Goal: Task Accomplishment & Management: Manage account settings

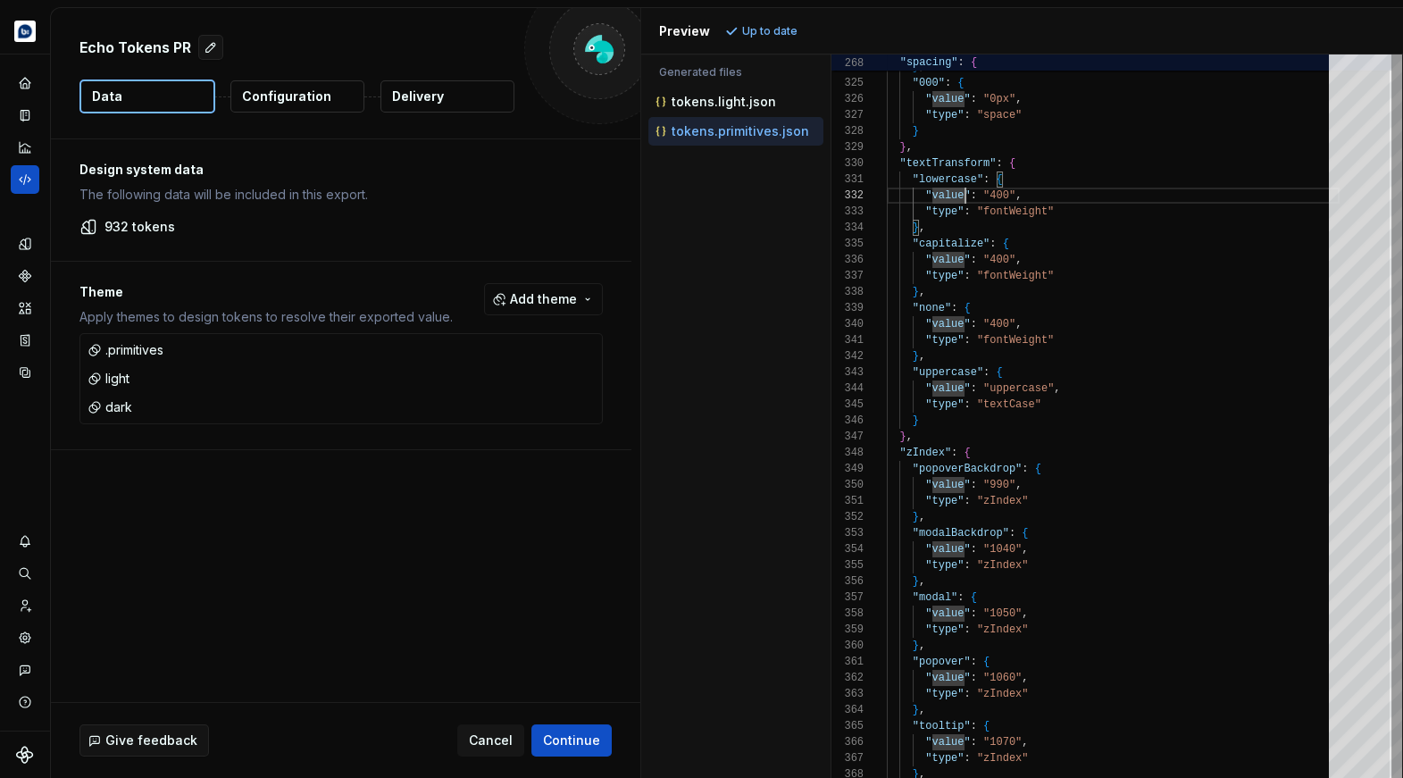
scroll to position [16, 38]
type textarea "**********"
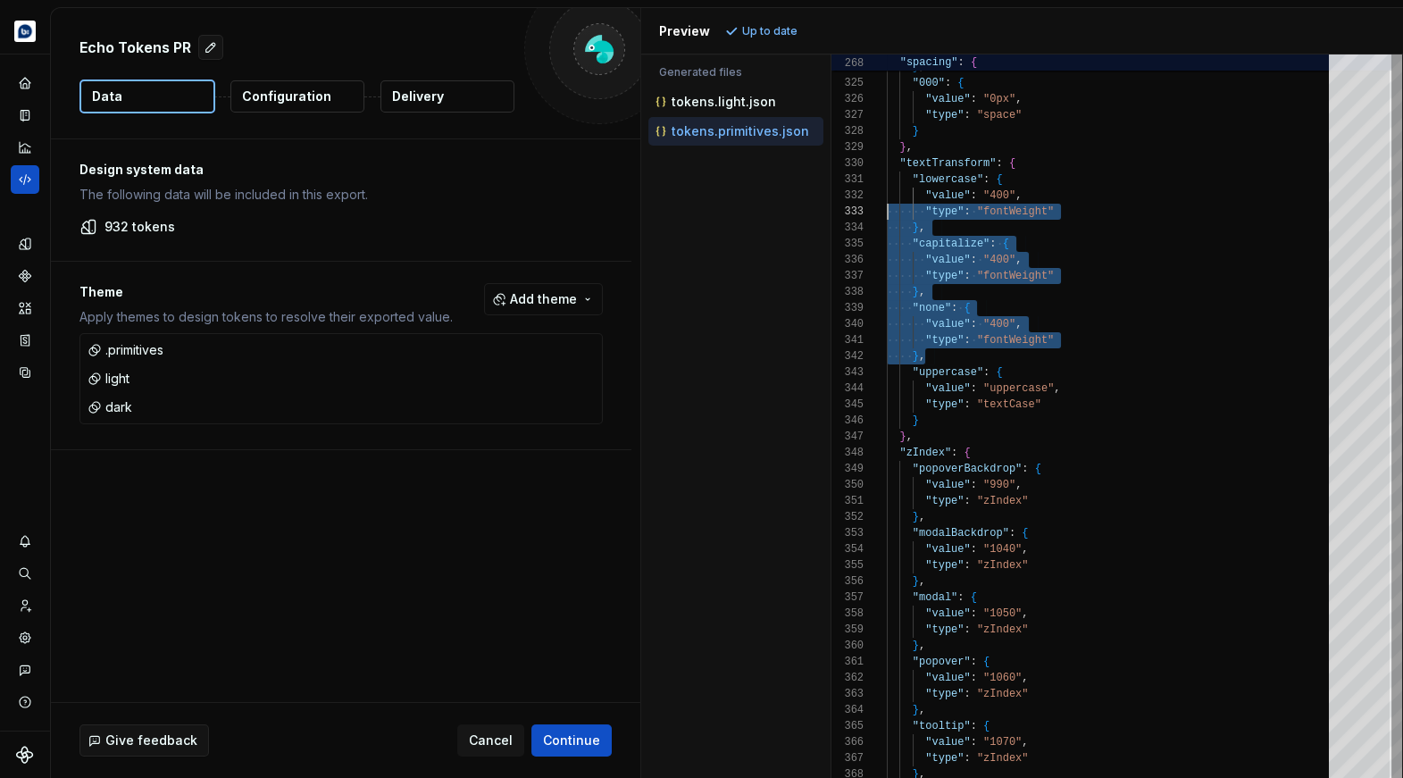
scroll to position [16, 0]
drag, startPoint x: 938, startPoint y: 357, endPoint x: 841, endPoint y: 190, distance: 193.2
click at [25, 247] on icon "Design tokens" at bounding box center [25, 243] width 12 height 12
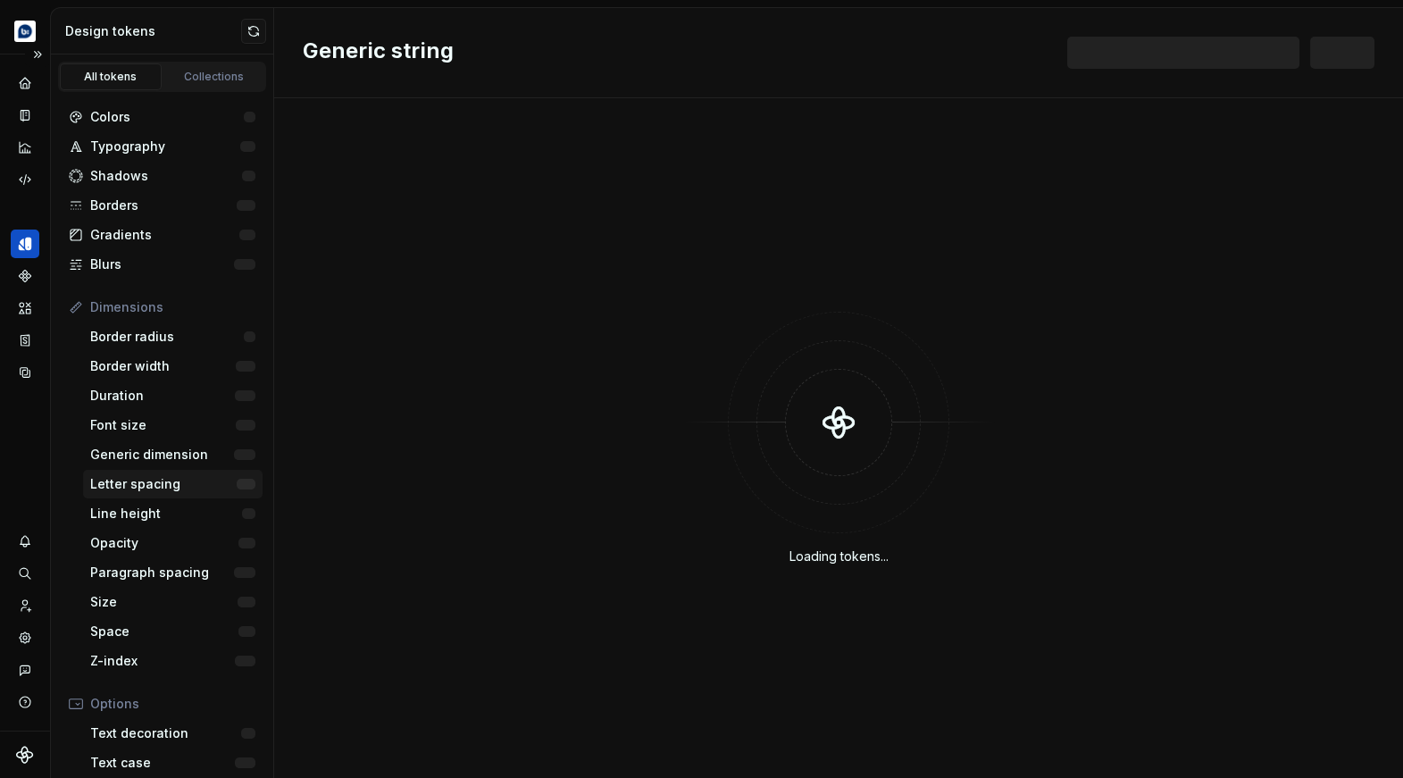
scroll to position [199, 0]
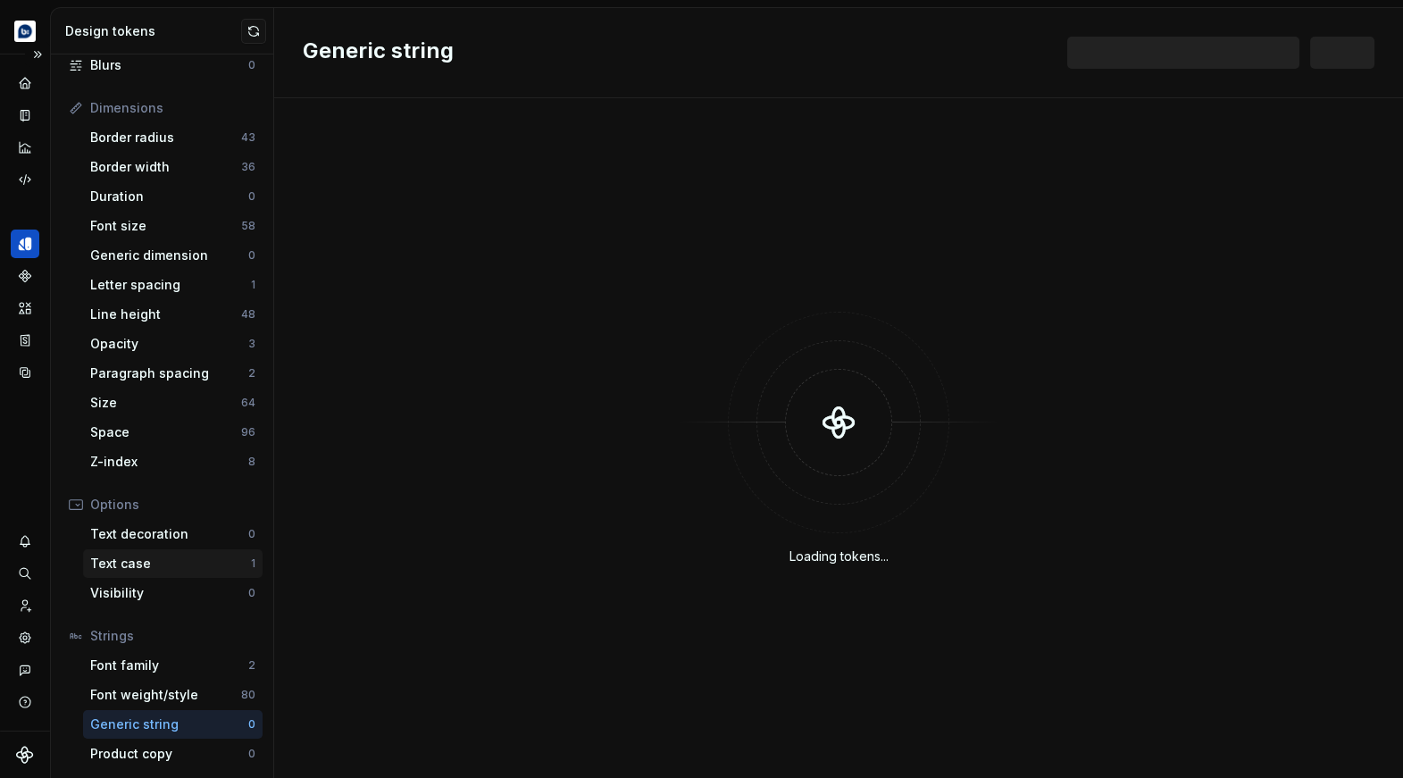
click at [147, 568] on div "Text case" at bounding box center [170, 563] width 161 height 18
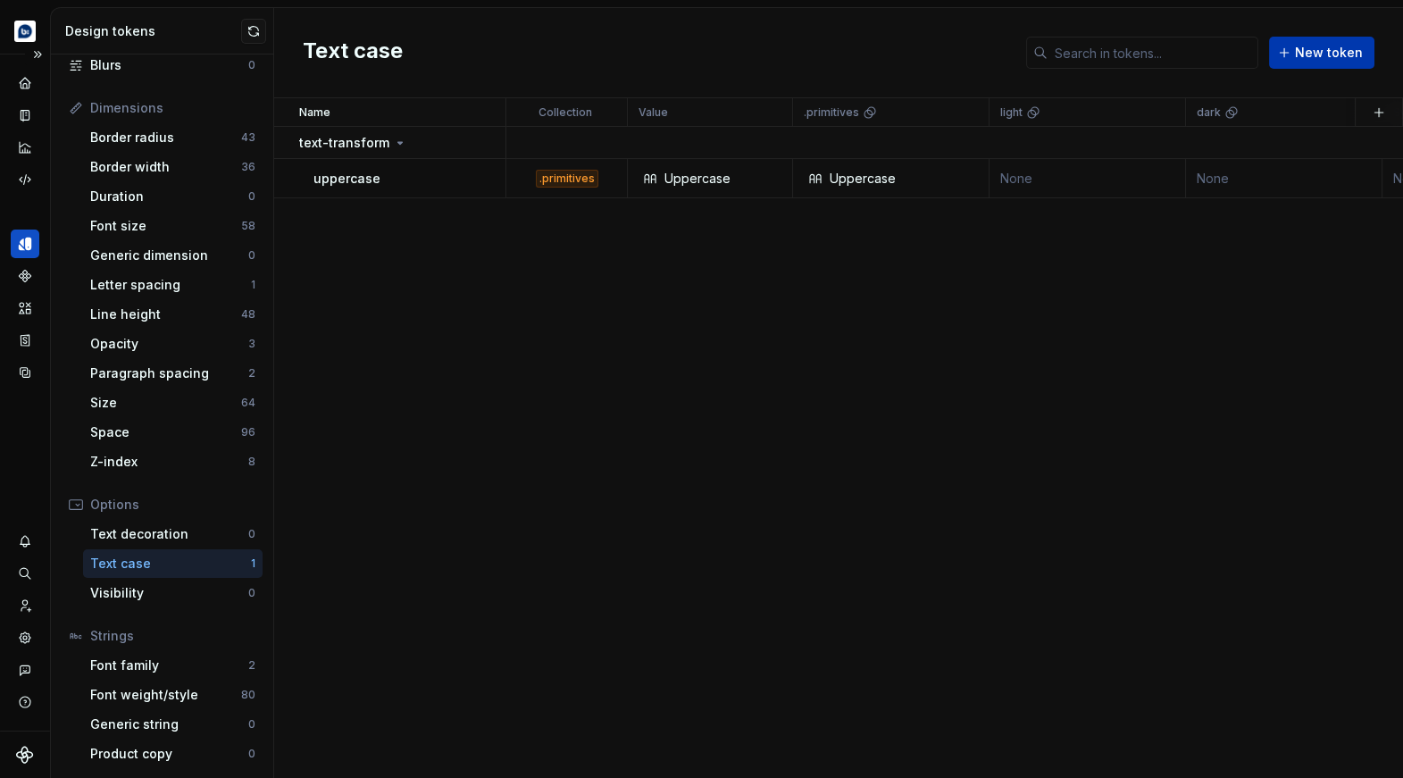
click at [1328, 45] on span "New token" at bounding box center [1329, 53] width 68 height 18
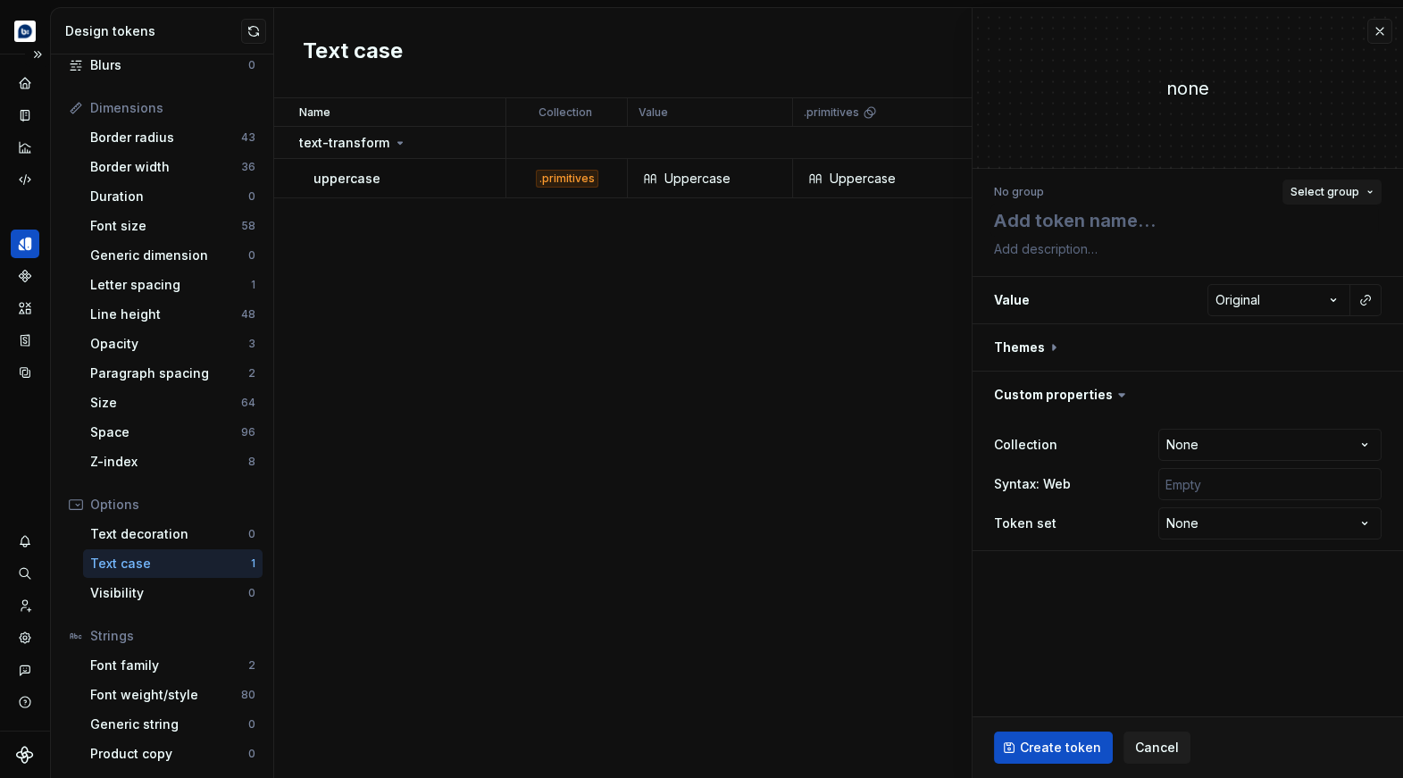
click at [1336, 191] on span "Select group" at bounding box center [1324, 192] width 69 height 14
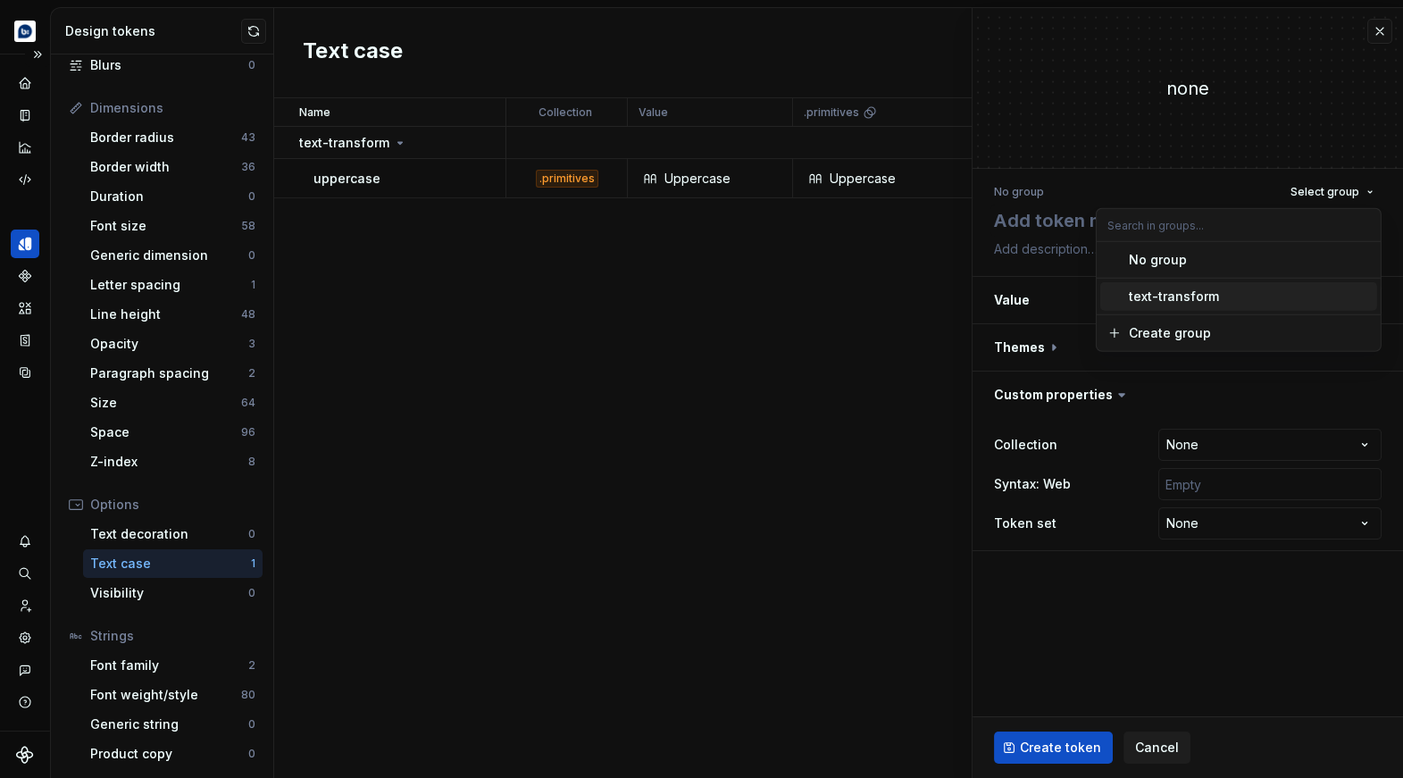
click at [1203, 304] on div "text-transform" at bounding box center [1173, 296] width 90 height 18
type textarea "*"
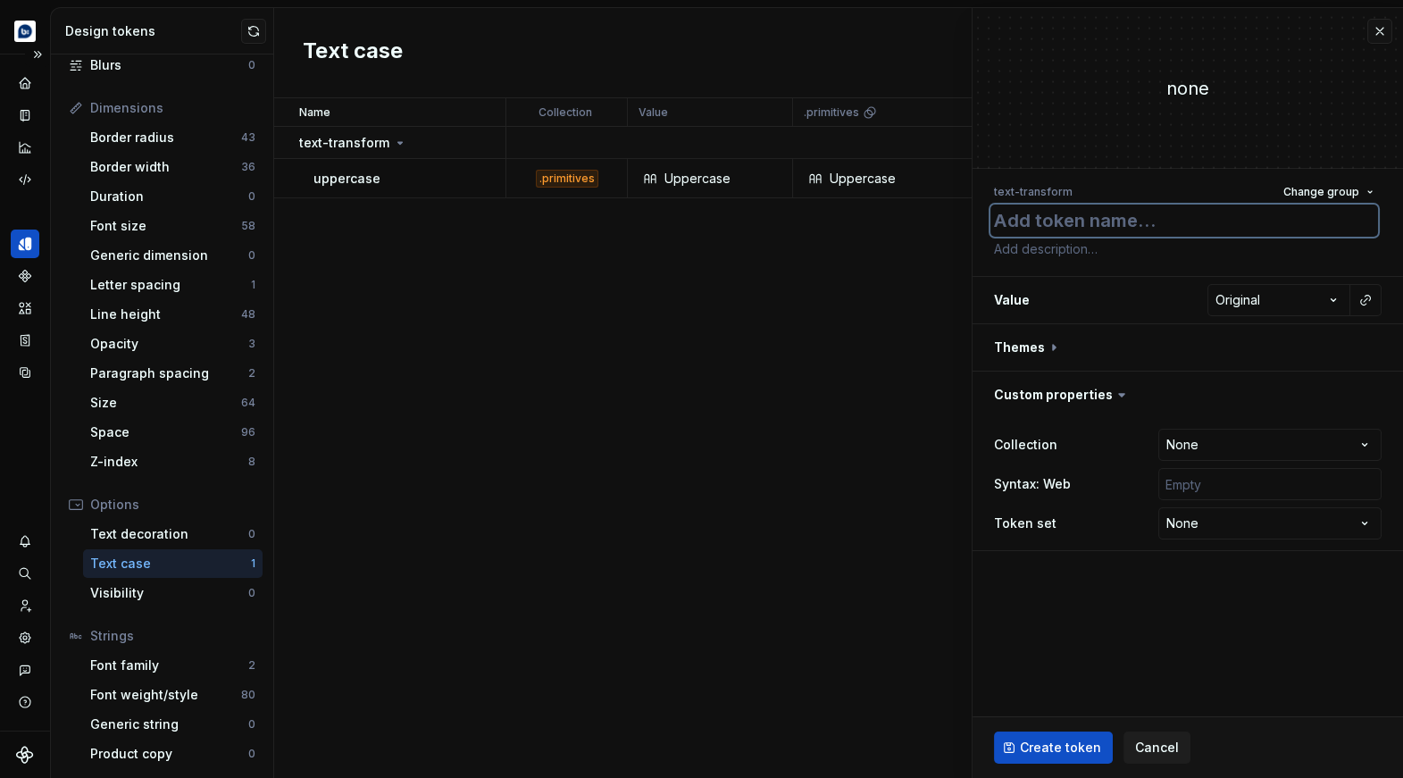
click at [1111, 228] on textarea at bounding box center [1183, 220] width 387 height 32
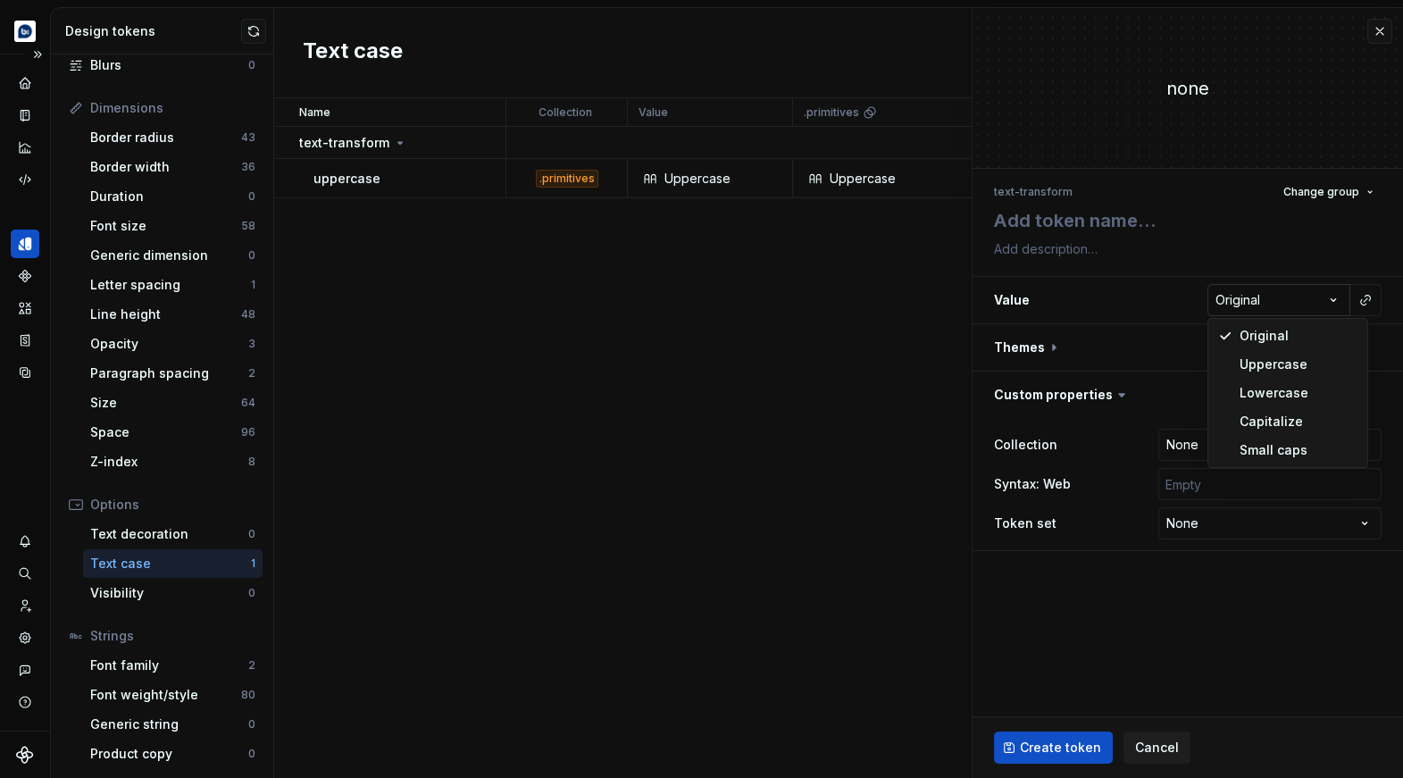
click at [1244, 301] on html "**********" at bounding box center [701, 389] width 1403 height 778
select select "*****"
click at [1163, 277] on html "**********" at bounding box center [701, 389] width 1403 height 778
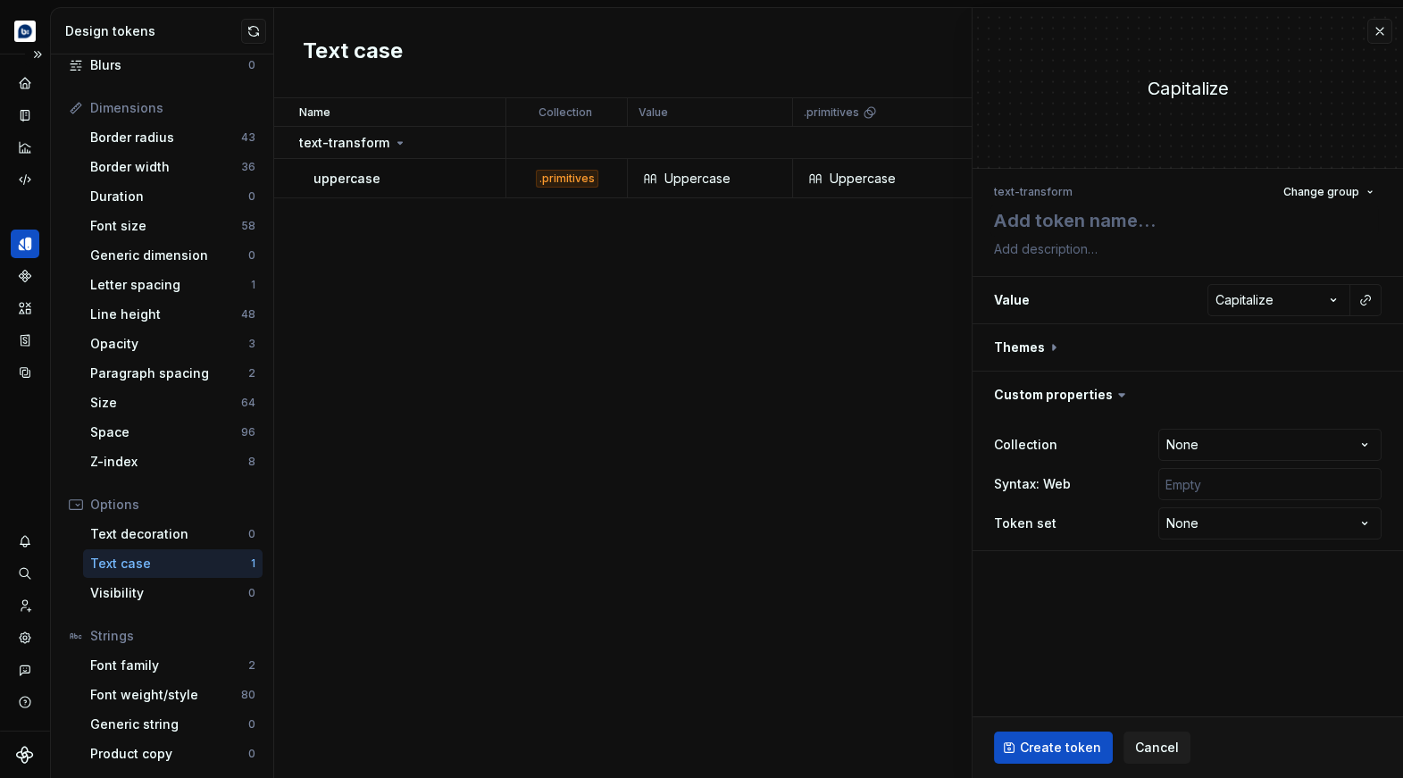
drag, startPoint x: 1246, startPoint y: 93, endPoint x: 1137, endPoint y: 88, distance: 109.0
click at [1137, 88] on div "capitalize" at bounding box center [1187, 88] width 430 height 25
click at [1060, 215] on textarea at bounding box center [1183, 220] width 387 height 32
type textarea "*"
type textarea "c"
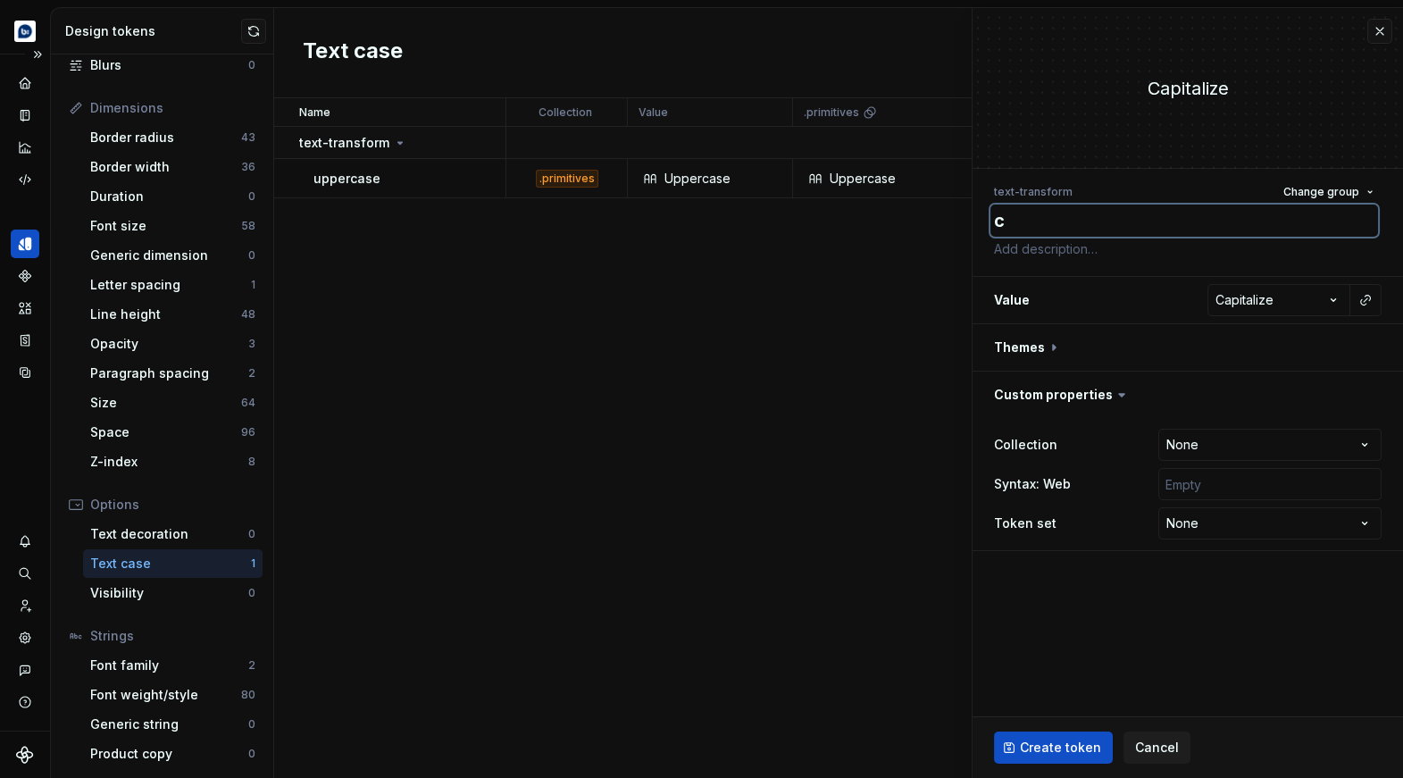
type textarea "*"
type textarea "ca"
type textarea "*"
type textarea "cap"
type textarea "*"
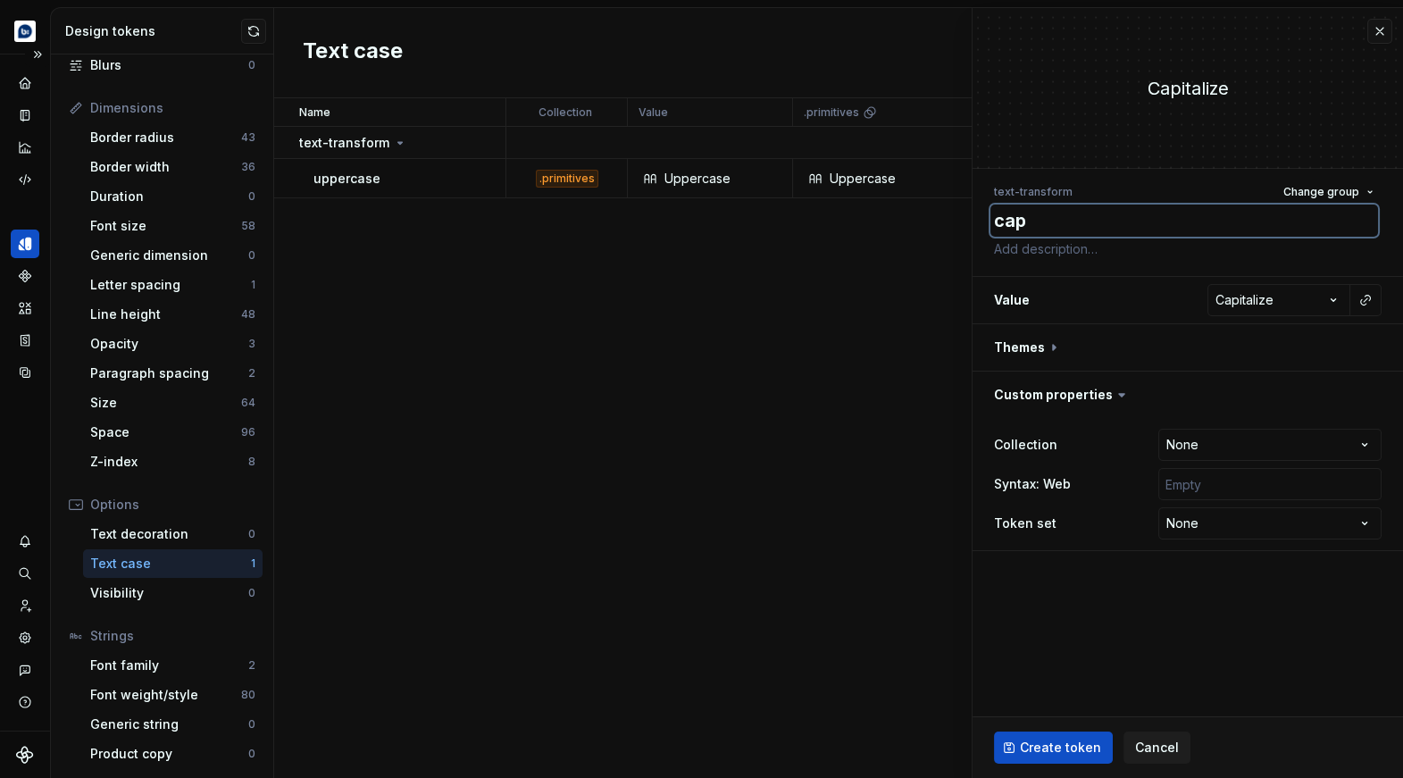
type textarea "capi"
type textarea "*"
type textarea "capit"
type textarea "*"
type textarea "capita"
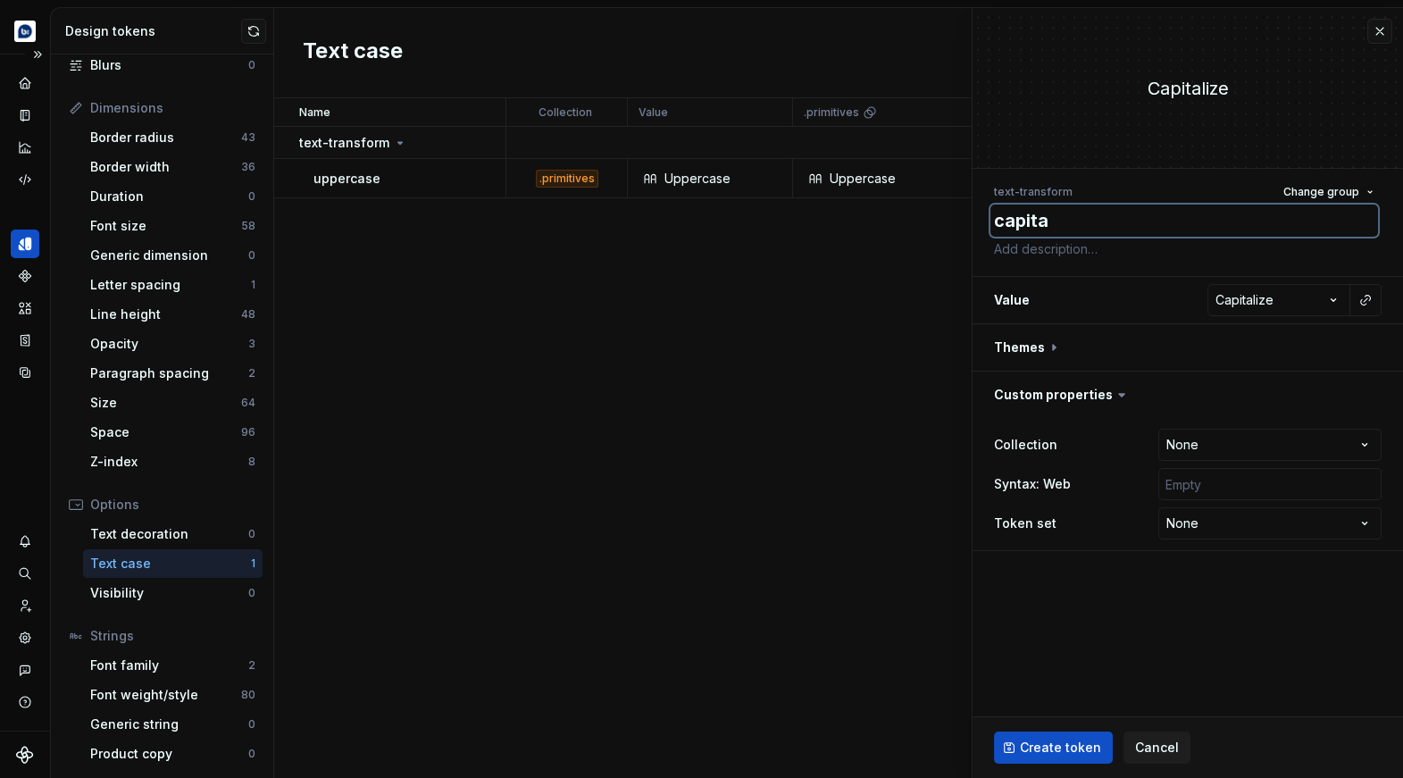
type textarea "*"
type textarea "capital"
type textarea "*"
type textarea "capitali"
type textarea "*"
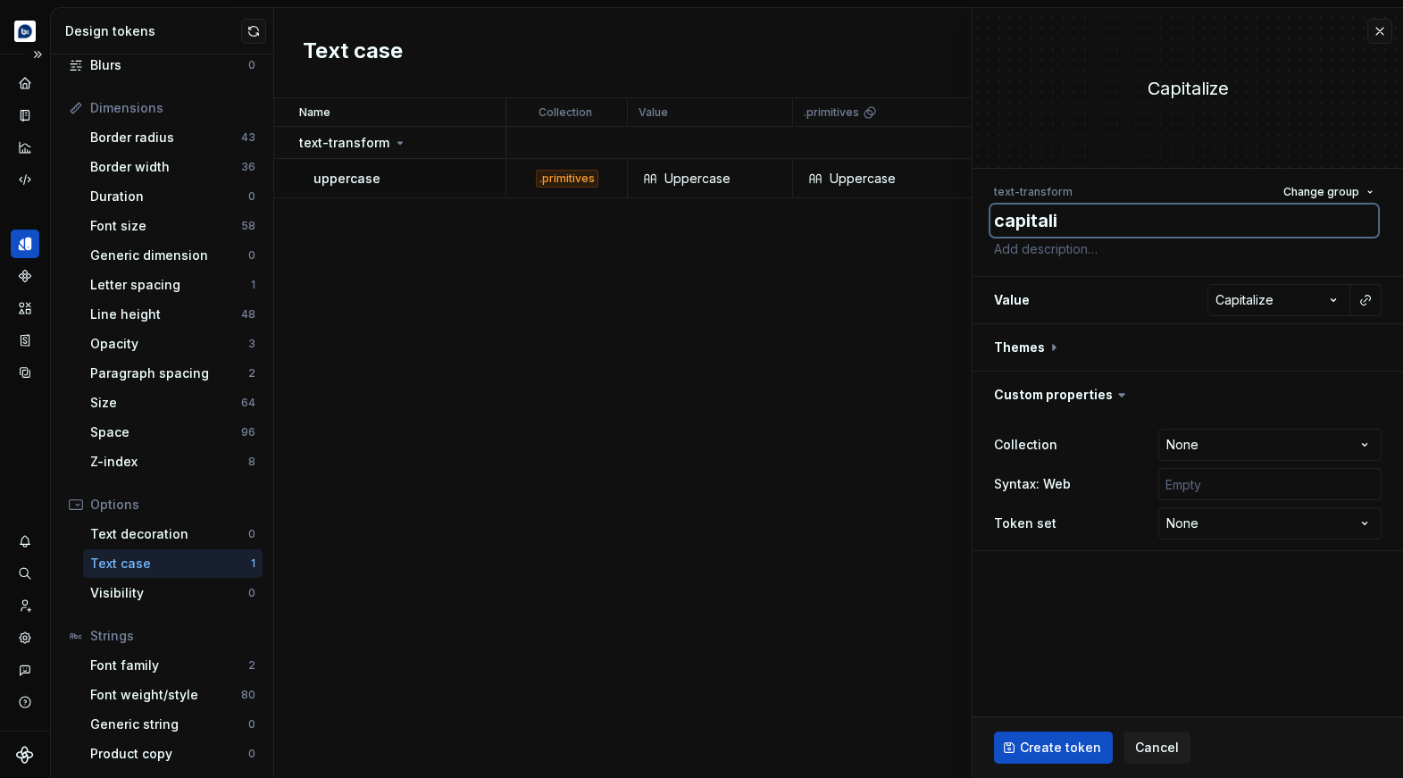
type textarea "capitaliz"
type textarea "*"
type textarea "capitalize"
click at [1051, 349] on button "button" at bounding box center [1187, 347] width 430 height 46
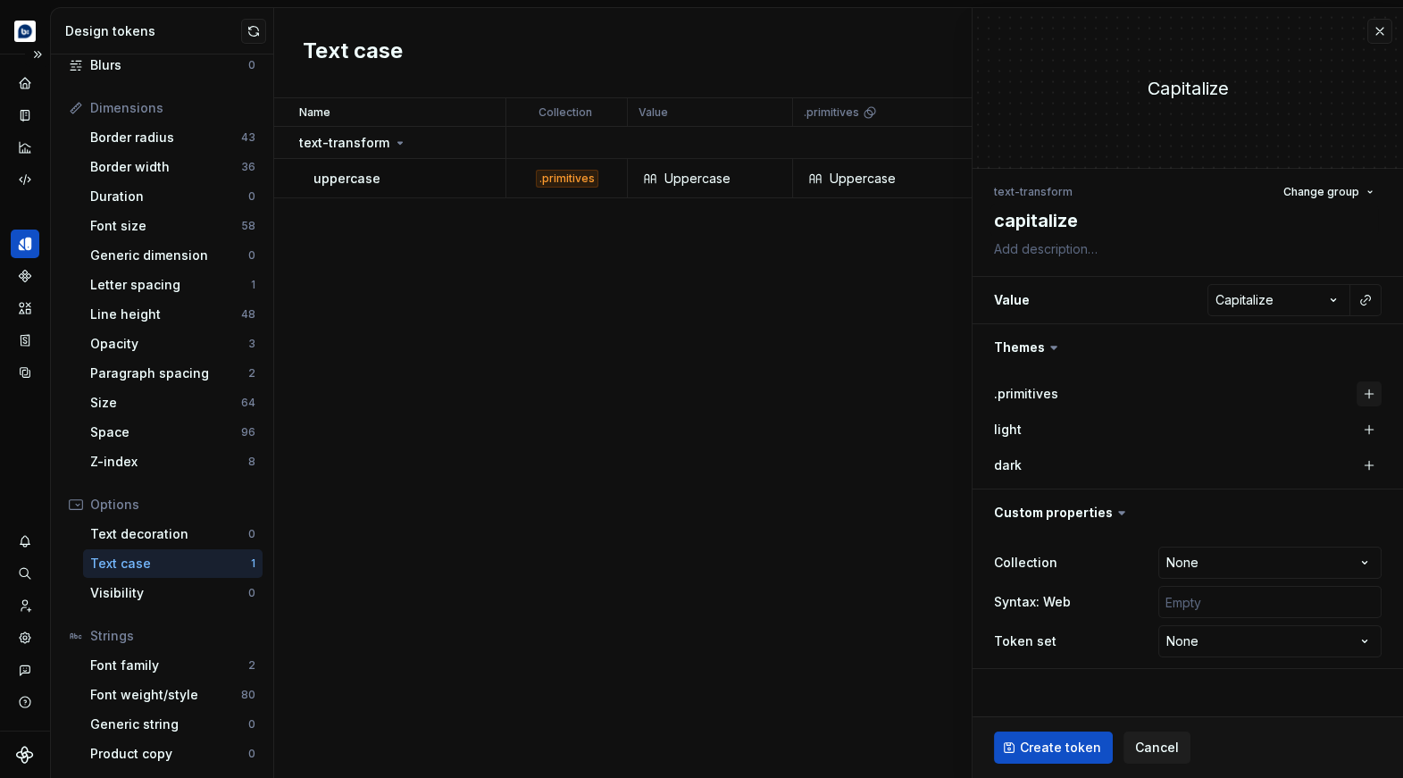
click at [1366, 390] on button "button" at bounding box center [1368, 393] width 25 height 25
type textarea "*"
click at [1233, 554] on html "**********" at bounding box center [701, 389] width 1403 height 778
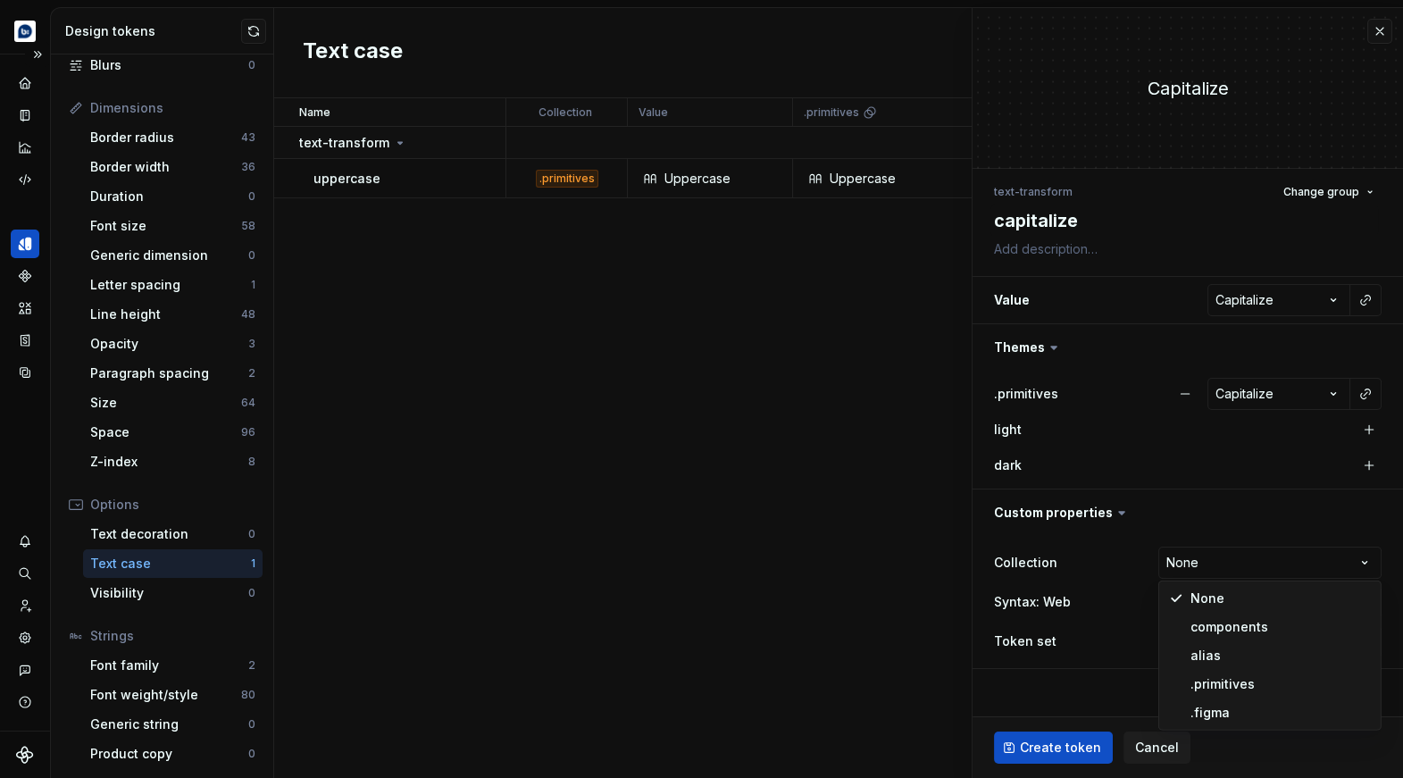
select select "**********"
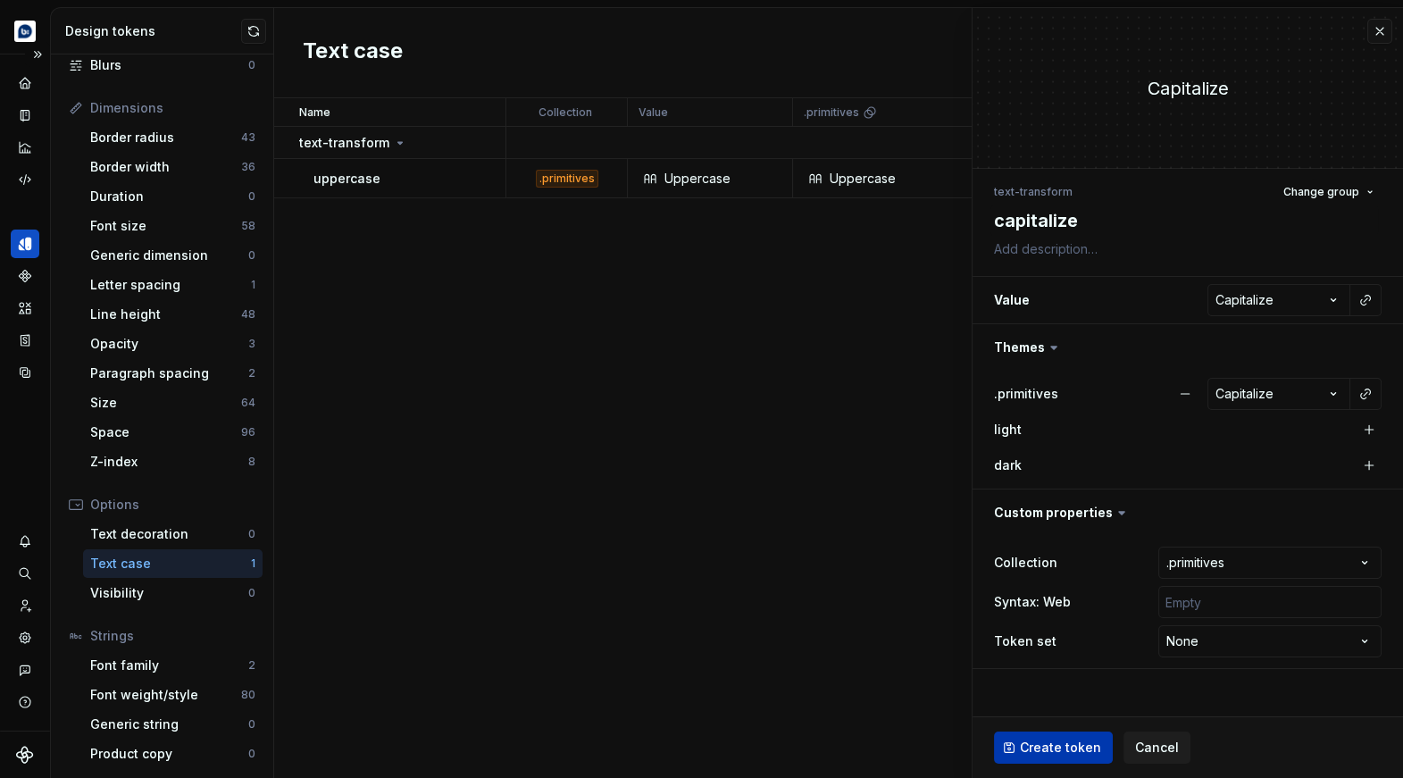
click at [1086, 746] on span "Create token" at bounding box center [1060, 747] width 81 height 18
type textarea "*"
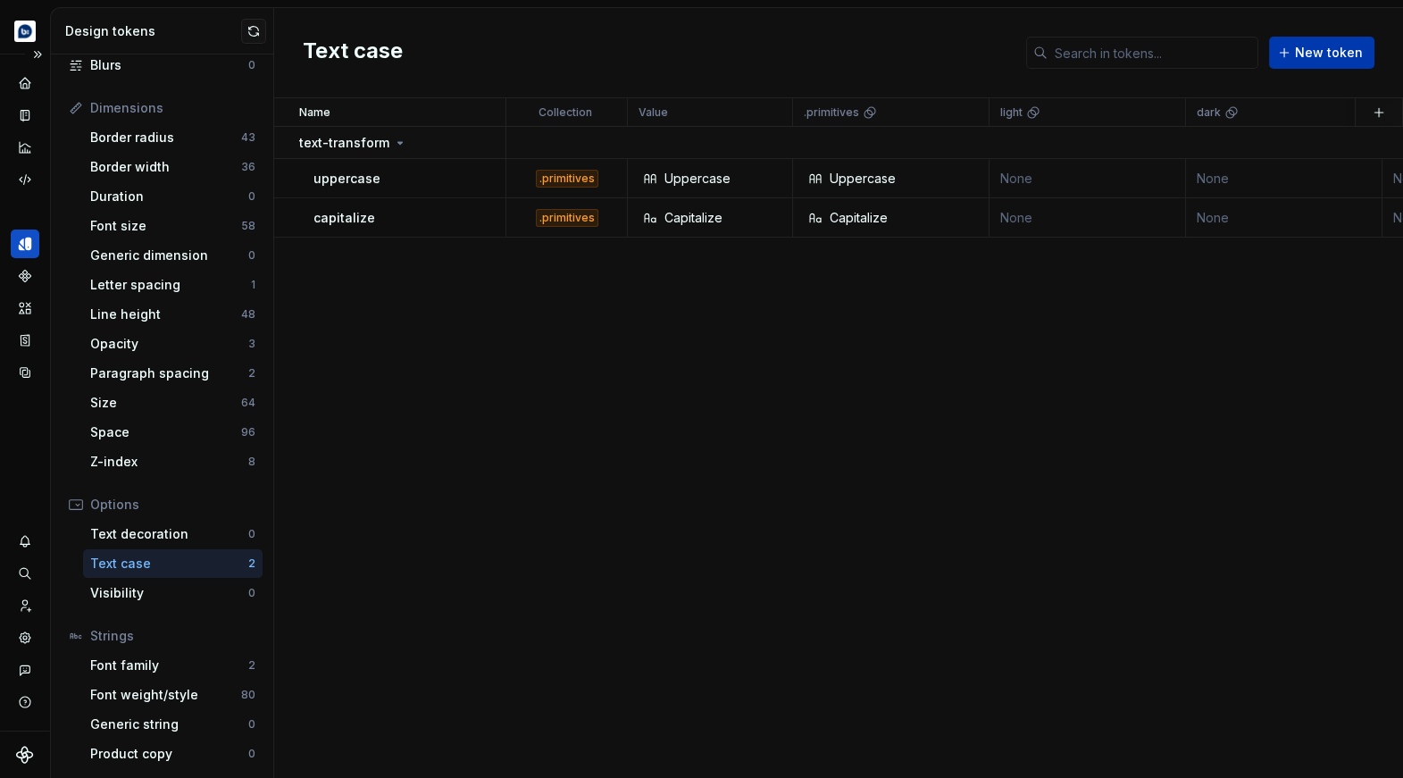
click at [1313, 58] on span "New token" at bounding box center [1329, 53] width 68 height 18
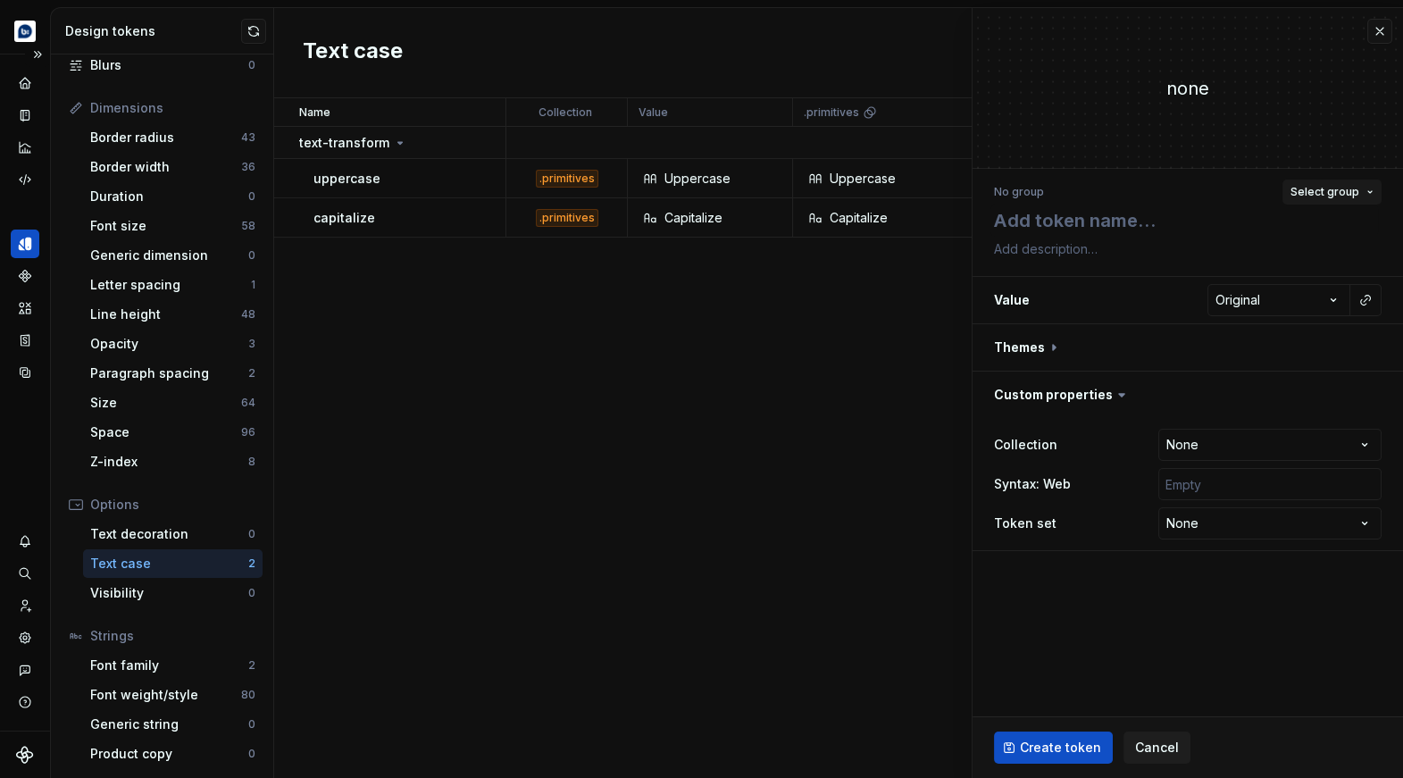
click at [1358, 194] on button "Select group" at bounding box center [1331, 191] width 99 height 25
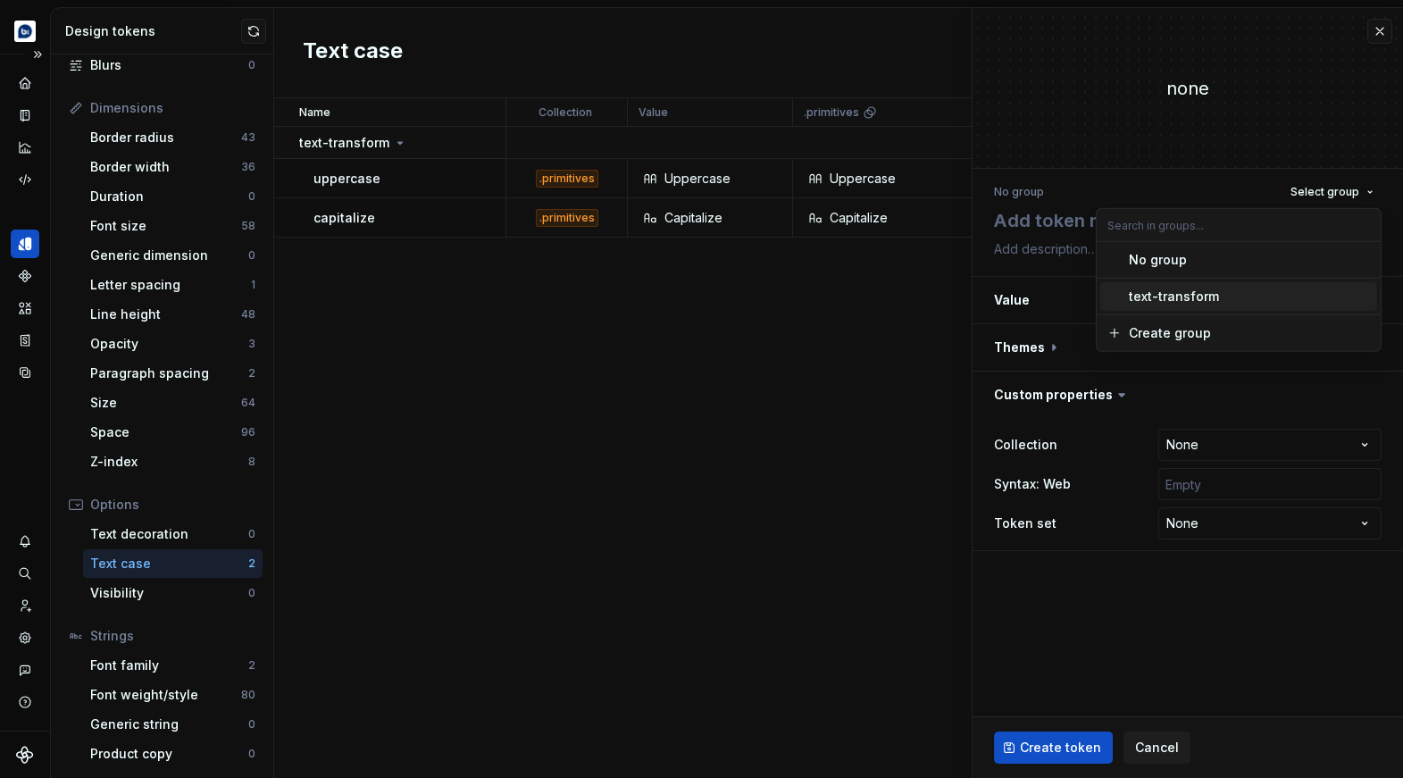
click at [1193, 288] on div "text-transform" at bounding box center [1173, 296] width 90 height 18
type textarea "*"
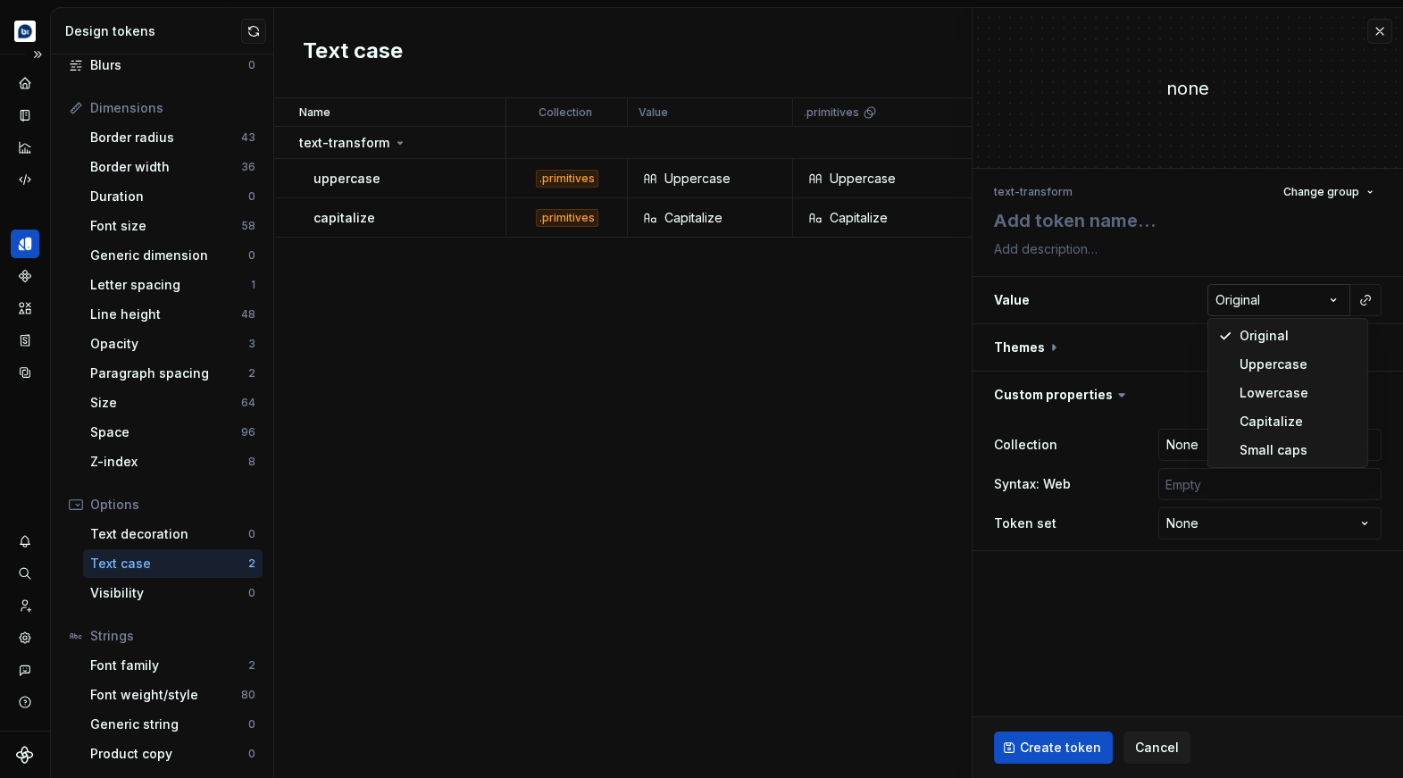
click at [1227, 287] on html "**********" at bounding box center [701, 389] width 1403 height 778
select select "*****"
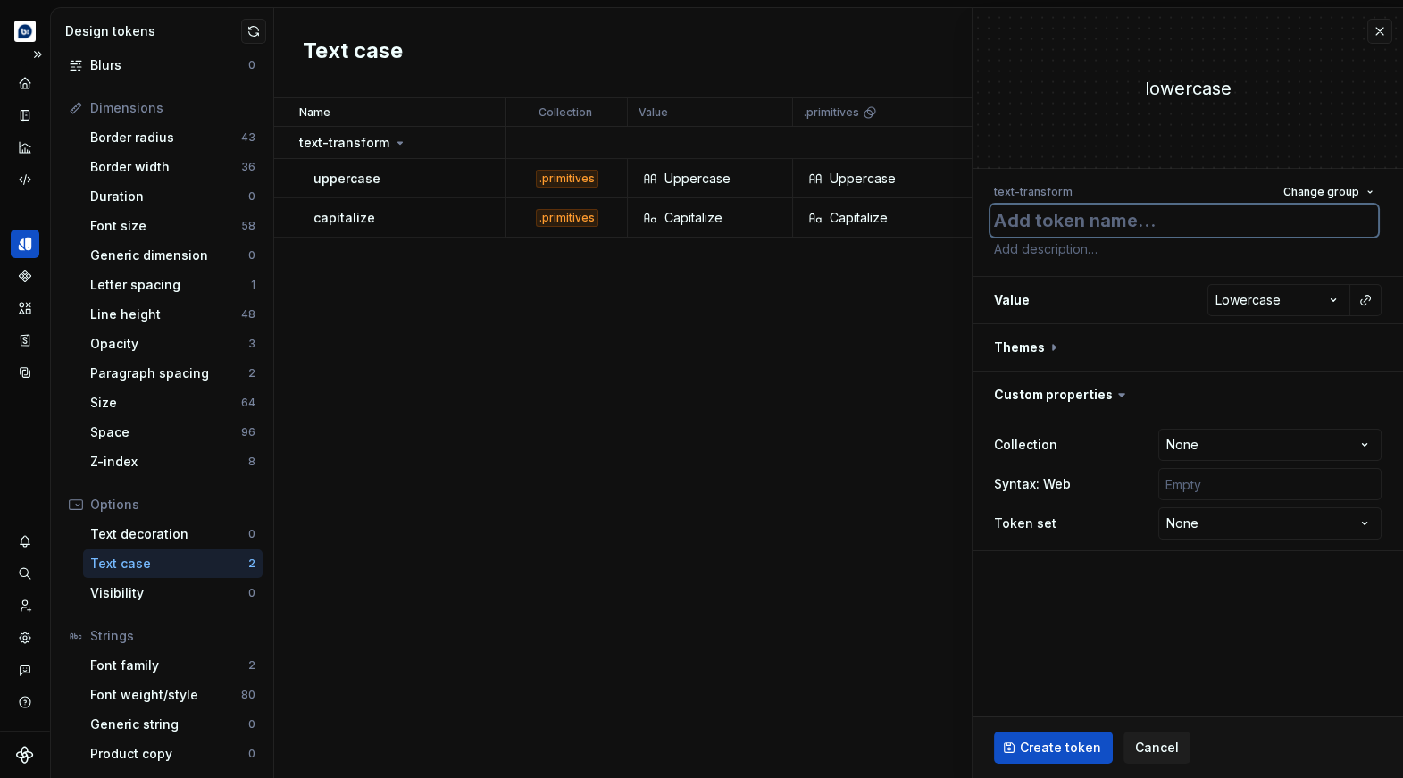
click at [1094, 229] on textarea at bounding box center [1183, 220] width 387 height 32
type textarea "*"
type textarea "l"
type textarea "*"
type textarea "lo"
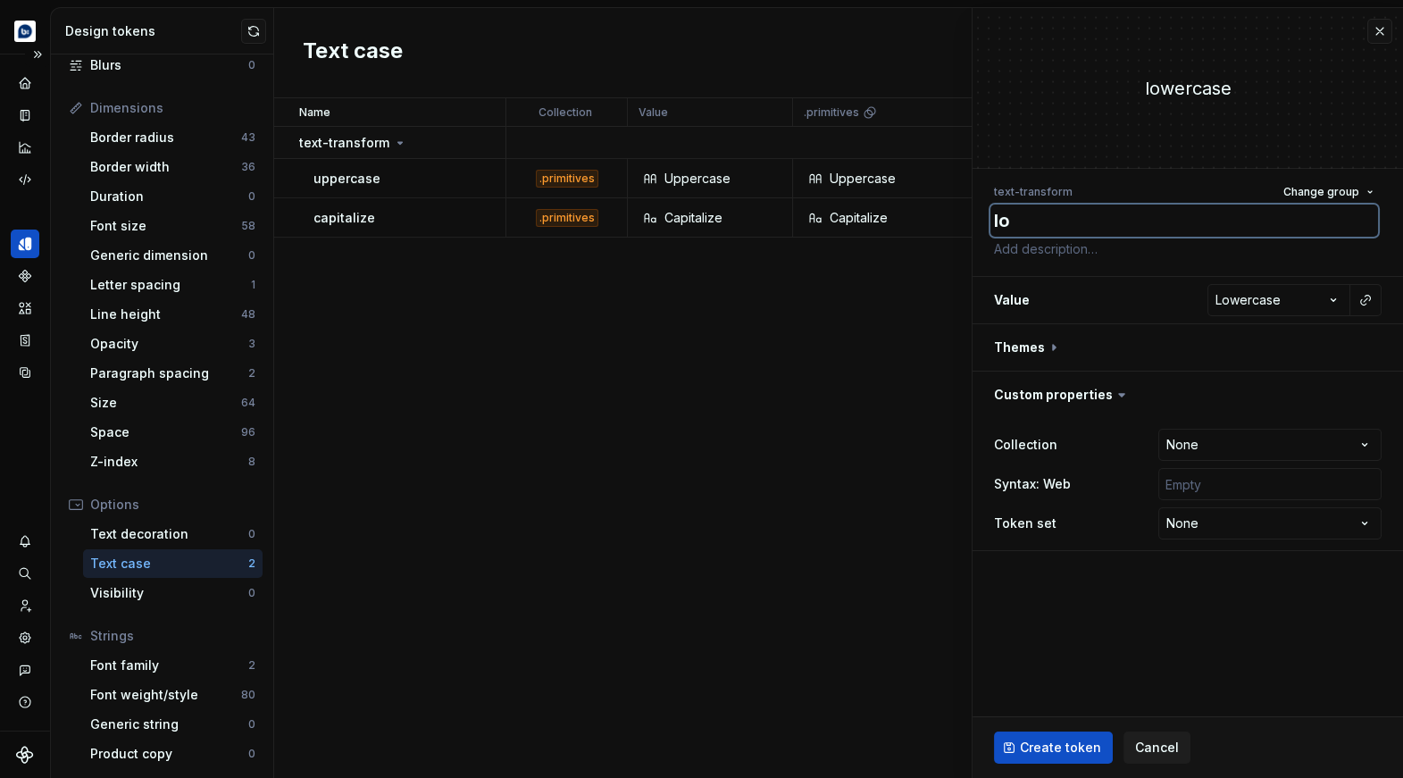
type textarea "*"
type textarea "low"
type textarea "*"
type textarea "lowe"
type textarea "*"
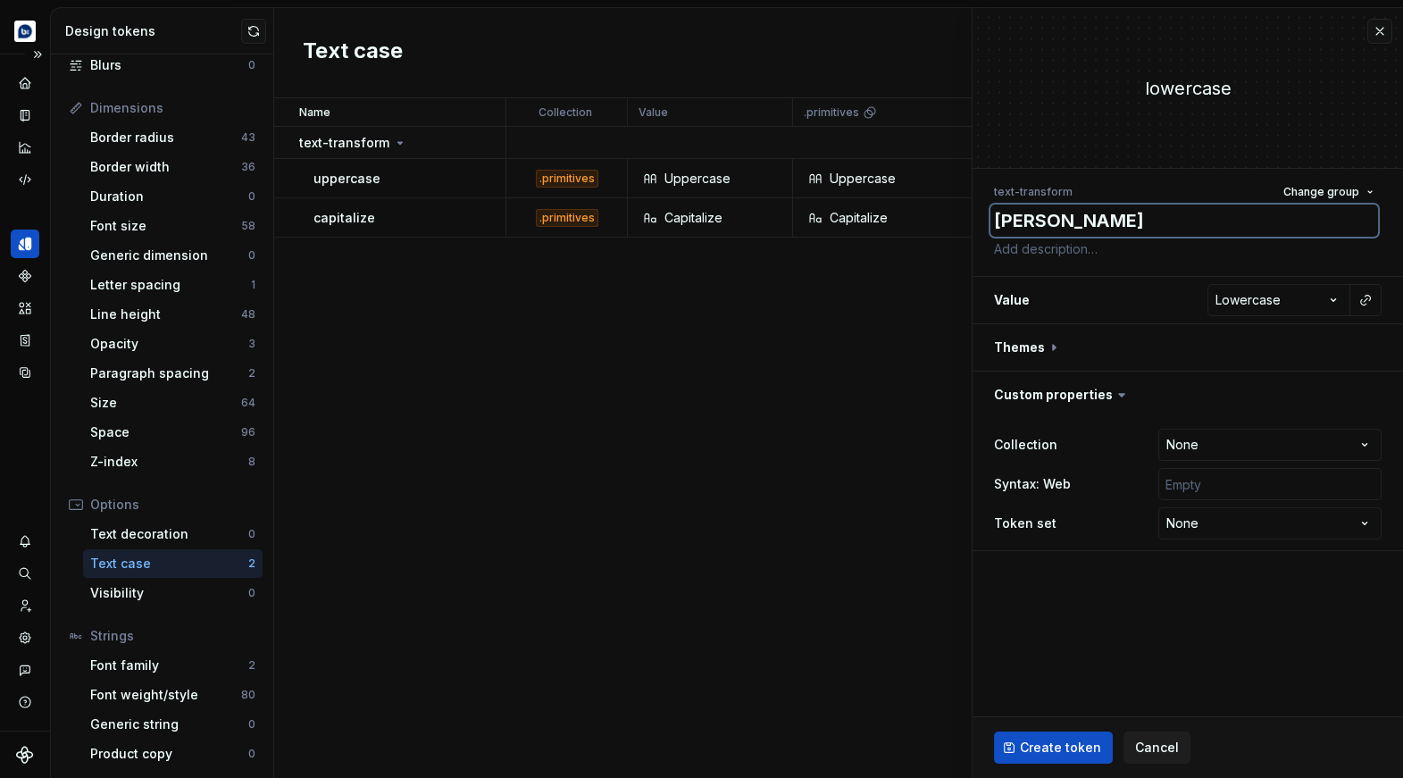
type textarea "lower"
type textarea "*"
type textarea "lowerc"
type textarea "*"
type textarea "lowerca"
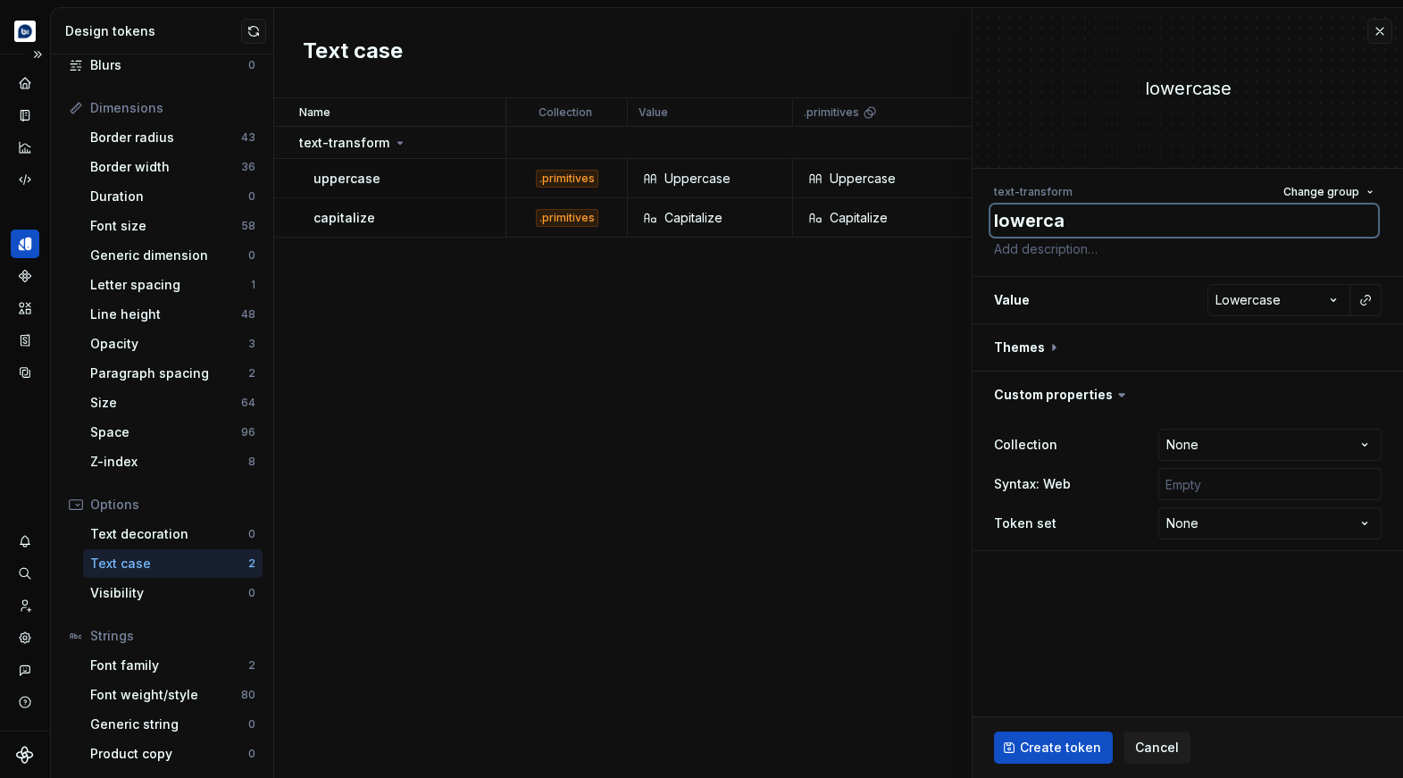
type textarea "*"
type textarea "lowercas"
type textarea "*"
type textarea "lowercase"
click at [1071, 353] on button "button" at bounding box center [1187, 347] width 430 height 46
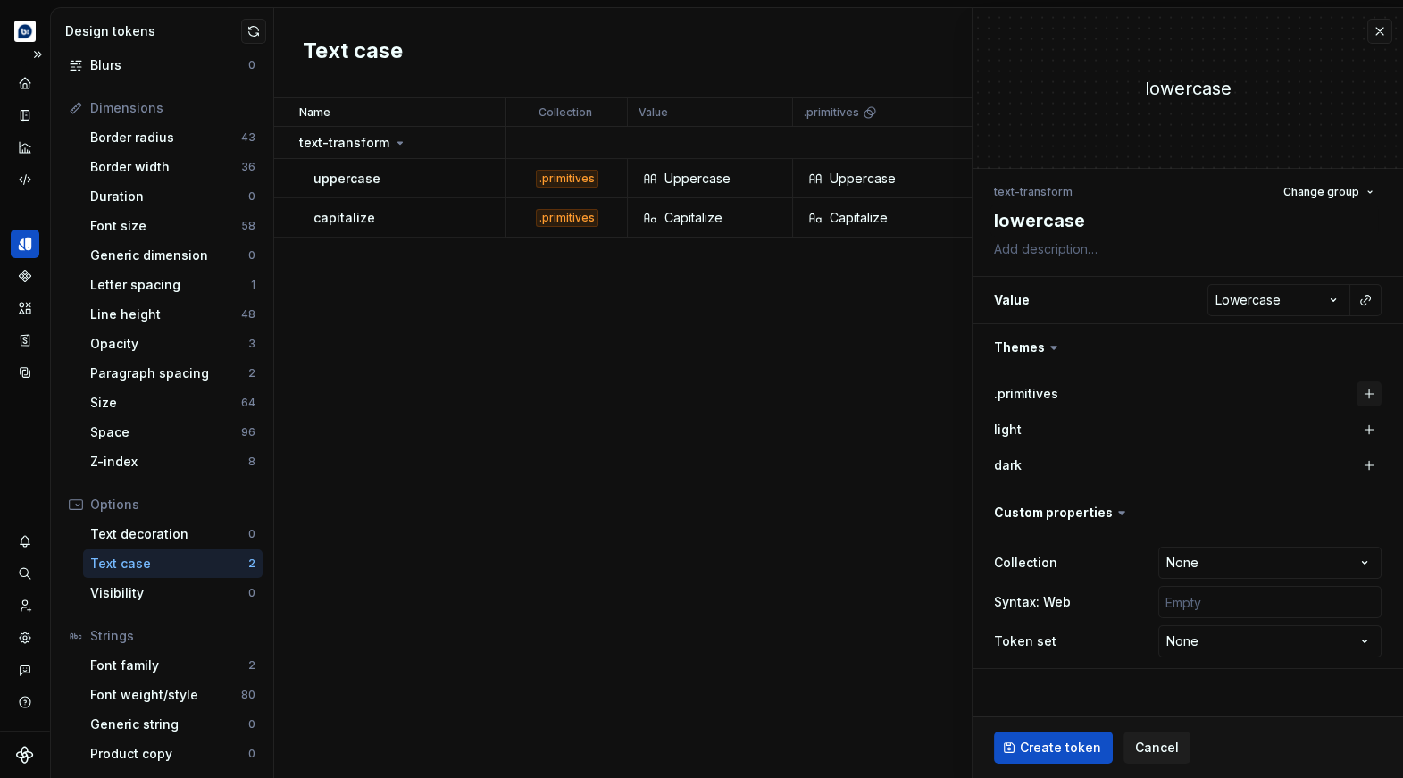
click at [1365, 387] on button "button" at bounding box center [1368, 393] width 25 height 25
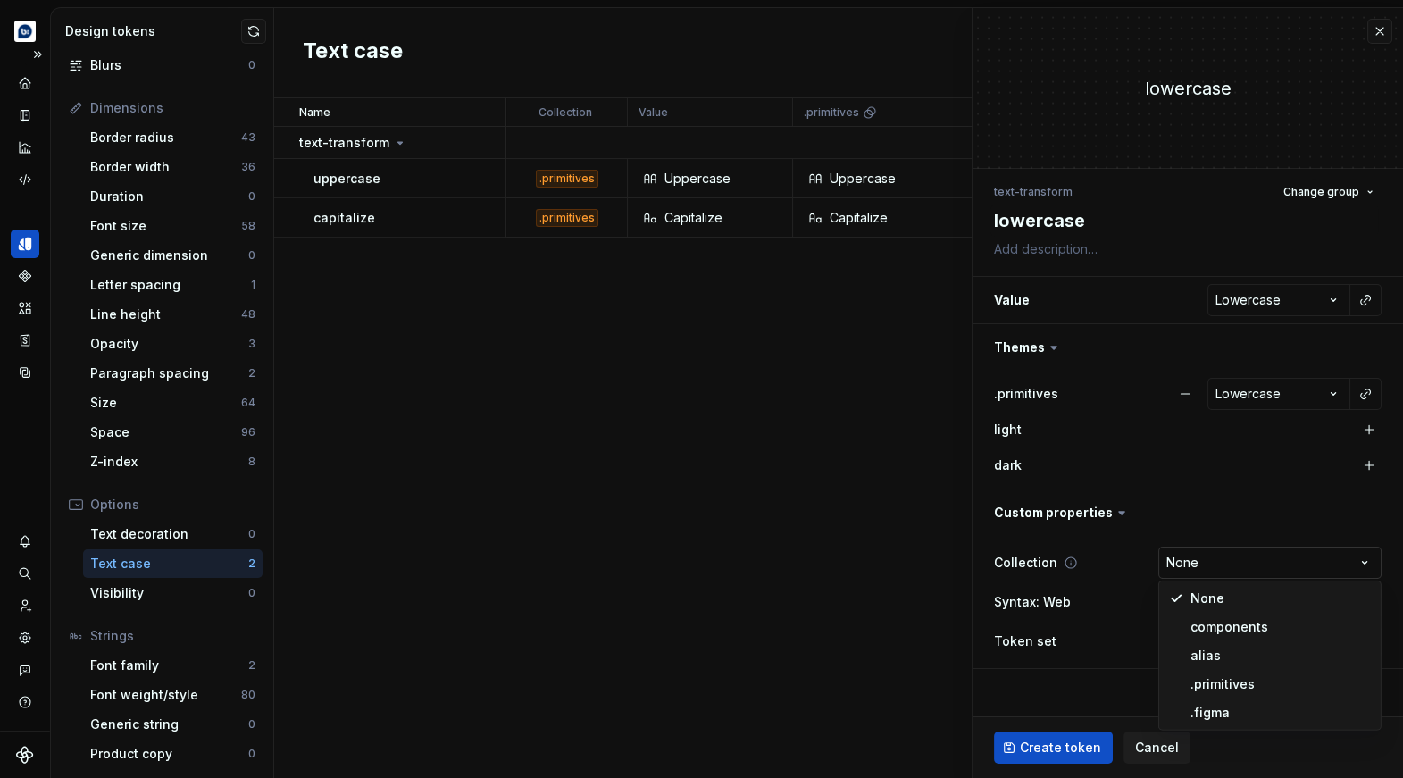
click at [1232, 563] on html "**********" at bounding box center [701, 389] width 1403 height 778
type textarea "*"
select select "**********"
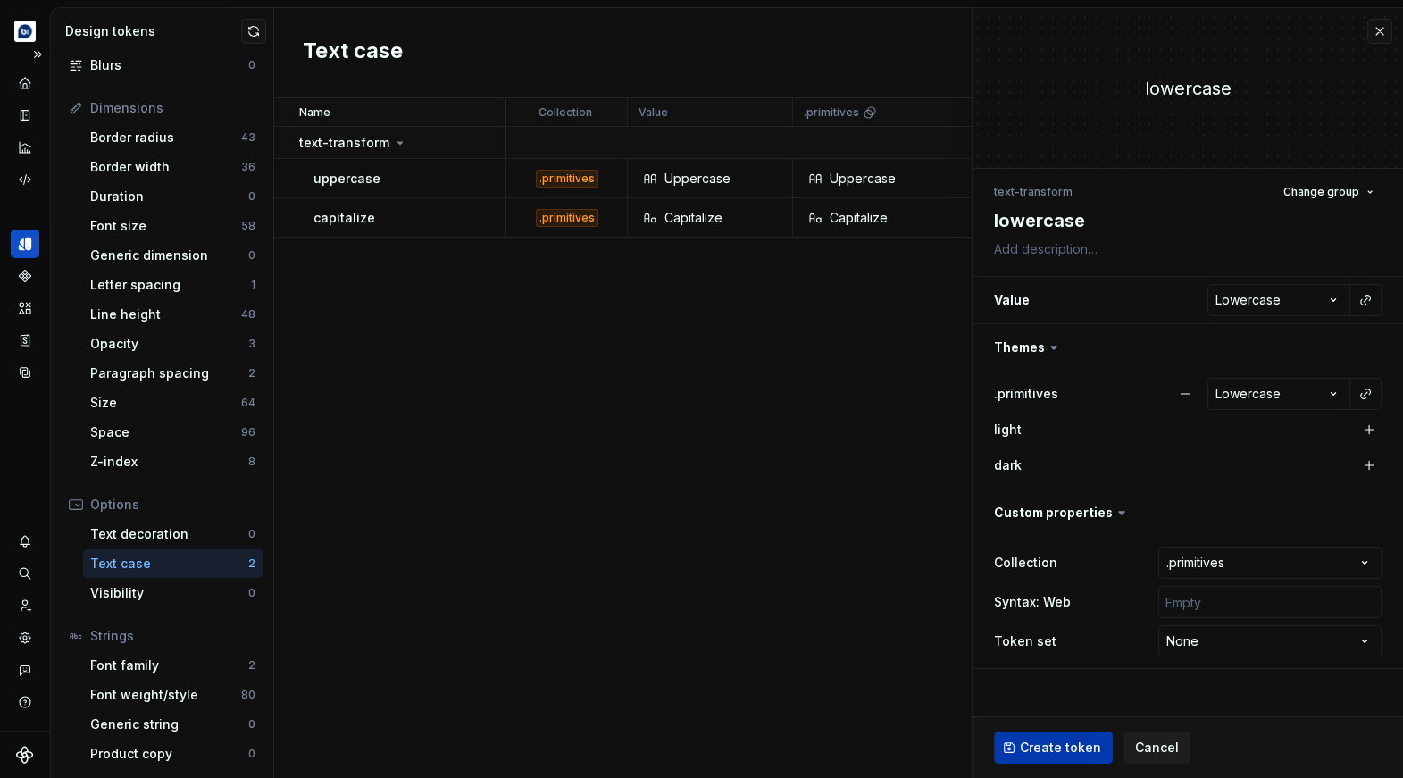
click at [1054, 753] on span "Create token" at bounding box center [1060, 747] width 81 height 18
type textarea "*"
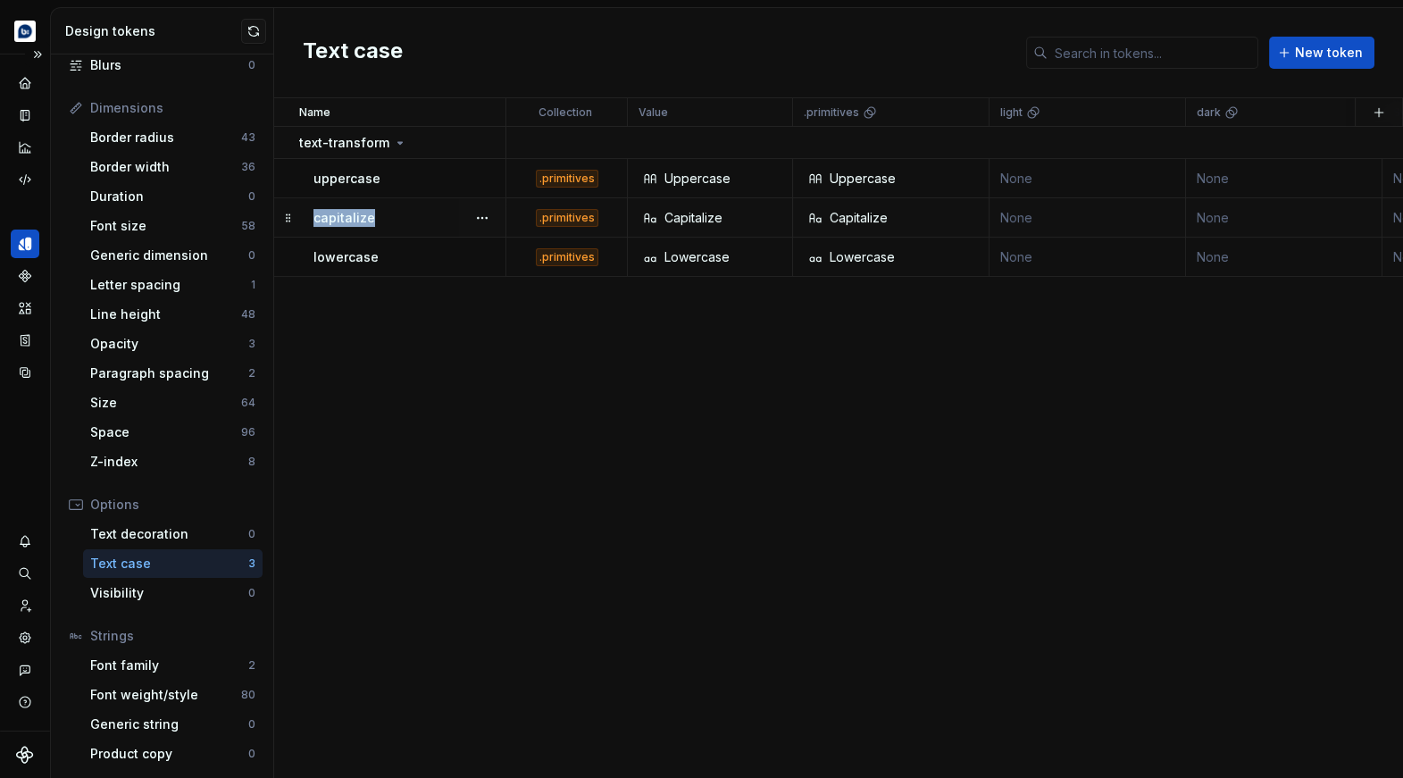
drag, startPoint x: 403, startPoint y: 217, endPoint x: 315, endPoint y: 216, distance: 87.5
click at [315, 216] on div "capitalize" at bounding box center [408, 218] width 191 height 18
copy p "capitalize"
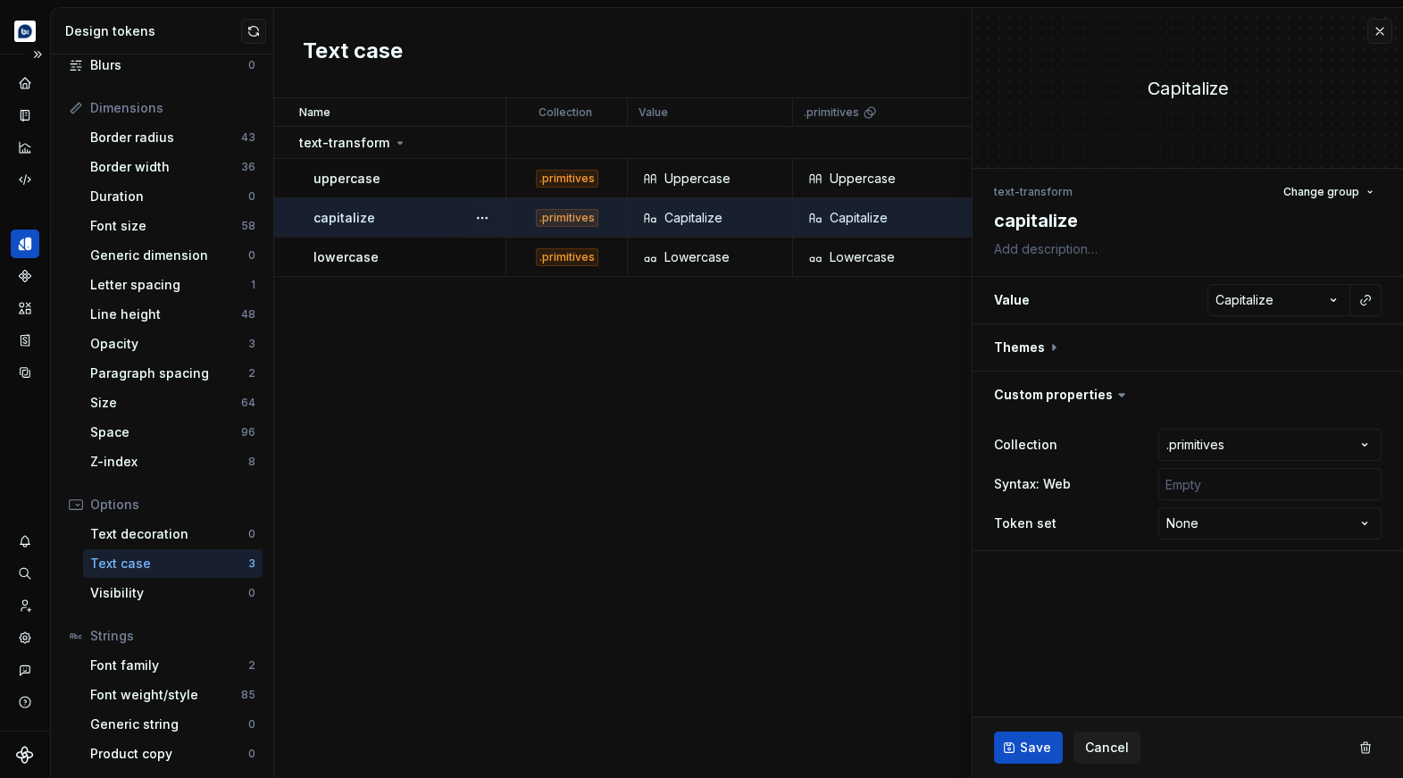
type textarea "*"
click at [563, 370] on div "Name Collection Value .primitives light dark Syntax: Web Token set Description …" at bounding box center [838, 437] width 1128 height 679
click at [182, 695] on div "Font weight/style" at bounding box center [165, 695] width 151 height 18
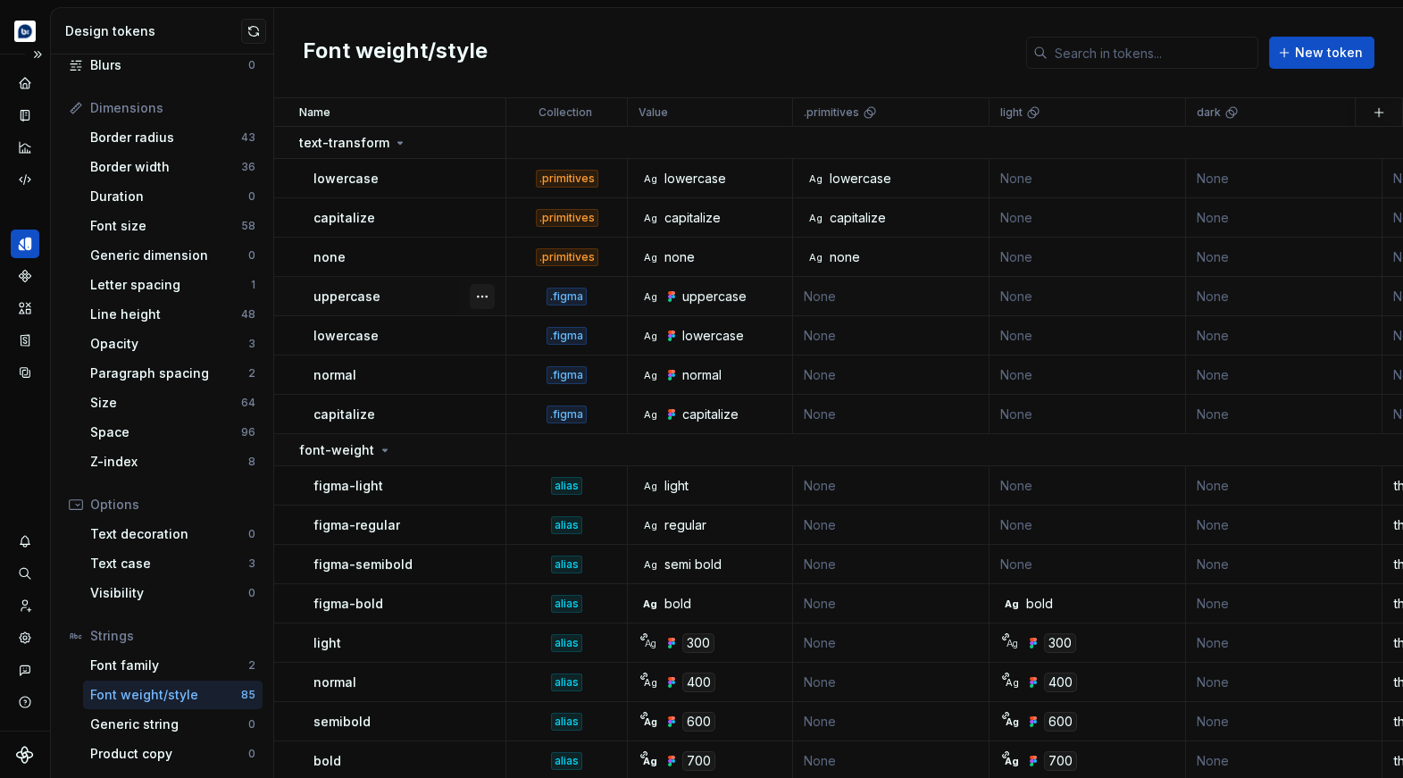
click at [483, 294] on button "button" at bounding box center [482, 296] width 25 height 25
click at [418, 388] on html "Echo Design system data Design tokens All tokens Collections Colors 468 Typogra…" at bounding box center [701, 389] width 1403 height 778
click at [34, 181] on div "Code automation" at bounding box center [25, 179] width 29 height 29
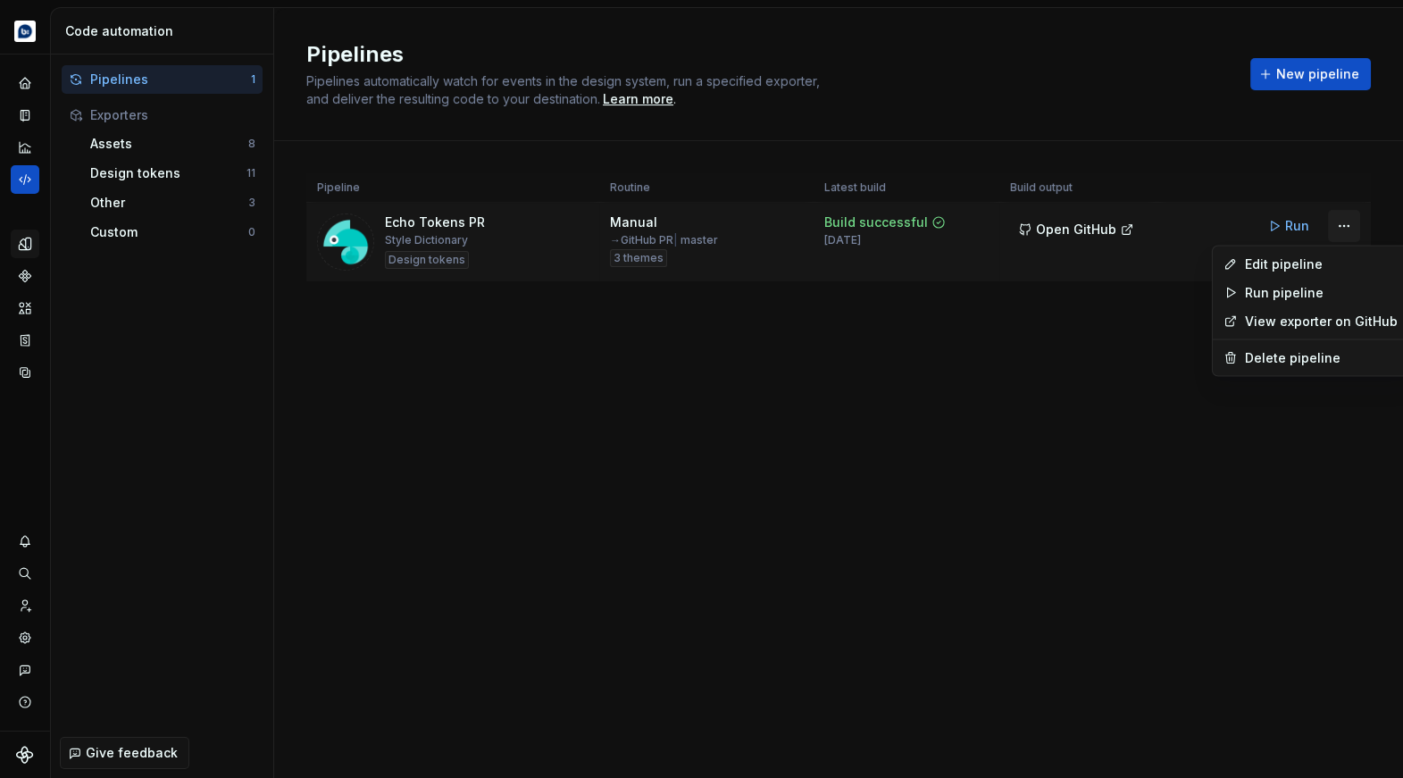
click at [1353, 226] on html "Echo Design system data Code automation Pipelines 1 Exporters Assets 8 Design t…" at bounding box center [701, 389] width 1403 height 778
click at [1281, 262] on div "Edit pipeline" at bounding box center [1321, 264] width 153 height 18
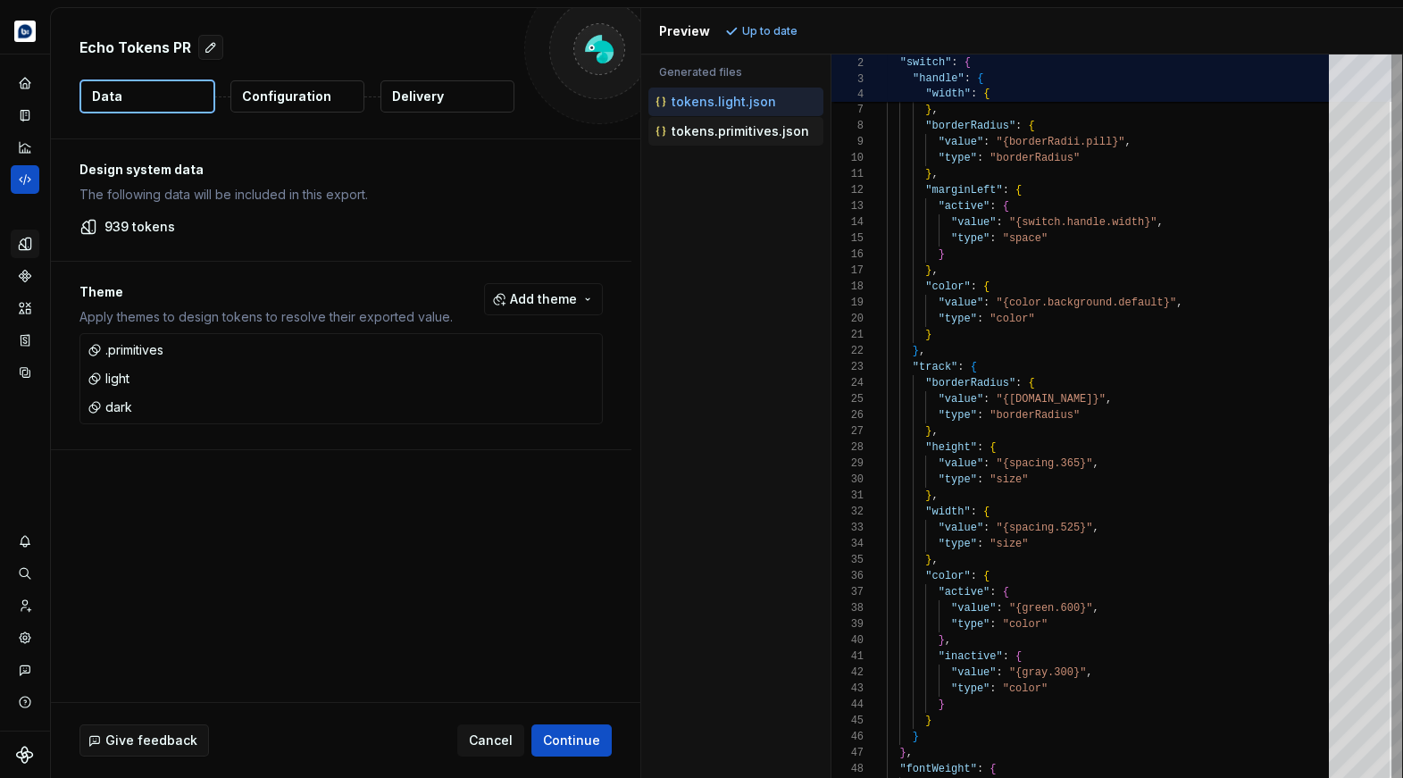
click at [756, 135] on p "tokens.primitives.json" at bounding box center [739, 131] width 137 height 14
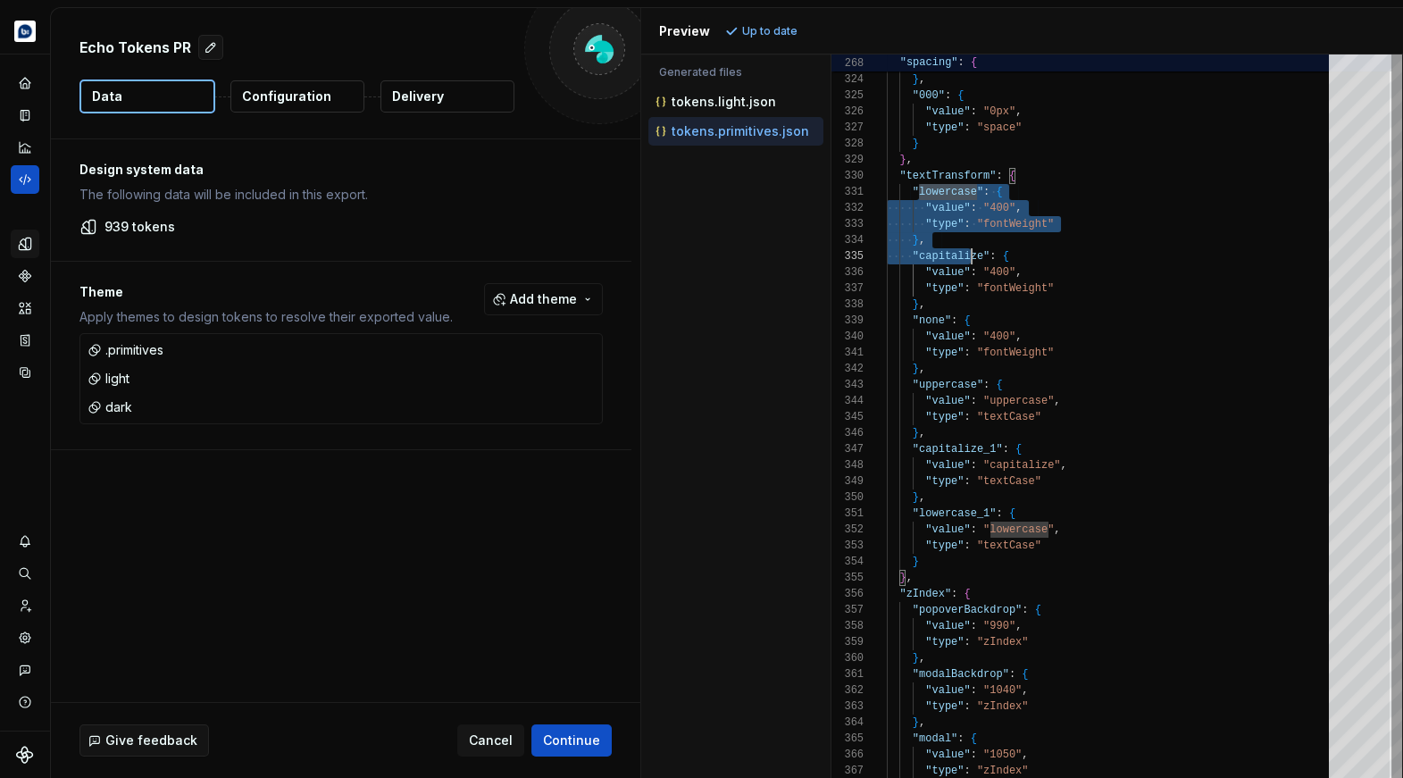
type textarea "**********"
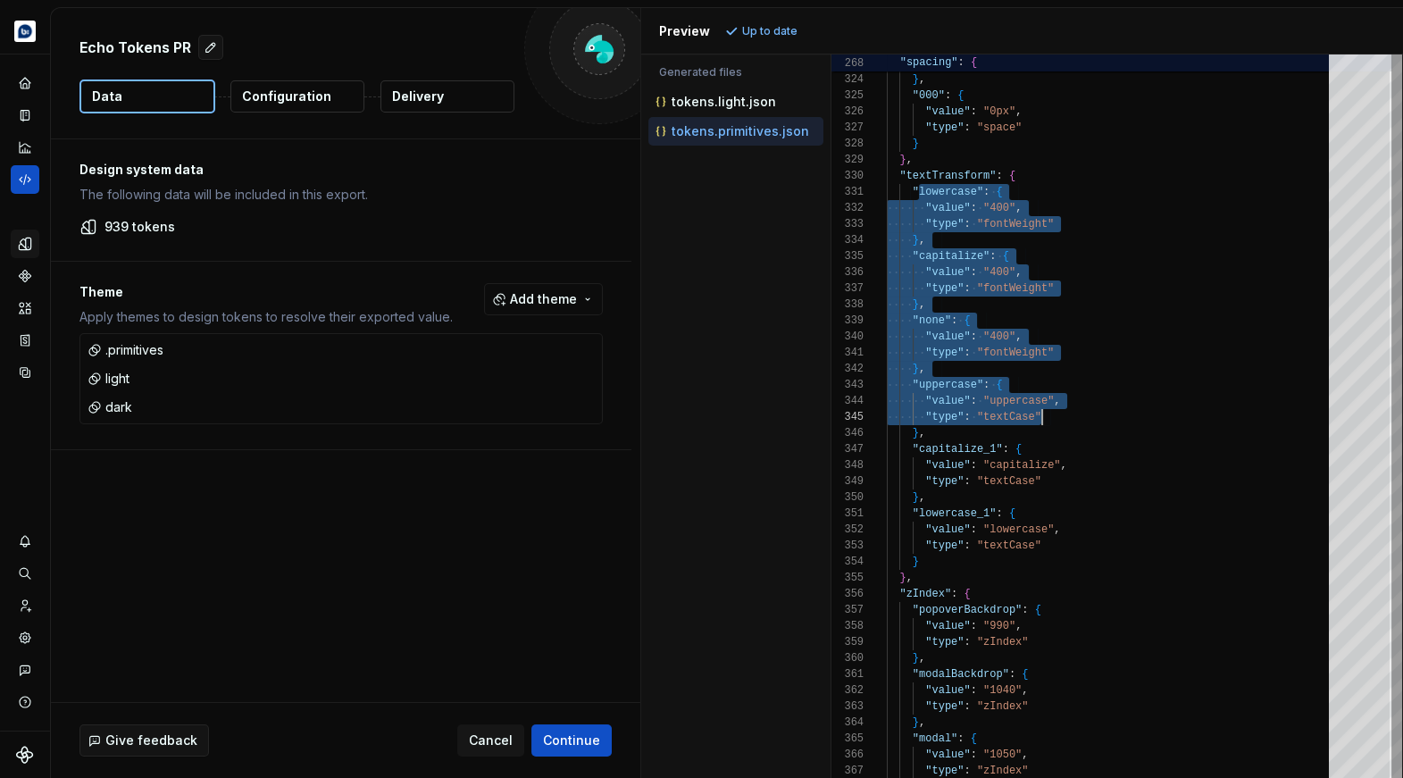
scroll to position [0, 38]
drag, startPoint x: 917, startPoint y: 193, endPoint x: 1062, endPoint y: 430, distance: 278.1
click at [21, 240] on icon "Design tokens" at bounding box center [25, 243] width 12 height 12
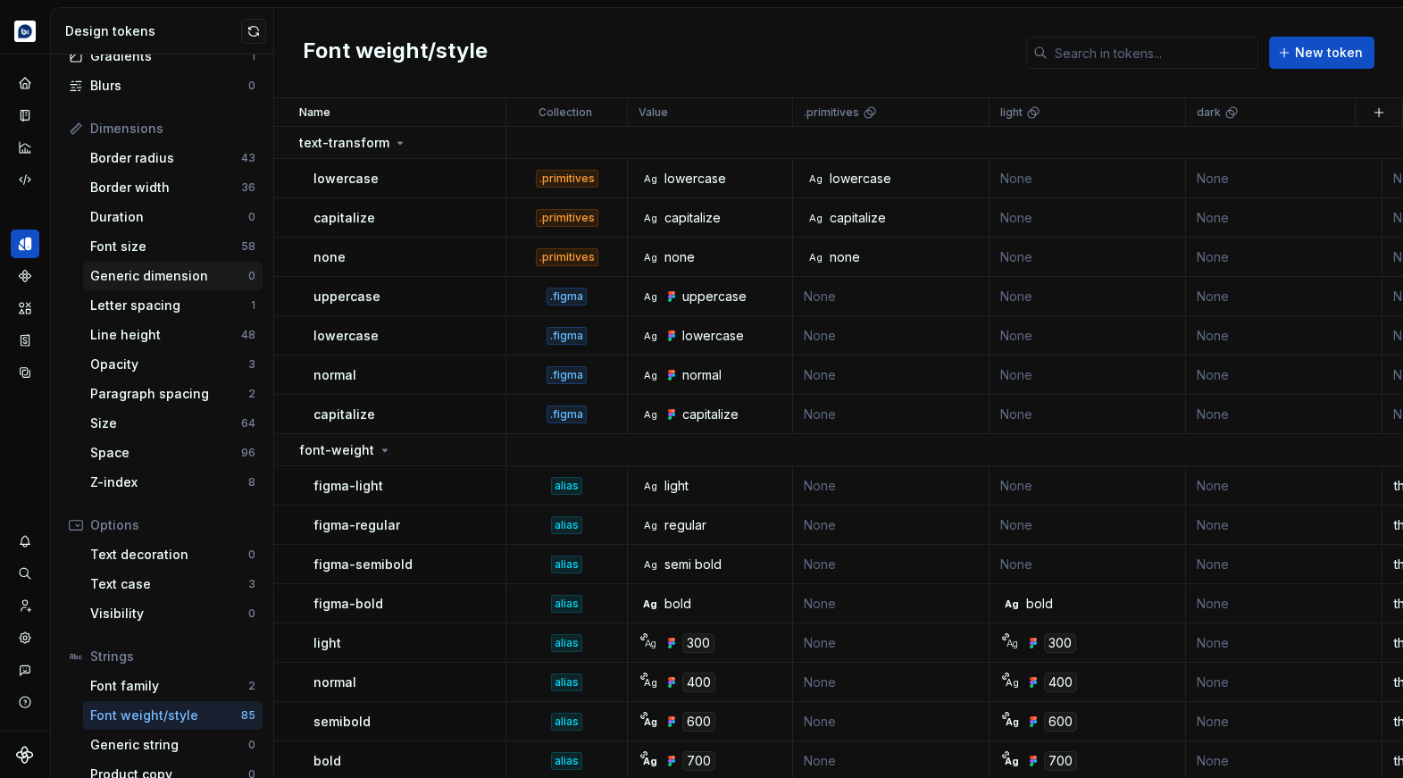
scroll to position [199, 0]
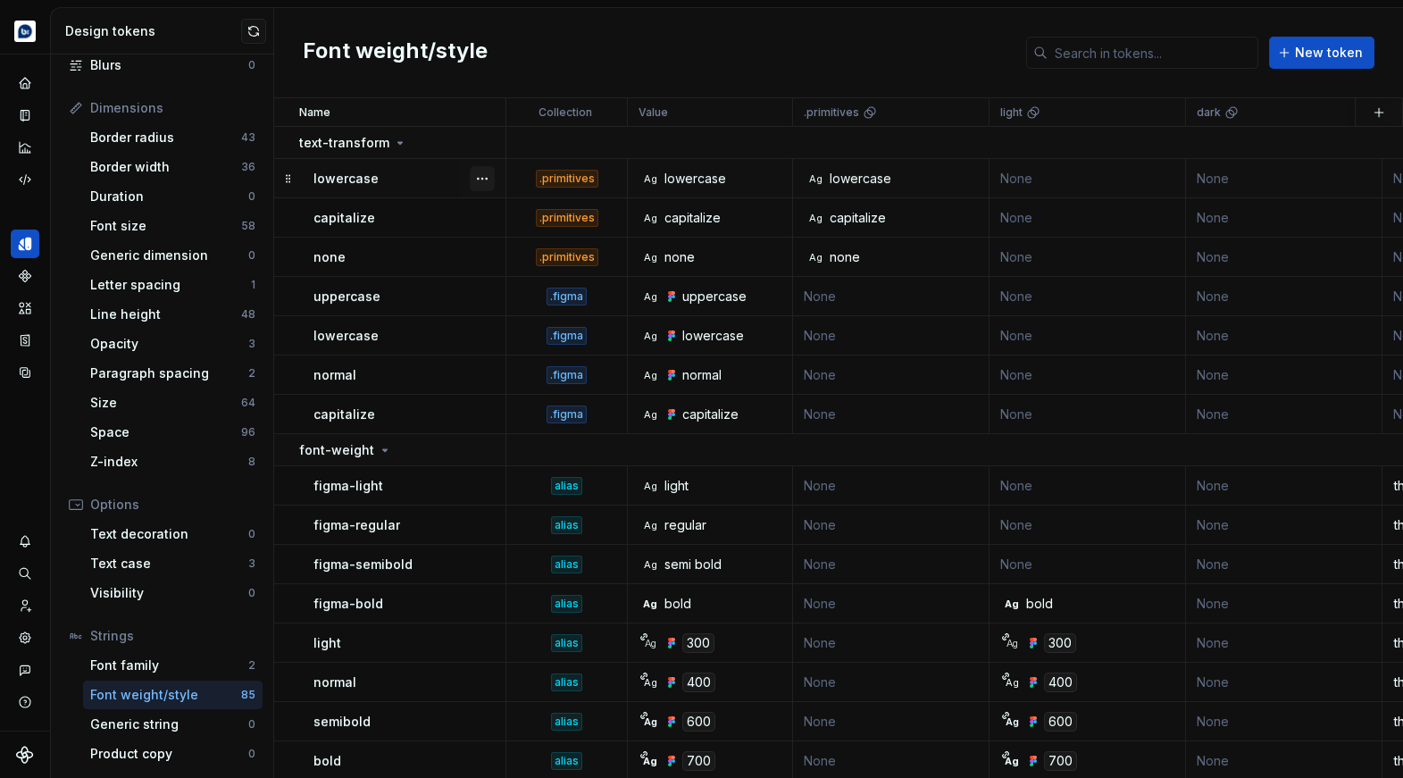
click at [482, 174] on button "button" at bounding box center [482, 178] width 25 height 25
click at [435, 192] on html "Echo Design system data Design tokens All tokens Collections Colors 468 Typogra…" at bounding box center [701, 389] width 1403 height 778
click at [483, 178] on button "button" at bounding box center [482, 178] width 25 height 25
click at [490, 279] on icon at bounding box center [488, 278] width 14 height 14
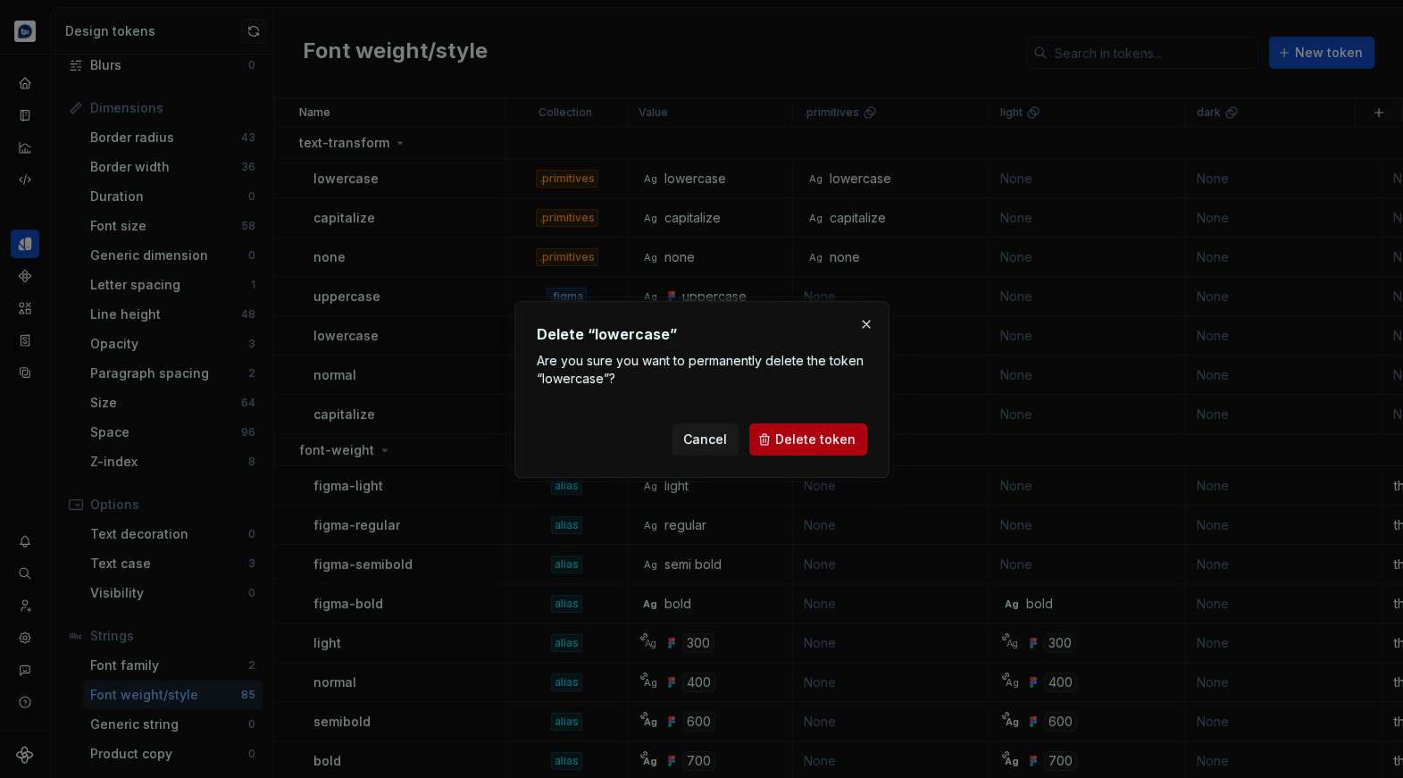
click at [784, 447] on button "Delete token" at bounding box center [808, 439] width 118 height 32
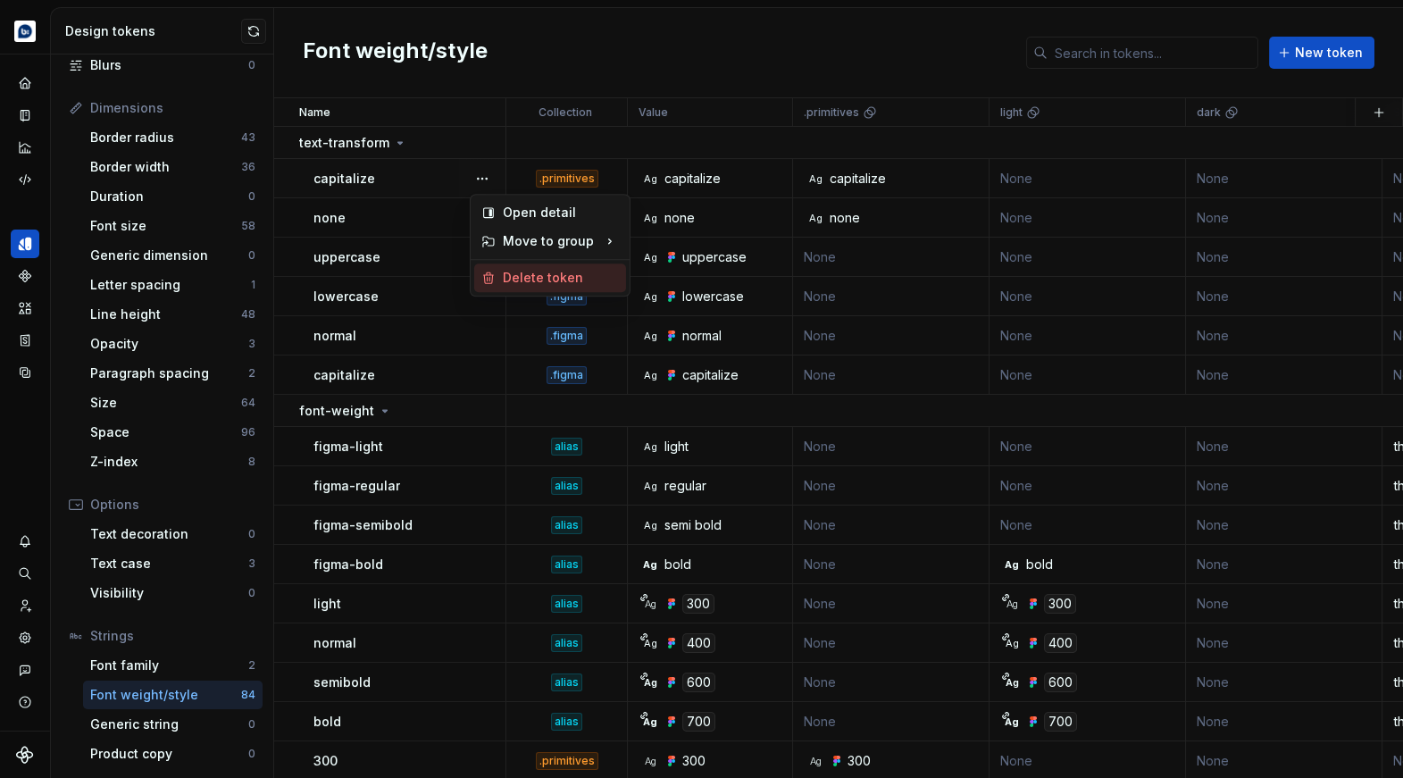
click at [529, 283] on div "Delete token" at bounding box center [561, 278] width 116 height 18
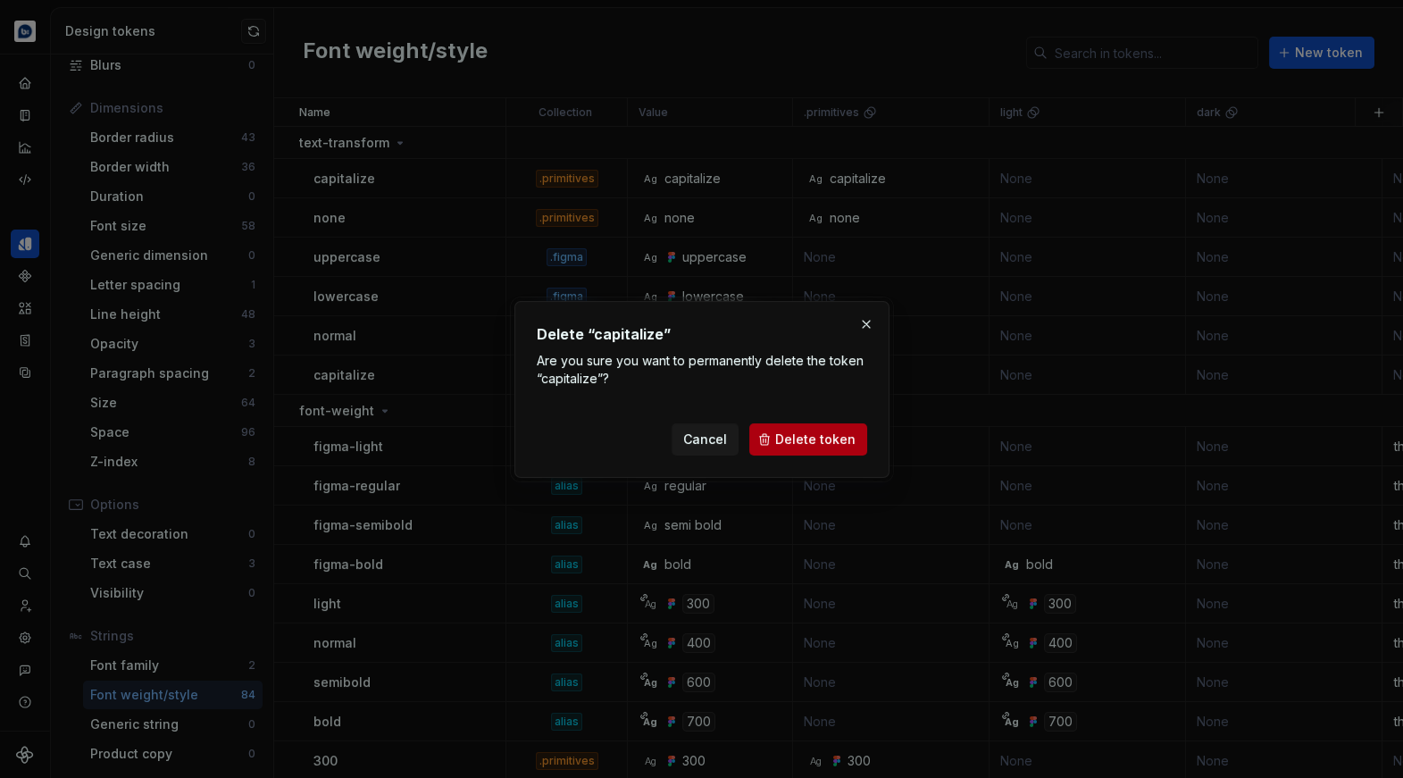
click at [826, 445] on span "Delete token" at bounding box center [815, 439] width 80 height 18
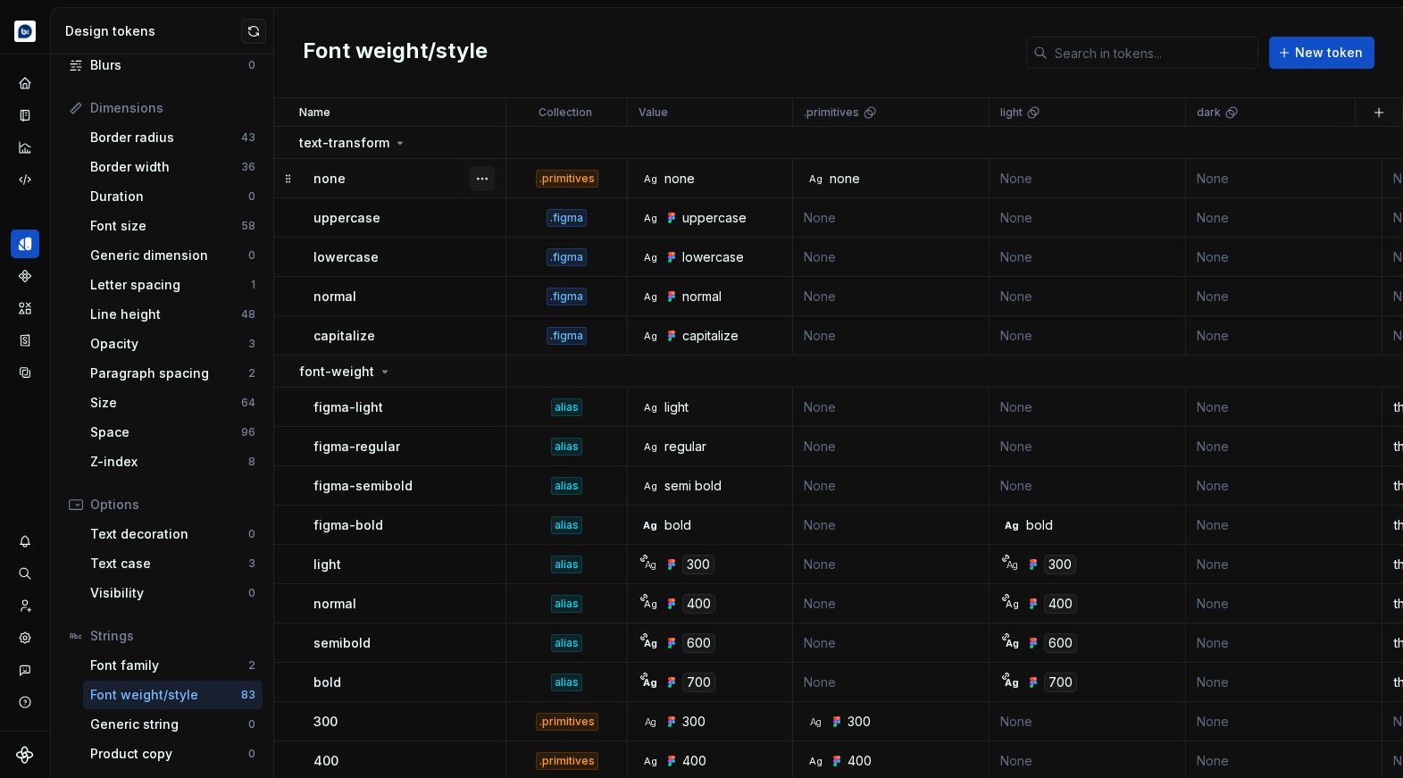
click at [482, 180] on button "button" at bounding box center [482, 178] width 25 height 25
click at [533, 275] on div "Delete token" at bounding box center [561, 278] width 116 height 18
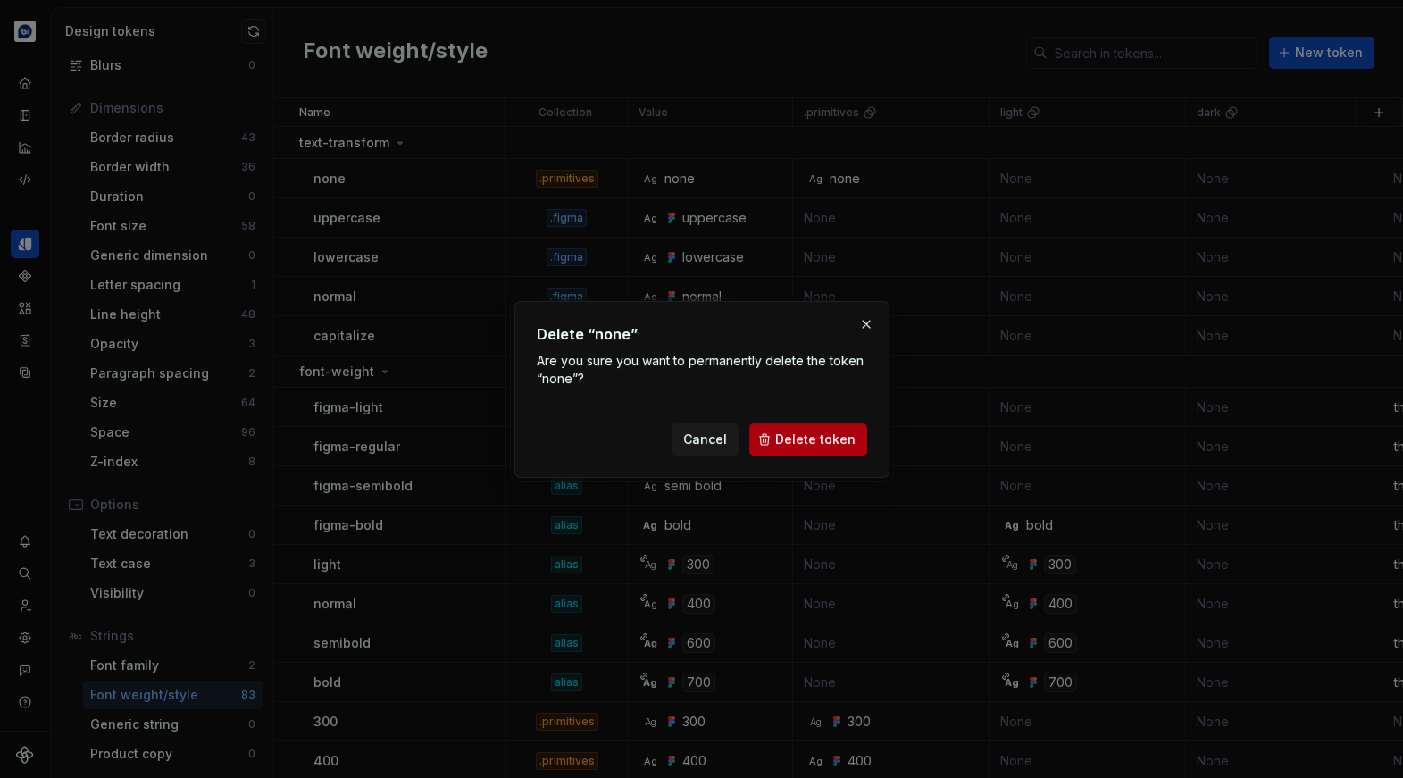
click at [795, 448] on button "Delete token" at bounding box center [808, 439] width 118 height 32
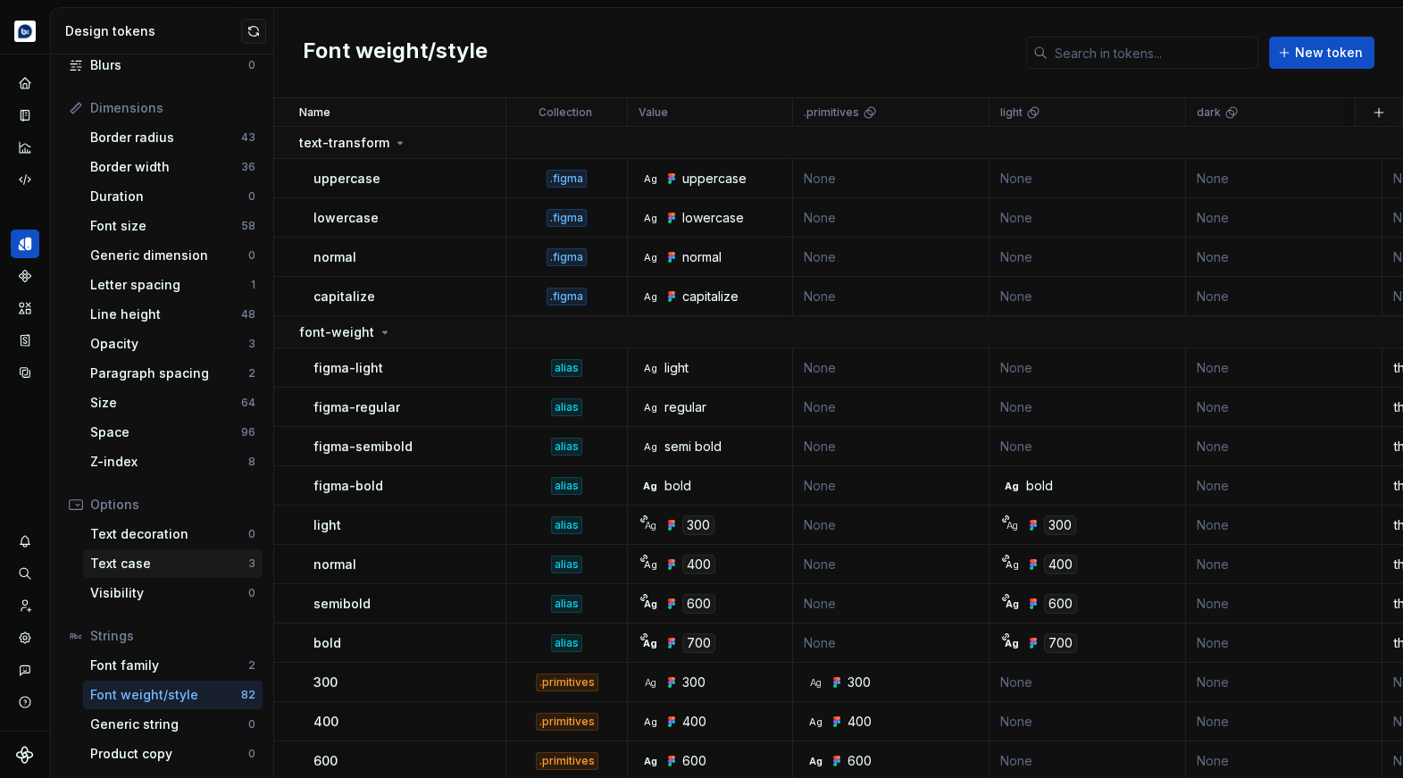
click at [177, 562] on div "Text case" at bounding box center [169, 563] width 158 height 18
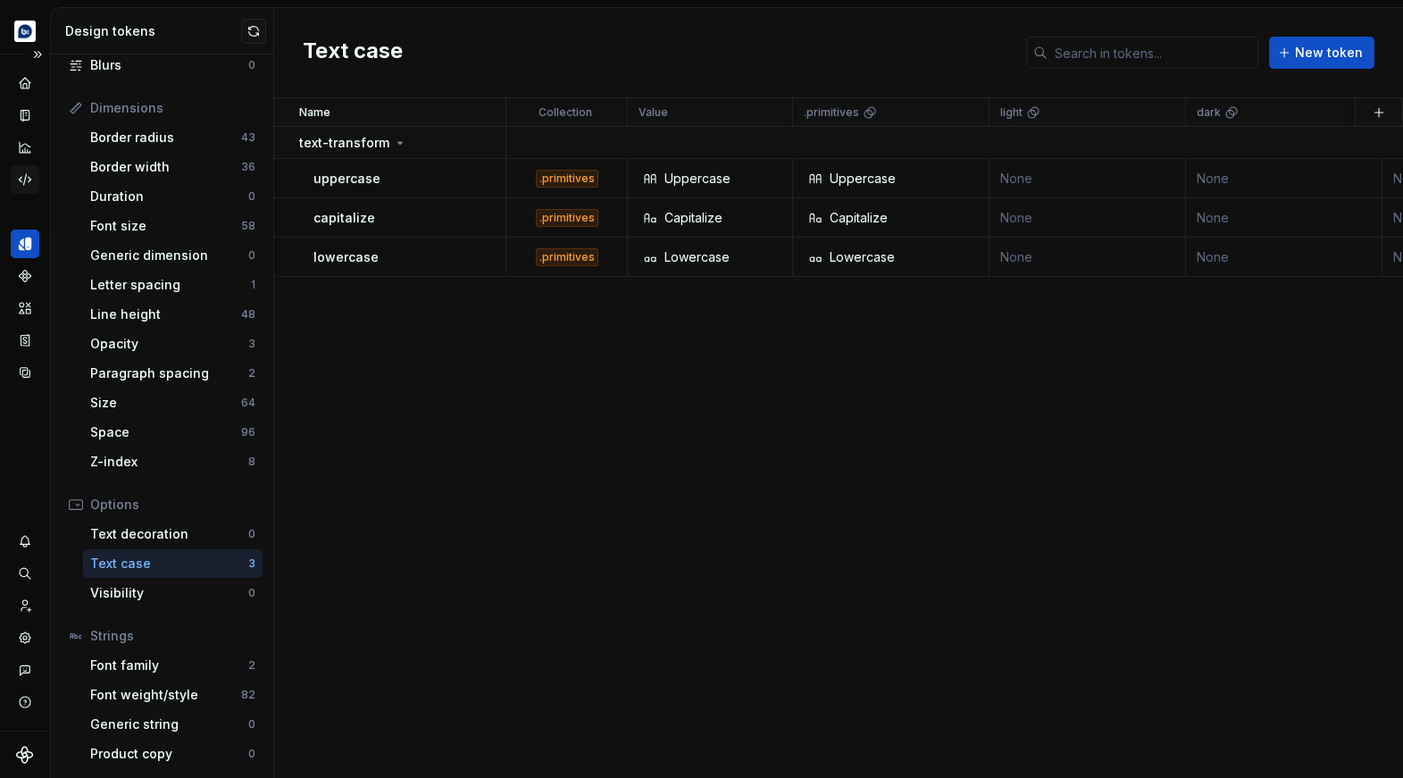
click at [30, 182] on icon "Code automation" at bounding box center [25, 179] width 16 height 16
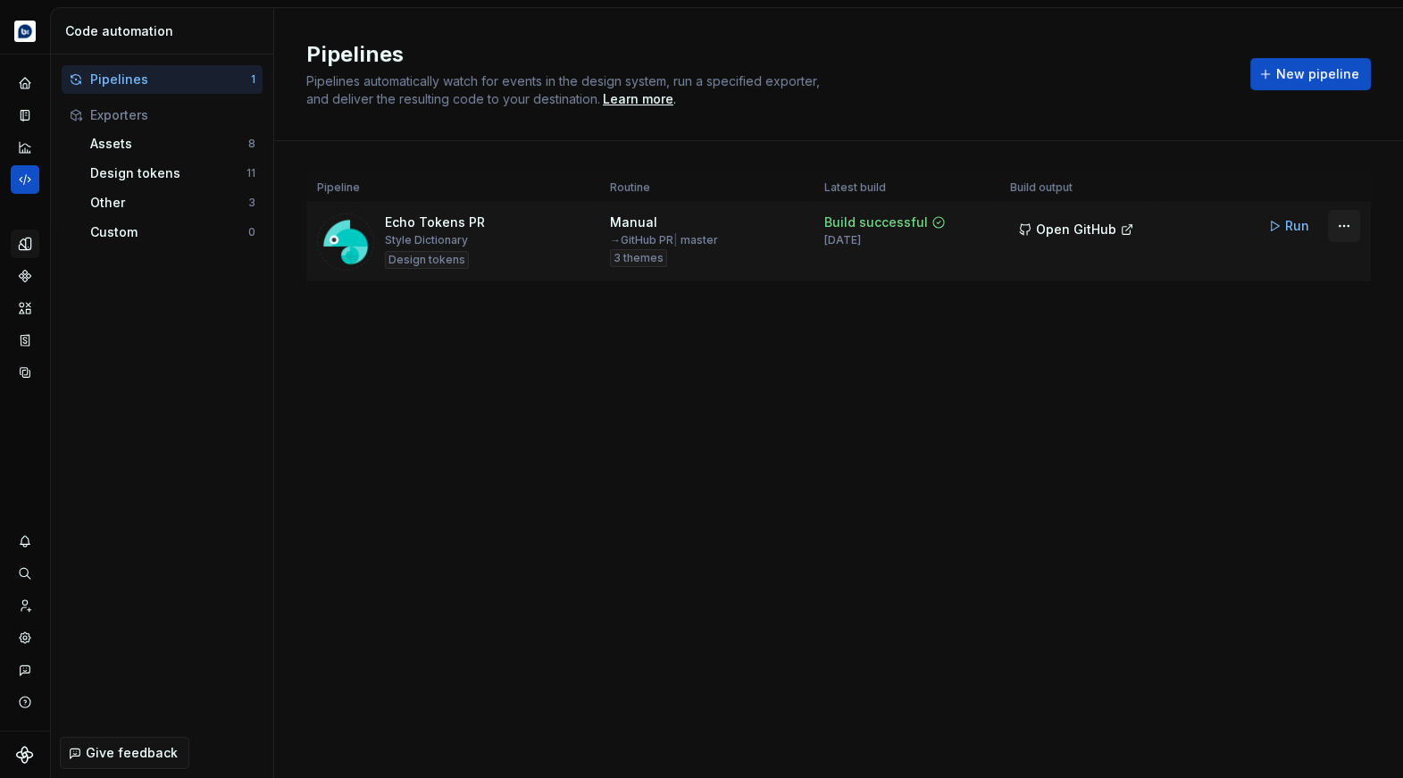
click at [1344, 228] on html "Echo Design system data Code automation Pipelines 1 Exporters Assets 8 Design t…" at bounding box center [701, 389] width 1403 height 778
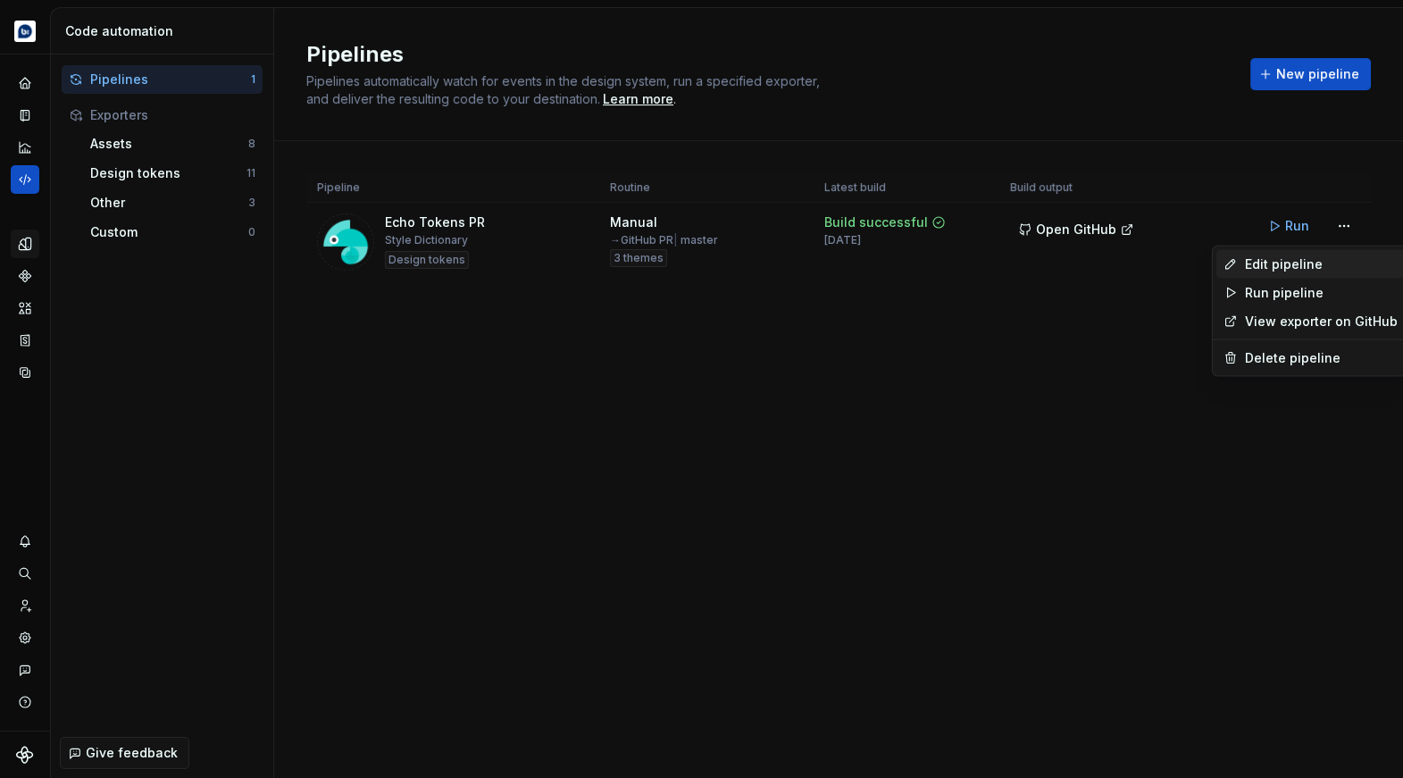
click at [1301, 270] on div "Edit pipeline" at bounding box center [1321, 264] width 153 height 18
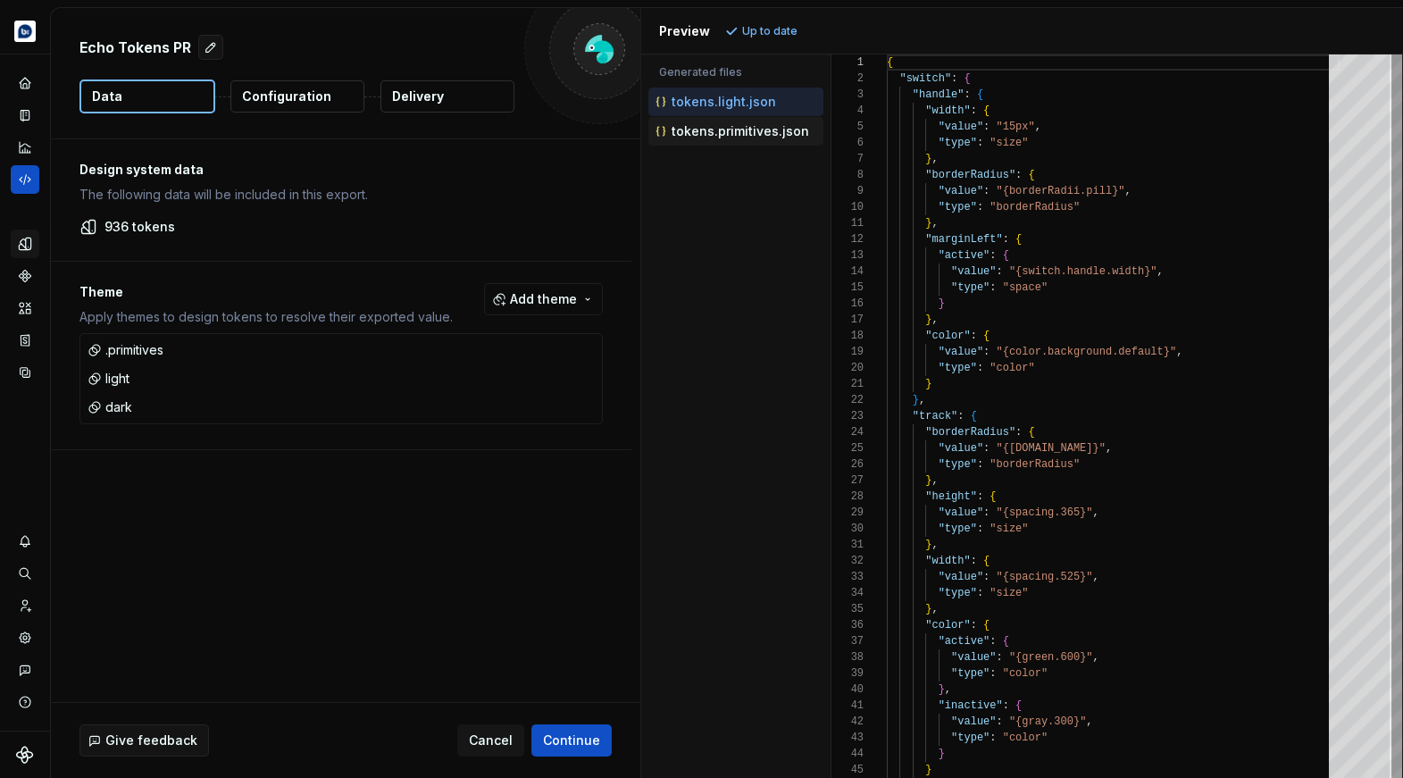
click at [721, 135] on p "tokens.primitives.json" at bounding box center [739, 131] width 137 height 14
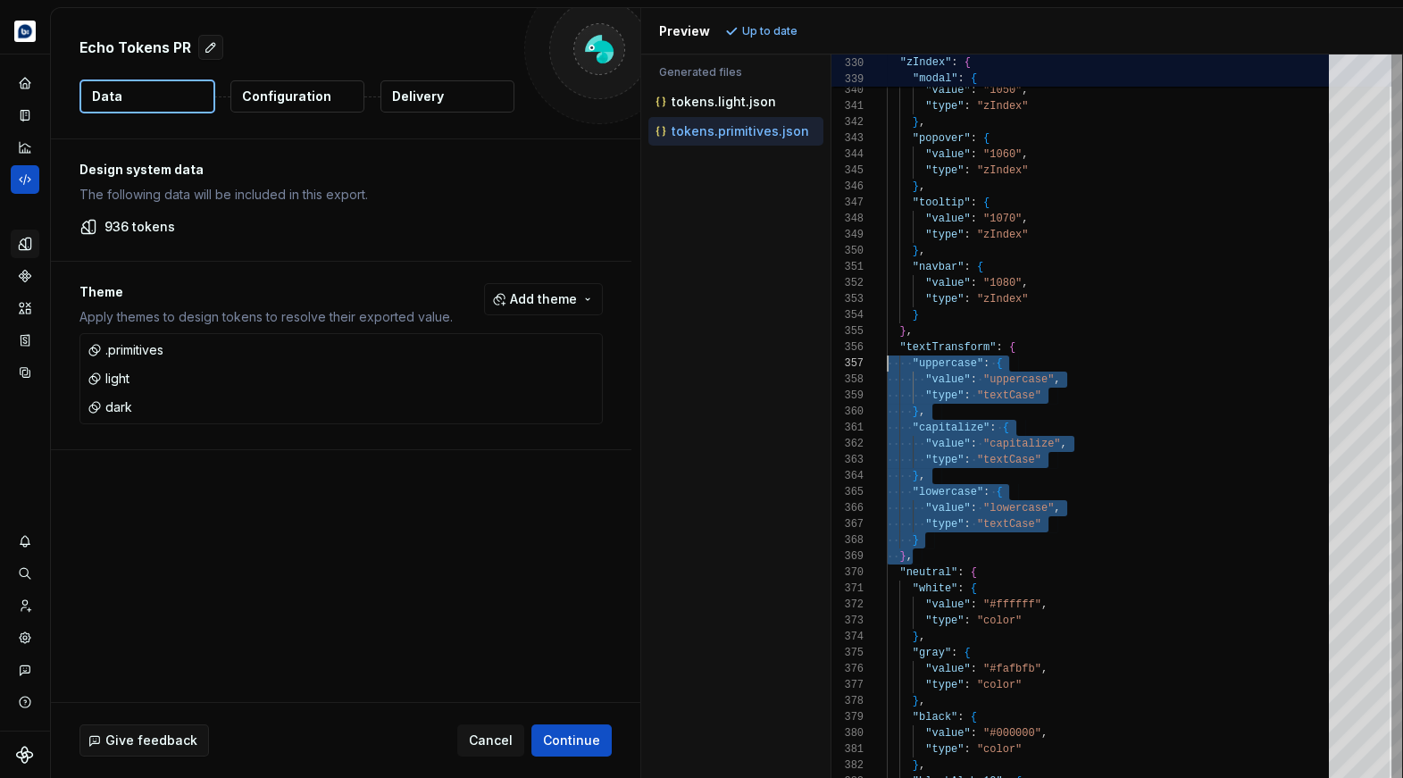
scroll to position [80, 0]
drag, startPoint x: 928, startPoint y: 555, endPoint x: 863, endPoint y: 347, distance: 217.7
click at [887, 347] on div "} , "modal" : { "value" : "1050" , "type" : "zIndex" } , "popover" : { "value" …" at bounding box center [1113, 547] width 453 height 11827
click at [1009, 402] on div "} , "modal" : { "value" : "1050" , "type" : "zIndex" } , "popover" : { "value" …" at bounding box center [1113, 547] width 453 height 11827
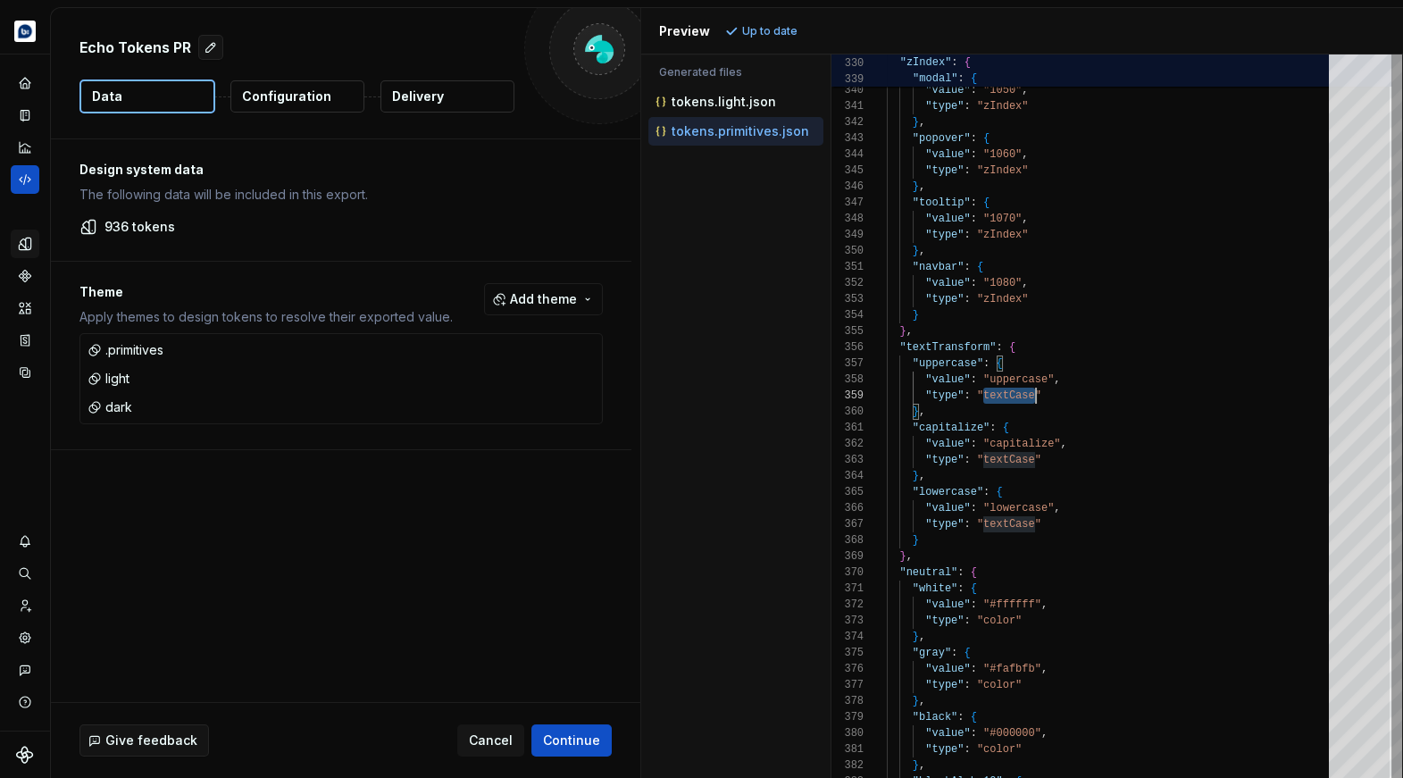
scroll to position [129, 147]
click at [1009, 402] on div "} , "modal" : { "value" : "1050" , "type" : "zIndex" } , "popover" : { "value" …" at bounding box center [1113, 547] width 453 height 11827
click at [1007, 398] on div "} , "modal" : { "value" : "1050" , "type" : "zIndex" } , "popover" : { "value" …" at bounding box center [1113, 547] width 453 height 11827
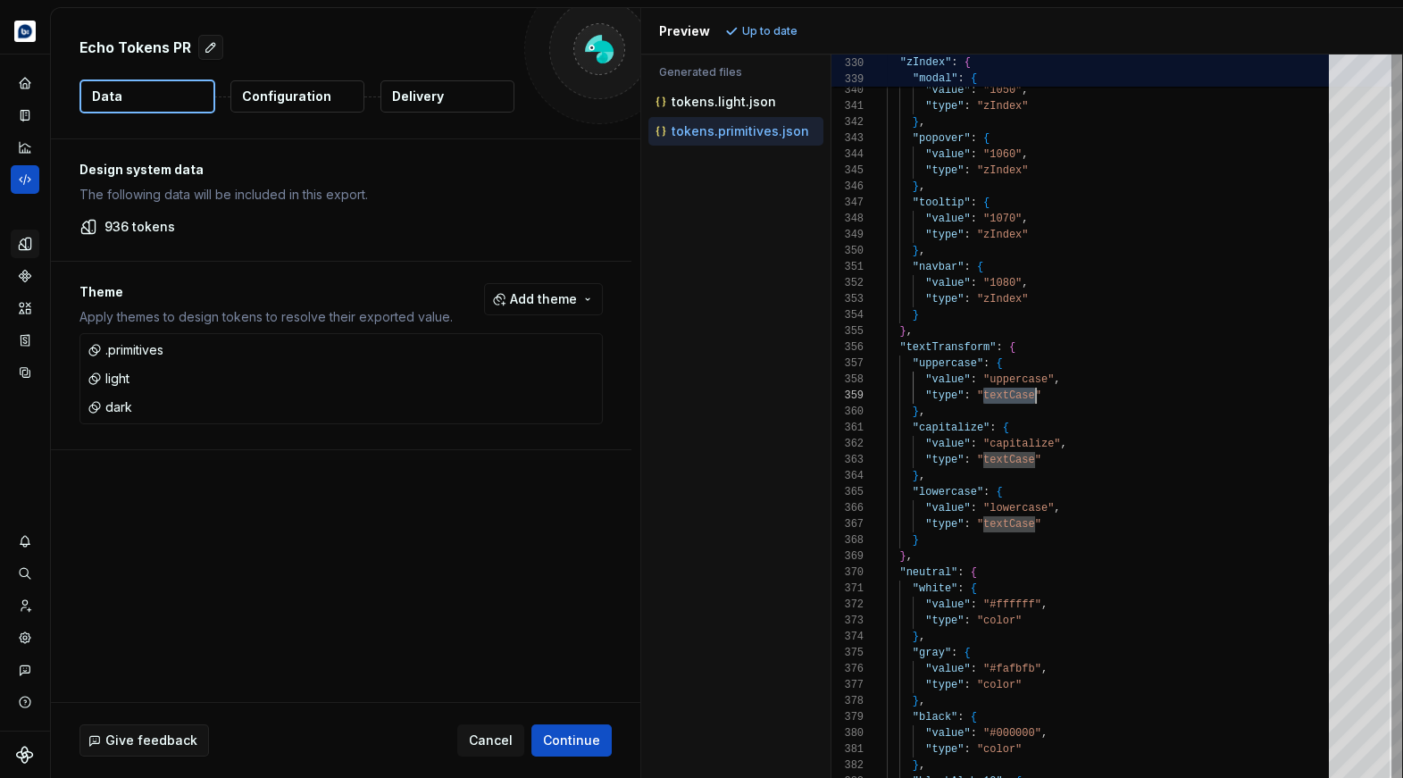
click at [1074, 287] on div "} , "modal" : { "value" : "1050" , "type" : "zIndex" } , "popover" : { "value" …" at bounding box center [1113, 547] width 453 height 11827
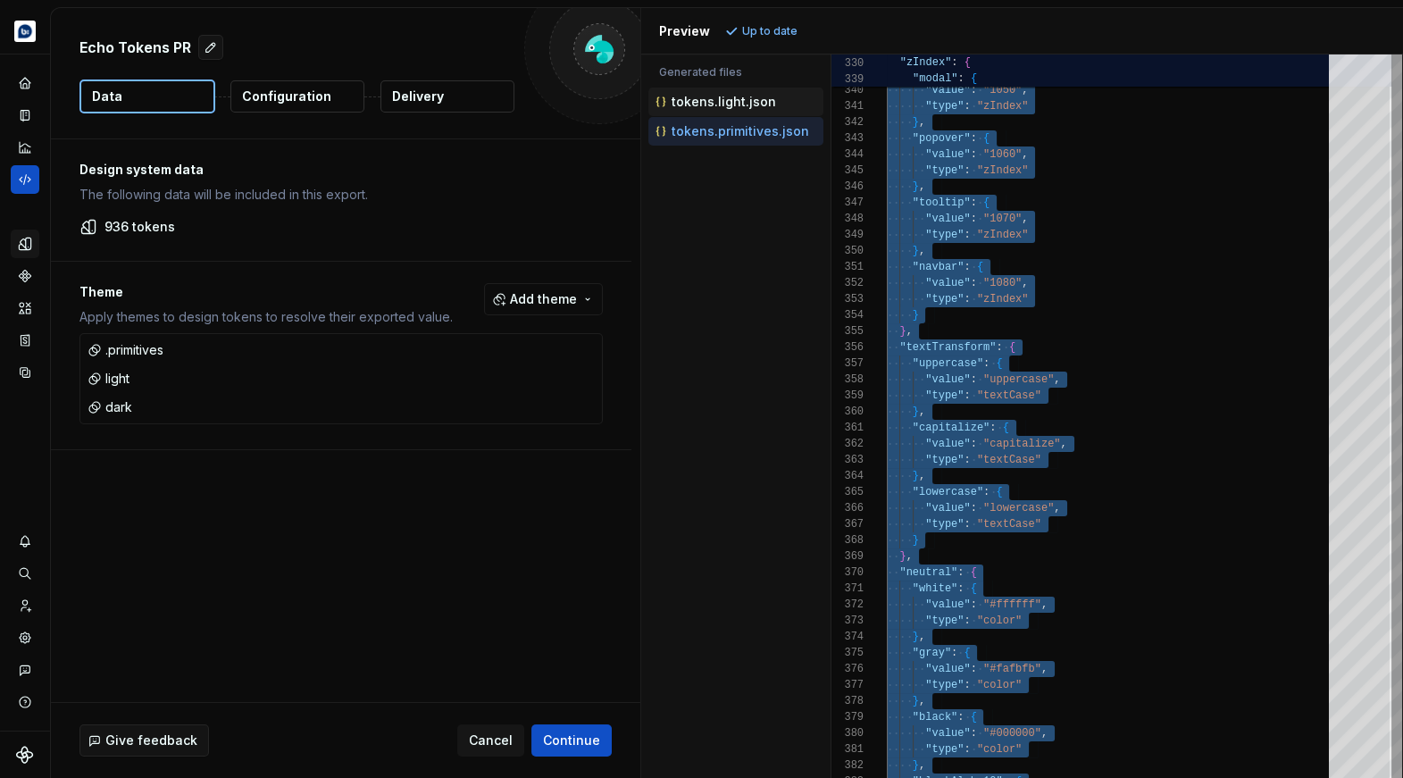
click at [746, 100] on p "tokens.light.json" at bounding box center [723, 102] width 104 height 14
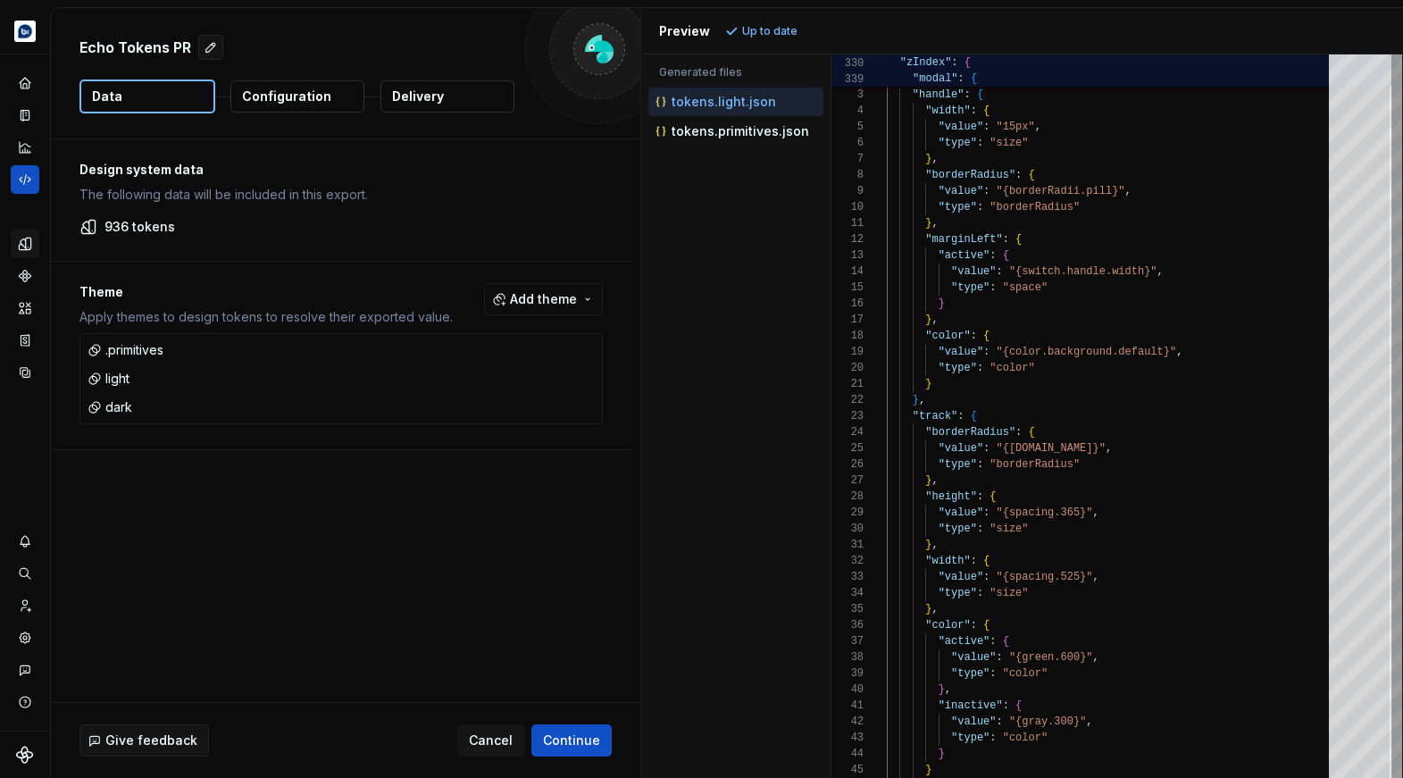
scroll to position [112, 135]
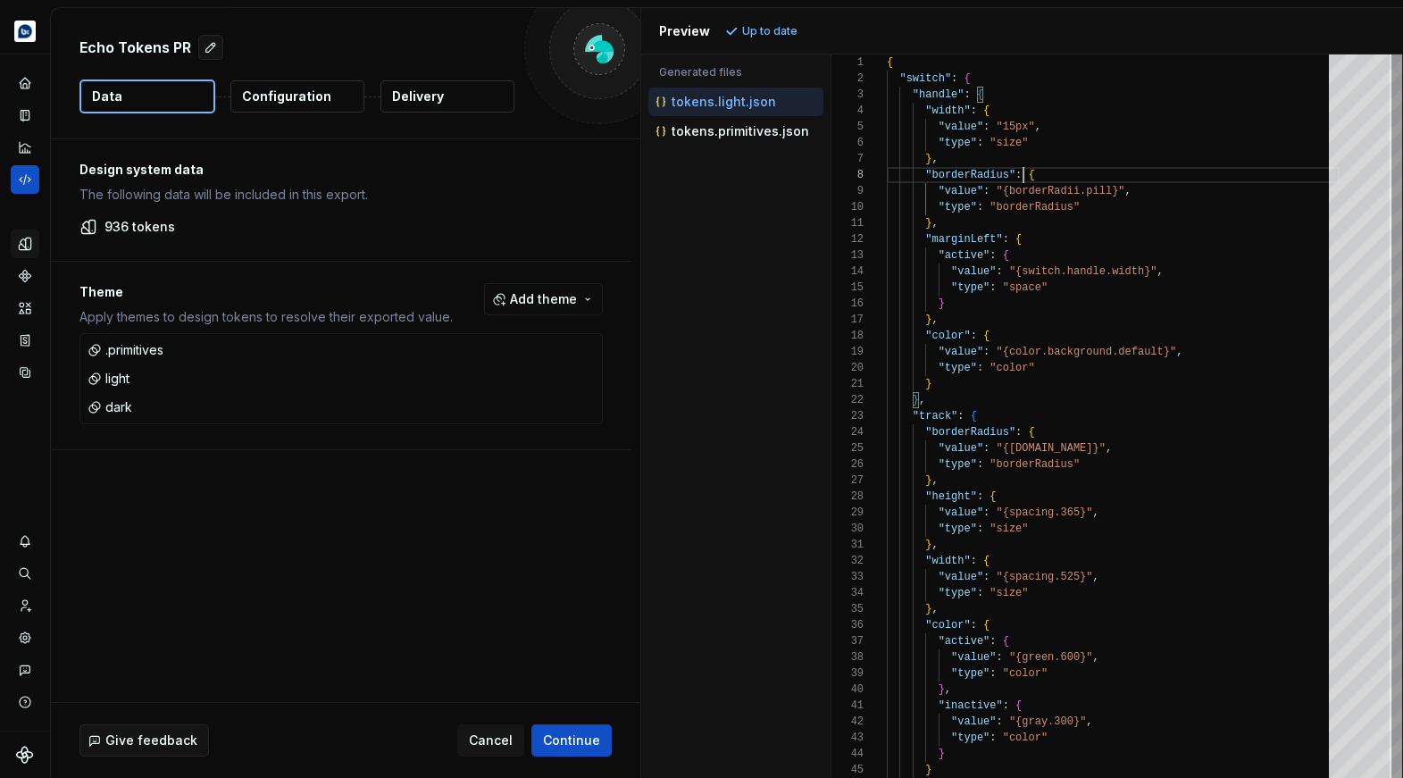
type textarea "**********"
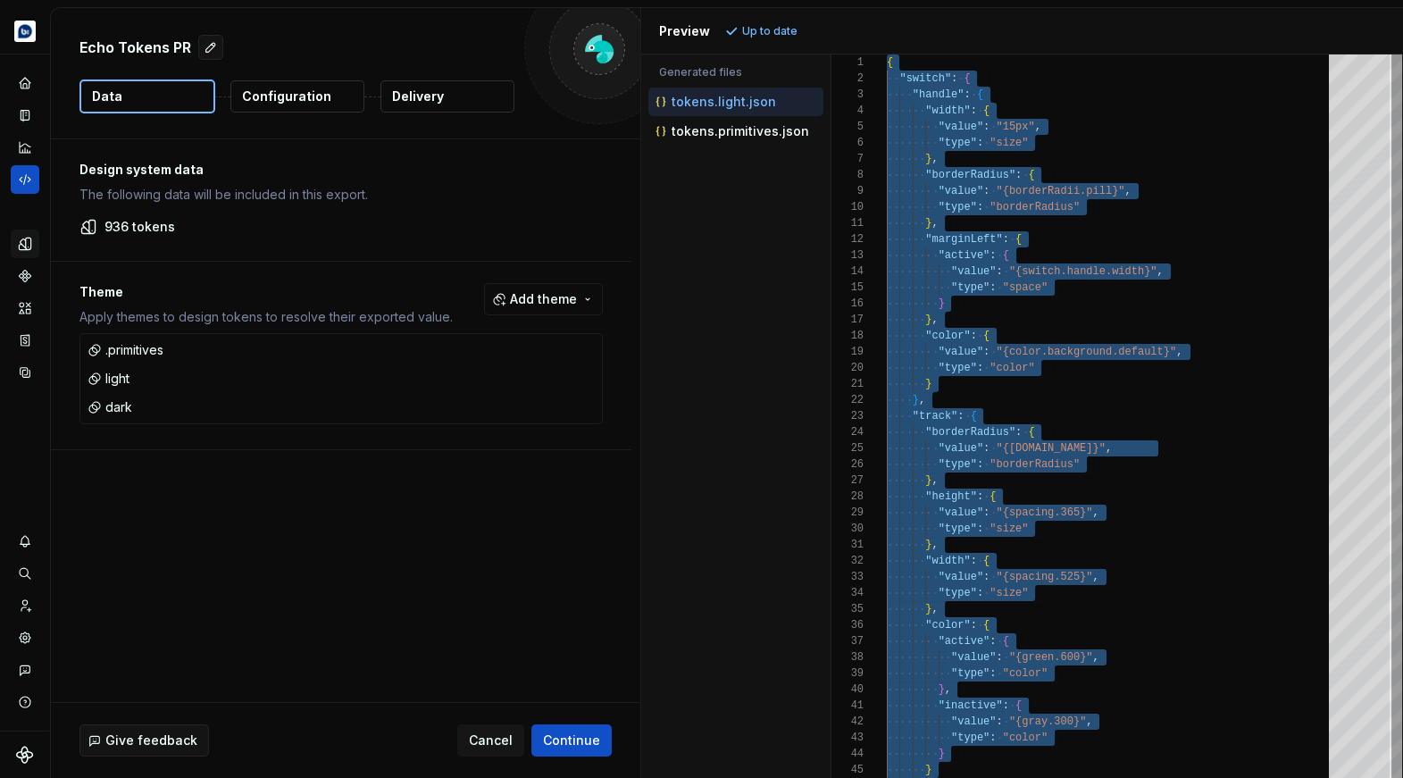
click at [25, 244] on icon "Design tokens" at bounding box center [25, 243] width 12 height 12
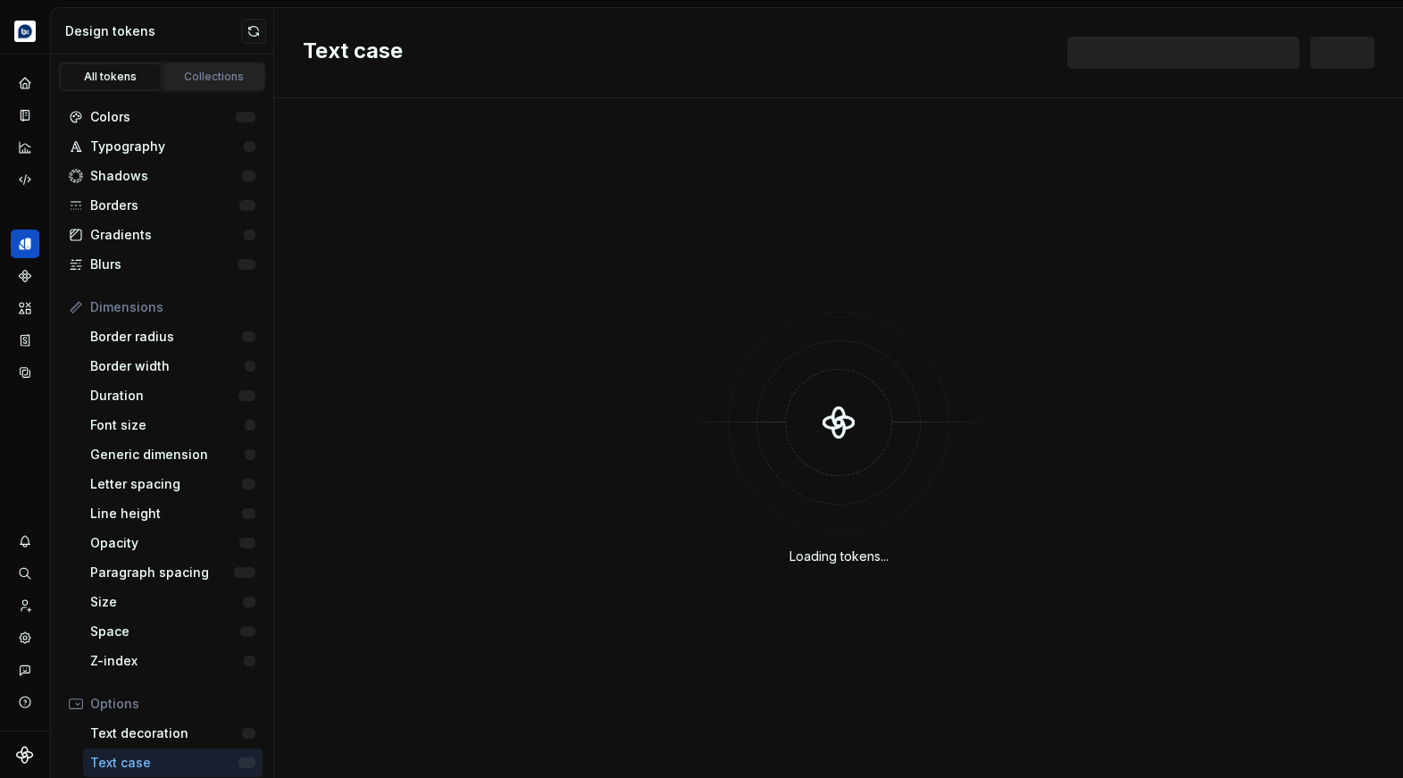
click at [204, 76] on div "Collections" at bounding box center [214, 77] width 89 height 14
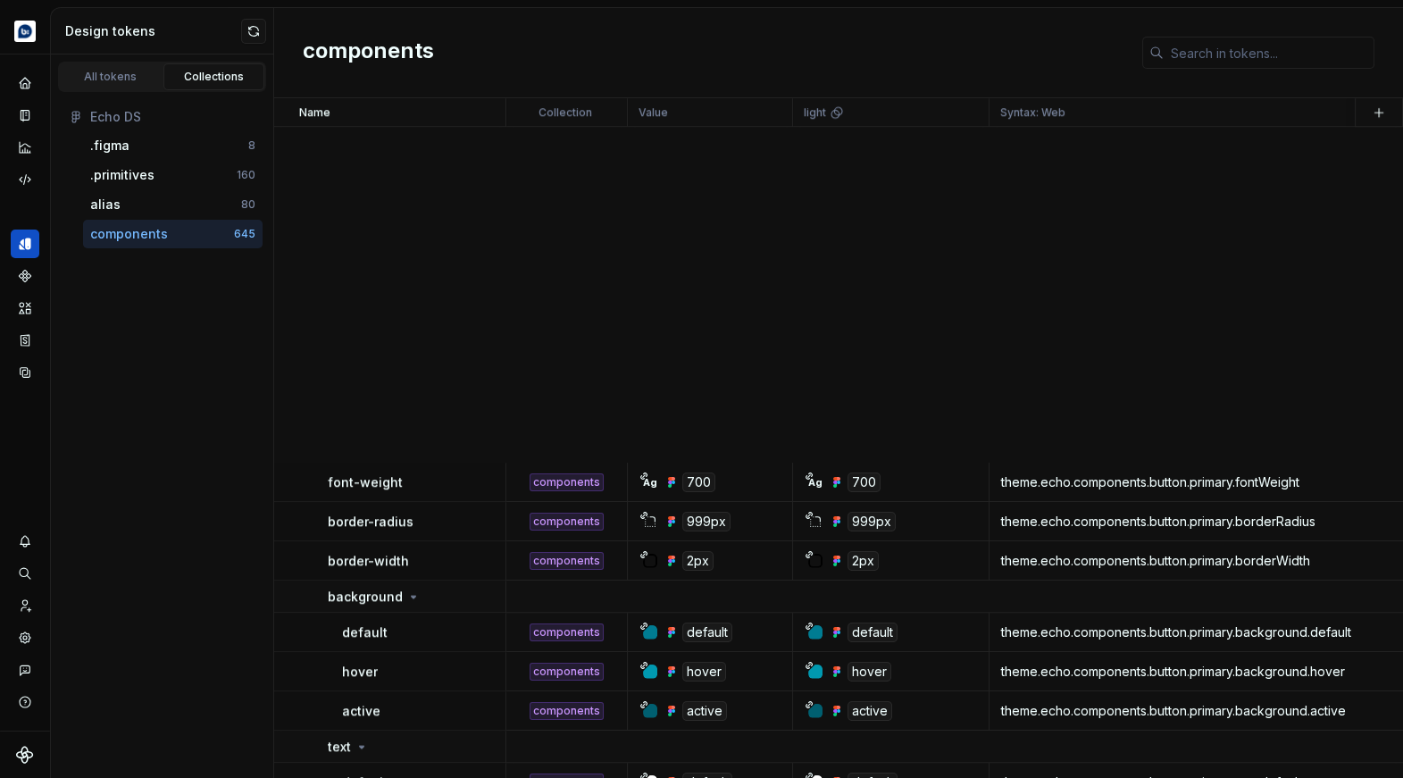
scroll to position [4583, 0]
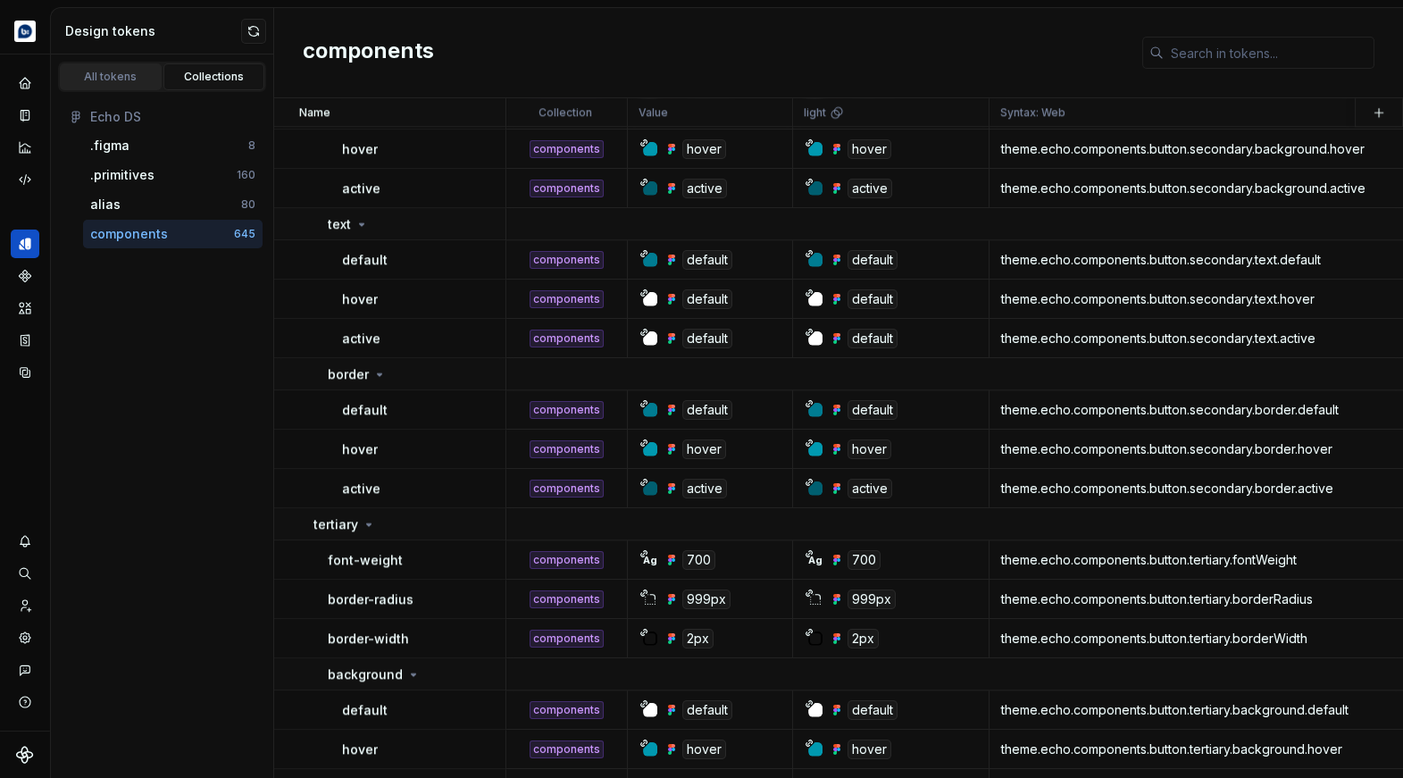
click at [102, 79] on div "All tokens" at bounding box center [110, 77] width 89 height 14
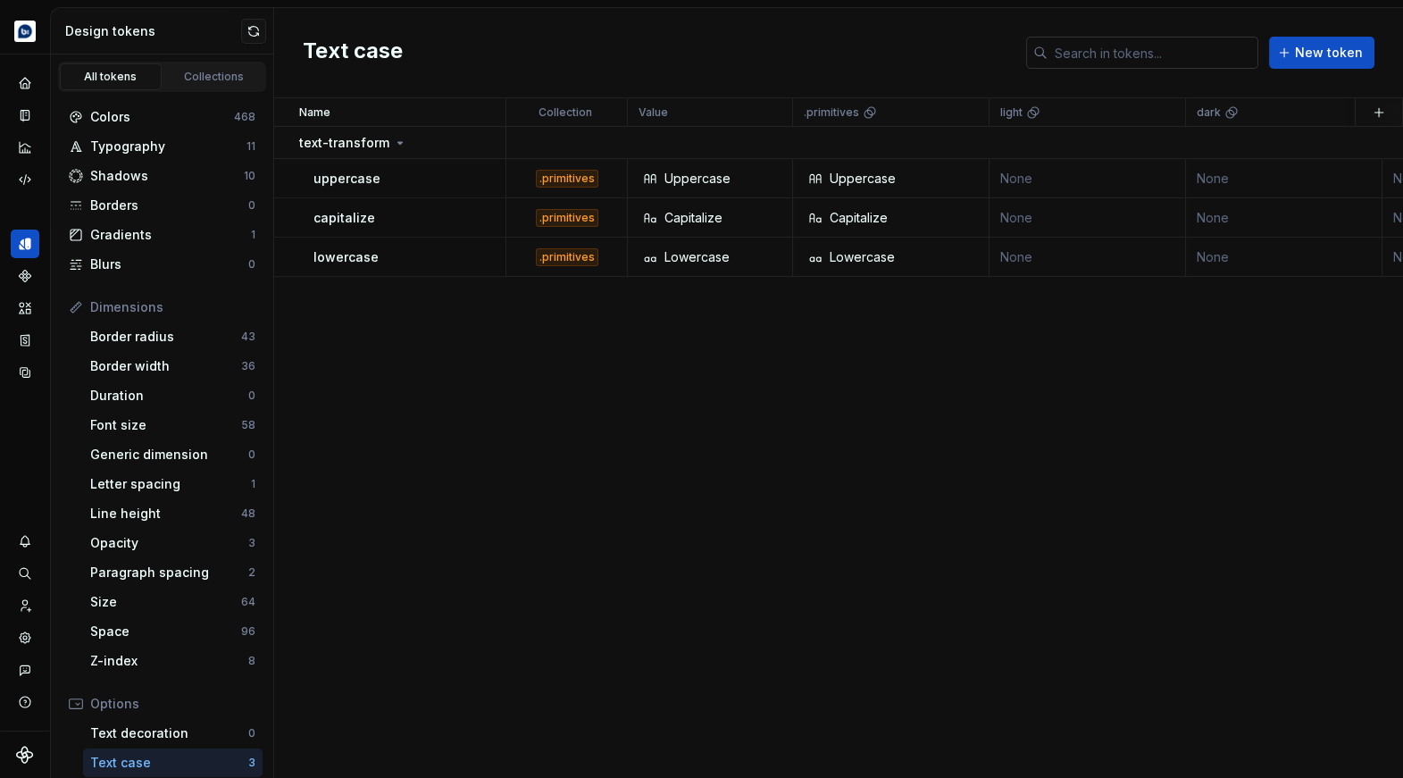
click at [1164, 54] on input "text" at bounding box center [1152, 53] width 211 height 32
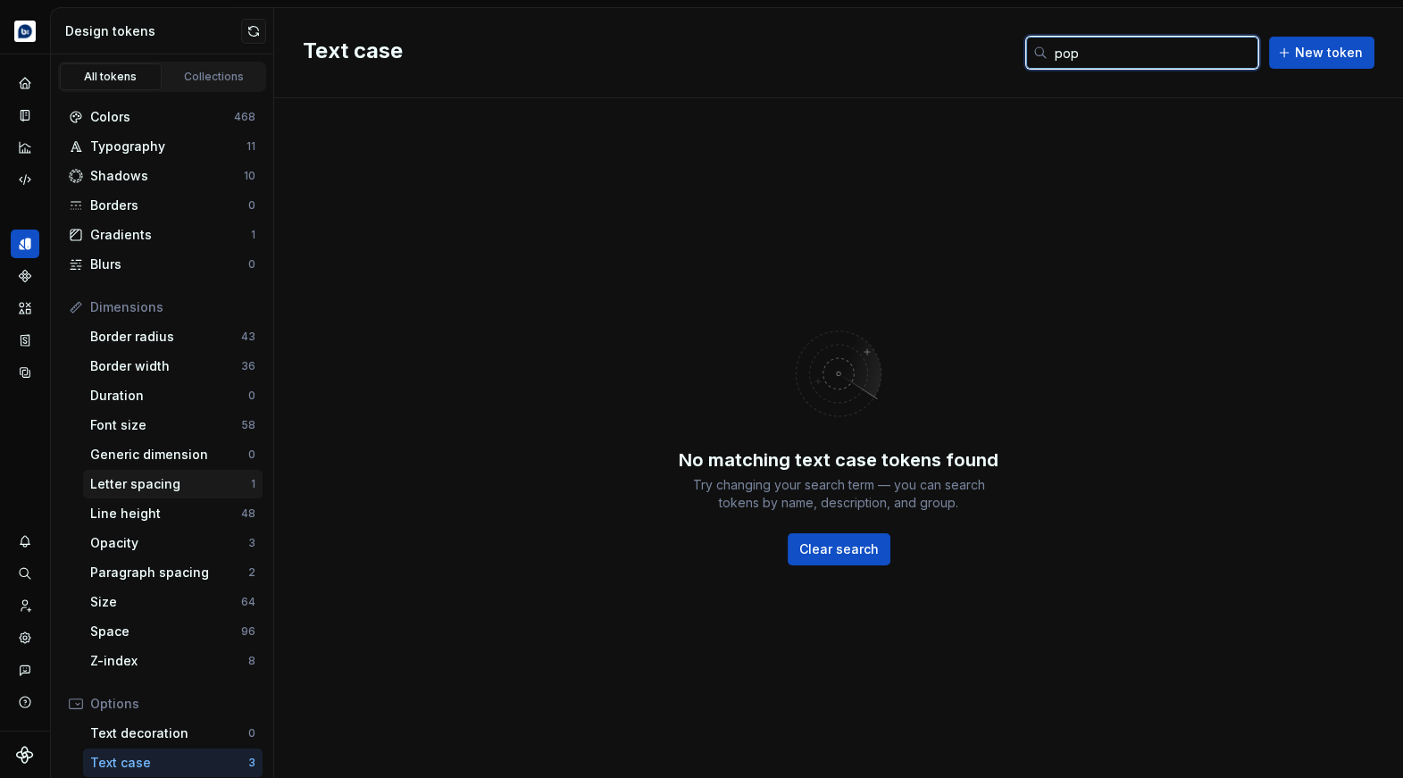
scroll to position [199, 0]
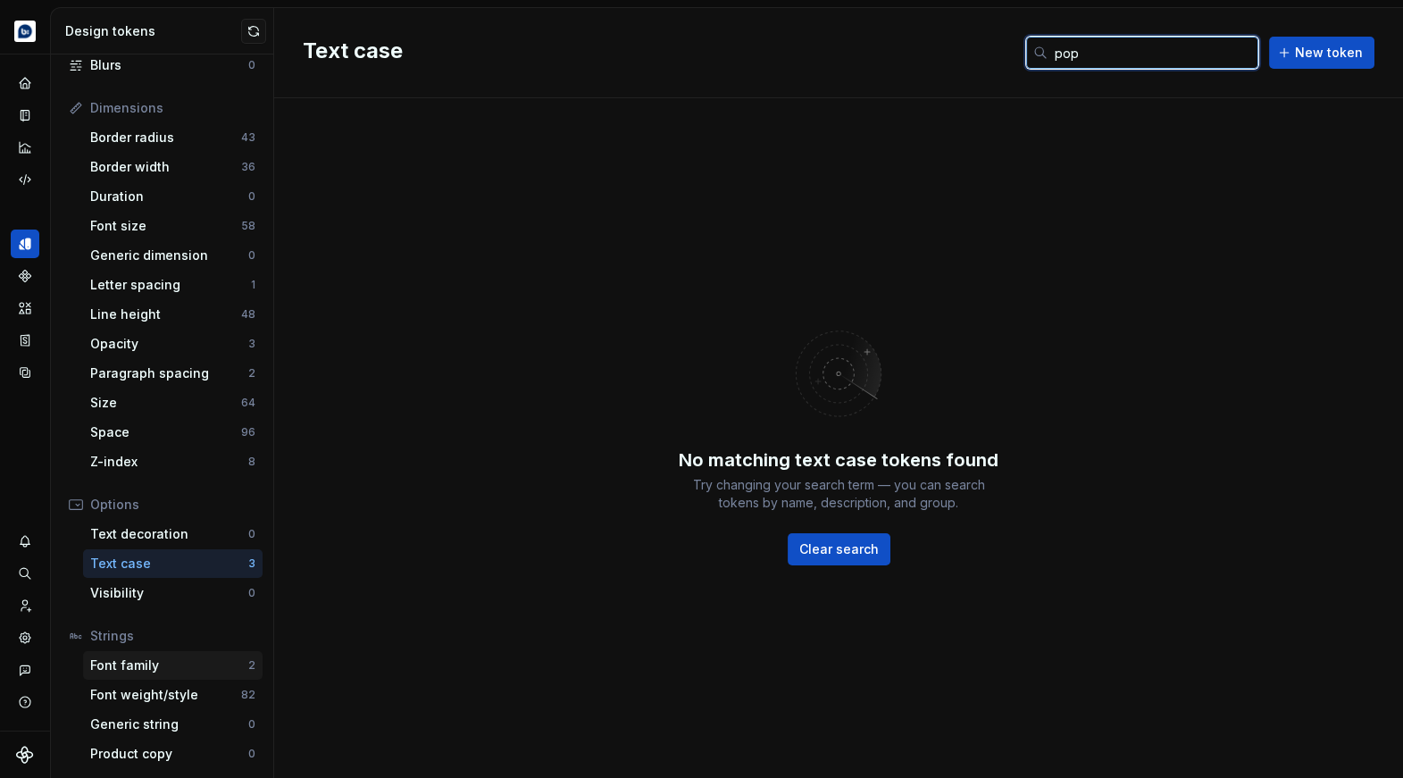
type input "pop"
click at [137, 672] on div "Font family" at bounding box center [169, 665] width 158 height 18
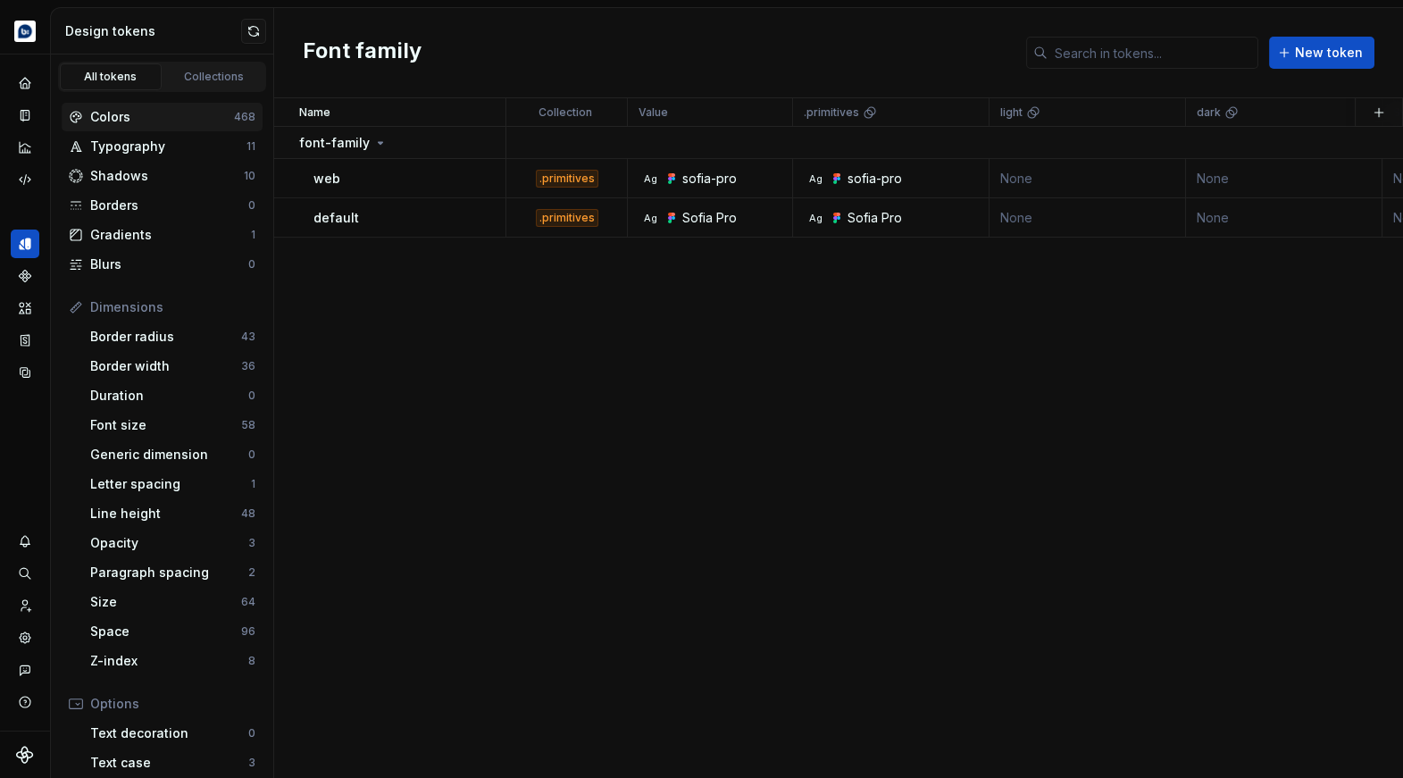
click at [159, 108] on div "Colors" at bounding box center [162, 117] width 144 height 18
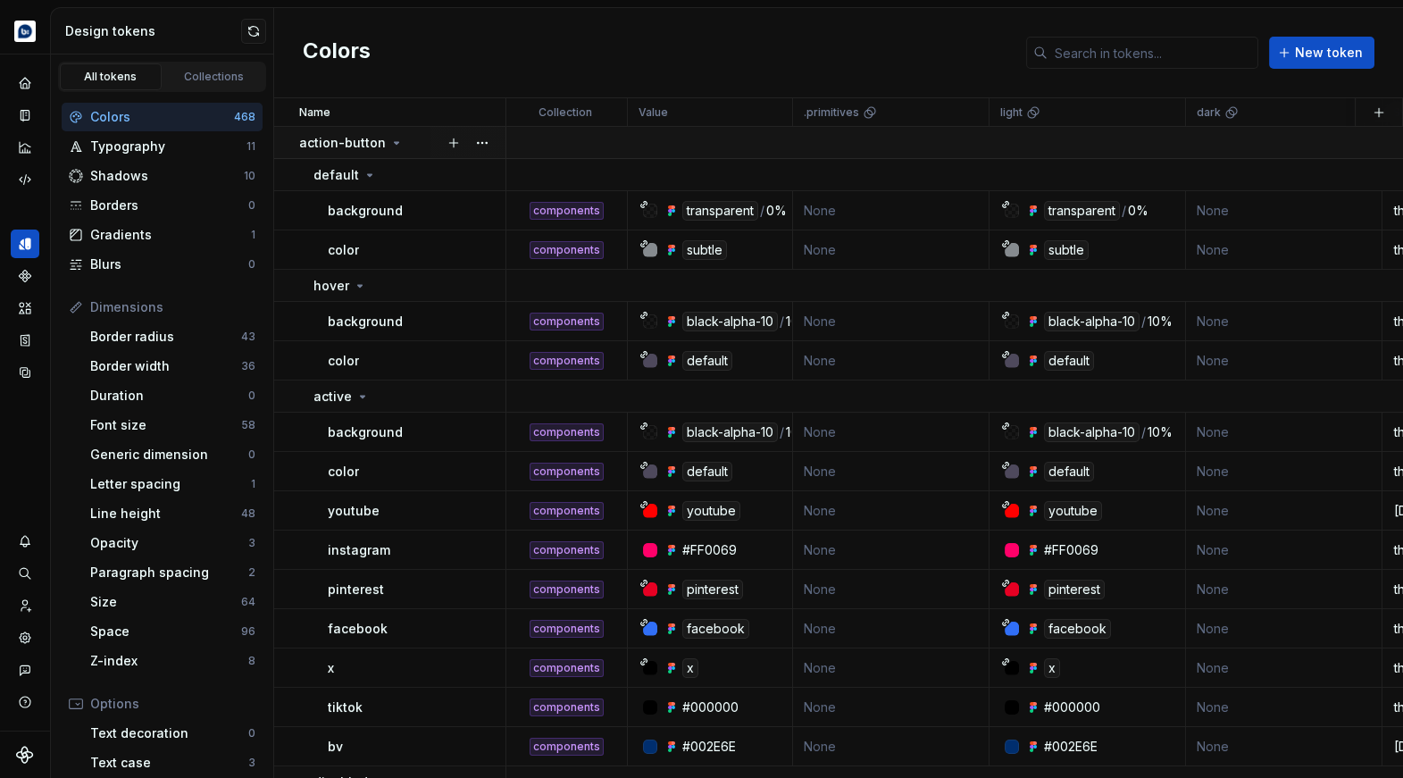
click at [390, 145] on icon at bounding box center [396, 143] width 14 height 14
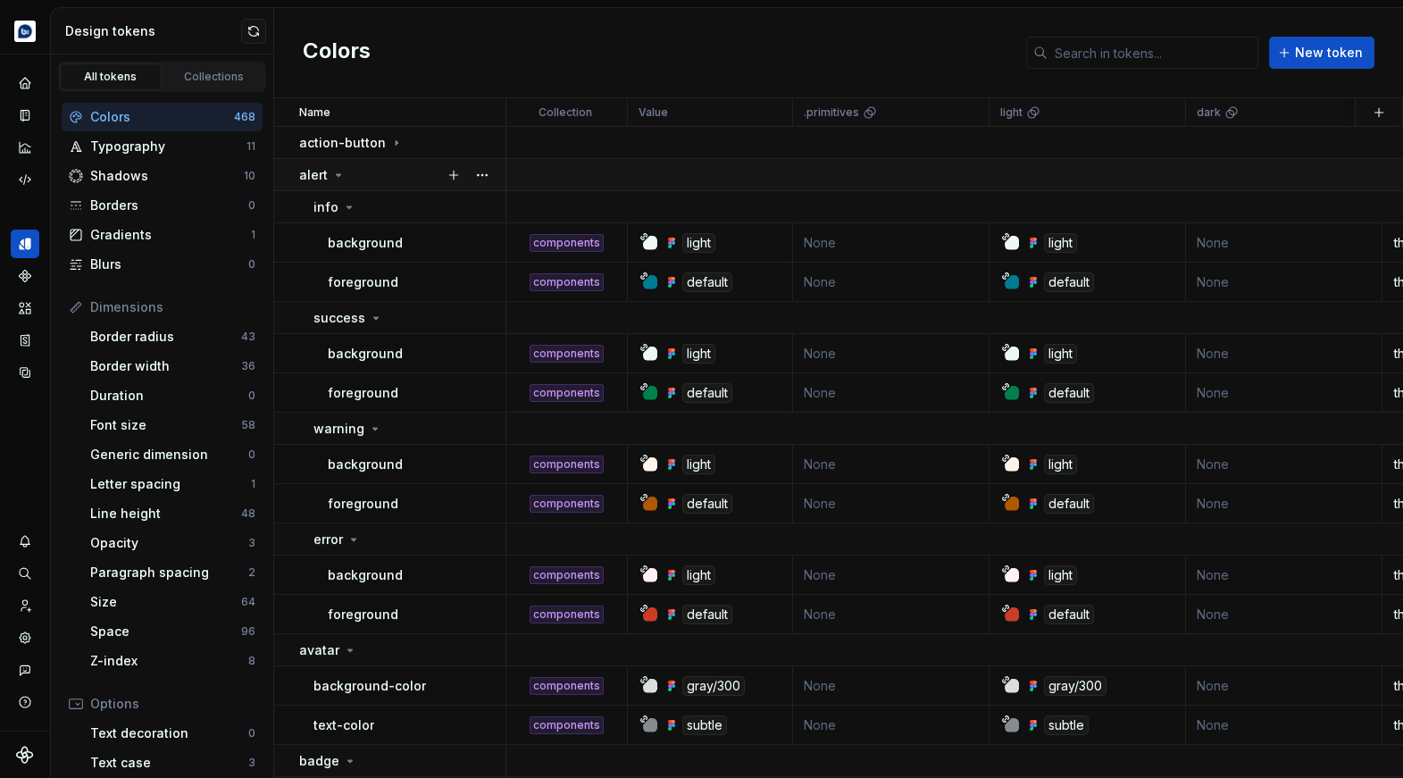
click at [337, 179] on icon at bounding box center [338, 175] width 14 height 14
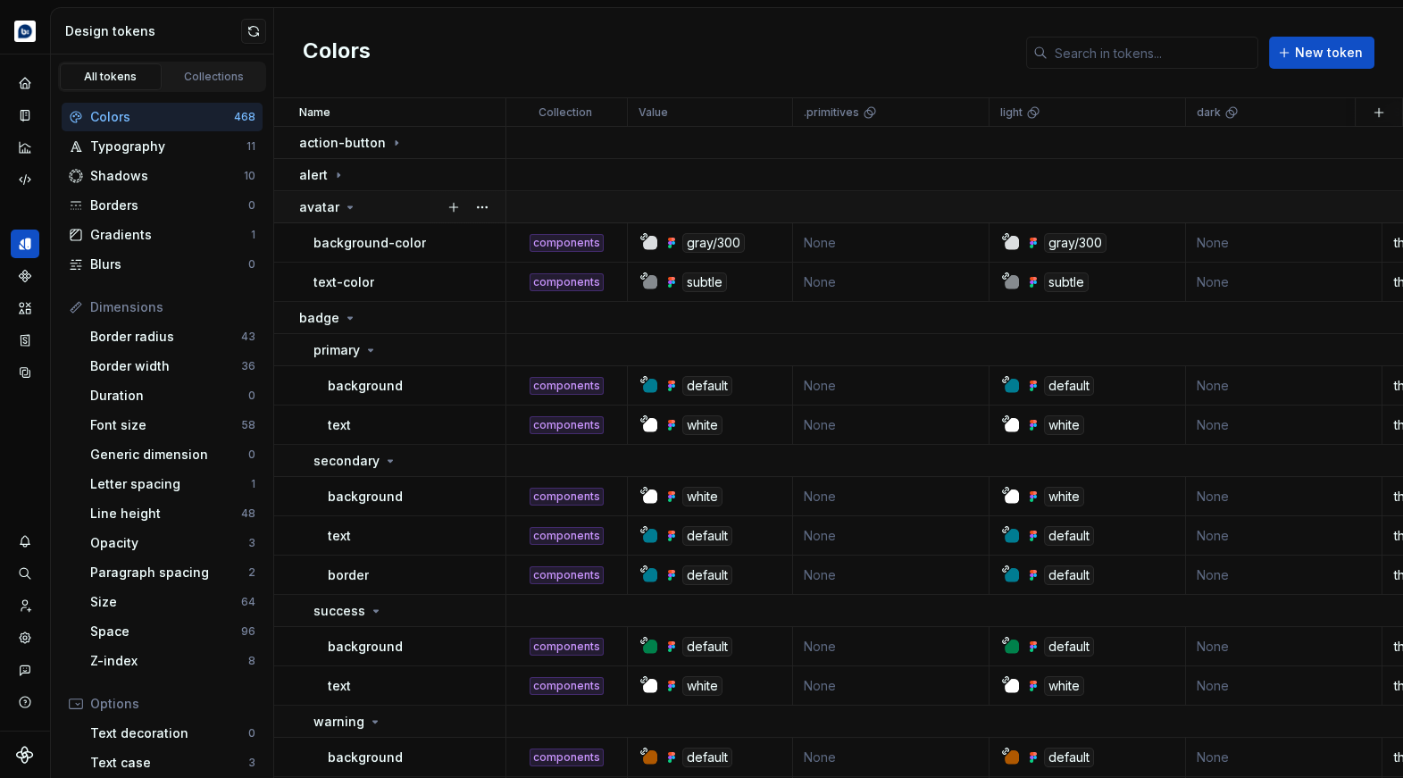
click at [346, 204] on icon at bounding box center [350, 207] width 14 height 14
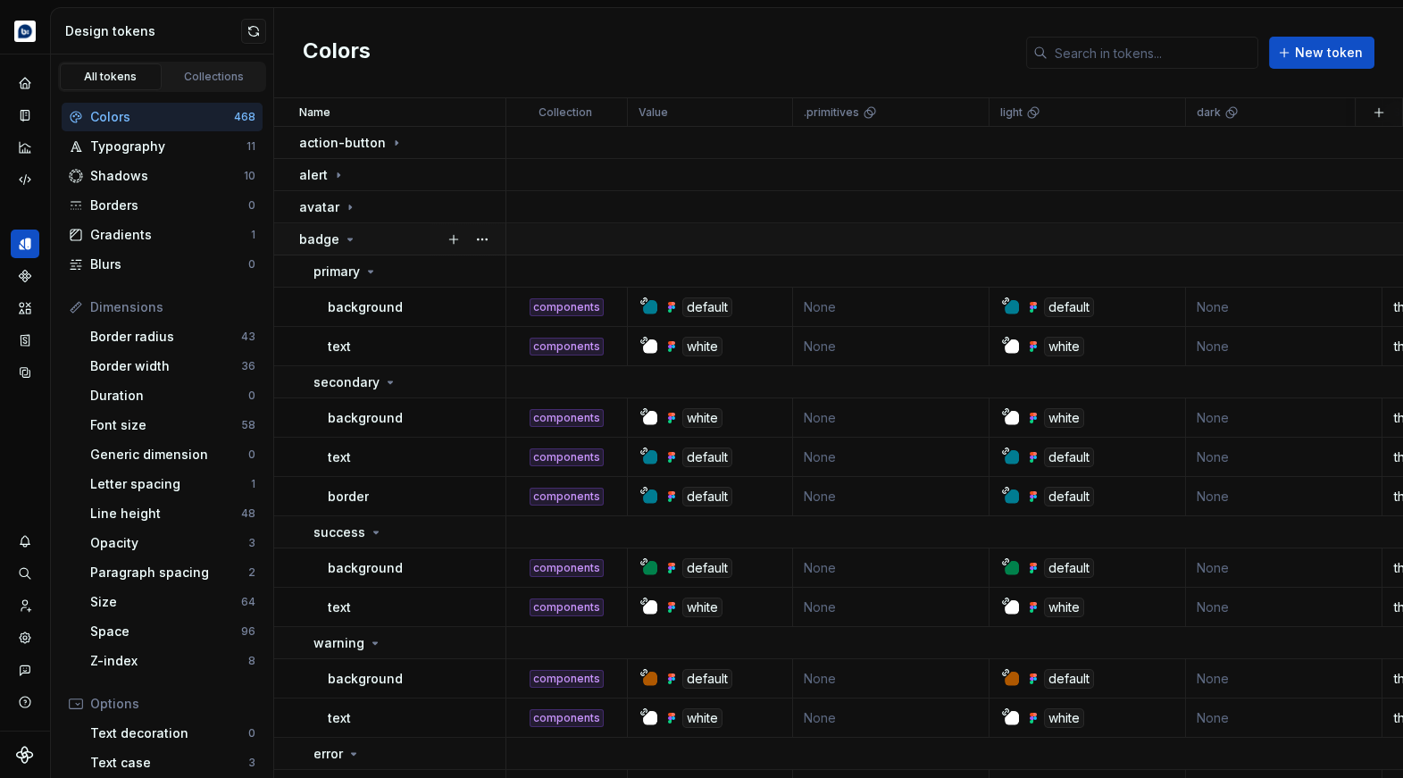
click at [346, 236] on icon at bounding box center [350, 239] width 14 height 14
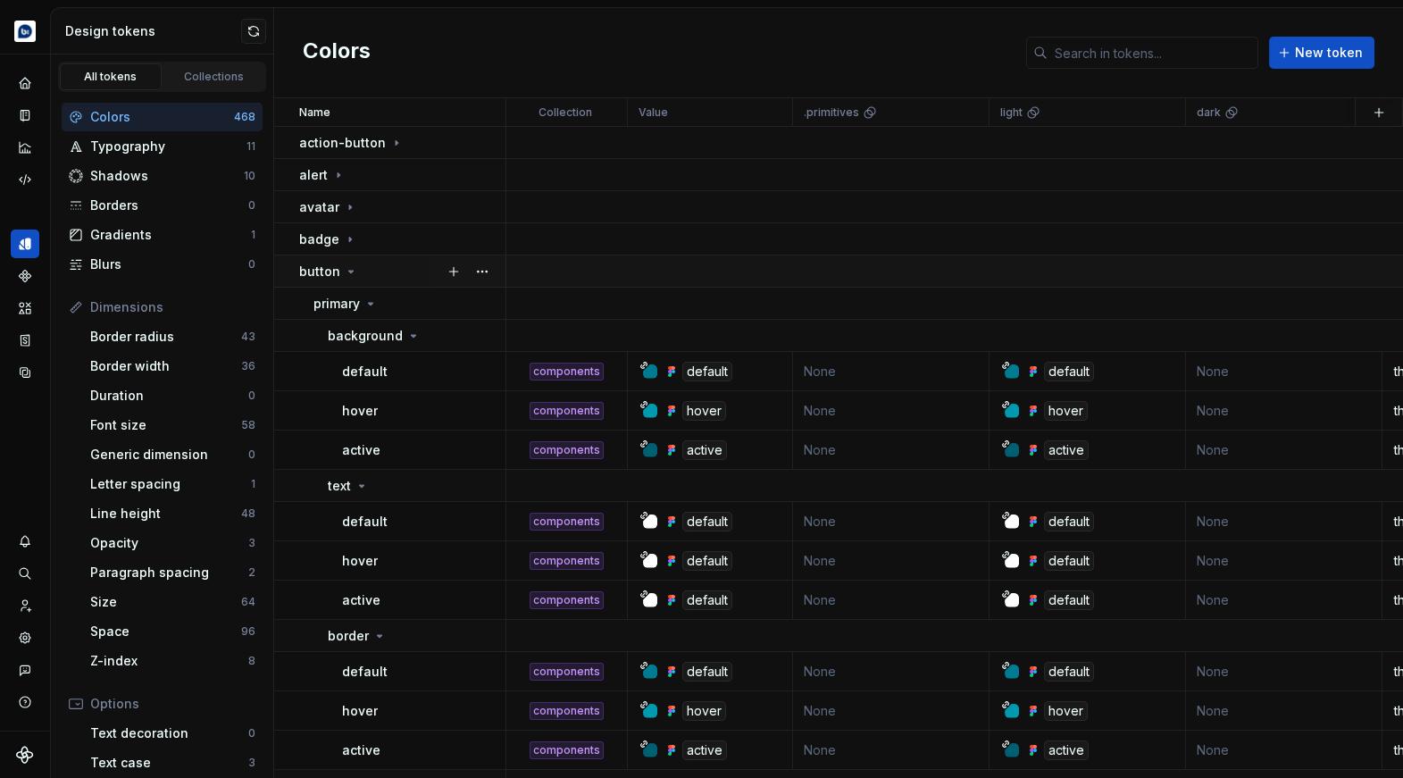
click at [353, 264] on icon at bounding box center [351, 271] width 14 height 14
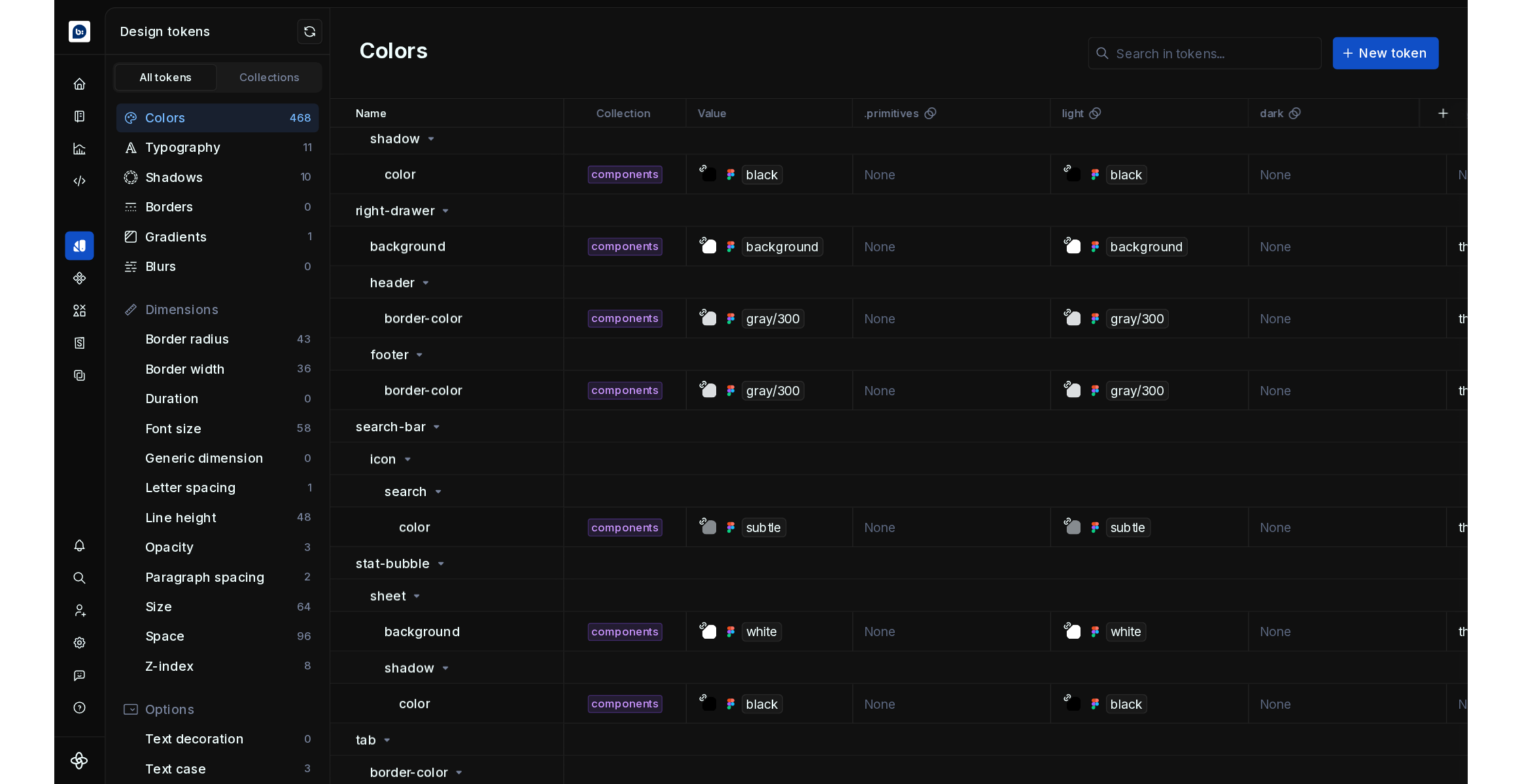
scroll to position [6035, 0]
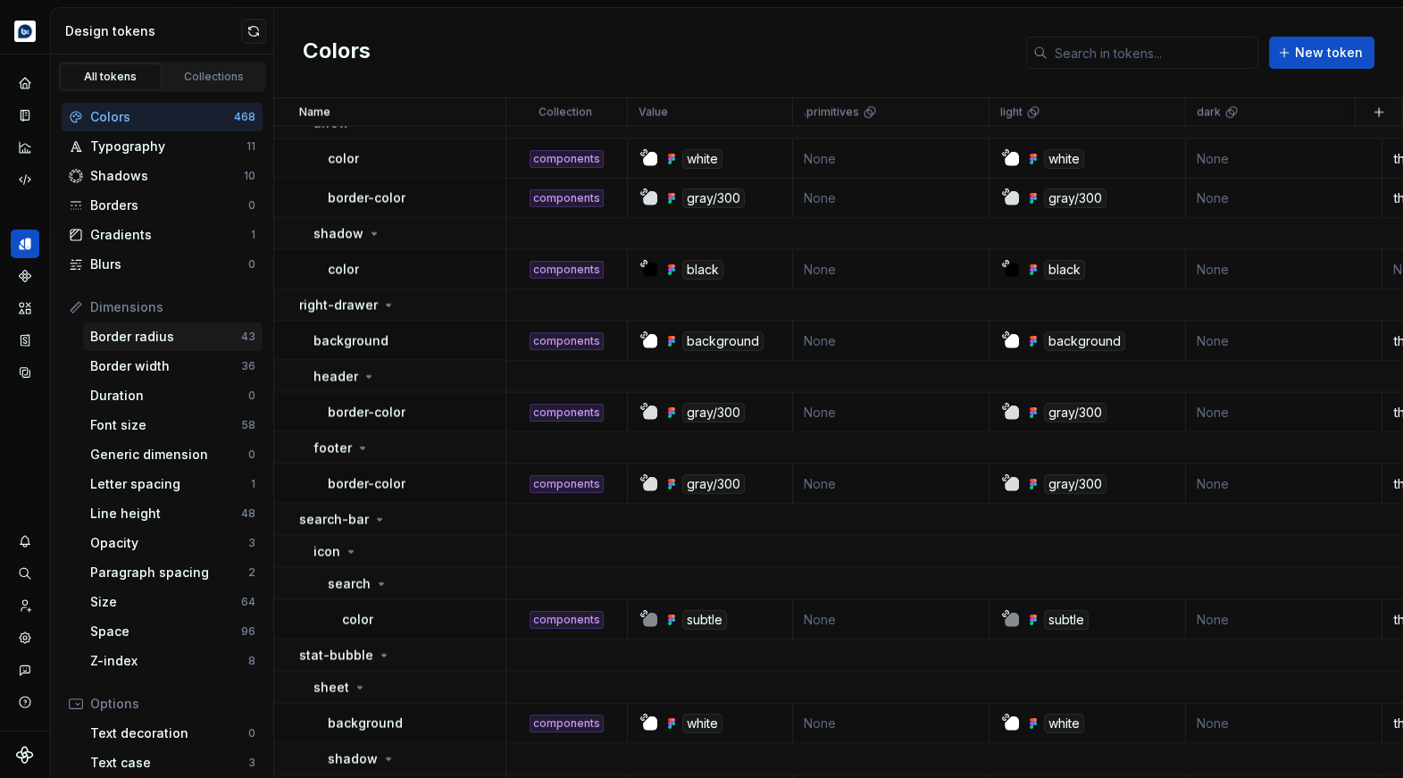
click at [148, 343] on div "Border radius" at bounding box center [165, 337] width 151 height 18
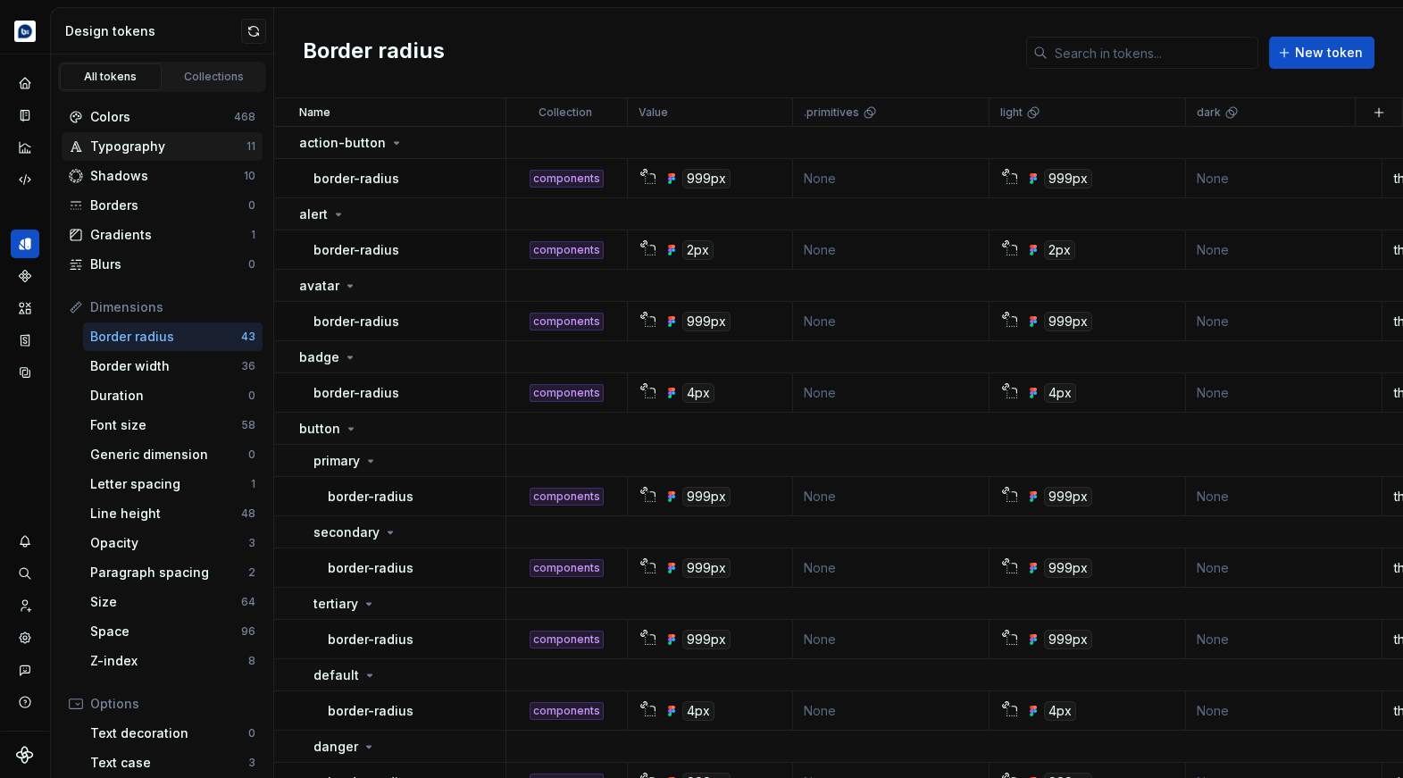
click at [154, 142] on div "Typography" at bounding box center [168, 146] width 156 height 18
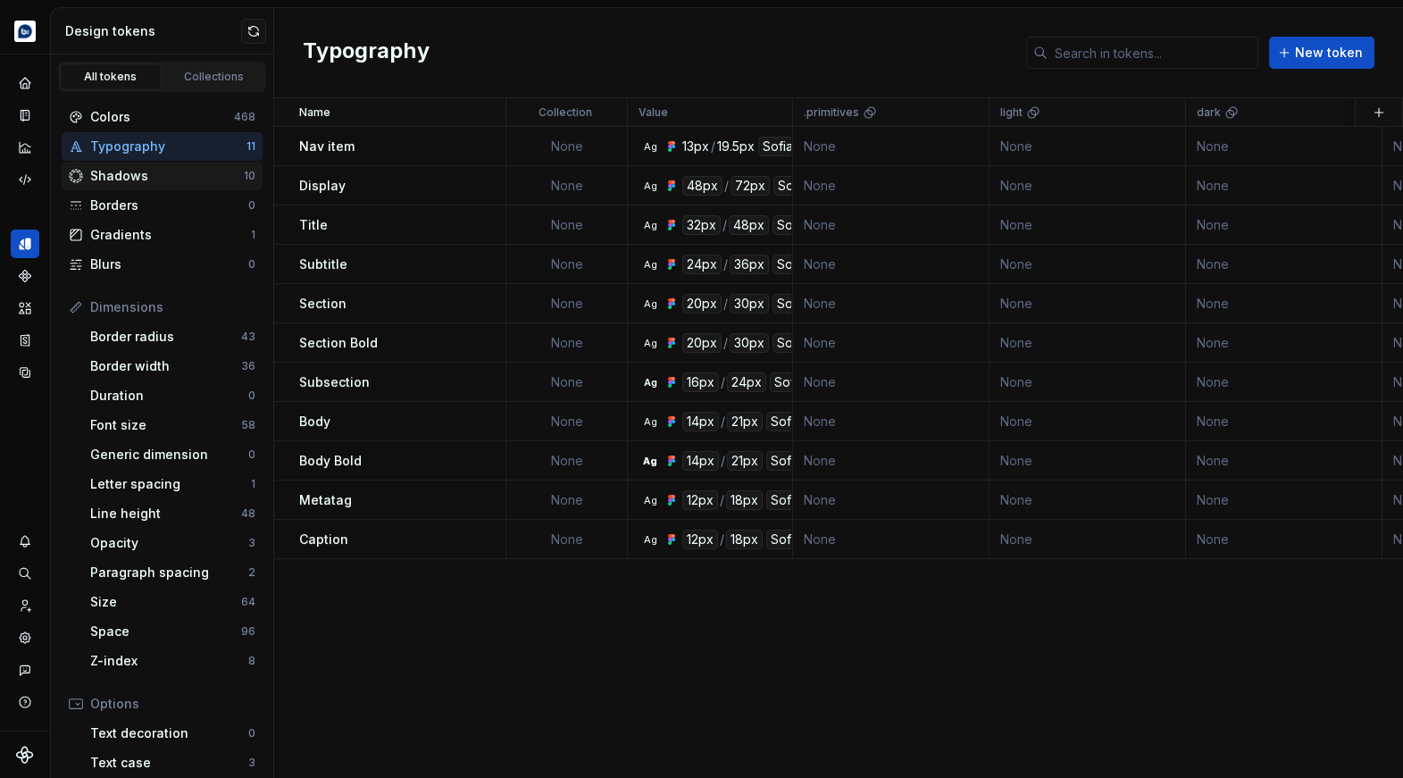
click at [171, 171] on div "Shadows" at bounding box center [167, 176] width 154 height 18
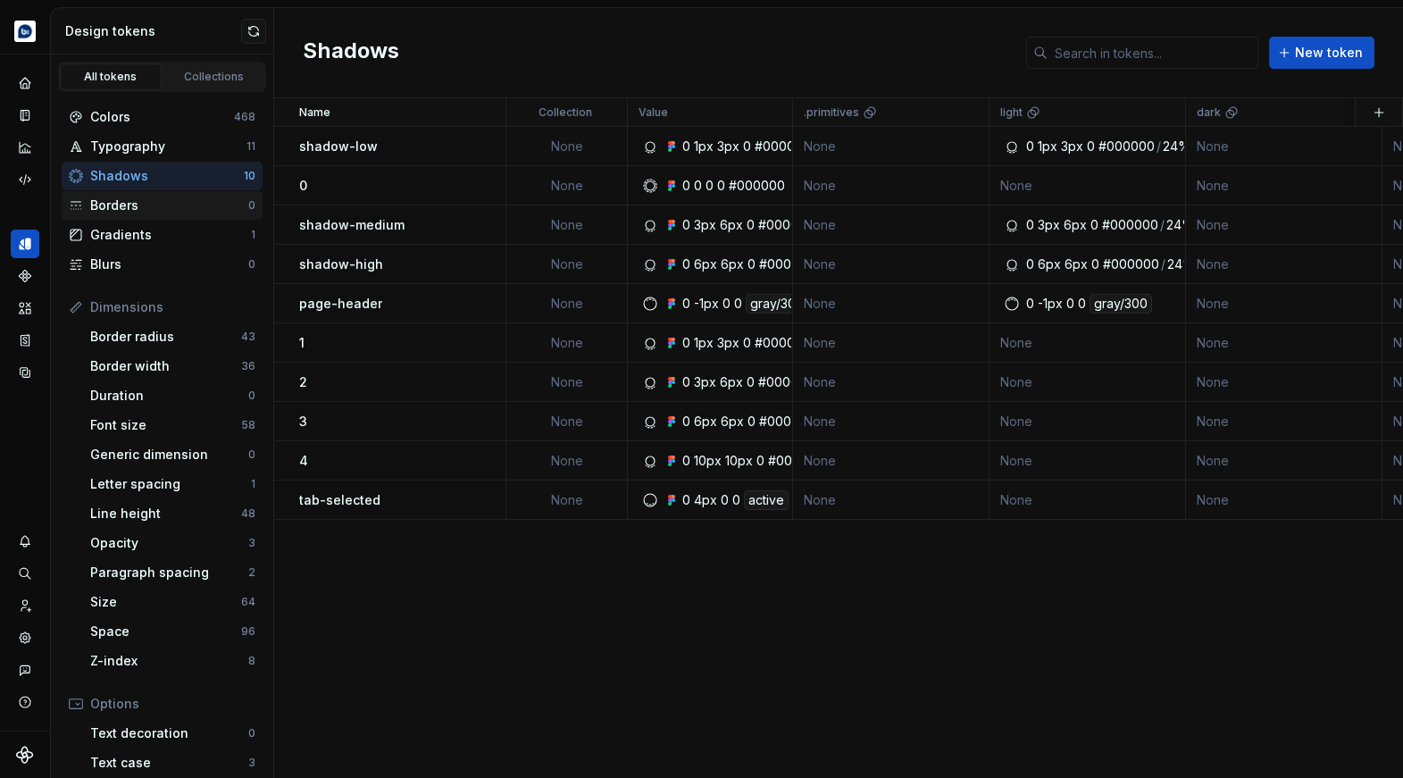
click at [169, 205] on div "Borders" at bounding box center [169, 205] width 158 height 18
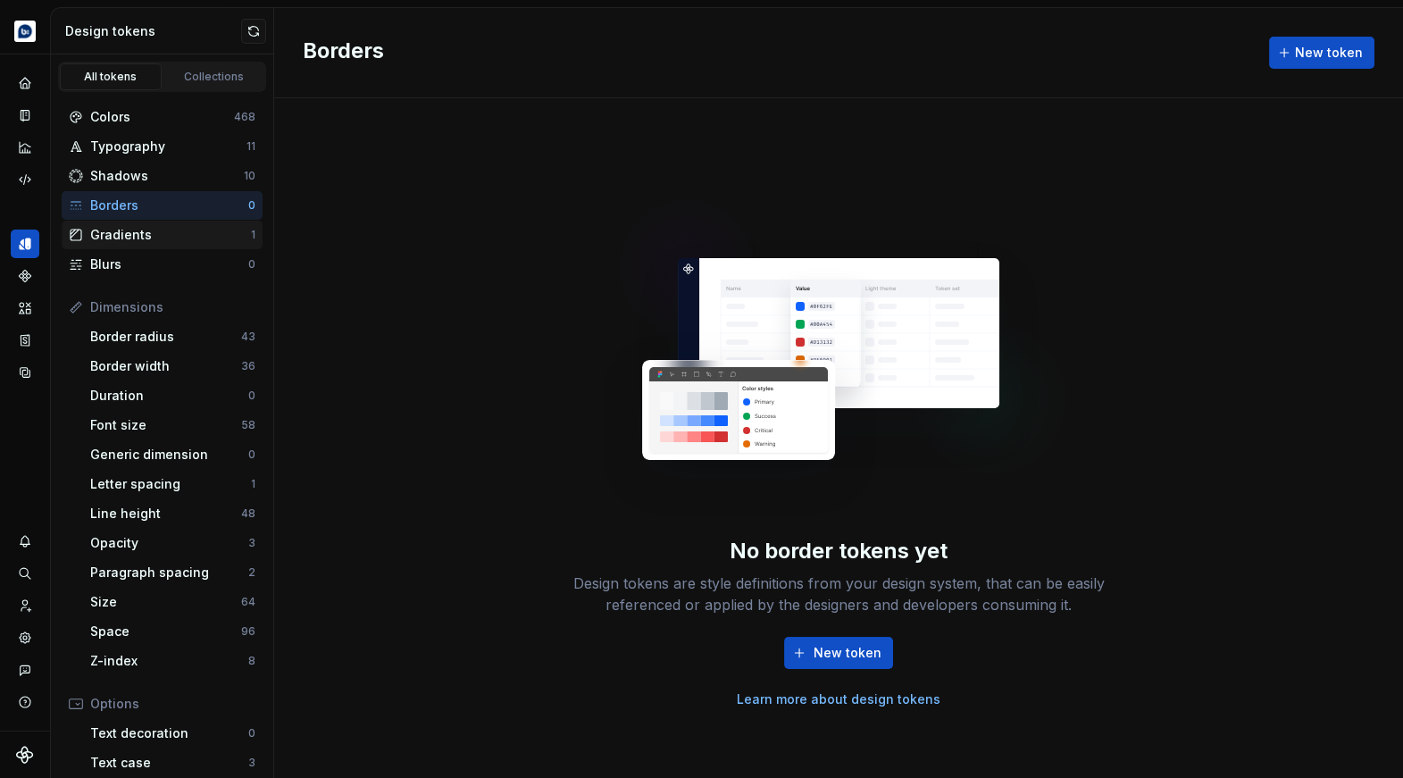
click at [172, 242] on div "Gradients" at bounding box center [170, 235] width 161 height 18
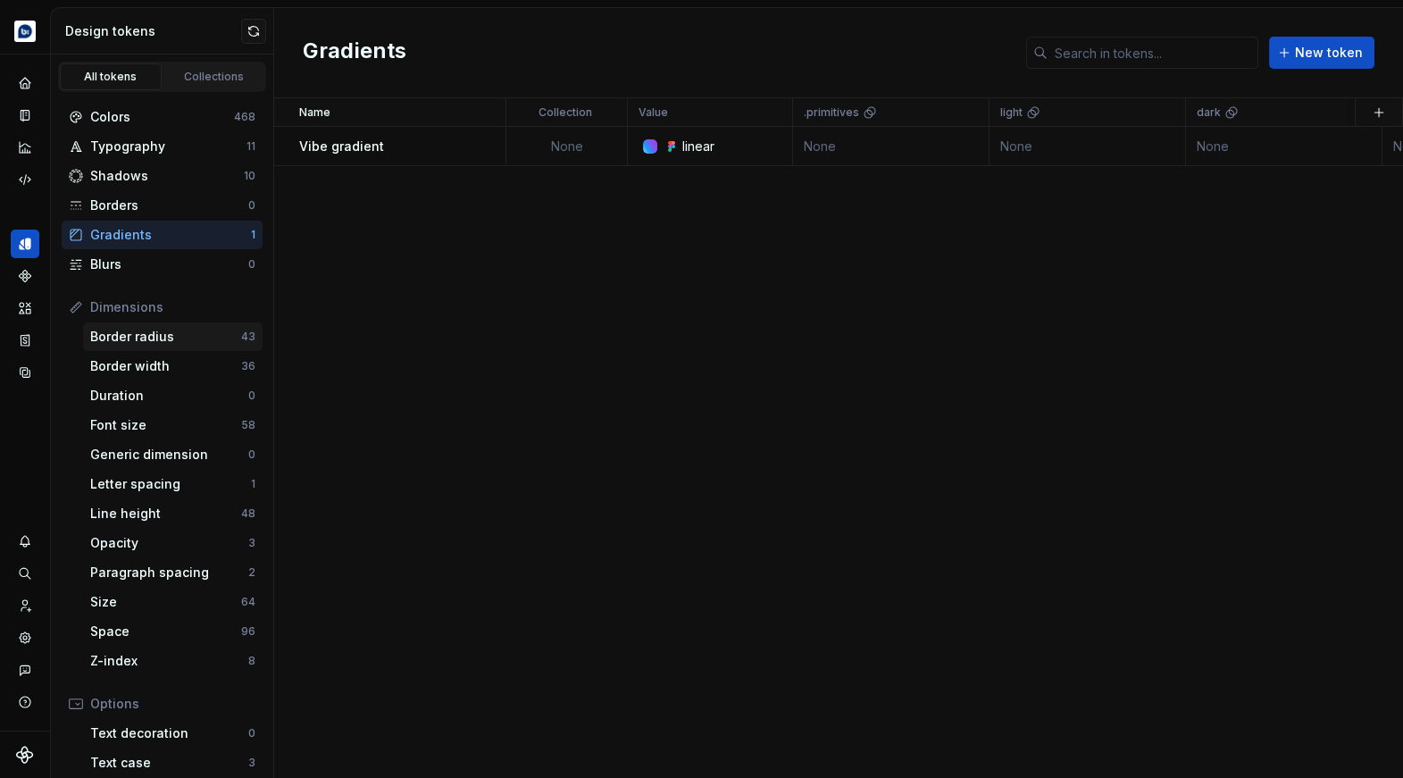
click at [165, 329] on div "Border radius" at bounding box center [165, 337] width 151 height 18
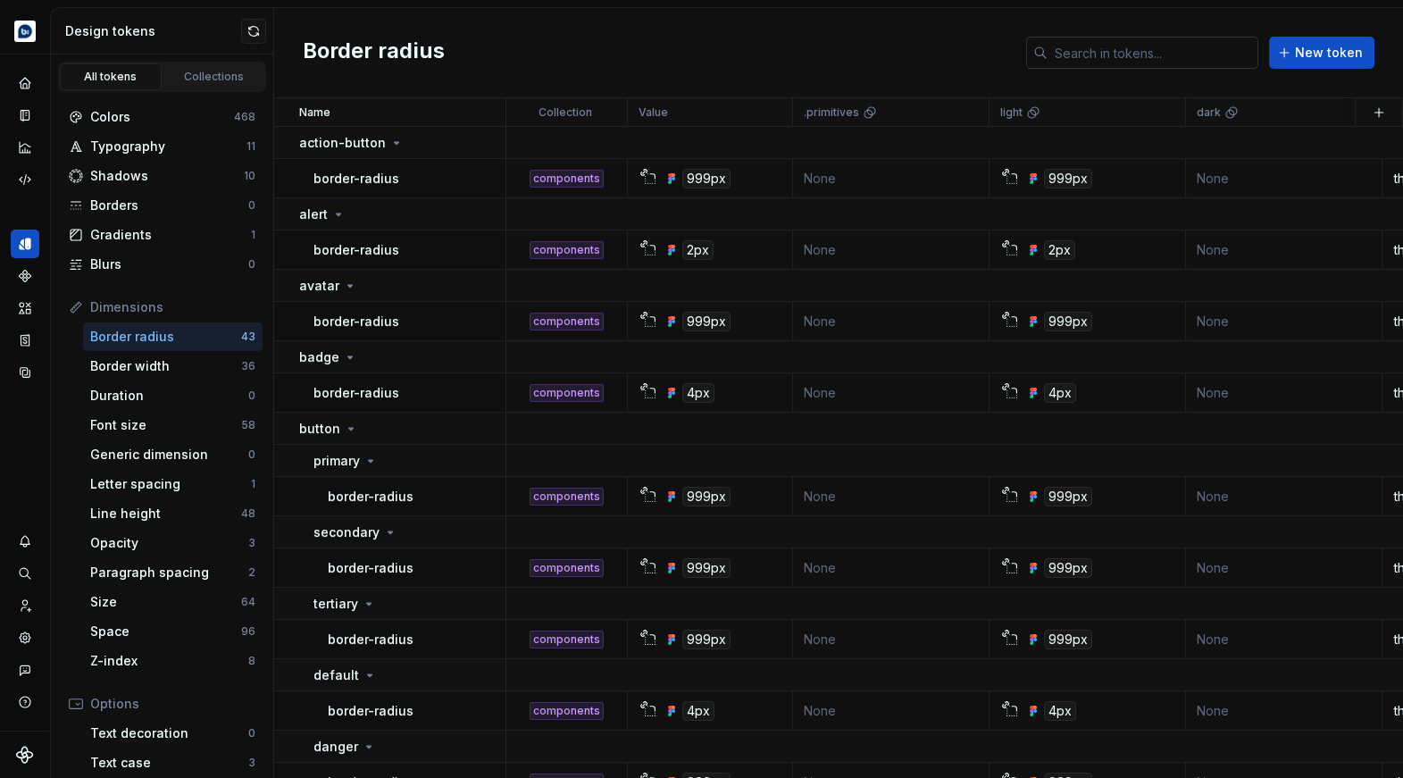
click at [1112, 54] on input "text" at bounding box center [1152, 53] width 211 height 32
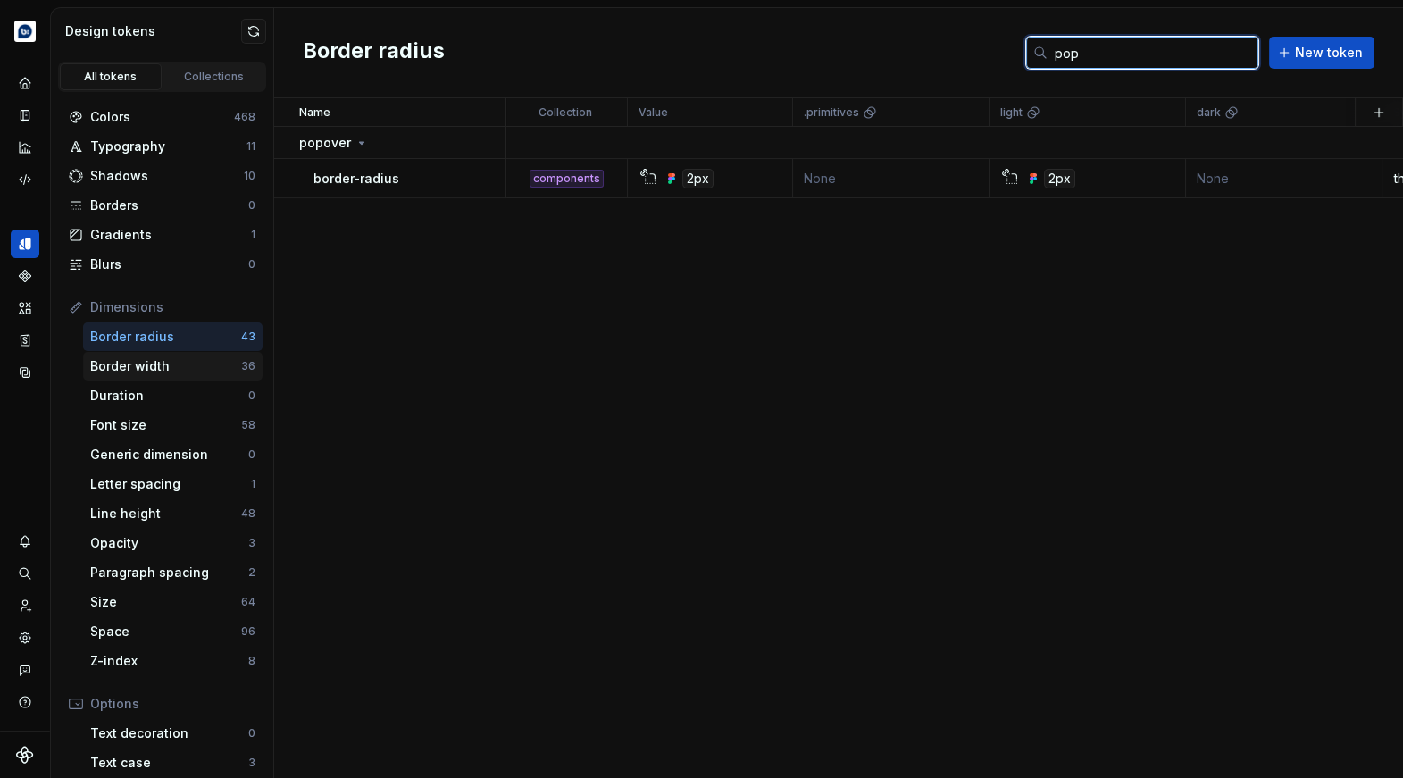
type input "pop"
click at [170, 370] on div "Border width" at bounding box center [165, 366] width 151 height 18
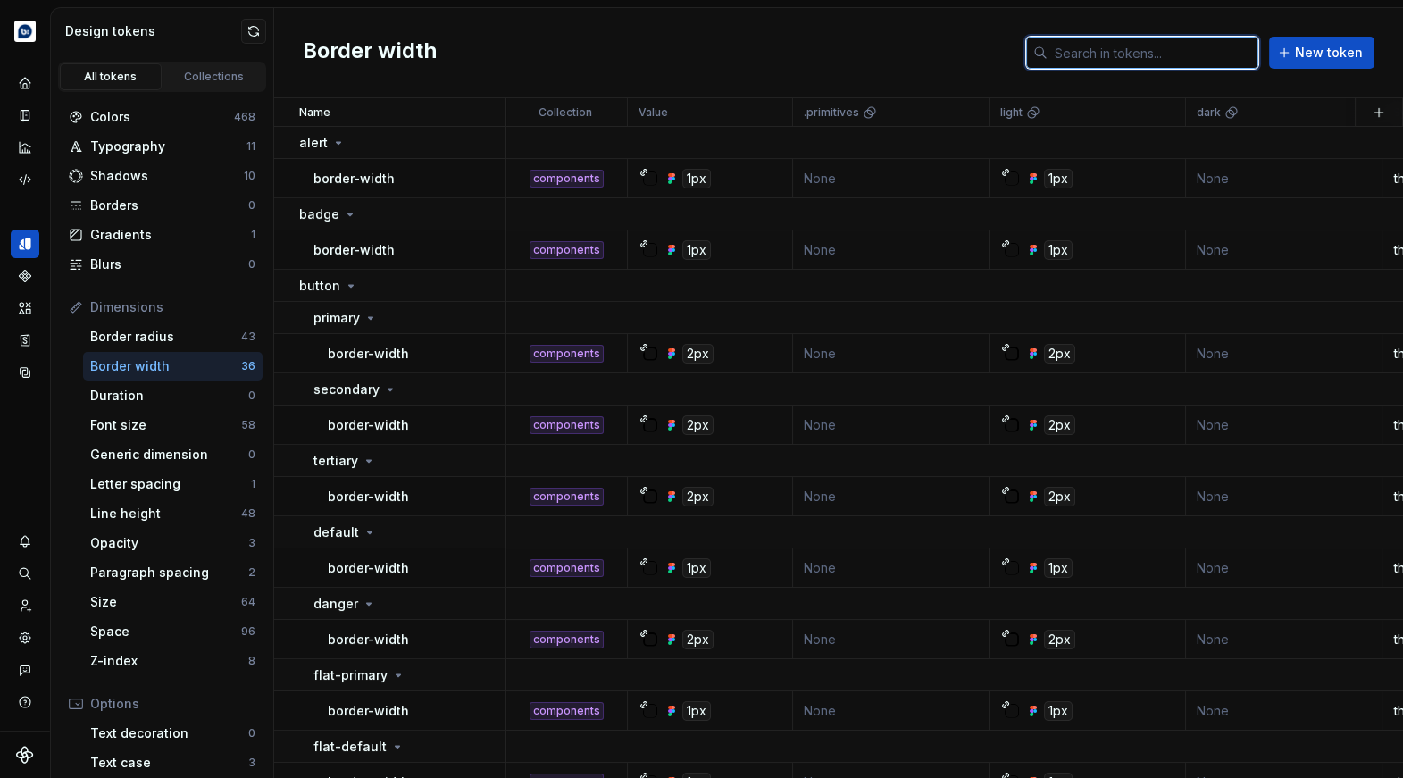
click at [1111, 62] on input "text" at bounding box center [1152, 53] width 211 height 32
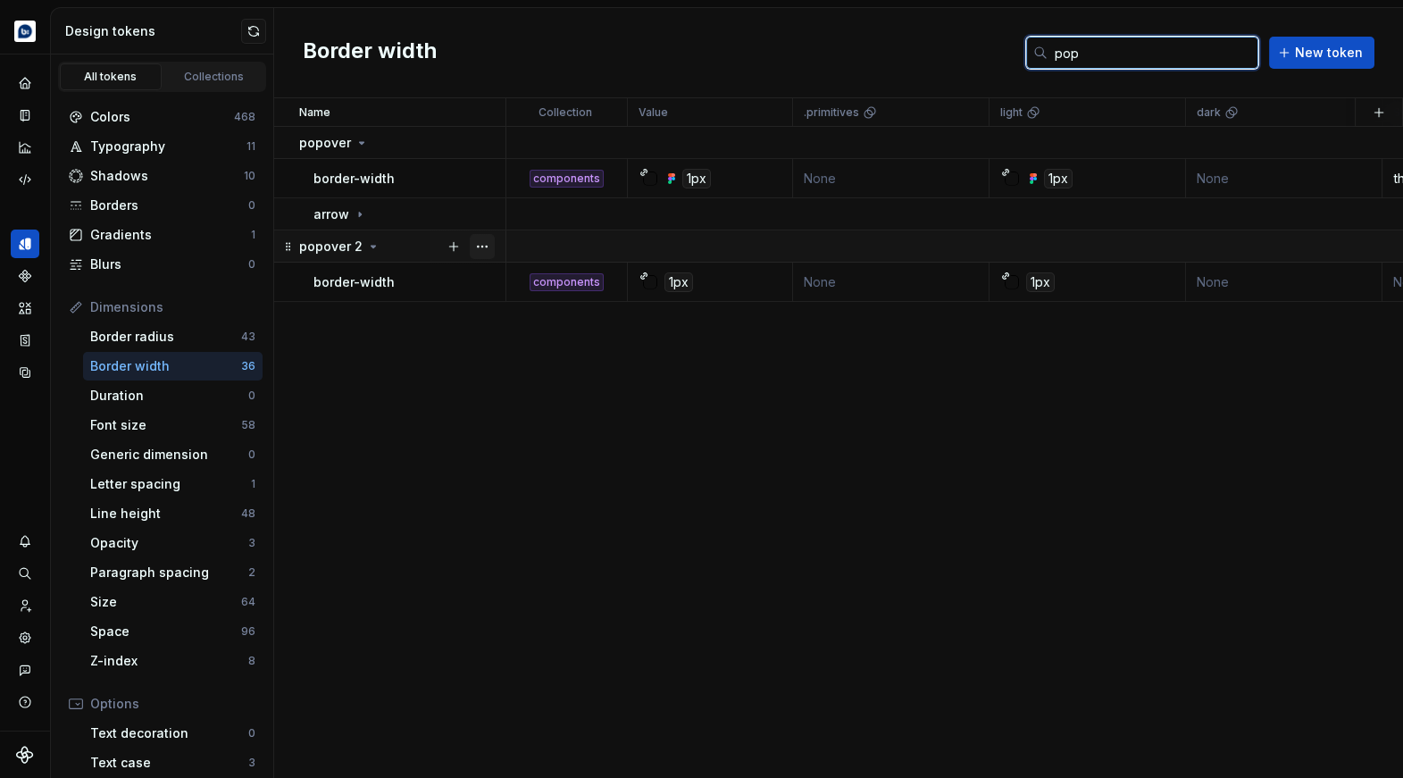
type input "pop"
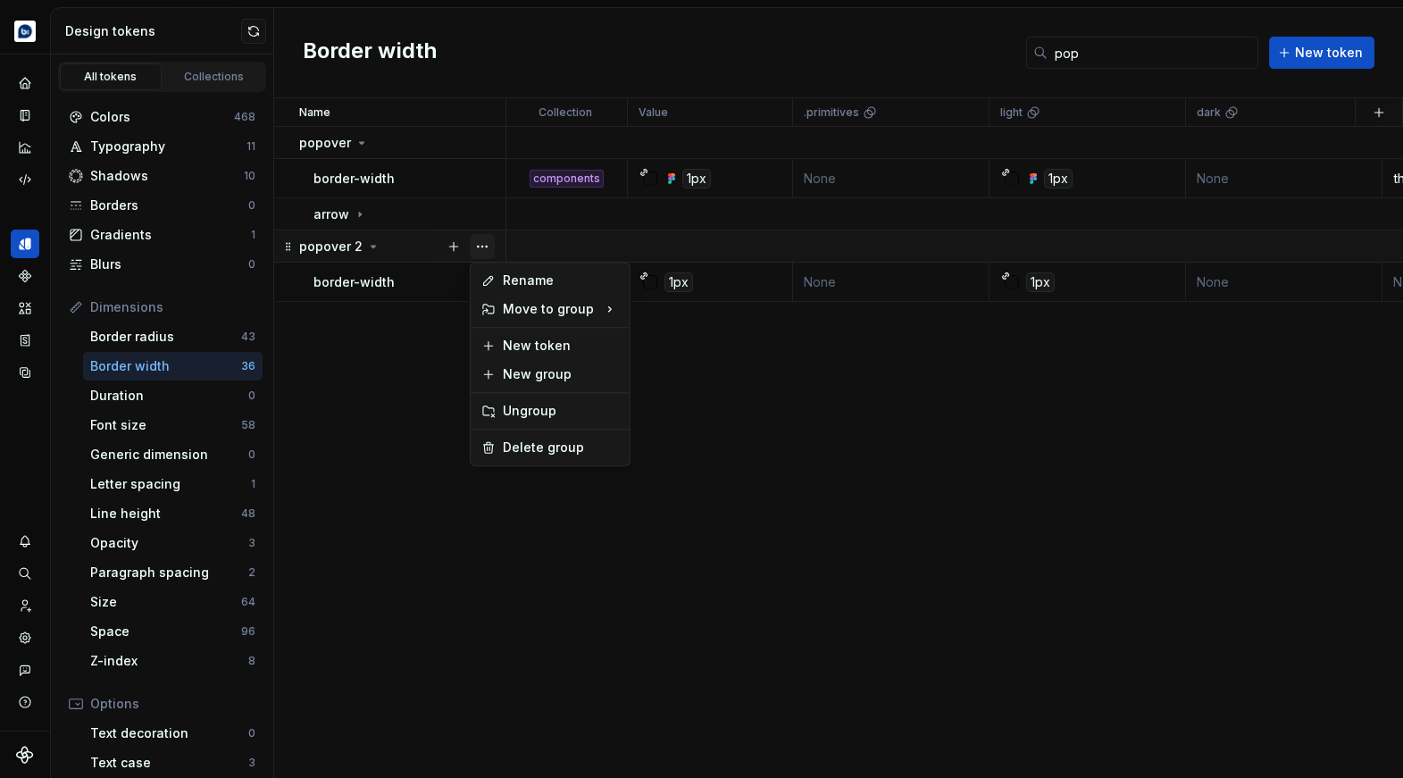
click at [485, 249] on button "button" at bounding box center [482, 246] width 25 height 25
click at [514, 445] on div "Delete group" at bounding box center [561, 447] width 116 height 18
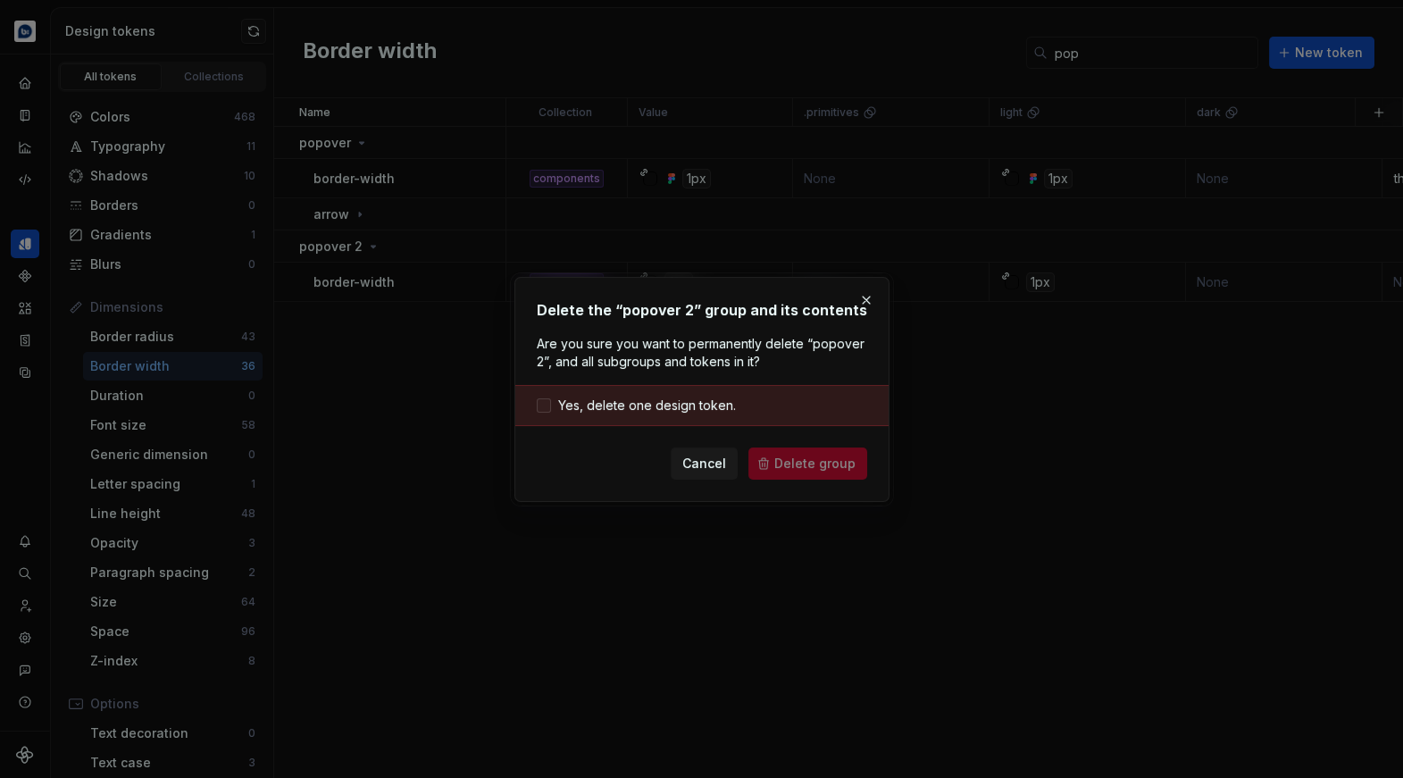
click at [679, 402] on span "Yes, delete one design token." at bounding box center [647, 405] width 178 height 18
click at [794, 460] on span "Delete group" at bounding box center [814, 463] width 81 height 18
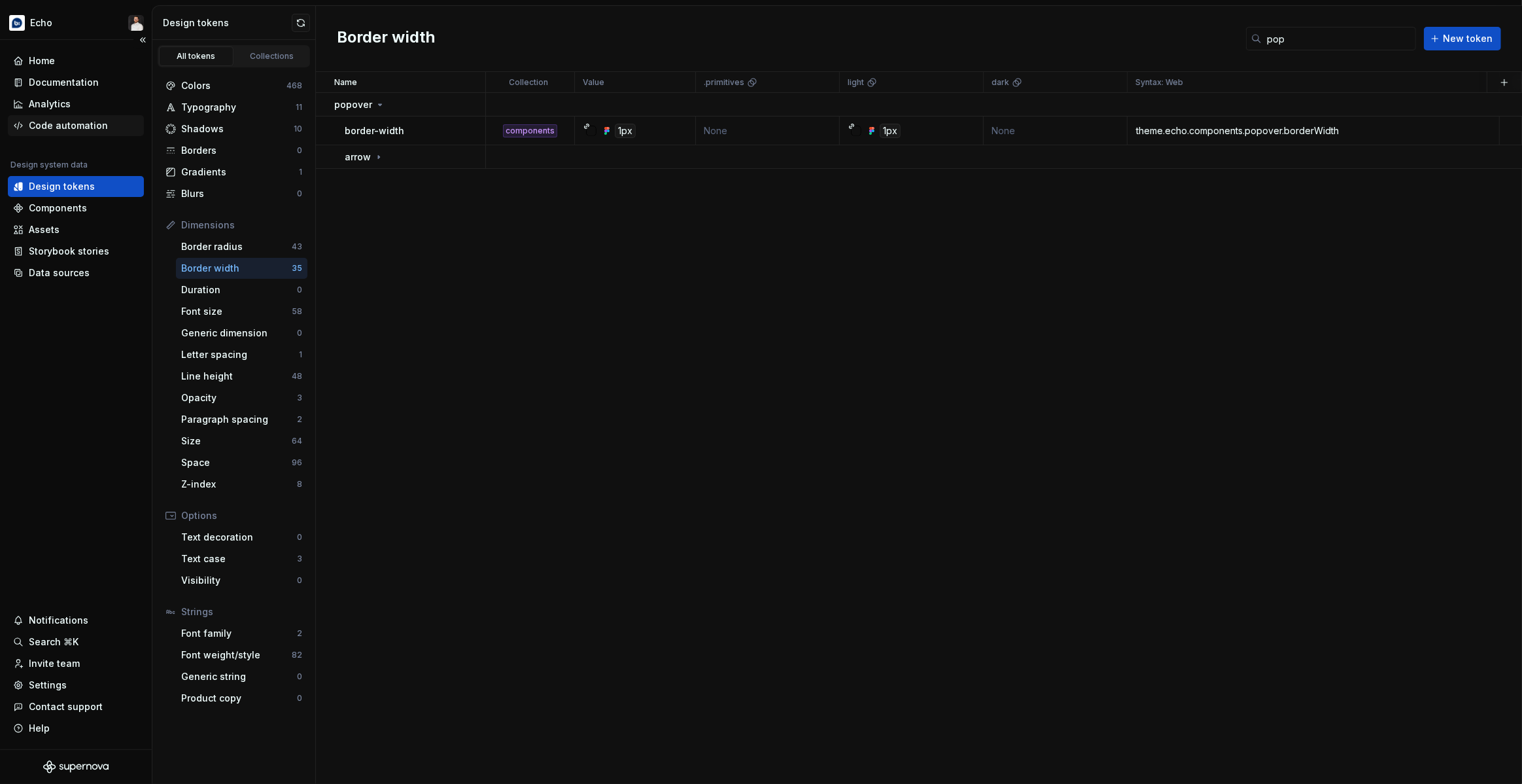
click at [82, 128] on div "Code automation" at bounding box center [68, 125] width 79 height 13
click at [215, 287] on div "Duration" at bounding box center [239, 290] width 116 height 13
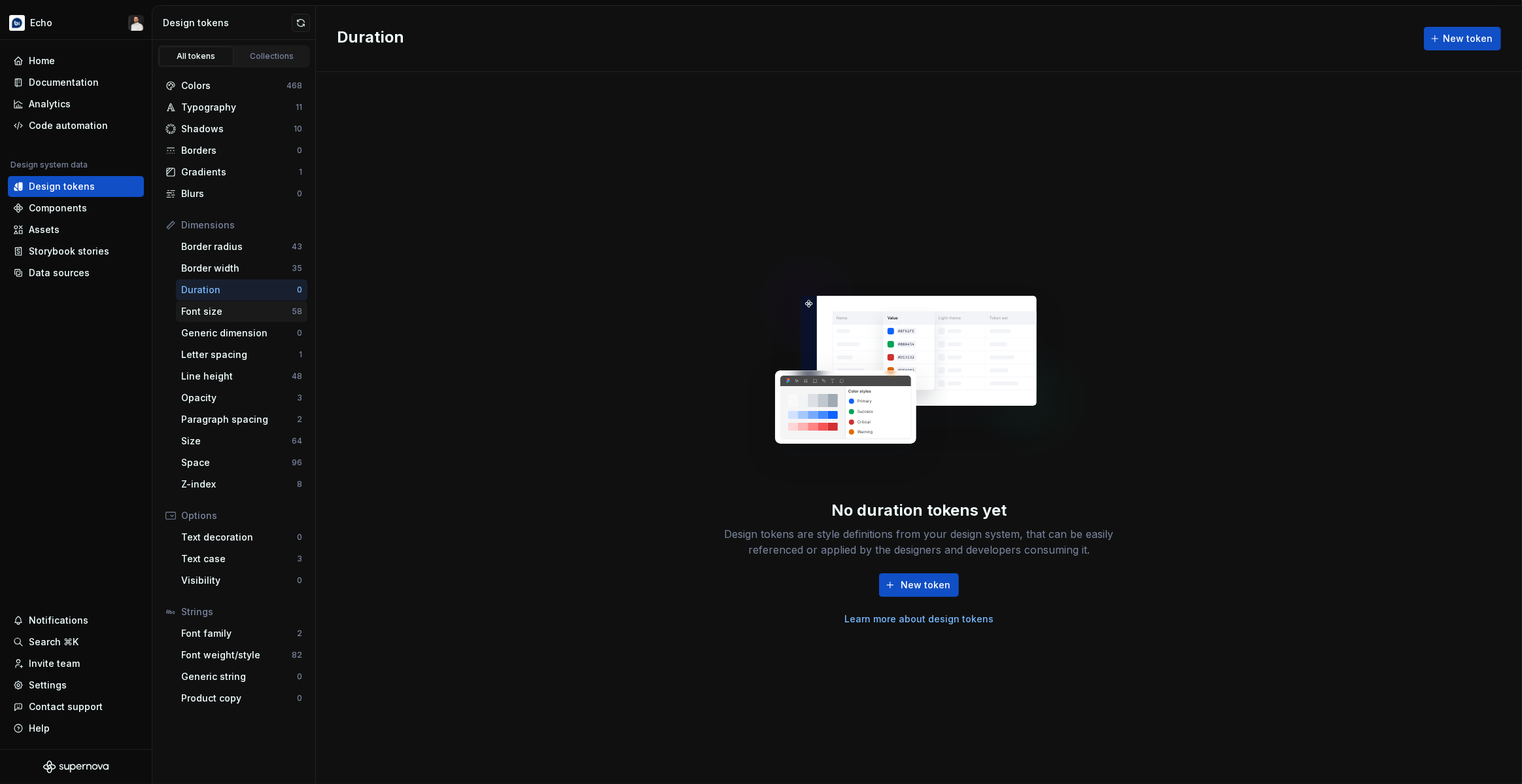
click at [224, 308] on div "Font size" at bounding box center [236, 311] width 111 height 13
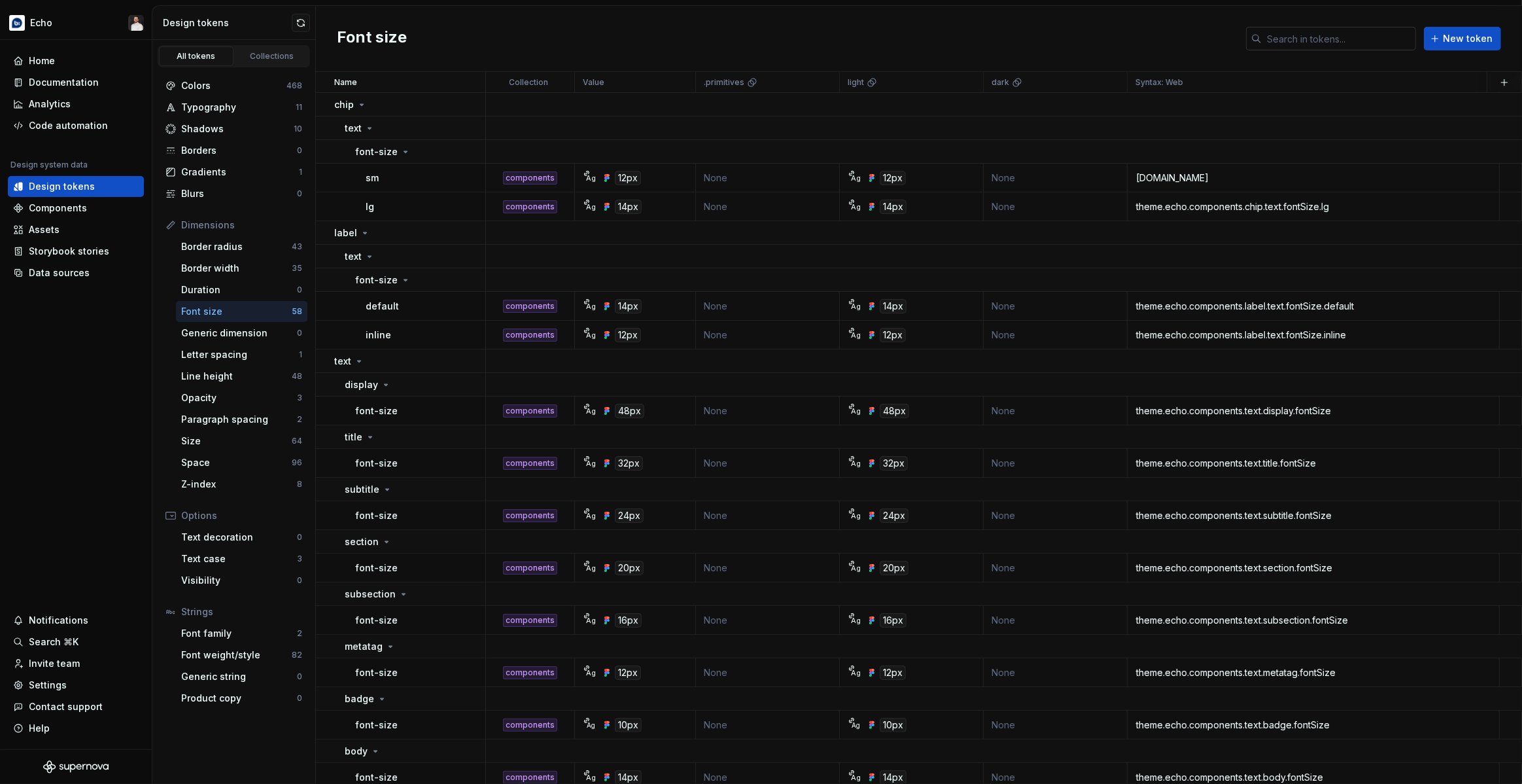
click at [1027, 38] on input "text" at bounding box center [1339, 39] width 155 height 23
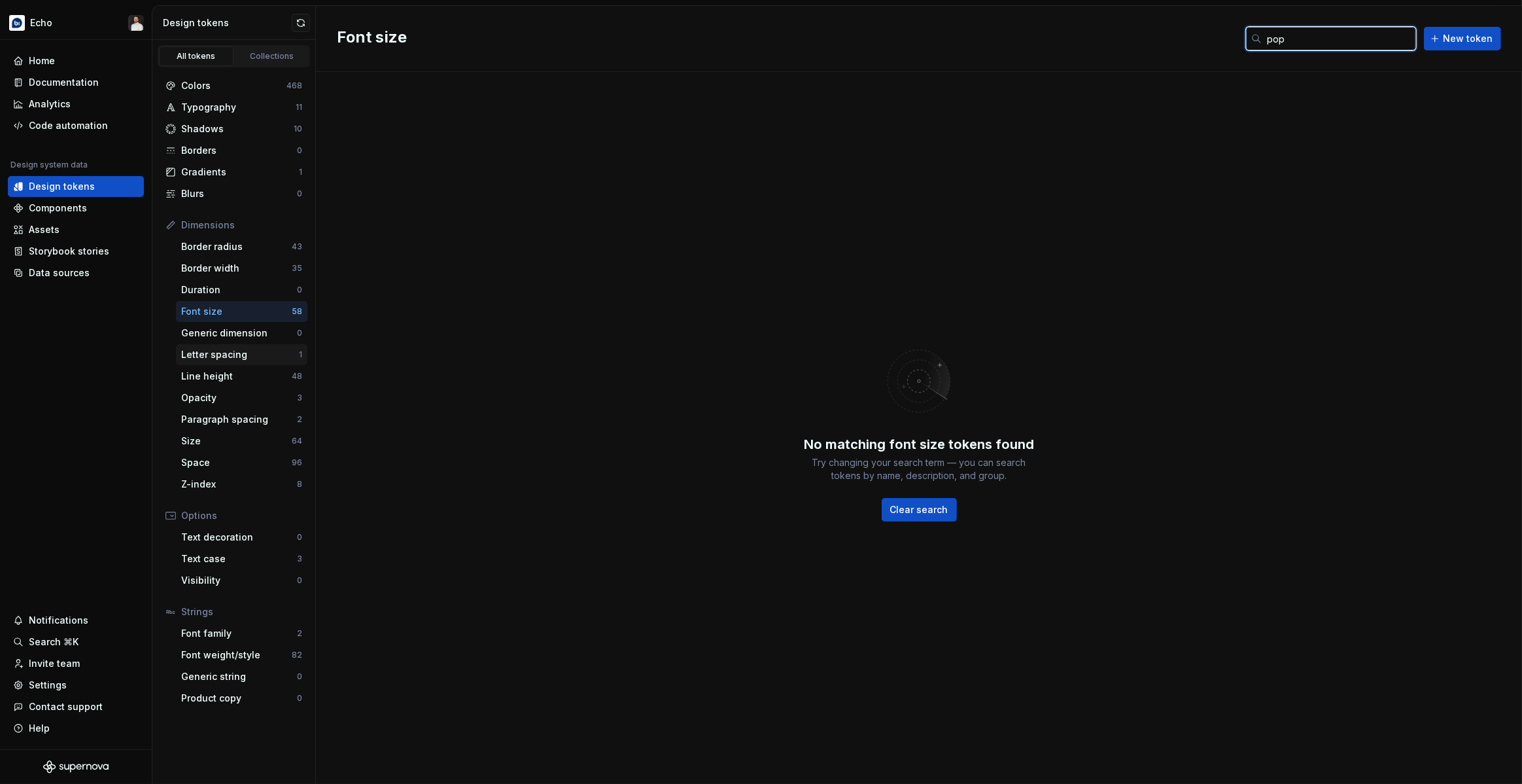
type input "pop"
click at [259, 351] on div "Letter spacing" at bounding box center [240, 355] width 118 height 13
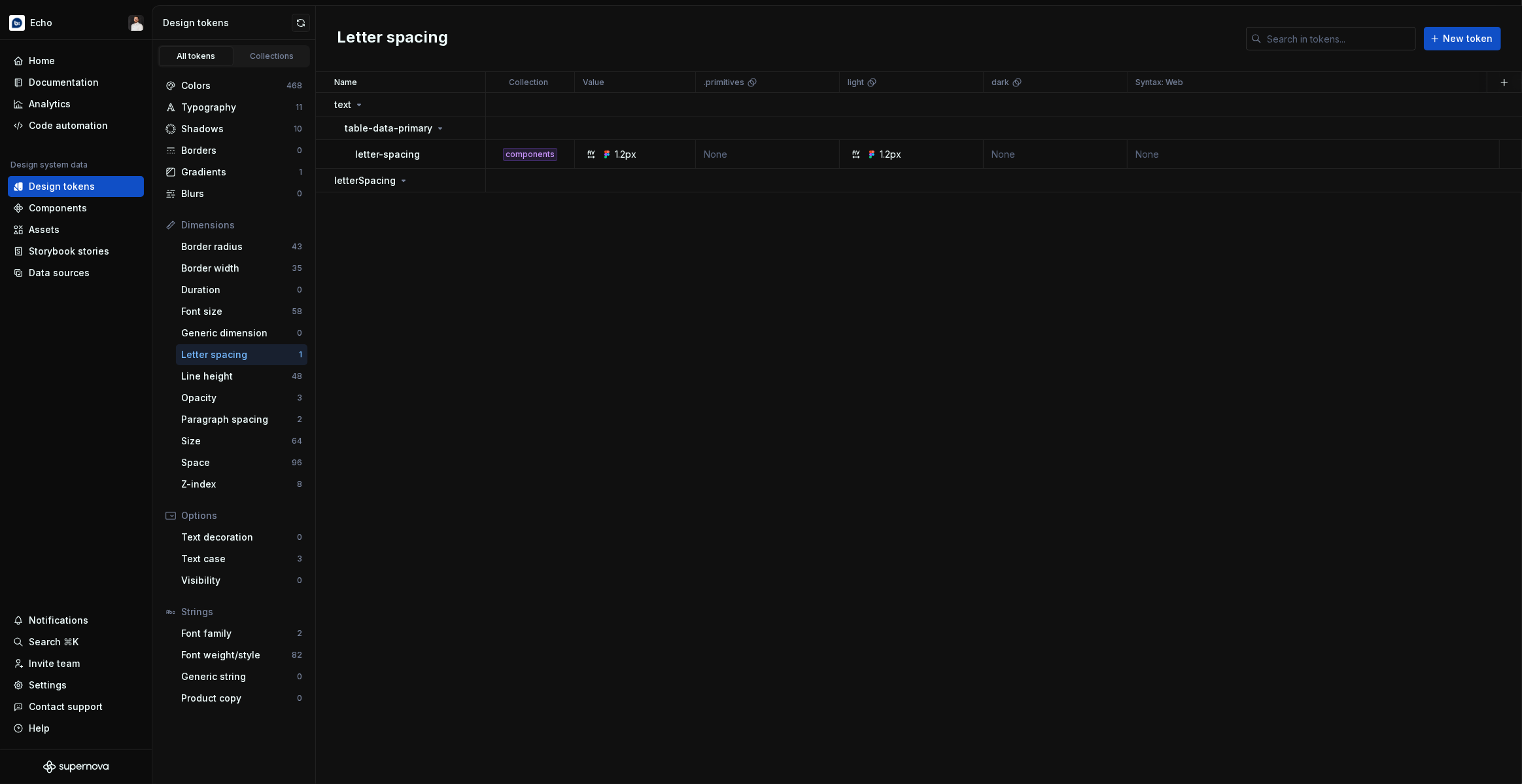
click at [1027, 42] on input "text" at bounding box center [1339, 39] width 155 height 23
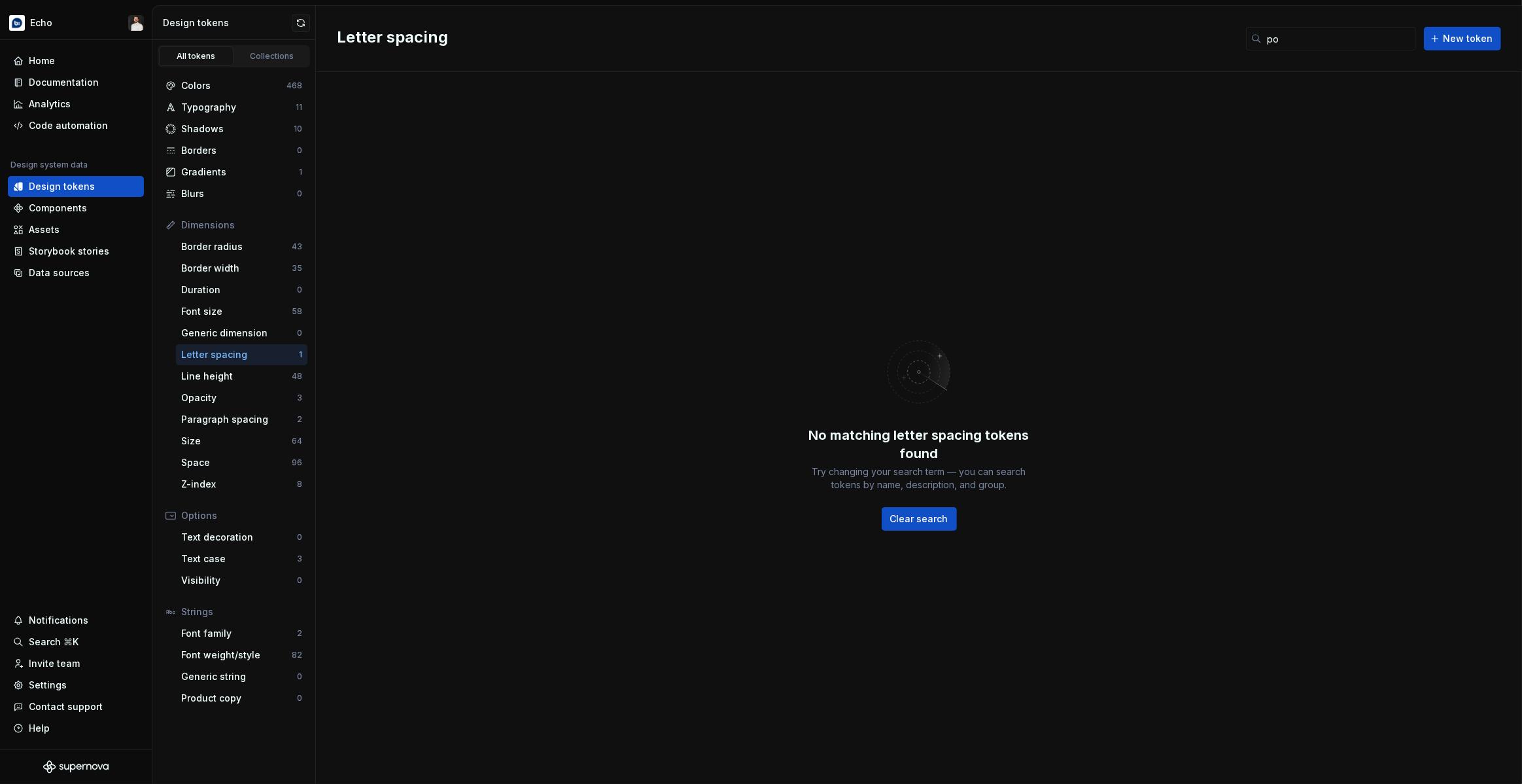
click at [1027, 174] on div "No matching letter spacing tokens found Try changing your search term — you can…" at bounding box center [919, 427] width 1206 height 711
click at [1027, 42] on input "po" at bounding box center [1339, 39] width 155 height 23
type input "p"
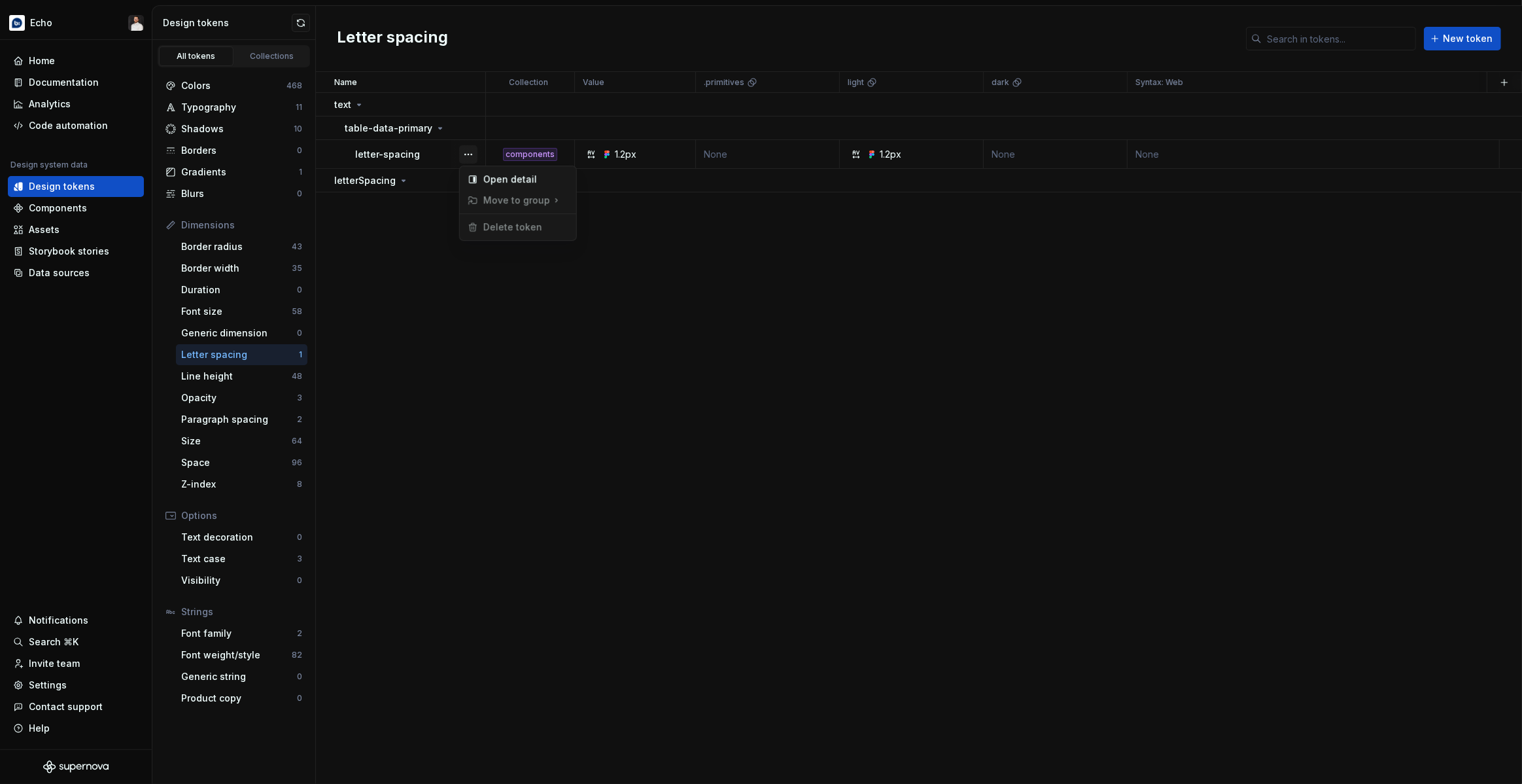
click at [462, 155] on button "button" at bounding box center [468, 154] width 18 height 18
click at [422, 183] on html "Echo Home Documentation Analytics Code automation Design system data Design tok…" at bounding box center [761, 392] width 1522 height 784
click at [464, 185] on button "button" at bounding box center [468, 180] width 18 height 18
click at [492, 326] on div "Delete group" at bounding box center [526, 328] width 85 height 13
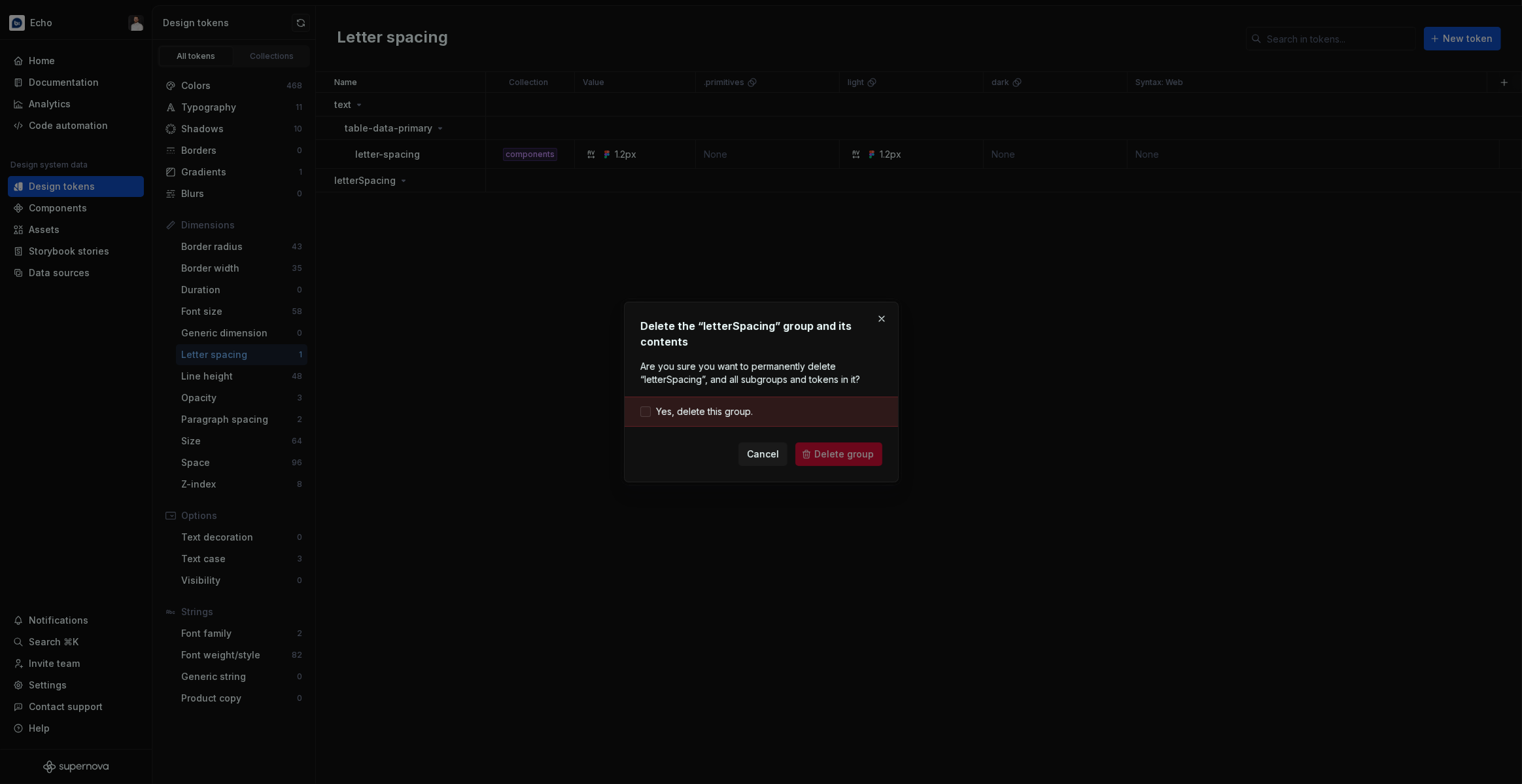
drag, startPoint x: 703, startPoint y: 411, endPoint x: 715, endPoint y: 413, distance: 12.2
click at [703, 411] on span "Yes, delete this group." at bounding box center [704, 412] width 97 height 13
click at [859, 453] on span "Delete group" at bounding box center [843, 454] width 59 height 13
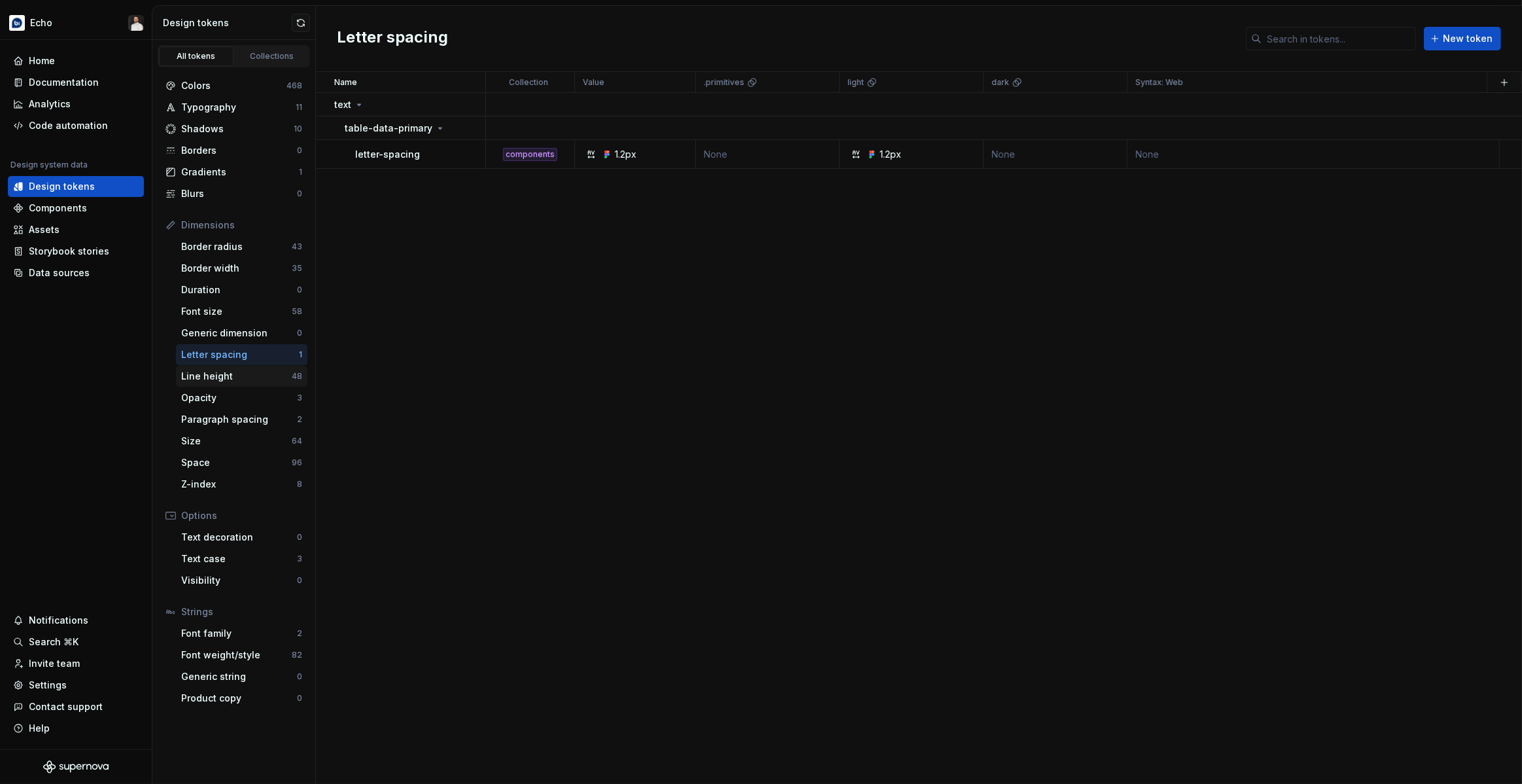
click at [254, 371] on div "Line height" at bounding box center [236, 376] width 111 height 13
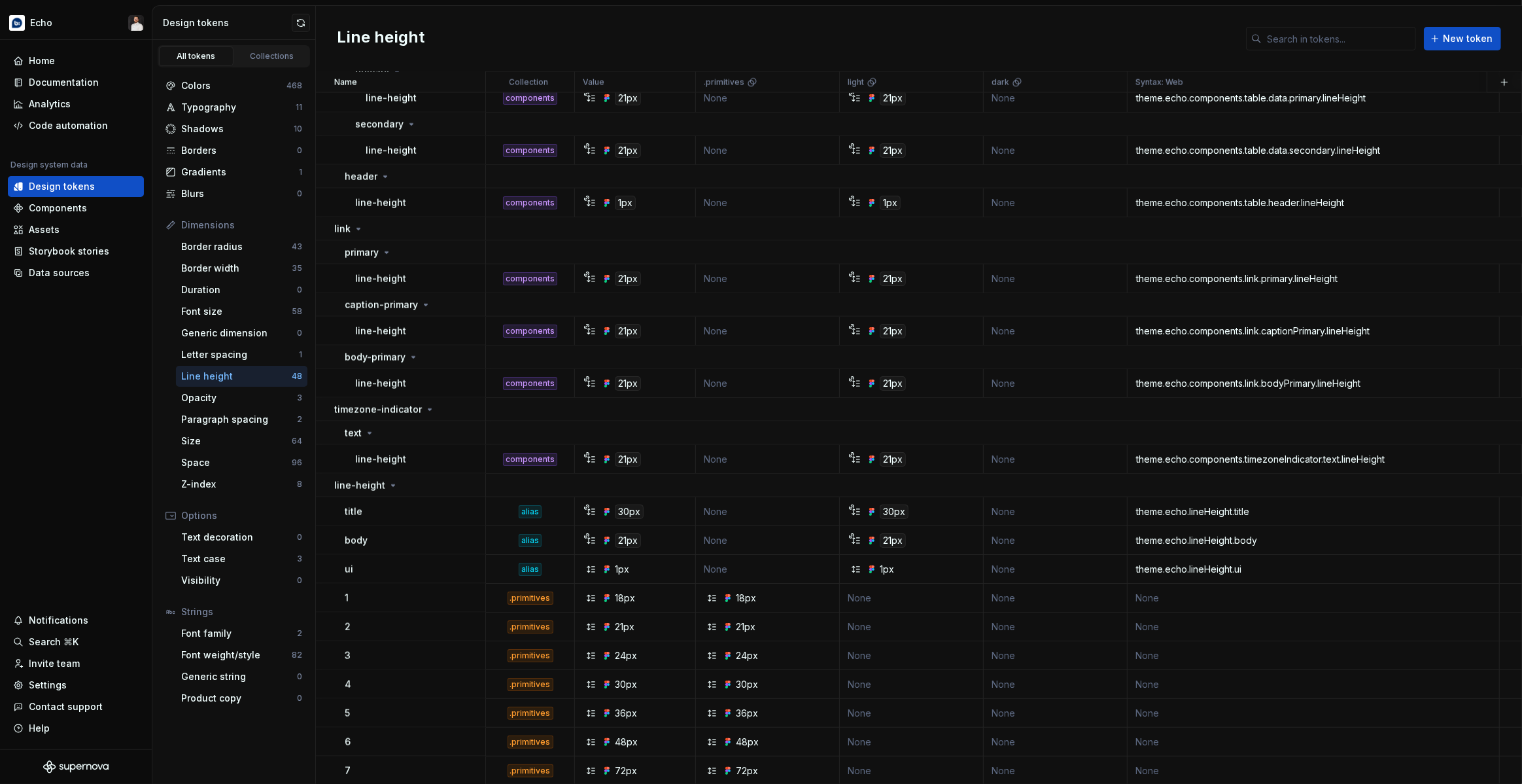
scroll to position [1821, 0]
click at [474, 569] on button "button" at bounding box center [468, 568] width 18 height 18
click at [411, 569] on html "Echo Home Documentation Analytics Code automation Design system data Design tok…" at bounding box center [761, 392] width 1522 height 784
click at [199, 396] on div "Opacity" at bounding box center [239, 398] width 116 height 13
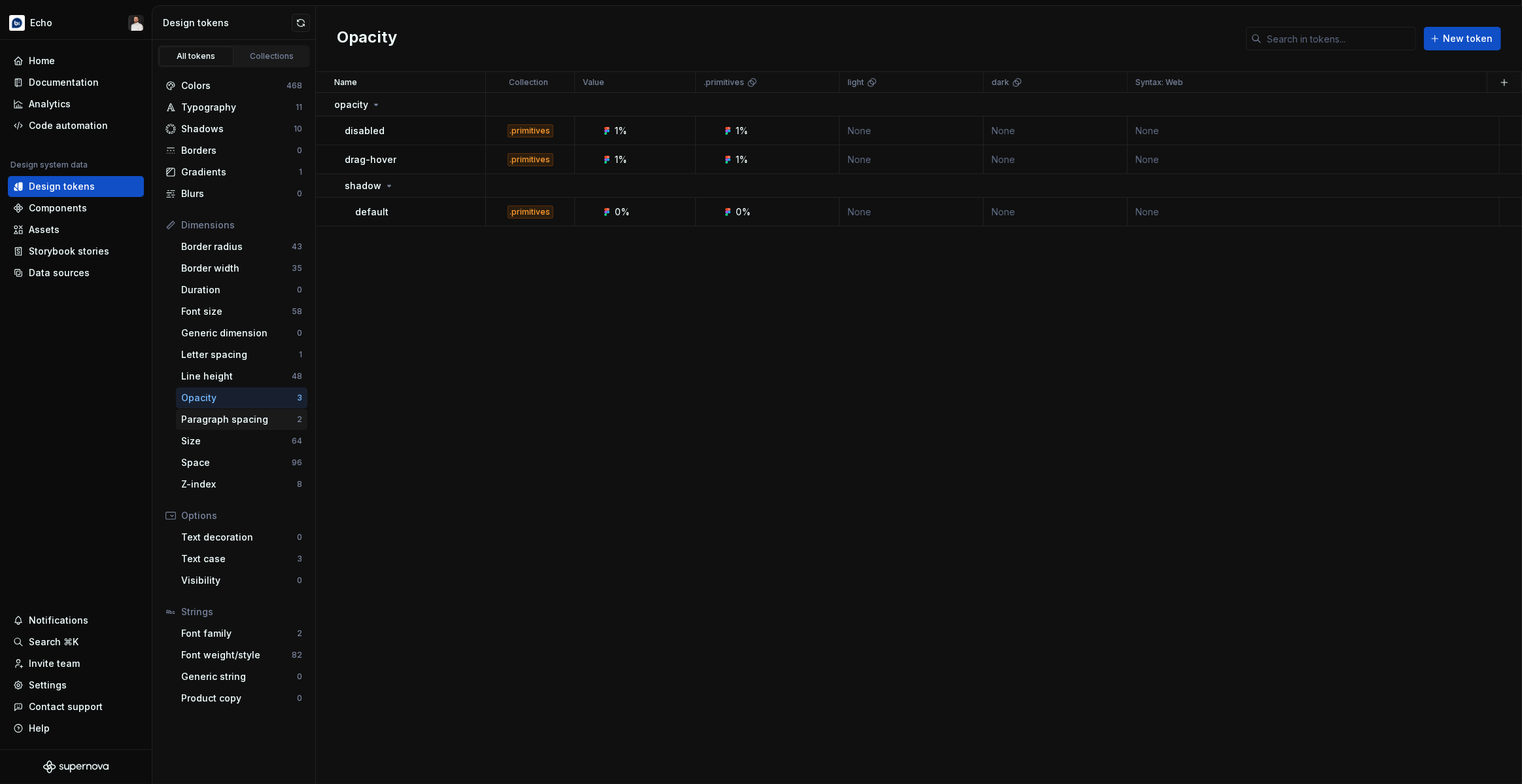
click at [290, 421] on div "Paragraph spacing" at bounding box center [239, 419] width 116 height 13
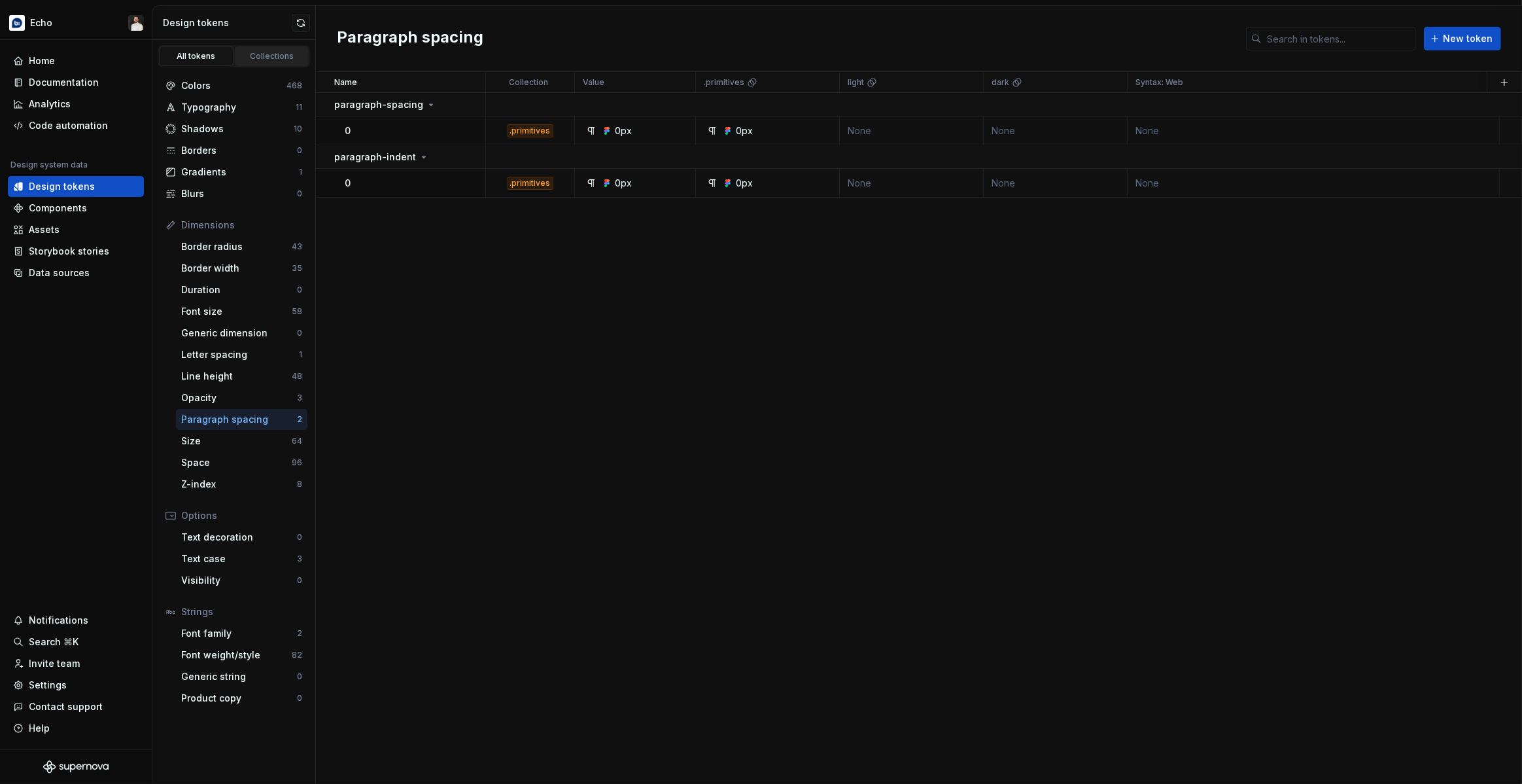
click at [263, 58] on div "Collections" at bounding box center [272, 56] width 65 height 10
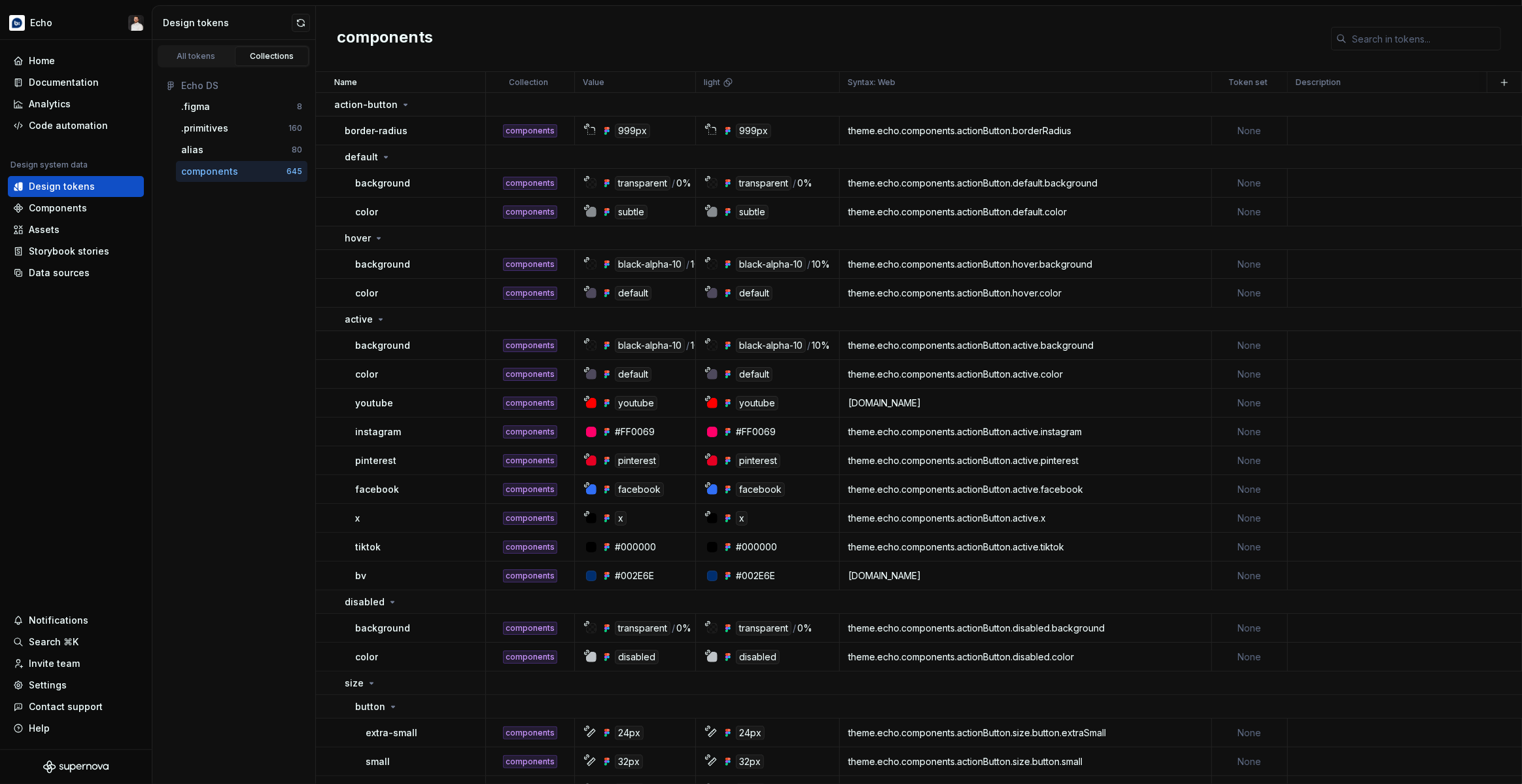
click at [229, 168] on div "components" at bounding box center [210, 171] width 57 height 13
click at [400, 106] on icon at bounding box center [405, 105] width 10 height 10
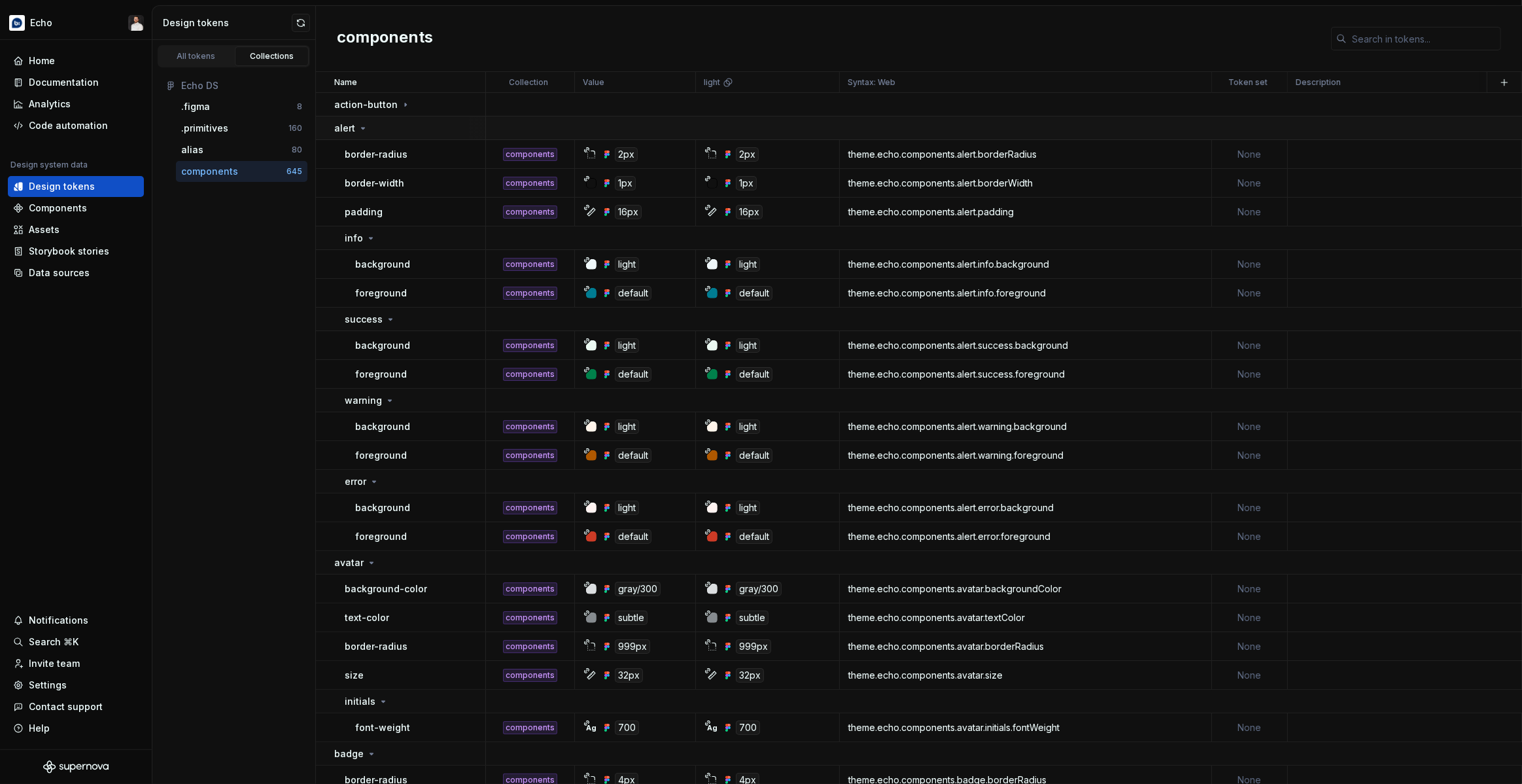
click at [377, 133] on div "alert" at bounding box center [409, 128] width 150 height 13
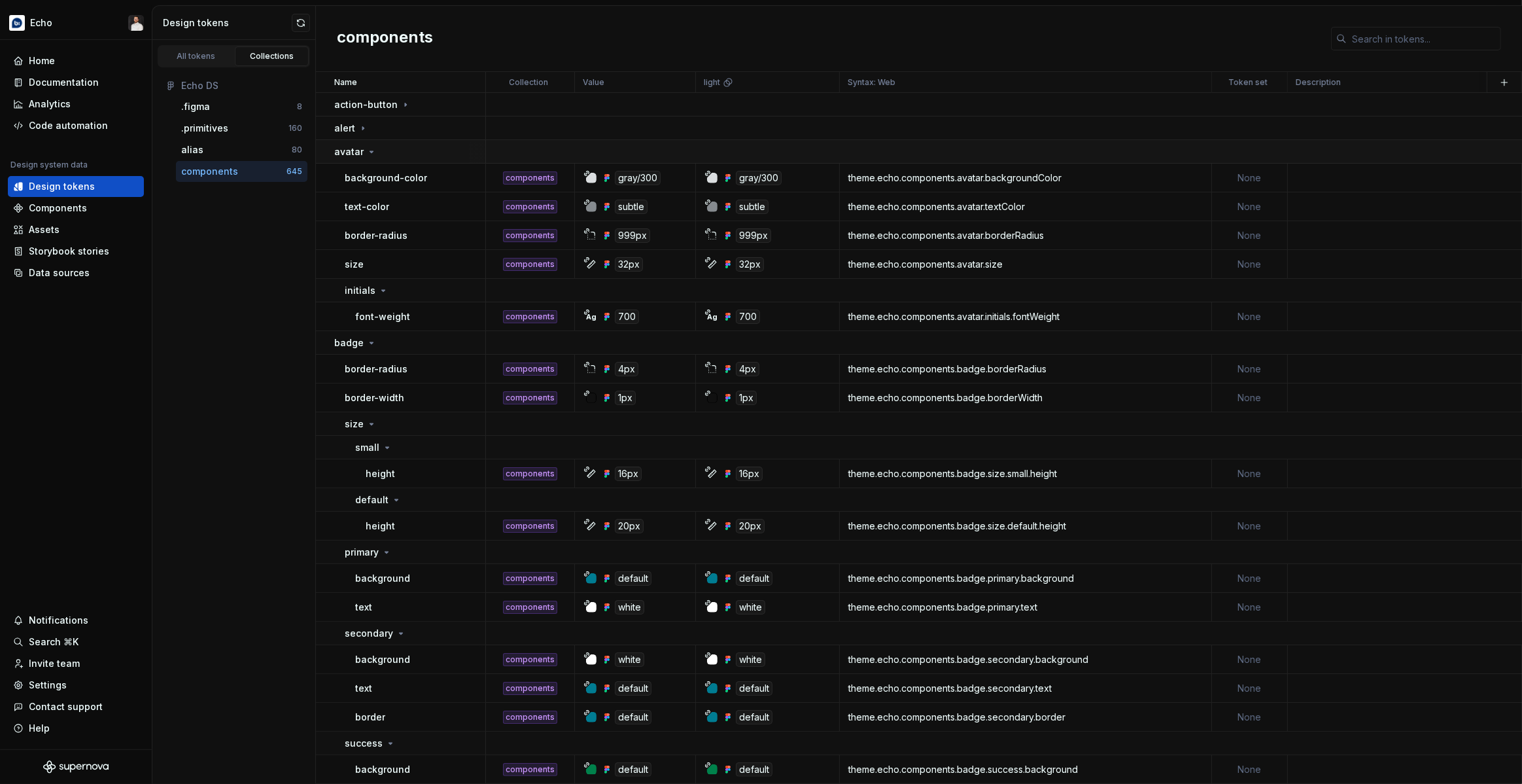
click at [374, 151] on icon at bounding box center [372, 152] width 10 height 10
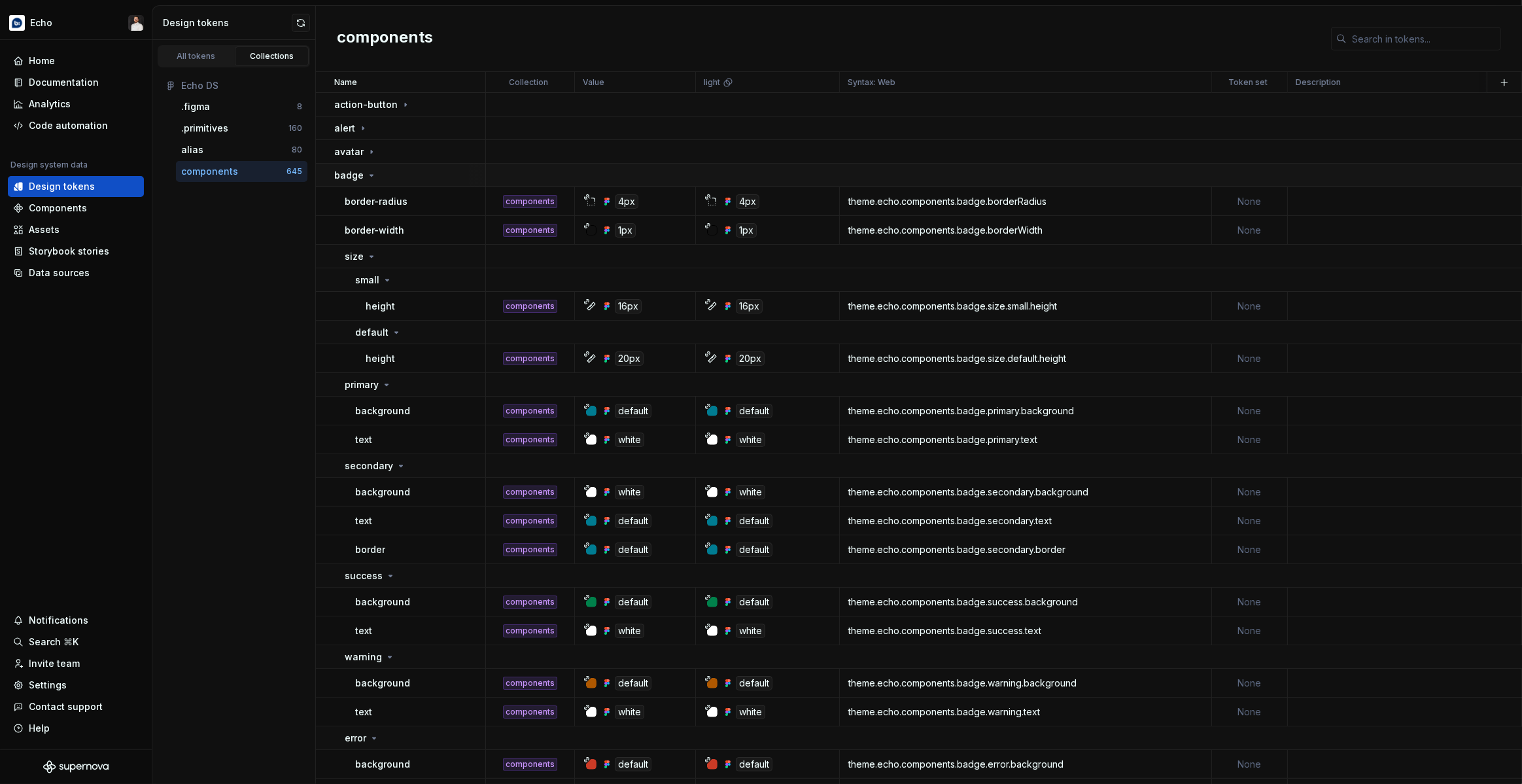
click at [379, 182] on td "badge" at bounding box center [401, 175] width 170 height 23
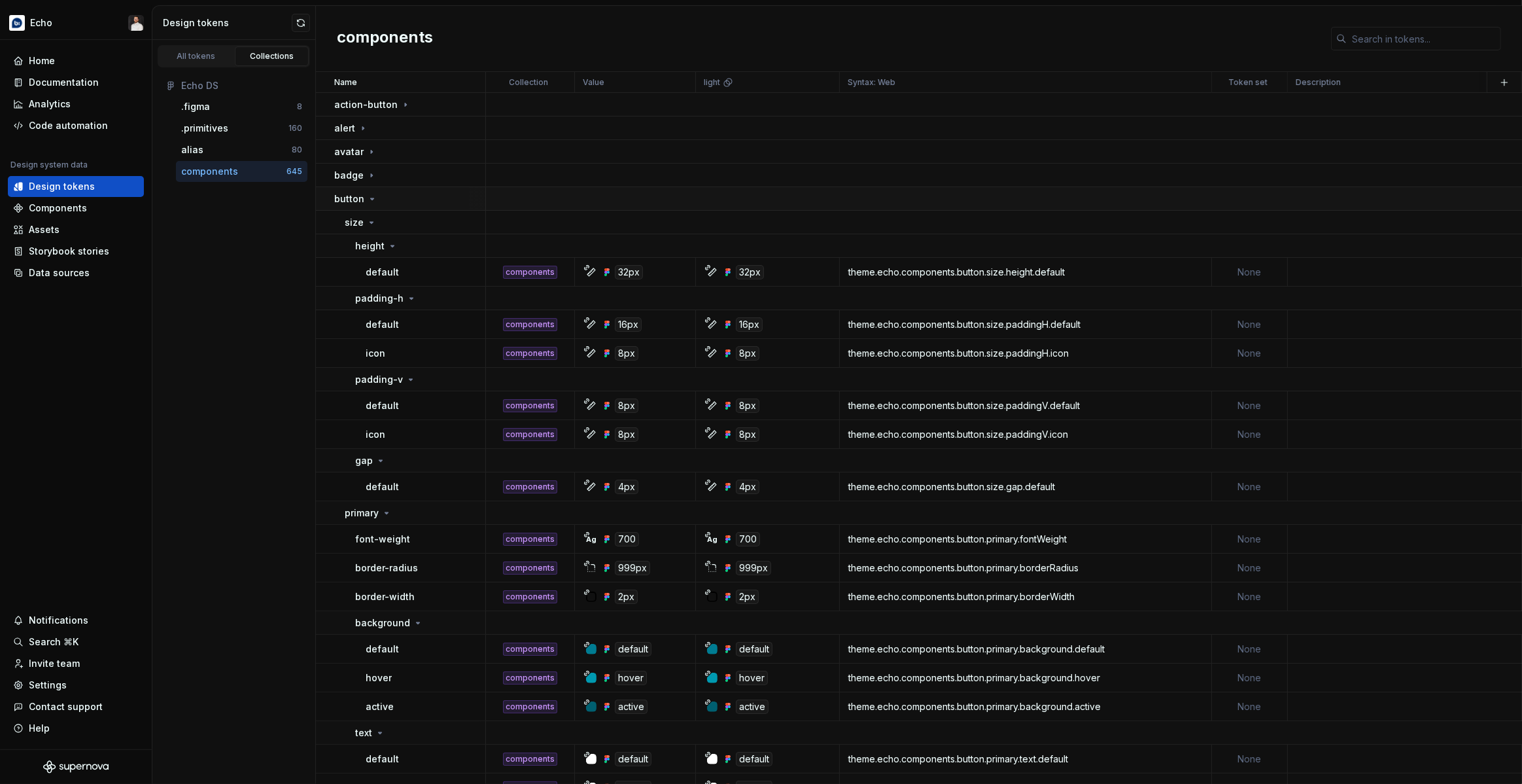
click at [373, 201] on icon at bounding box center [372, 199] width 10 height 10
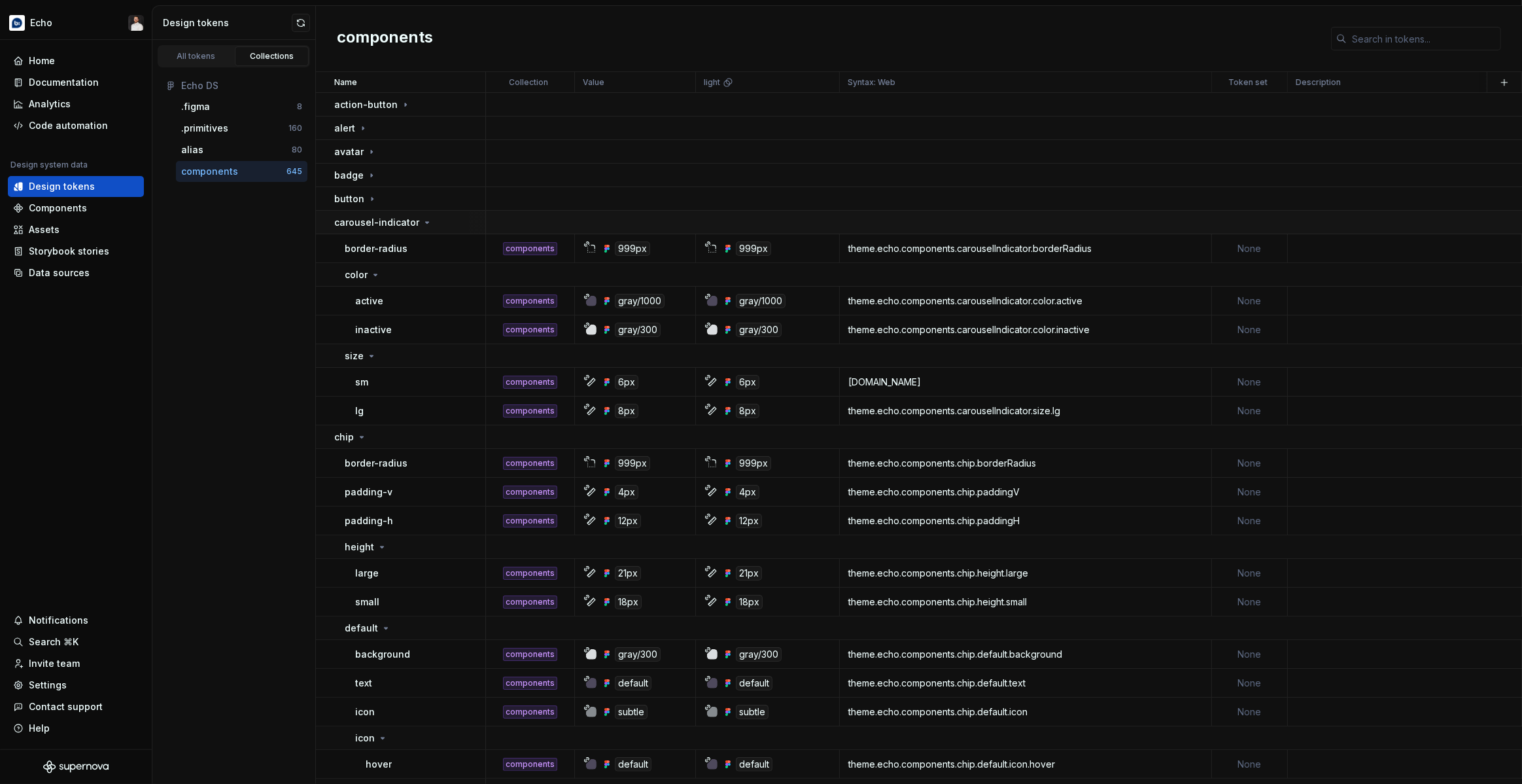
click at [428, 221] on div "carousel-indicator" at bounding box center [409, 223] width 150 height 13
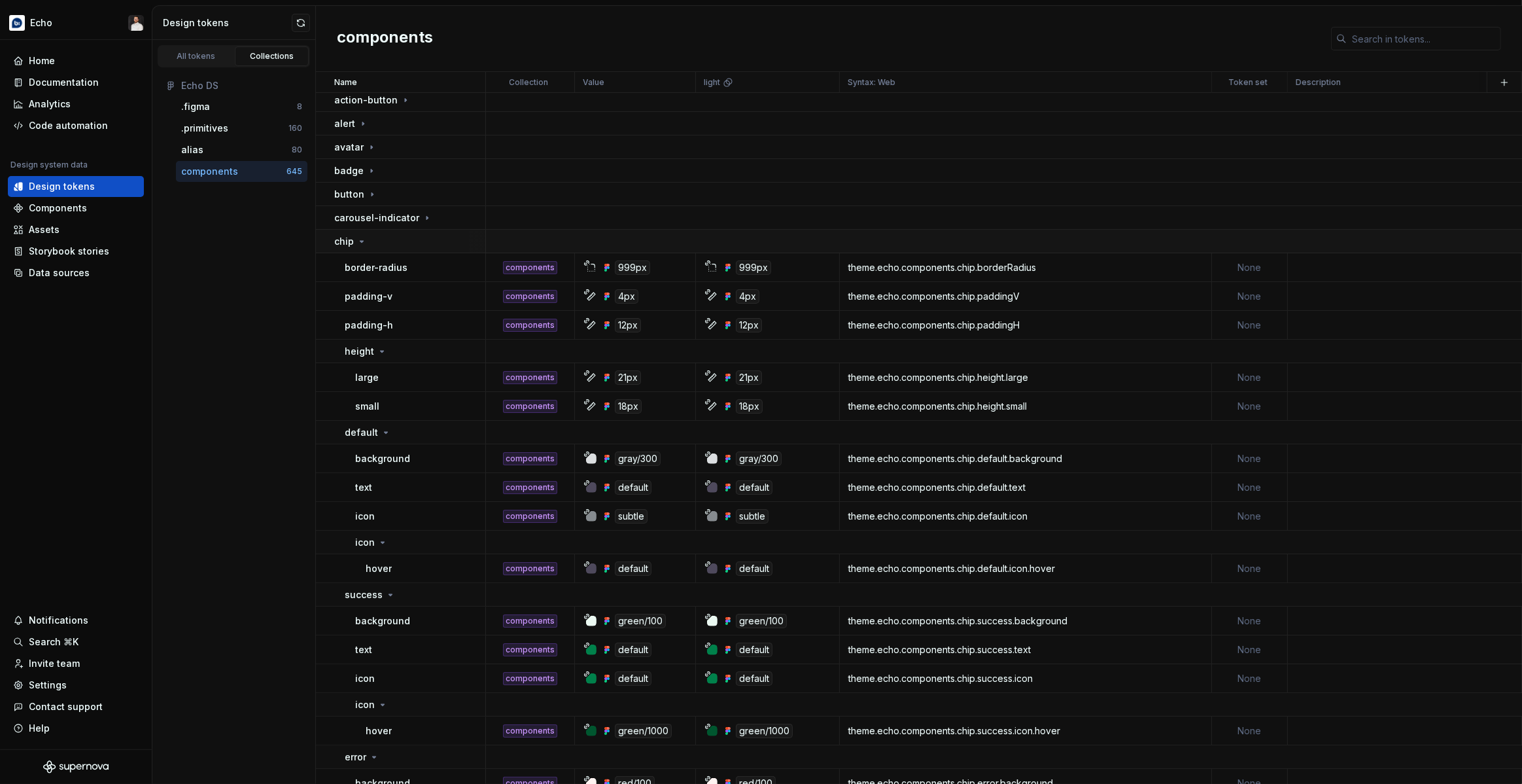
click at [356, 250] on td "chip" at bounding box center [401, 241] width 170 height 23
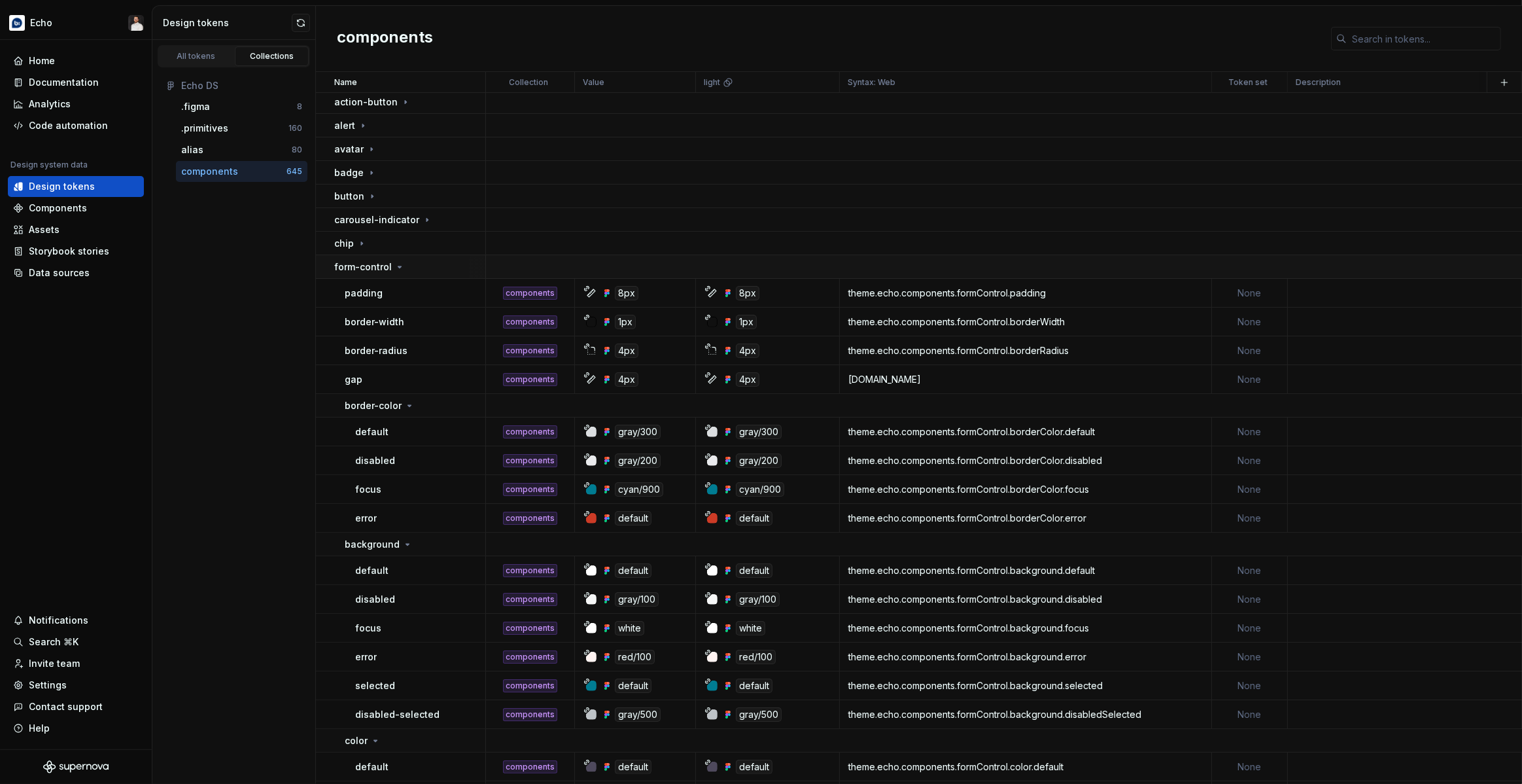
click at [394, 267] on icon at bounding box center [399, 267] width 10 height 10
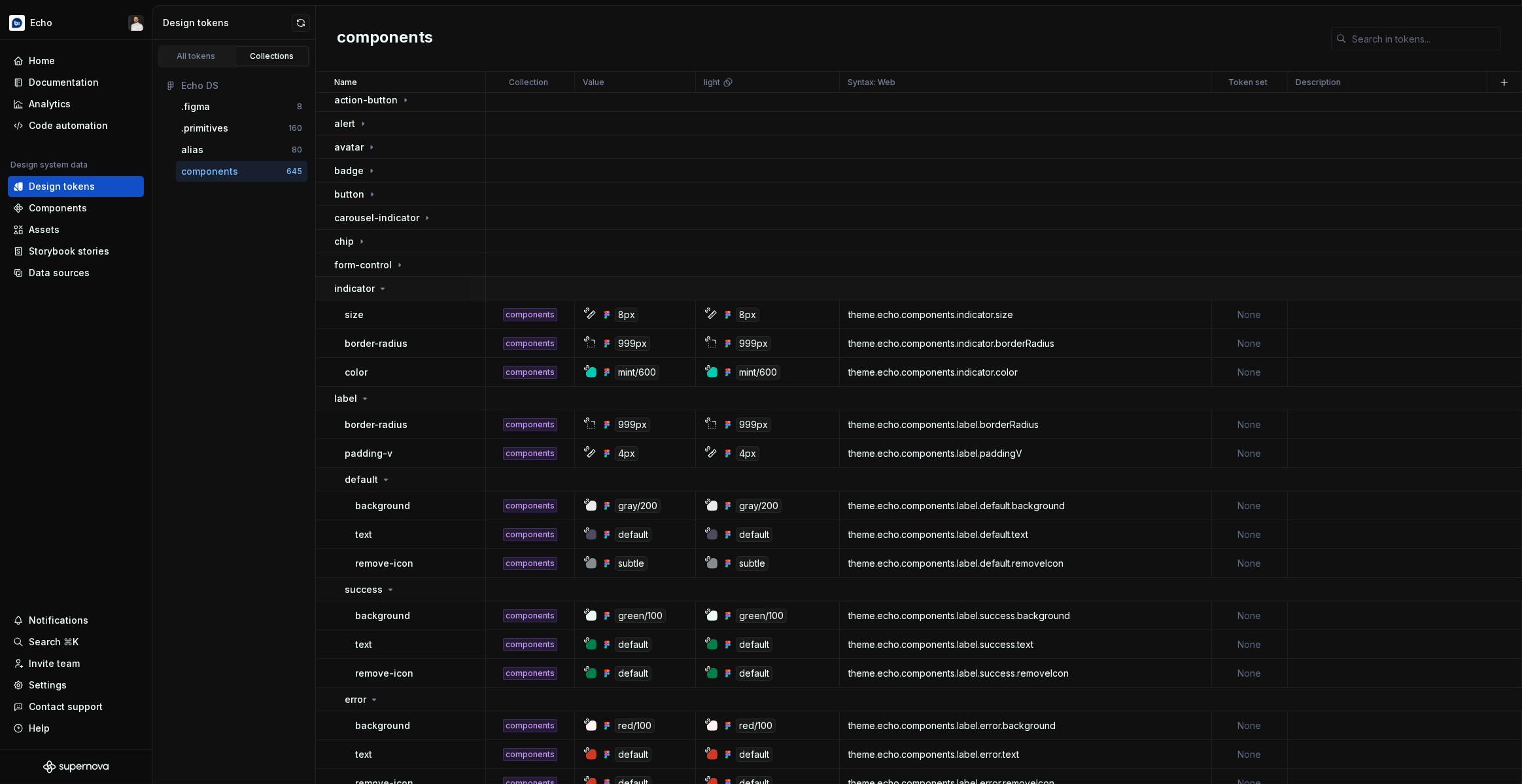
click at [390, 291] on div "indicator" at bounding box center [409, 289] width 150 height 13
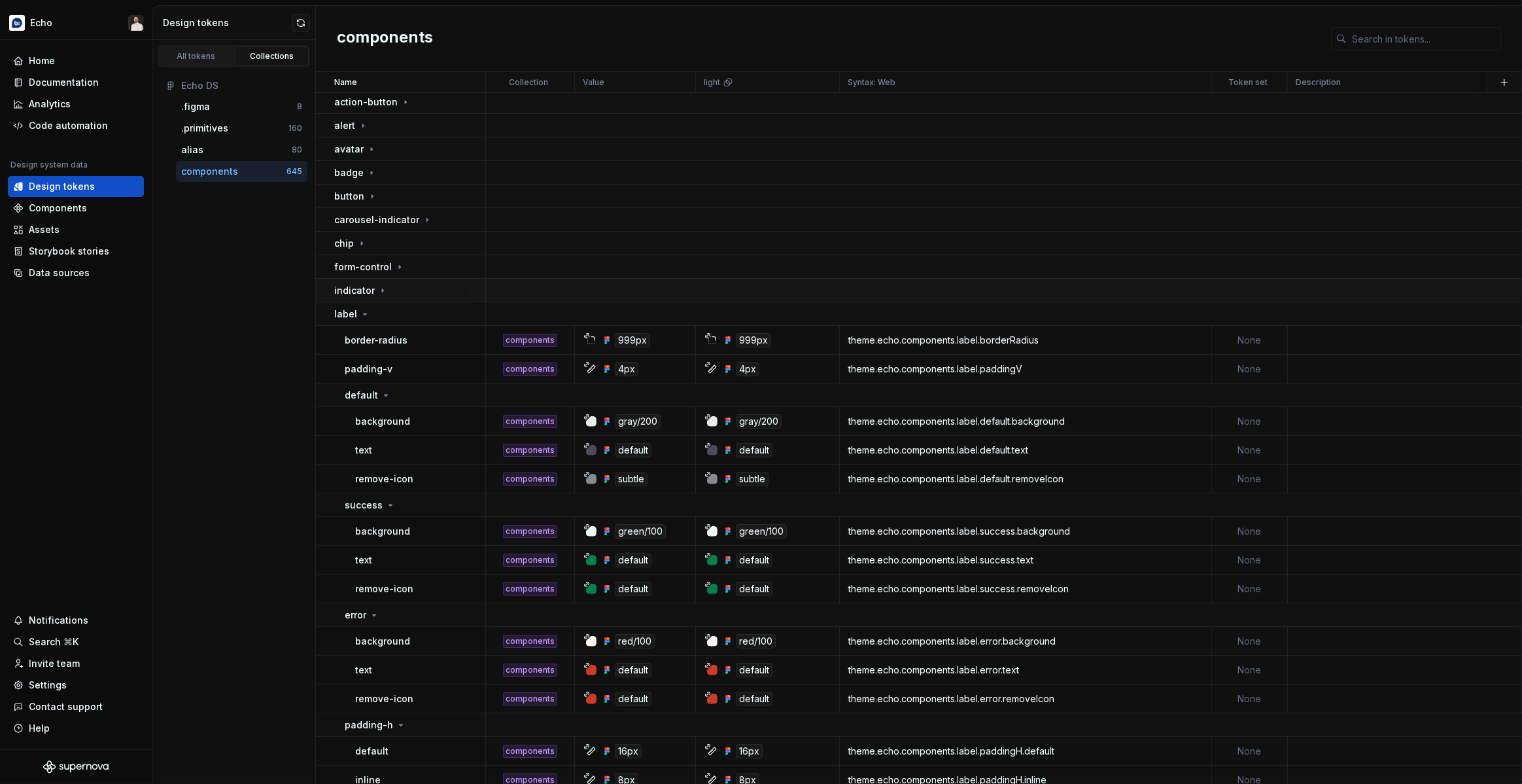
scroll to position [1, 0]
click at [374, 314] on div "label" at bounding box center [409, 315] width 150 height 13
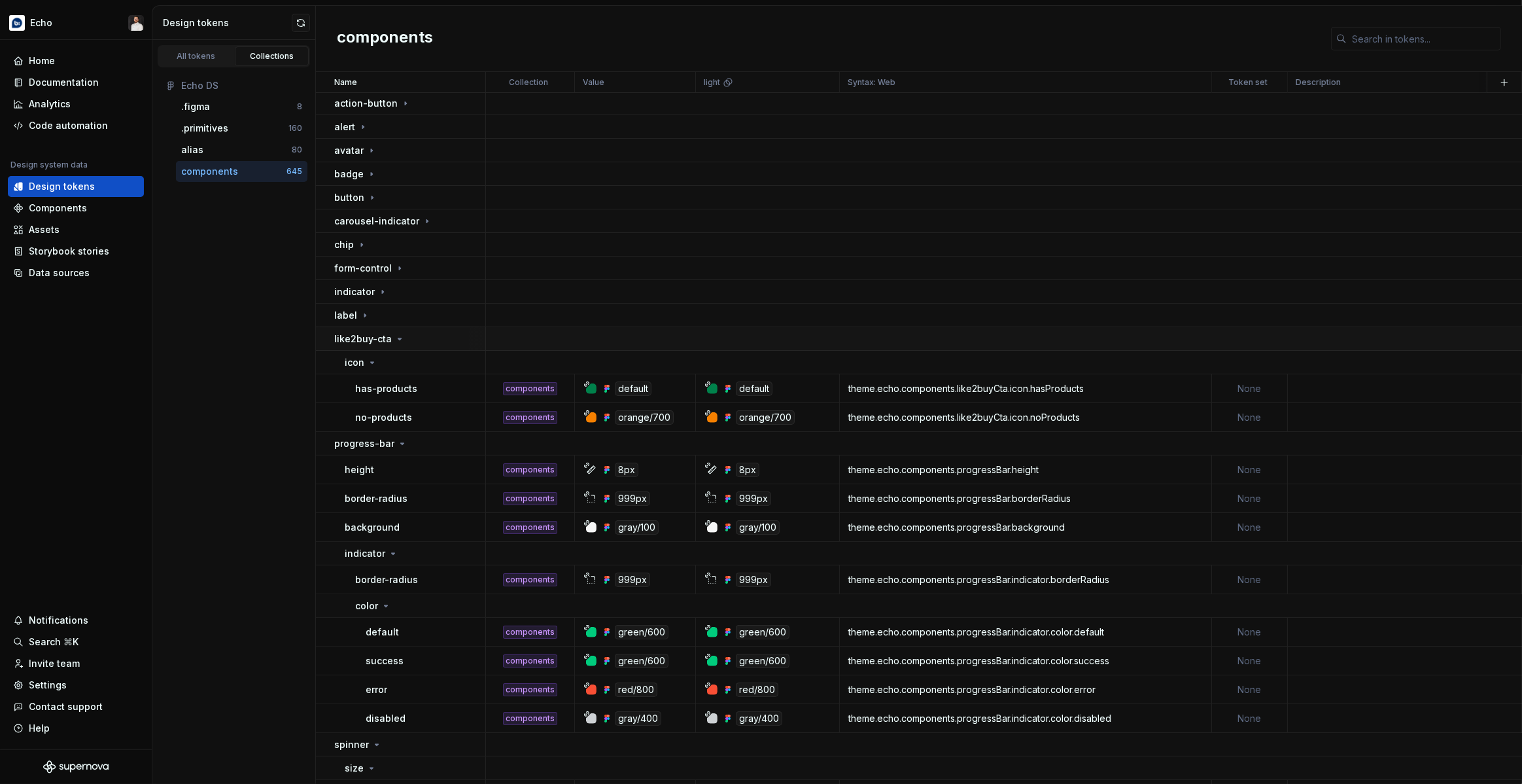
click at [394, 339] on icon at bounding box center [399, 339] width 10 height 10
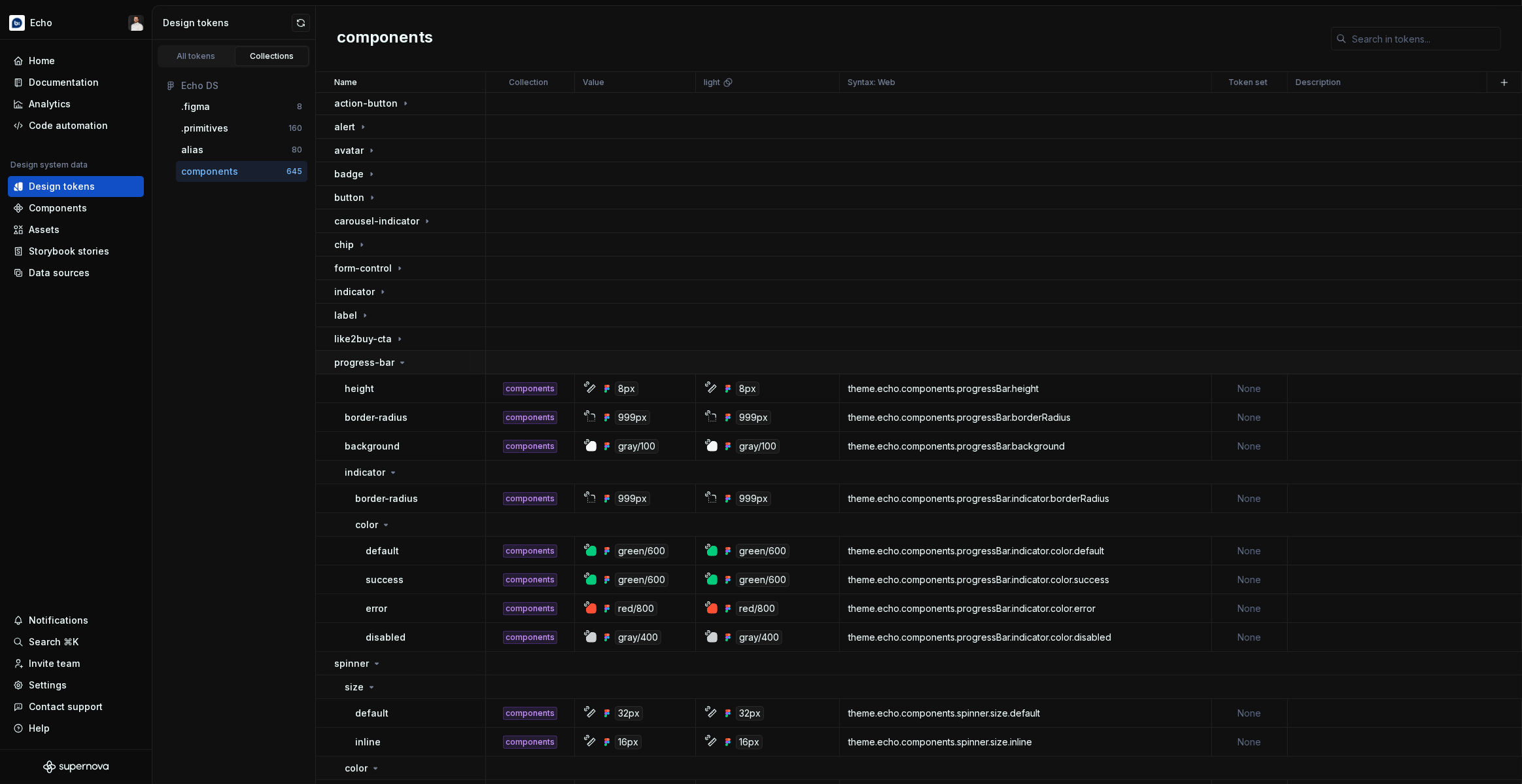
click at [401, 362] on icon at bounding box center [402, 363] width 3 height 1
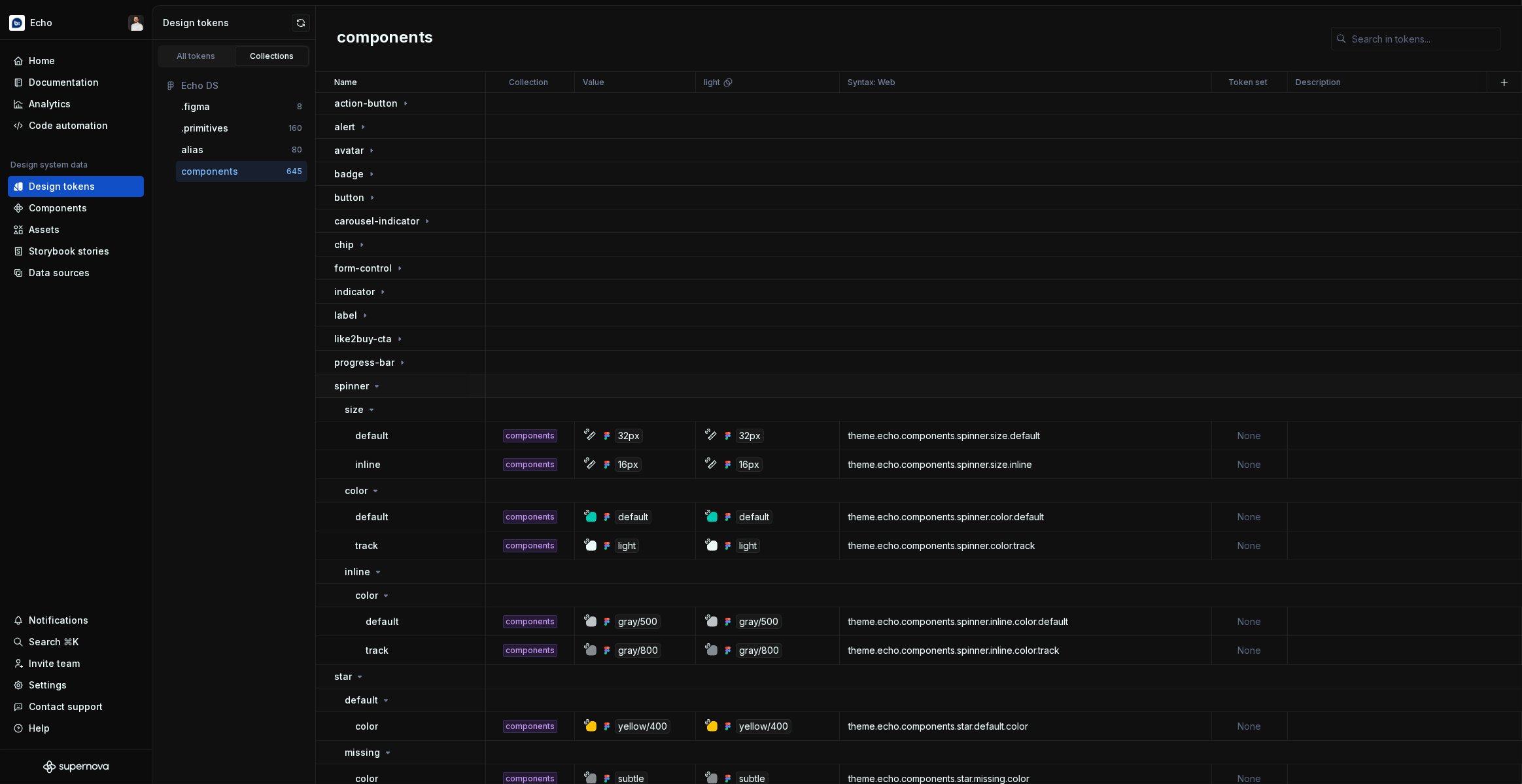
click at [394, 388] on div "spinner" at bounding box center [409, 386] width 150 height 13
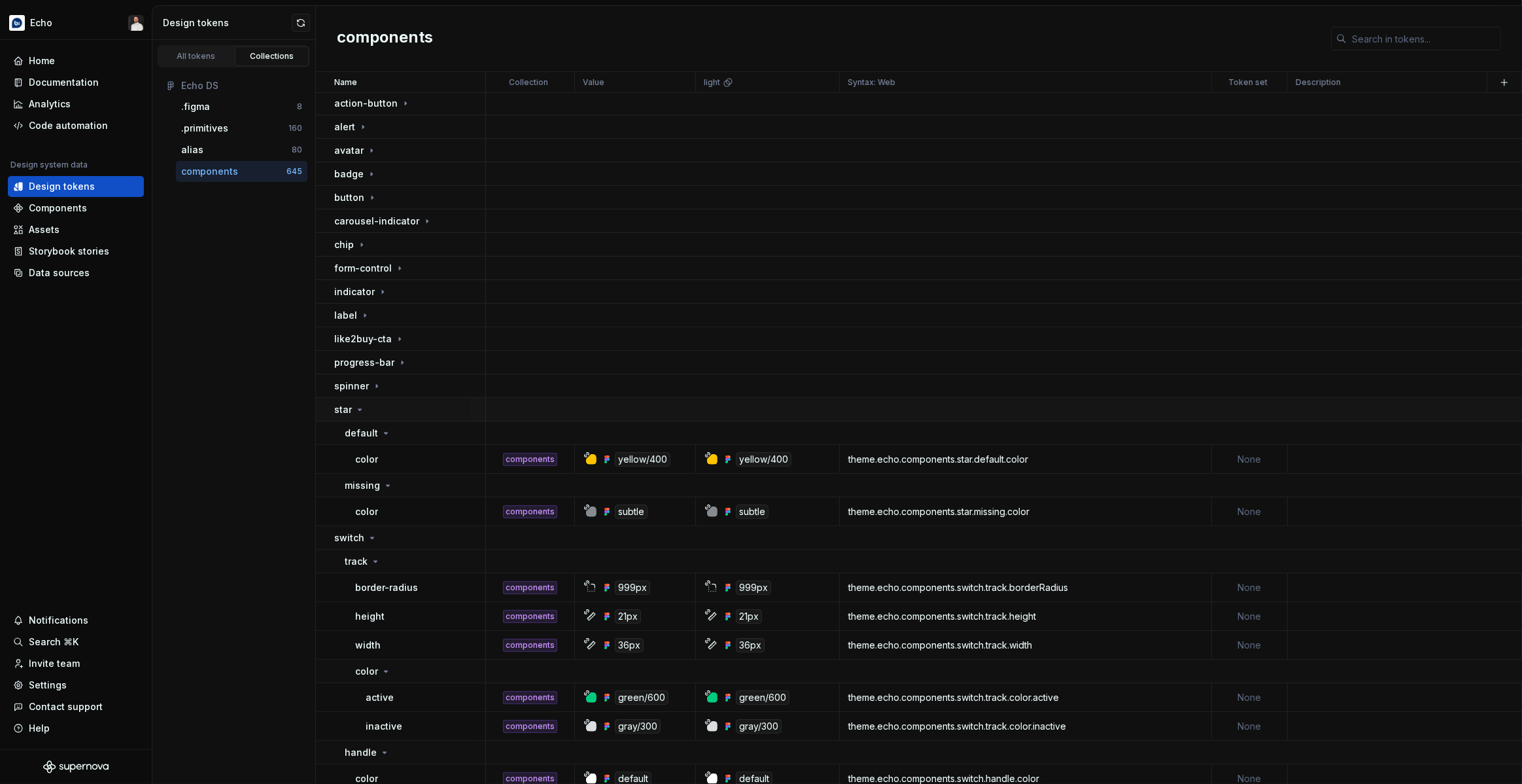
click at [365, 410] on div "star" at bounding box center [409, 410] width 150 height 13
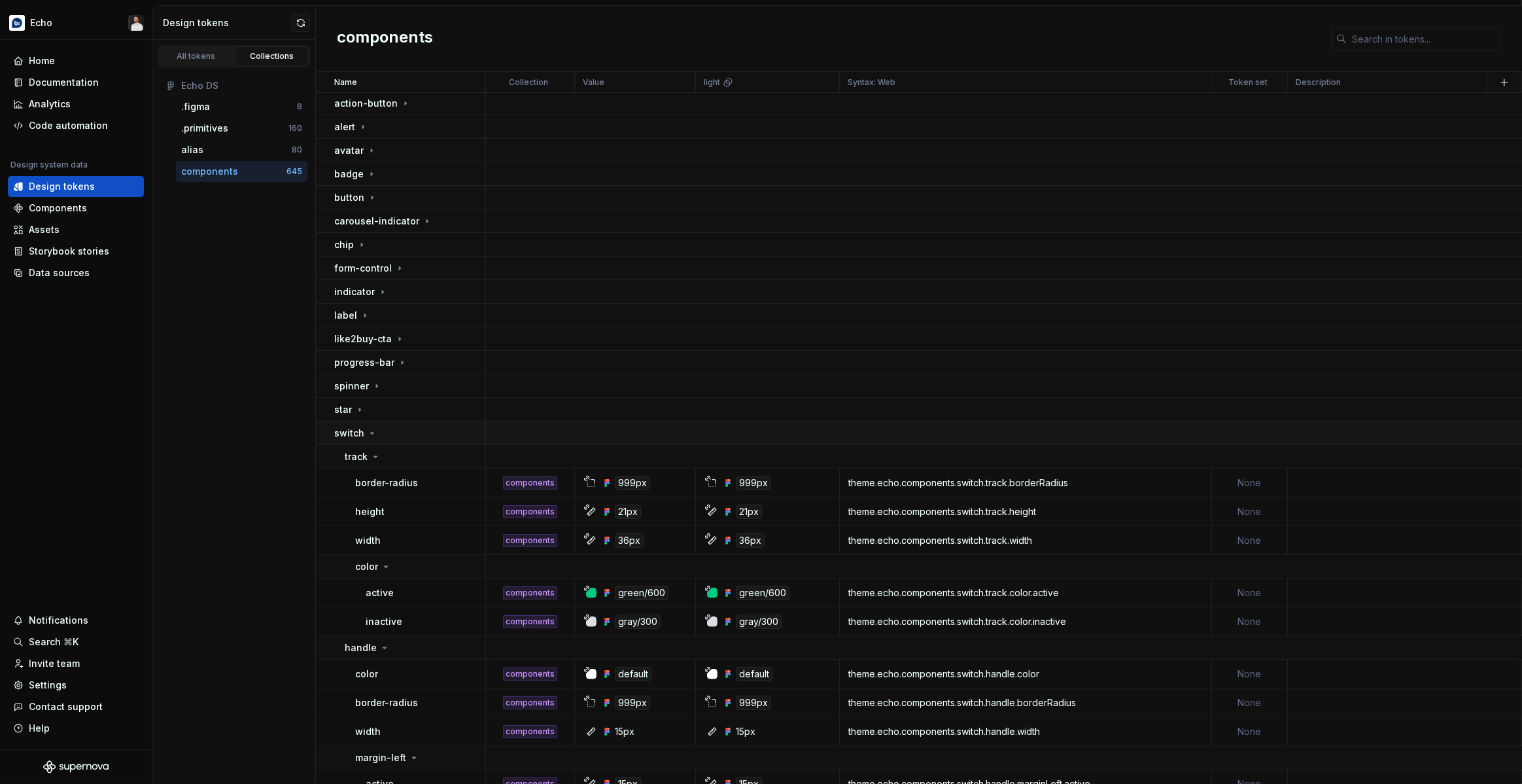
click at [372, 440] on td "switch" at bounding box center [401, 433] width 170 height 23
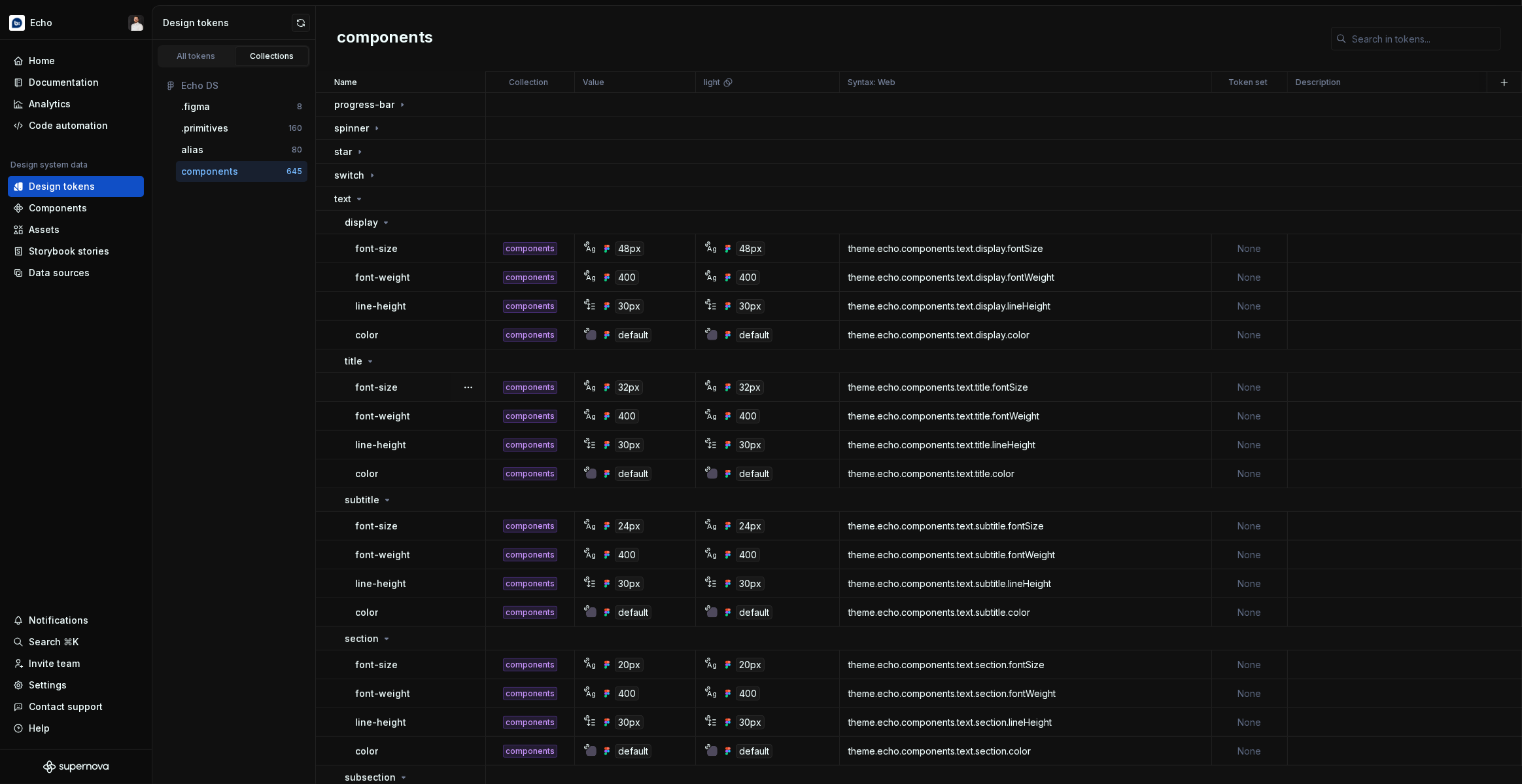
scroll to position [295, 0]
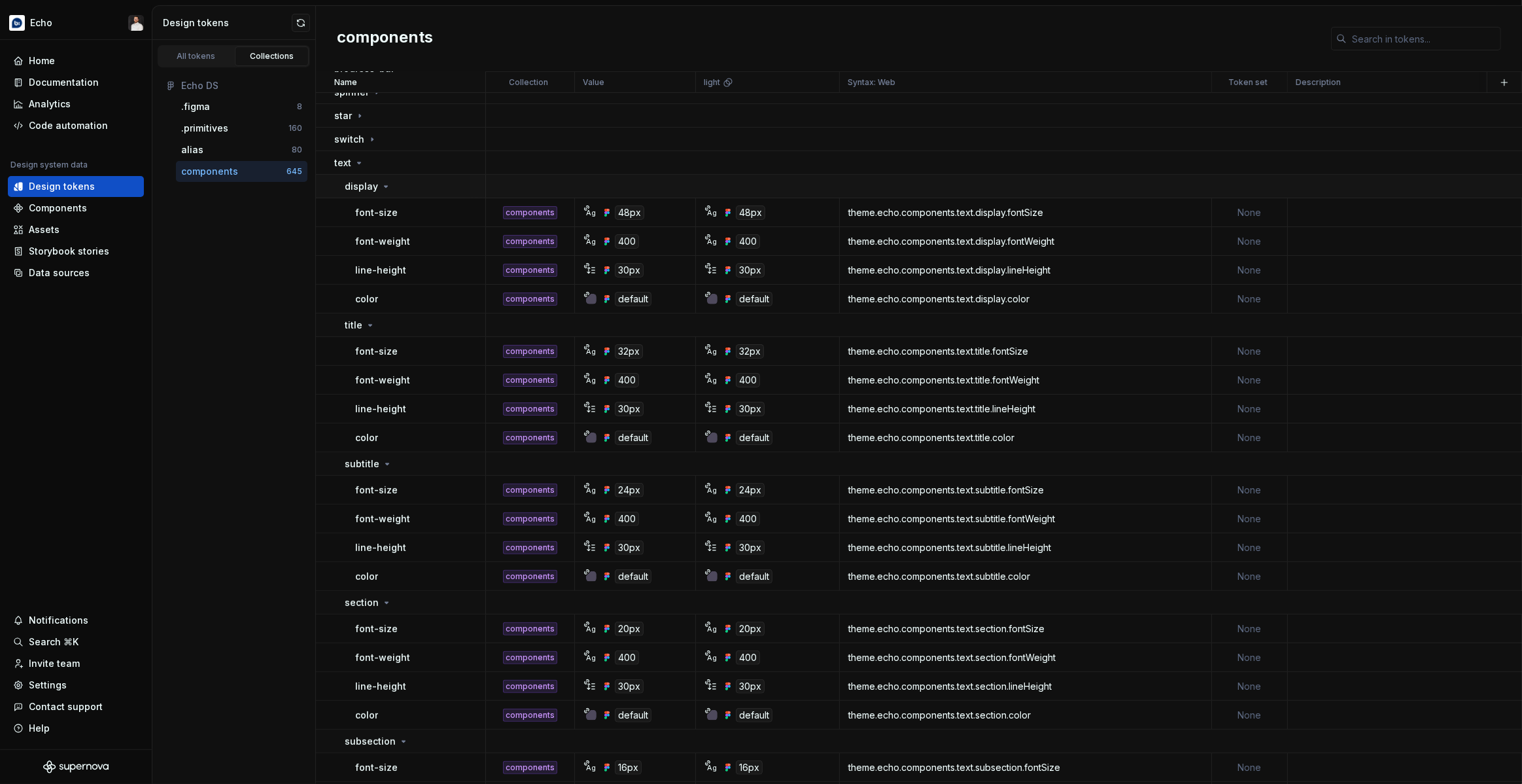
click at [382, 187] on icon at bounding box center [386, 186] width 10 height 10
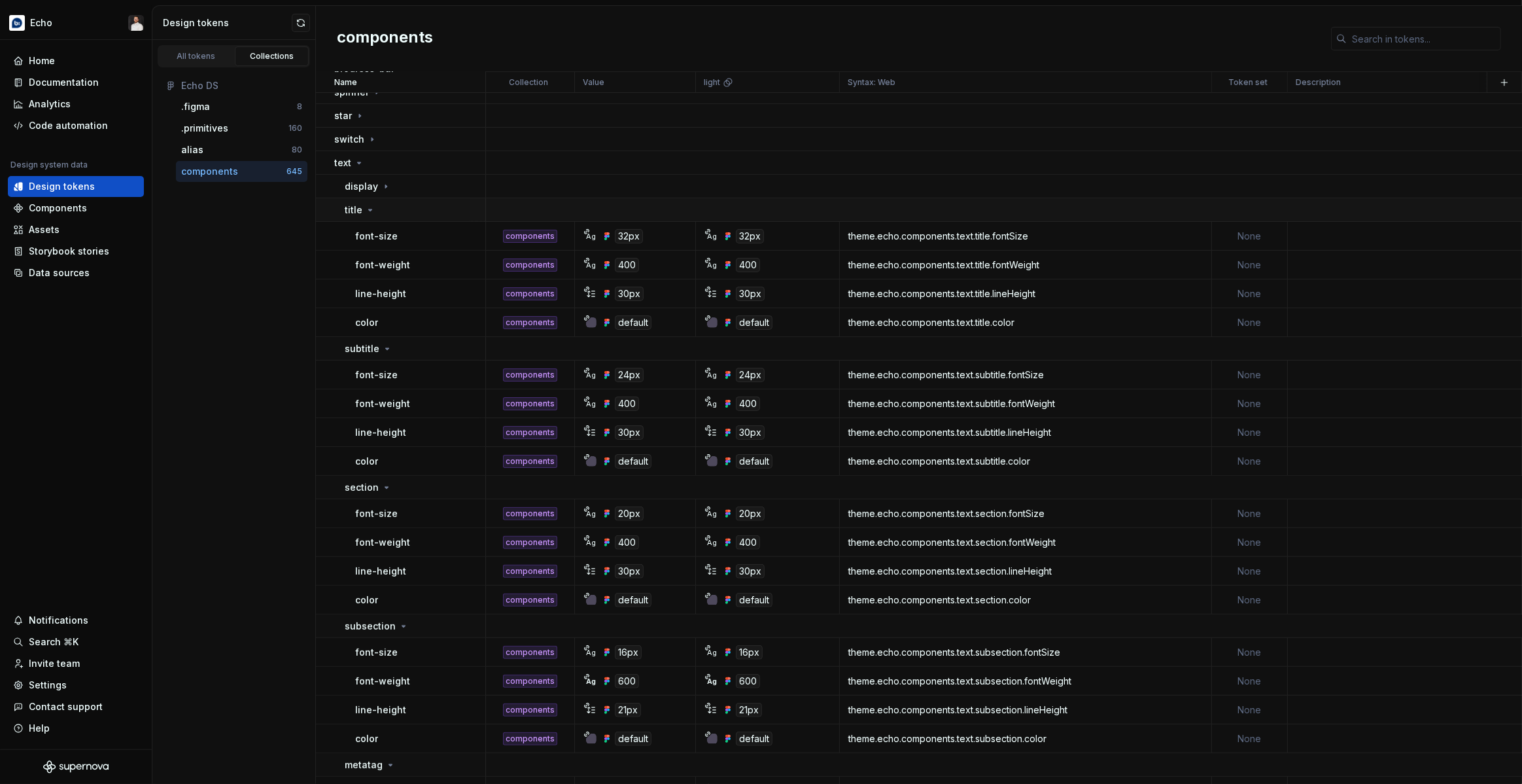
click at [379, 210] on div "title" at bounding box center [414, 210] width 140 height 13
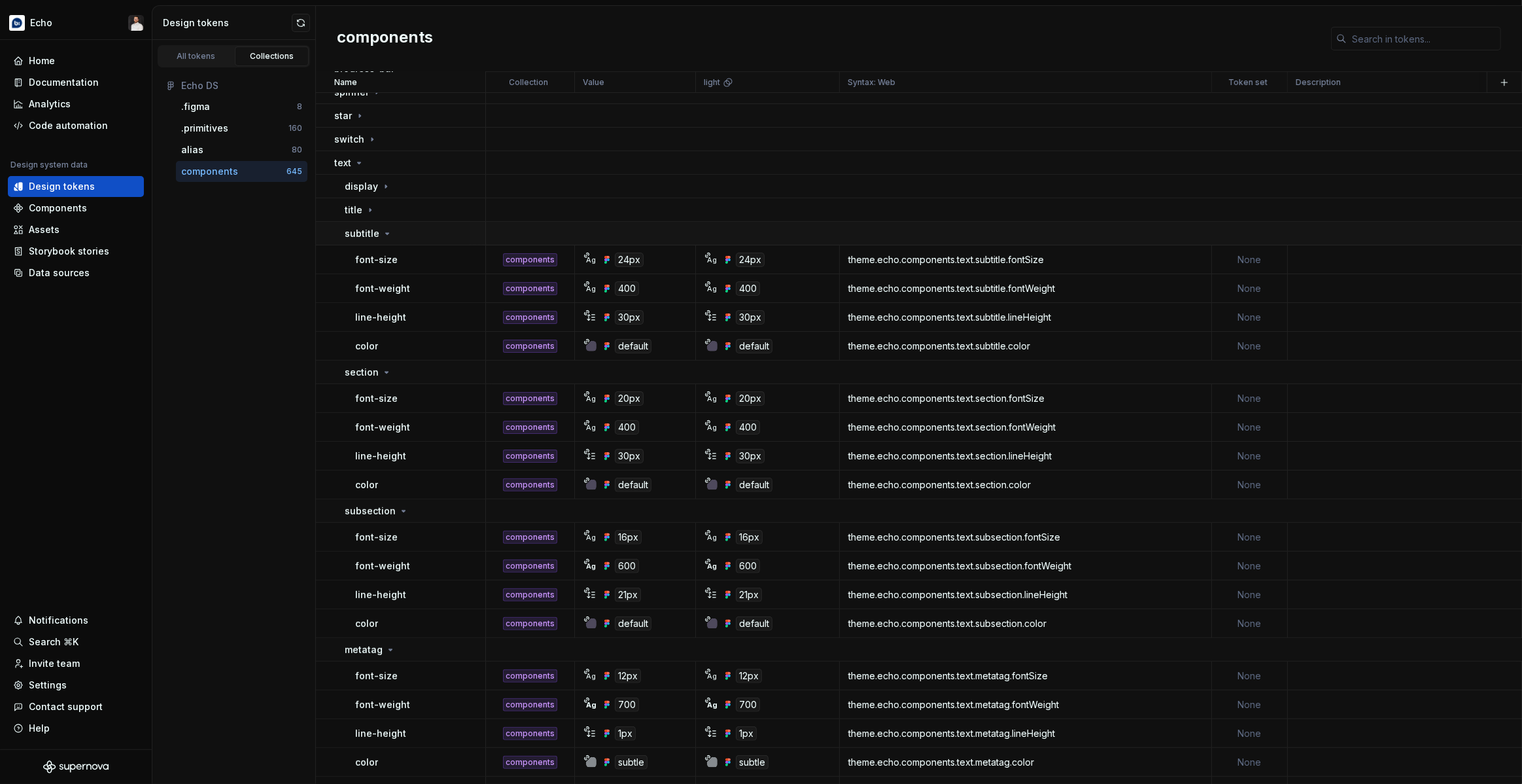
click at [382, 234] on icon at bounding box center [387, 234] width 10 height 10
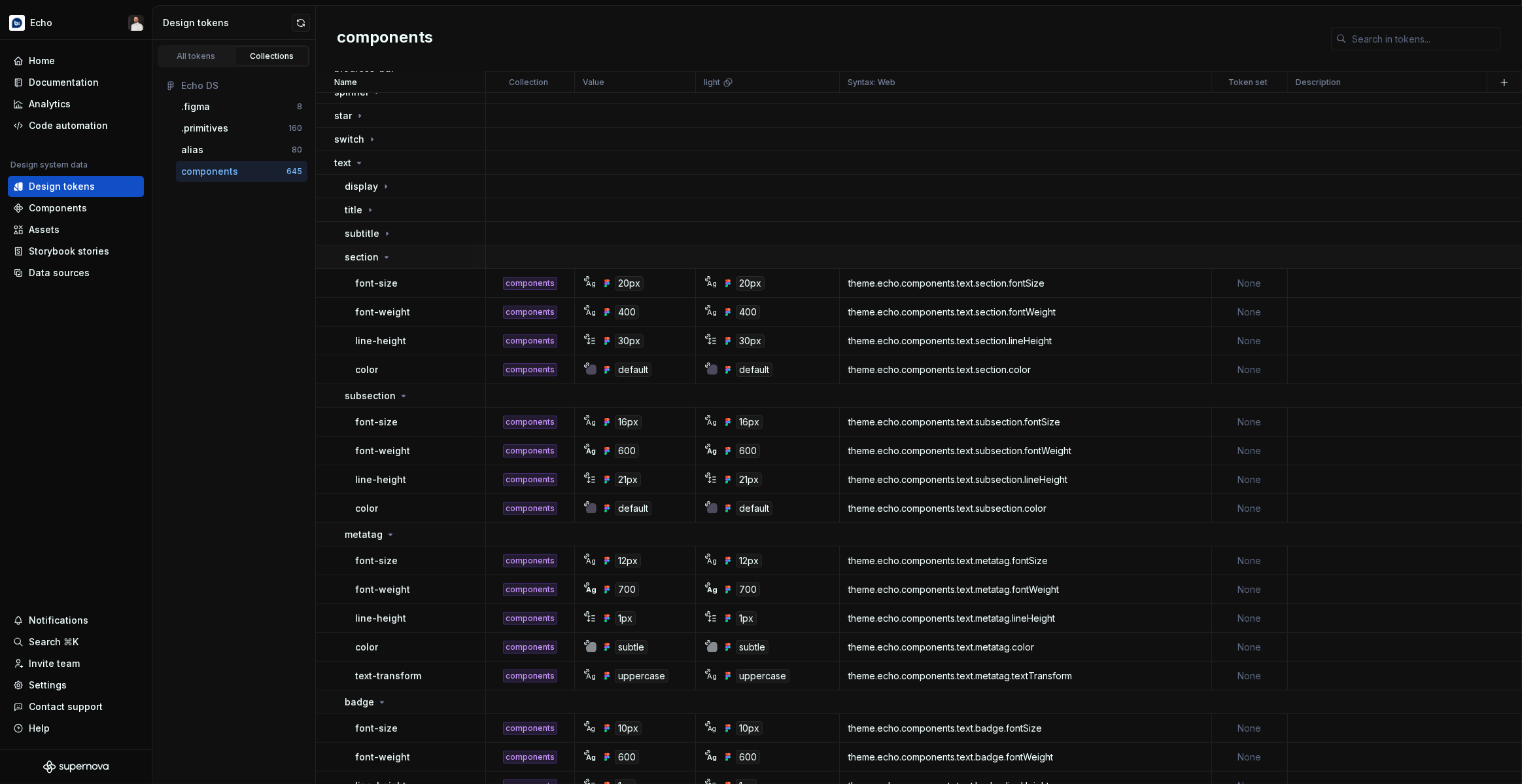
click at [388, 259] on icon at bounding box center [386, 257] width 10 height 10
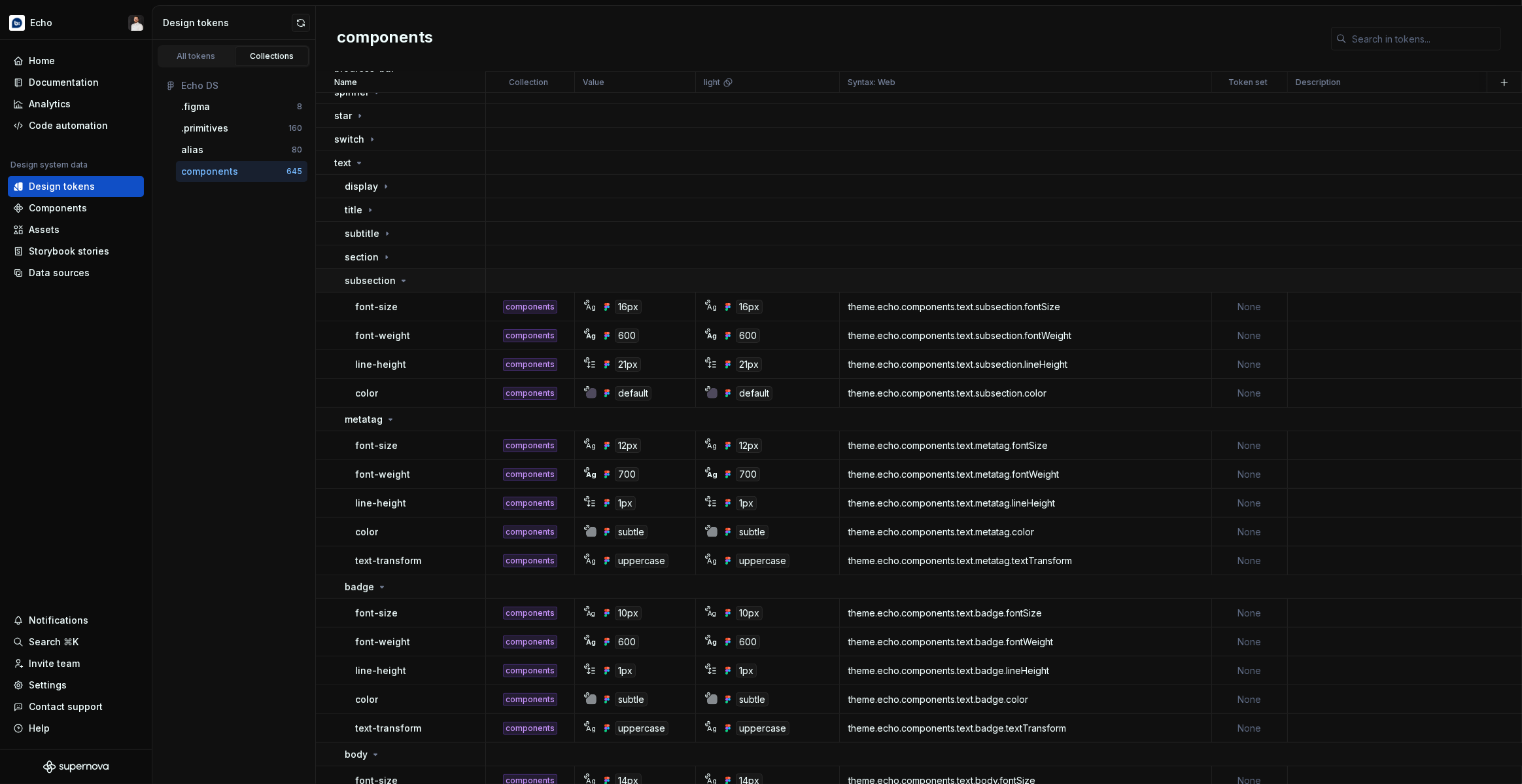
click at [399, 282] on icon at bounding box center [404, 281] width 10 height 10
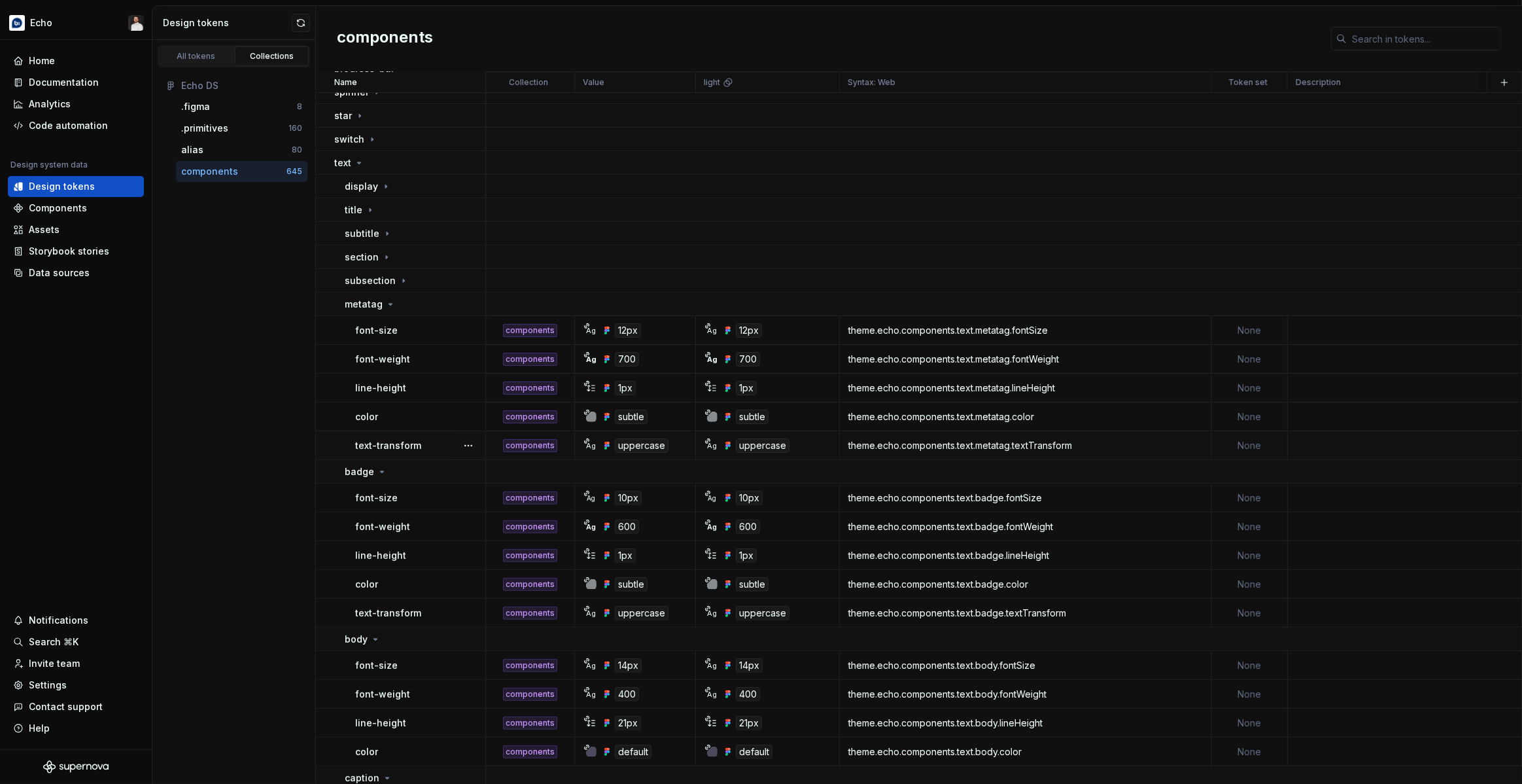
click at [421, 443] on div "text-transform" at bounding box center [420, 445] width 130 height 13
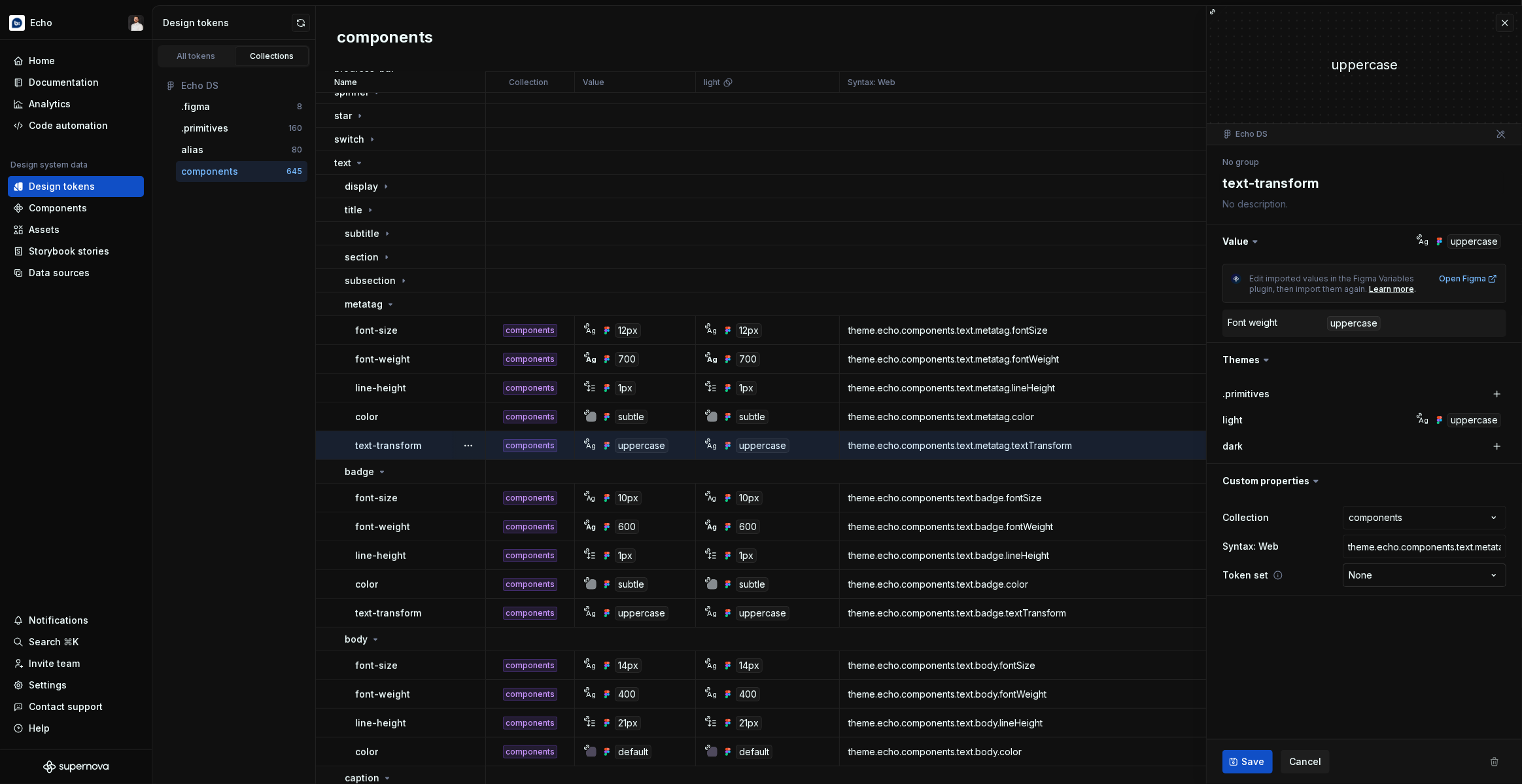
click at [1027, 569] on html "Echo Home Documentation Analytics Code automation Design system data Design tok…" at bounding box center [761, 392] width 1522 height 784
click at [312, 437] on div "All tokens Collections Echo DS .figma 8 .primitives 160 alias 80 components 645" at bounding box center [234, 411] width 163 height 744
click at [474, 450] on button "button" at bounding box center [468, 445] width 18 height 18
click at [185, 438] on html "Echo Home Documentation Analytics Code automation Design system data Design tok…" at bounding box center [761, 392] width 1522 height 784
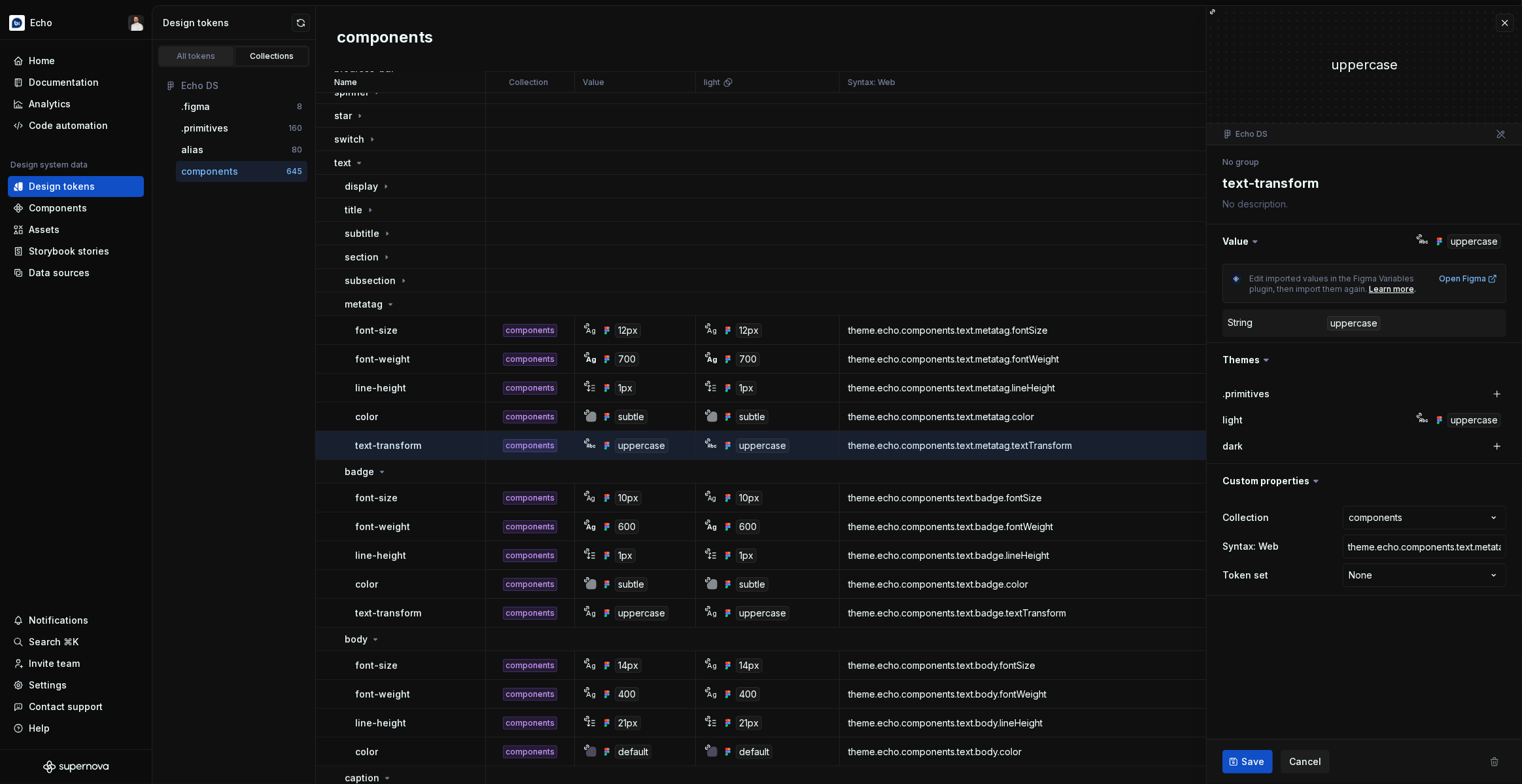
click at [204, 63] on link "All tokens" at bounding box center [196, 56] width 75 height 20
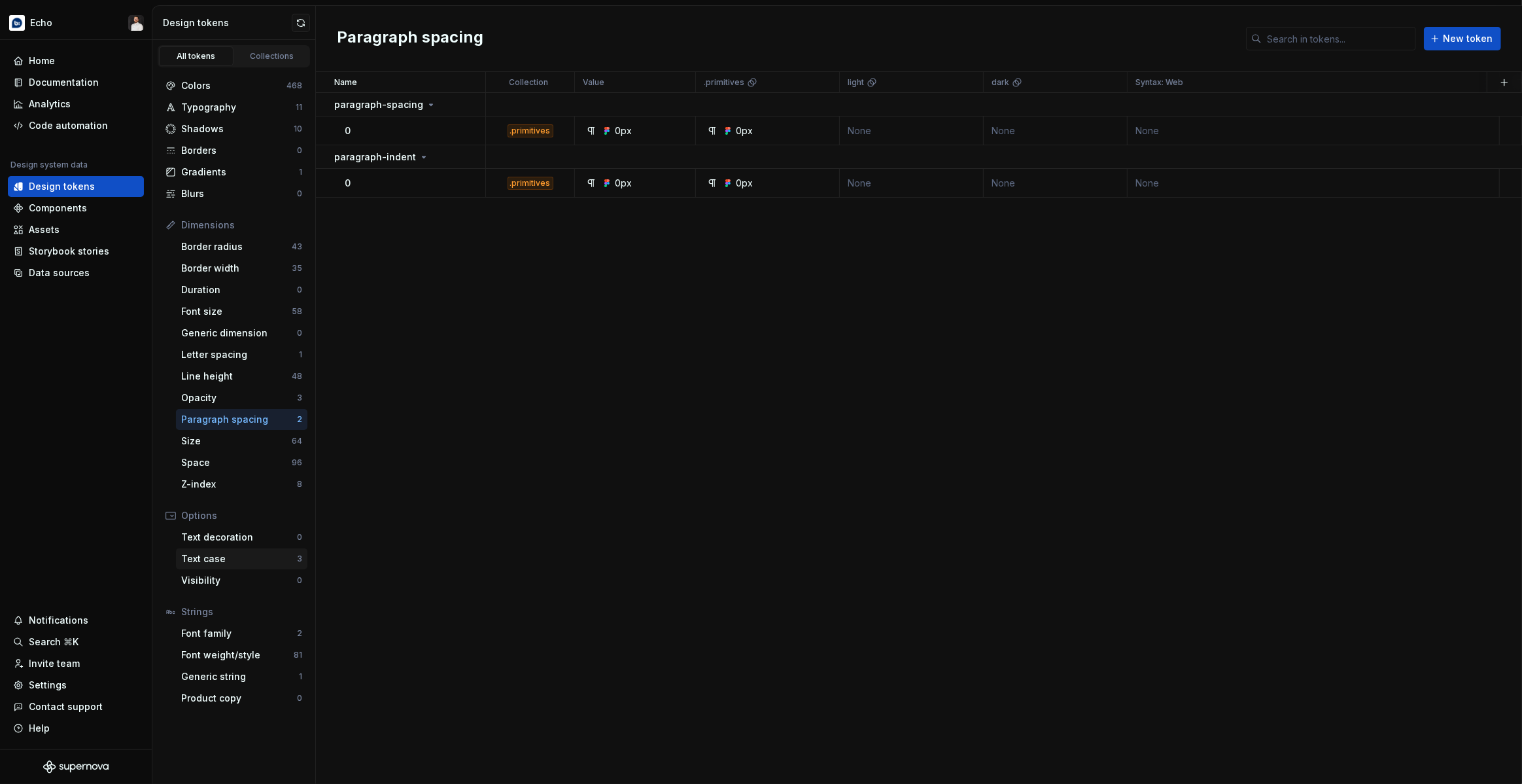
click at [224, 561] on div "Text case" at bounding box center [239, 558] width 116 height 13
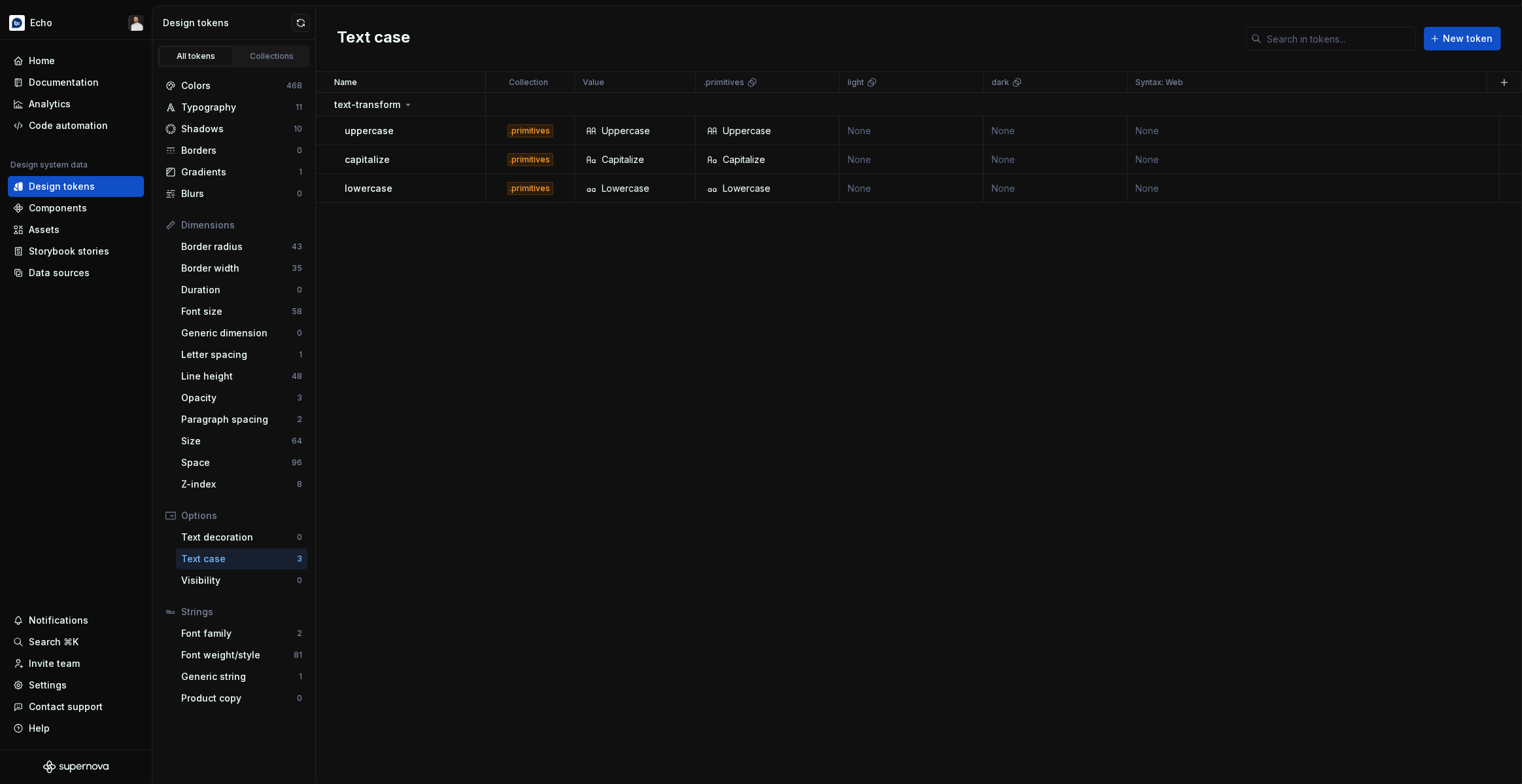
click at [661, 369] on div "Name Collection Value .primitives light dark Syntax: Web Token set Description …" at bounding box center [919, 427] width 1206 height 711
click at [1027, 36] on span "New token" at bounding box center [1468, 39] width 50 height 13
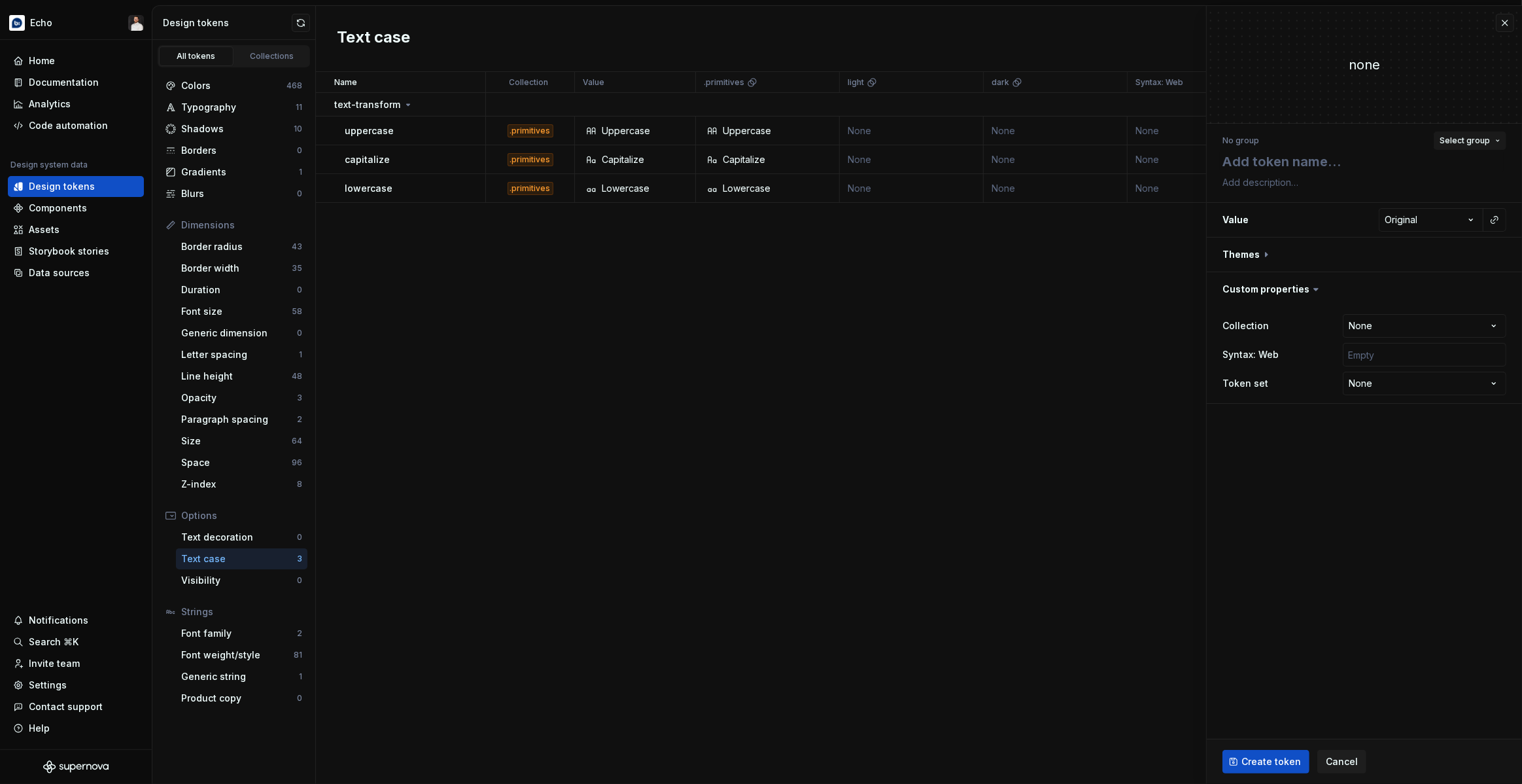
click at [1027, 144] on span "Select group" at bounding box center [1465, 141] width 51 height 10
click at [1027, 241] on div "Create group" at bounding box center [1351, 244] width 60 height 13
type textarea "*"
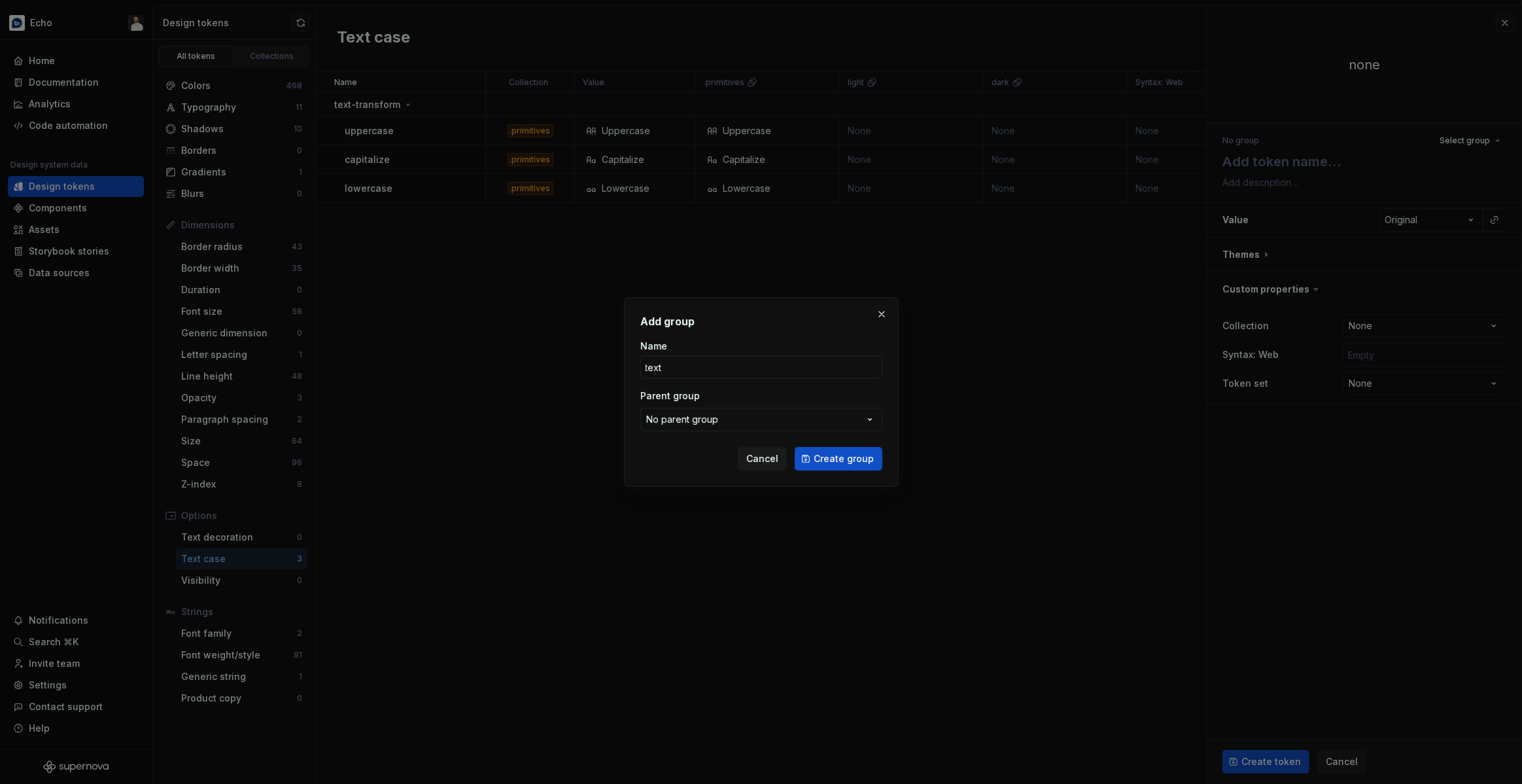
type input "text"
click at [821, 316] on h2 "Add group" at bounding box center [761, 321] width 242 height 15
click at [830, 456] on span "Create group" at bounding box center [844, 459] width 60 height 13
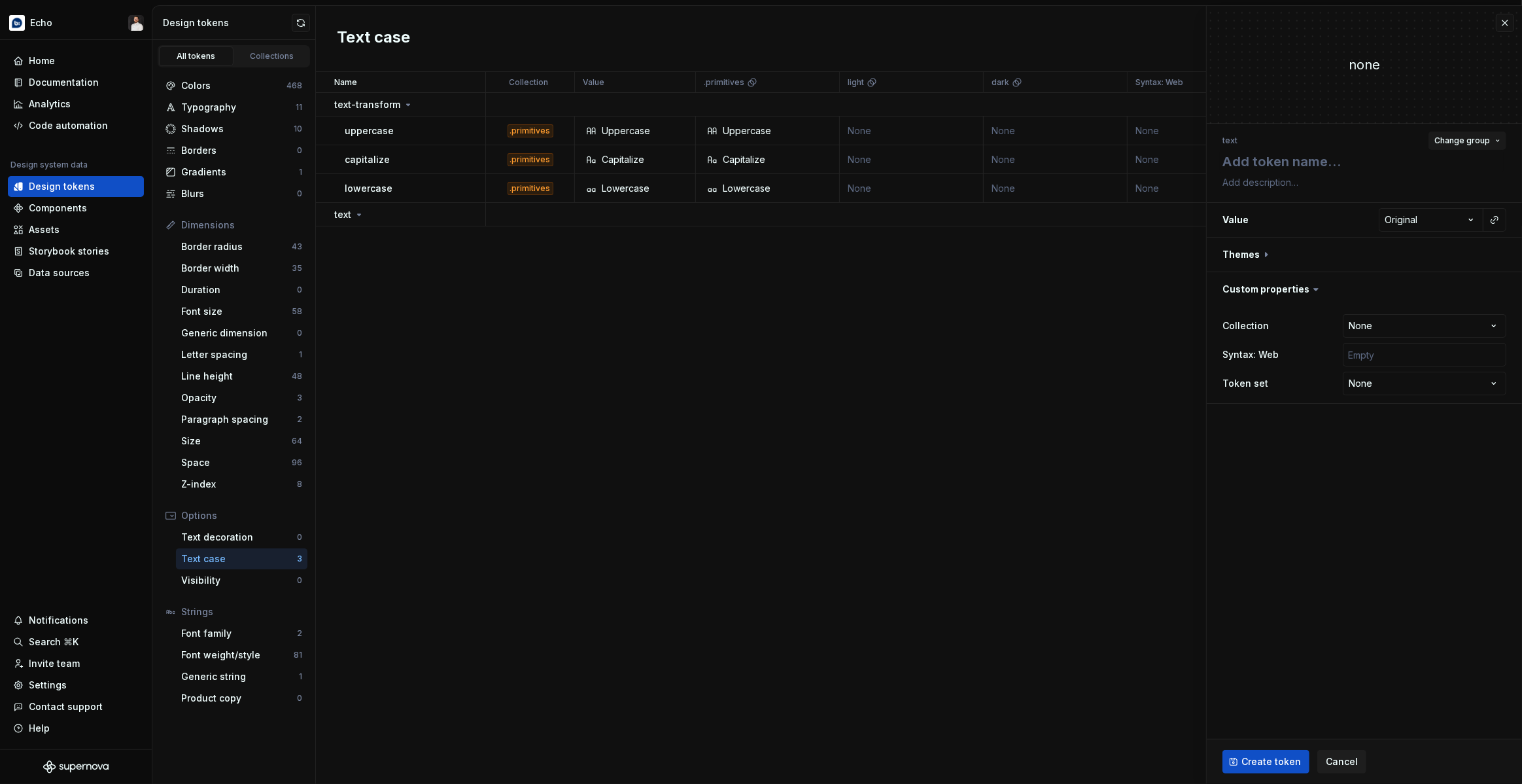
click at [1027, 144] on span "Change group" at bounding box center [1463, 141] width 56 height 10
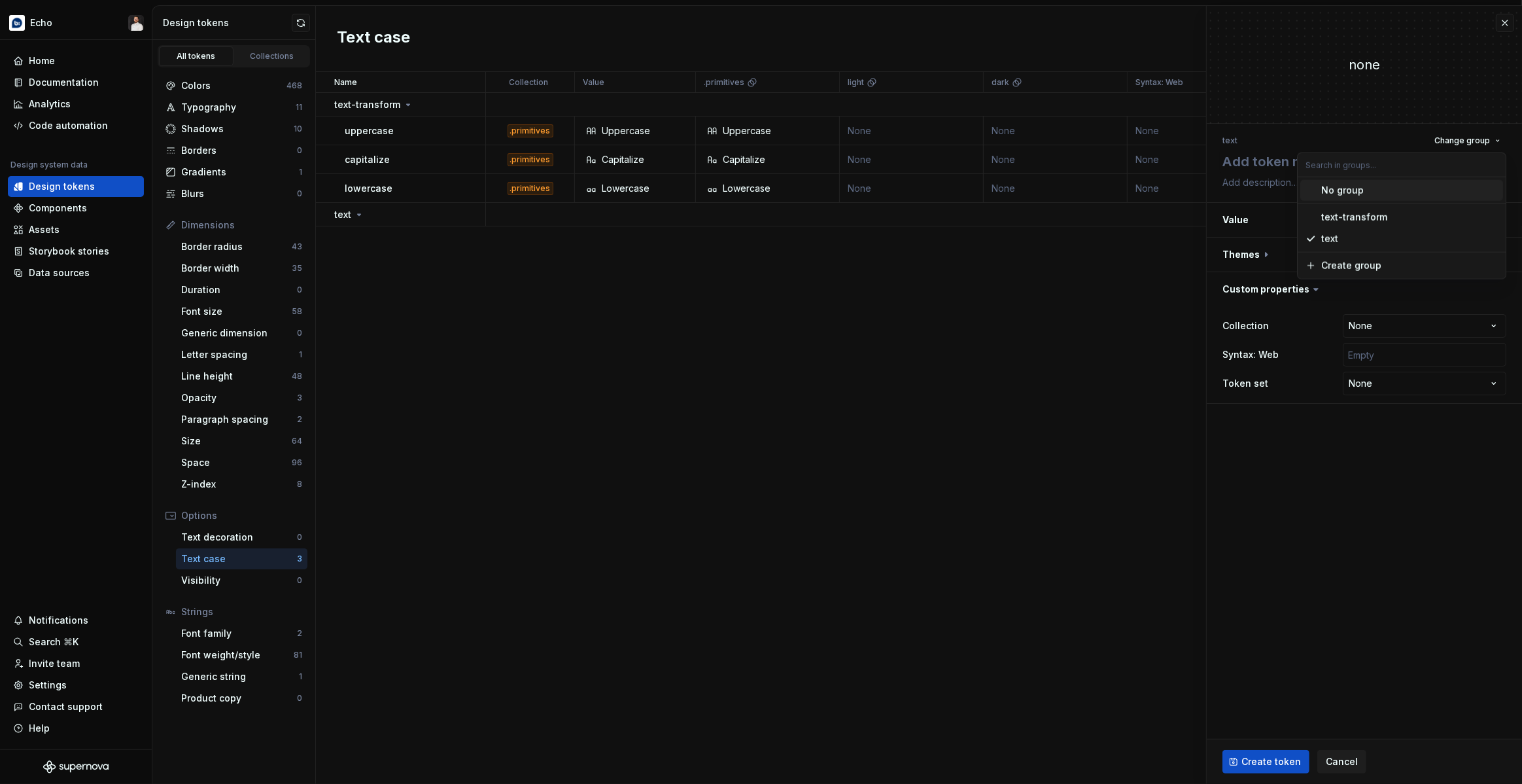
click at [1027, 136] on div "text Change group" at bounding box center [1364, 140] width 284 height 18
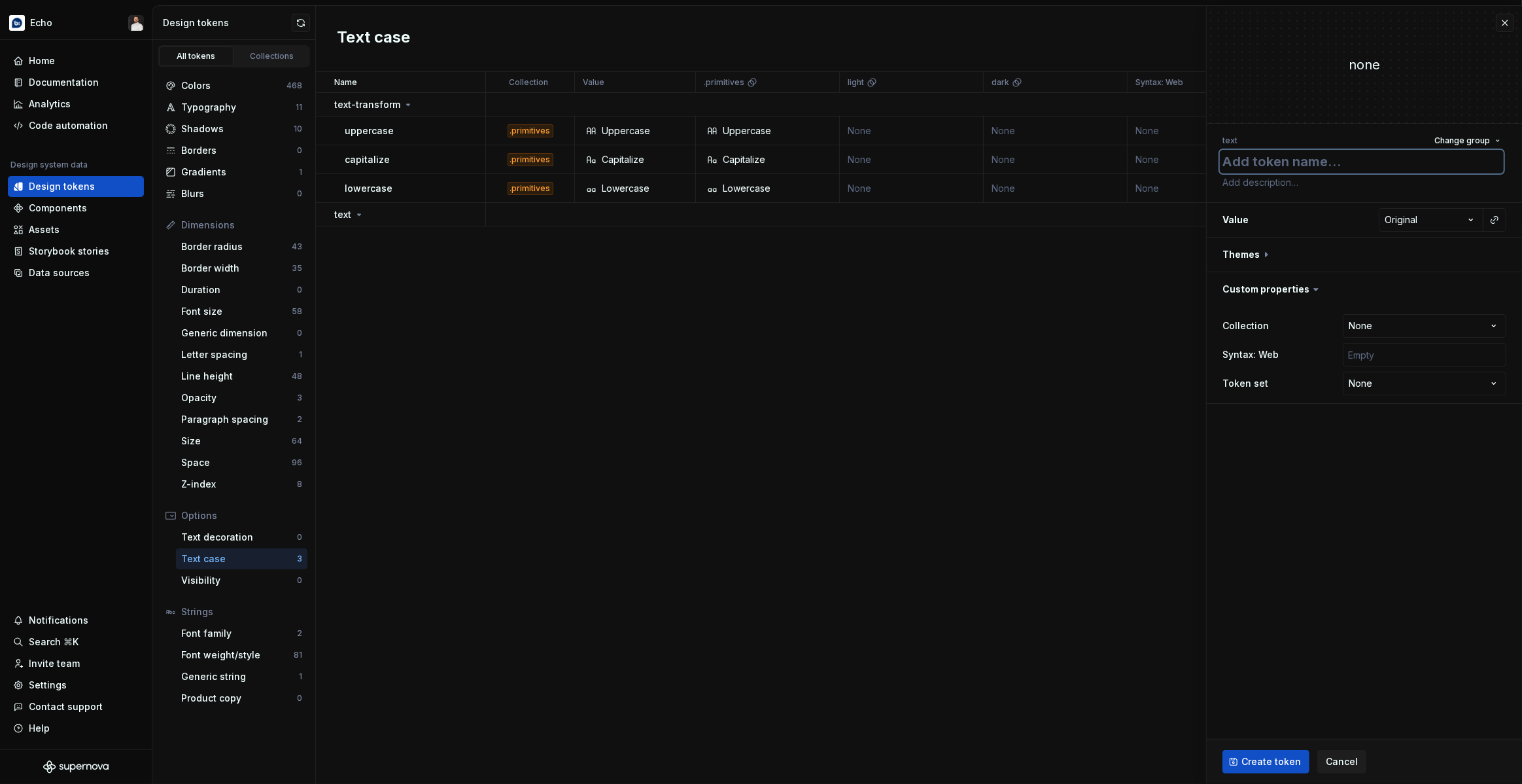
click at [1027, 164] on textarea at bounding box center [1362, 161] width 284 height 23
type textarea "*"
type textarea "m"
type textarea "*"
type textarea "me"
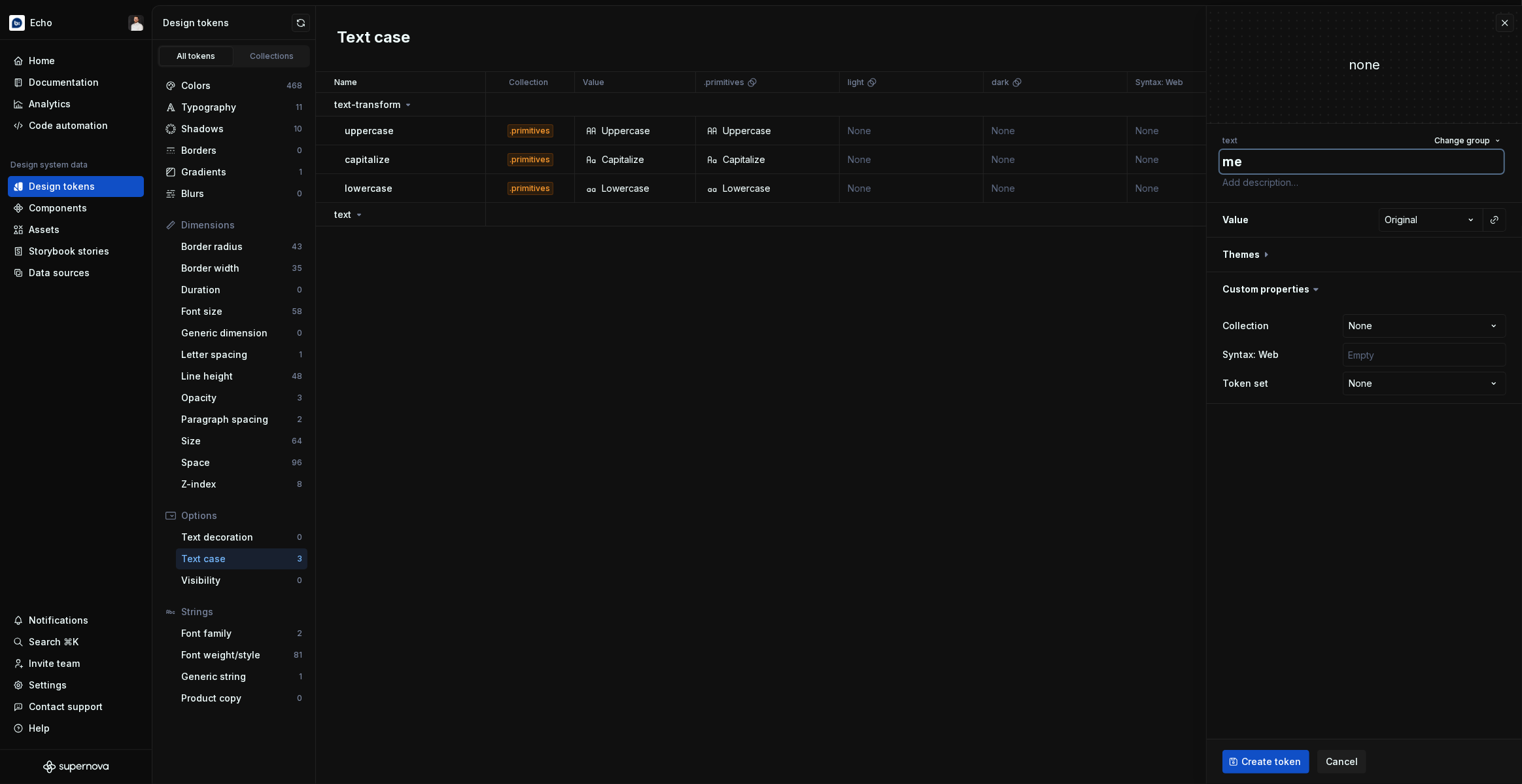
type textarea "*"
type textarea "met"
type textarea "*"
type textarea "meta"
type textarea "*"
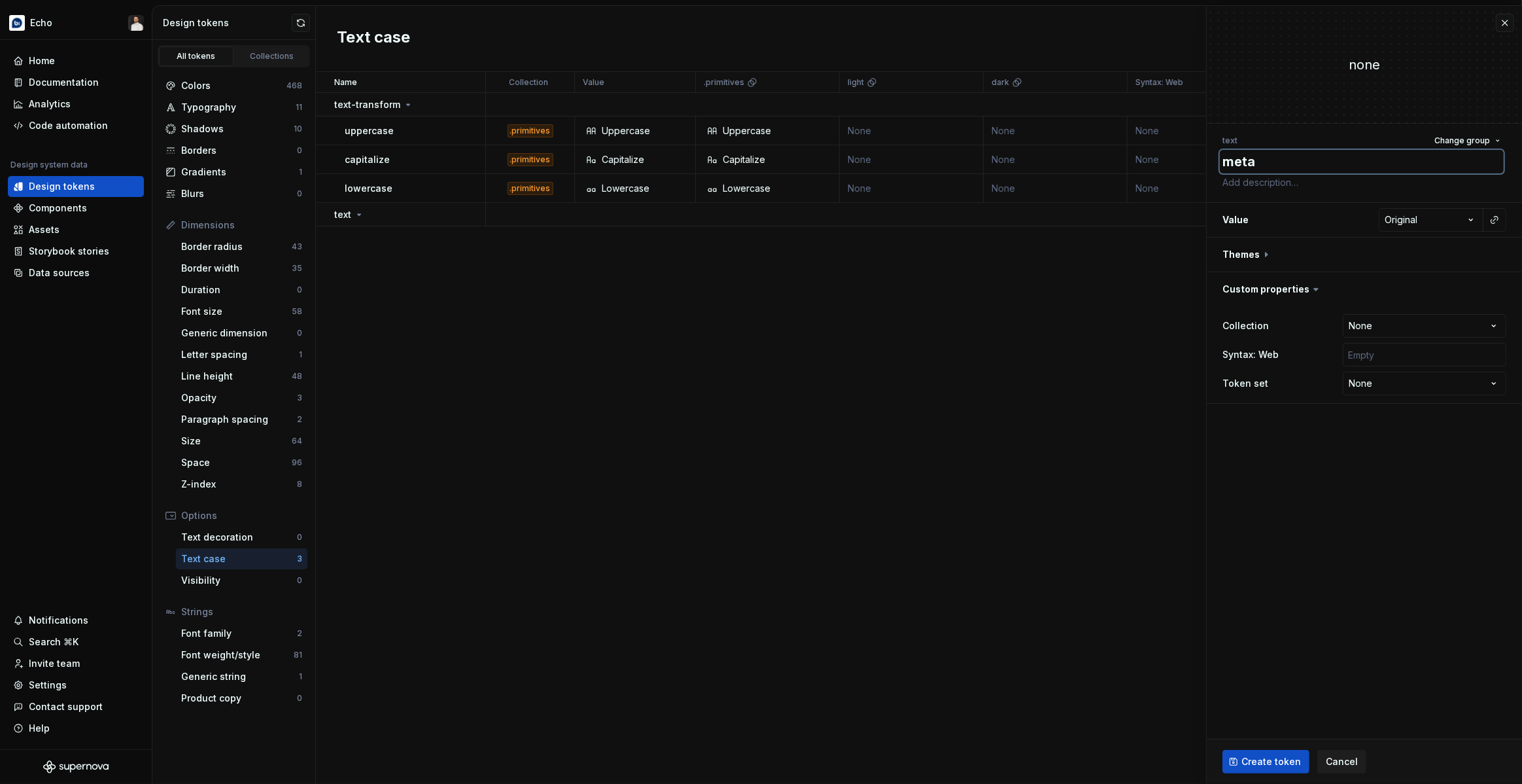
type textarea "metat"
type textarea "*"
type textarea "metata"
type textarea "*"
type textarea "metatag"
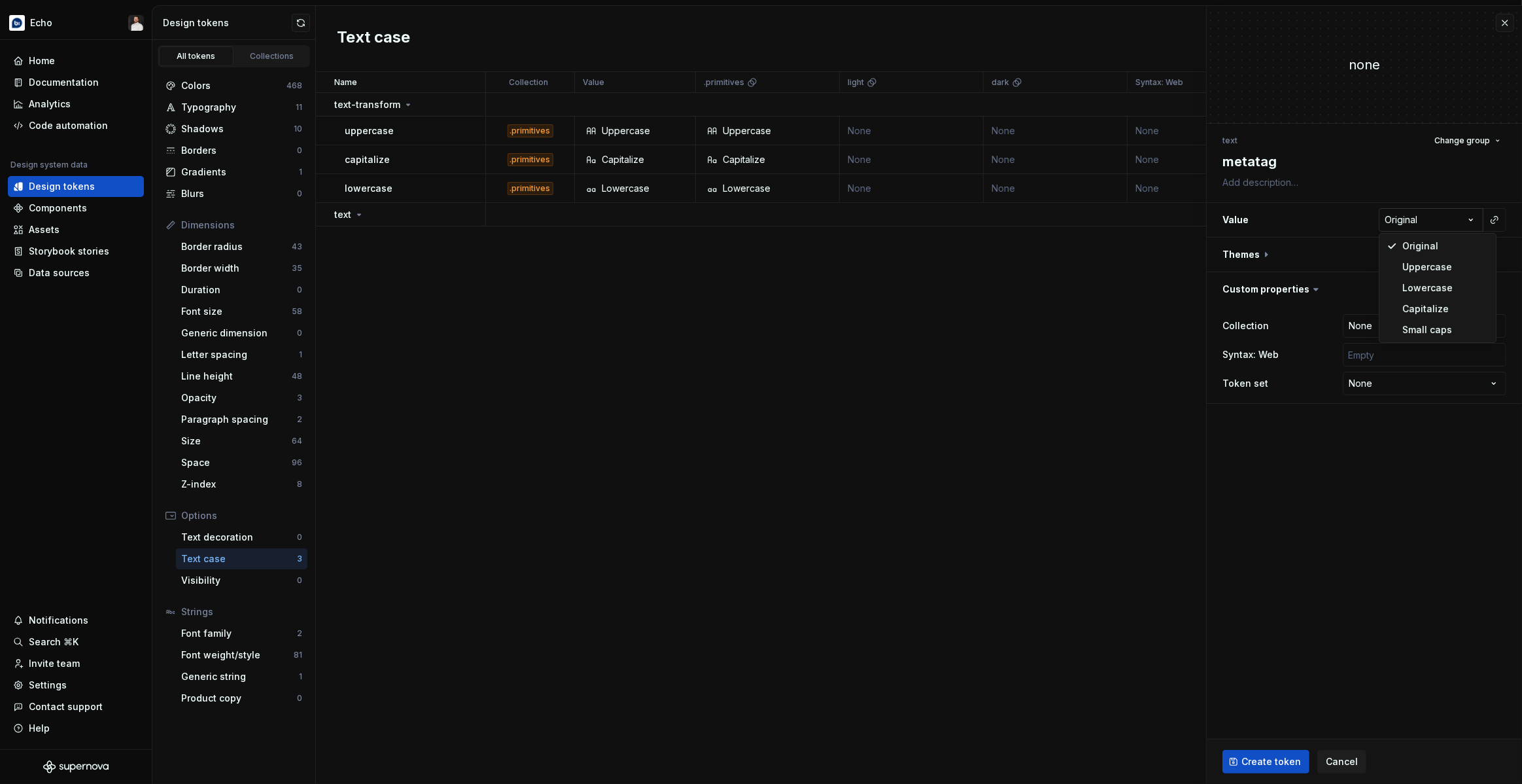
click at [1027, 220] on html "Echo Home Documentation Analytics Code automation Design system data Design tok…" at bounding box center [761, 392] width 1522 height 784
click at [1027, 215] on html "Echo Home Documentation Analytics Code automation Design system data Design tok…" at bounding box center [761, 392] width 1522 height 784
click at [1027, 220] on button "button" at bounding box center [1494, 219] width 18 height 18
click at [1027, 276] on div "uppercase" at bounding box center [1394, 272] width 110 height 13
click at [1027, 162] on textarea "metatag" at bounding box center [1362, 161] width 284 height 23
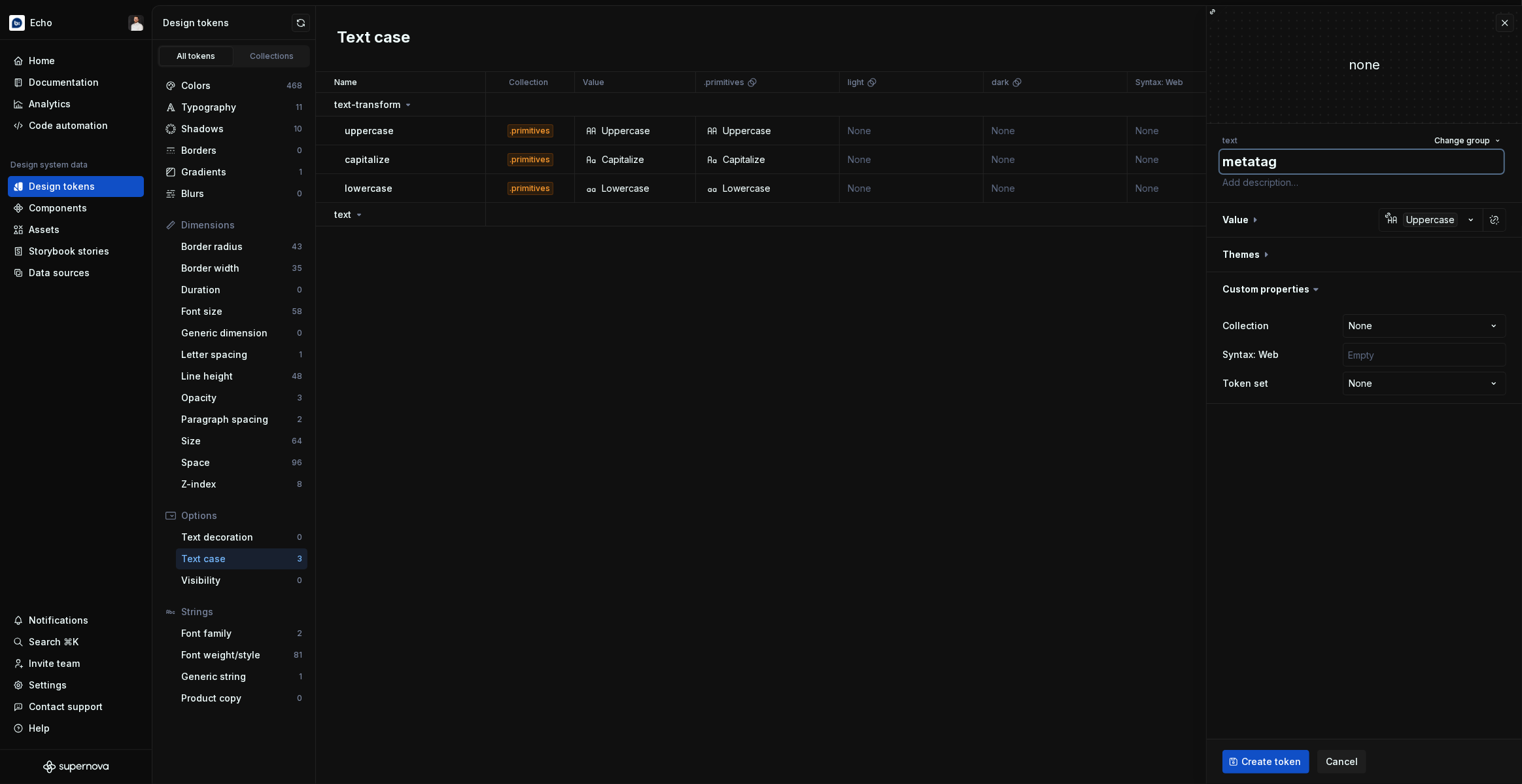
click at [1027, 162] on textarea "metatag" at bounding box center [1362, 161] width 284 height 23
click at [1027, 141] on span "Change group" at bounding box center [1463, 141] width 56 height 10
click at [1027, 261] on div "Create group" at bounding box center [1351, 266] width 60 height 13
type textarea "*"
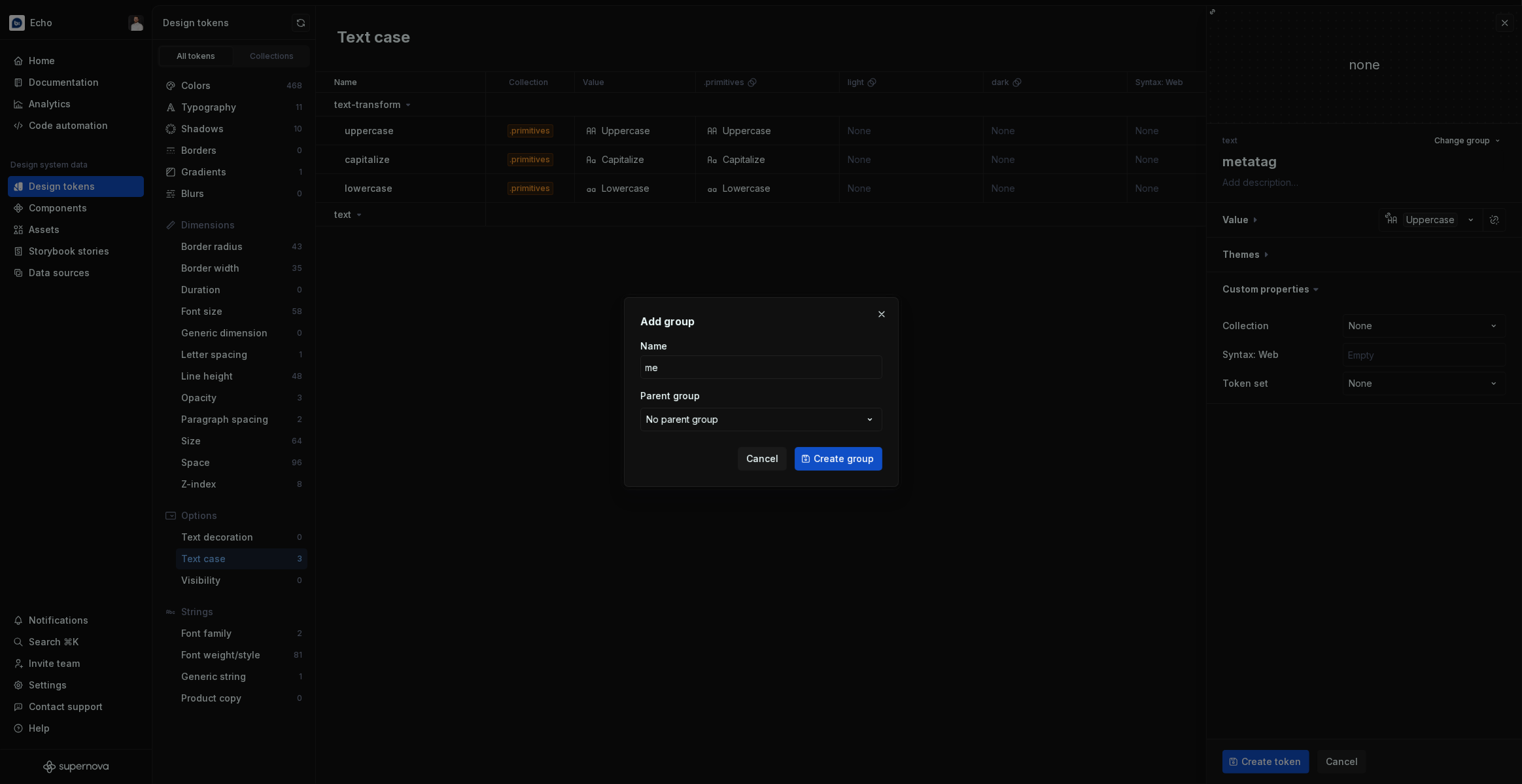
type input "met"
type textarea "*"
type input "metatag"
click at [761, 413] on button "No parent group" at bounding box center [761, 419] width 242 height 23
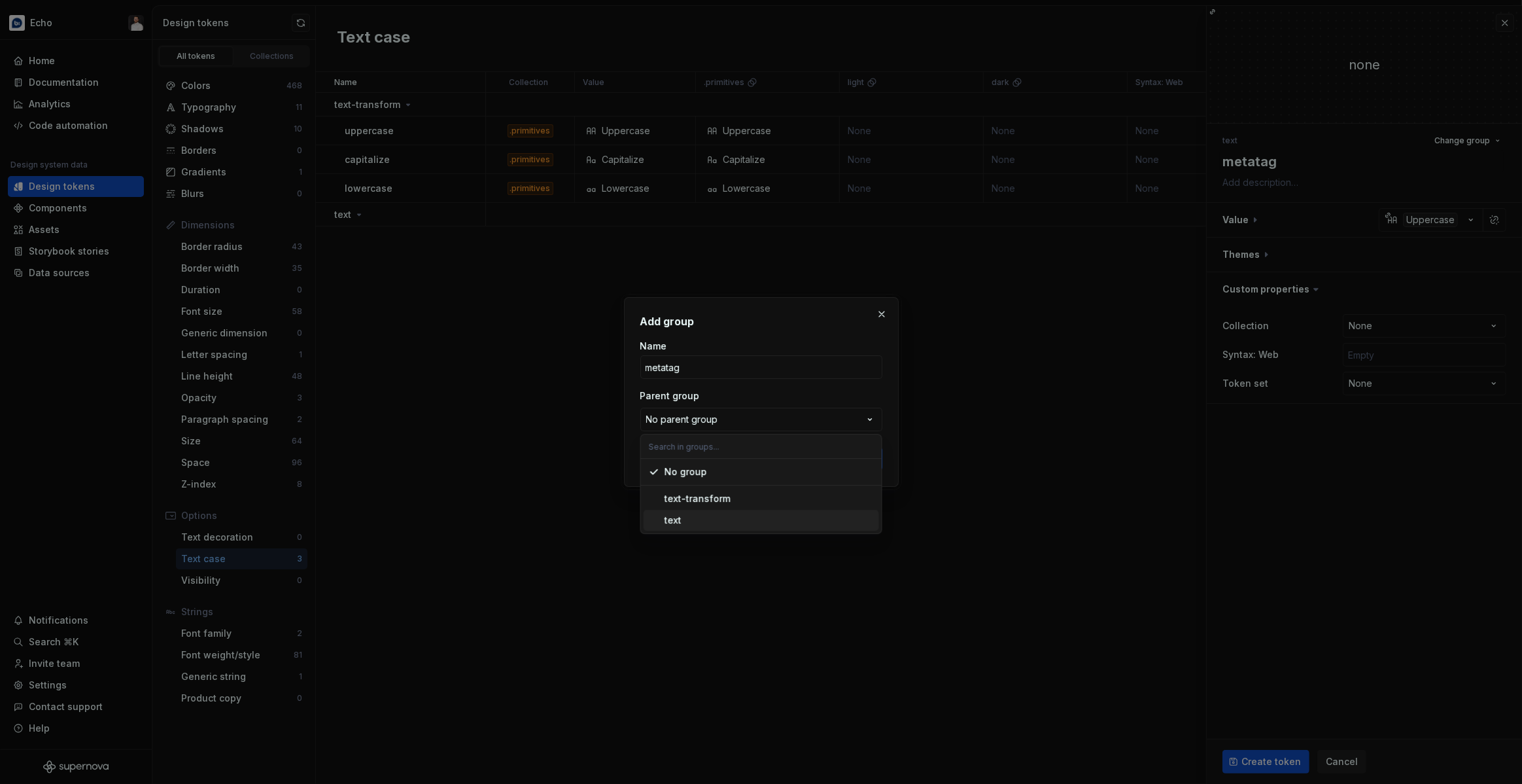
click at [702, 515] on div "text" at bounding box center [769, 520] width 210 height 13
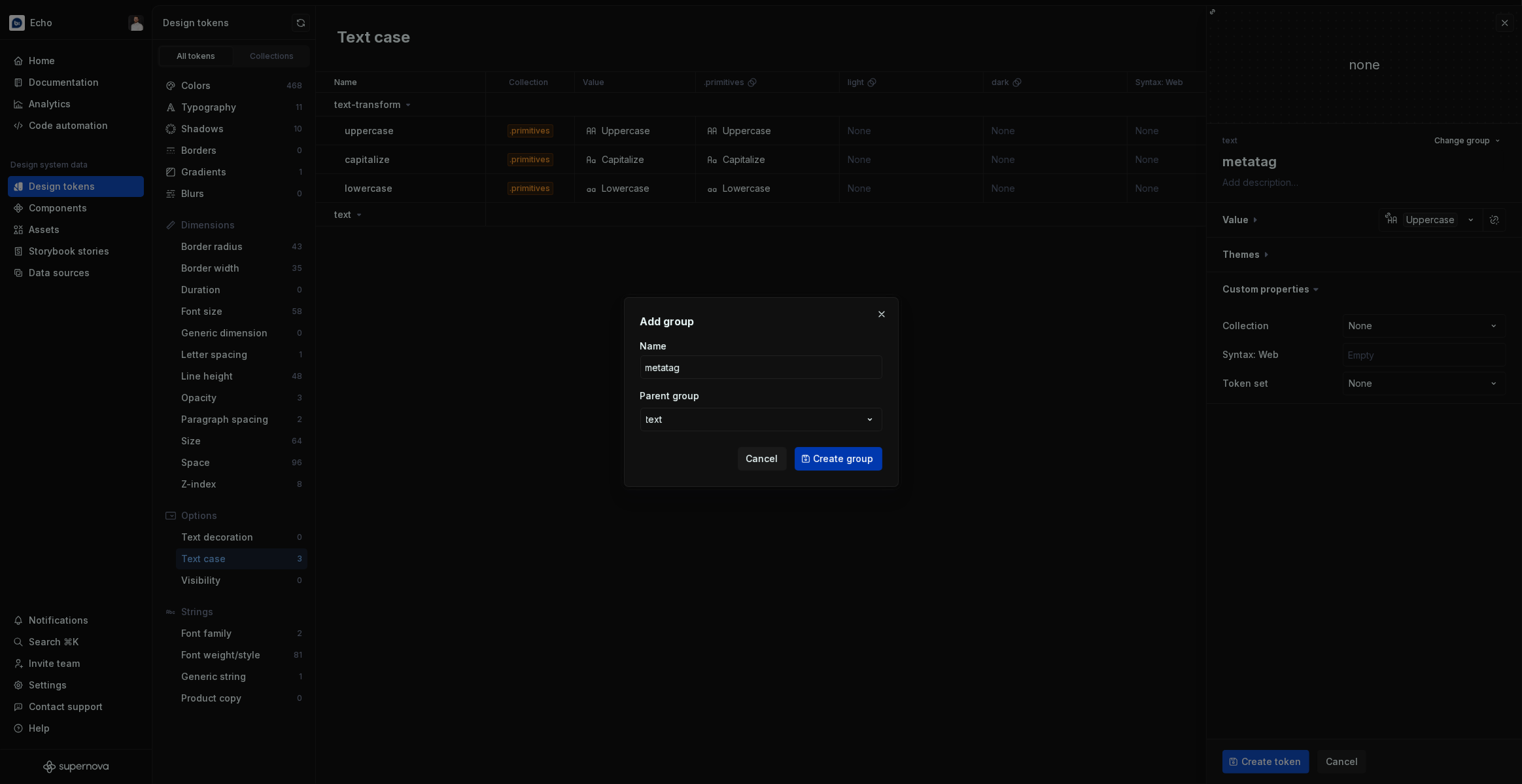
click at [832, 453] on span "Create group" at bounding box center [844, 459] width 60 height 13
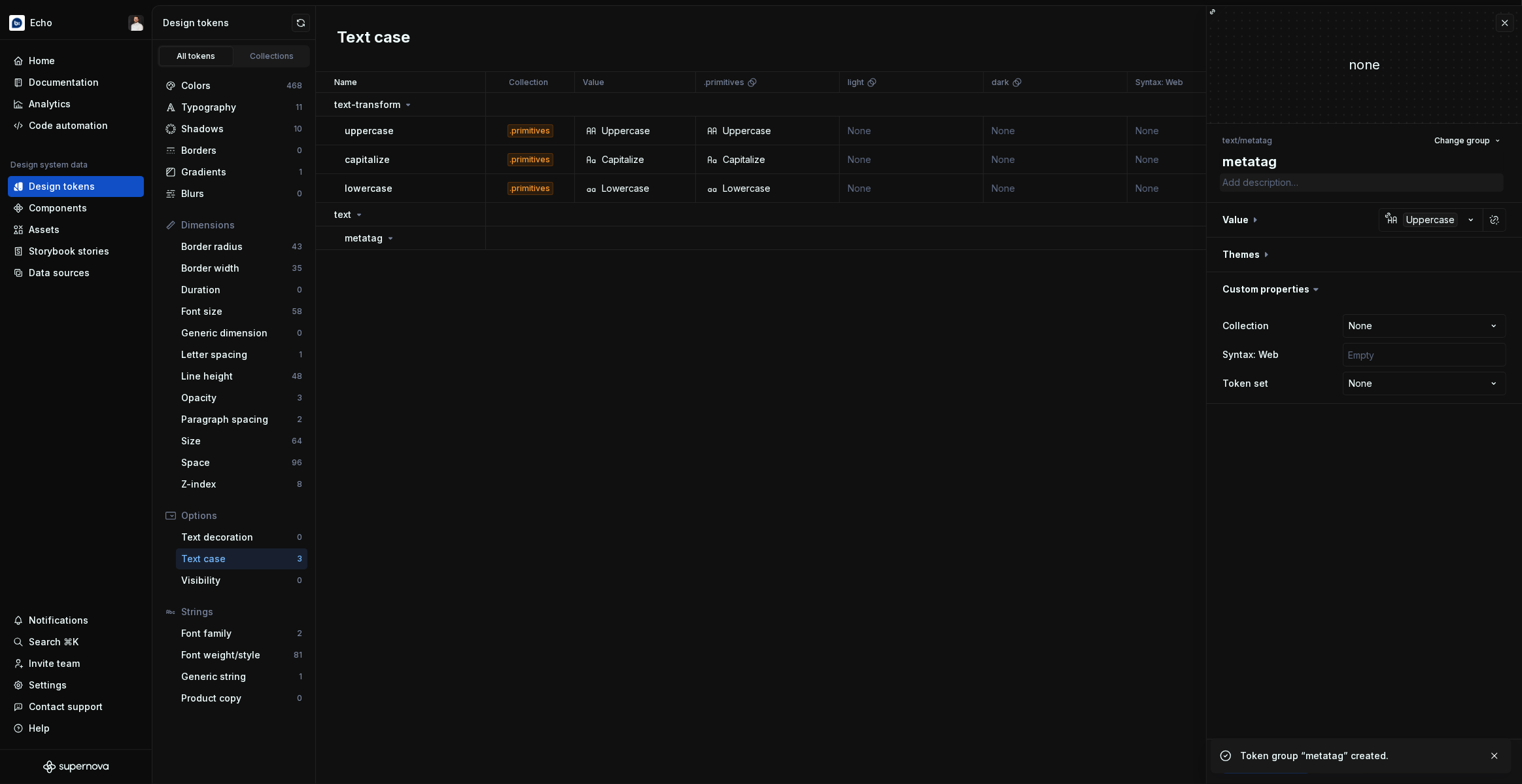
type textarea "*"
click at [1027, 164] on textarea "metatag" at bounding box center [1362, 161] width 284 height 23
type textarea "t"
type textarea "*"
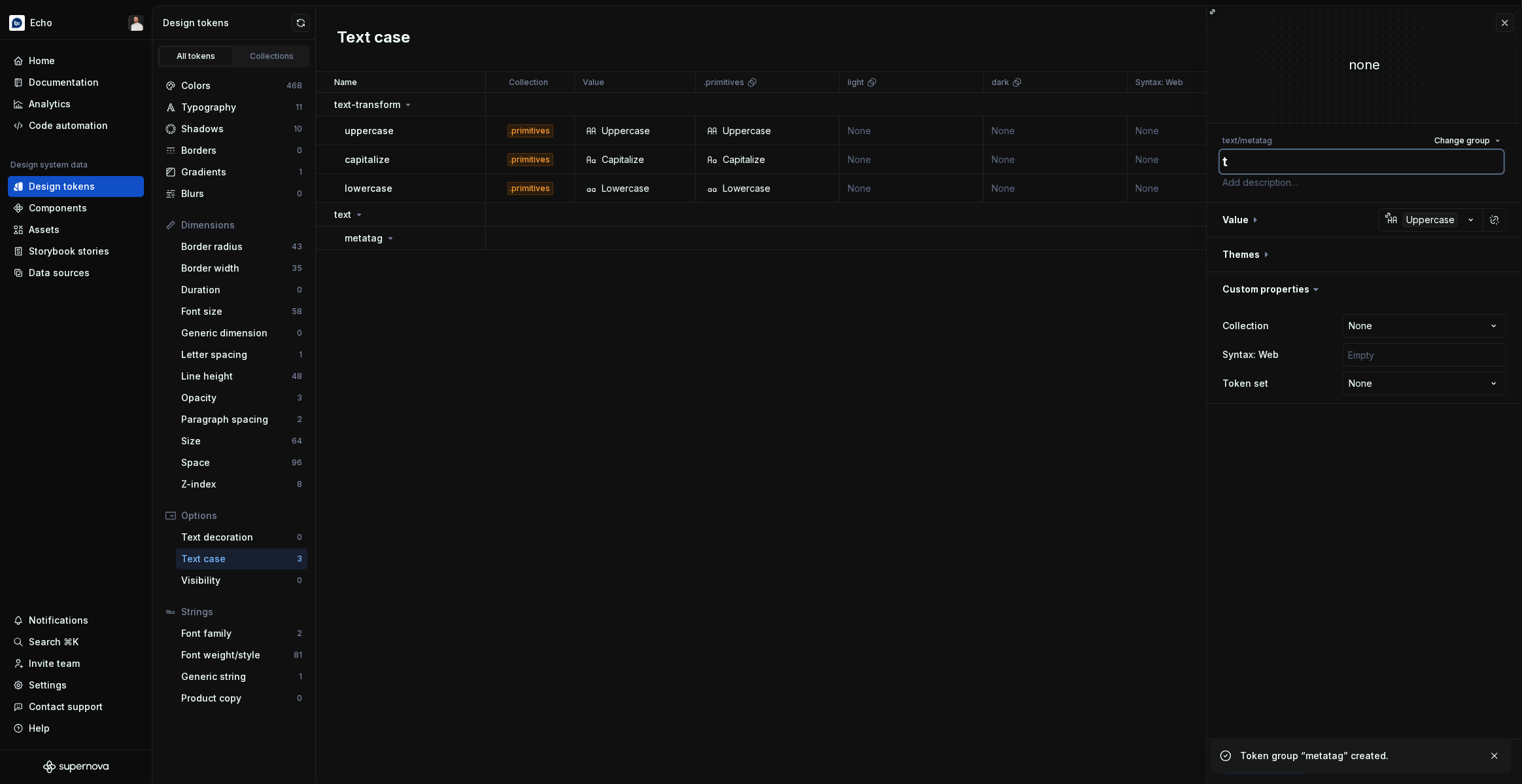
type textarea "te"
type textarea "*"
type textarea "tex"
type textarea "*"
type textarea "text"
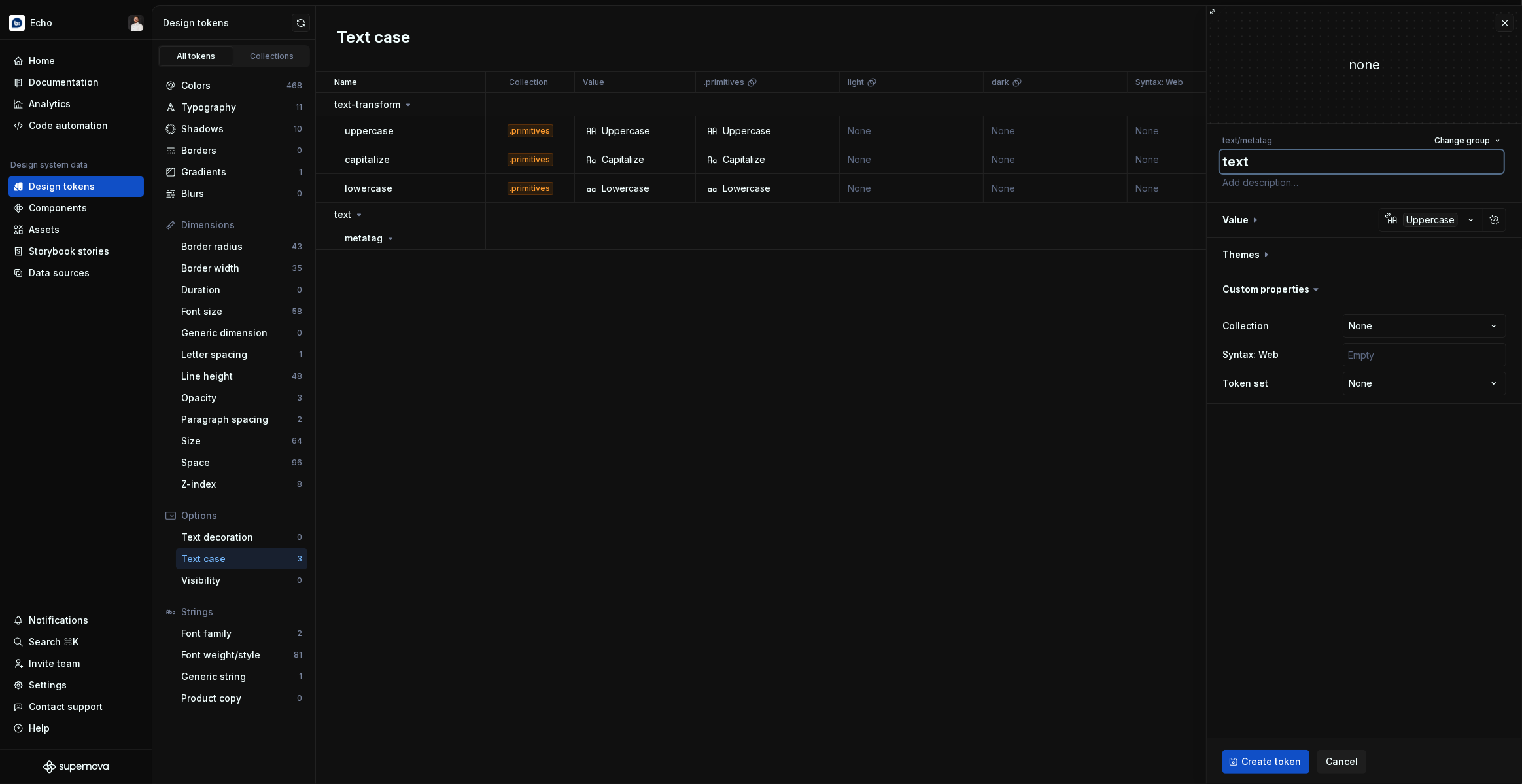
type textarea "*"
type textarea "textT"
type textarea "*"
type textarea "textTr"
type textarea "*"
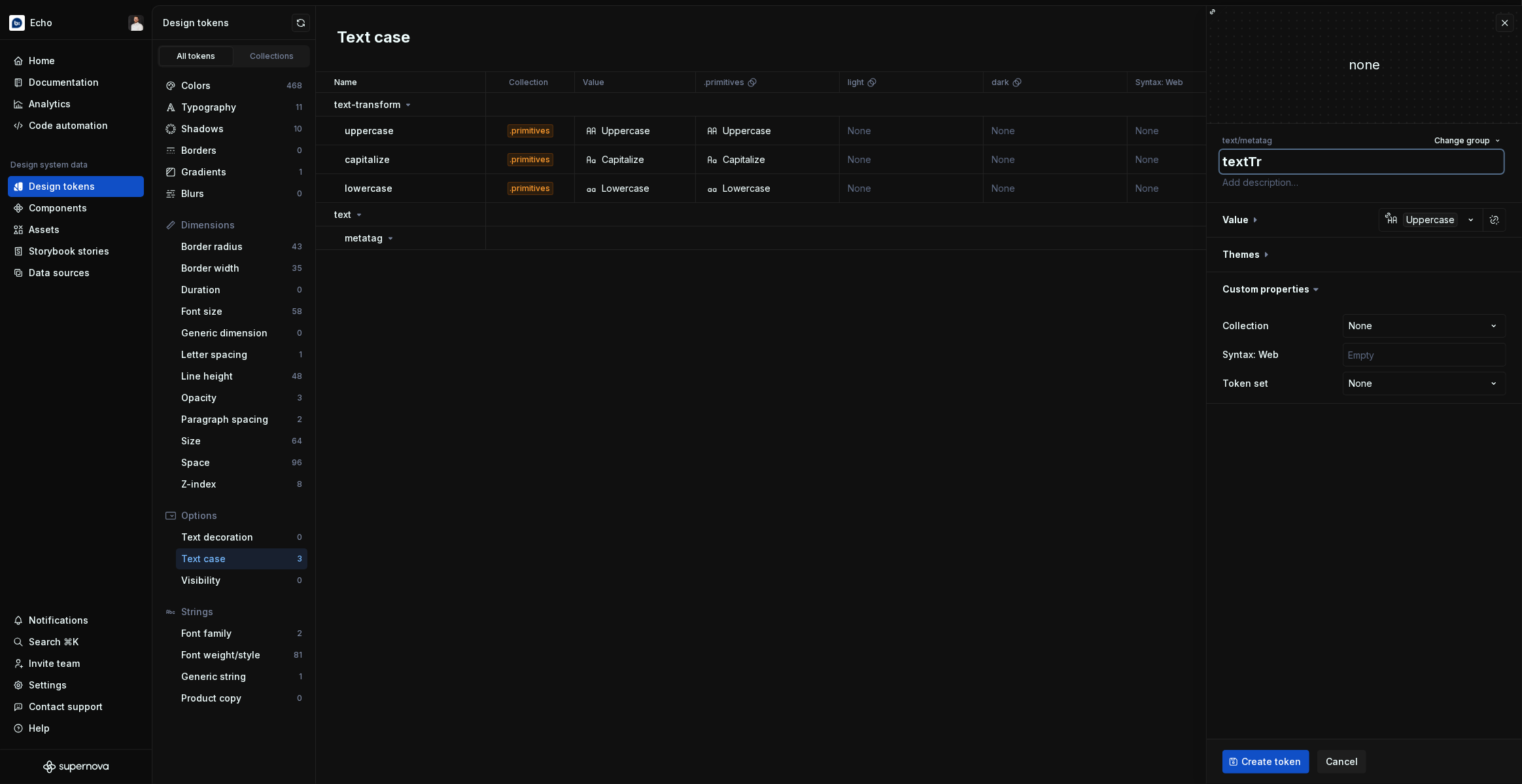
type textarea "textTra"
type textarea "*"
type textarea "textTran"
type textarea "*"
type textarea "textTrans"
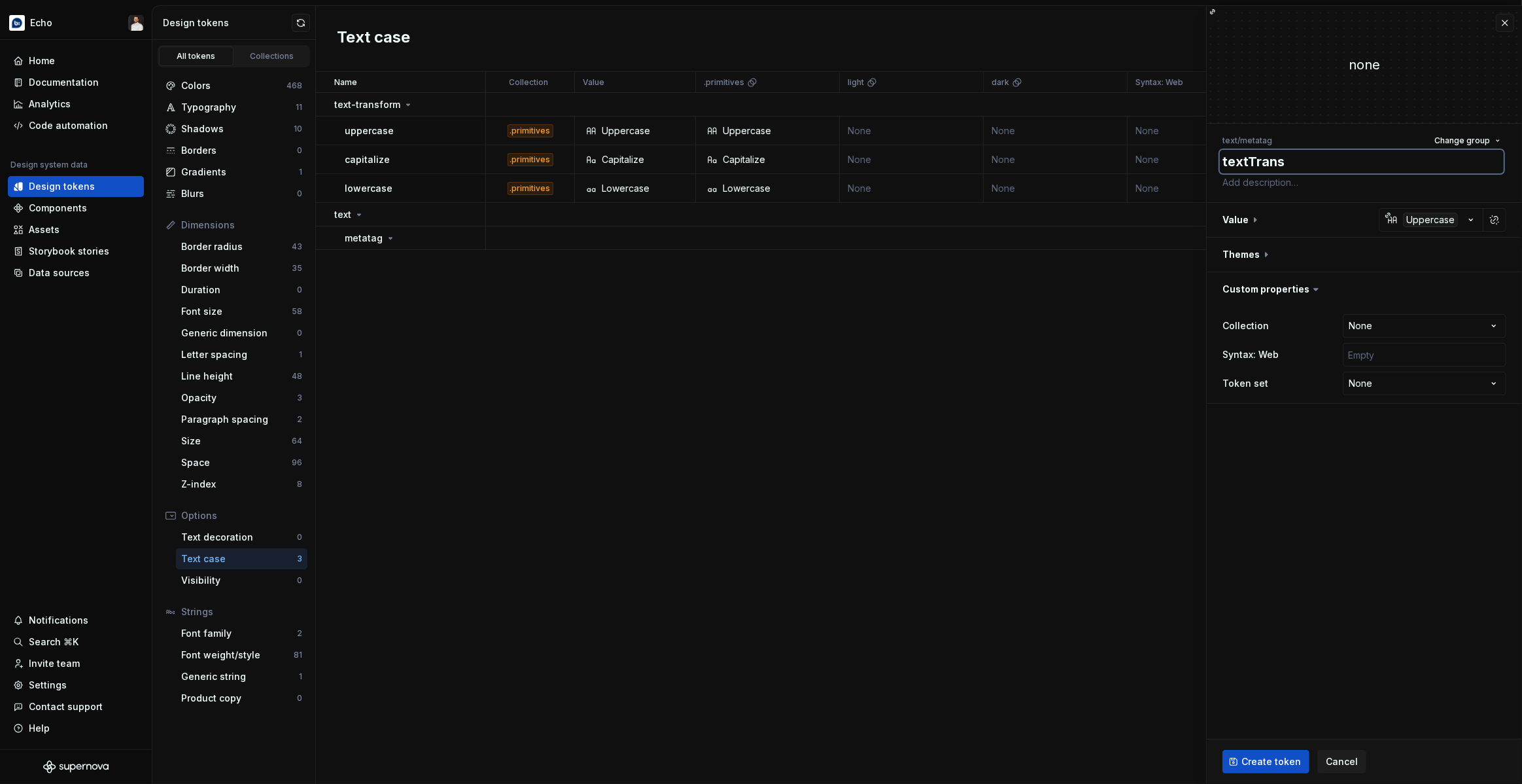
type textarea "*"
type textarea "textTransf"
type textarea "*"
type textarea "textTransfo"
type textarea "*"
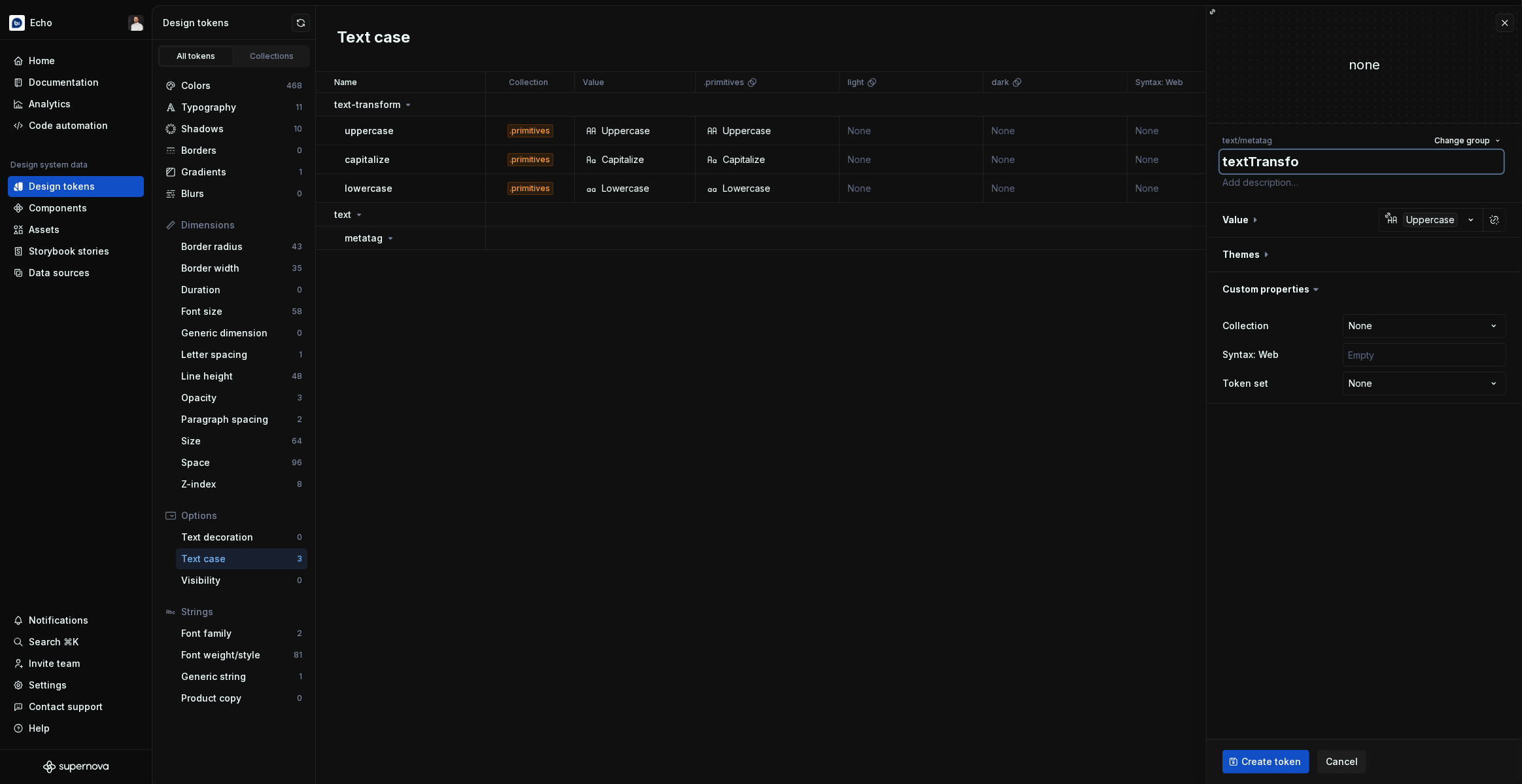
type textarea "textTransfor"
type textarea "*"
type textarea "textTransform"
click at [1027, 569] on span "Create token" at bounding box center [1271, 761] width 59 height 13
type textarea "*"
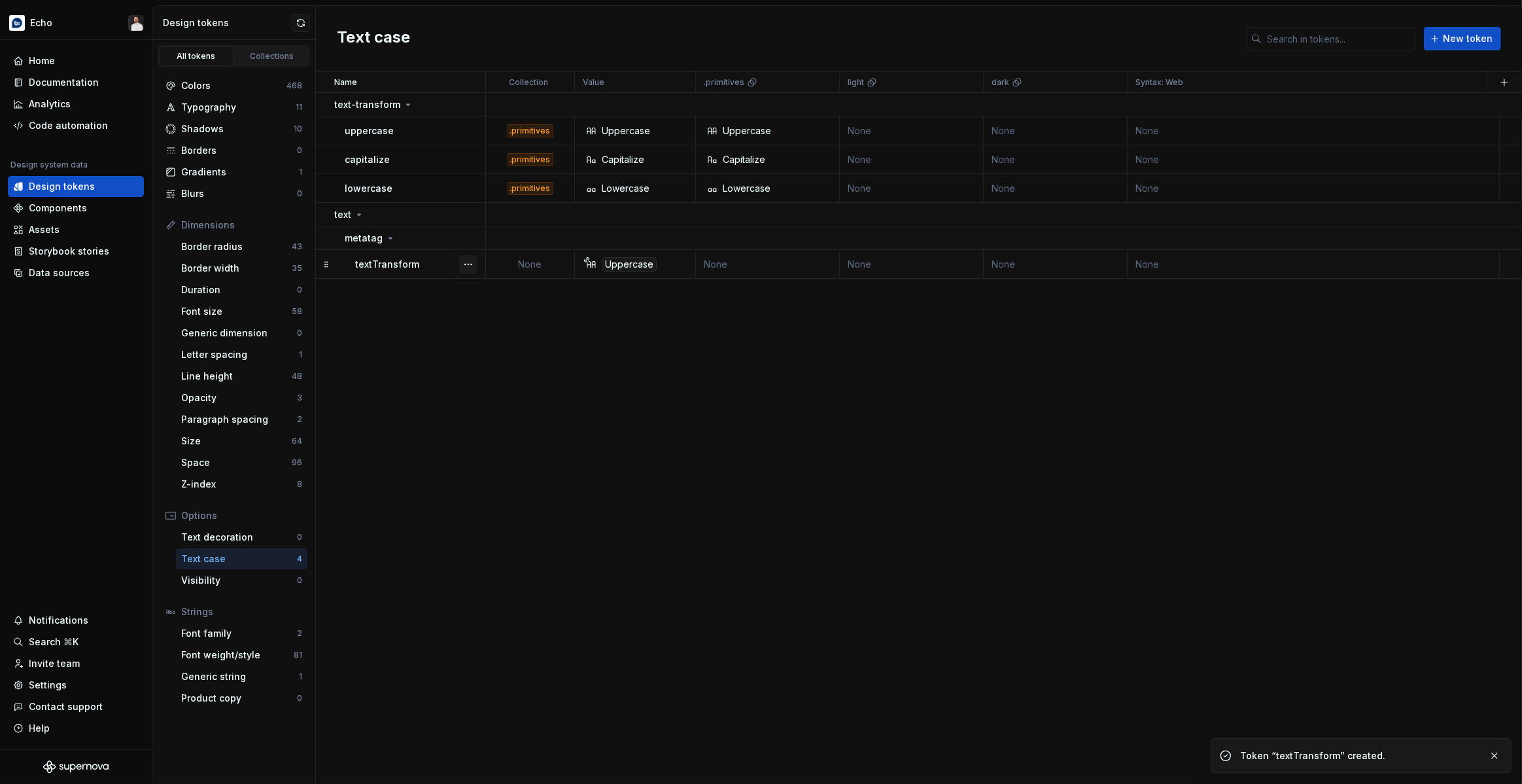
click at [467, 260] on button "button" at bounding box center [468, 264] width 18 height 18
click at [475, 287] on icon at bounding box center [473, 289] width 2 height 5
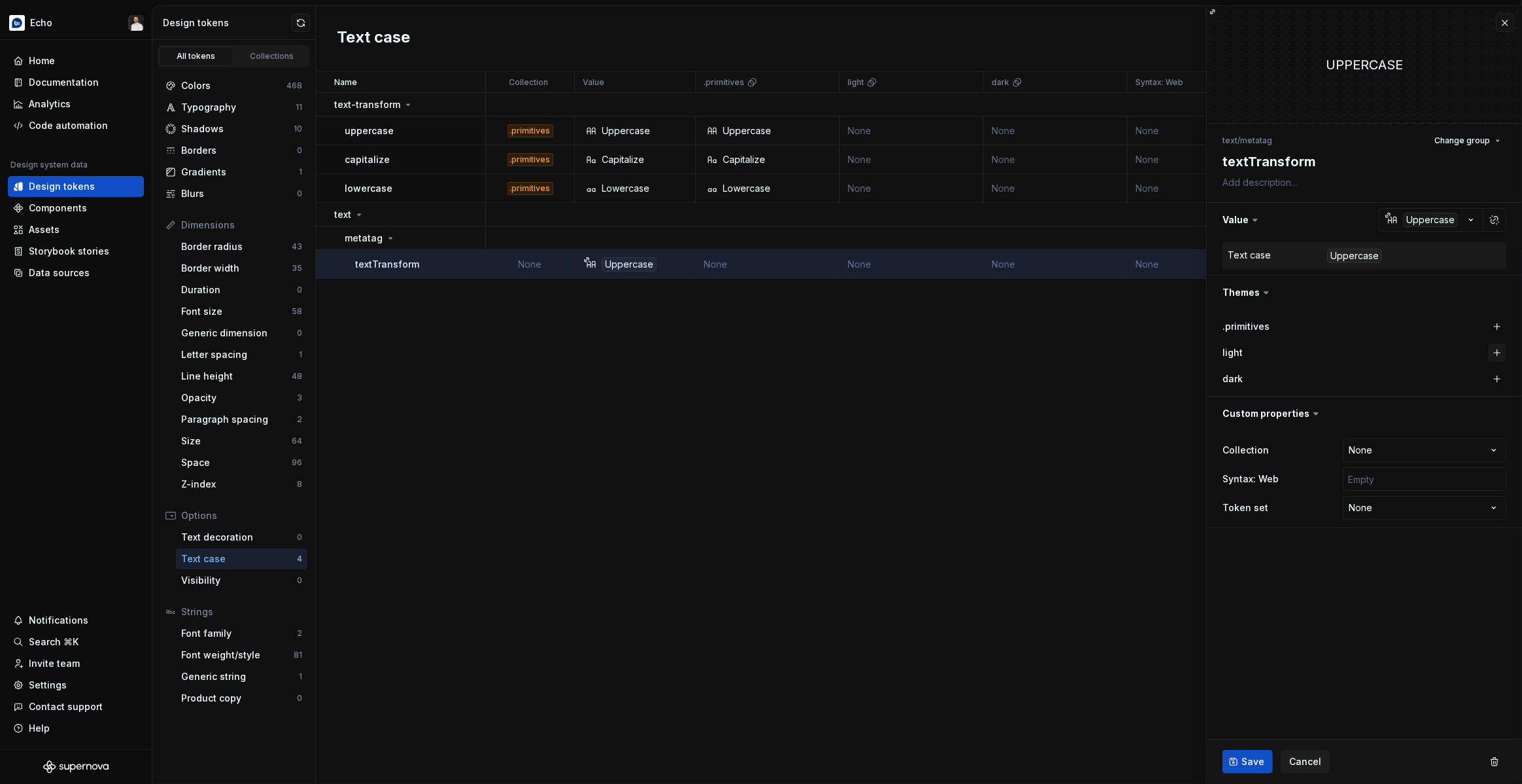
click at [1027, 353] on button "button" at bounding box center [1497, 352] width 18 height 18
type textarea "*"
click at [1027, 448] on html "Echo Home Documentation Analytics Code automation Design system data Design tok…" at bounding box center [761, 392] width 1522 height 784
select select "**********"
click at [1027, 569] on span "Save" at bounding box center [1252, 761] width 23 height 13
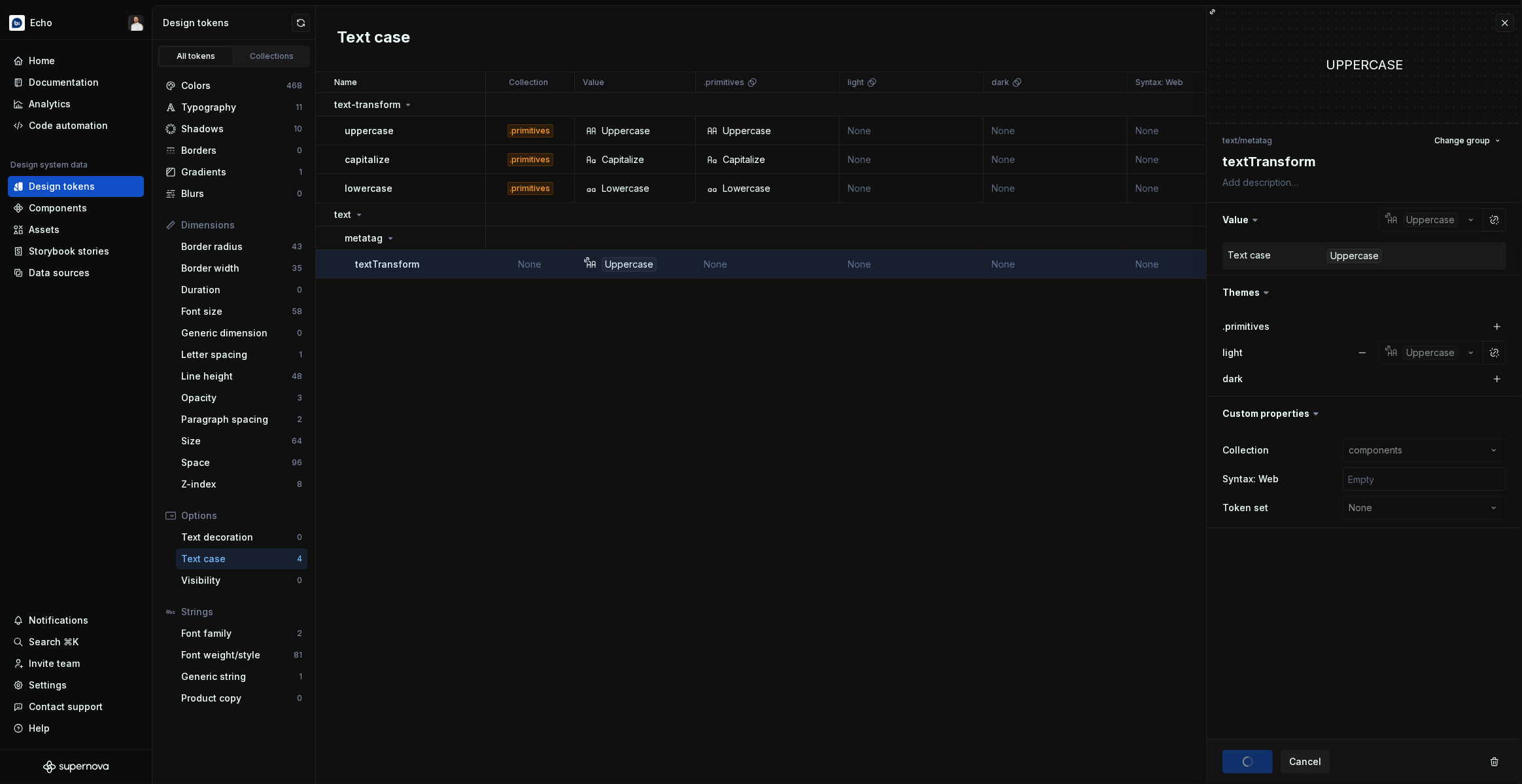
click at [836, 539] on div "Name Collection Value .primitives light dark Syntax: Web Token set Description …" at bounding box center [919, 427] width 1206 height 711
type textarea "*"
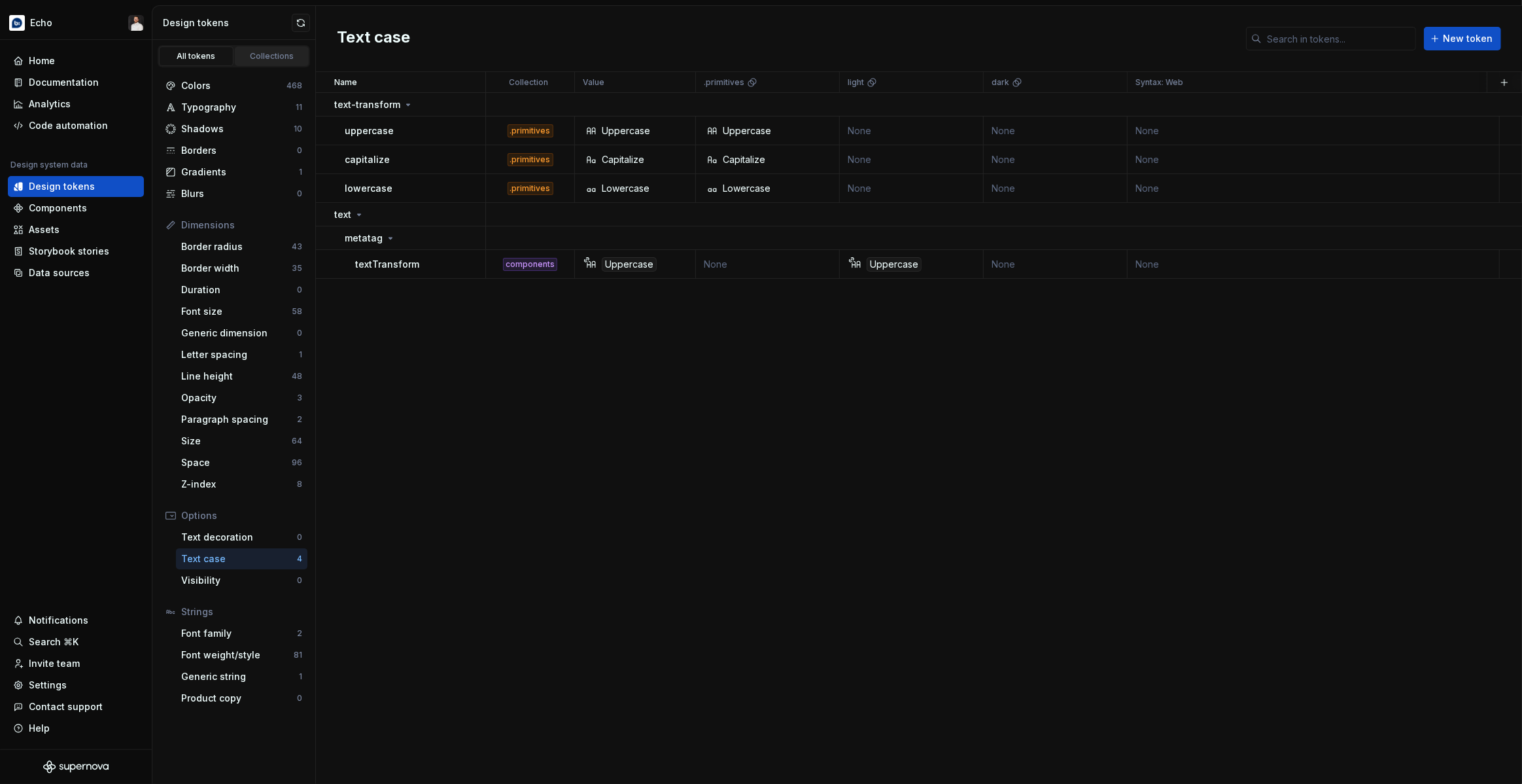
click at [246, 56] on div "Collections" at bounding box center [272, 56] width 65 height 10
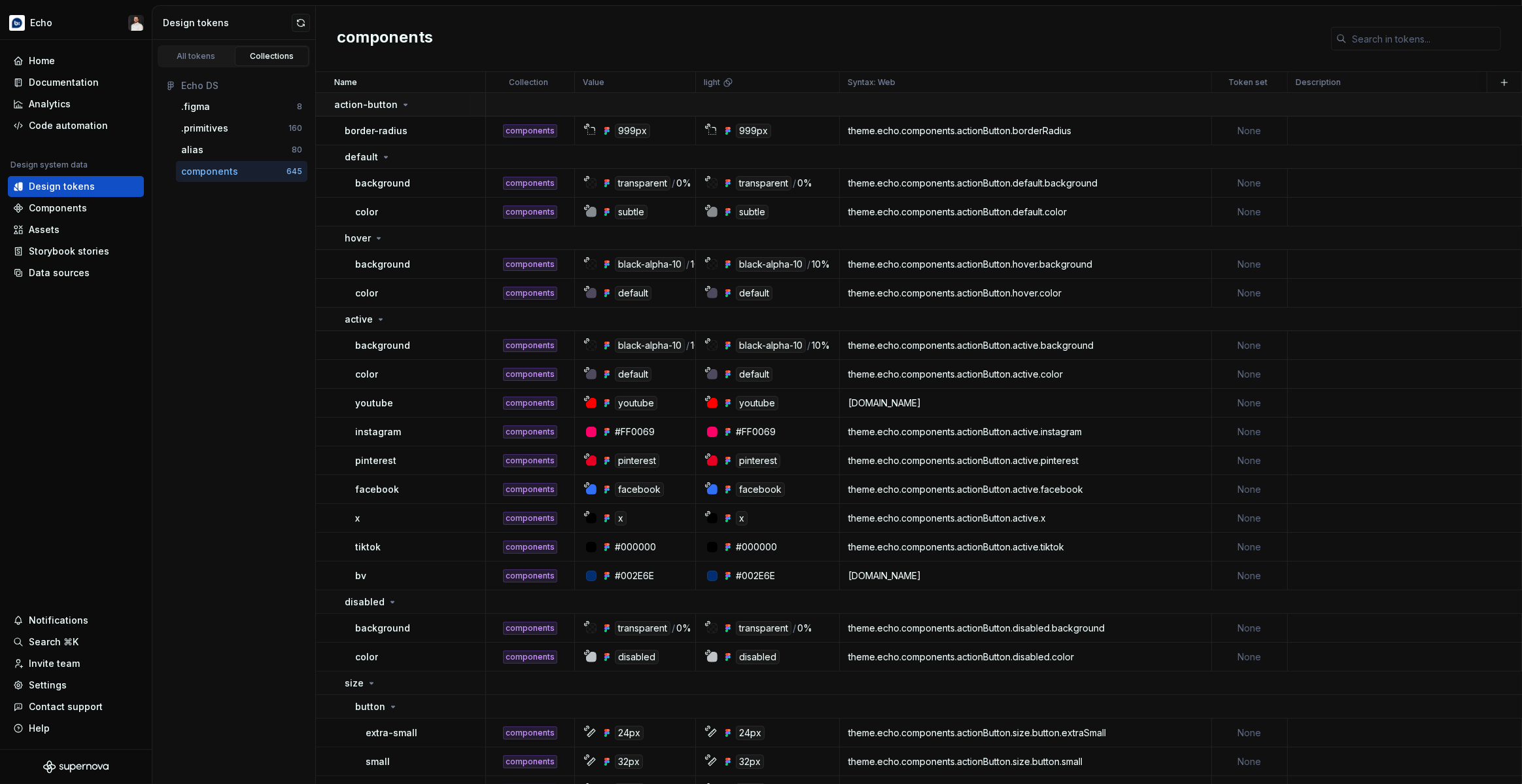
click at [400, 107] on icon at bounding box center [405, 105] width 10 height 10
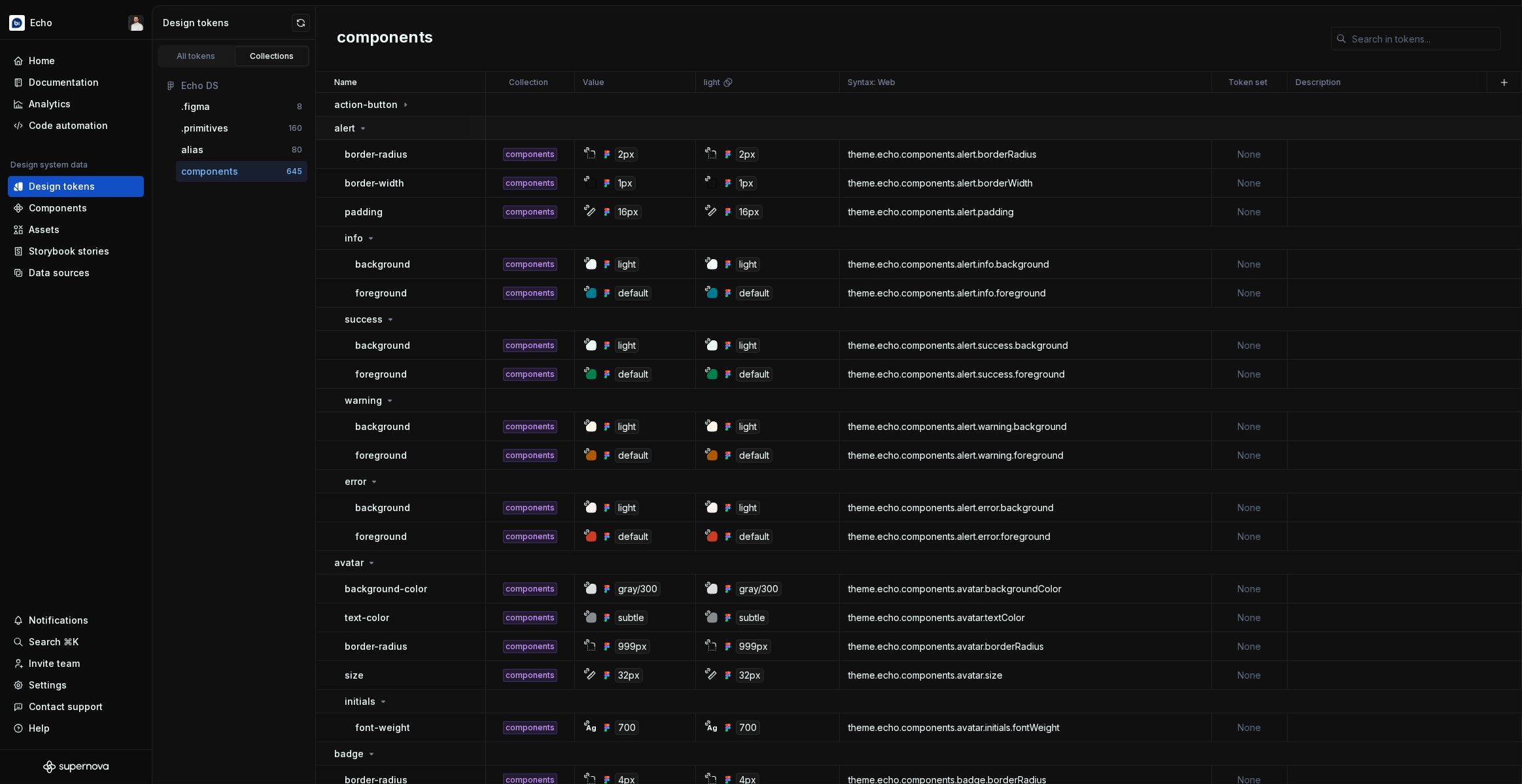
click at [374, 131] on div "alert" at bounding box center [409, 128] width 150 height 13
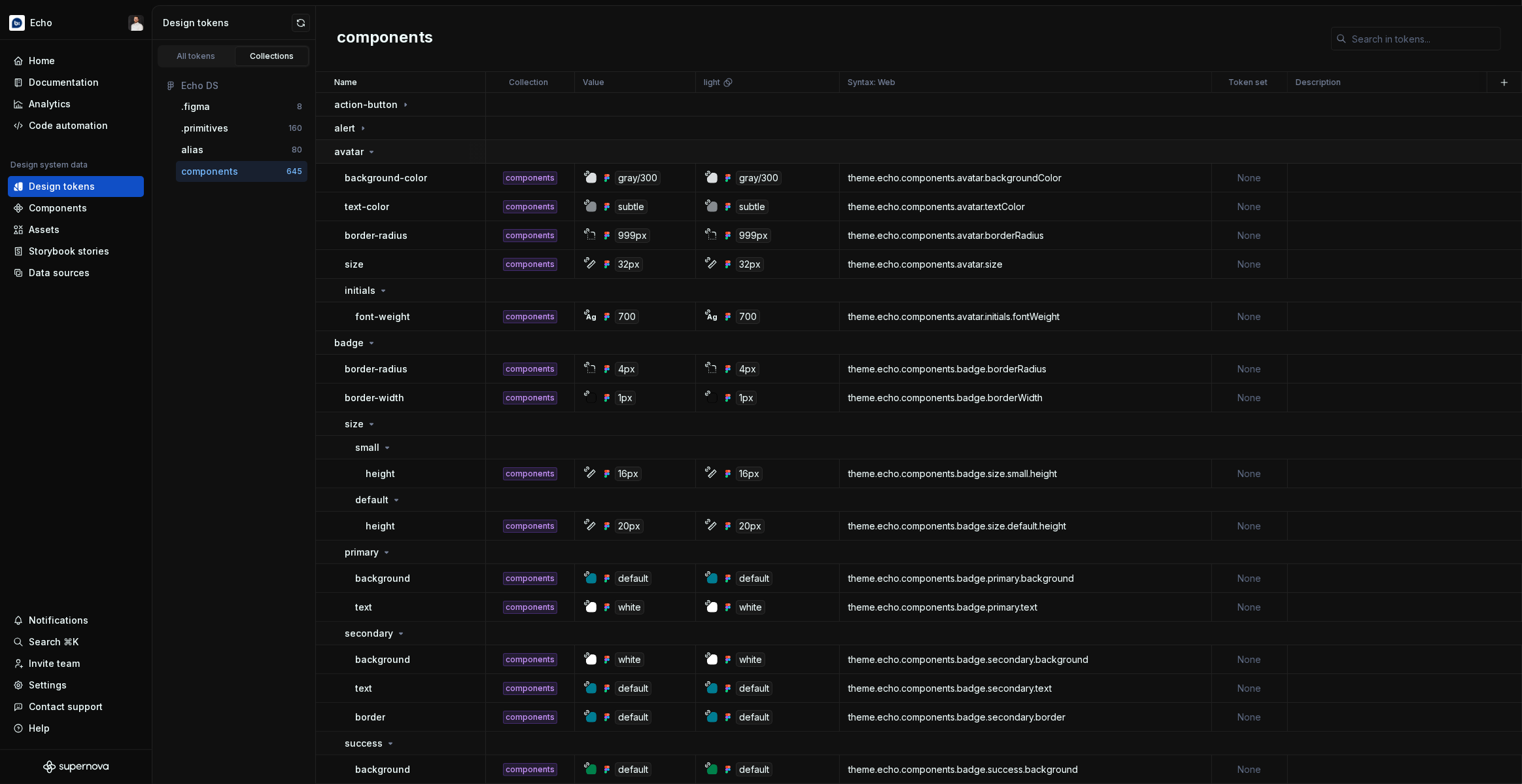
click at [381, 151] on div "avatar" at bounding box center [409, 152] width 150 height 13
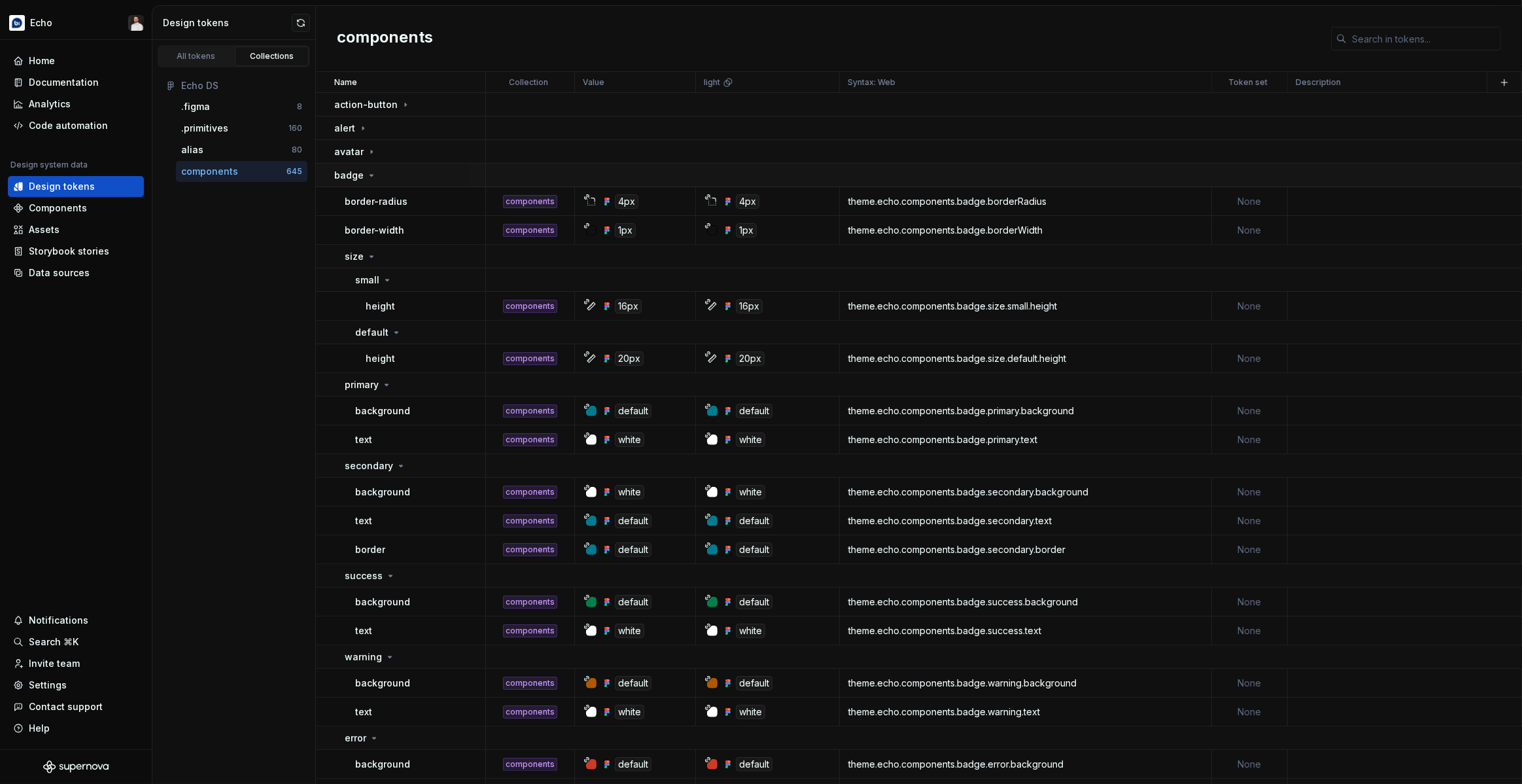
drag, startPoint x: 382, startPoint y: 174, endPoint x: 383, endPoint y: 184, distance: 10.0
click at [382, 174] on div "badge" at bounding box center [409, 175] width 150 height 13
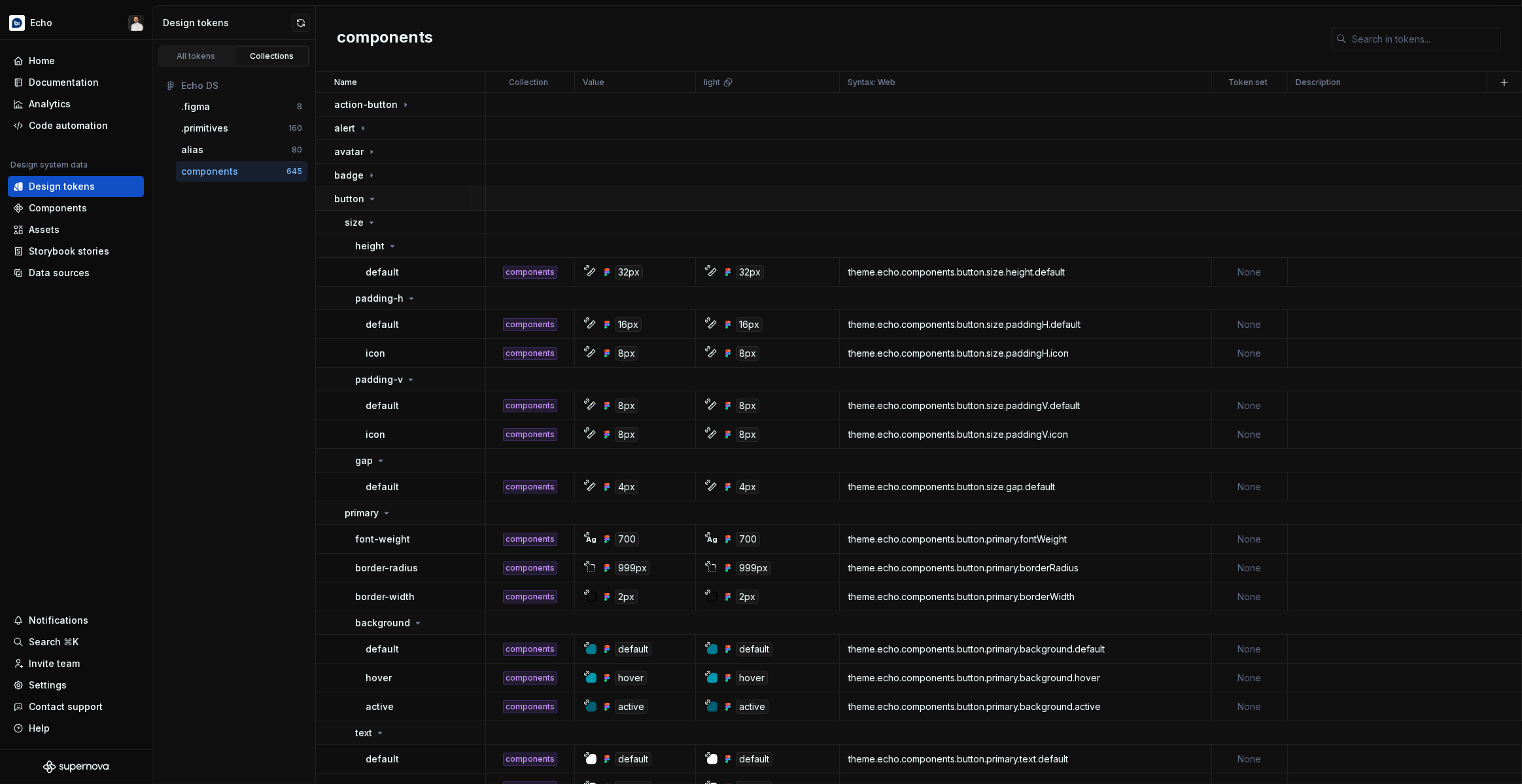
click at [383, 204] on div "button" at bounding box center [409, 199] width 150 height 13
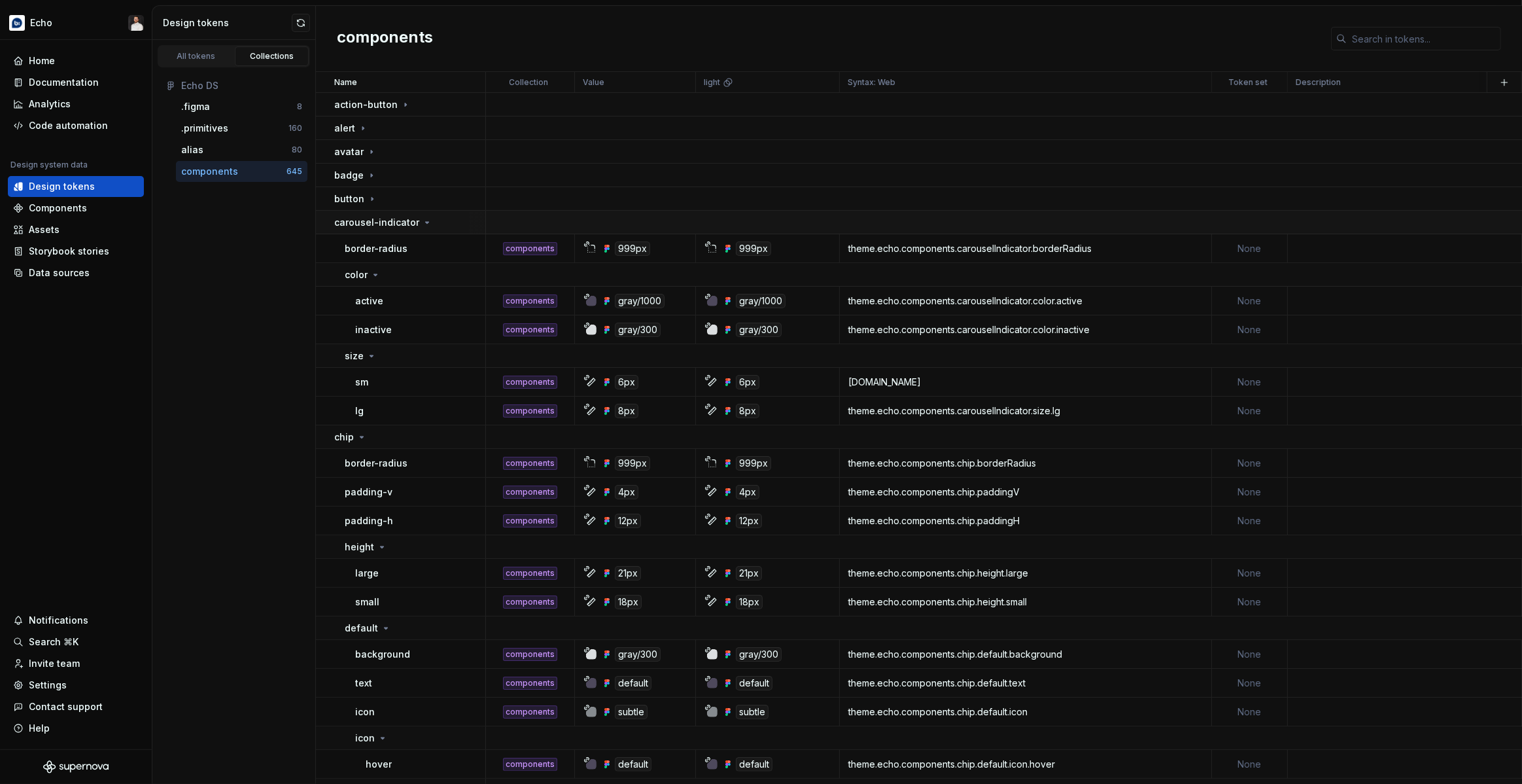
click at [395, 222] on p "carousel-indicator" at bounding box center [377, 223] width 85 height 13
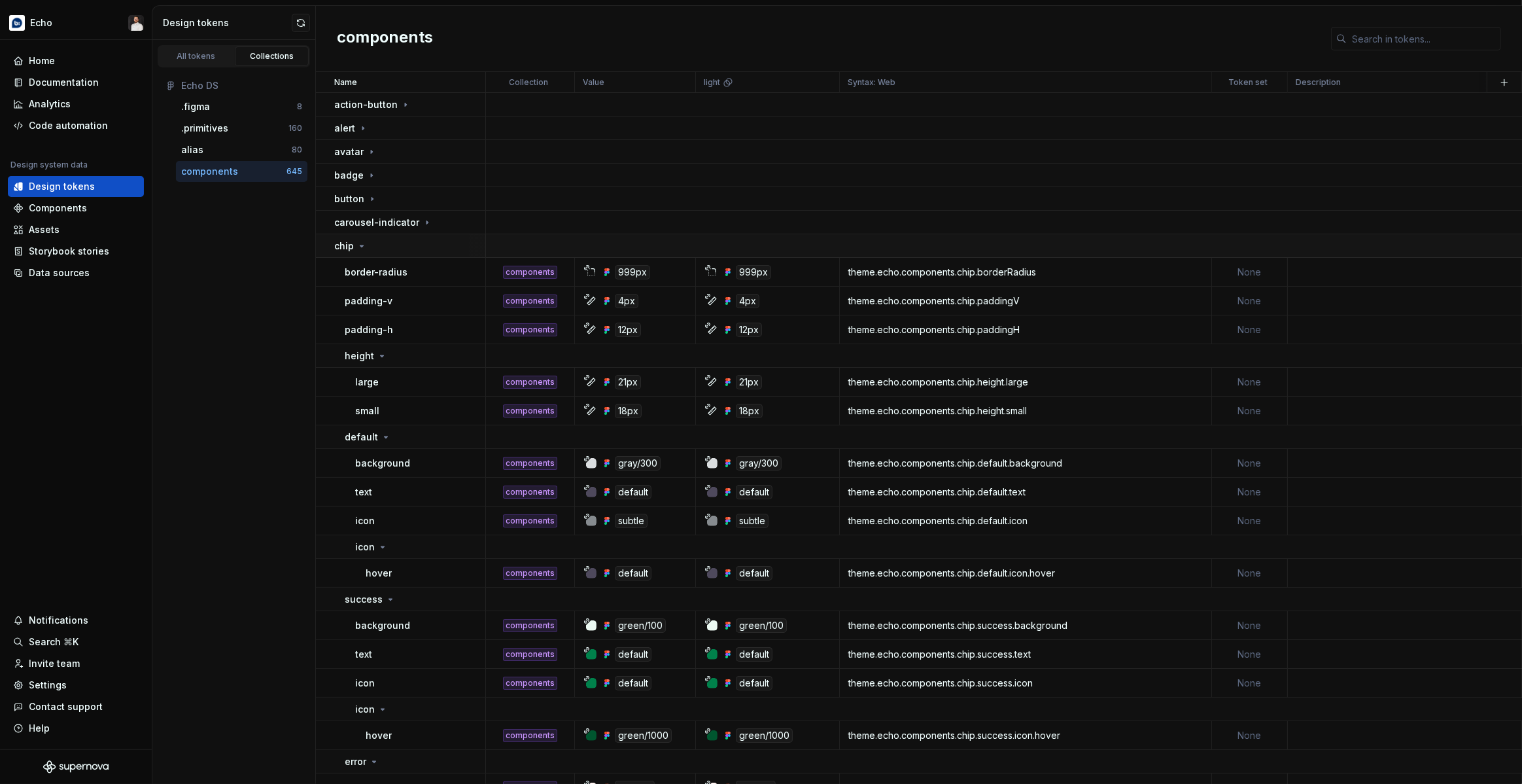
click at [399, 248] on div "chip" at bounding box center [409, 246] width 150 height 13
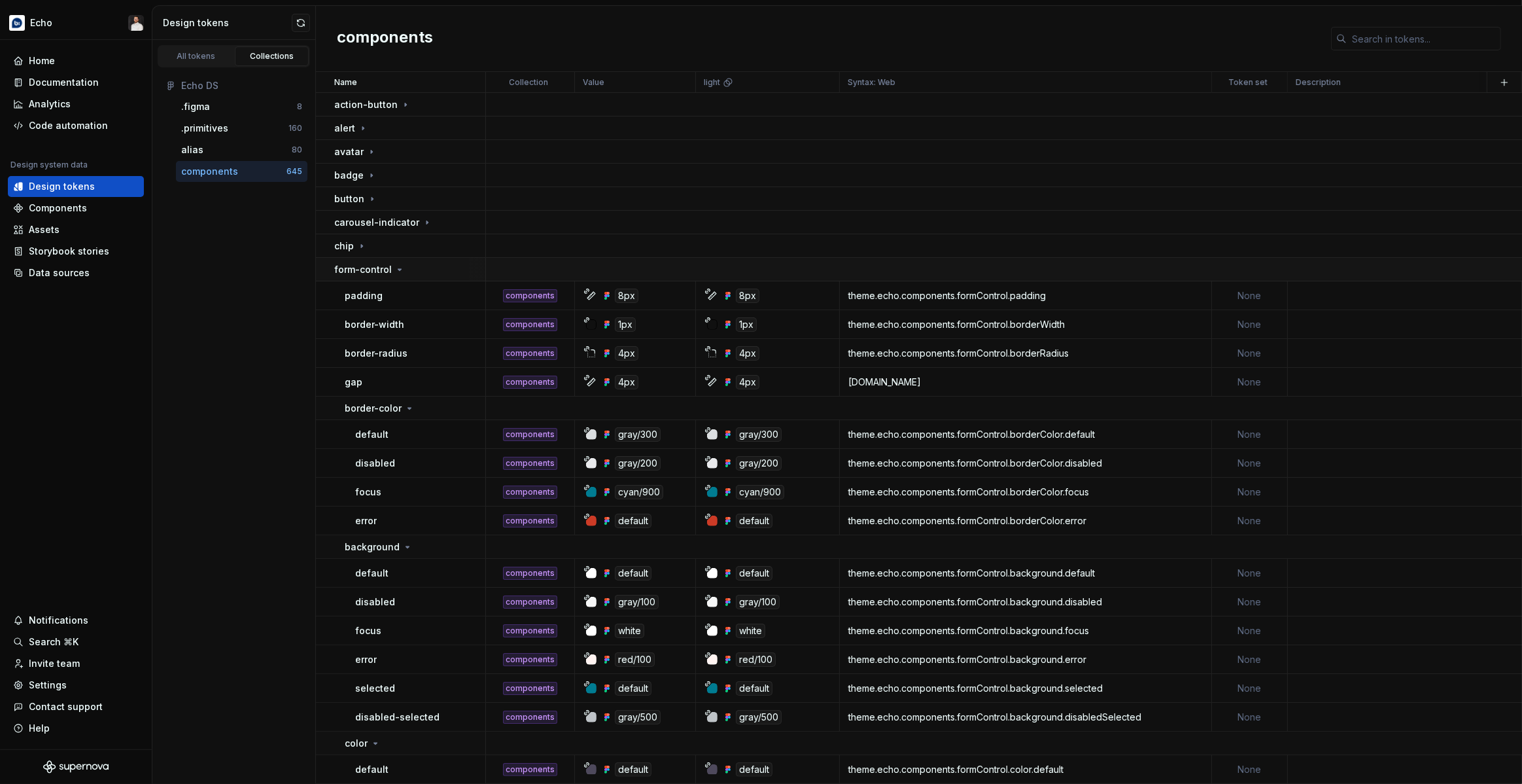
click at [399, 278] on td "form-control" at bounding box center [401, 270] width 170 height 23
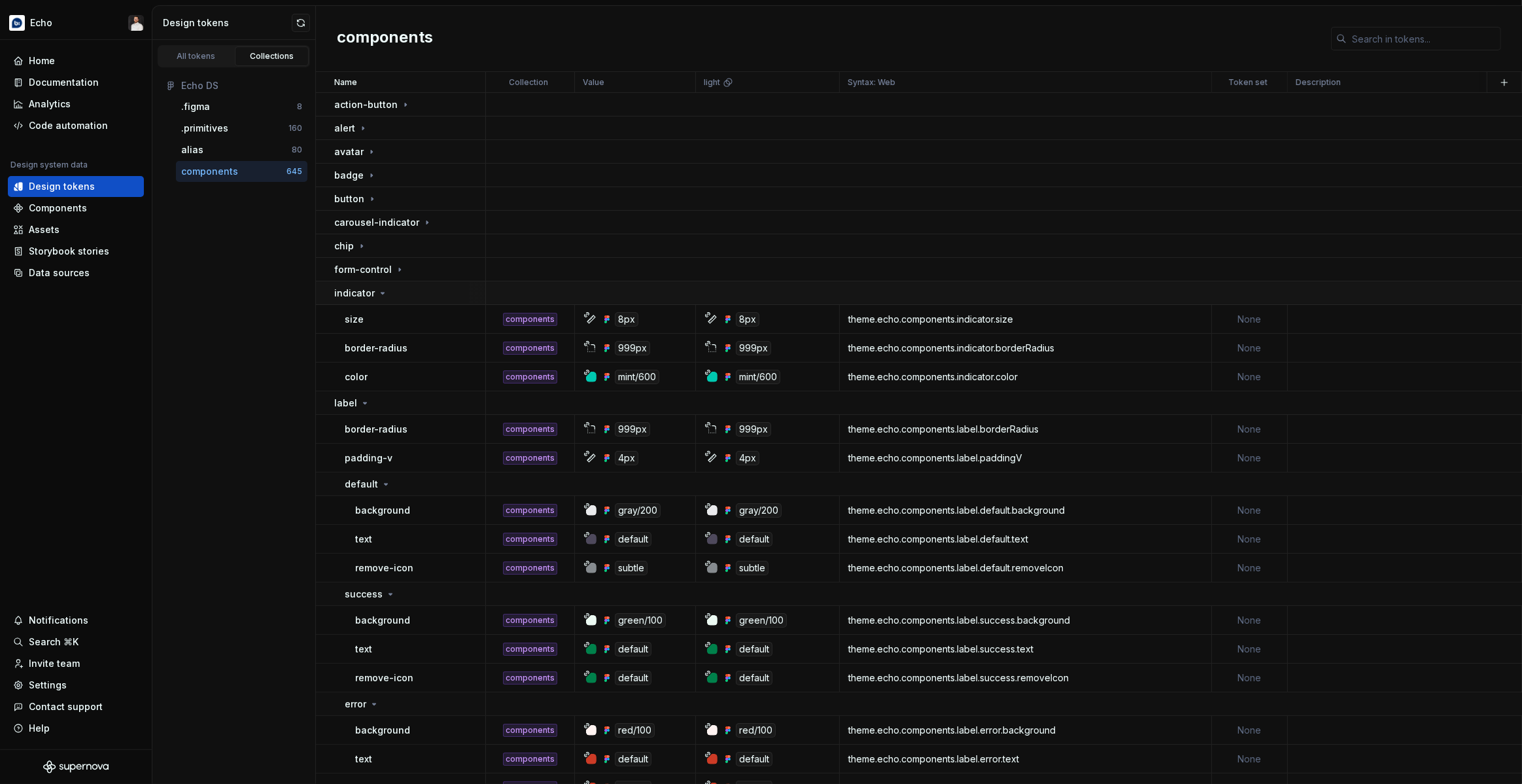
drag, startPoint x: 391, startPoint y: 291, endPoint x: 394, endPoint y: 299, distance: 8.5
click at [391, 292] on div "indicator" at bounding box center [409, 293] width 150 height 13
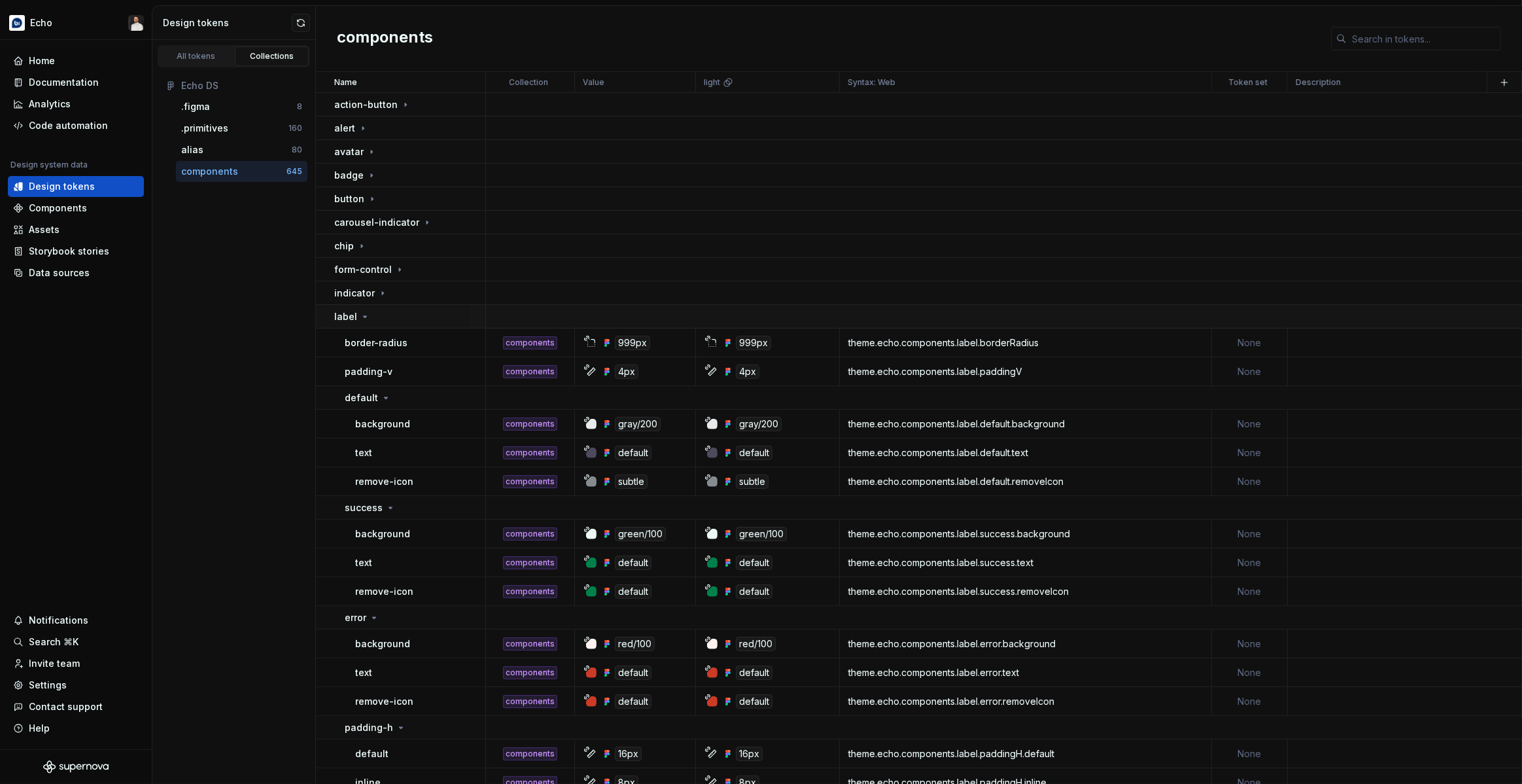
click at [396, 314] on div "label" at bounding box center [409, 317] width 150 height 13
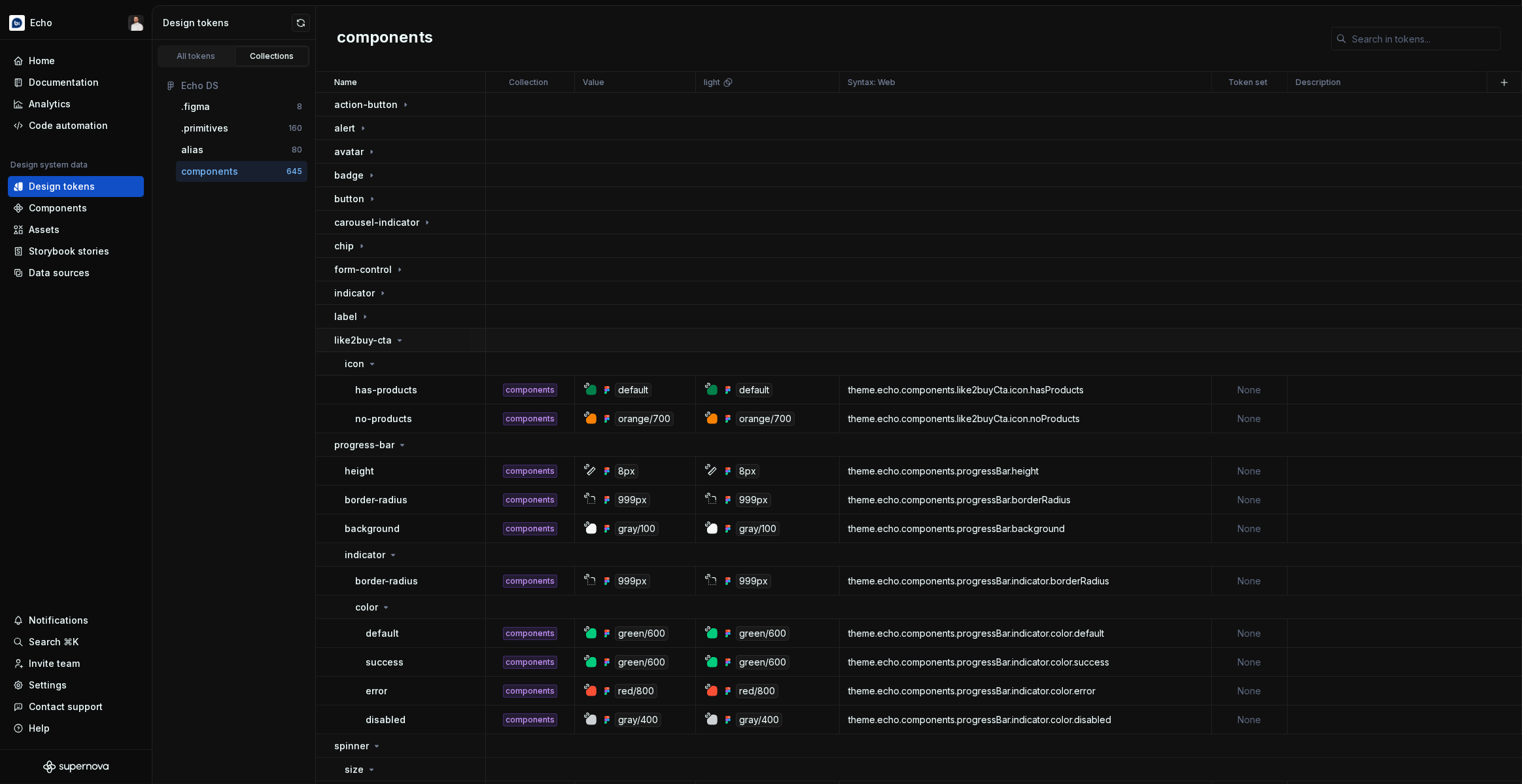
click at [399, 339] on icon at bounding box center [400, 340] width 3 height 1
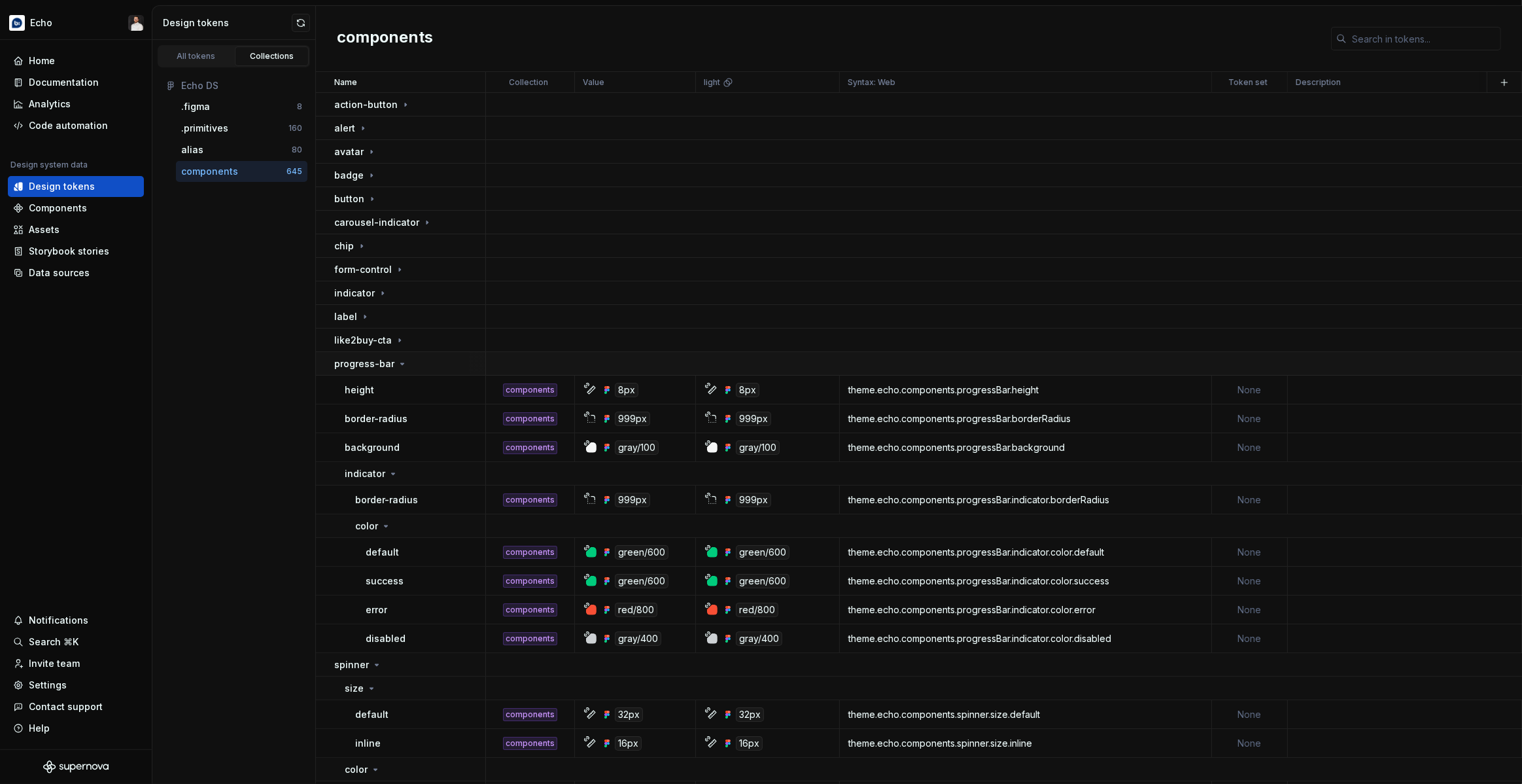
click at [402, 357] on div "progress-bar" at bounding box center [371, 363] width 73 height 13
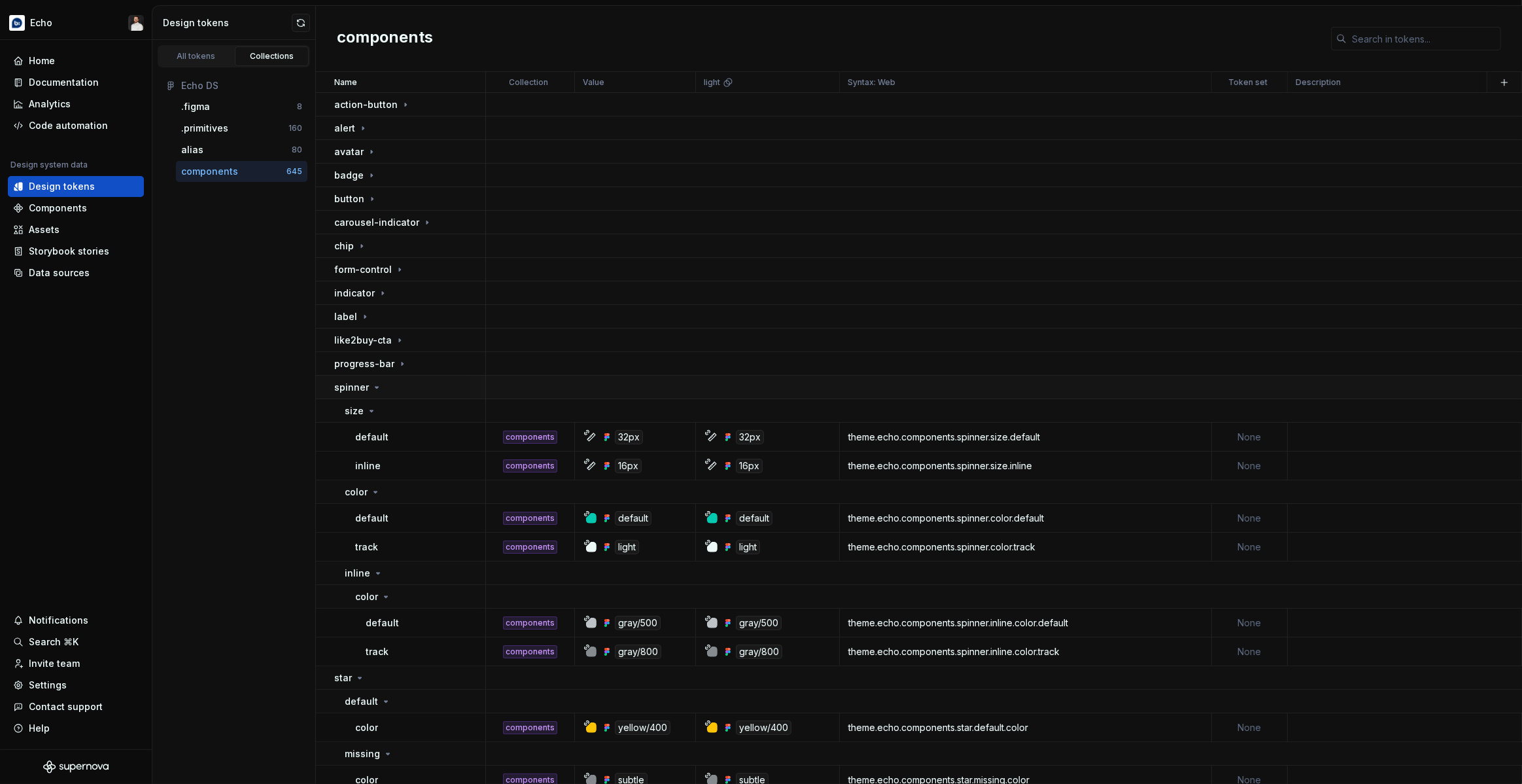
click at [408, 393] on td "spinner" at bounding box center [401, 387] width 170 height 23
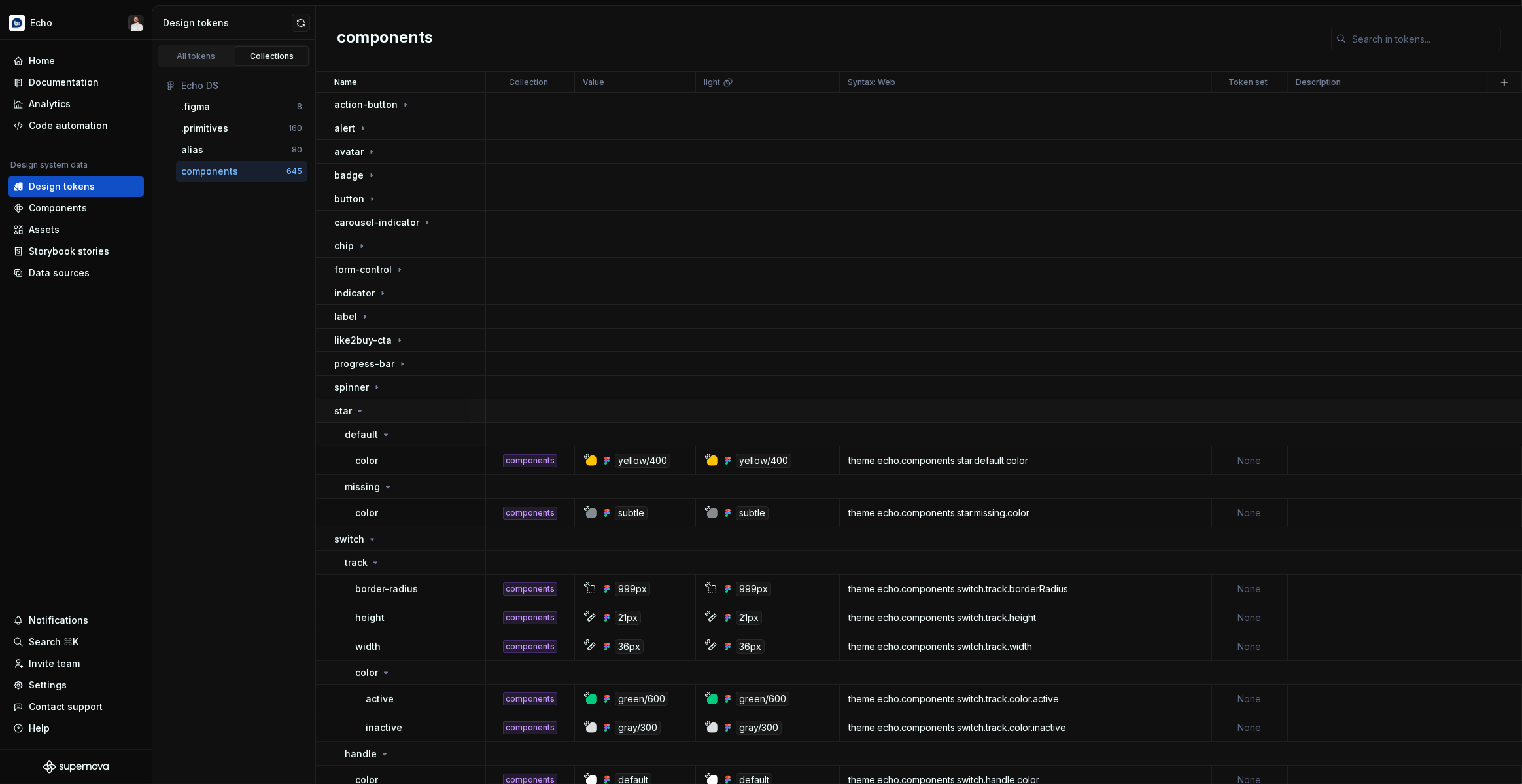
click at [407, 406] on div "star" at bounding box center [409, 411] width 150 height 13
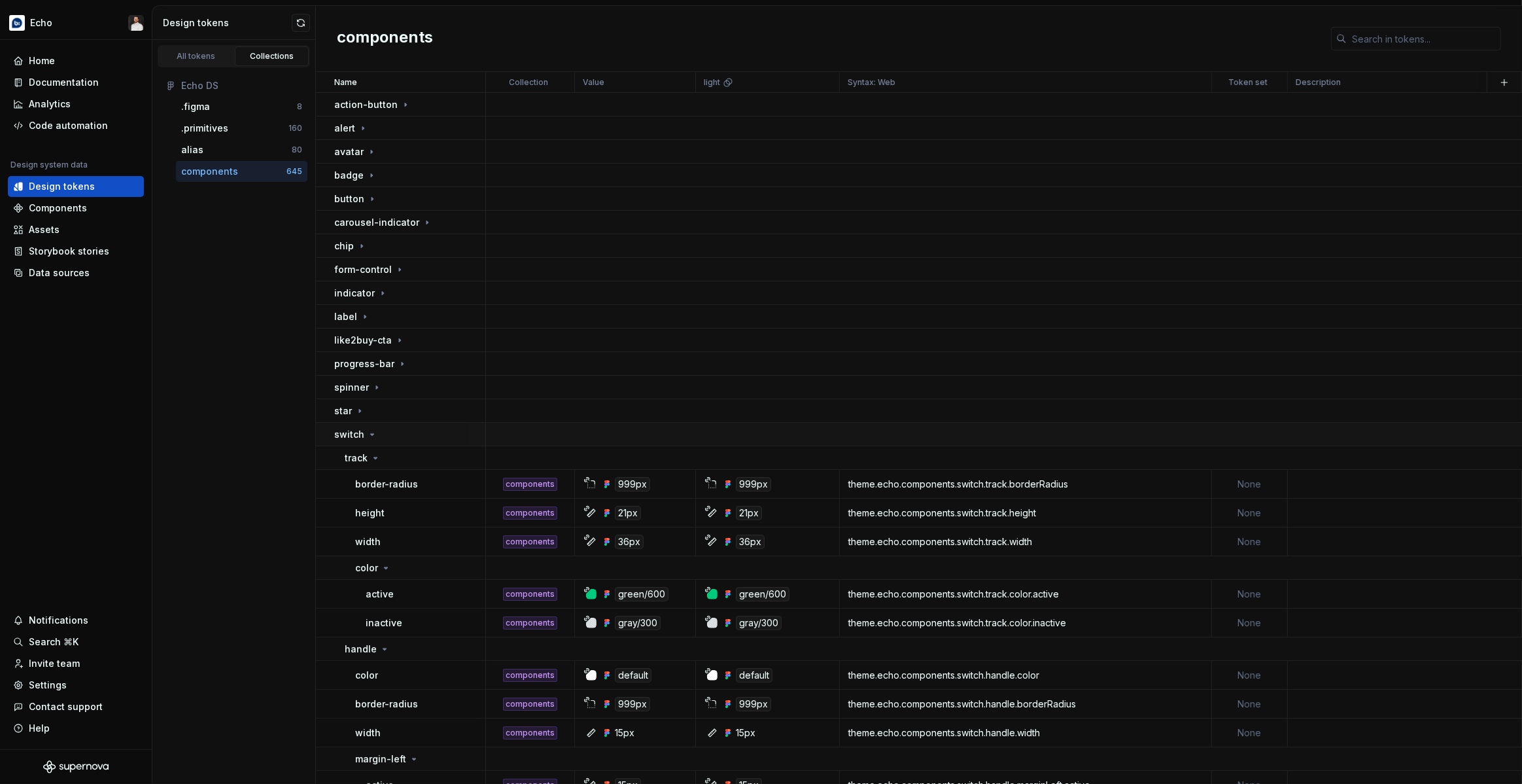
click at [385, 436] on div "switch" at bounding box center [409, 434] width 150 height 13
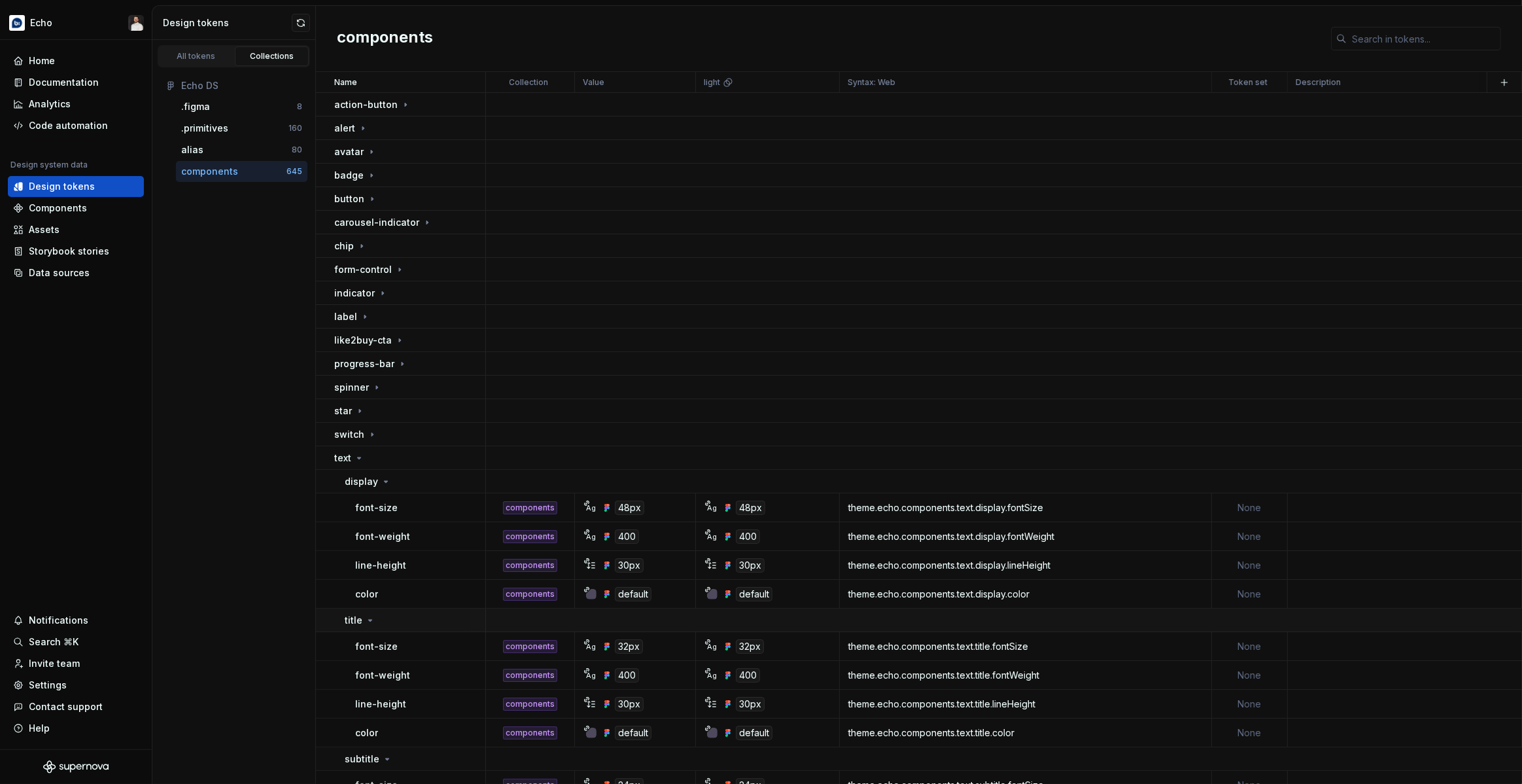
drag, startPoint x: 395, startPoint y: 476, endPoint x: 392, endPoint y: 498, distance: 22.2
click at [395, 476] on div "display" at bounding box center [414, 481] width 140 height 13
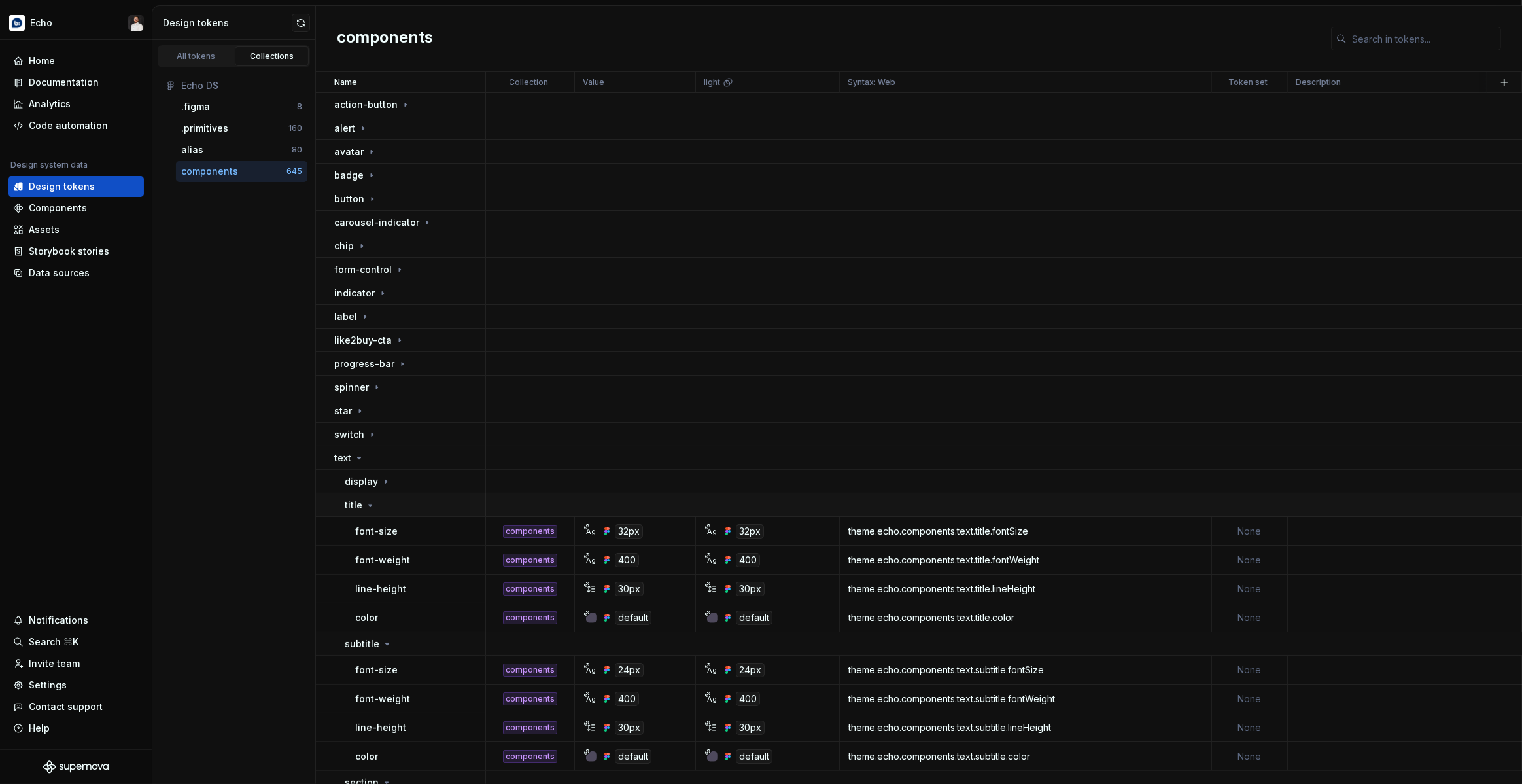
click at [402, 506] on div "title" at bounding box center [414, 505] width 140 height 13
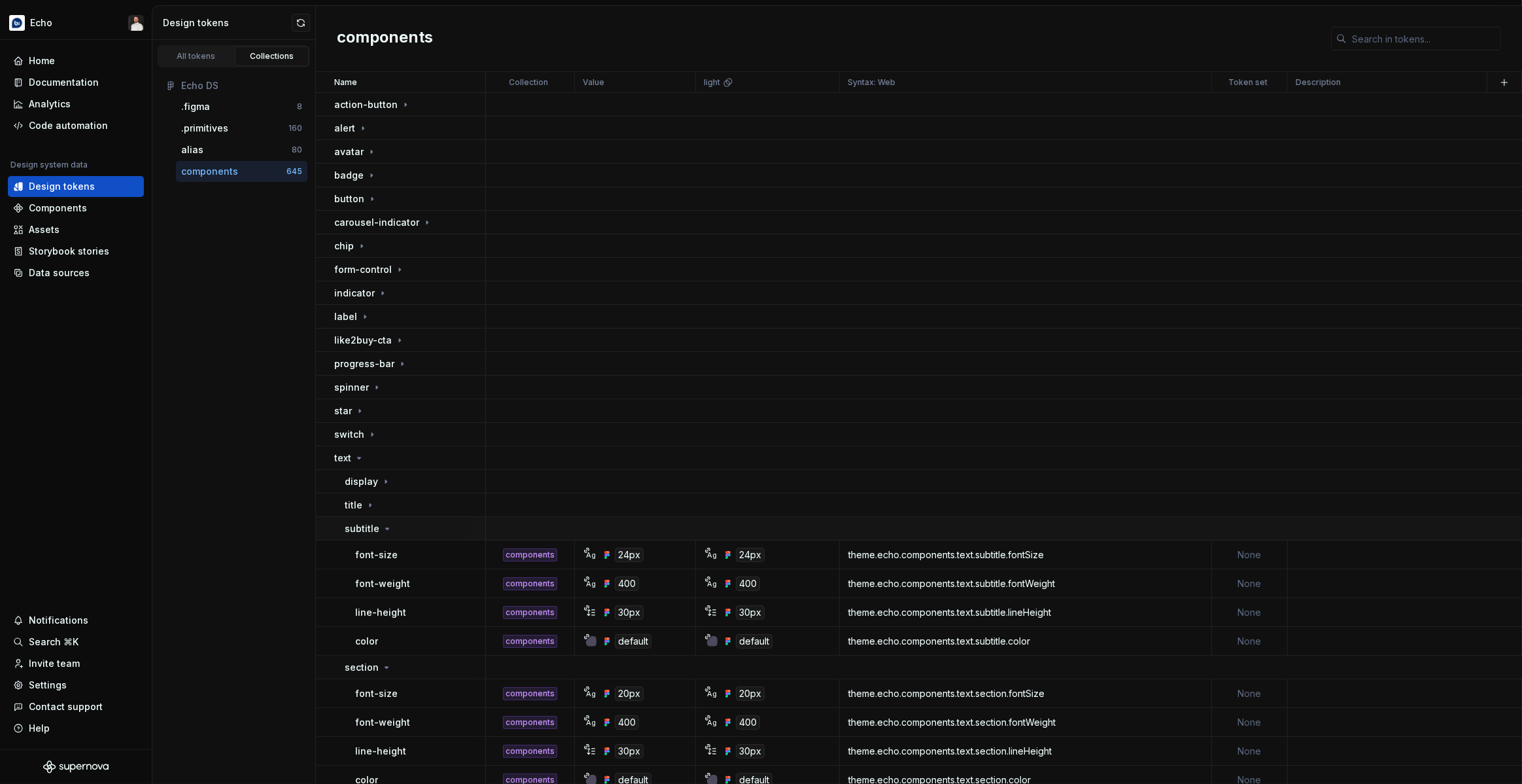
click at [401, 528] on div "subtitle" at bounding box center [414, 528] width 140 height 13
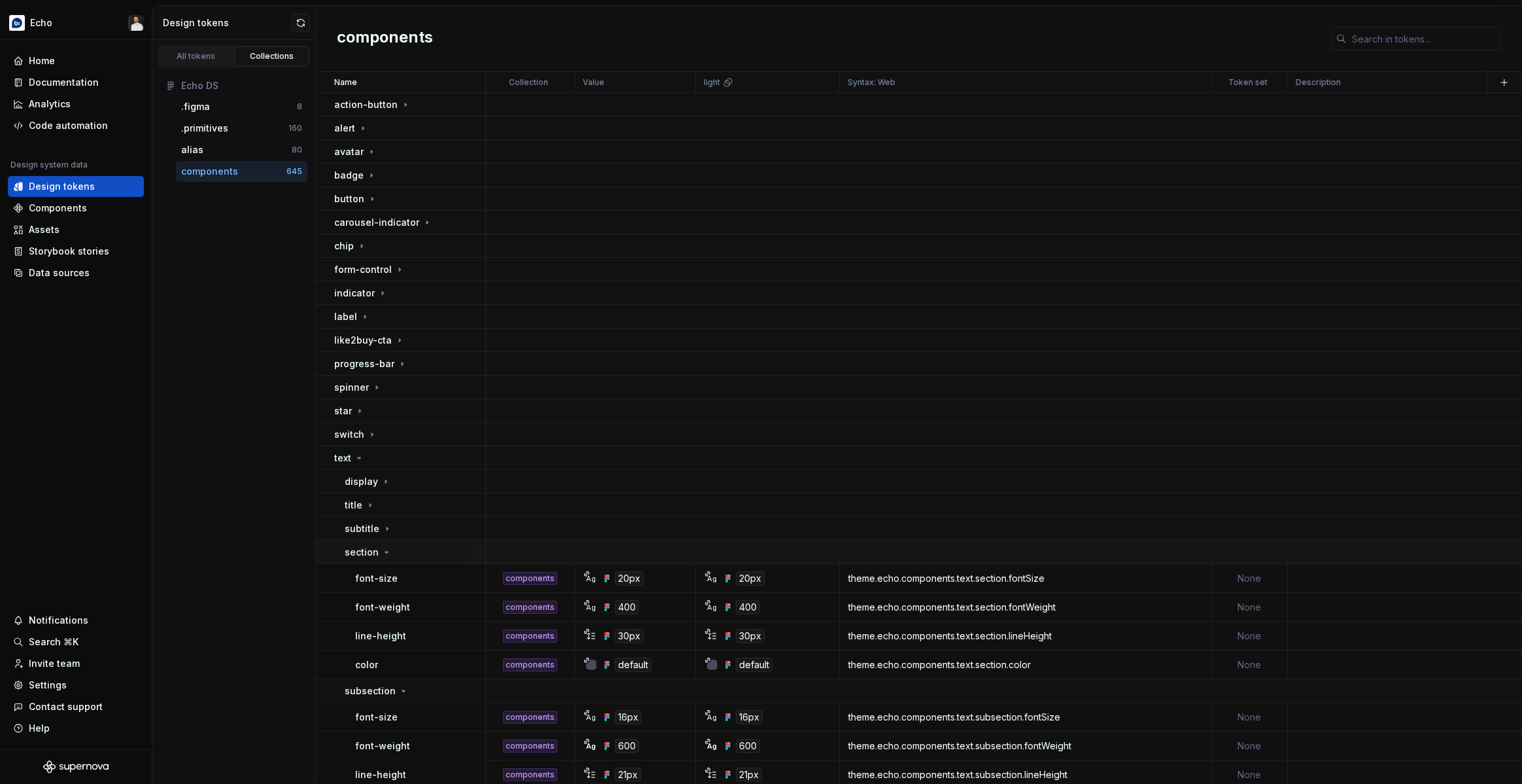
click at [401, 552] on div "section" at bounding box center [414, 552] width 140 height 13
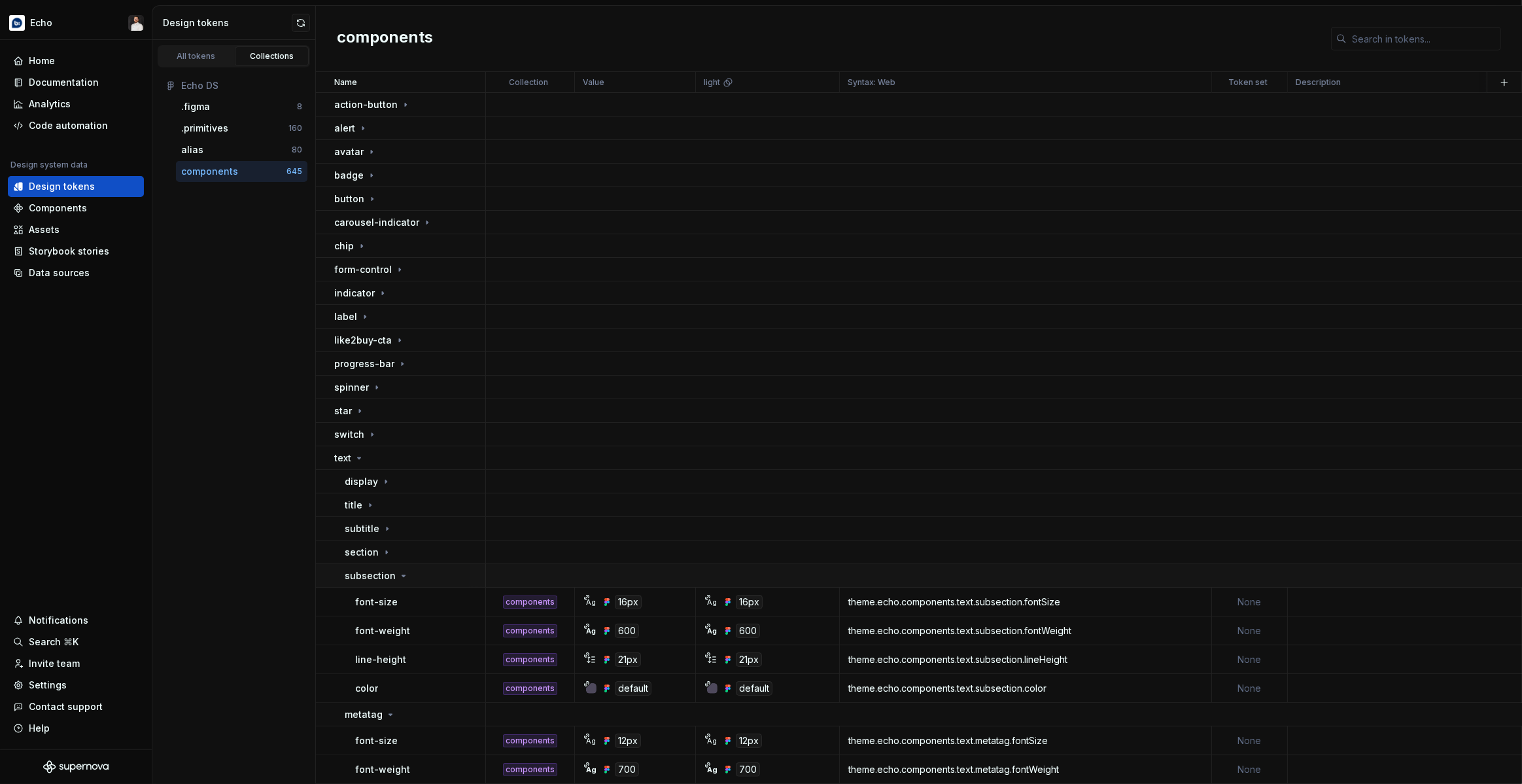
click at [409, 569] on div "subsection" at bounding box center [414, 576] width 140 height 13
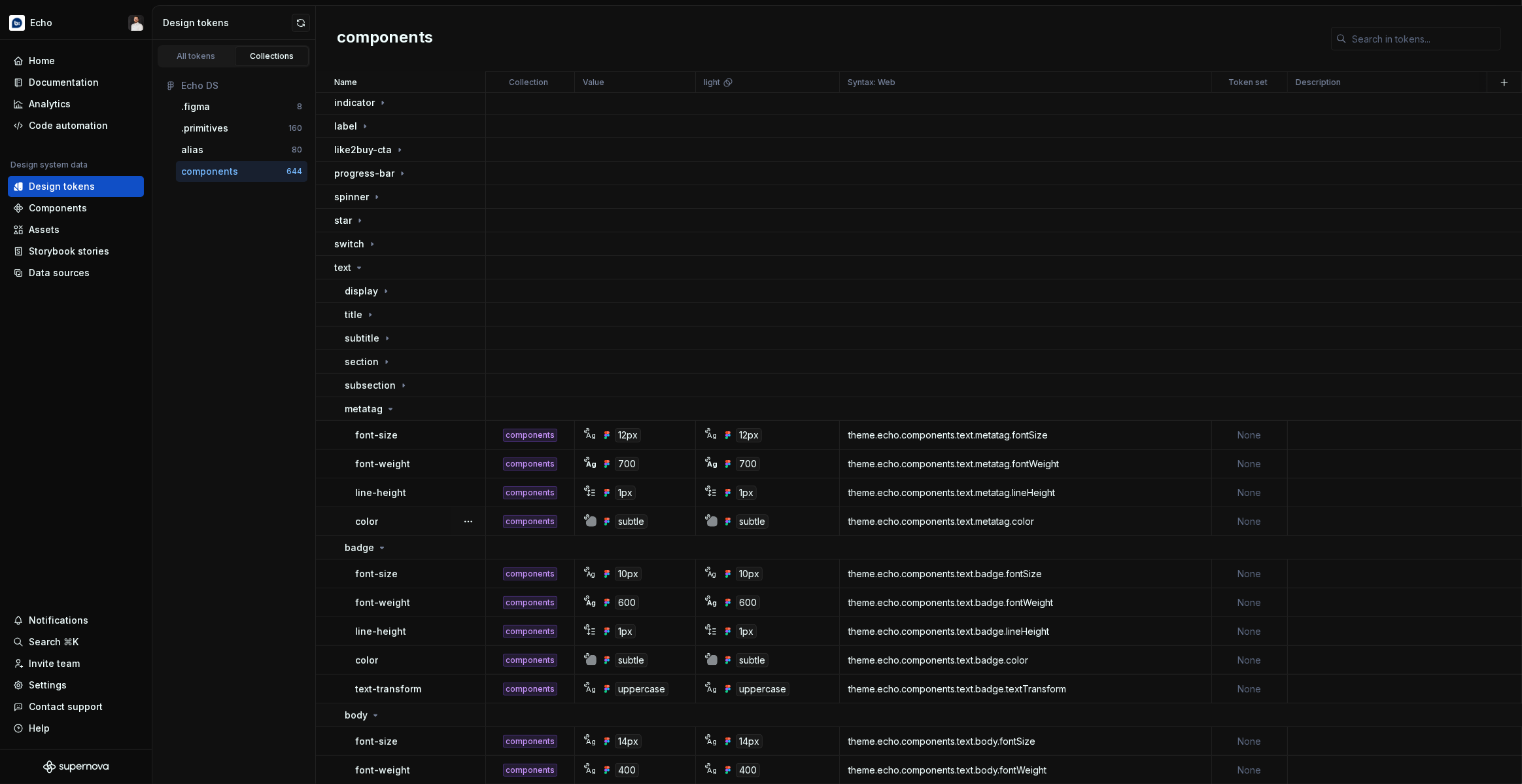
scroll to position [193, 0]
click at [198, 59] on div "All tokens" at bounding box center [196, 56] width 65 height 10
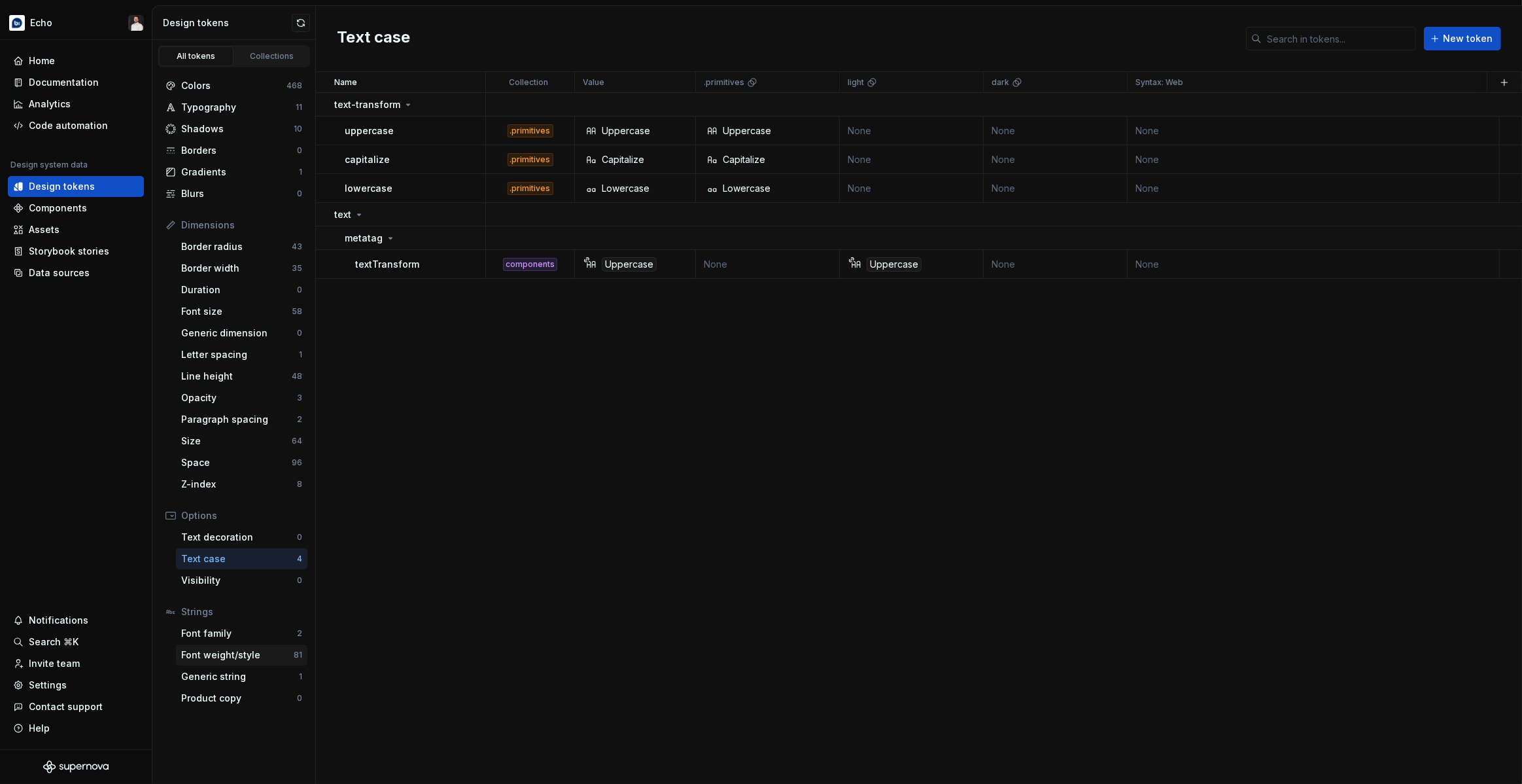
click at [246, 569] on div "Font weight/style" at bounding box center [237, 655] width 113 height 13
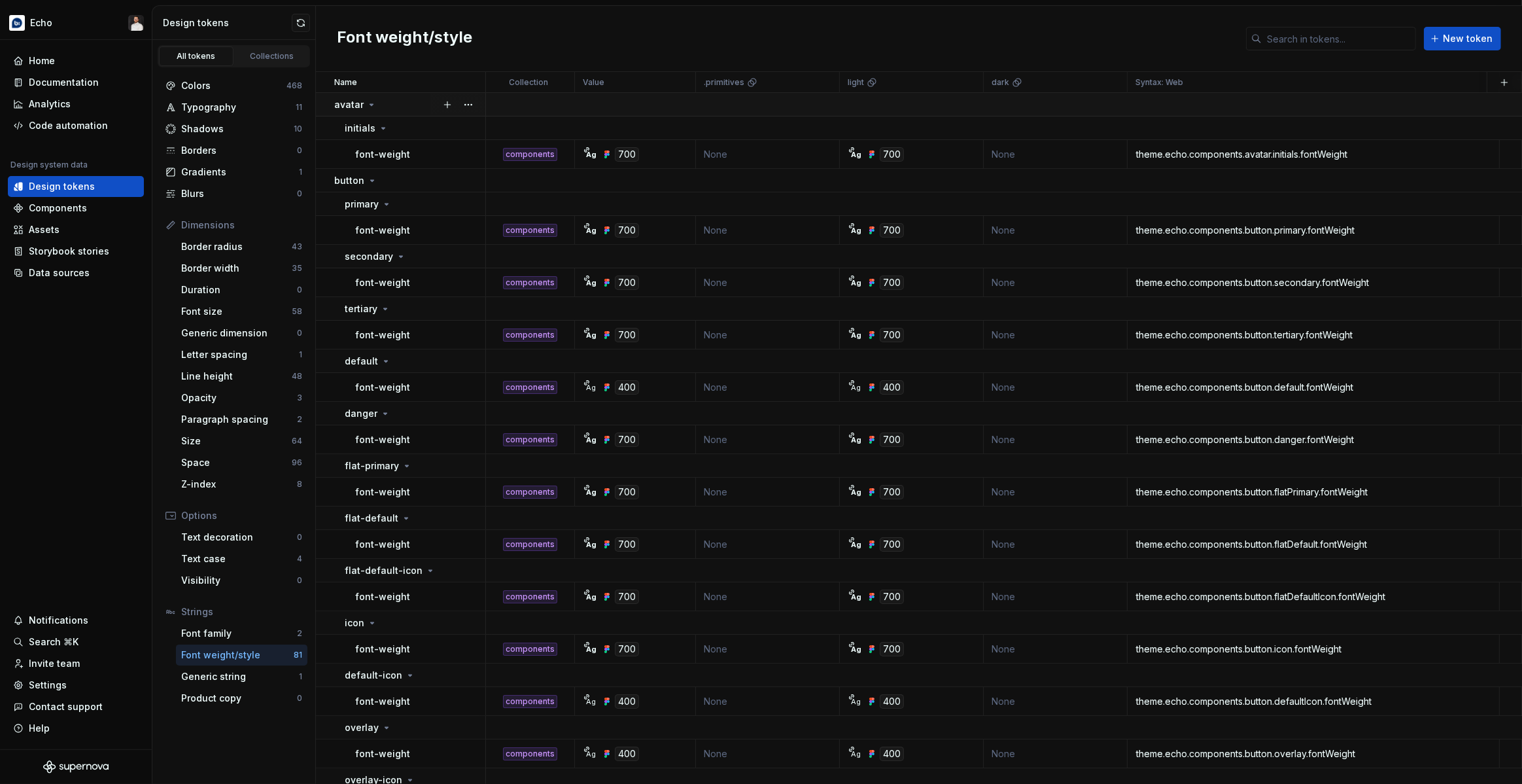
click at [376, 102] on div "avatar" at bounding box center [409, 105] width 150 height 13
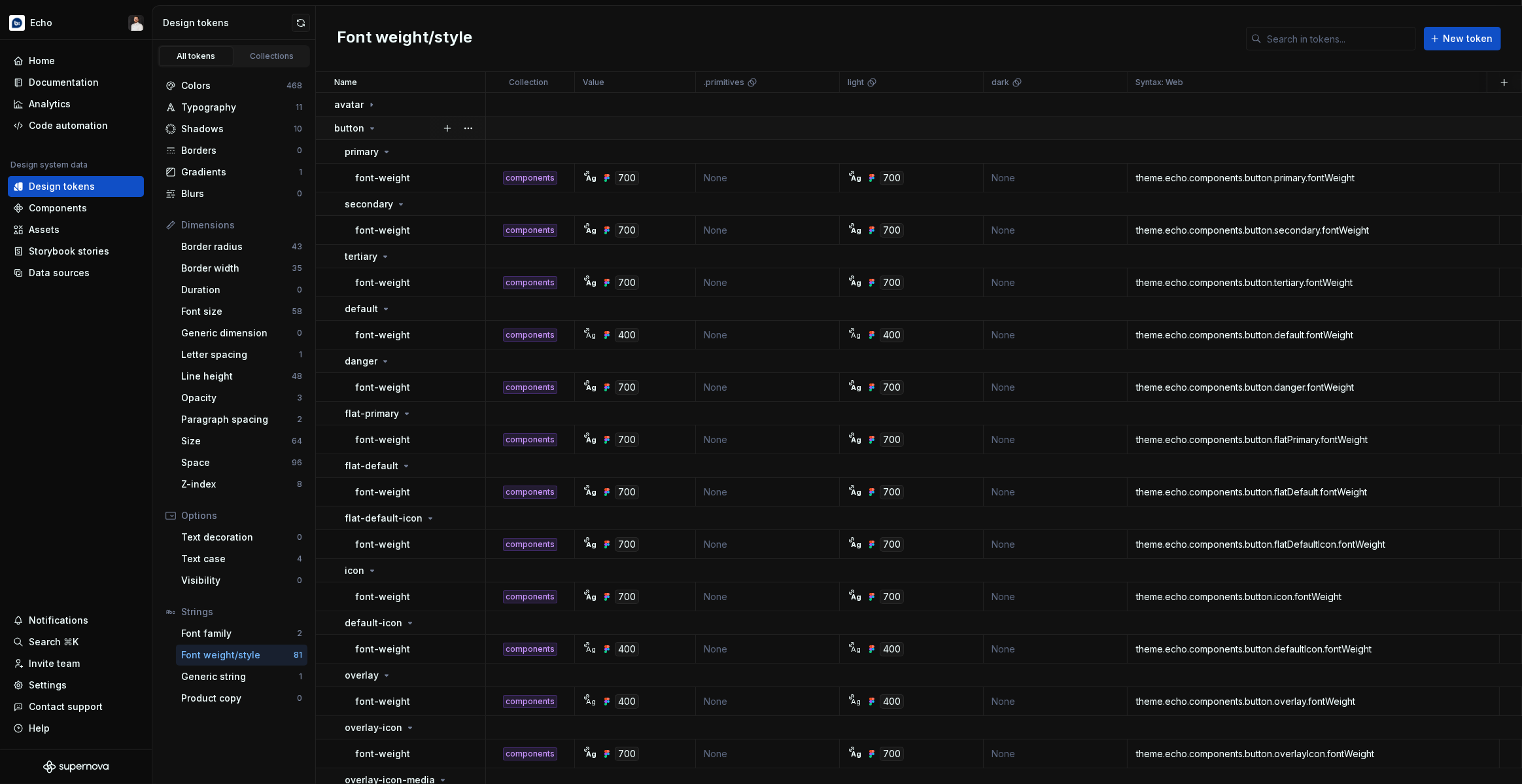
click at [375, 134] on div "button" at bounding box center [409, 128] width 150 height 13
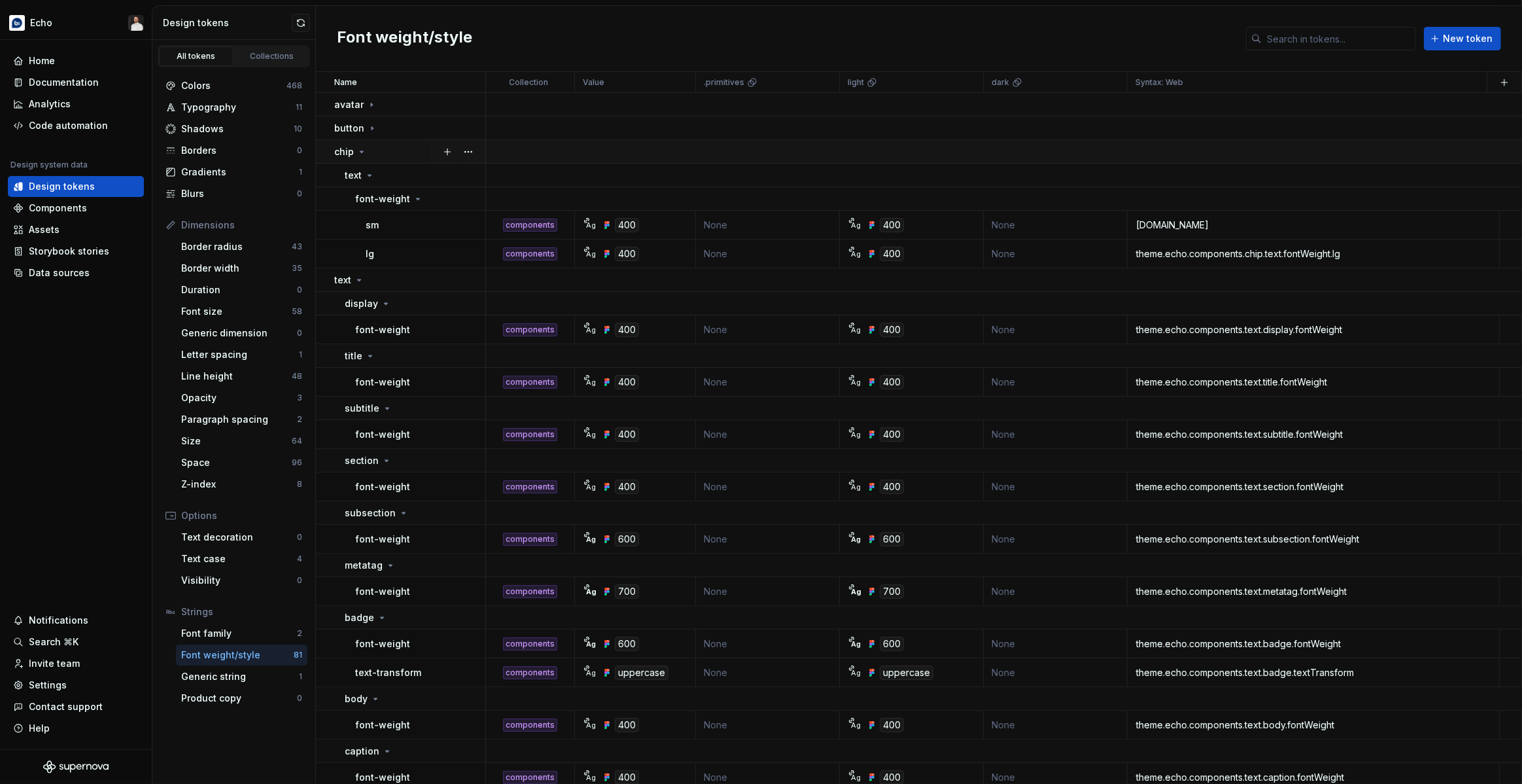
click at [377, 149] on div "chip" at bounding box center [409, 152] width 150 height 13
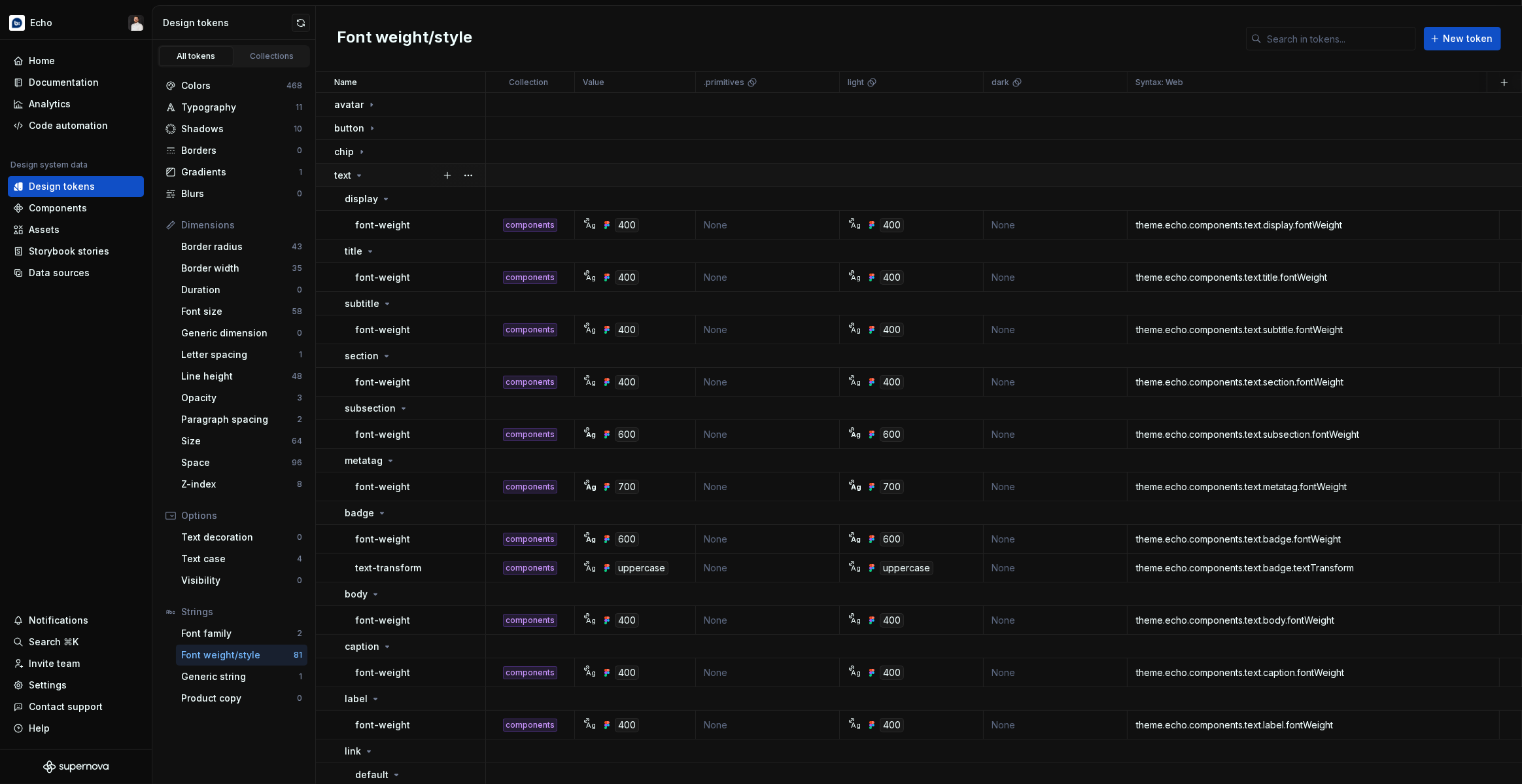
click at [375, 171] on div "text" at bounding box center [409, 175] width 150 height 13
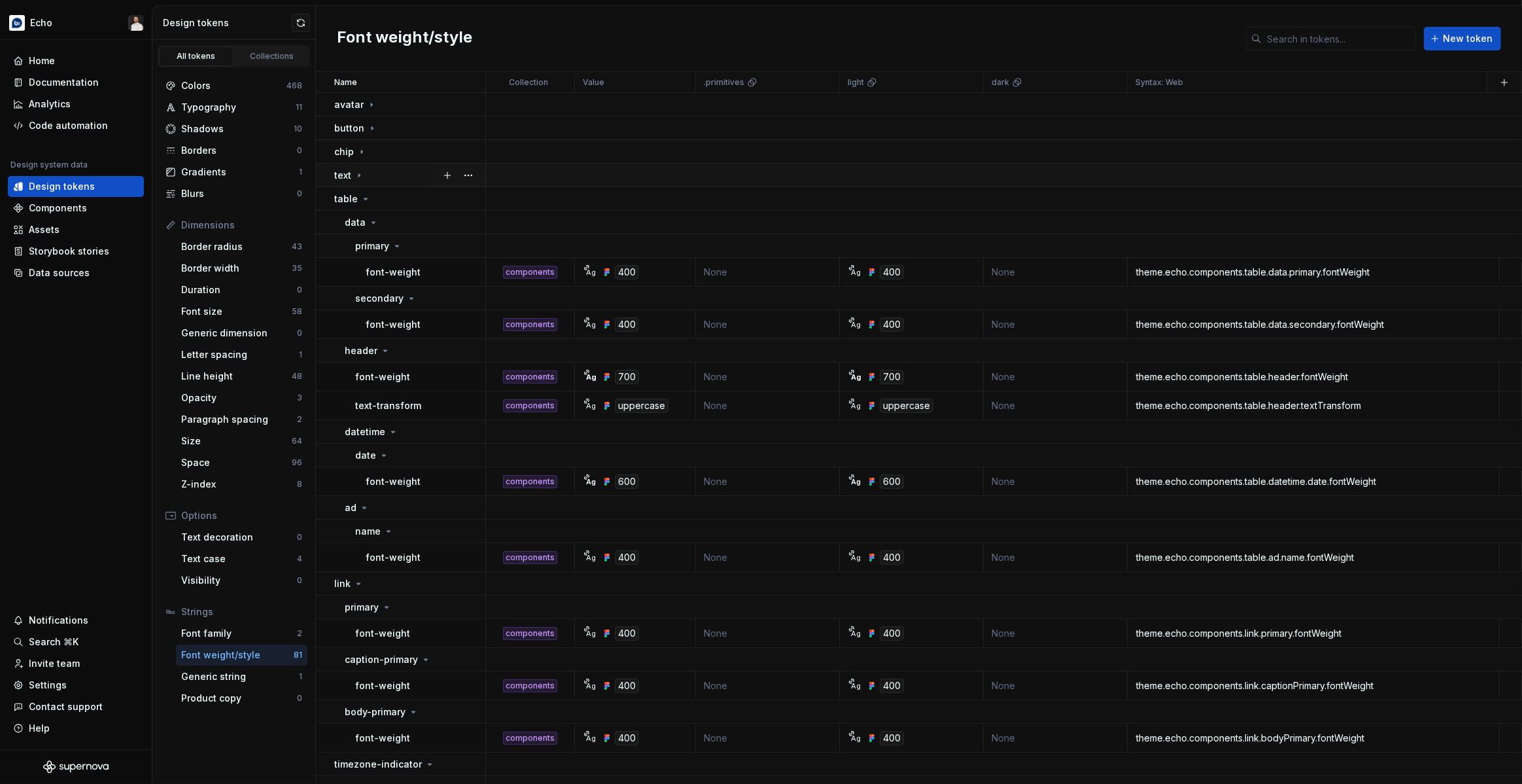
click at [375, 171] on div "text" at bounding box center [409, 175] width 150 height 13
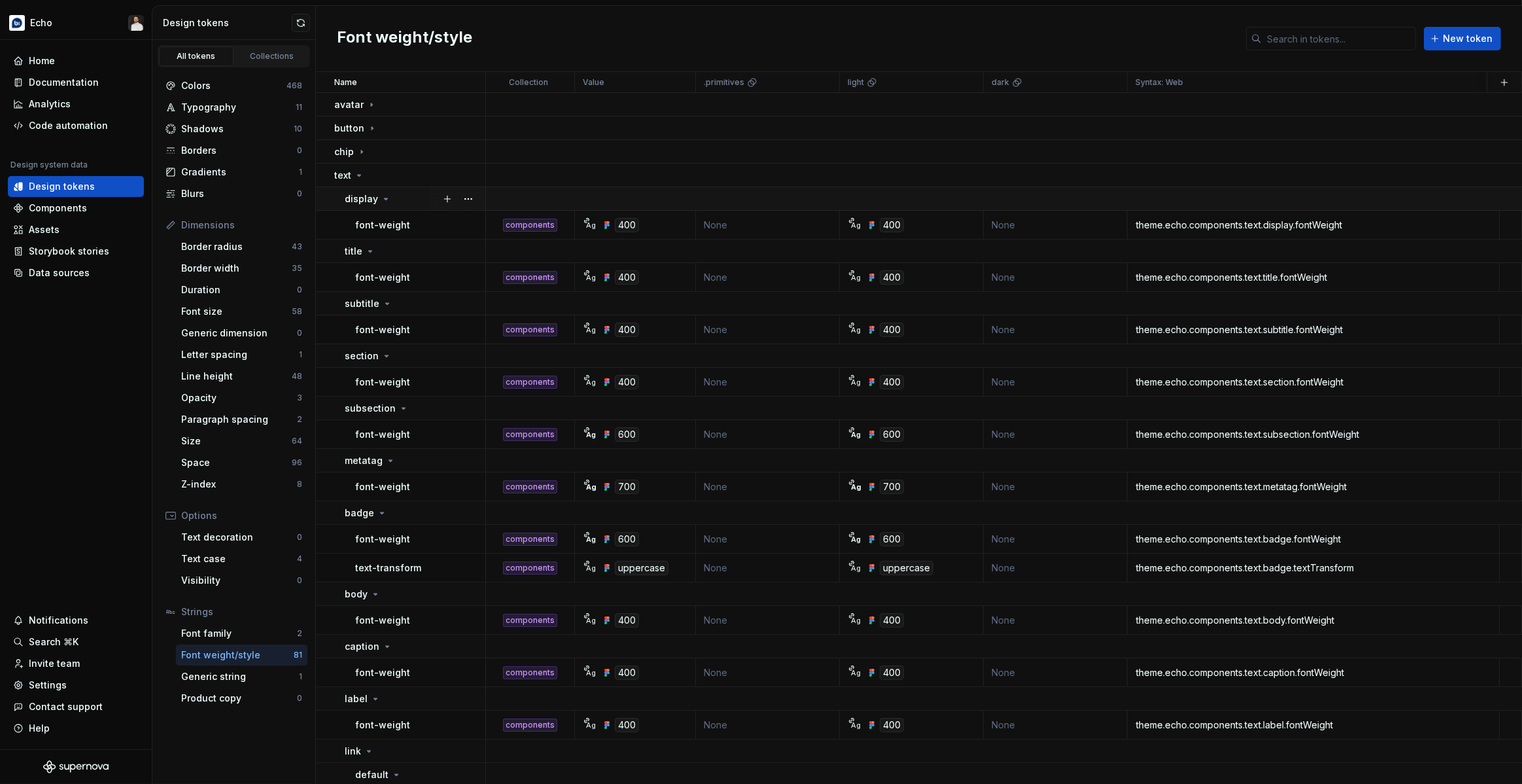
click at [377, 200] on div "display" at bounding box center [367, 199] width 46 height 13
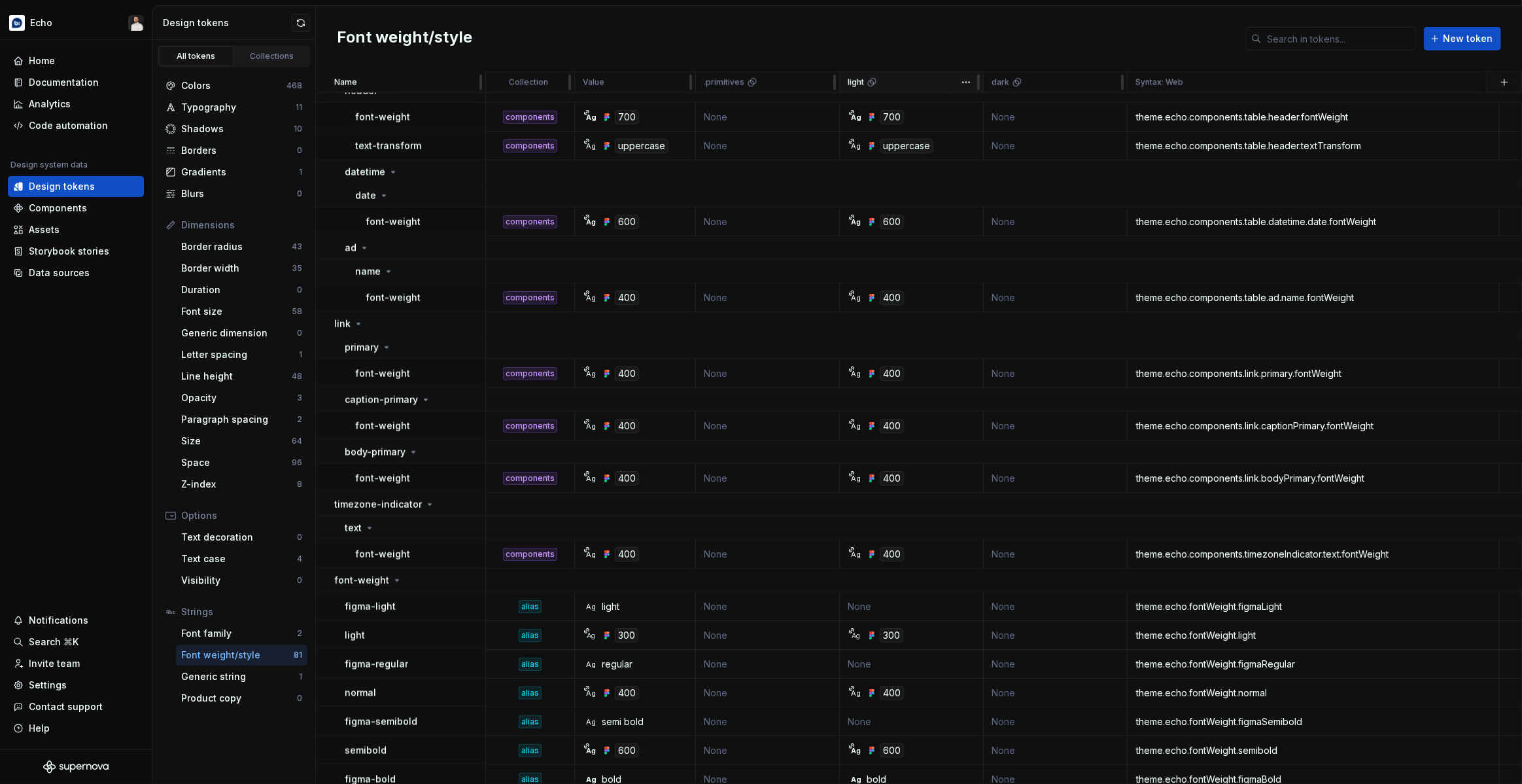
scroll to position [1848, 0]
click at [1027, 45] on input "text" at bounding box center [1339, 39] width 155 height 23
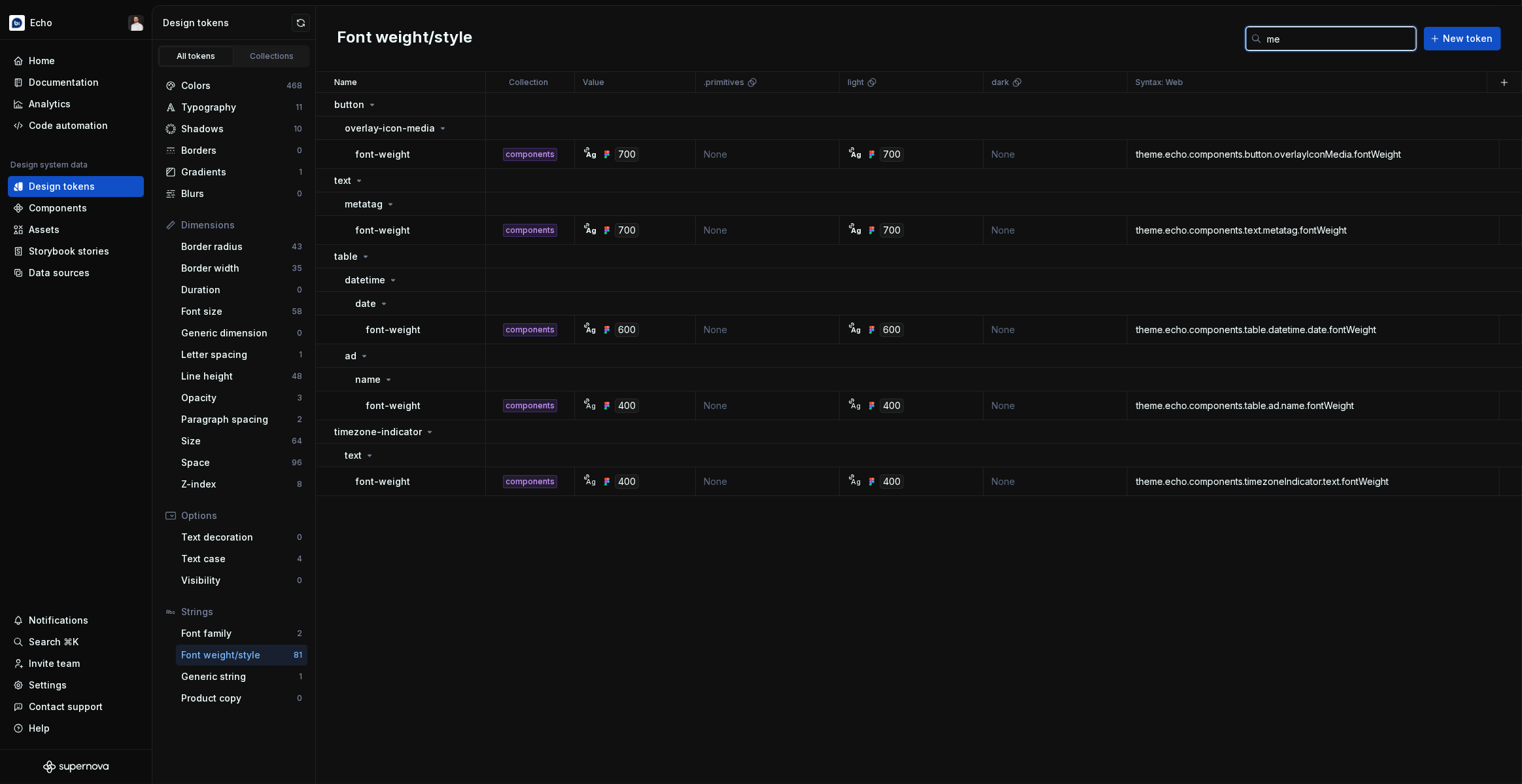
scroll to position [0, 0]
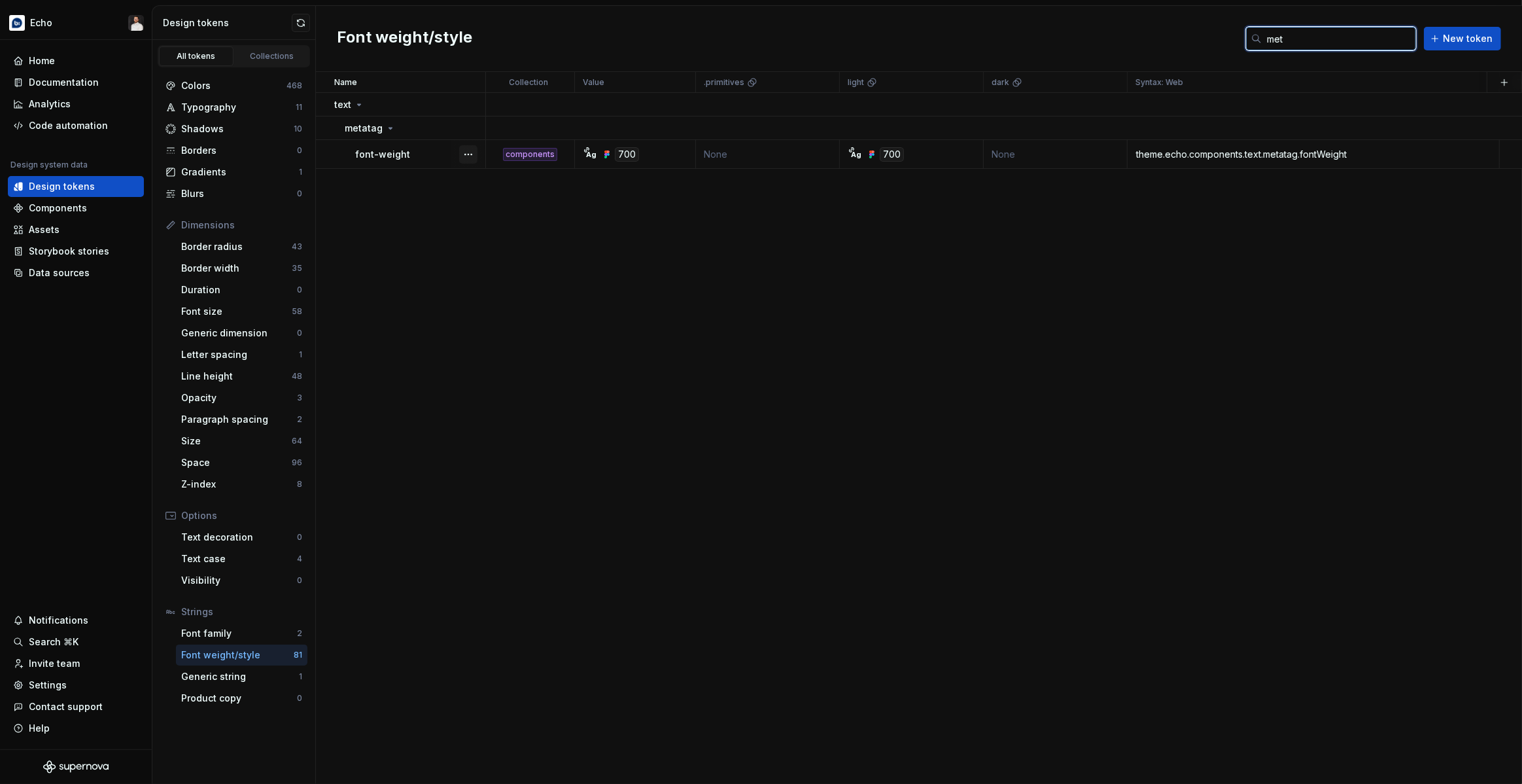
type input "met"
click at [466, 155] on button "button" at bounding box center [468, 154] width 18 height 18
click at [374, 284] on html "Echo Home Documentation Analytics Code automation Design system data Design tok…" at bounding box center [761, 392] width 1522 height 784
click at [259, 569] on div "Generic string" at bounding box center [240, 676] width 118 height 13
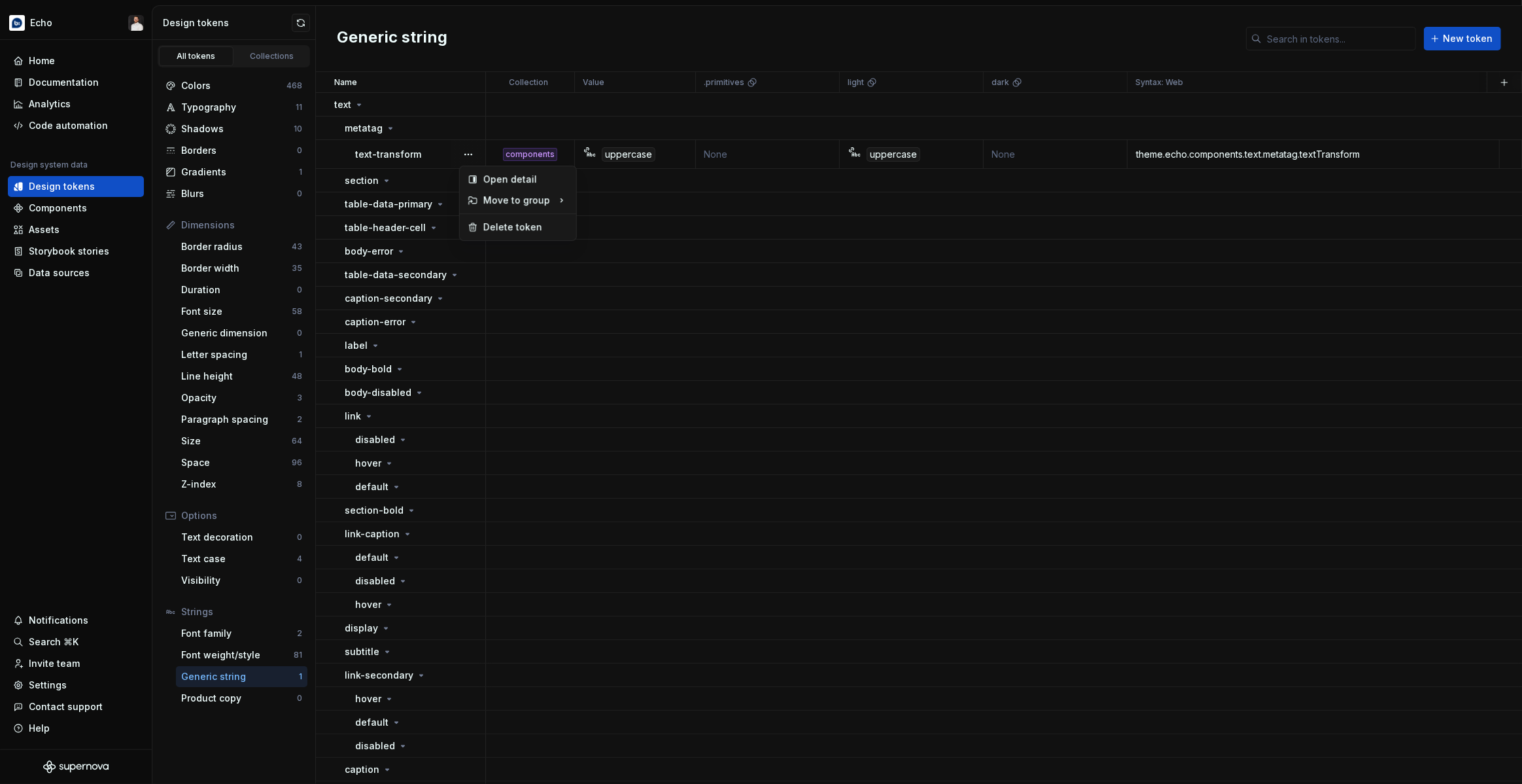
click at [472, 153] on button "button" at bounding box center [468, 154] width 18 height 18
click at [454, 106] on html "Echo Home Documentation Analytics Code automation Design system data Design tok…" at bounding box center [761, 392] width 1522 height 784
click at [468, 155] on button "button" at bounding box center [468, 154] width 18 height 18
click at [388, 178] on html "Echo Home Documentation Analytics Code automation Design system data Design tok…" at bounding box center [761, 392] width 1522 height 784
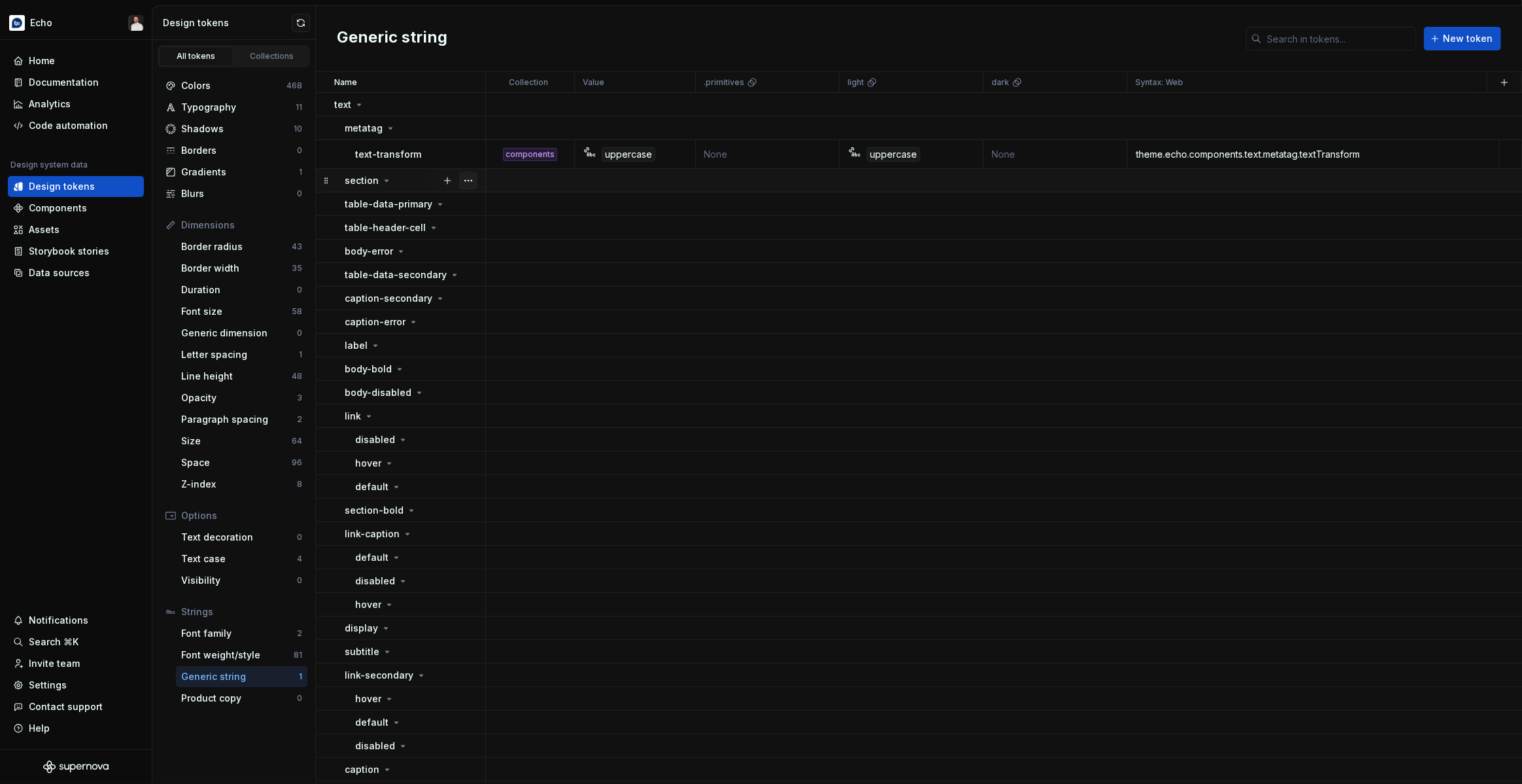
click at [470, 180] on button "button" at bounding box center [468, 180] width 18 height 18
click at [495, 326] on div "Delete group" at bounding box center [526, 328] width 85 height 13
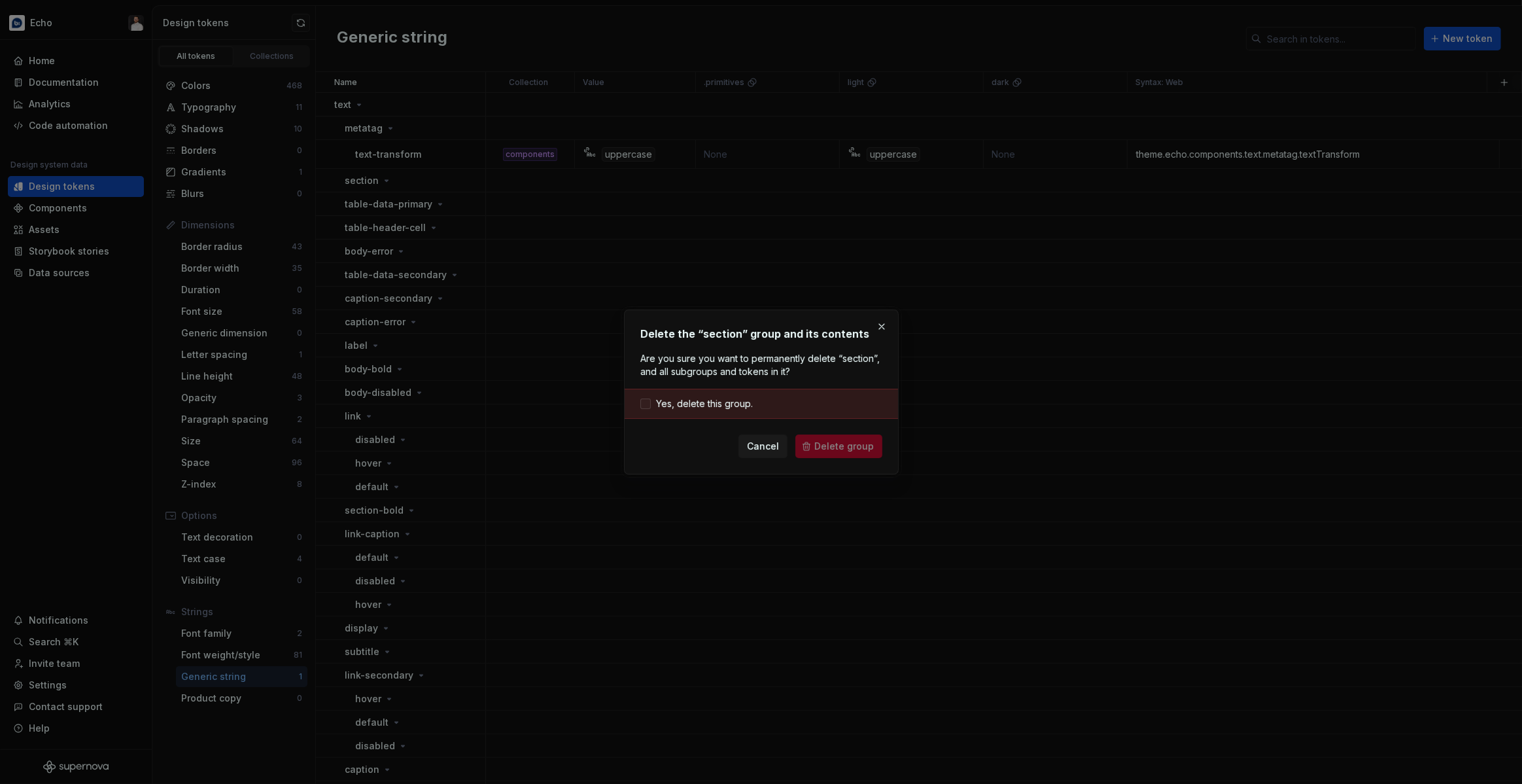
click at [698, 397] on span "Yes, delete this group." at bounding box center [704, 404] width 97 height 13
click at [827, 445] on span "Delete group" at bounding box center [843, 446] width 59 height 13
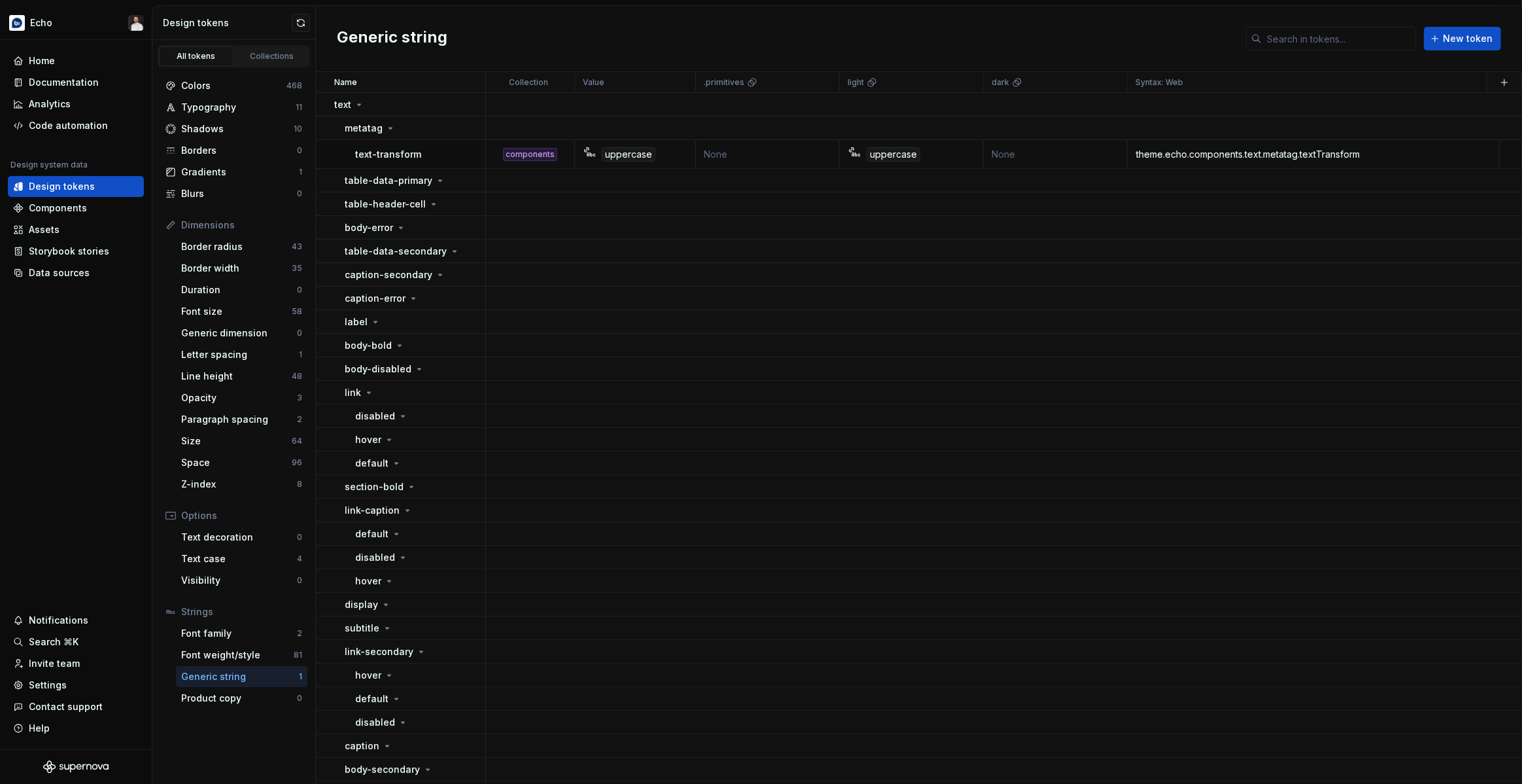
click at [454, 185] on html "Echo Home Documentation Analytics Code automation Design system data Design tok…" at bounding box center [761, 392] width 1522 height 784
click at [461, 183] on button "button" at bounding box center [468, 180] width 18 height 18
click at [535, 328] on div "Delete group" at bounding box center [526, 328] width 85 height 13
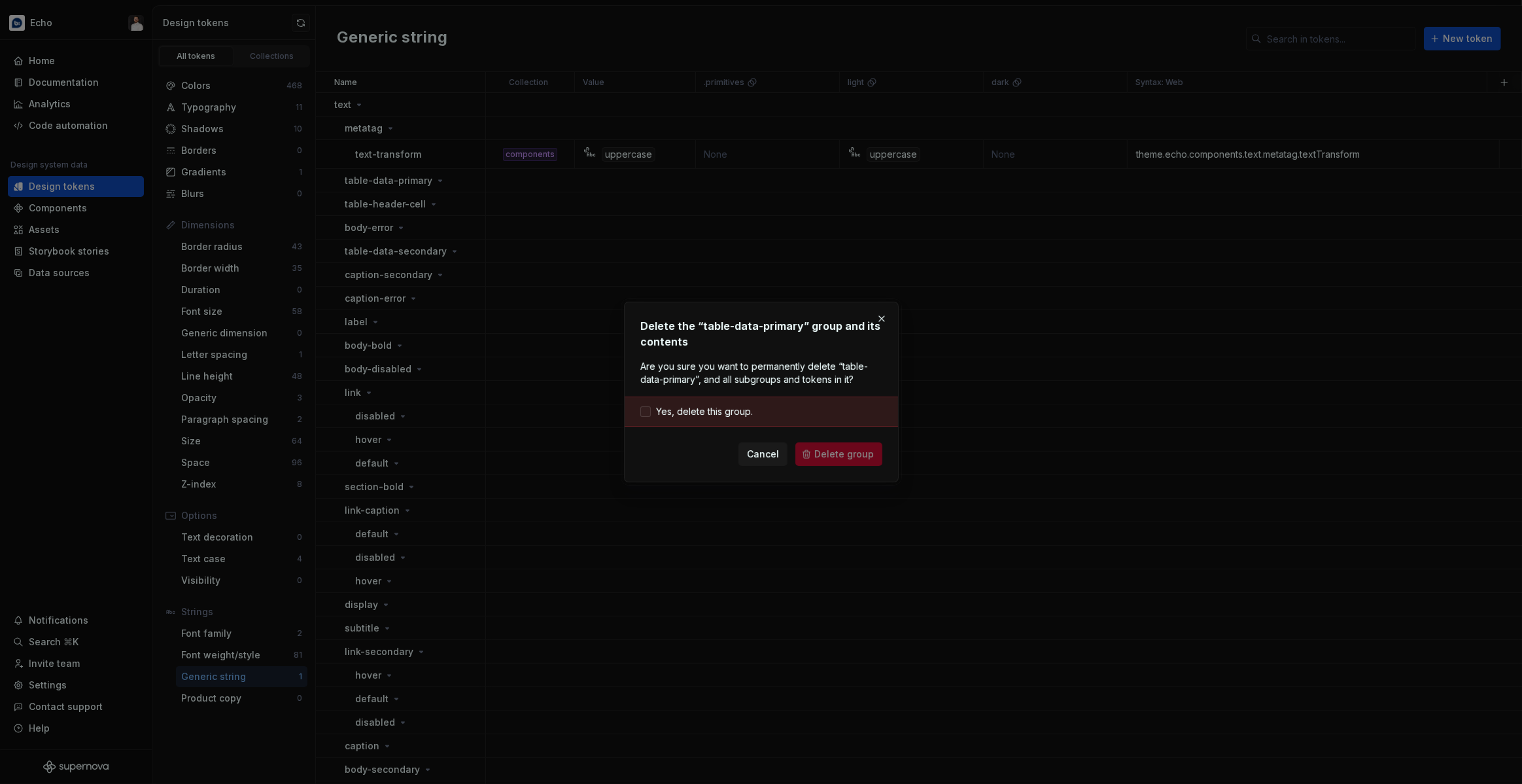
drag, startPoint x: 707, startPoint y: 407, endPoint x: 723, endPoint y: 418, distance: 19.4
click at [707, 407] on span "Yes, delete this group." at bounding box center [704, 412] width 97 height 13
click at [832, 456] on span "Delete group" at bounding box center [843, 454] width 59 height 13
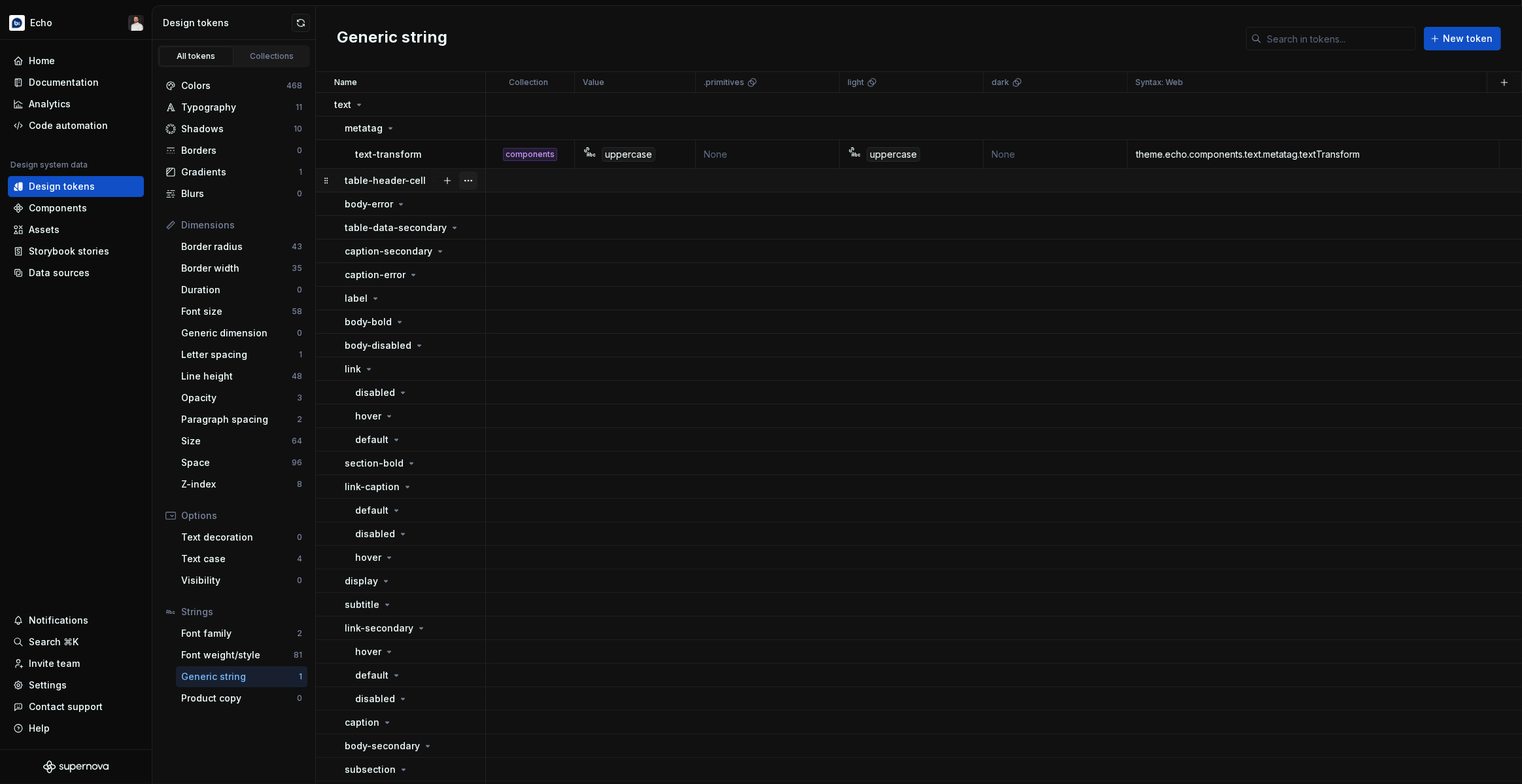
click at [468, 182] on button "button" at bounding box center [468, 180] width 18 height 18
click at [506, 324] on div "Delete group" at bounding box center [526, 328] width 85 height 13
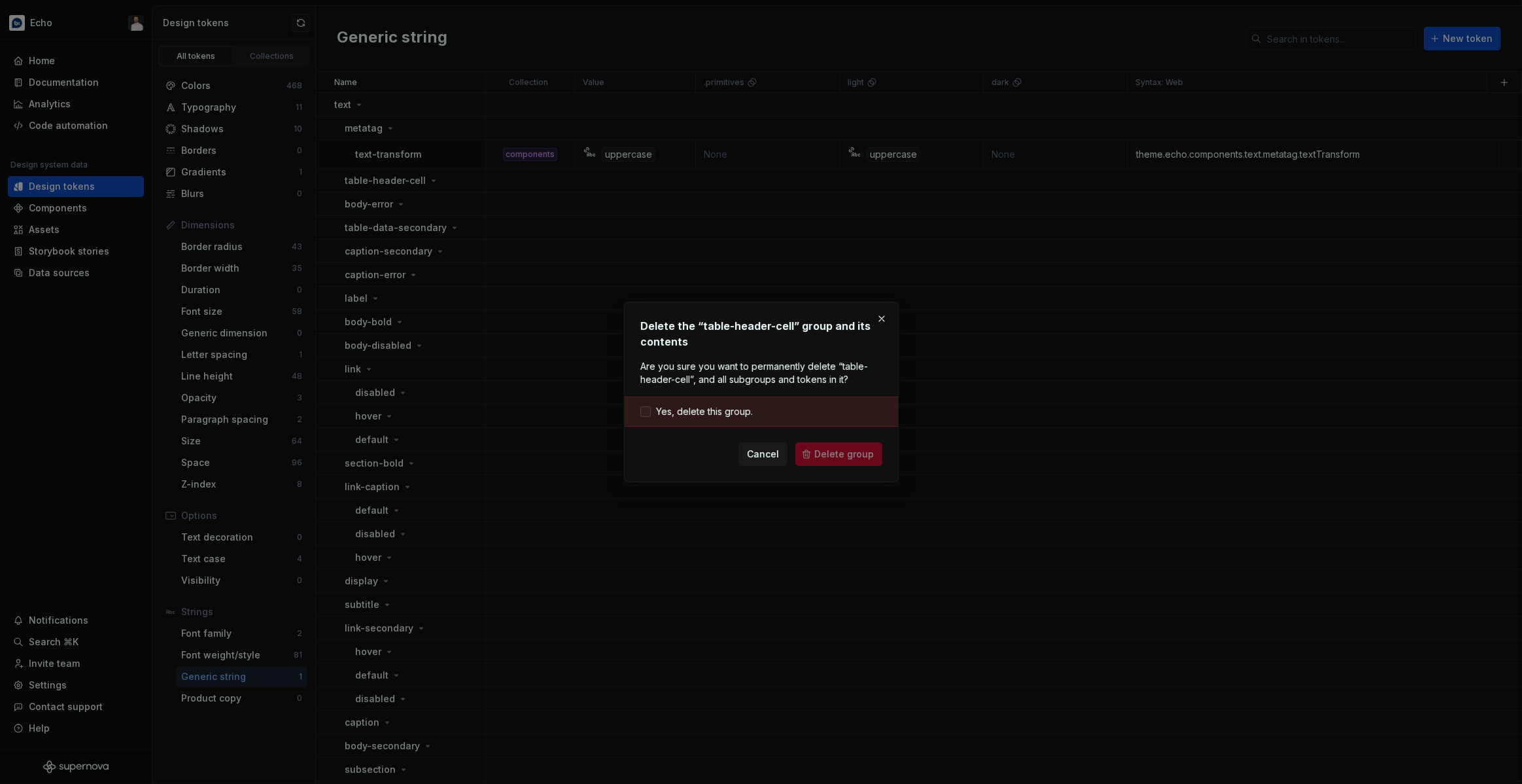
click at [723, 412] on span "Yes, delete this group." at bounding box center [704, 412] width 97 height 13
click at [857, 455] on span "Delete group" at bounding box center [843, 454] width 59 height 13
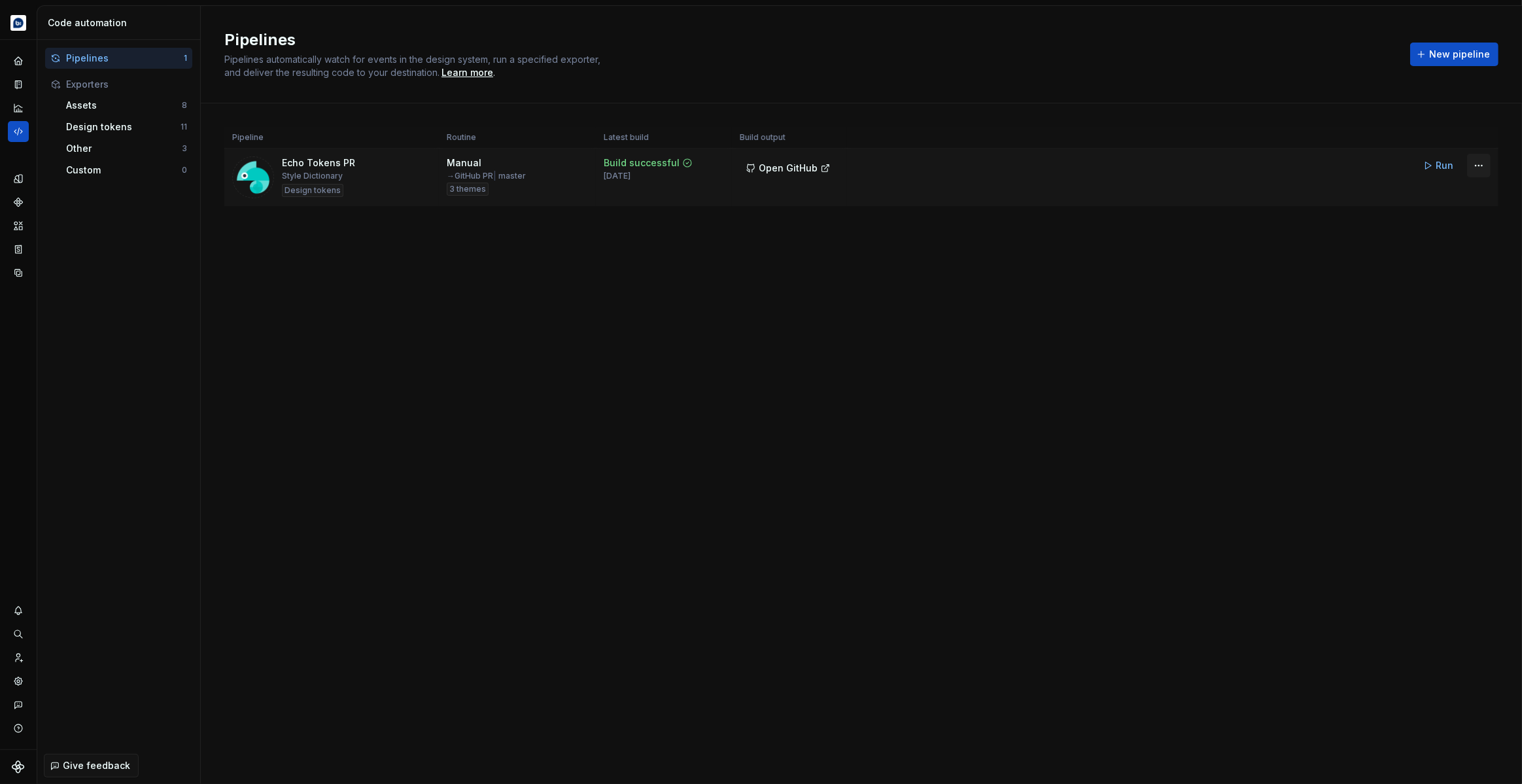
click at [1482, 168] on html "Echo Design system data Code automation Pipelines 1 Exporters Assets 8 Design t…" at bounding box center [761, 392] width 1522 height 784
click at [1451, 192] on div "Edit pipeline" at bounding box center [1462, 193] width 112 height 13
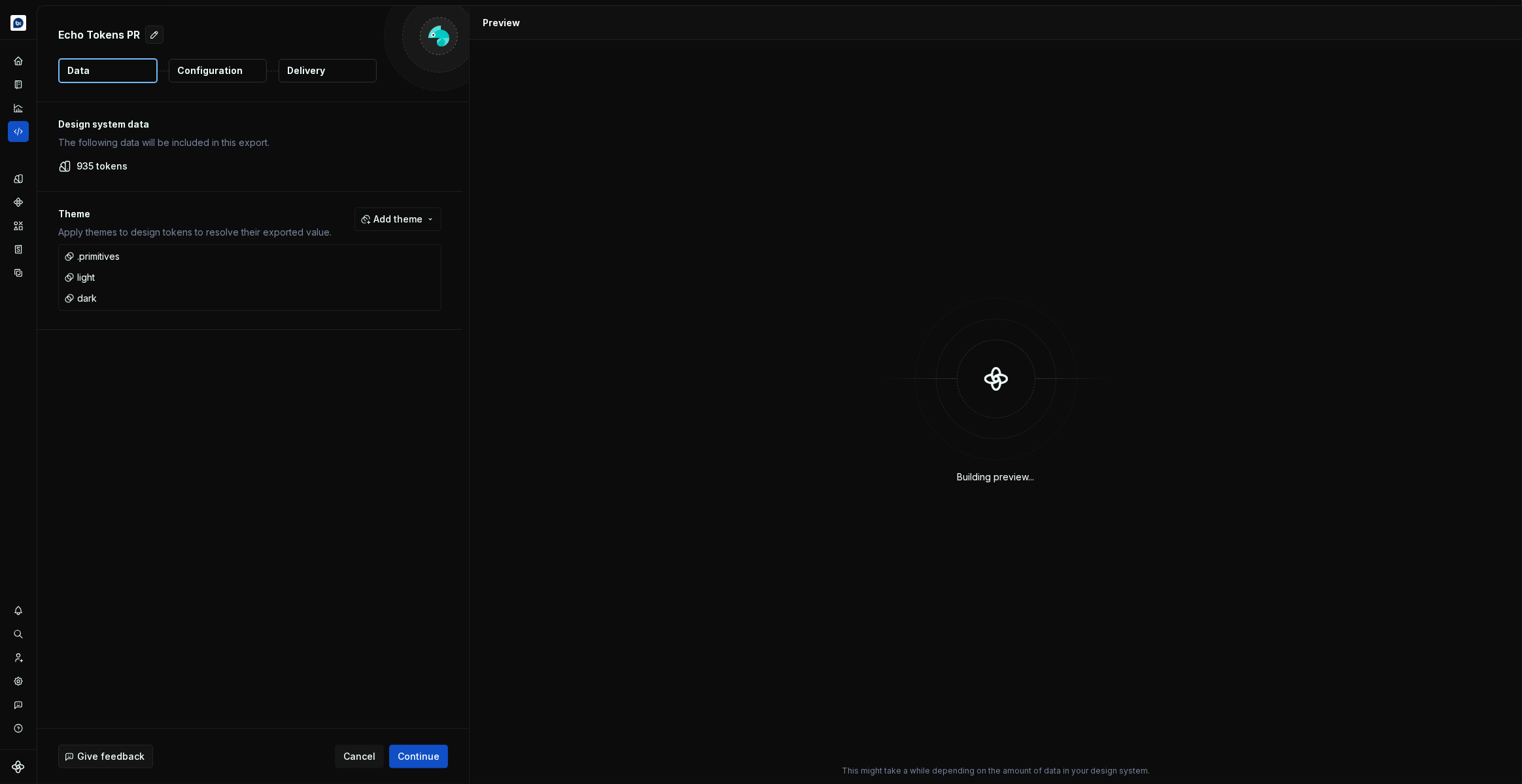
click at [215, 68] on p "Configuration" at bounding box center [210, 70] width 65 height 13
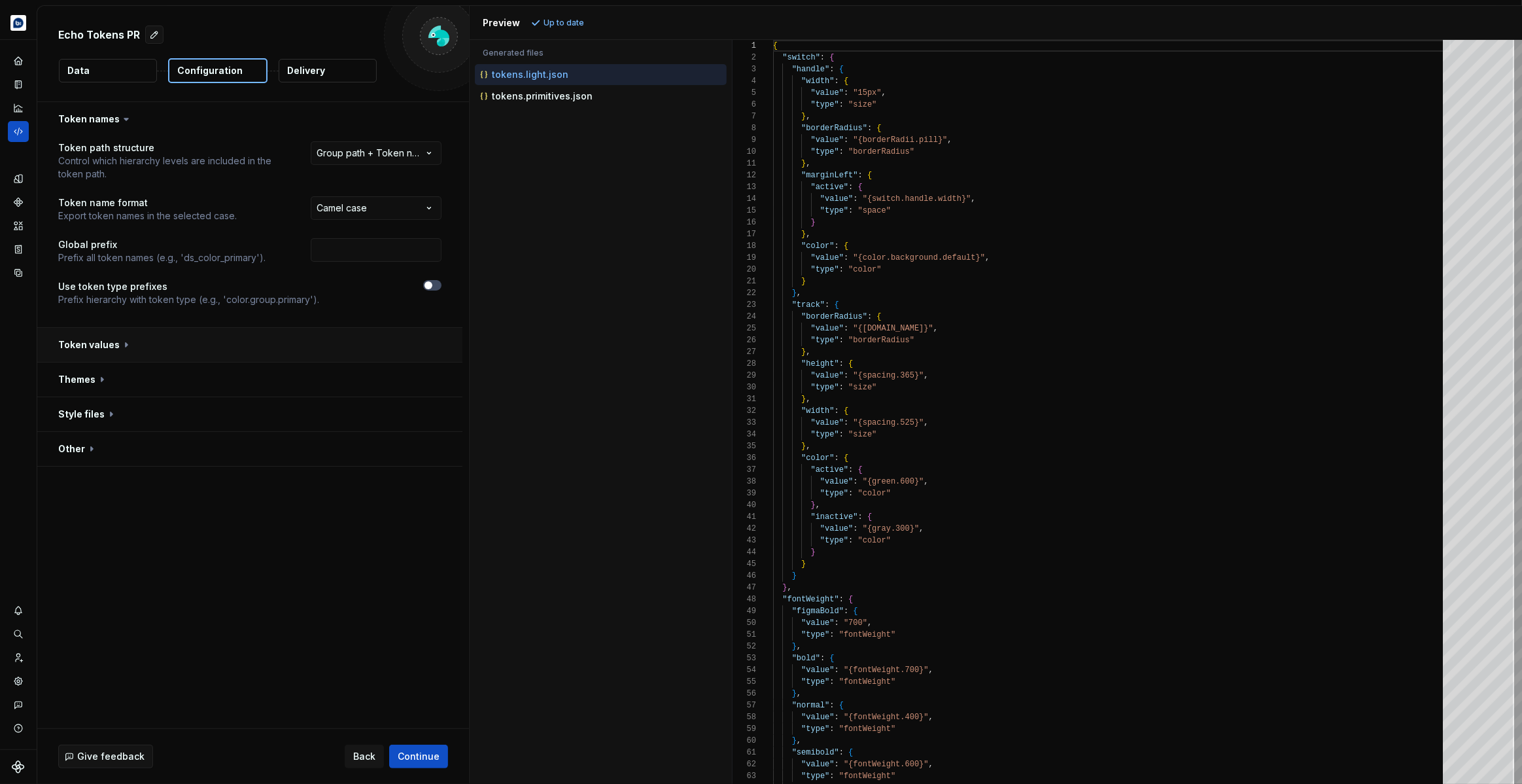
click at [99, 351] on button "button" at bounding box center [250, 344] width 425 height 34
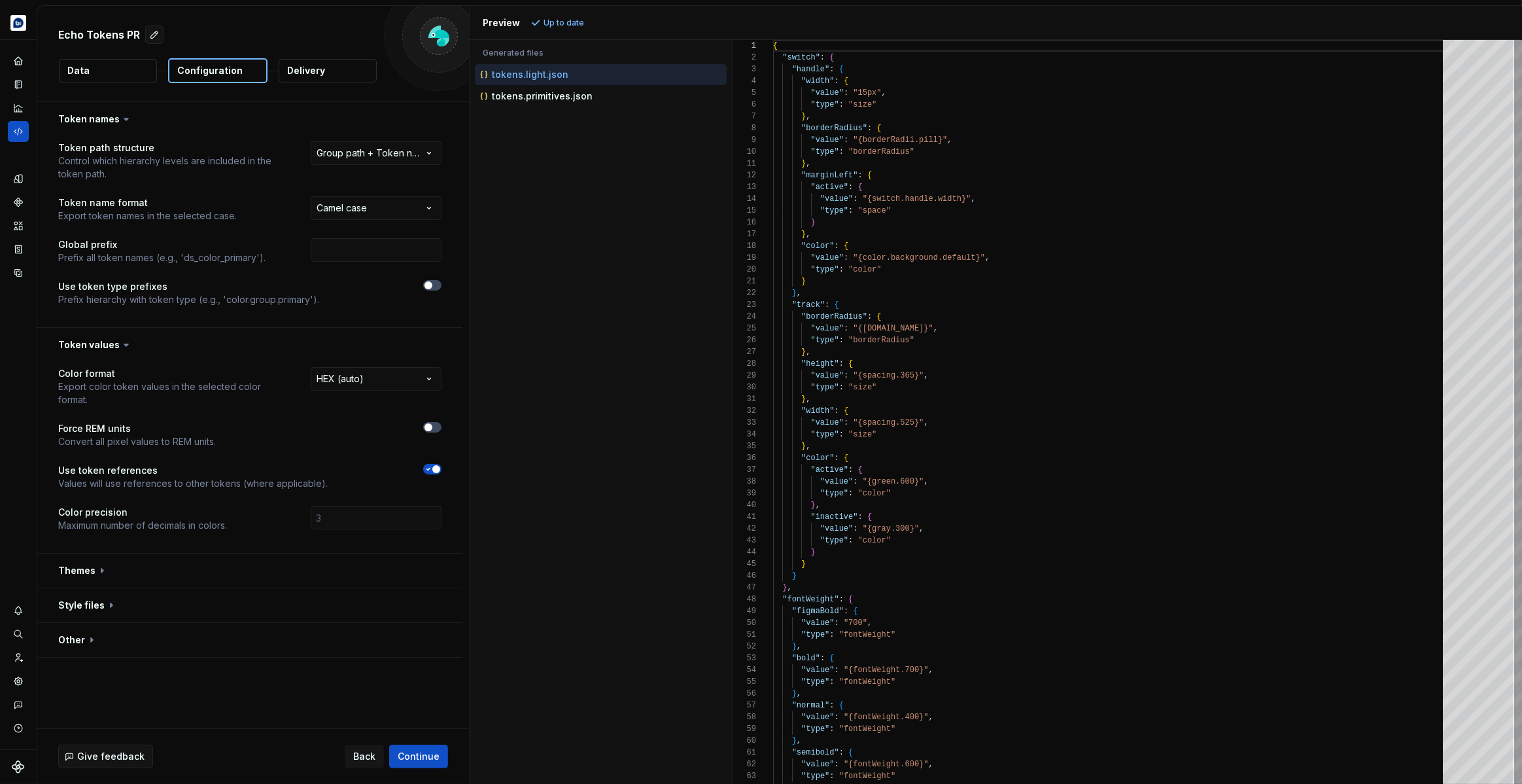
type textarea "**********"
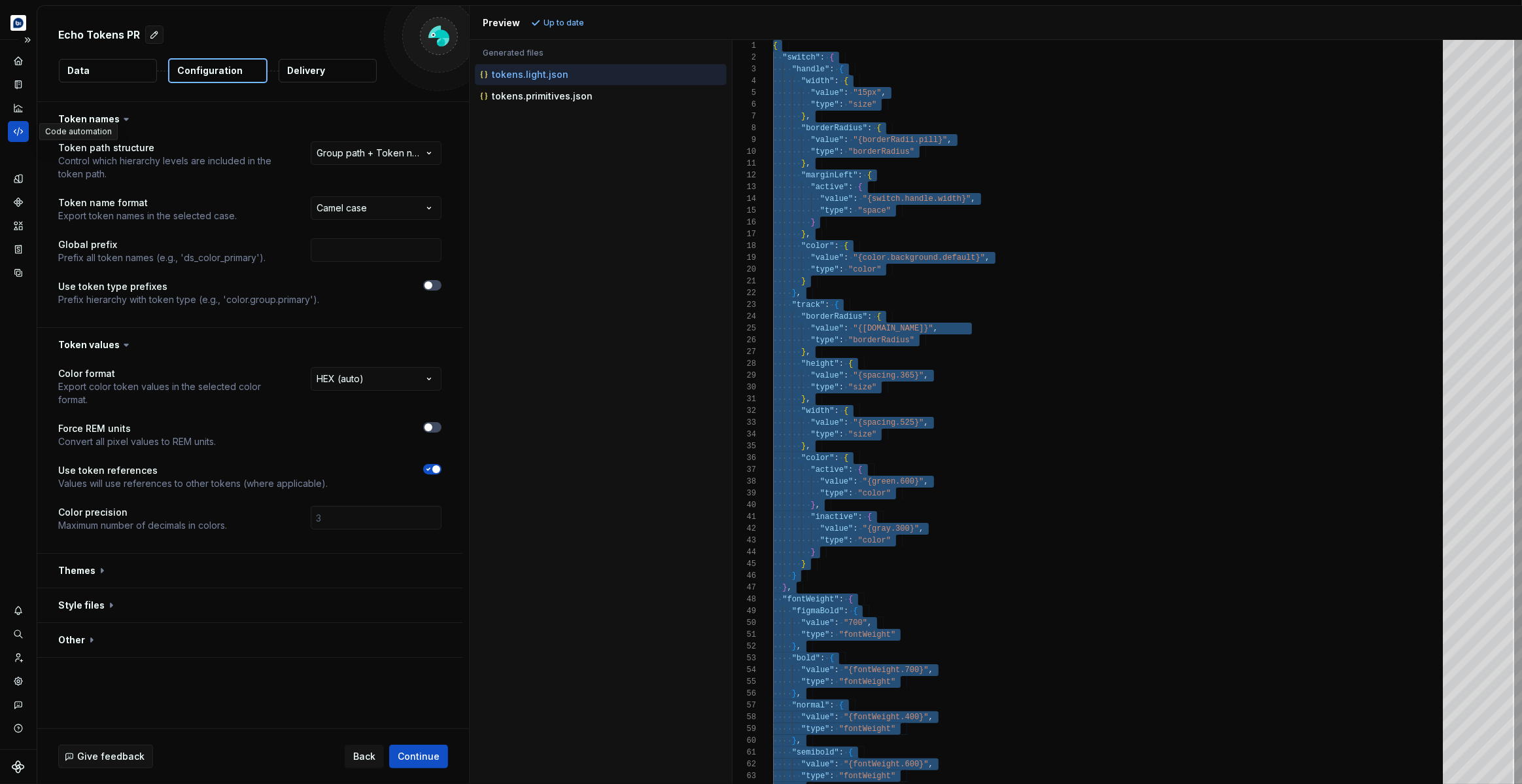
click at [18, 131] on icon "Code automation" at bounding box center [18, 131] width 9 height 8
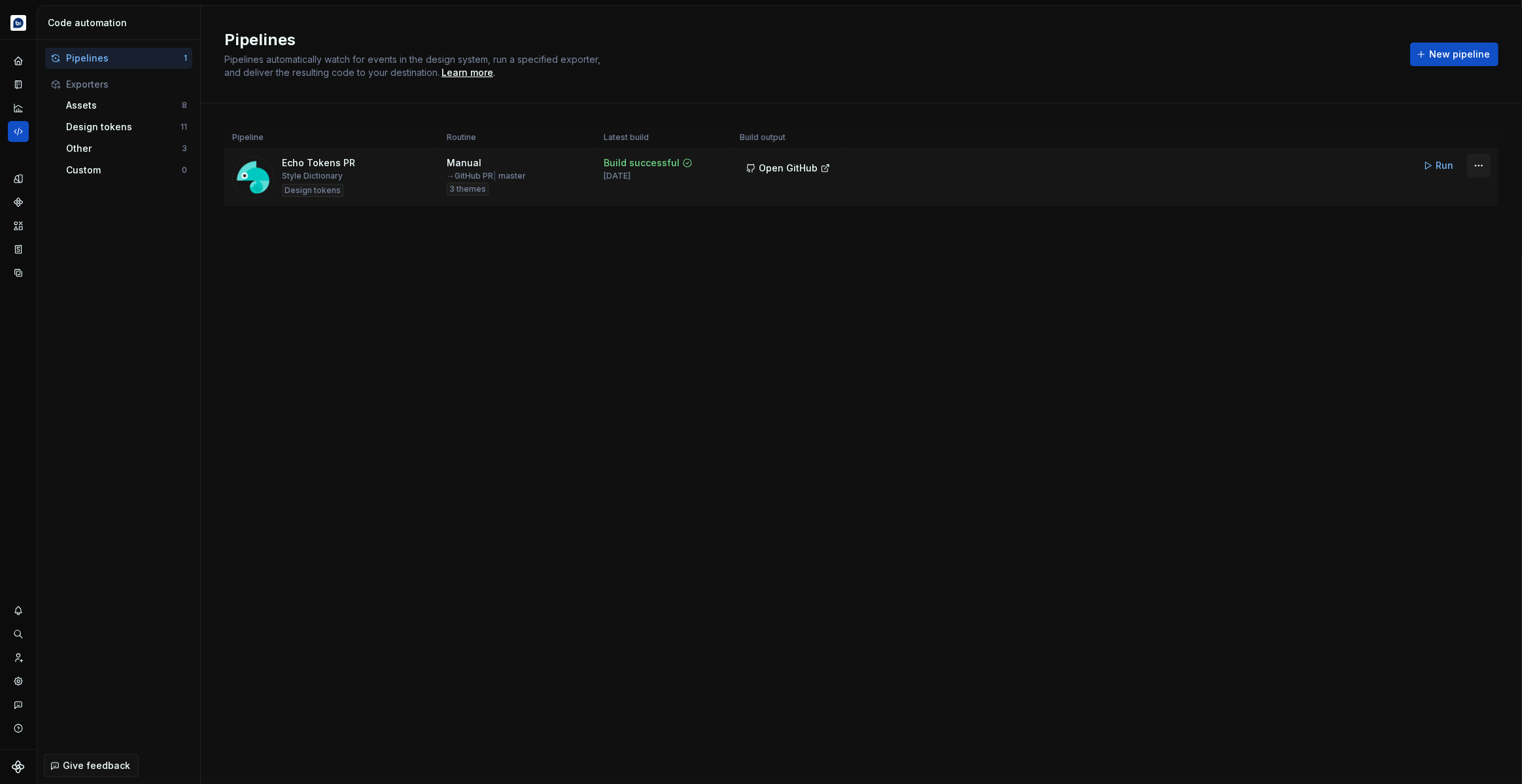
click at [1485, 168] on html "Echo Design system data Code automation Pipelines 1 Exporters Assets 8 Design t…" at bounding box center [761, 392] width 1522 height 784
click at [1443, 198] on div "Edit pipeline" at bounding box center [1462, 193] width 112 height 13
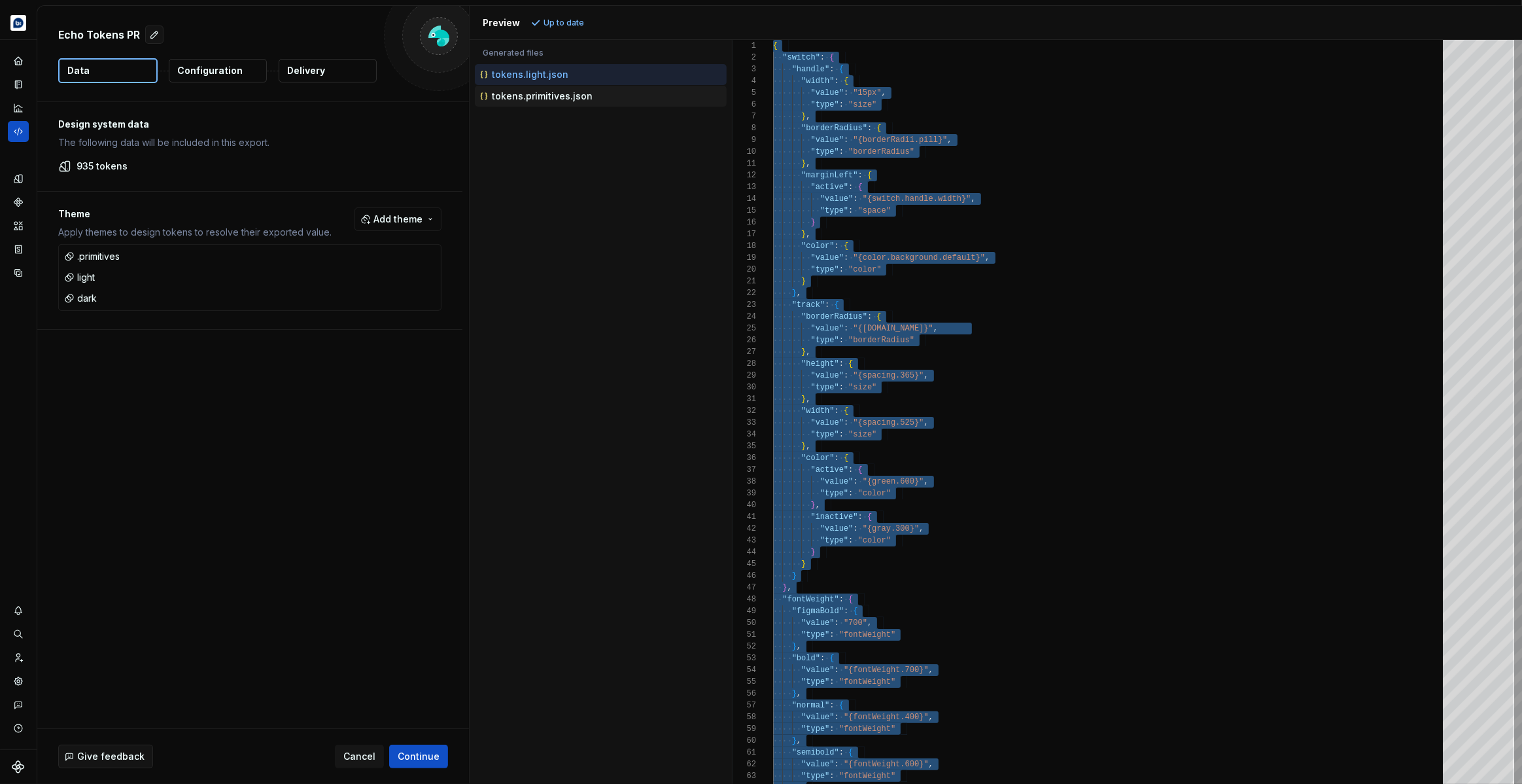
click at [566, 97] on p "tokens.primitives.json" at bounding box center [542, 96] width 100 height 10
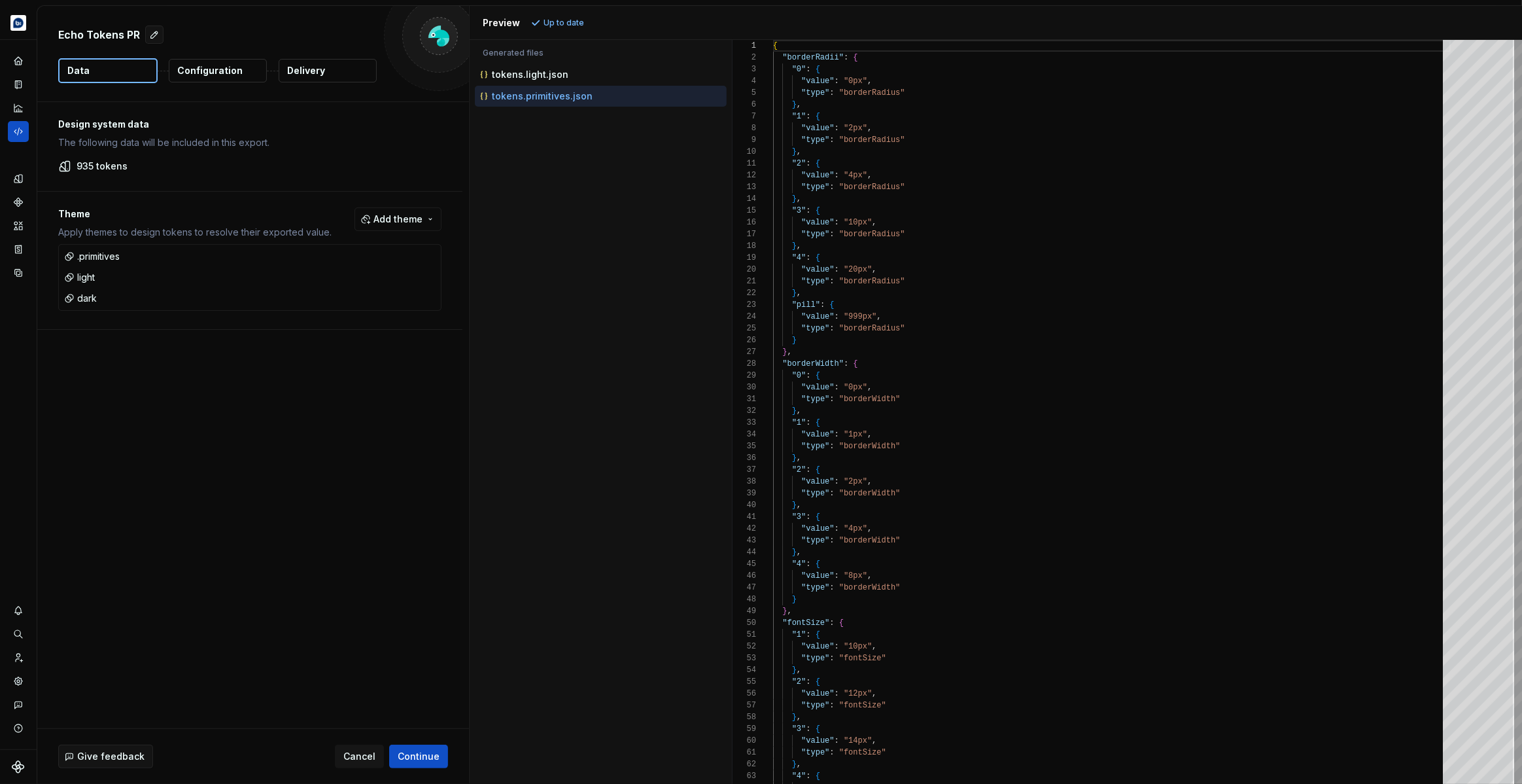
drag, startPoint x: 760, startPoint y: 119, endPoint x: 850, endPoint y: 138, distance: 92.0
type textarea "**********"
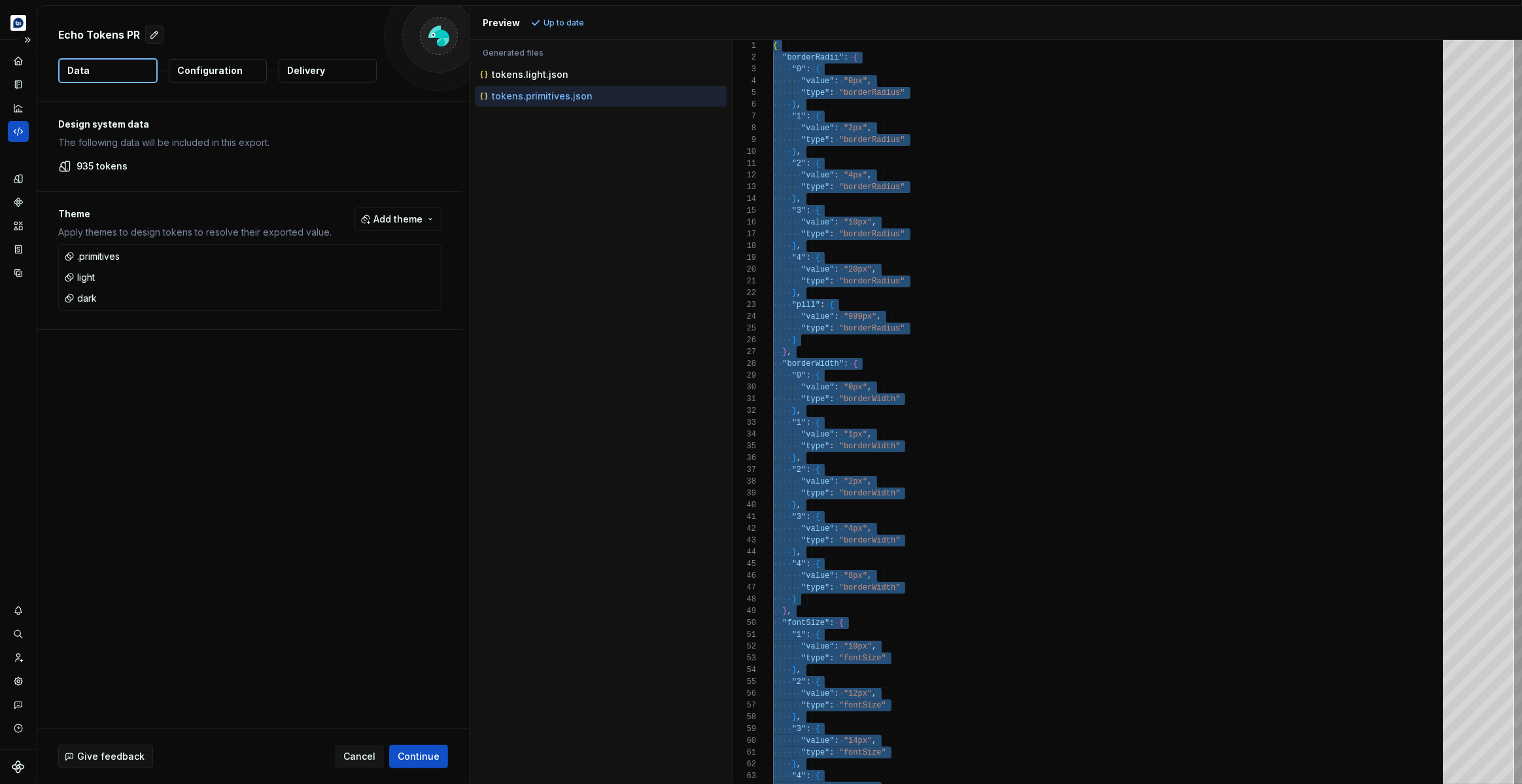
click at [15, 133] on icon "Code automation" at bounding box center [18, 131] width 9 height 8
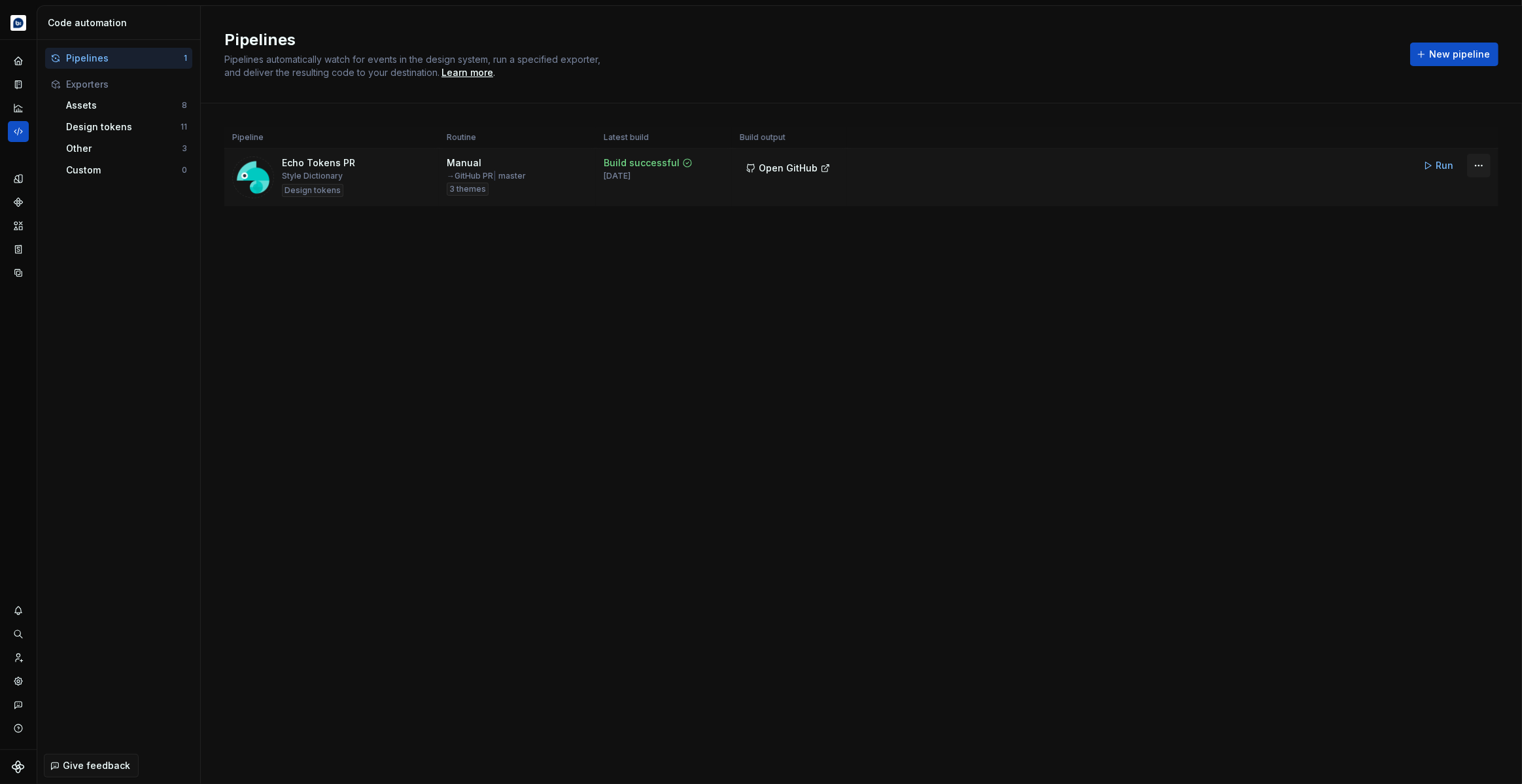
click at [1472, 164] on html "Echo Design system data Code automation Pipelines 1 Exporters Assets 8 Design t…" at bounding box center [761, 392] width 1522 height 784
click at [1445, 191] on div "Edit pipeline" at bounding box center [1462, 193] width 112 height 13
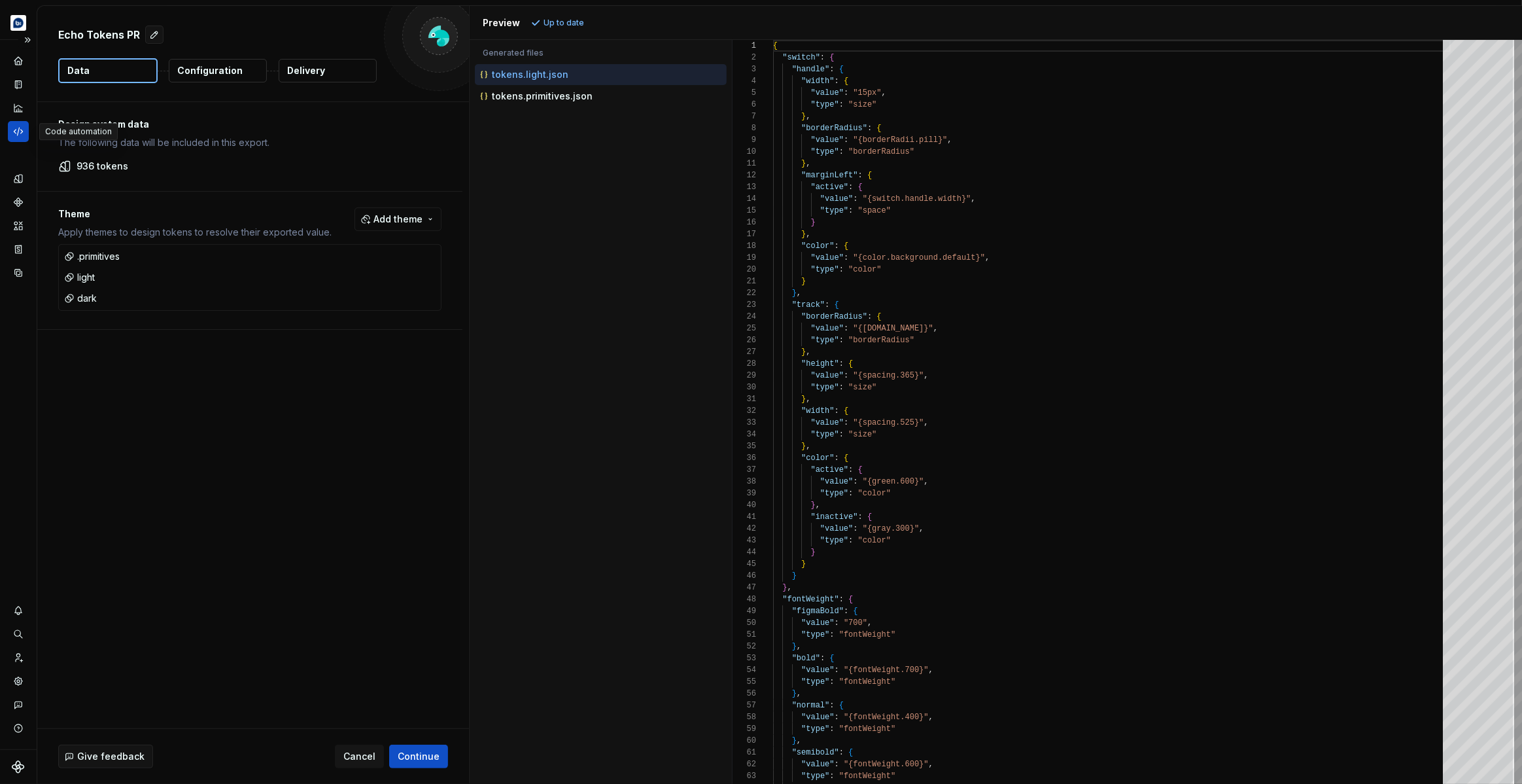
click at [21, 134] on icon "Code automation" at bounding box center [18, 131] width 12 height 12
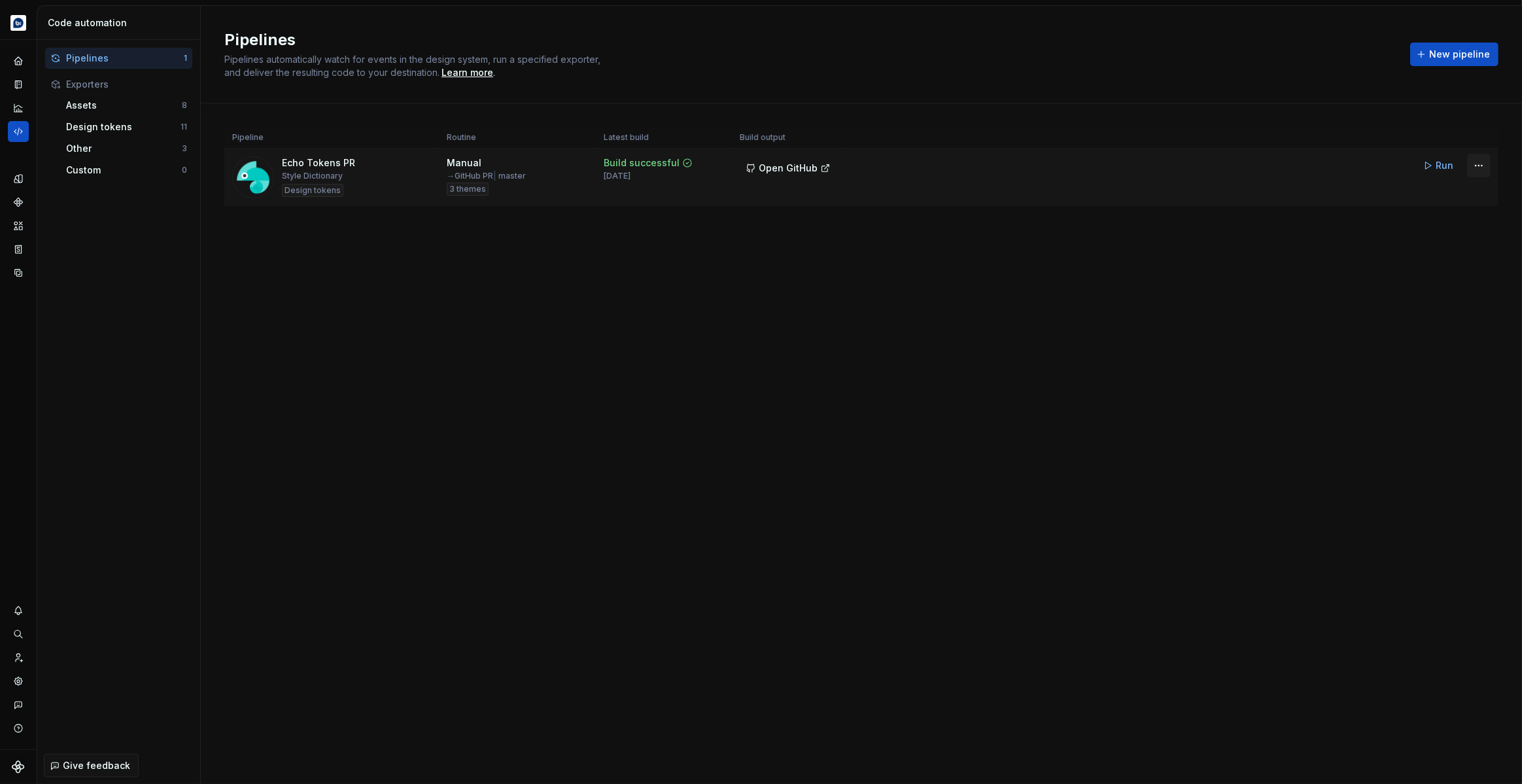
click at [1485, 166] on html "Echo Design system data Code automation Pipelines 1 Exporters Assets 8 Design t…" at bounding box center [761, 392] width 1522 height 784
click at [1435, 195] on div "Edit pipeline" at bounding box center [1462, 193] width 112 height 13
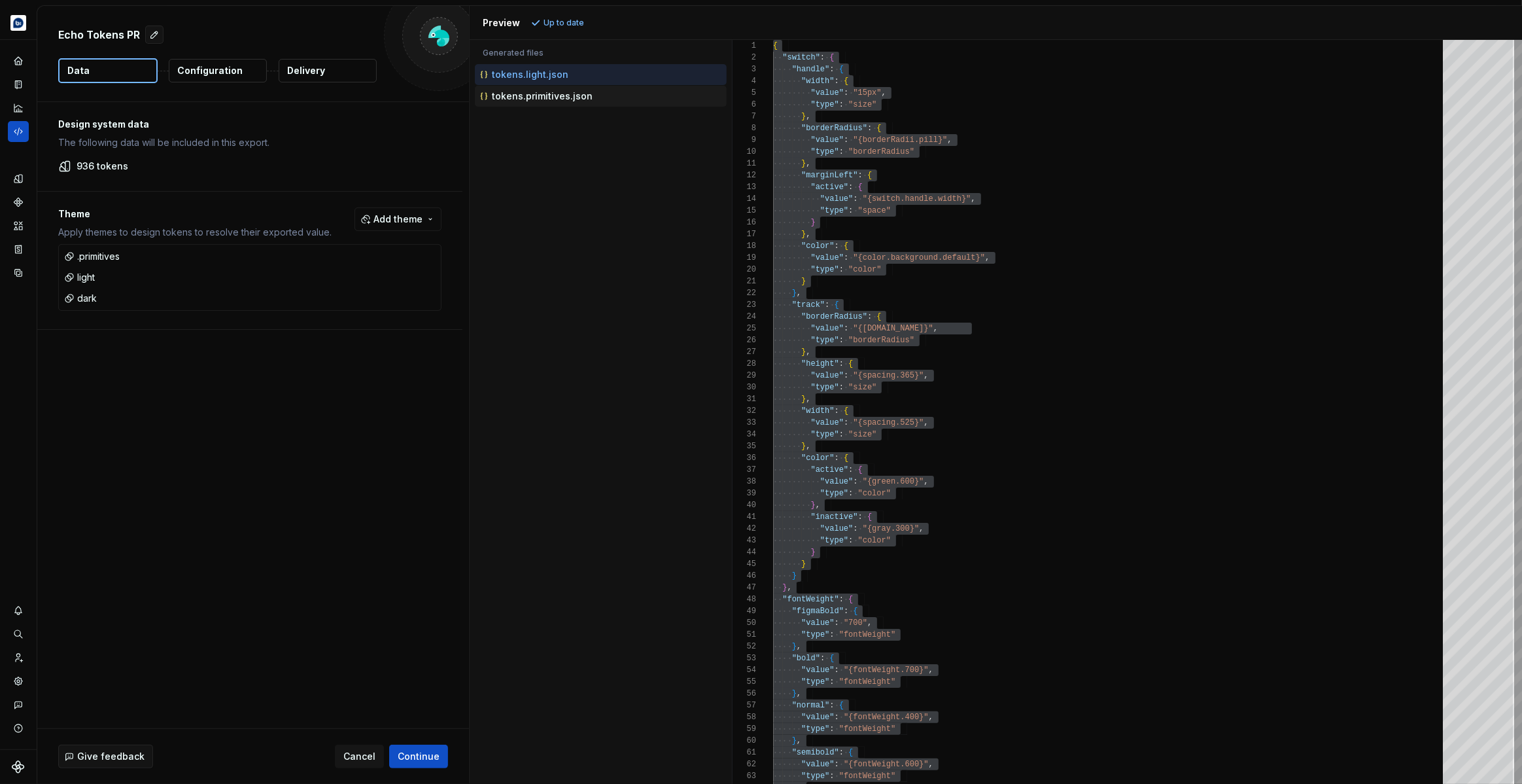
click at [540, 97] on p "tokens.primitives.json" at bounding box center [542, 96] width 100 height 10
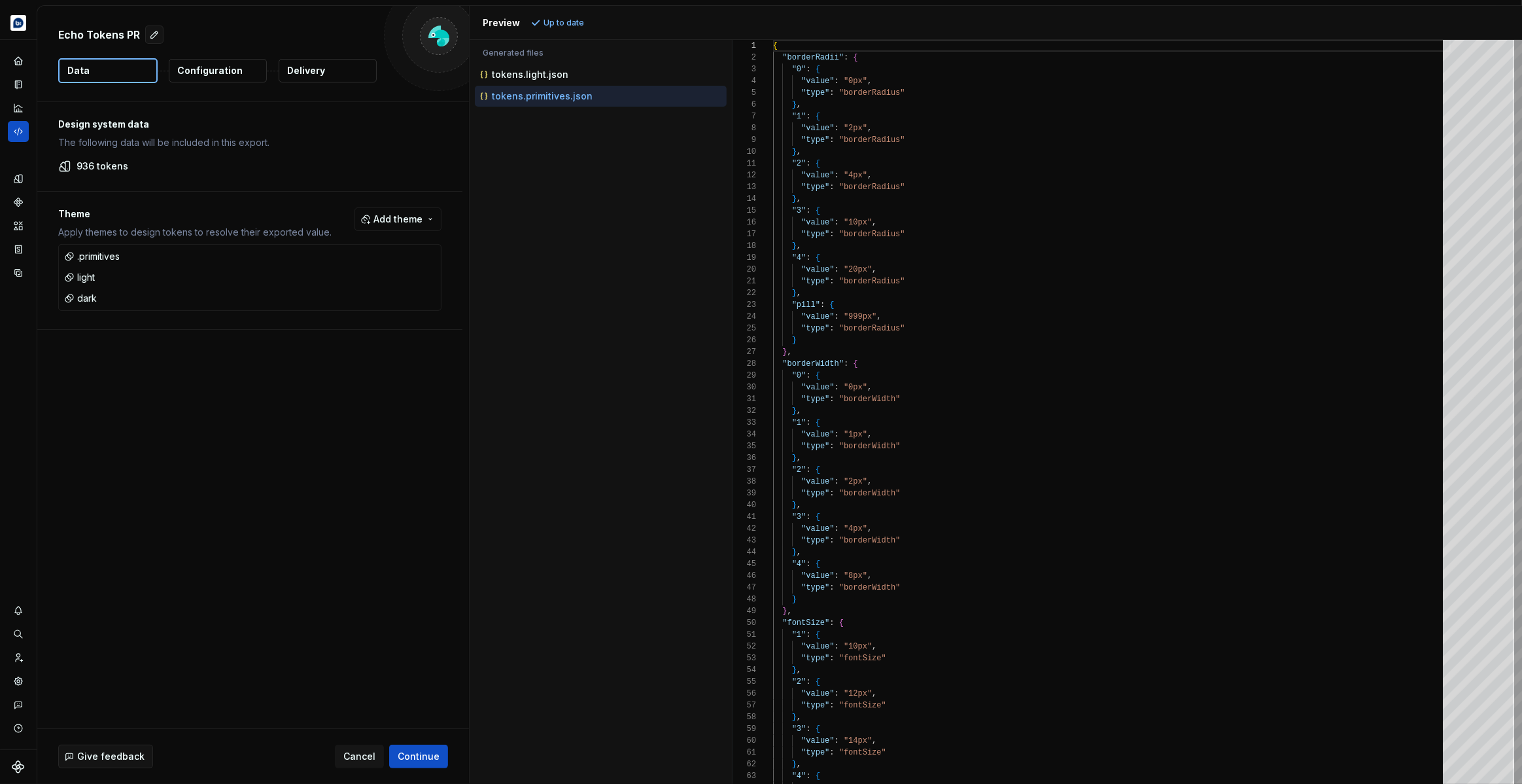
type textarea "**********"
type textarea "*"
type textarea "**********"
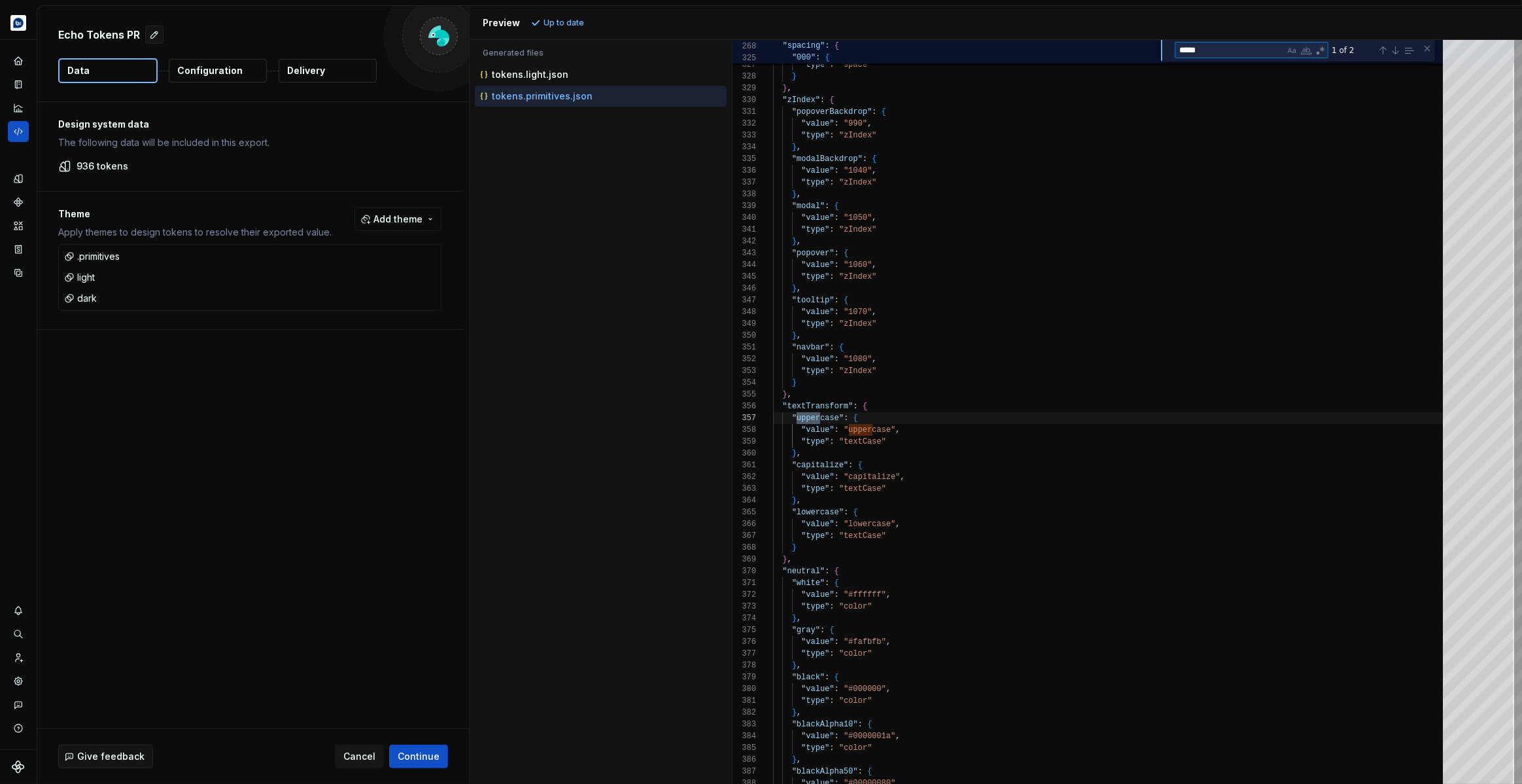
scroll to position [118, 46]
type textarea "*****"
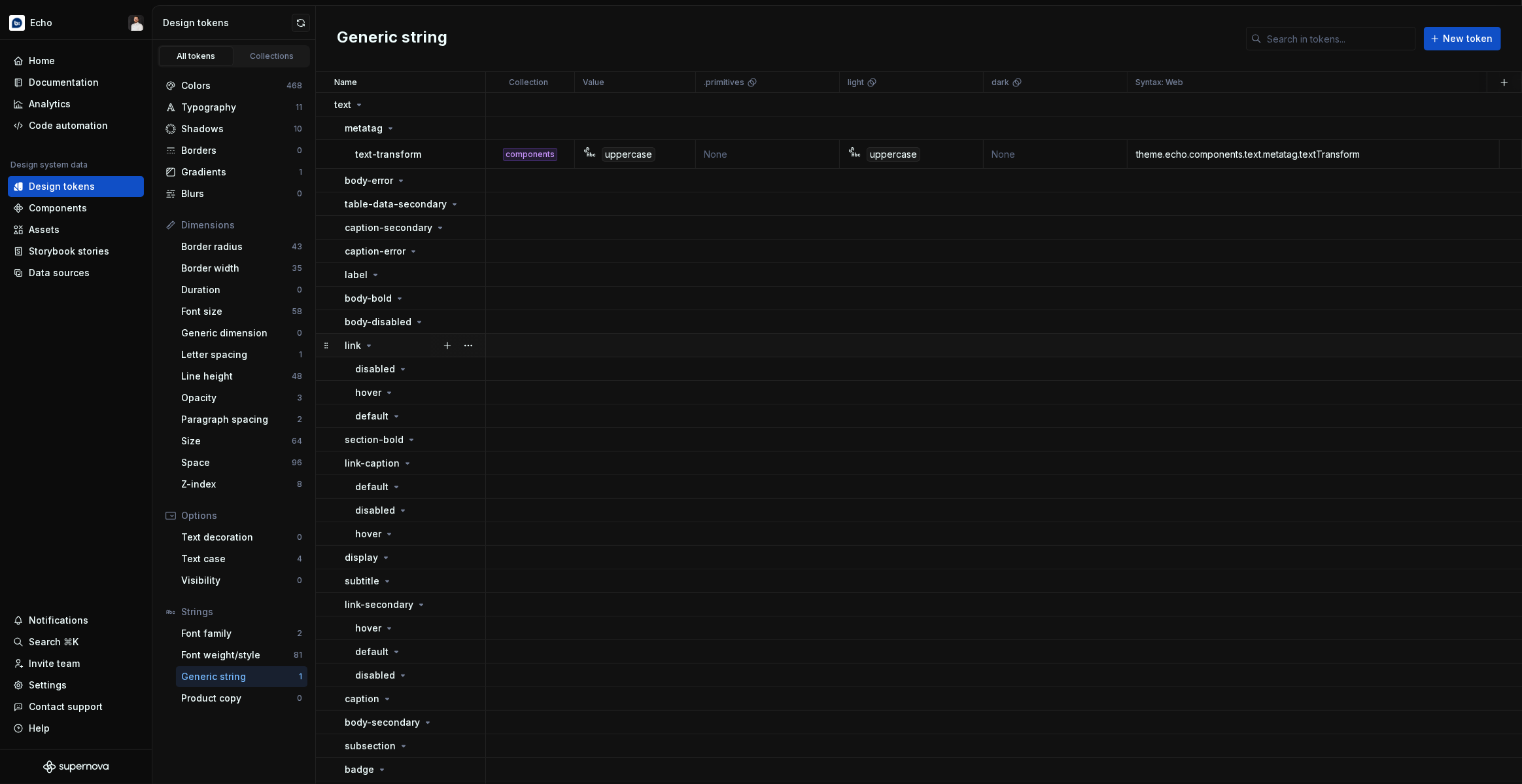
click at [374, 339] on div "link" at bounding box center [414, 345] width 140 height 13
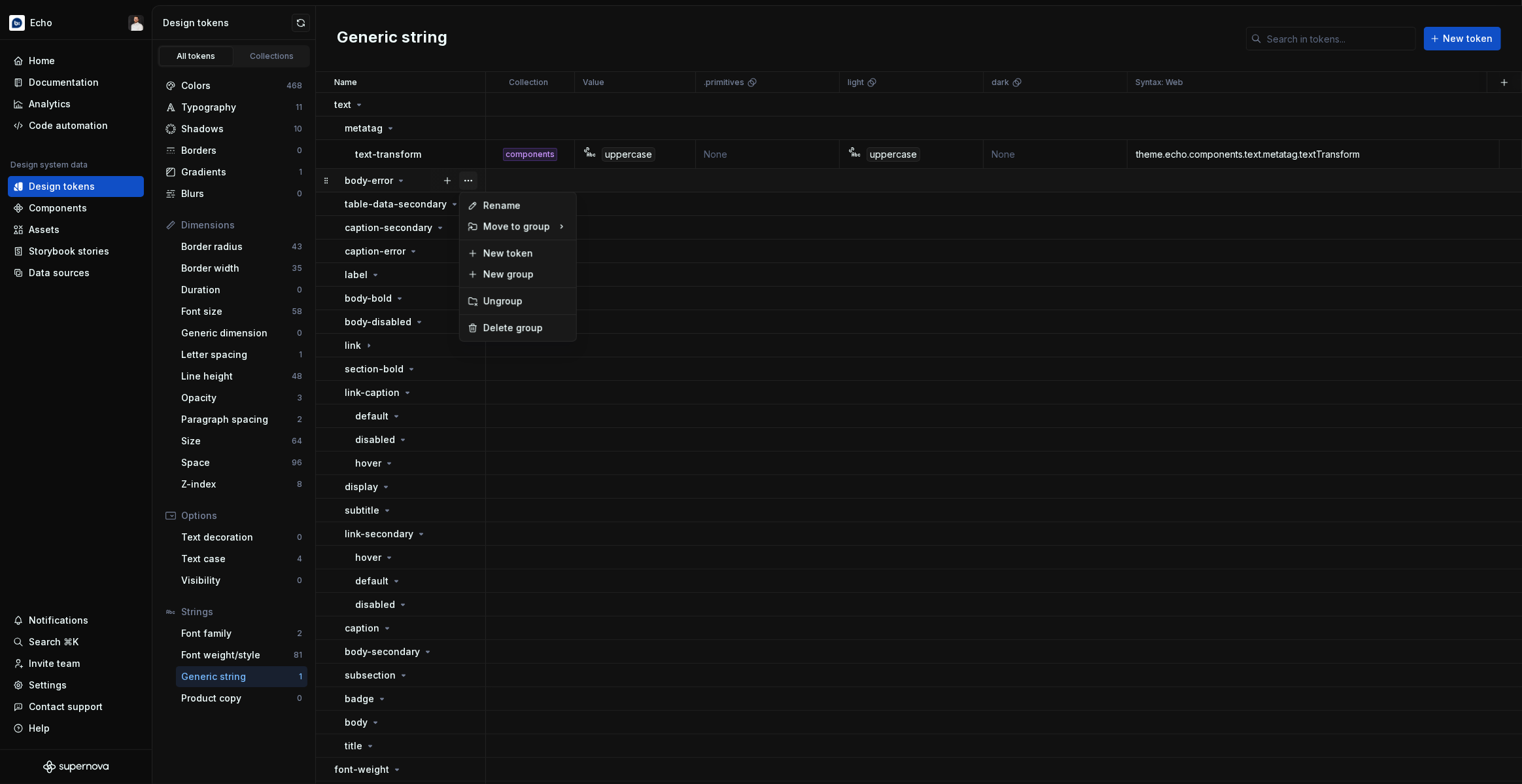
click at [471, 180] on button "button" at bounding box center [468, 180] width 18 height 18
click at [514, 323] on div "Delete group" at bounding box center [526, 328] width 85 height 13
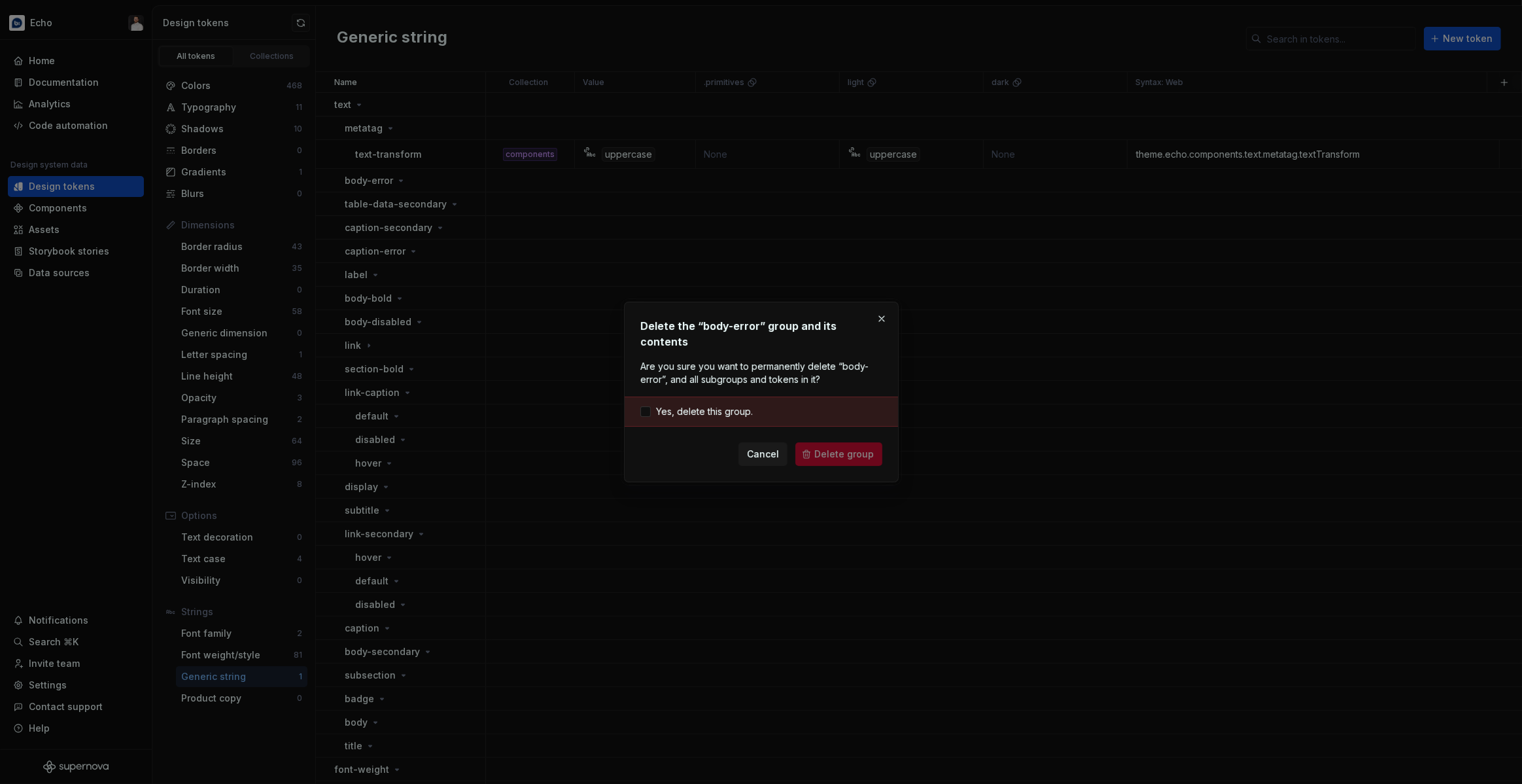
drag, startPoint x: 709, startPoint y: 406, endPoint x: 760, endPoint y: 415, distance: 51.8
click at [709, 406] on span "Yes, delete this group." at bounding box center [704, 412] width 97 height 13
click at [821, 448] on span "Delete group" at bounding box center [843, 454] width 59 height 13
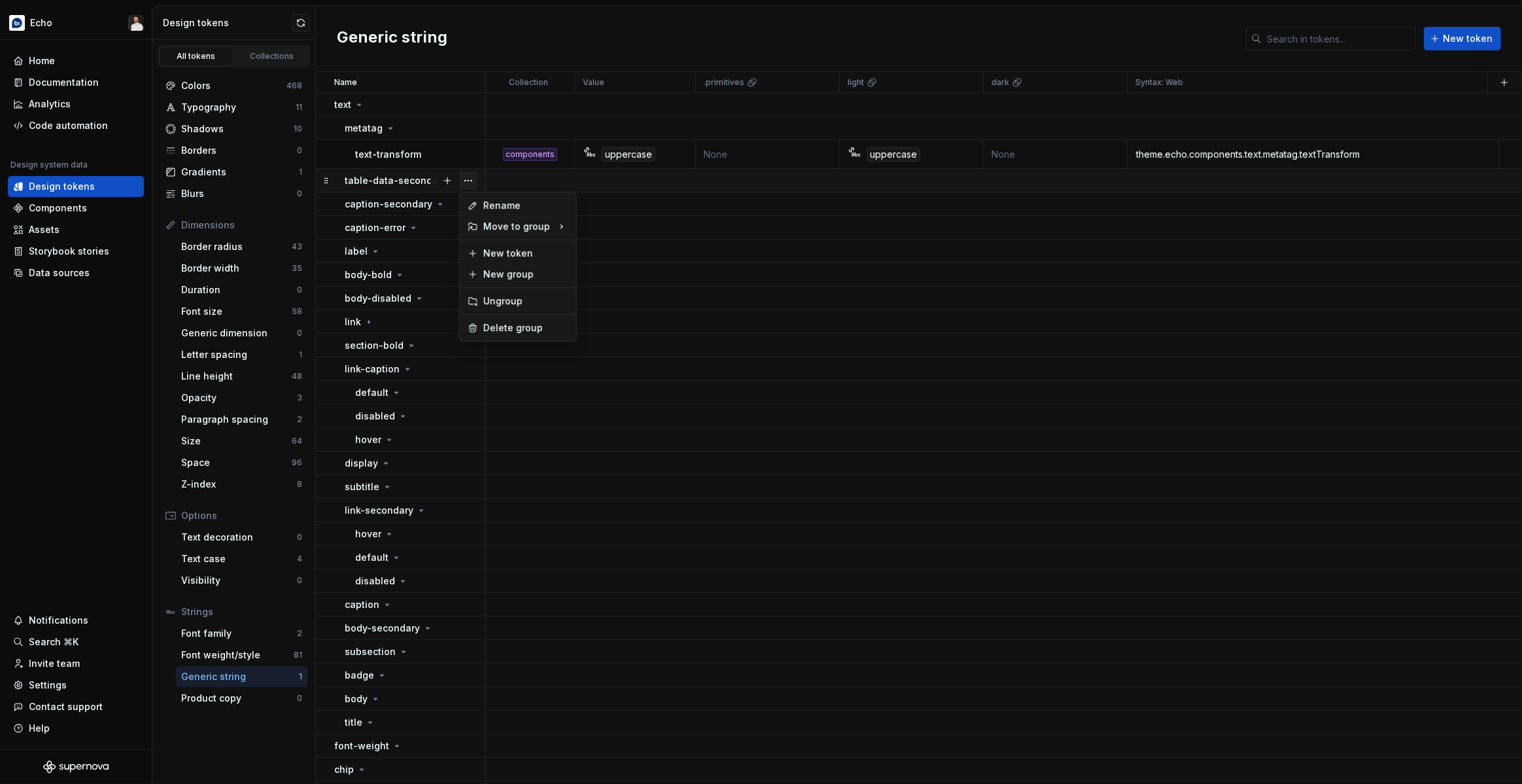
click at [473, 182] on button "button" at bounding box center [468, 180] width 18 height 18
click at [508, 330] on div "Delete group" at bounding box center [526, 328] width 85 height 13
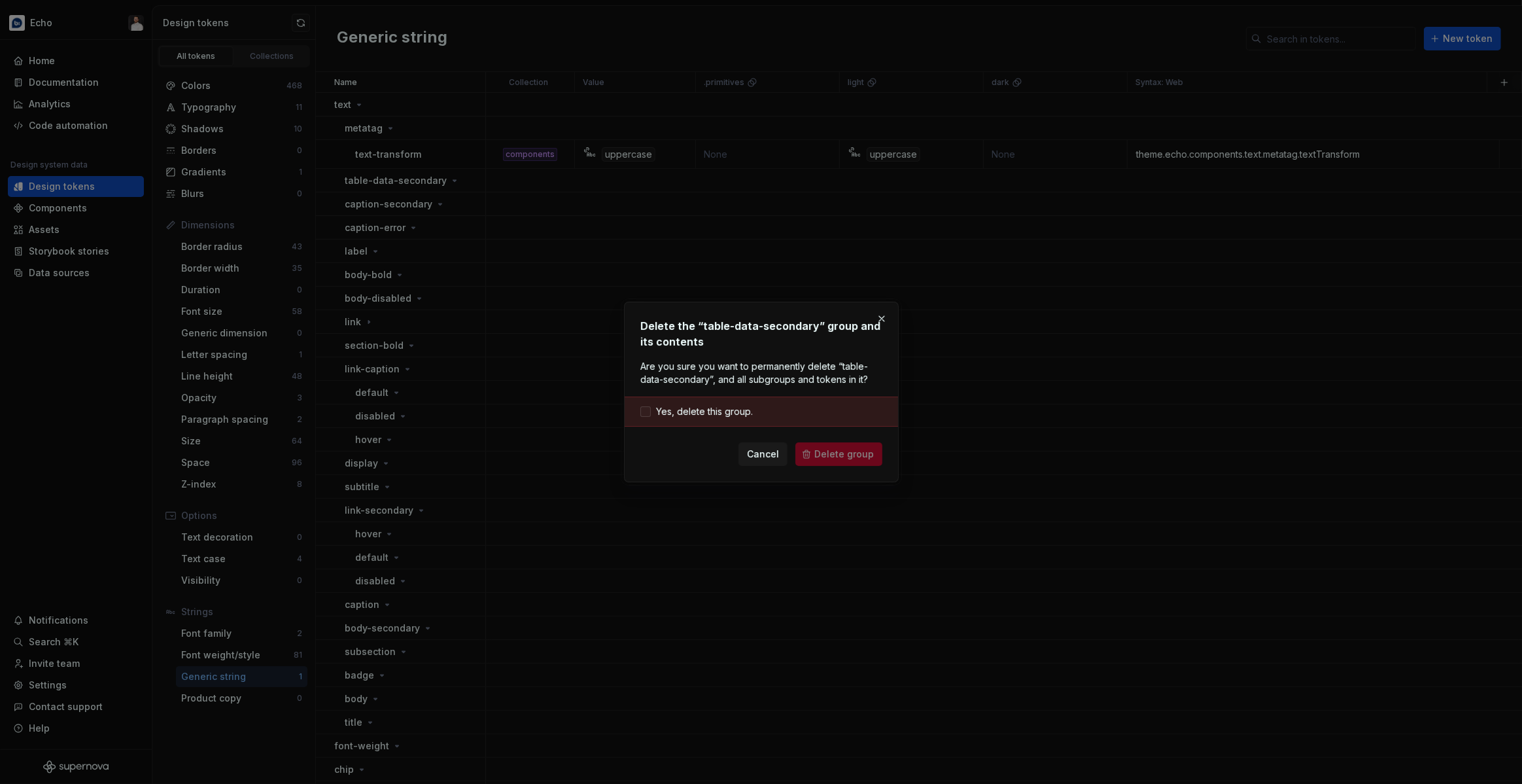
click at [736, 412] on span "Yes, delete this group." at bounding box center [704, 412] width 97 height 13
click at [850, 454] on span "Delete group" at bounding box center [843, 454] width 59 height 13
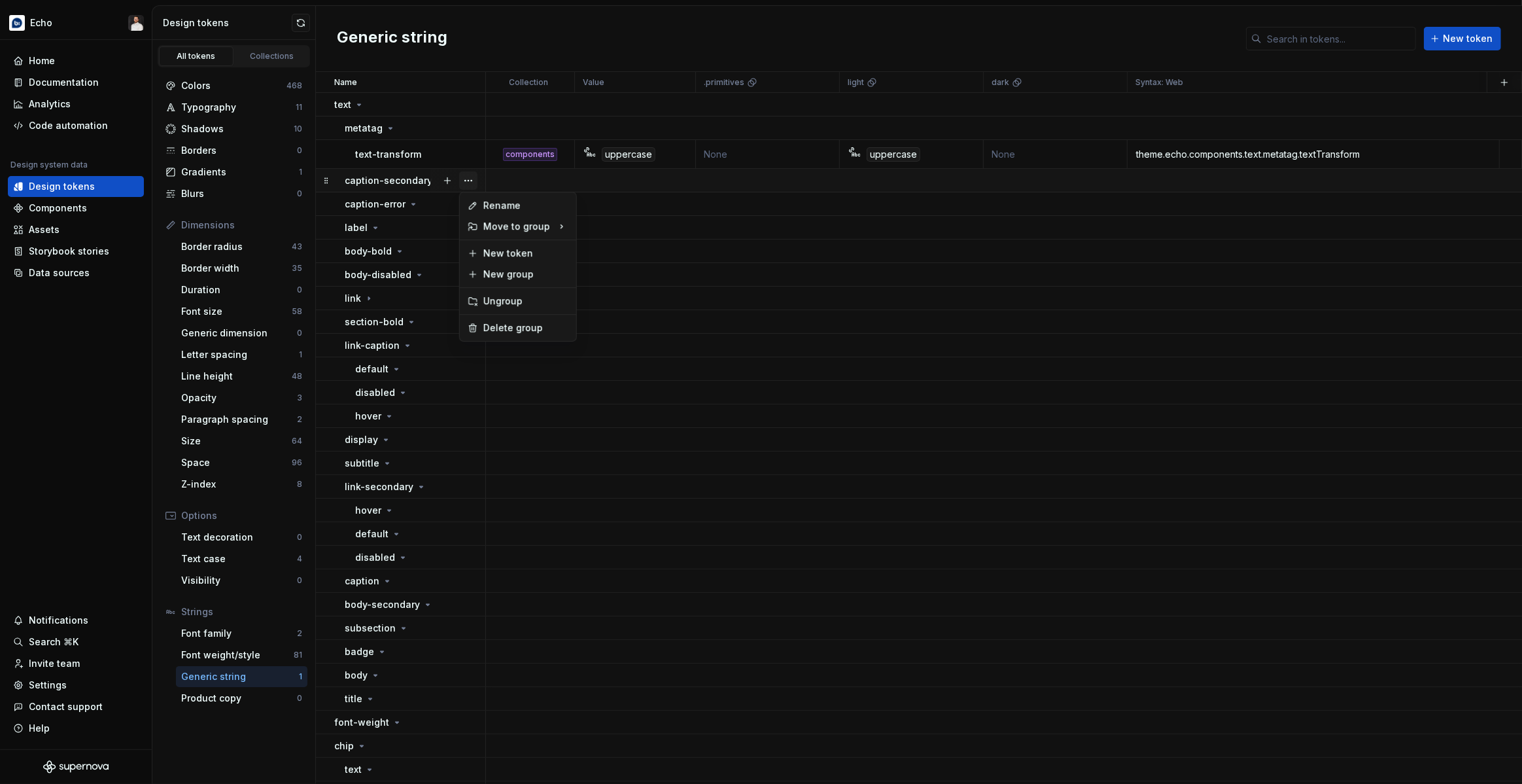
click at [467, 180] on button "button" at bounding box center [468, 180] width 18 height 18
click at [504, 338] on div "Delete group" at bounding box center [518, 328] width 111 height 21
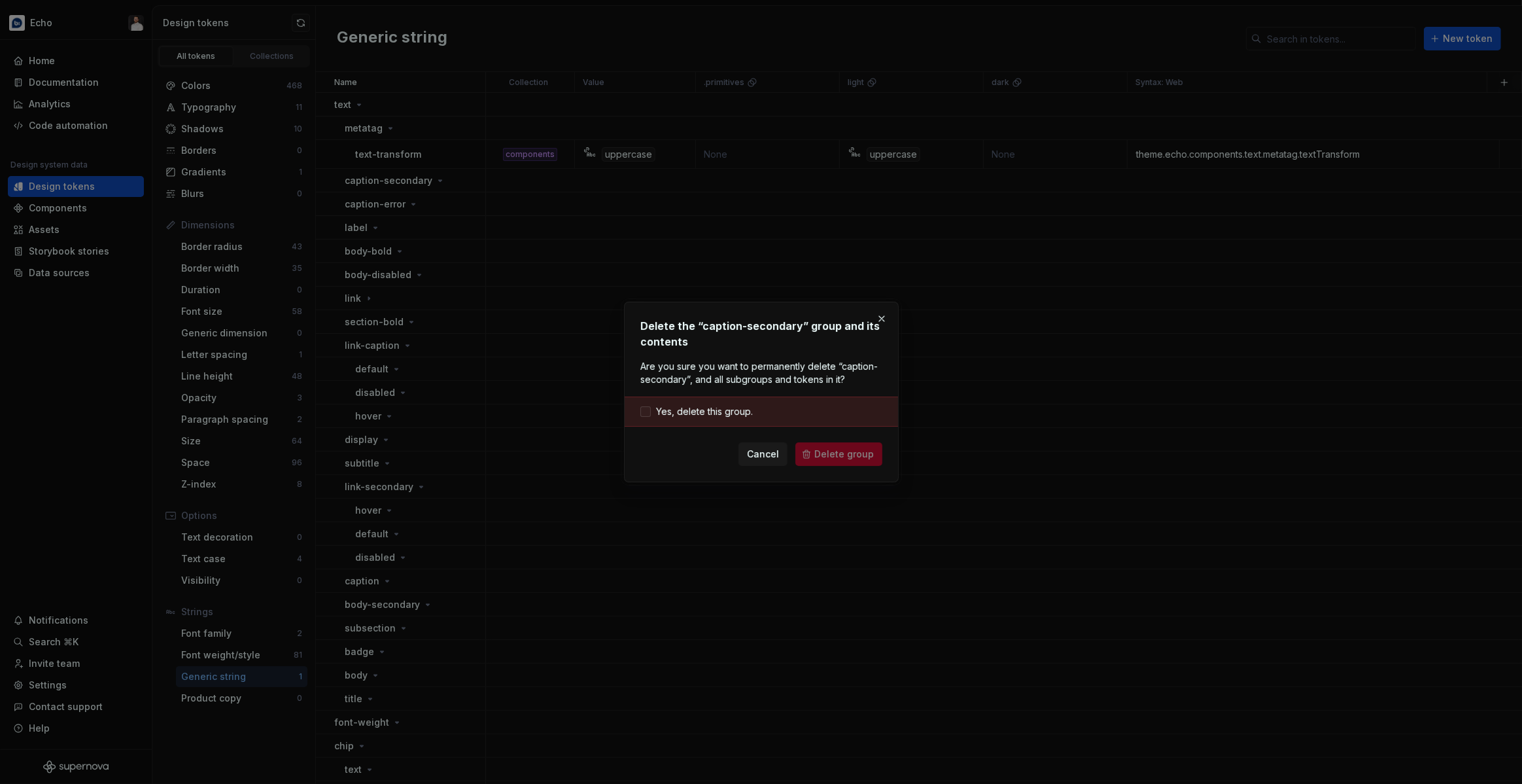
click at [729, 417] on span "Yes, delete this group." at bounding box center [704, 412] width 97 height 13
click at [848, 457] on span "Delete group" at bounding box center [843, 454] width 59 height 13
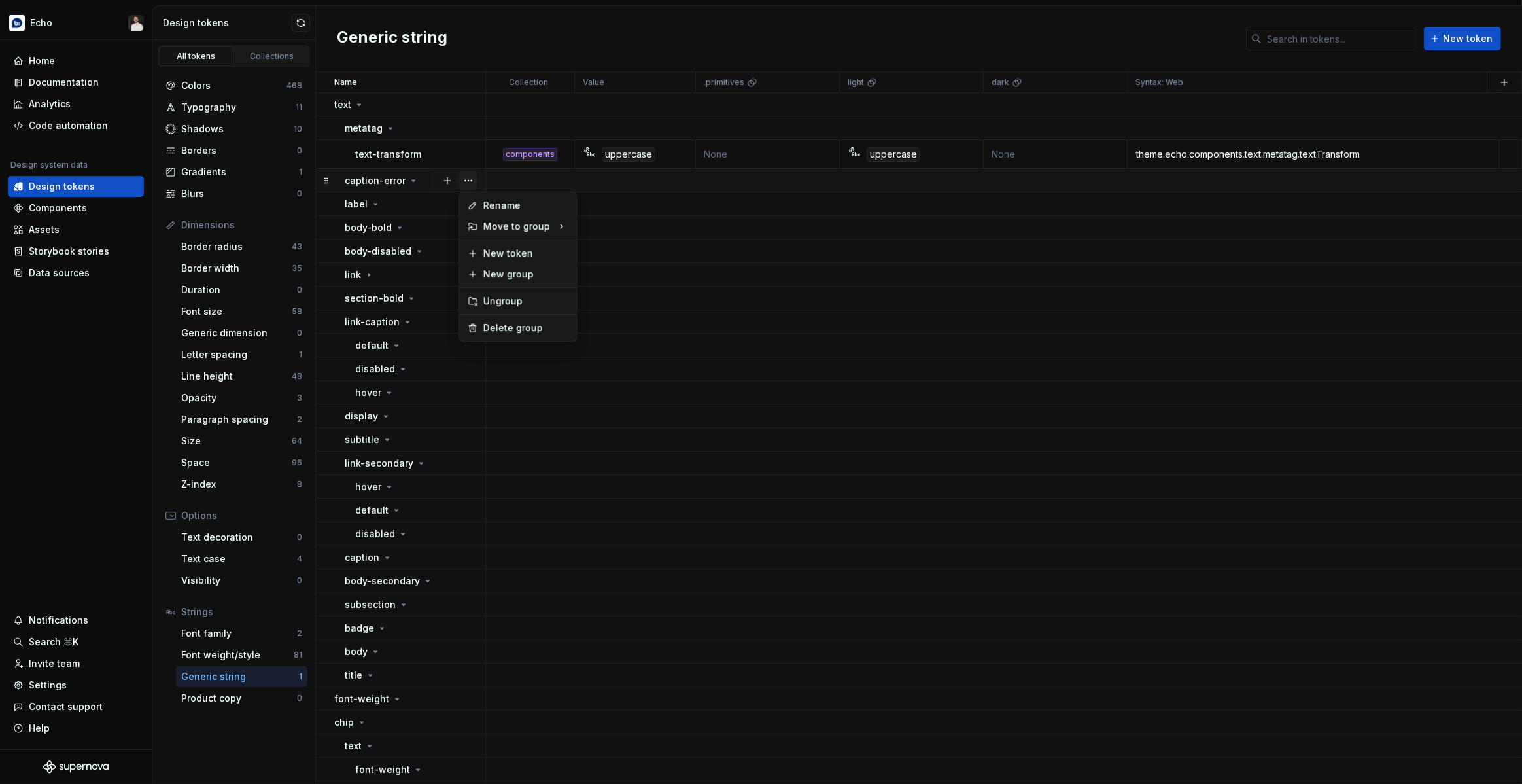
click at [467, 180] on button "button" at bounding box center [468, 180] width 18 height 18
click at [511, 322] on div "Delete group" at bounding box center [526, 328] width 85 height 13
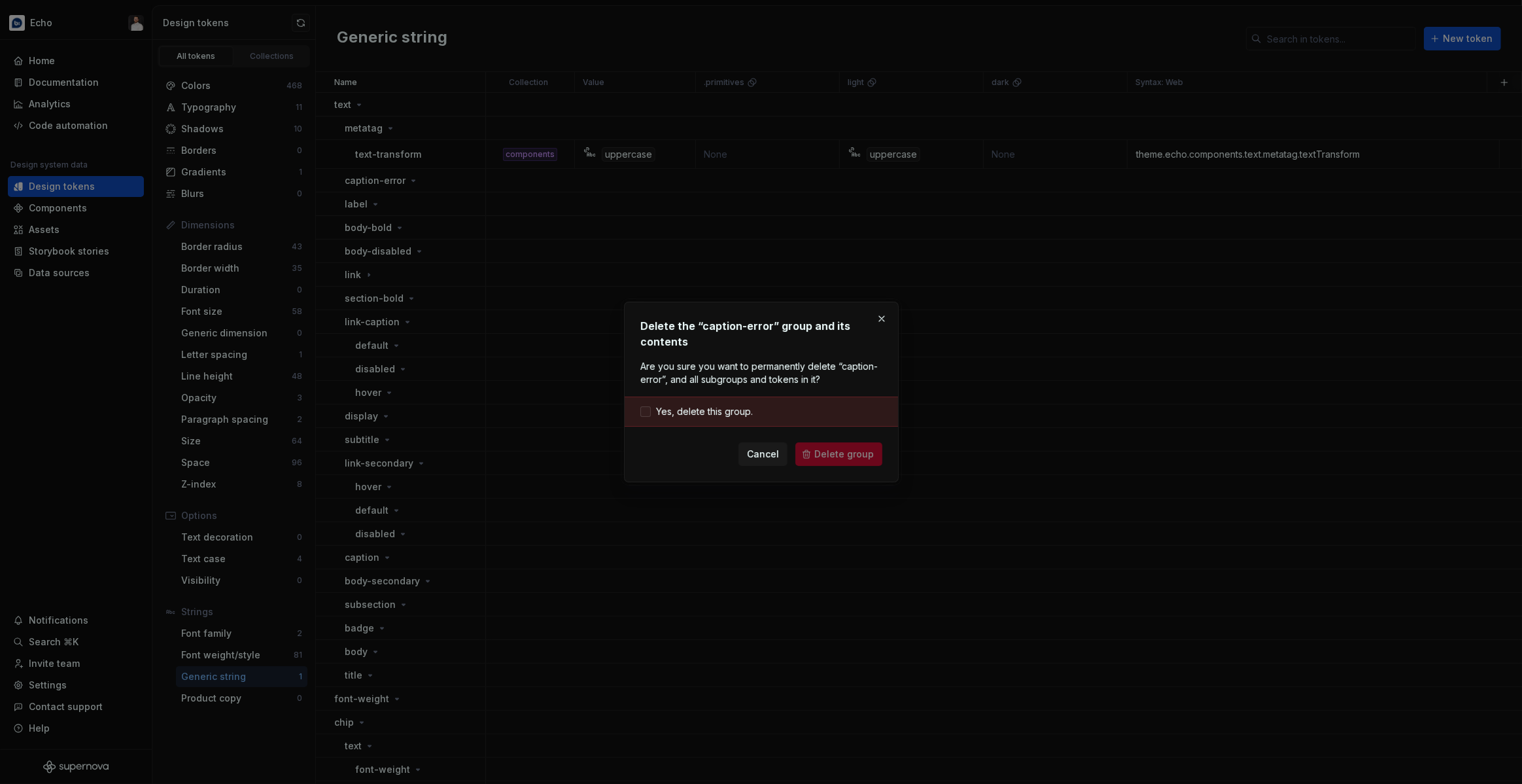
click at [724, 410] on span "Yes, delete this group." at bounding box center [704, 412] width 97 height 13
click at [822, 450] on span "Delete group" at bounding box center [843, 454] width 59 height 13
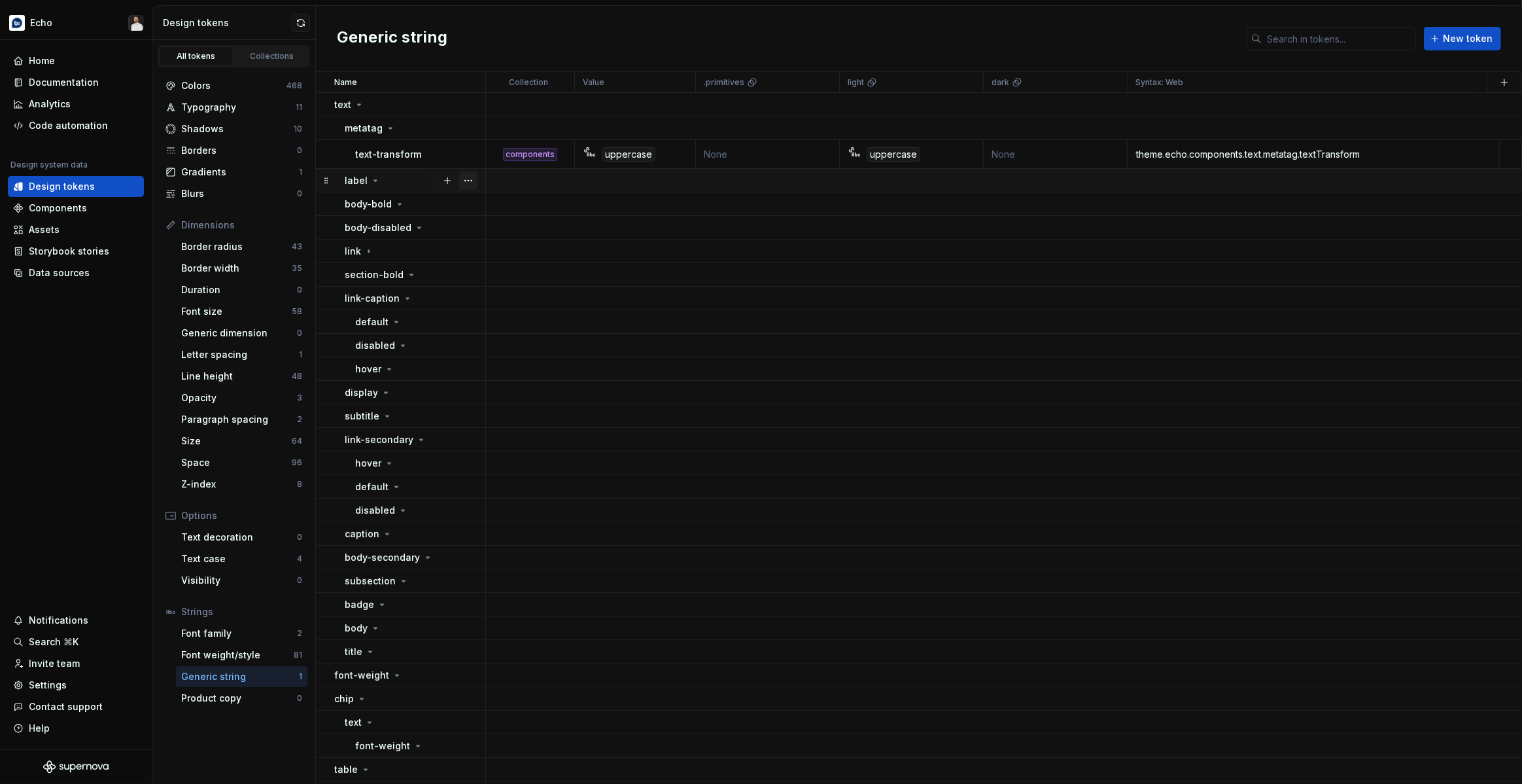
click at [467, 180] on button "button" at bounding box center [468, 180] width 18 height 18
click at [529, 324] on div "Delete group" at bounding box center [526, 328] width 85 height 13
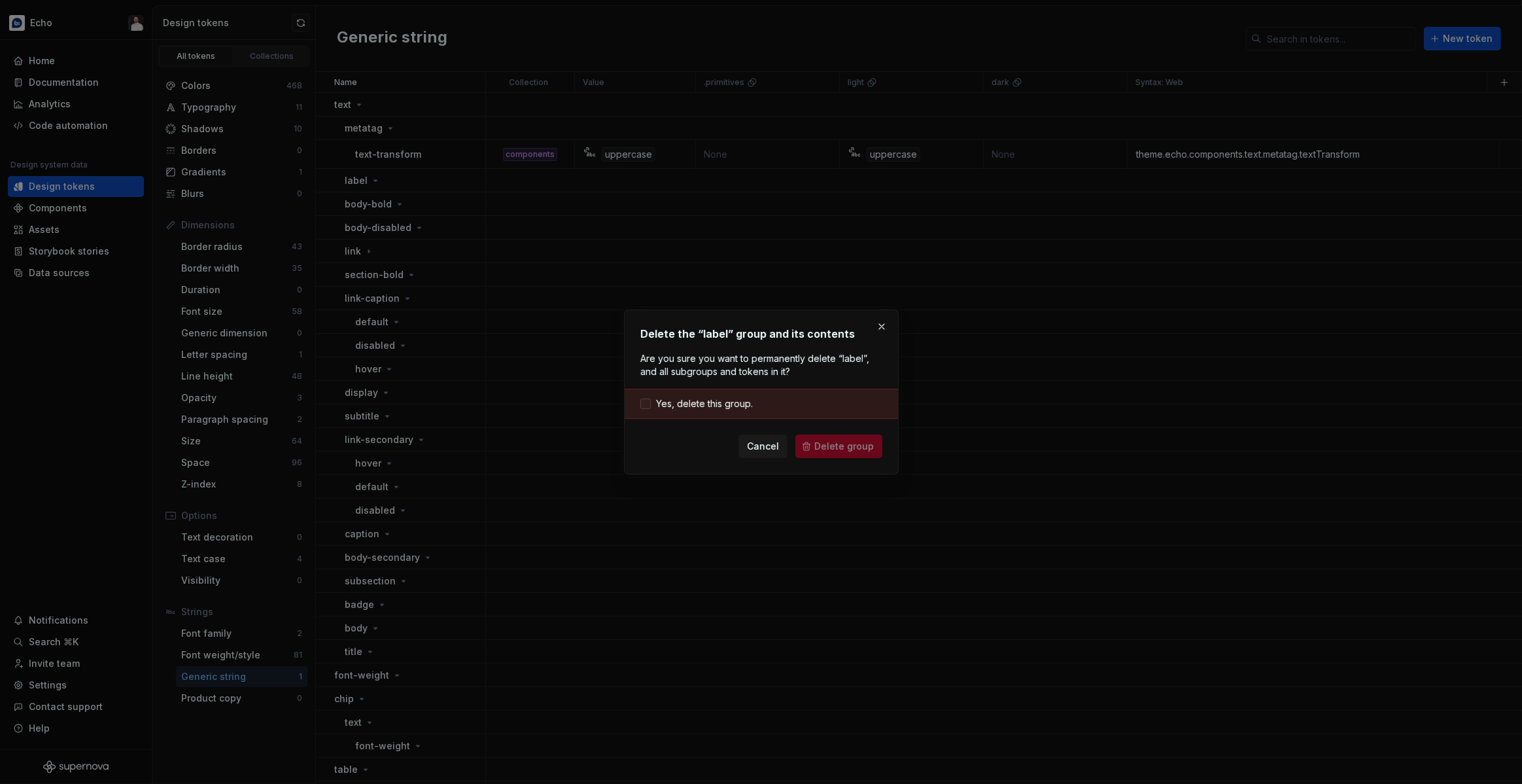
click at [723, 404] on span "Yes, delete this group." at bounding box center [704, 404] width 97 height 13
click at [827, 444] on span "Delete group" at bounding box center [843, 446] width 59 height 13
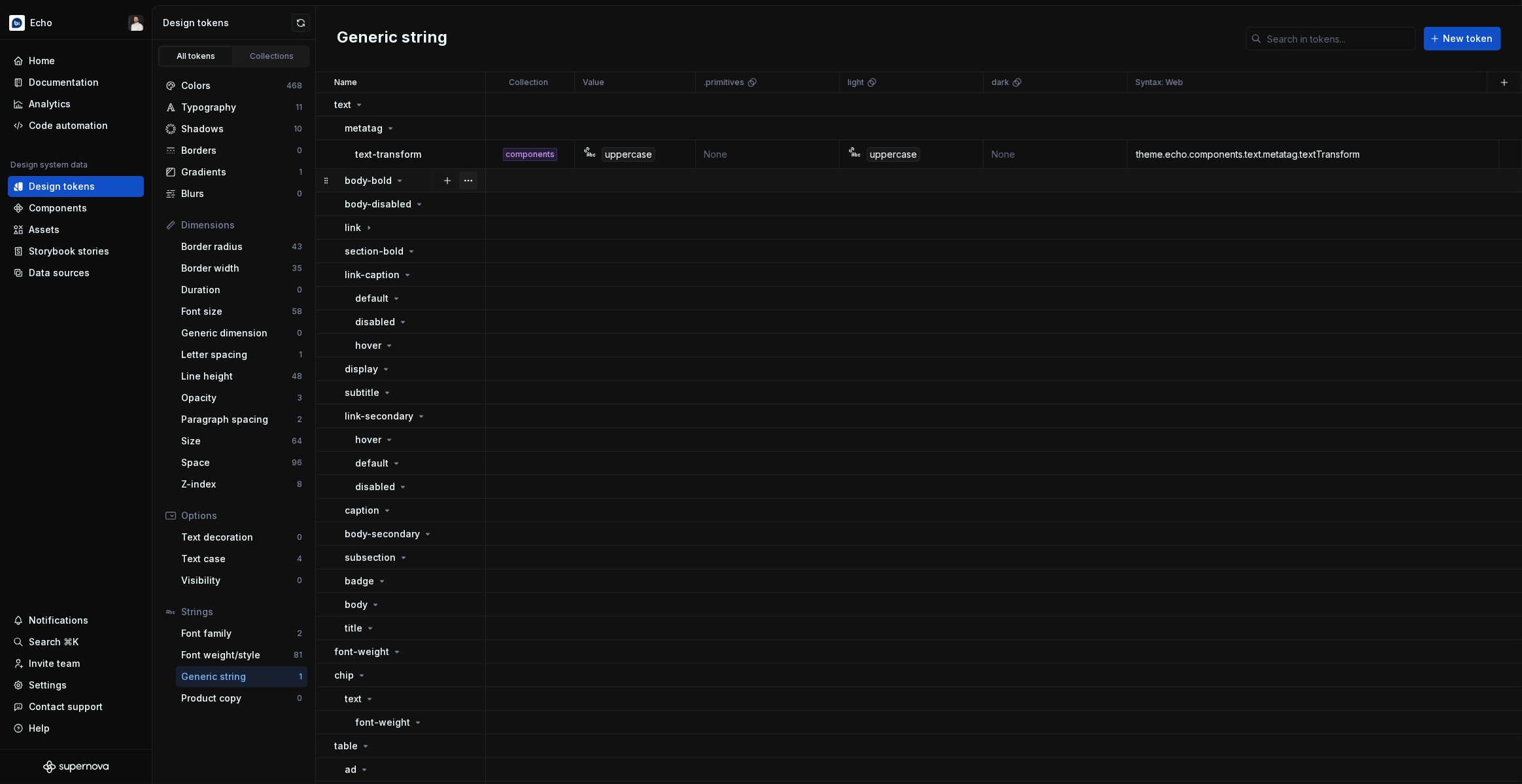
click at [466, 181] on button "button" at bounding box center [468, 180] width 18 height 18
click at [494, 326] on div "Delete group" at bounding box center [526, 328] width 85 height 13
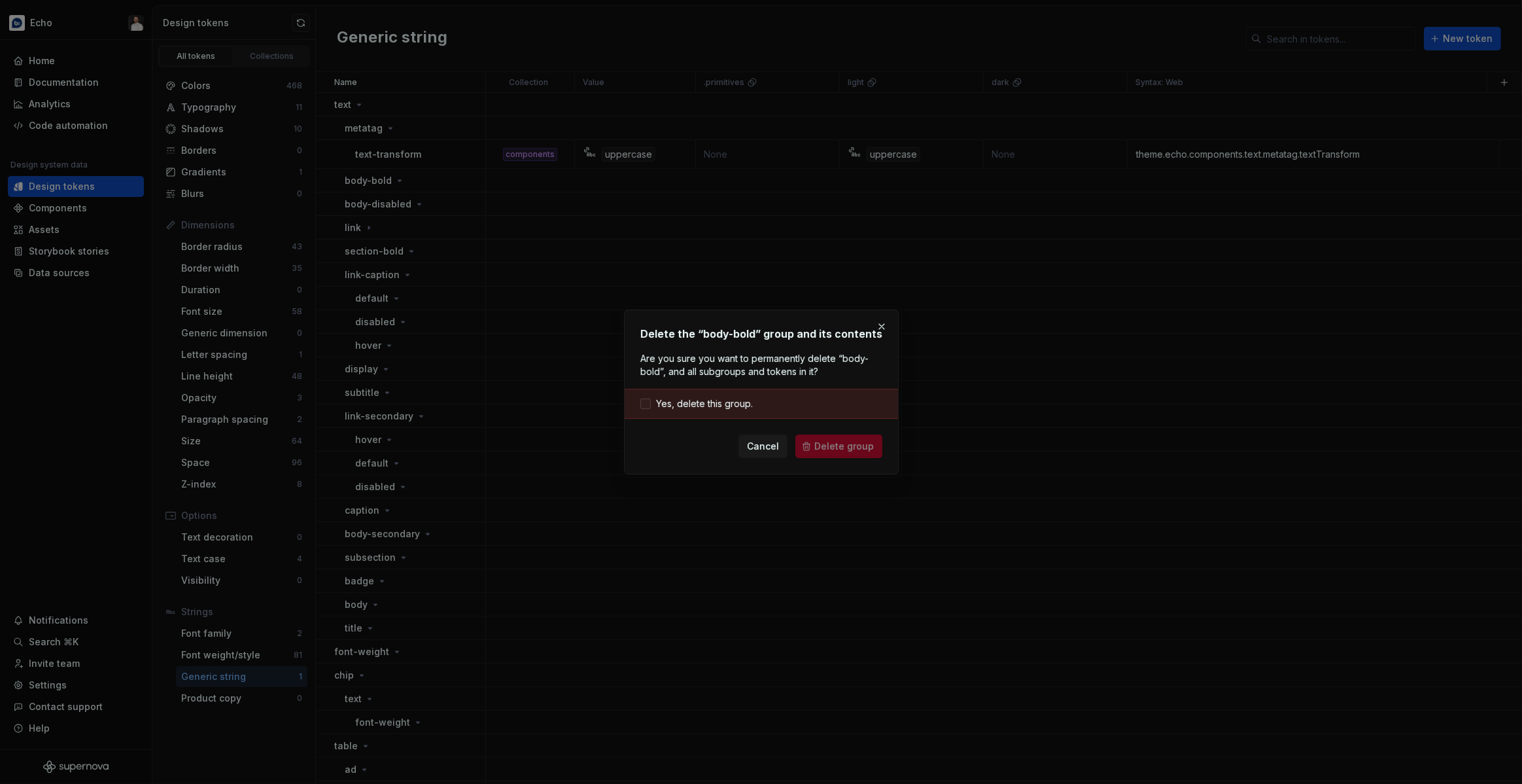
click at [739, 402] on span "Yes, delete this group." at bounding box center [704, 404] width 97 height 13
click at [850, 449] on span "Delete group" at bounding box center [843, 446] width 59 height 13
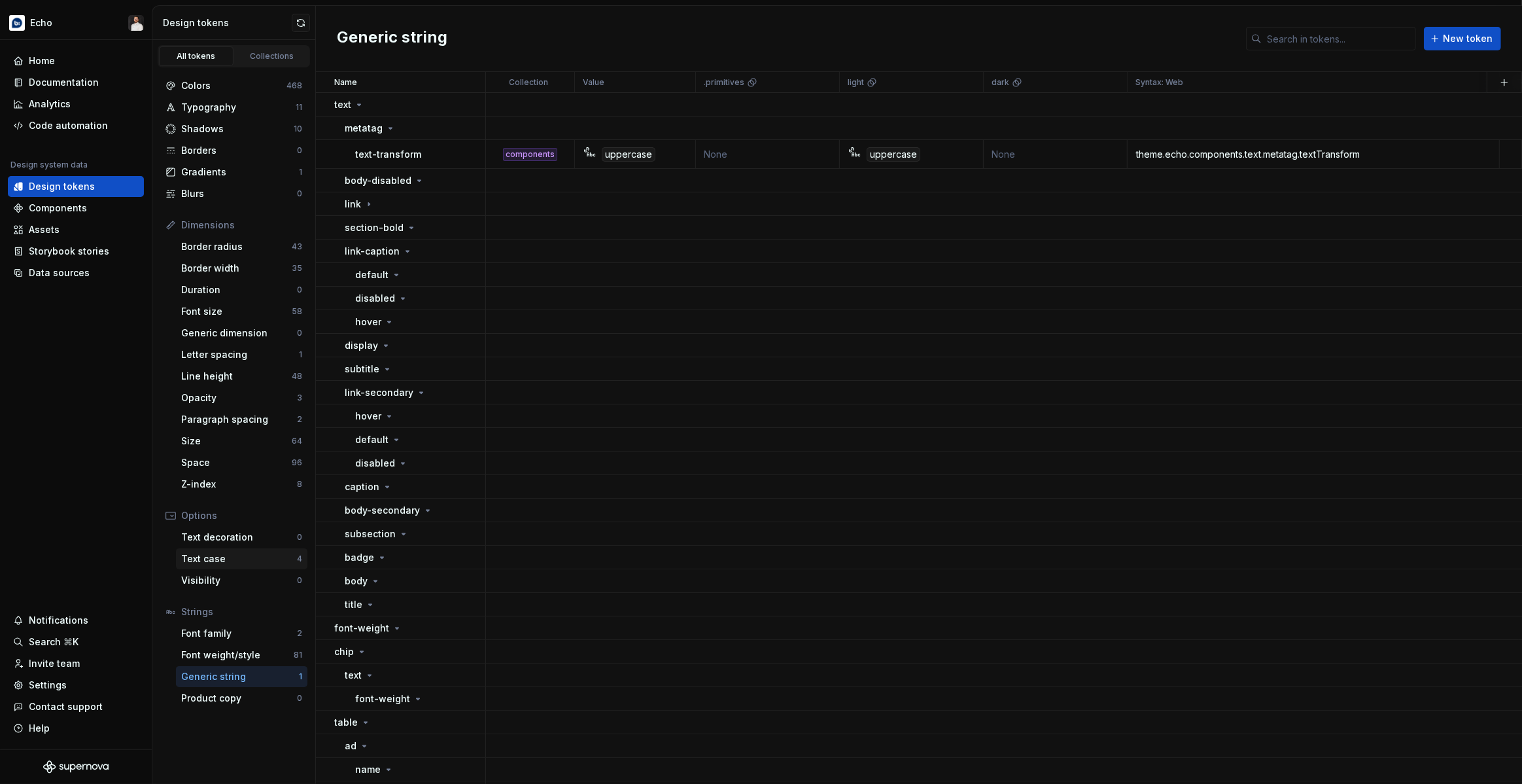
click at [241, 561] on div "Text case" at bounding box center [239, 558] width 116 height 13
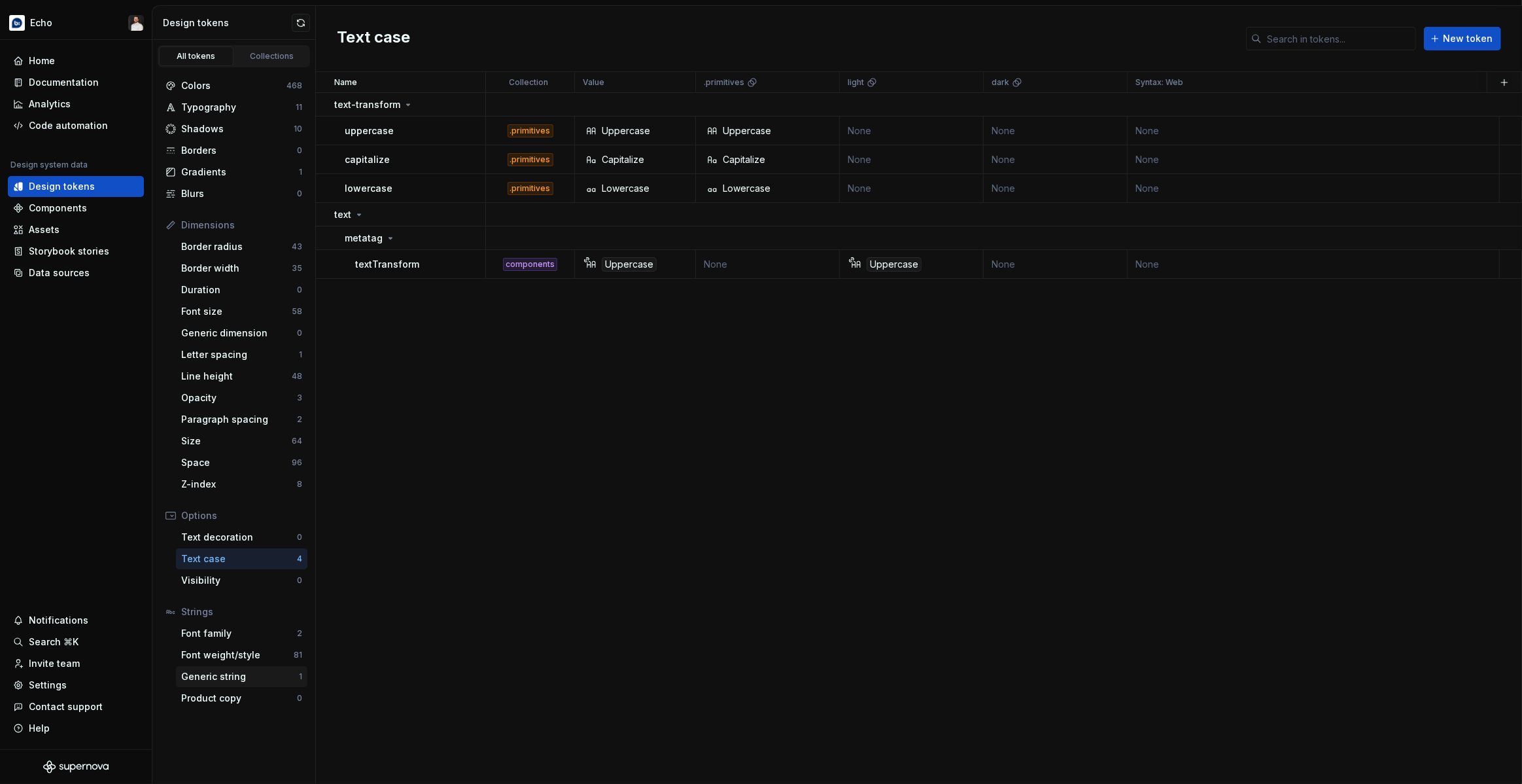
click at [241, 676] on div "Generic string" at bounding box center [240, 676] width 118 height 13
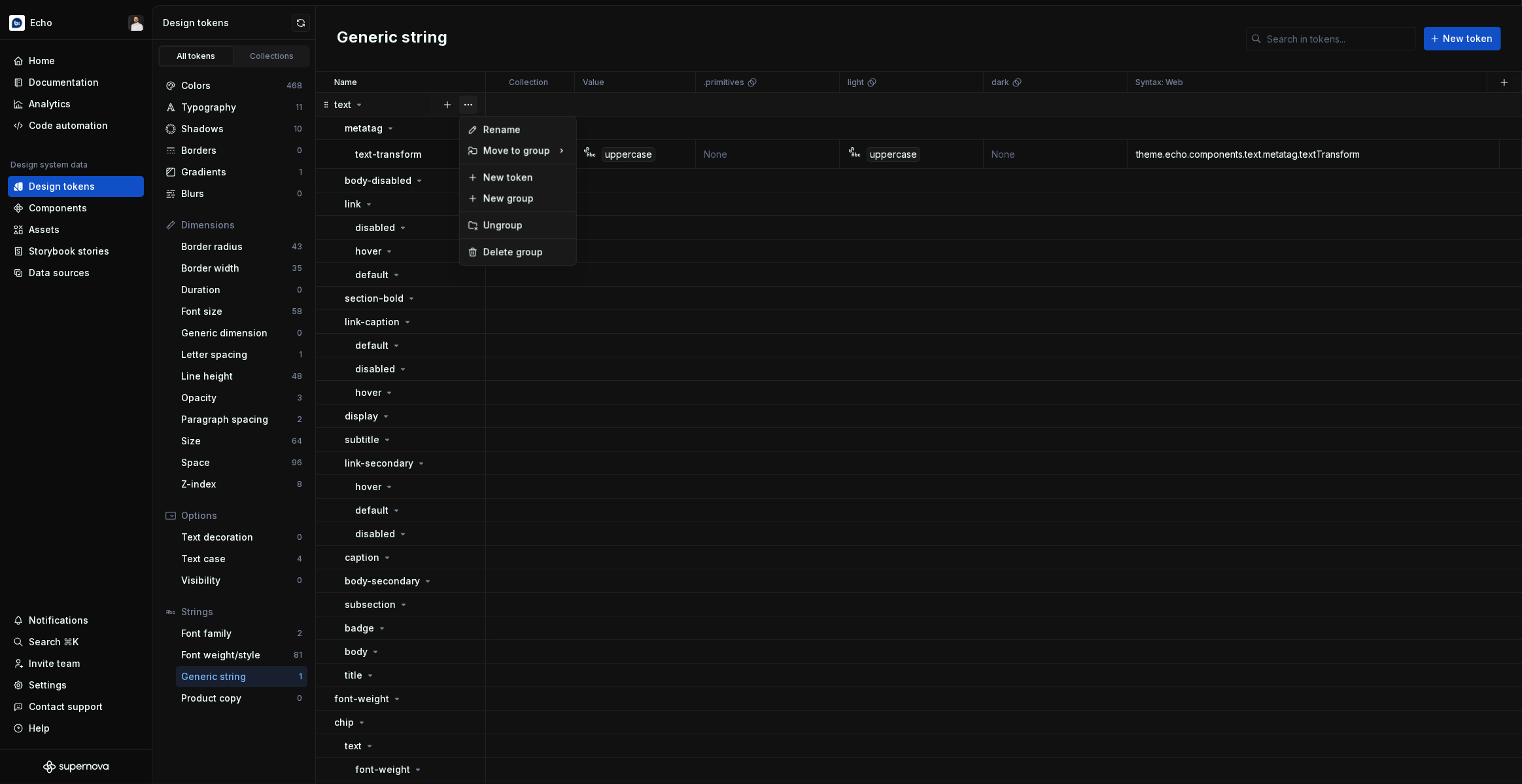
click at [468, 107] on button "button" at bounding box center [468, 104] width 18 height 18
click at [500, 253] on div "Delete group" at bounding box center [526, 252] width 85 height 13
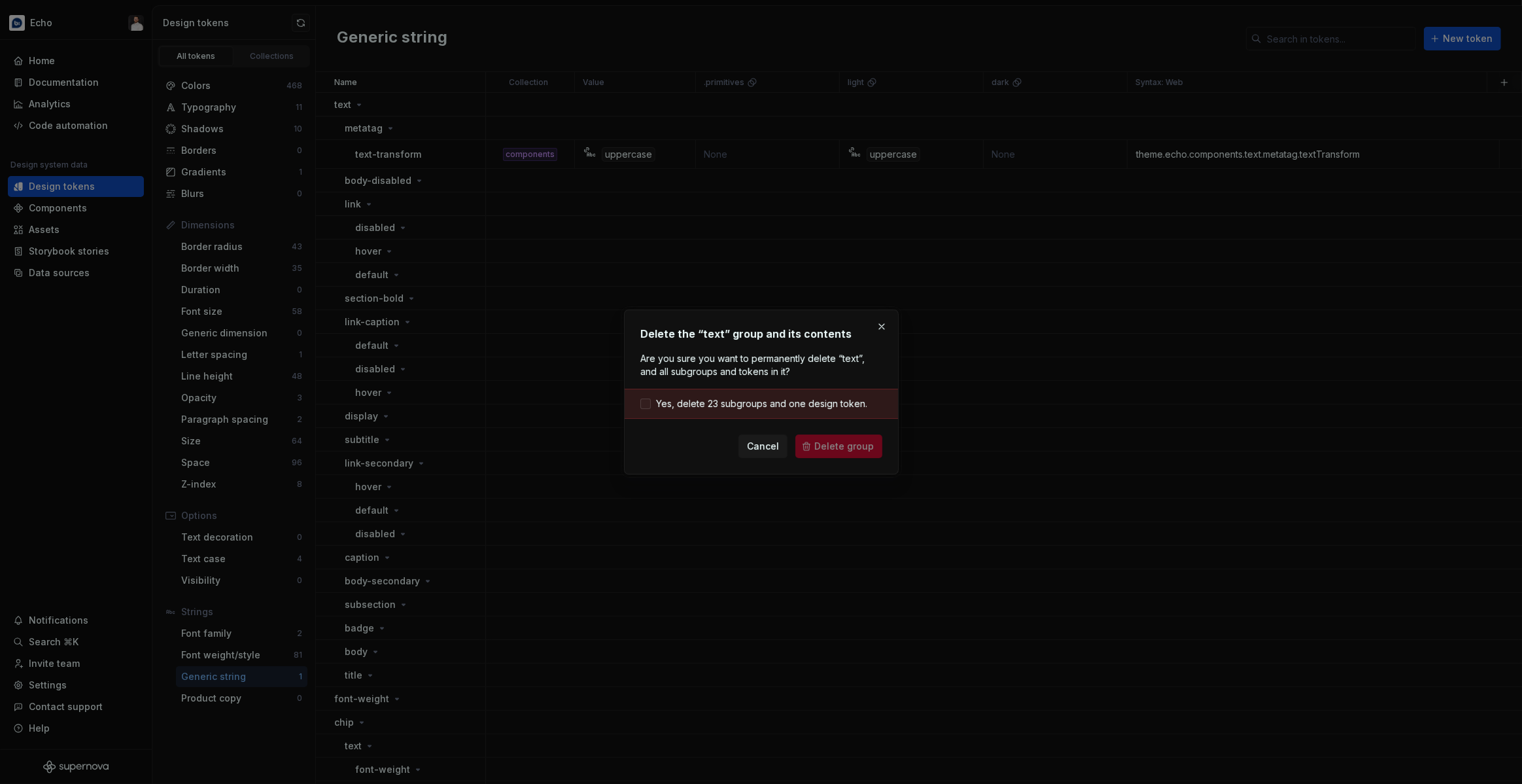
click at [784, 406] on span "Yes, delete 23 subgroups and one design token." at bounding box center [761, 404] width 211 height 13
click at [823, 445] on span "Delete group" at bounding box center [843, 446] width 59 height 13
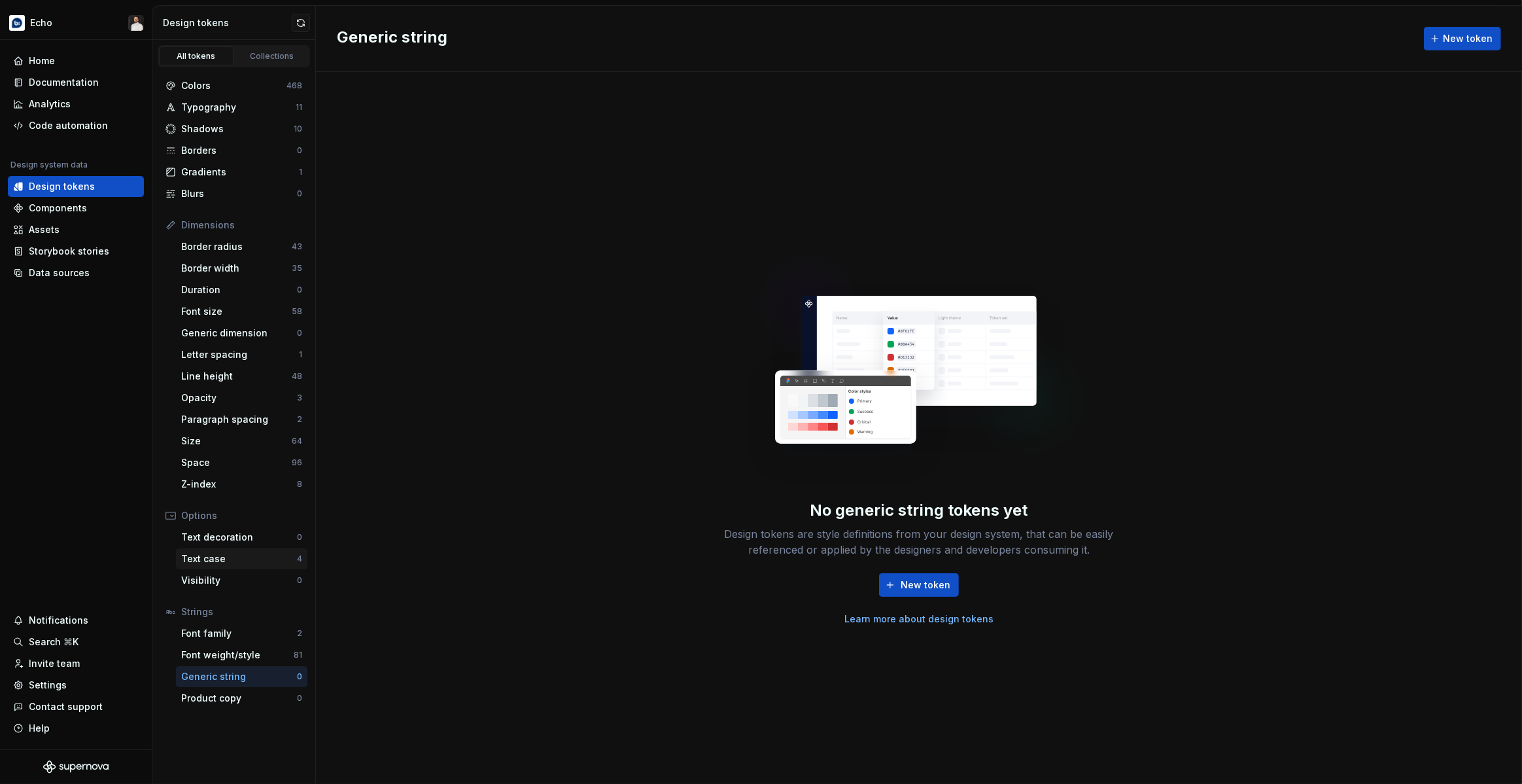
click at [239, 563] on div "Text case" at bounding box center [239, 558] width 116 height 13
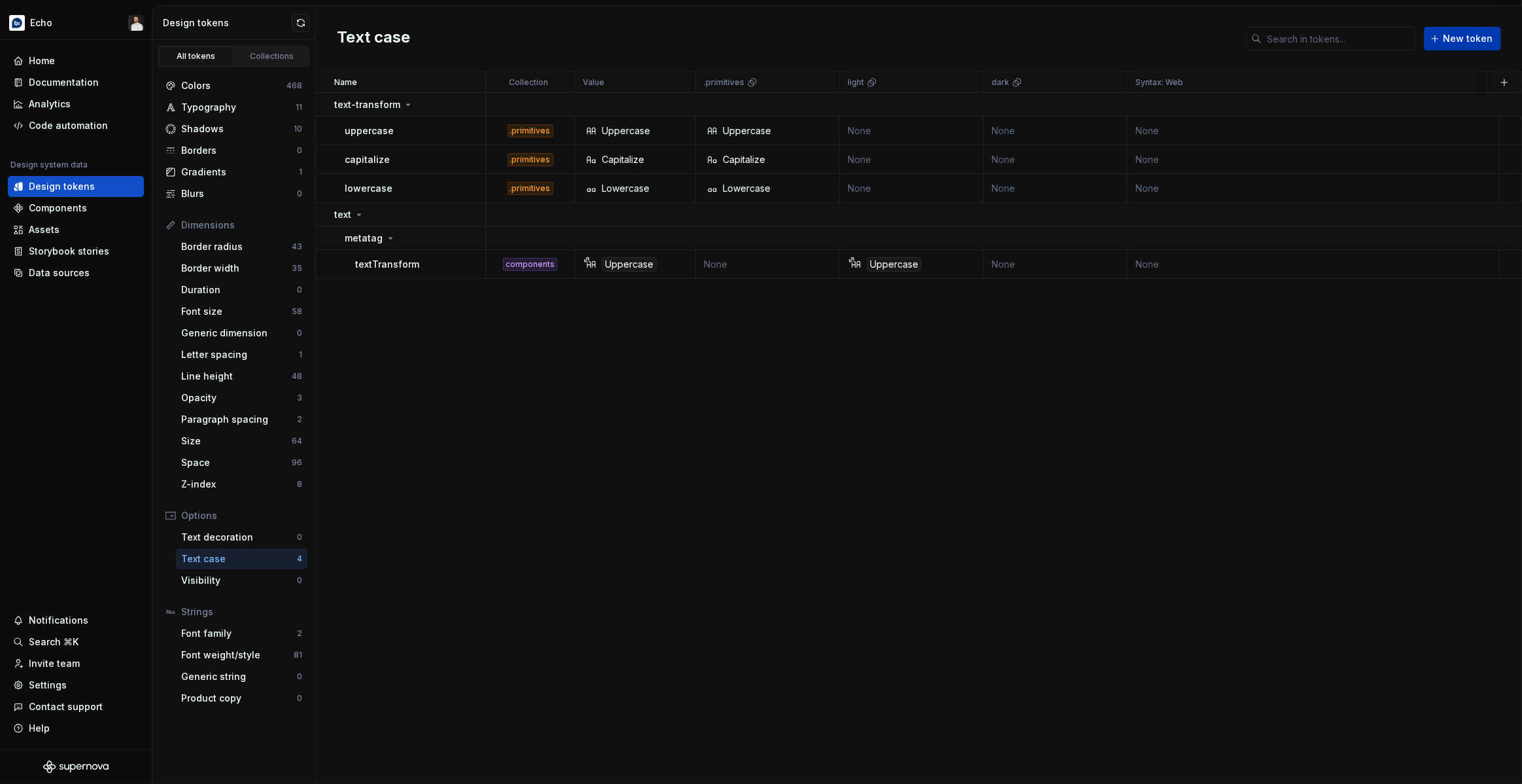
click at [1462, 37] on span "New token" at bounding box center [1468, 39] width 50 height 13
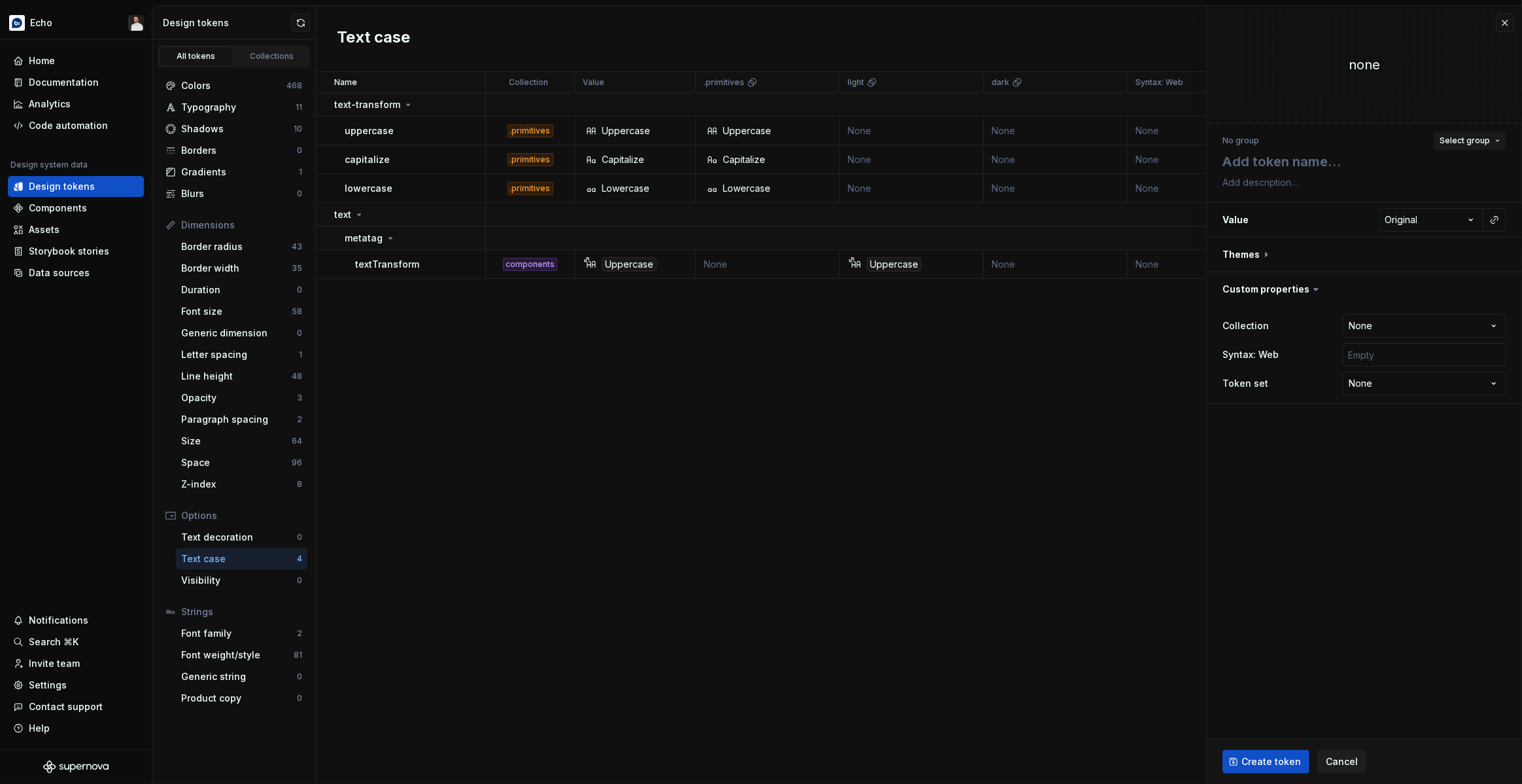
click at [1475, 142] on span "Select group" at bounding box center [1465, 141] width 51 height 10
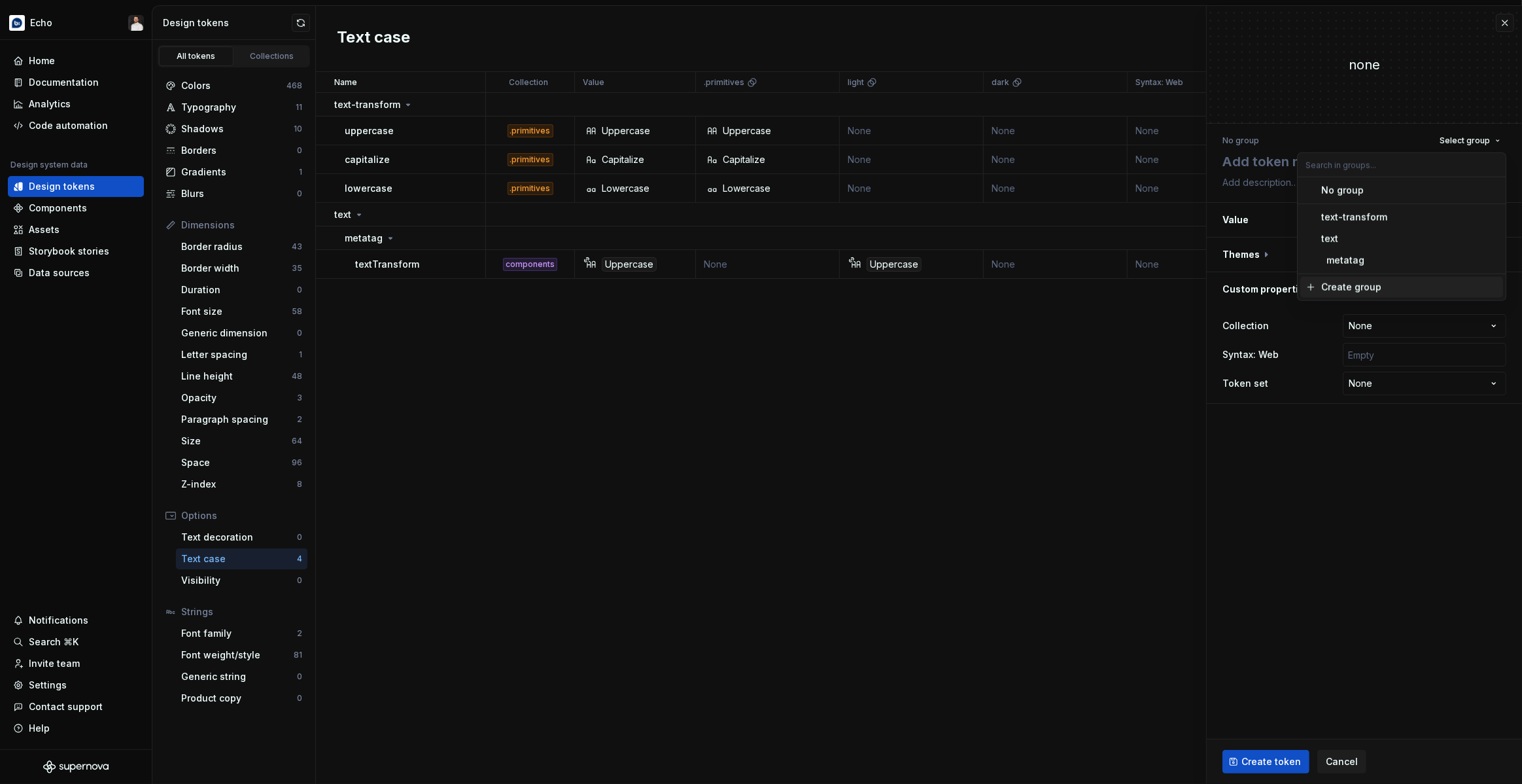
click at [1348, 286] on div "Create group" at bounding box center [1351, 287] width 60 height 13
type textarea "*"
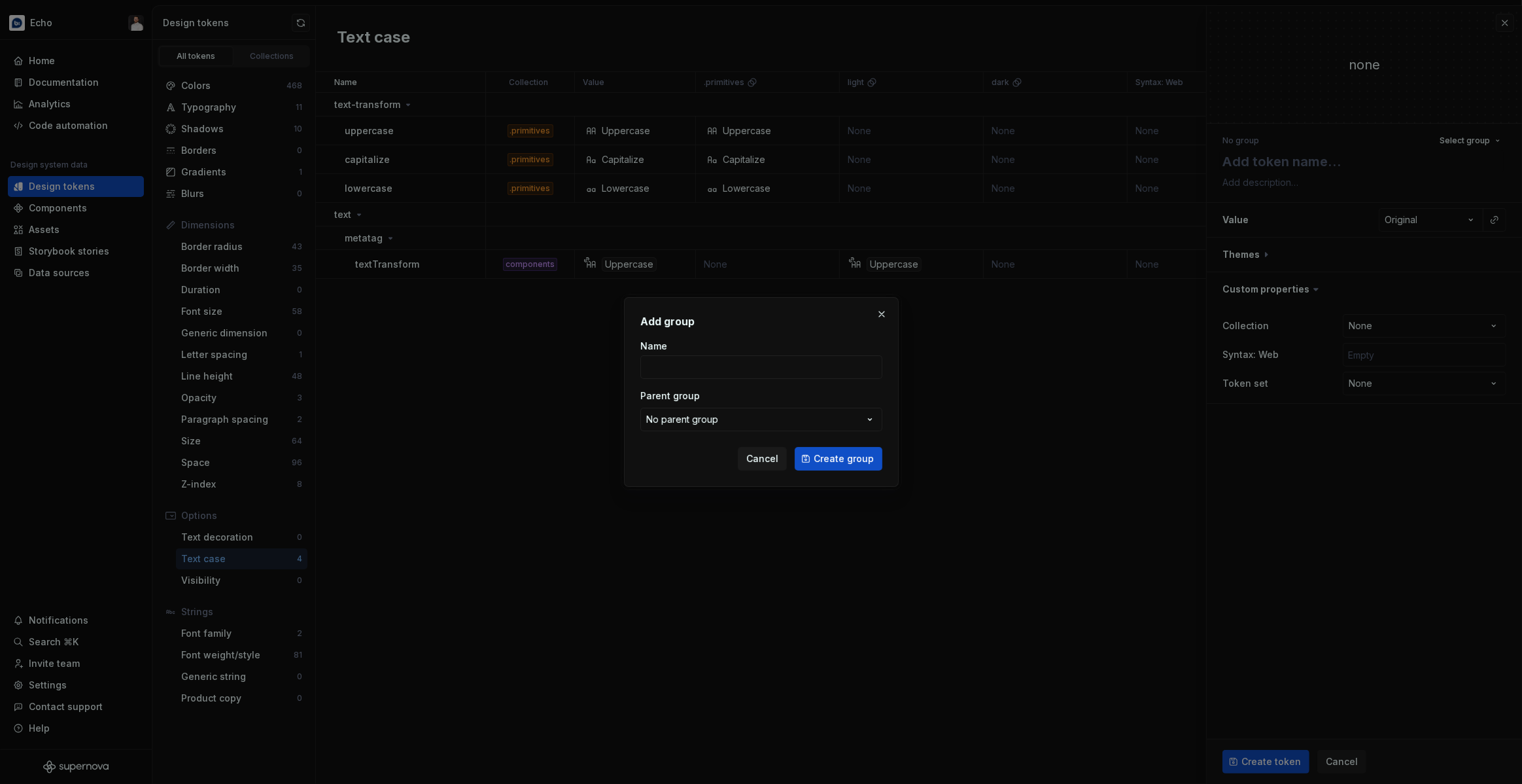
click at [767, 413] on button "No parent group" at bounding box center [761, 419] width 242 height 23
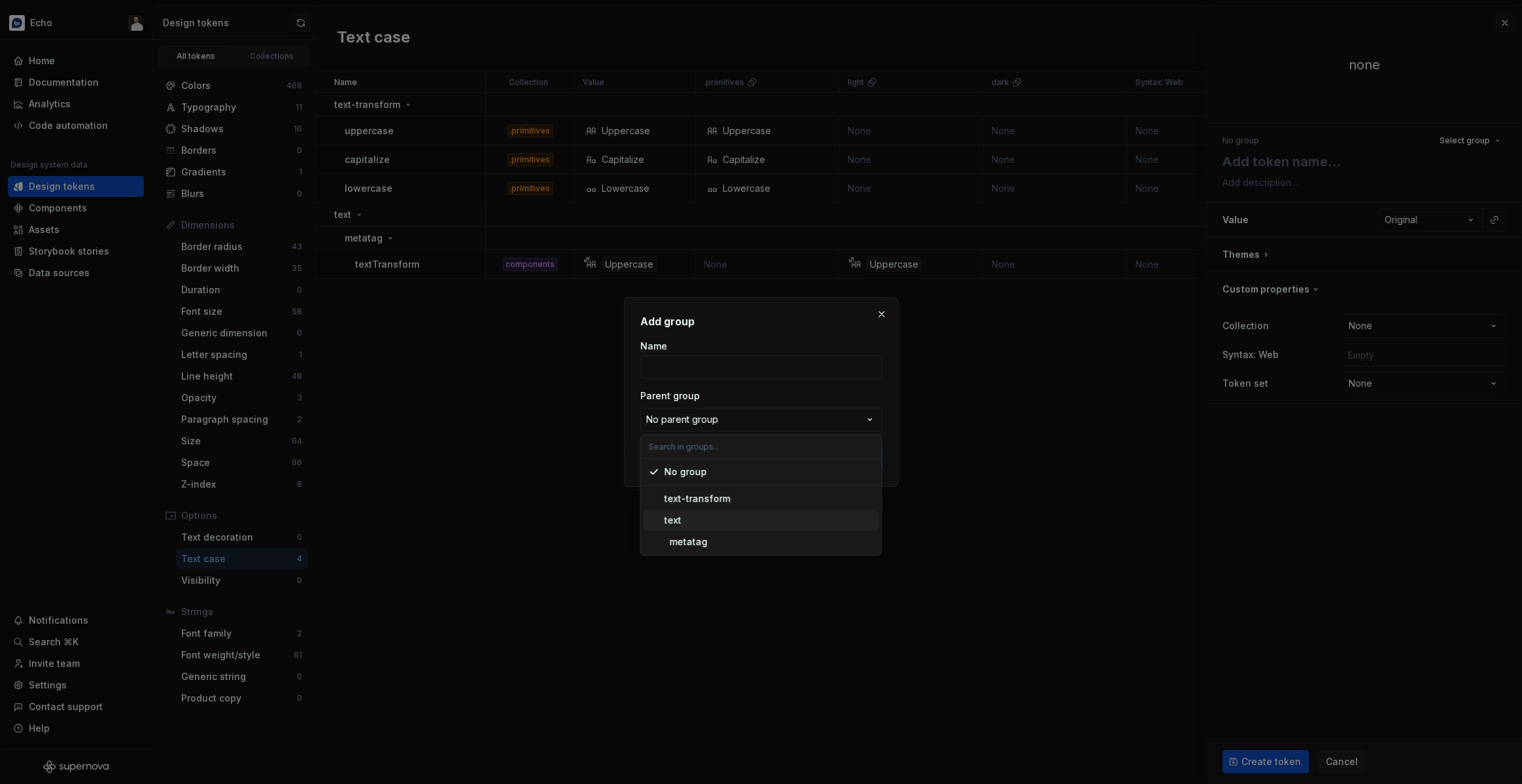
click at [680, 519] on div "text" at bounding box center [673, 520] width 17 height 13
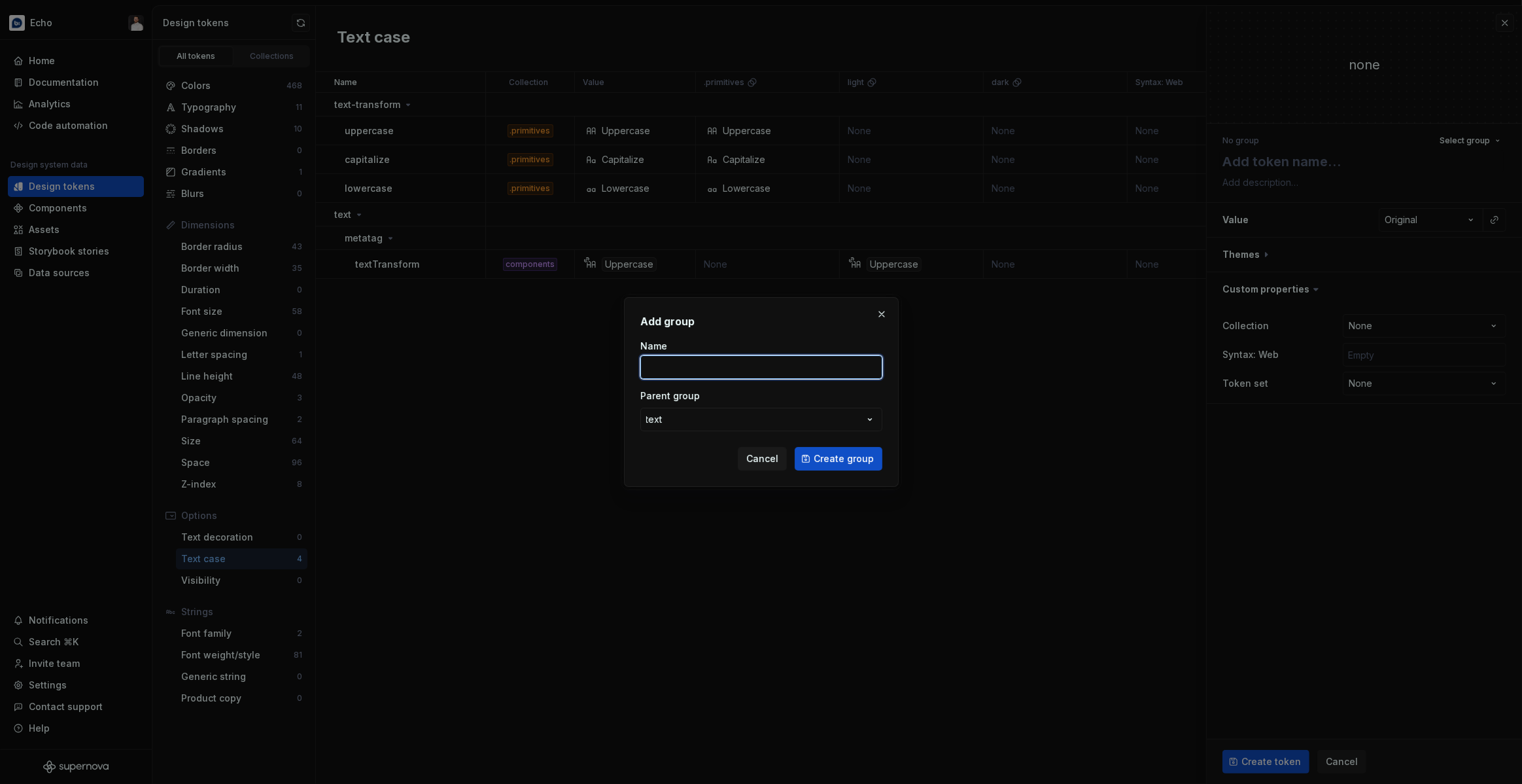
click at [701, 366] on input "Name" at bounding box center [761, 367] width 242 height 23
type input "badge"
click at [830, 462] on span "Create group" at bounding box center [844, 459] width 60 height 13
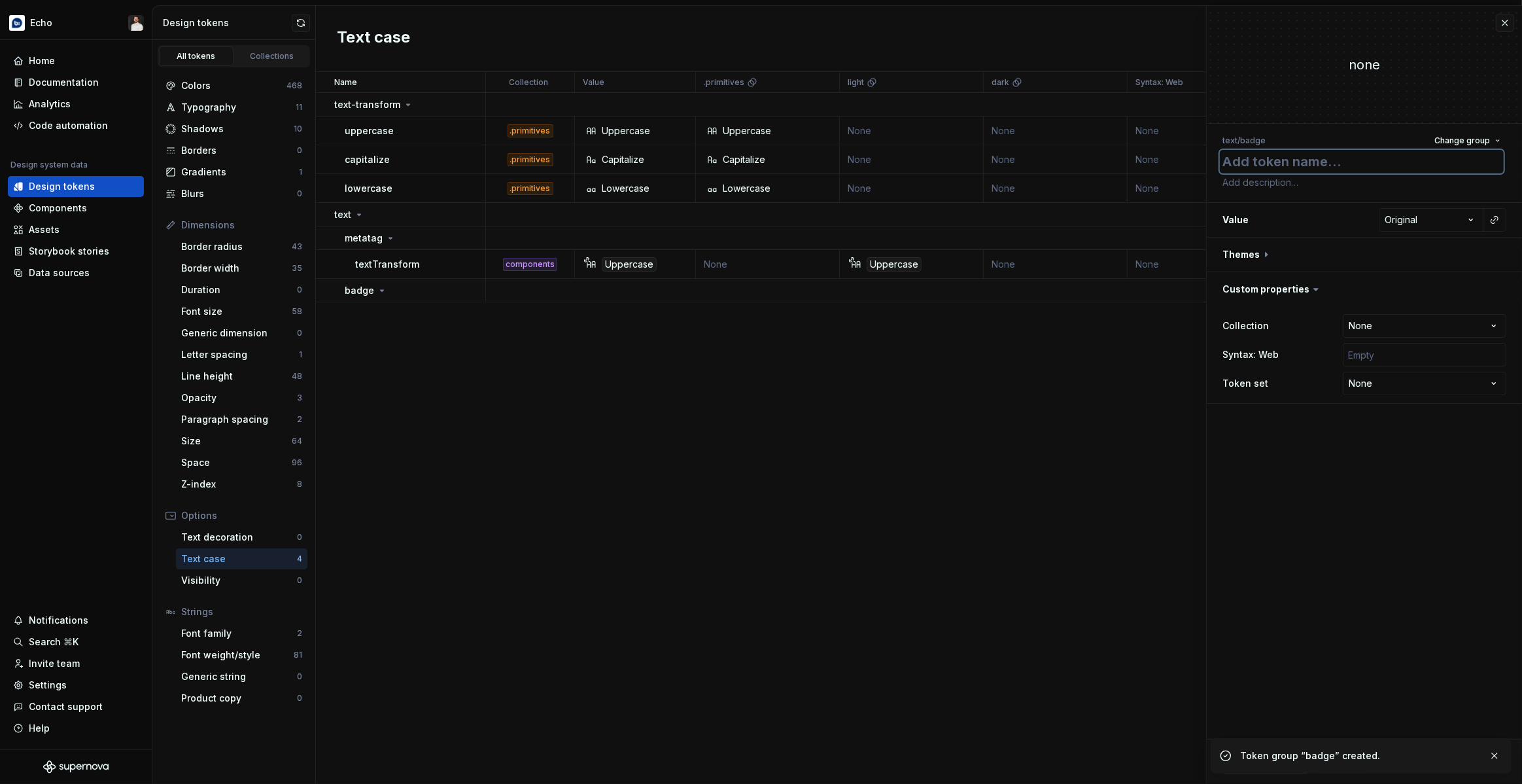
click at [1318, 166] on textarea at bounding box center [1362, 161] width 284 height 23
type textarea "*"
type textarea "t"
type textarea "*"
type textarea "te"
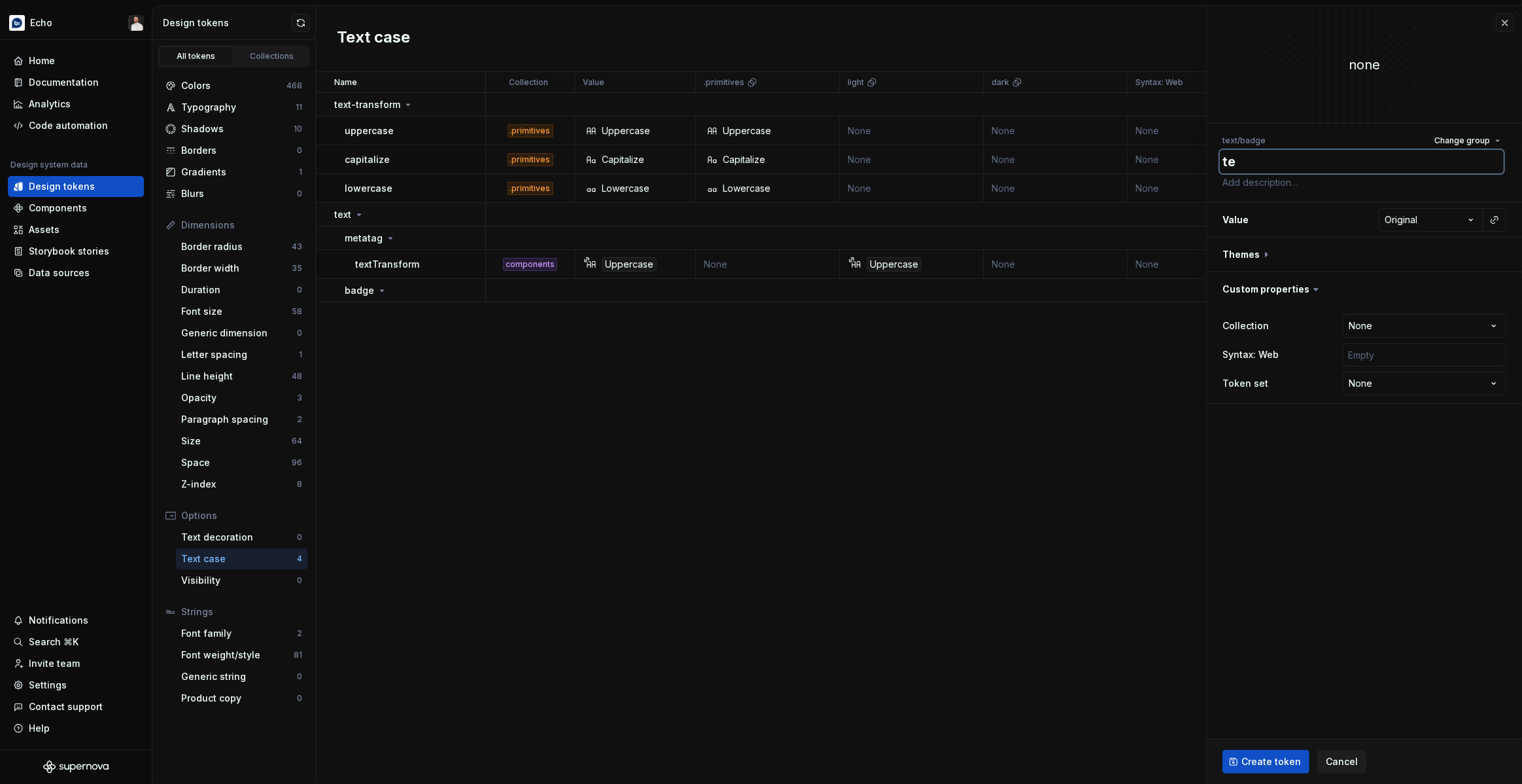
type textarea "*"
type textarea "tex"
type textarea "*"
type textarea "text"
type textarea "*"
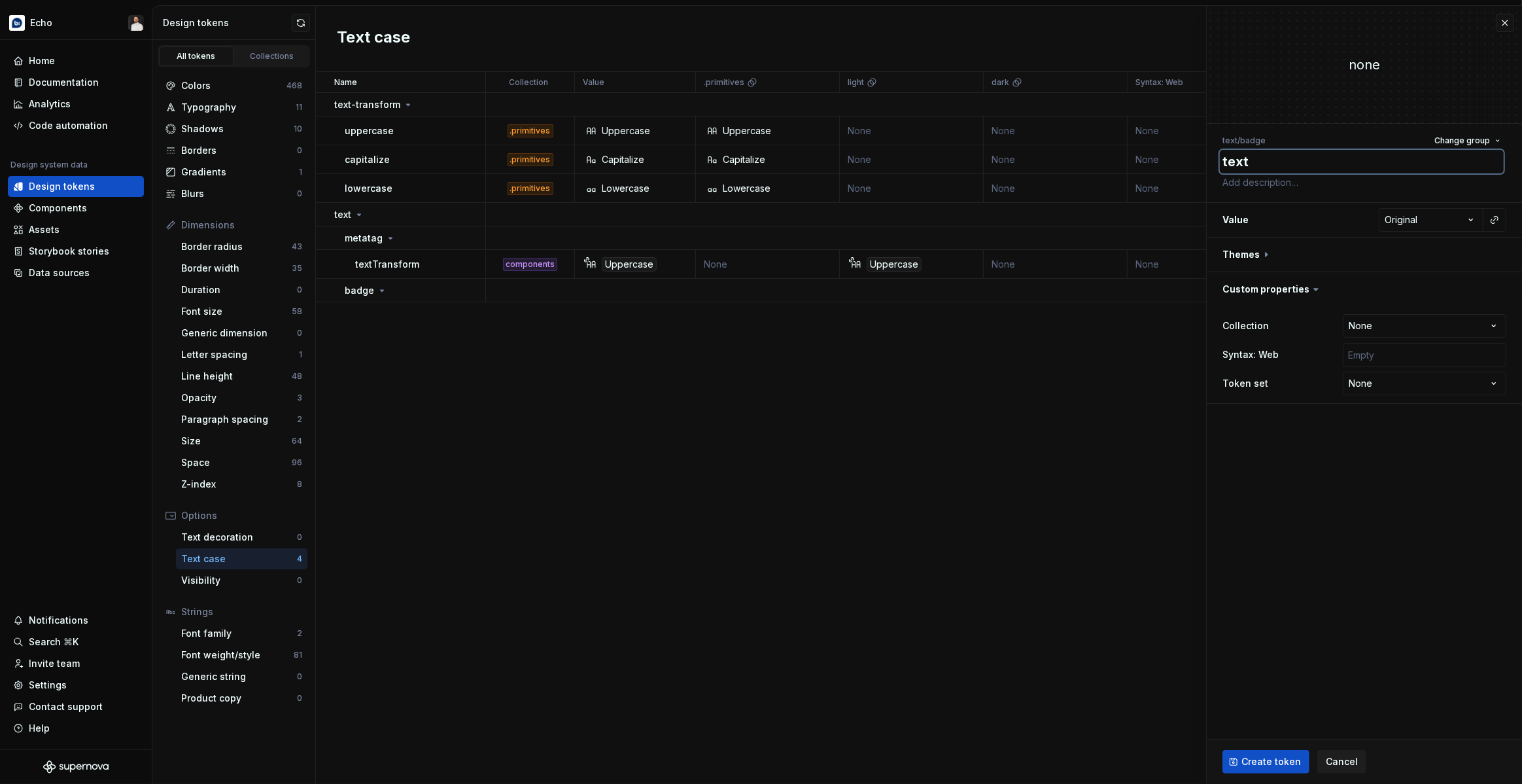
type textarea "textT"
type textarea "*"
type textarea "textTr"
type textarea "*"
type textarea "textTra"
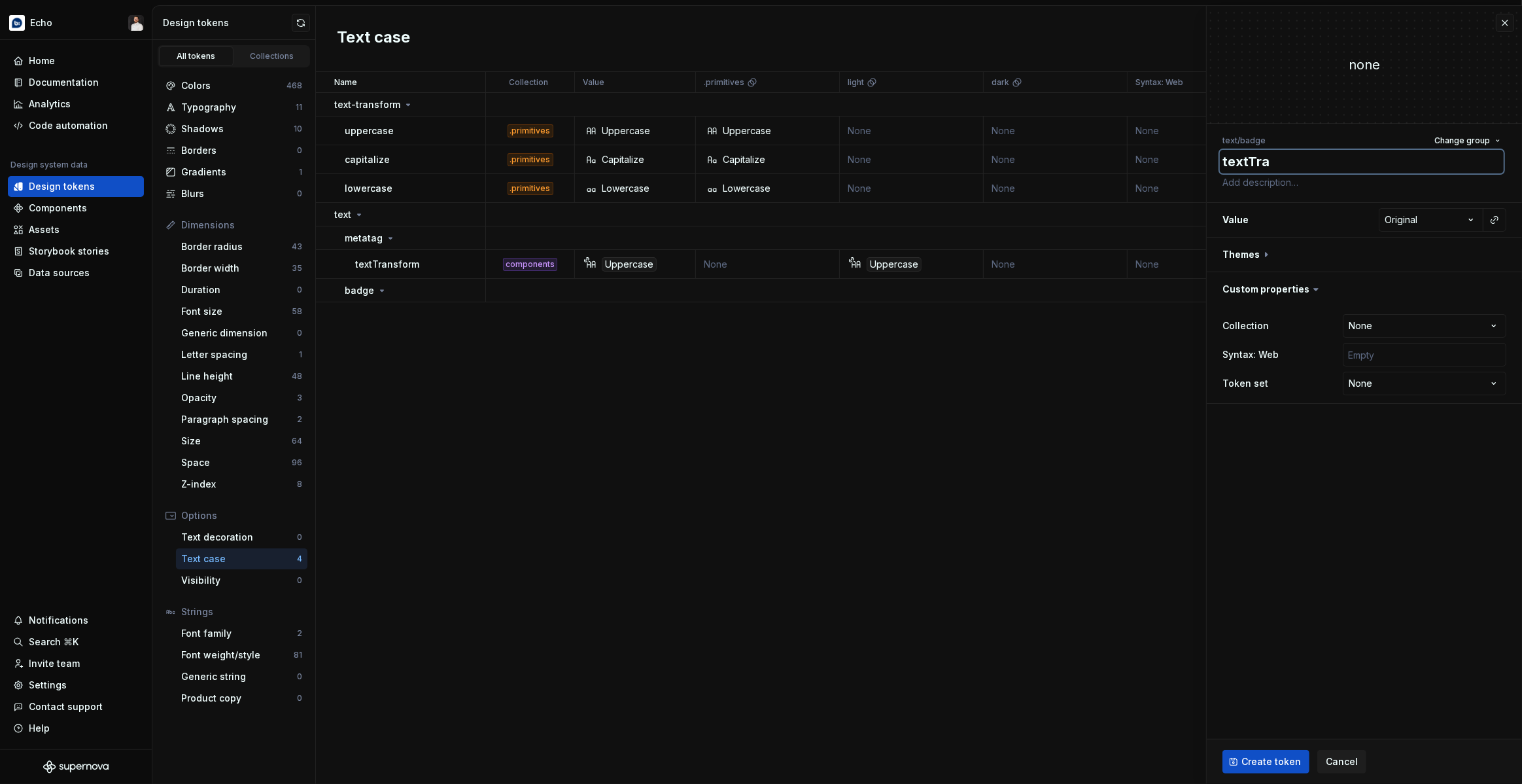
type textarea "*"
type textarea "textTran"
type textarea "*"
type textarea "textTrans"
type textarea "*"
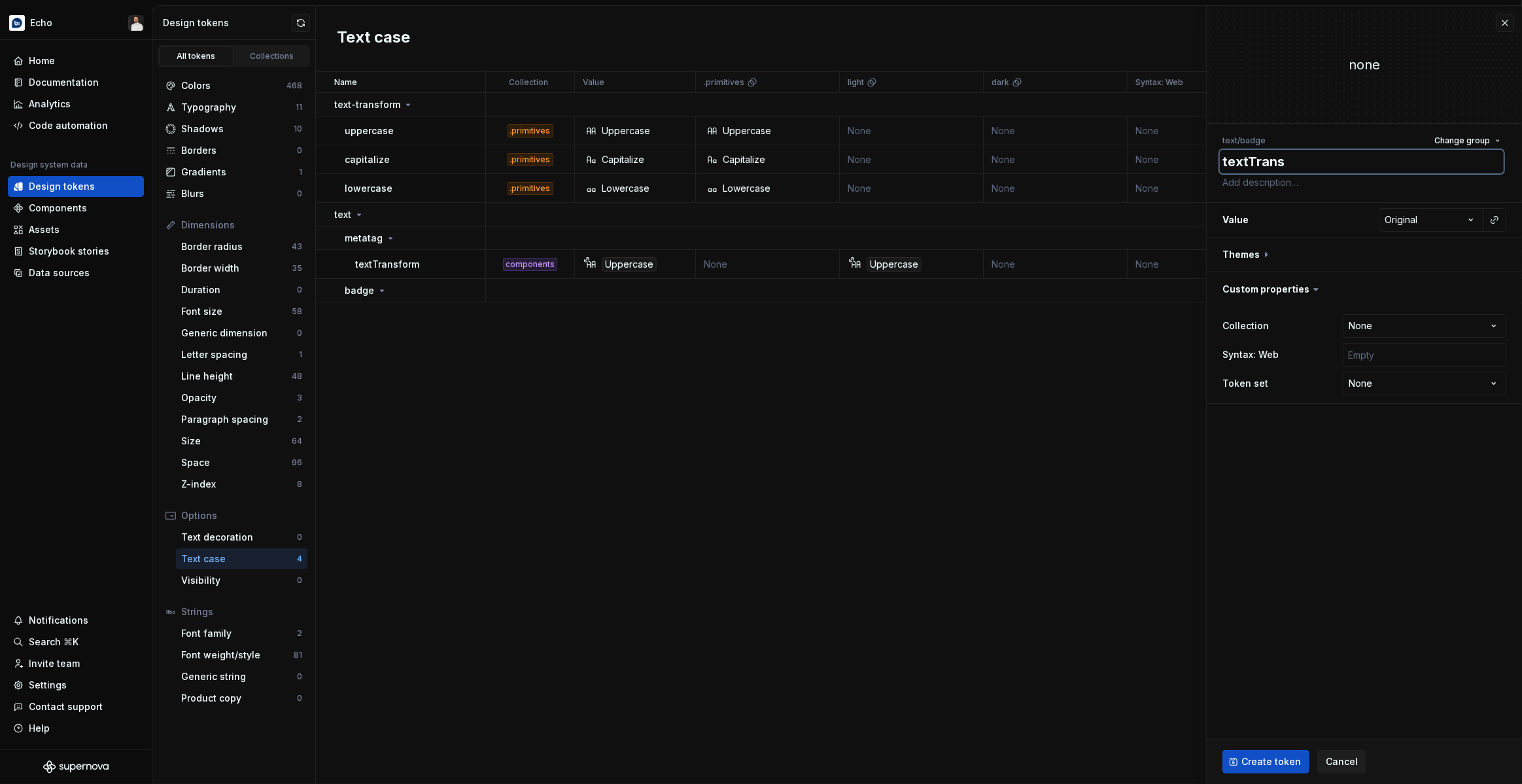
type textarea "textTransf"
type textarea "*"
type textarea "textTransfo"
type textarea "*"
type textarea "textTransfor"
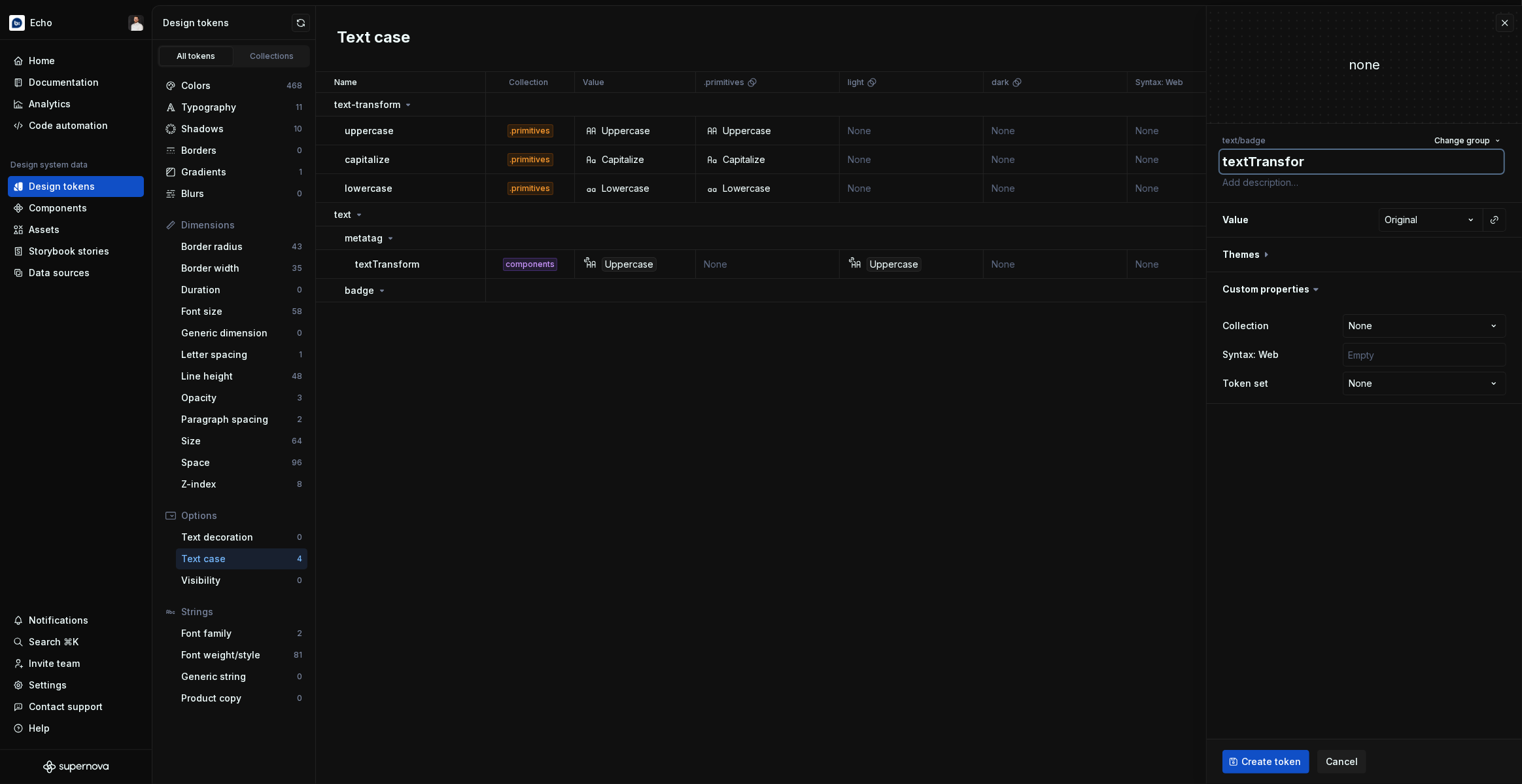
type textarea "*"
type textarea "textTransform"
click at [1441, 222] on html "Echo Home Documentation Analytics Code automation Design system data Design tok…" at bounding box center [761, 392] width 1522 height 784
click at [1497, 212] on html "Echo Home Documentation Analytics Code automation Design system data Design tok…" at bounding box center [761, 392] width 1522 height 784
click at [1497, 220] on button "button" at bounding box center [1494, 219] width 18 height 18
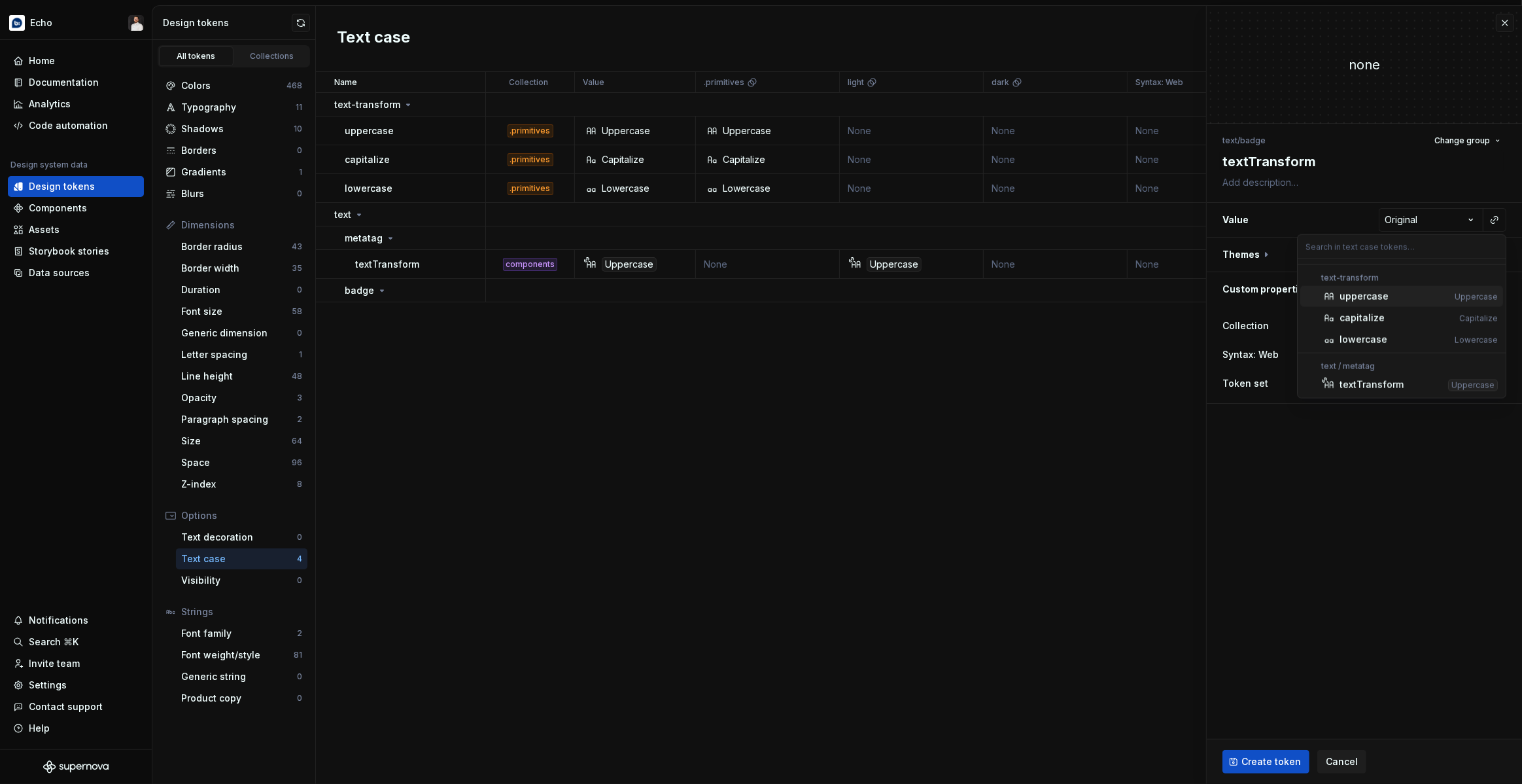
click at [1384, 297] on div "uppercase" at bounding box center [1364, 296] width 49 height 13
type textarea "*"
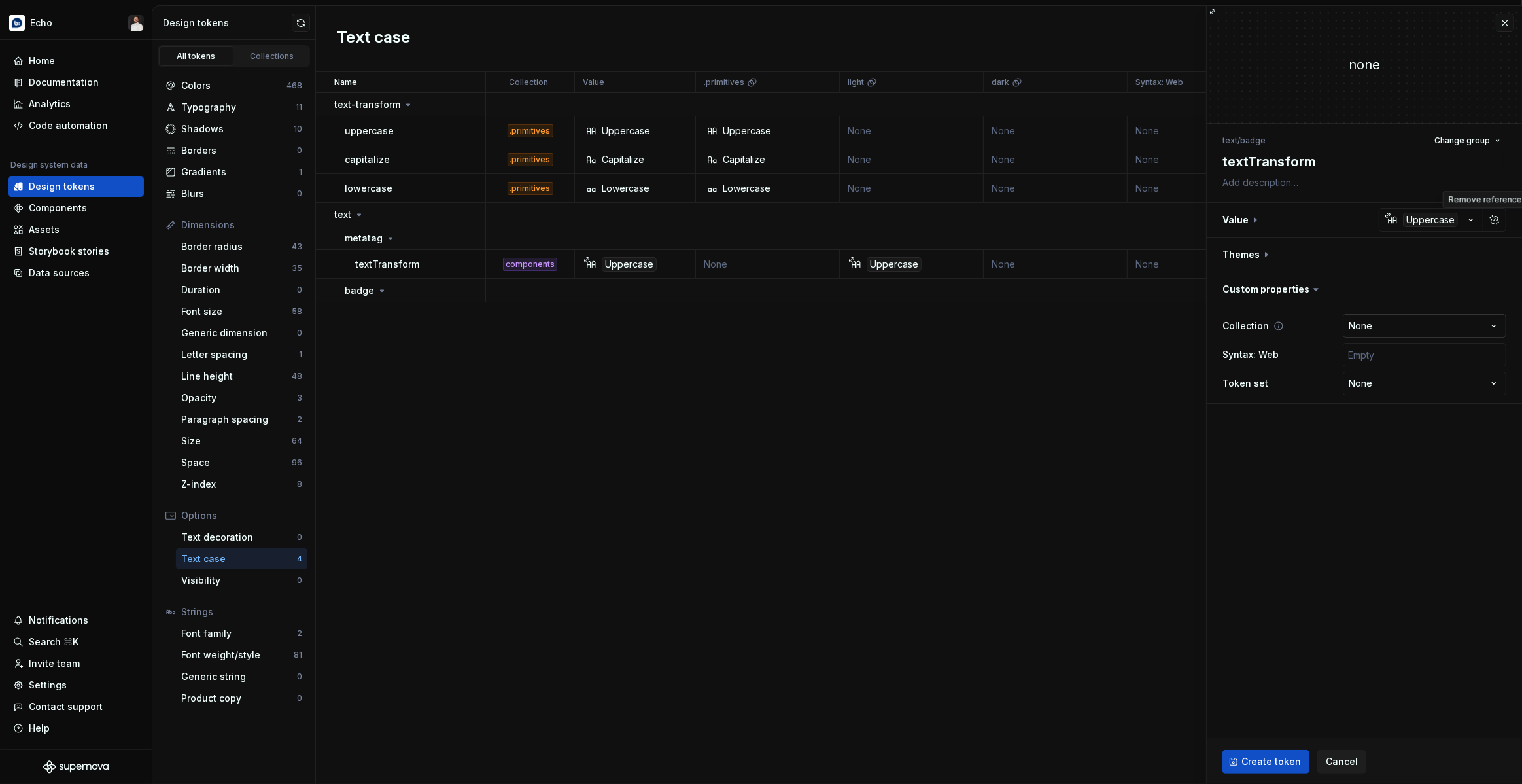
click at [1359, 320] on html "Echo Home Documentation Analytics Code automation Design system data Design tok…" at bounding box center [761, 392] width 1522 height 784
select select "**********"
click at [1277, 252] on button "button" at bounding box center [1364, 254] width 315 height 34
click at [1498, 314] on button "button" at bounding box center [1497, 314] width 18 height 18
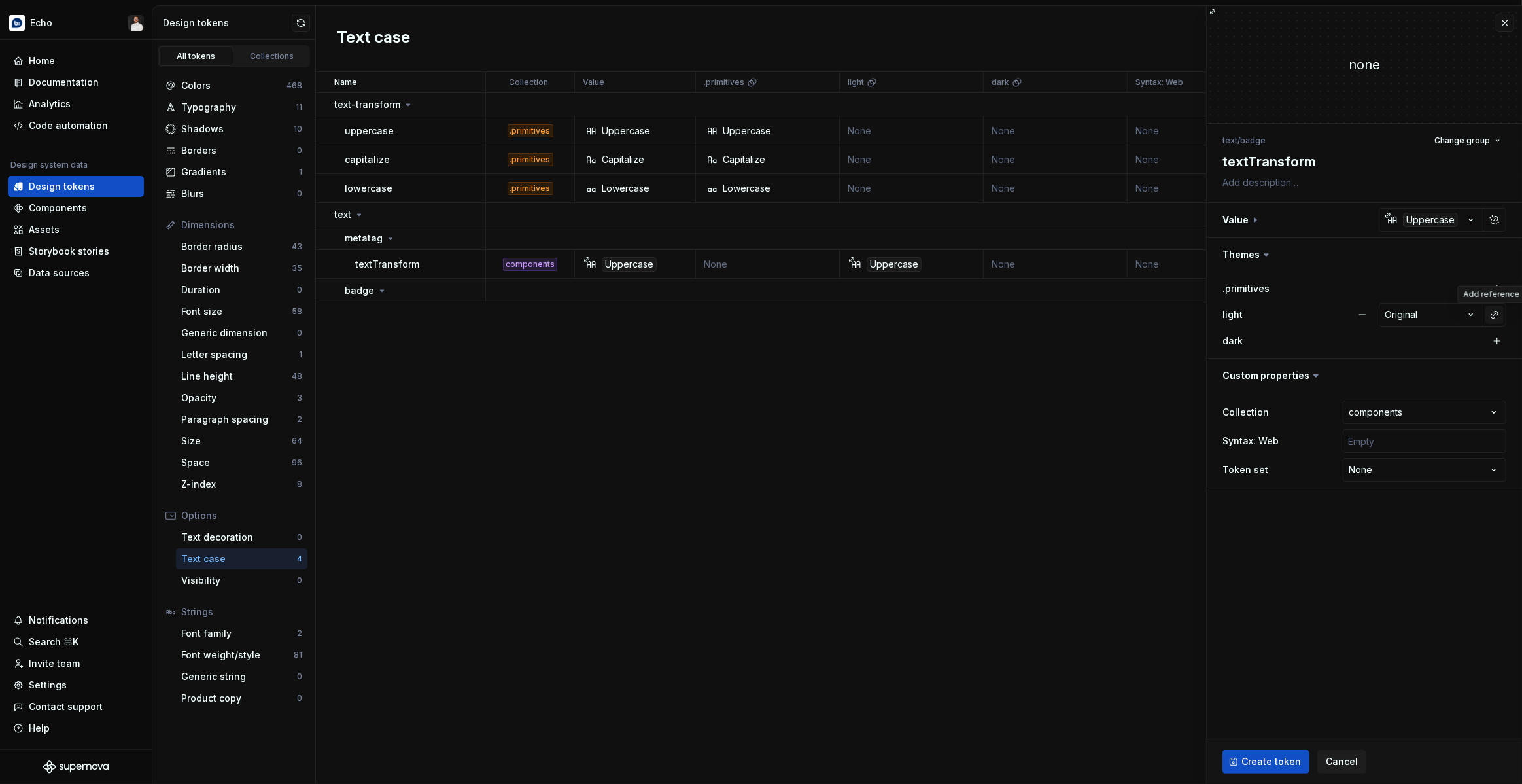
click at [1493, 311] on button "button" at bounding box center [1494, 314] width 18 height 18
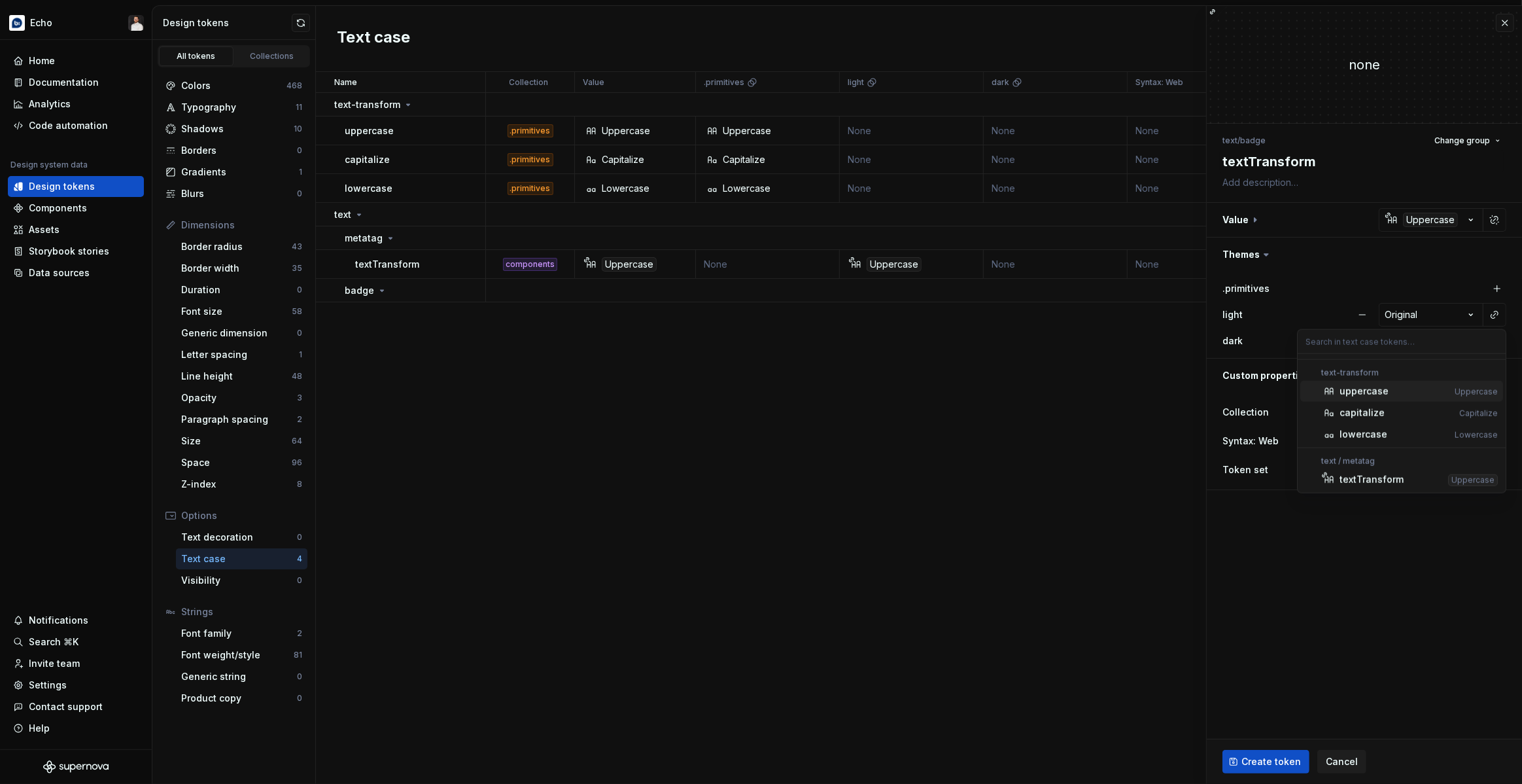
click at [1396, 393] on div "uppercase" at bounding box center [1394, 391] width 110 height 13
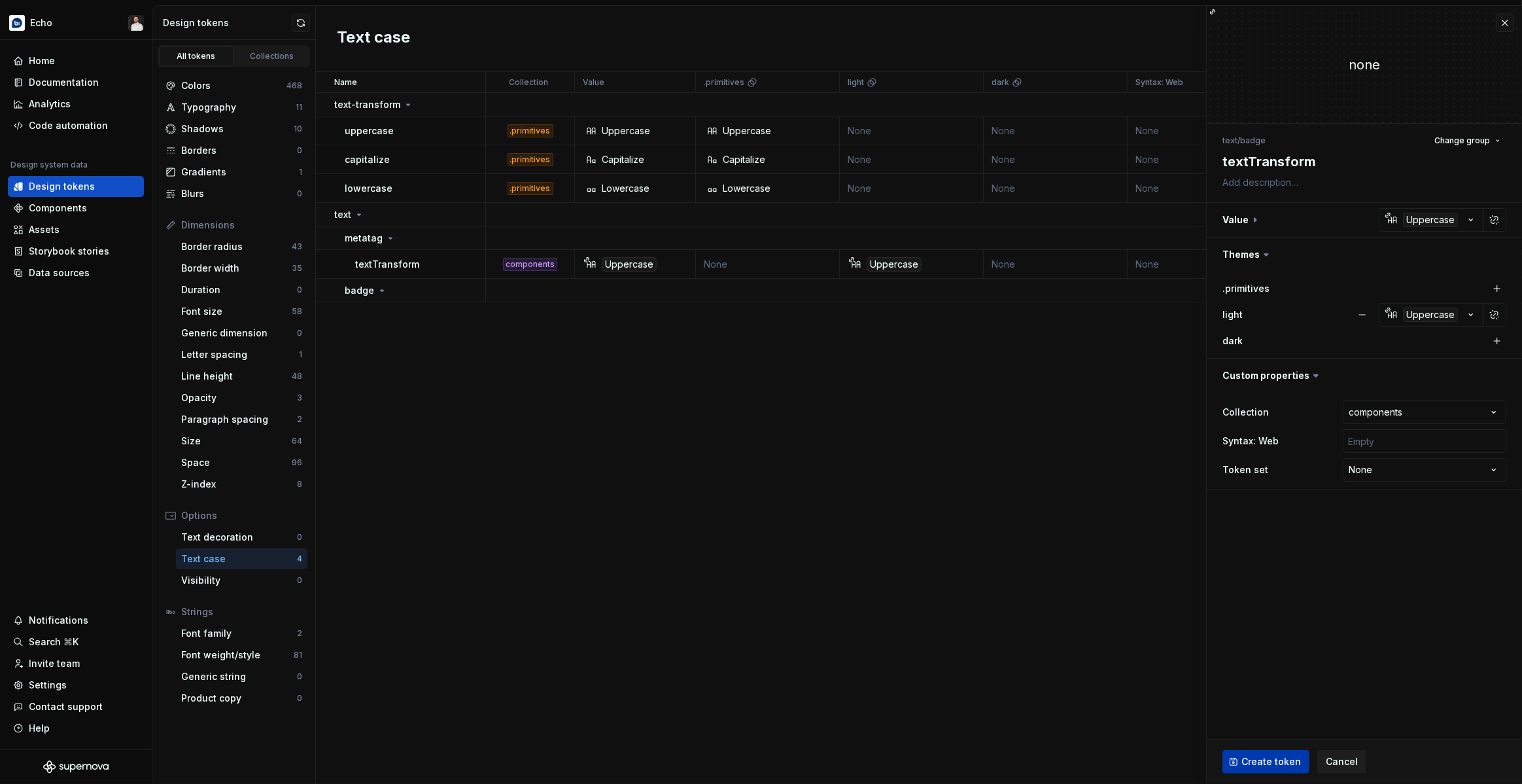
click at [1278, 754] on button "Create token" at bounding box center [1266, 761] width 87 height 23
type textarea "*"
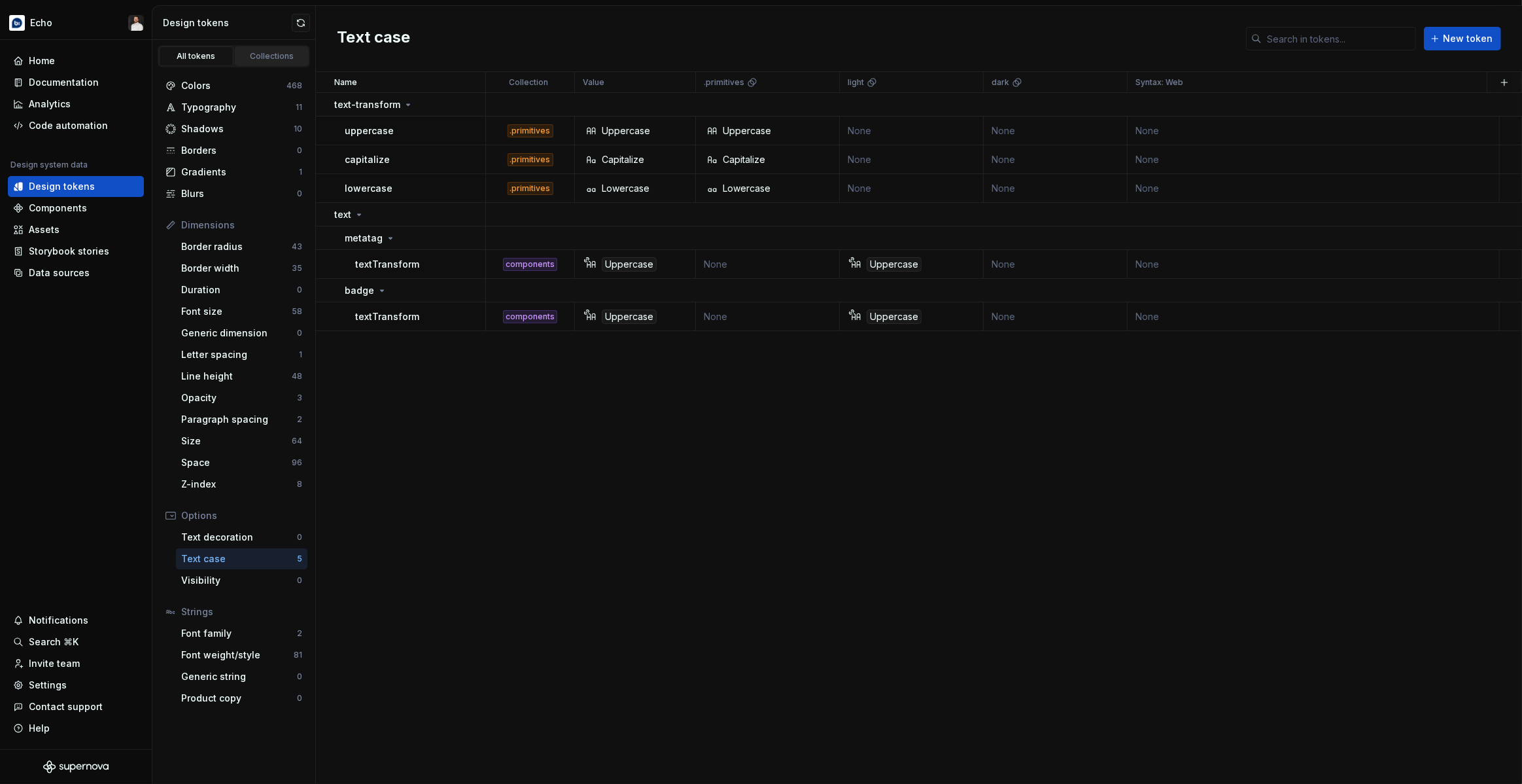
click at [266, 53] on div "Collections" at bounding box center [272, 56] width 65 height 10
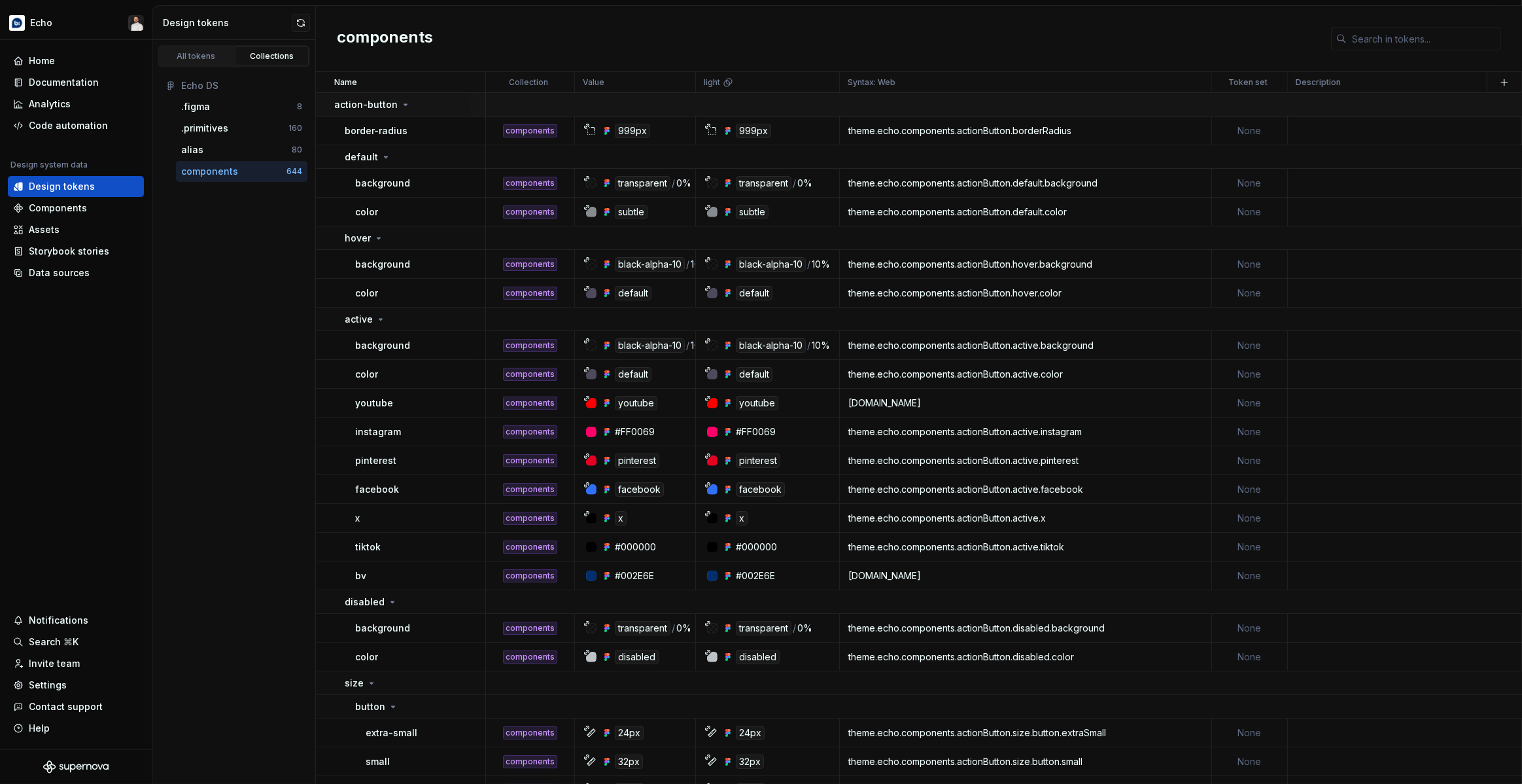
click at [395, 102] on div "action-button" at bounding box center [372, 105] width 76 height 13
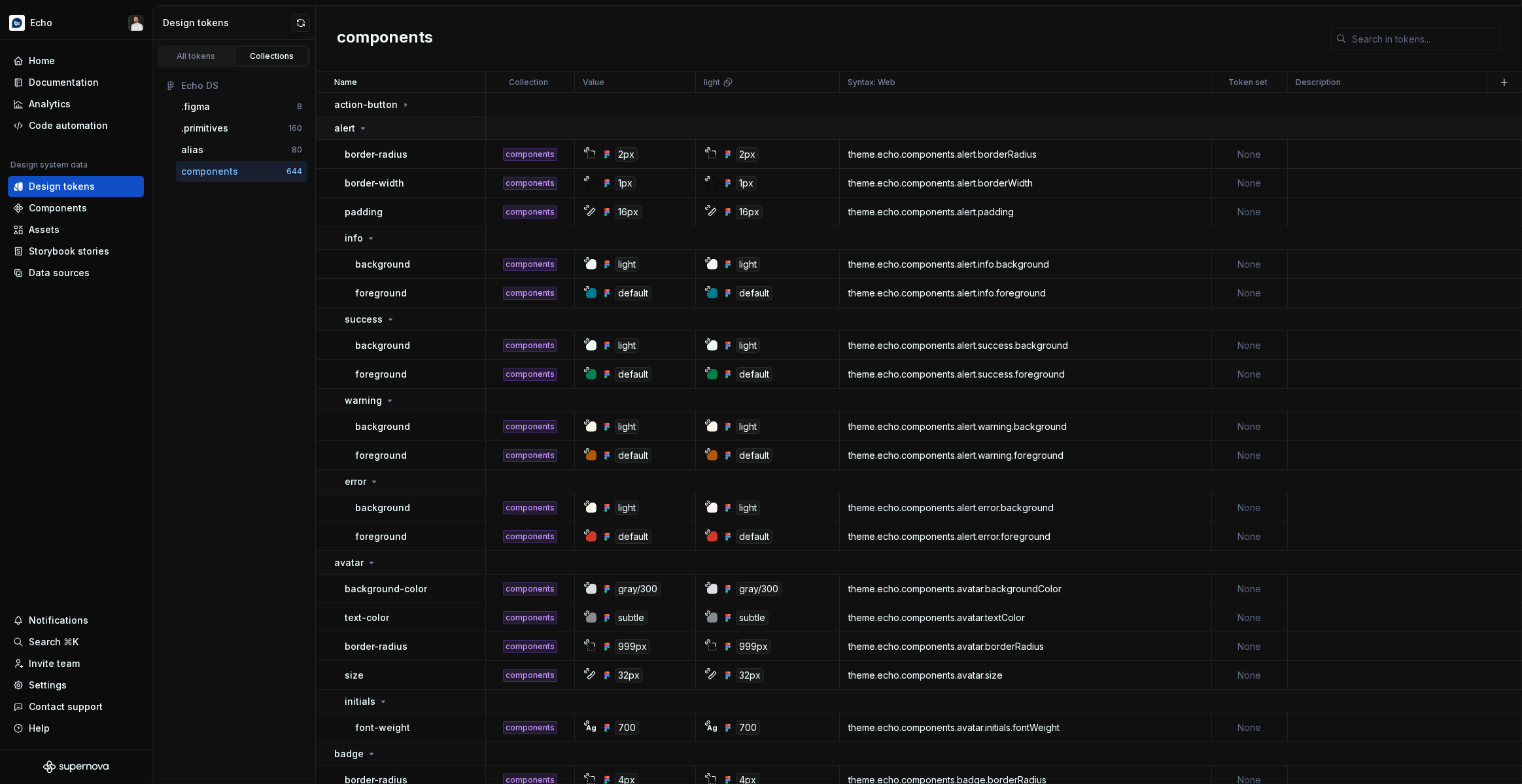
click at [388, 131] on div "alert" at bounding box center [409, 128] width 150 height 13
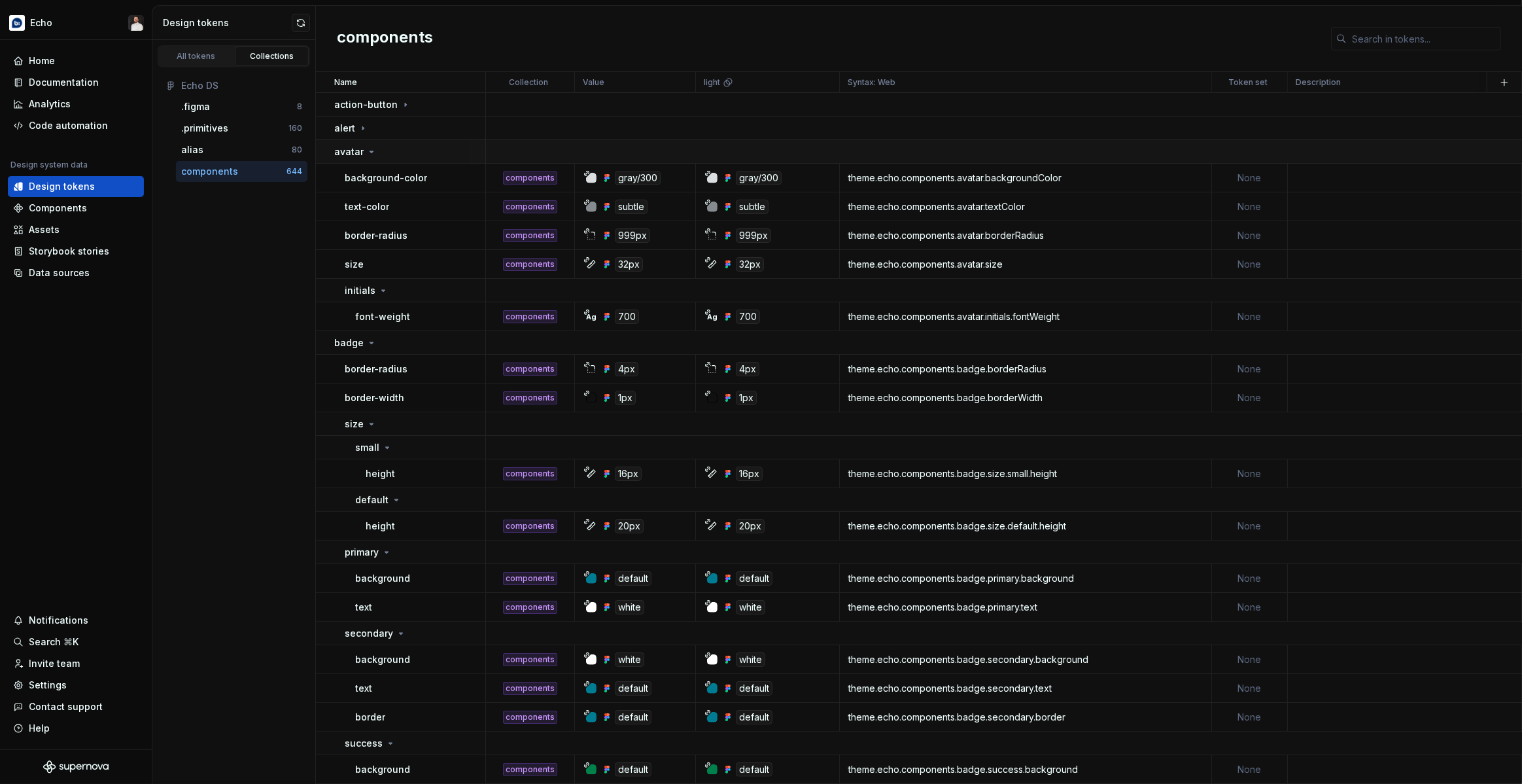
click at [388, 152] on div "avatar" at bounding box center [409, 152] width 150 height 13
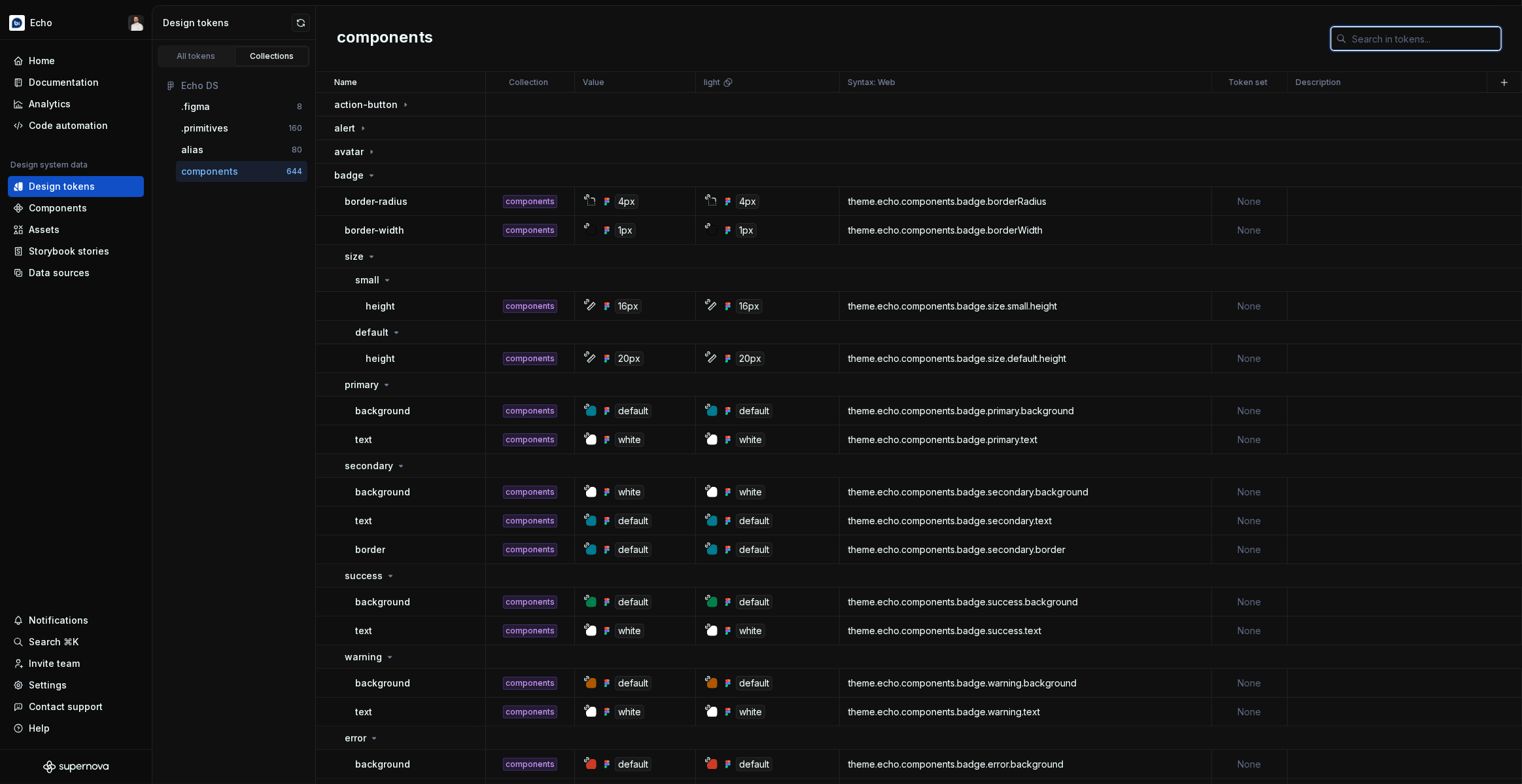
click at [1377, 45] on input "text" at bounding box center [1424, 39] width 155 height 23
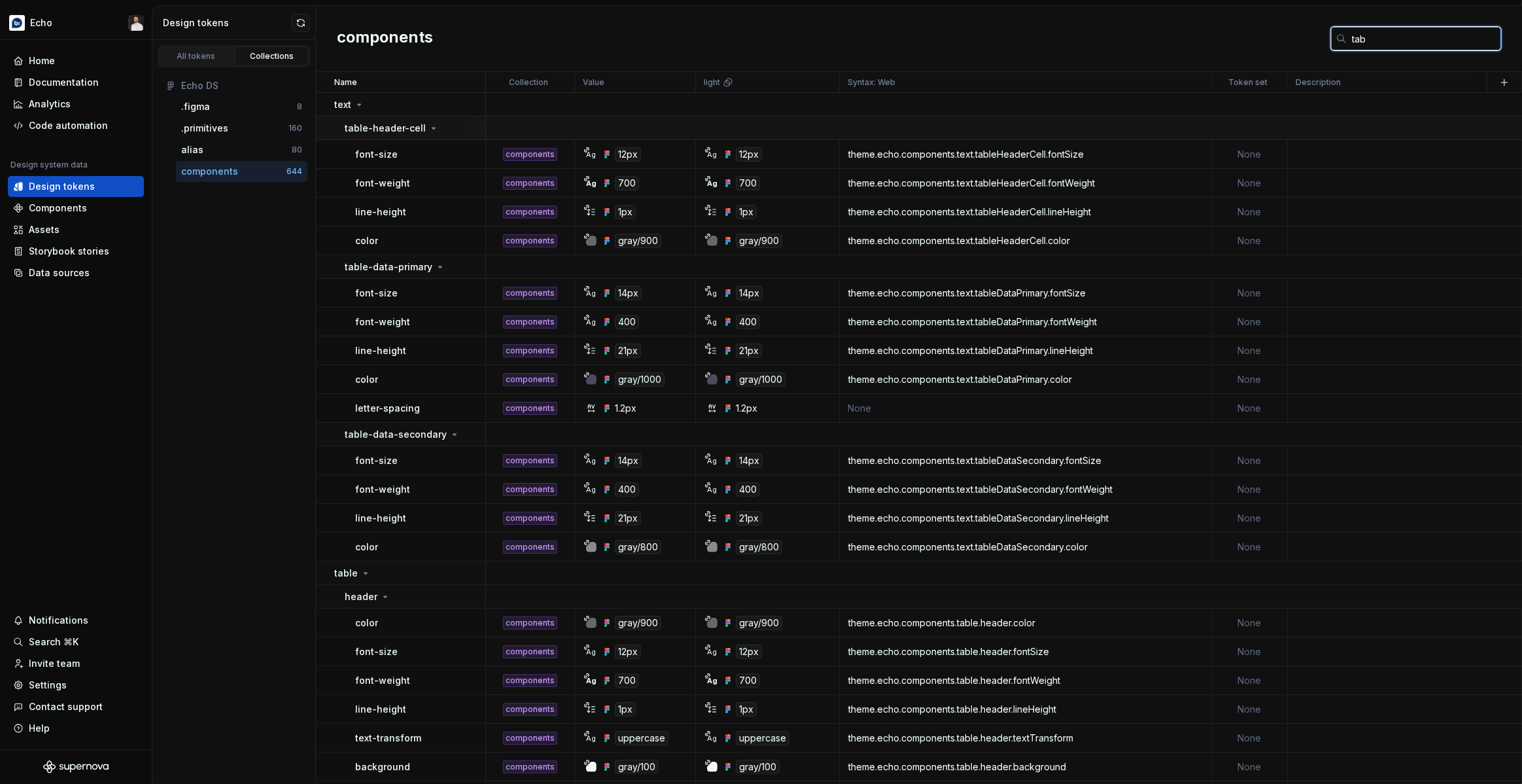
type input "tab"
drag, startPoint x: 342, startPoint y: 126, endPoint x: 421, endPoint y: 127, distance: 79.0
click at [421, 127] on td "table-header-cell" at bounding box center [401, 128] width 170 height 23
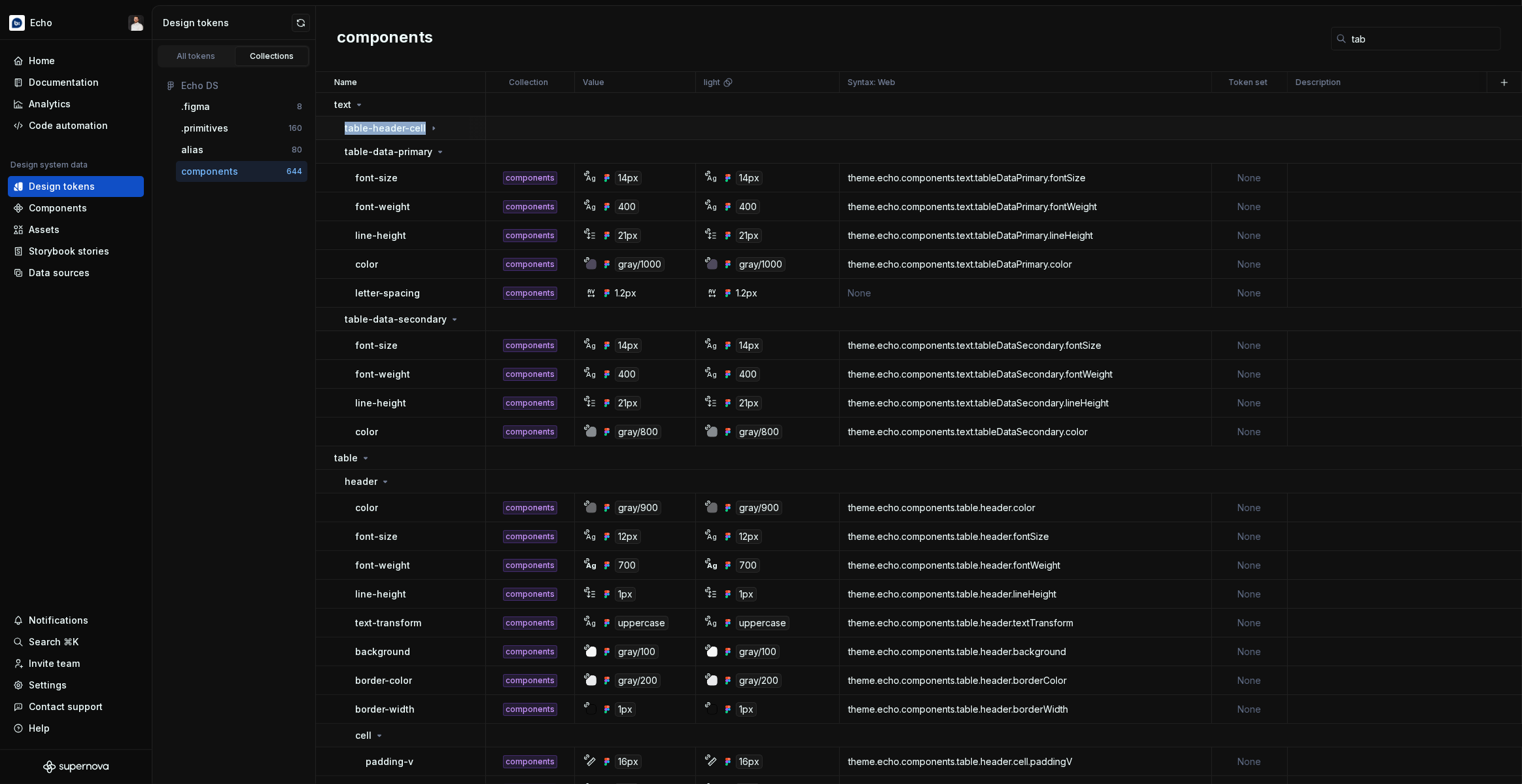
copy p "table-header-cell"
click at [180, 48] on link "All tokens" at bounding box center [196, 56] width 75 height 20
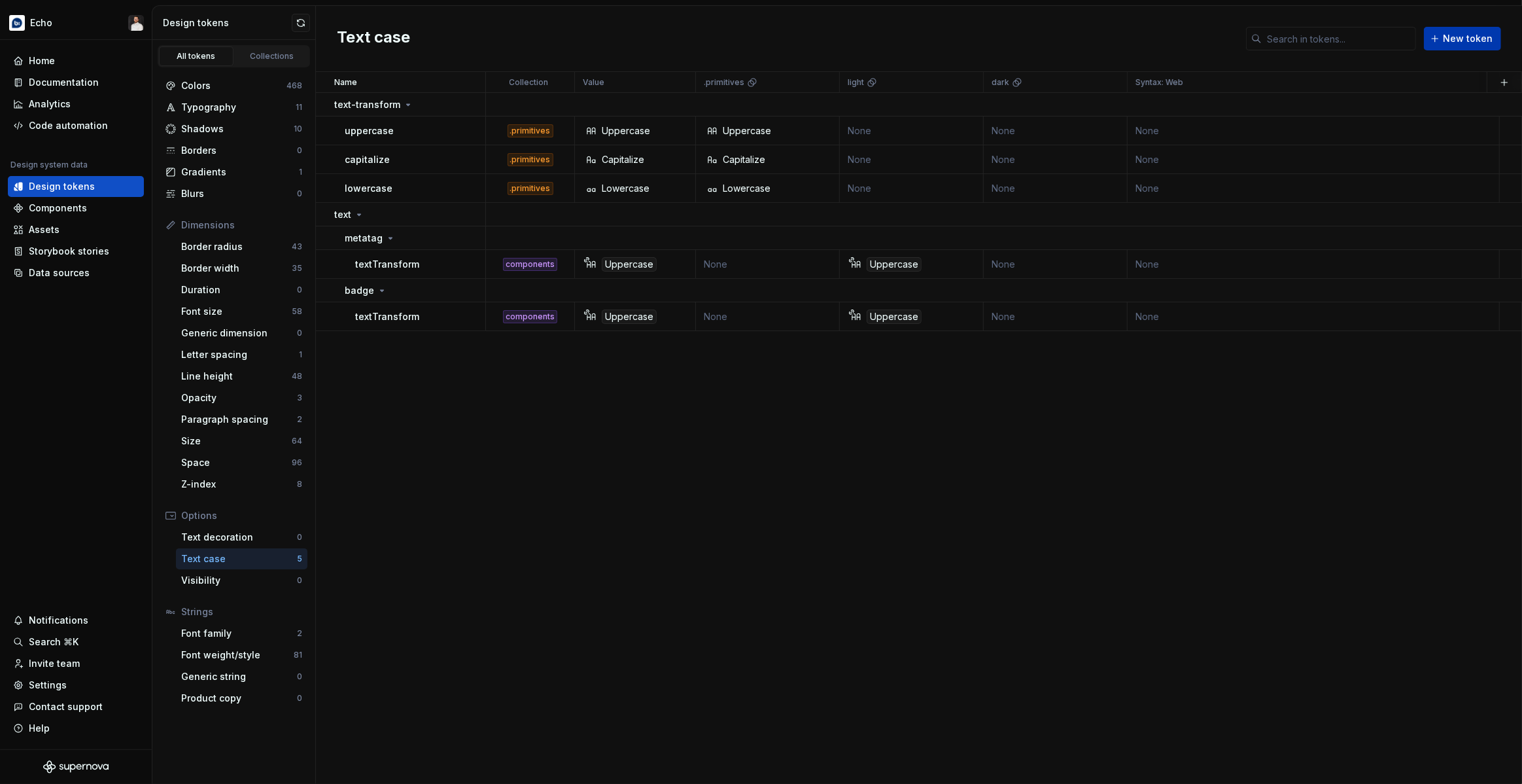
click at [1455, 40] on span "New token" at bounding box center [1468, 39] width 50 height 13
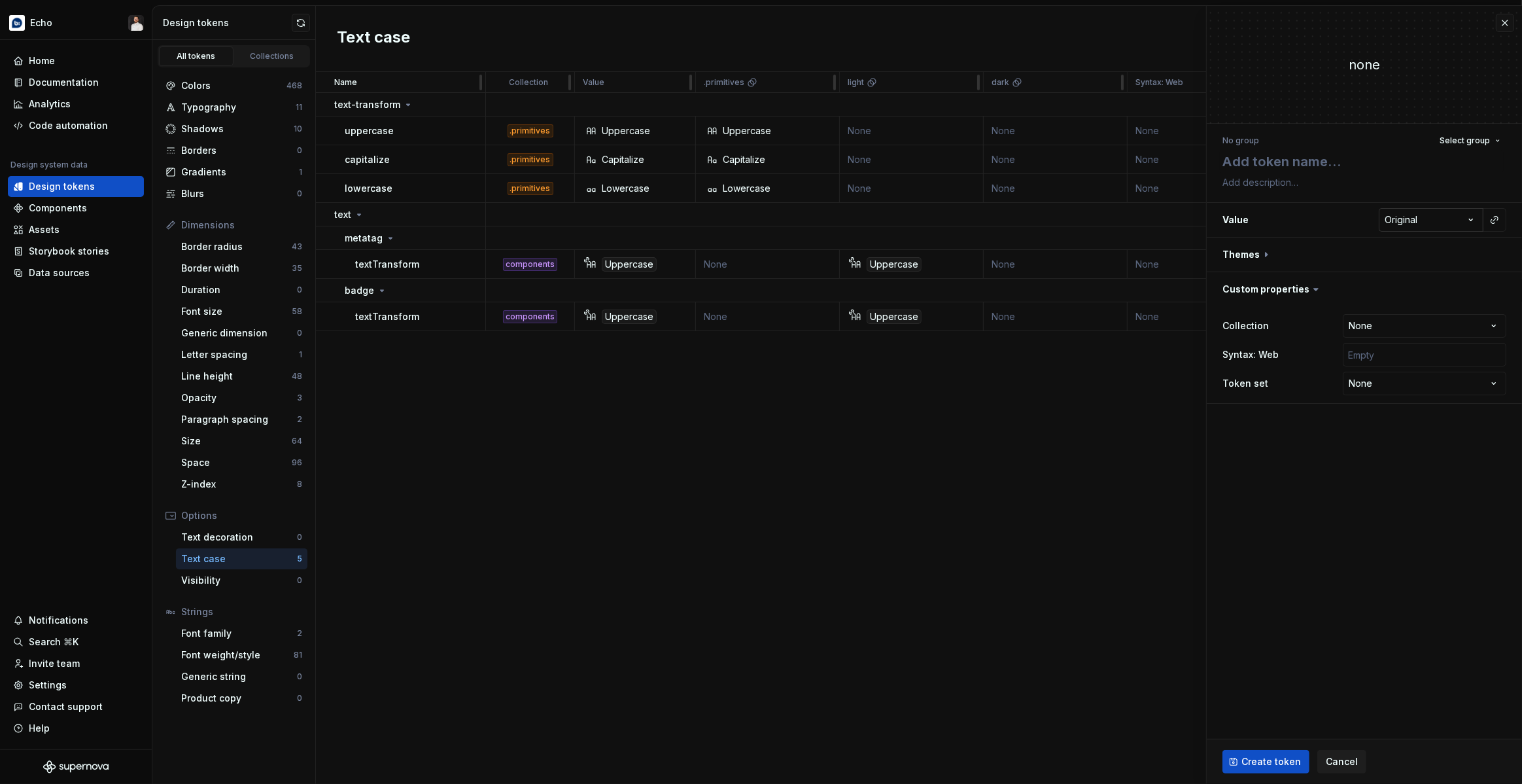
click at [1430, 217] on html "Echo Home Documentation Analytics Code automation Design system data Design tok…" at bounding box center [761, 392] width 1522 height 784
click at [1438, 168] on html "Echo Home Documentation Analytics Code automation Design system data Design tok…" at bounding box center [761, 392] width 1522 height 784
click at [1467, 140] on span "Select group" at bounding box center [1465, 141] width 51 height 10
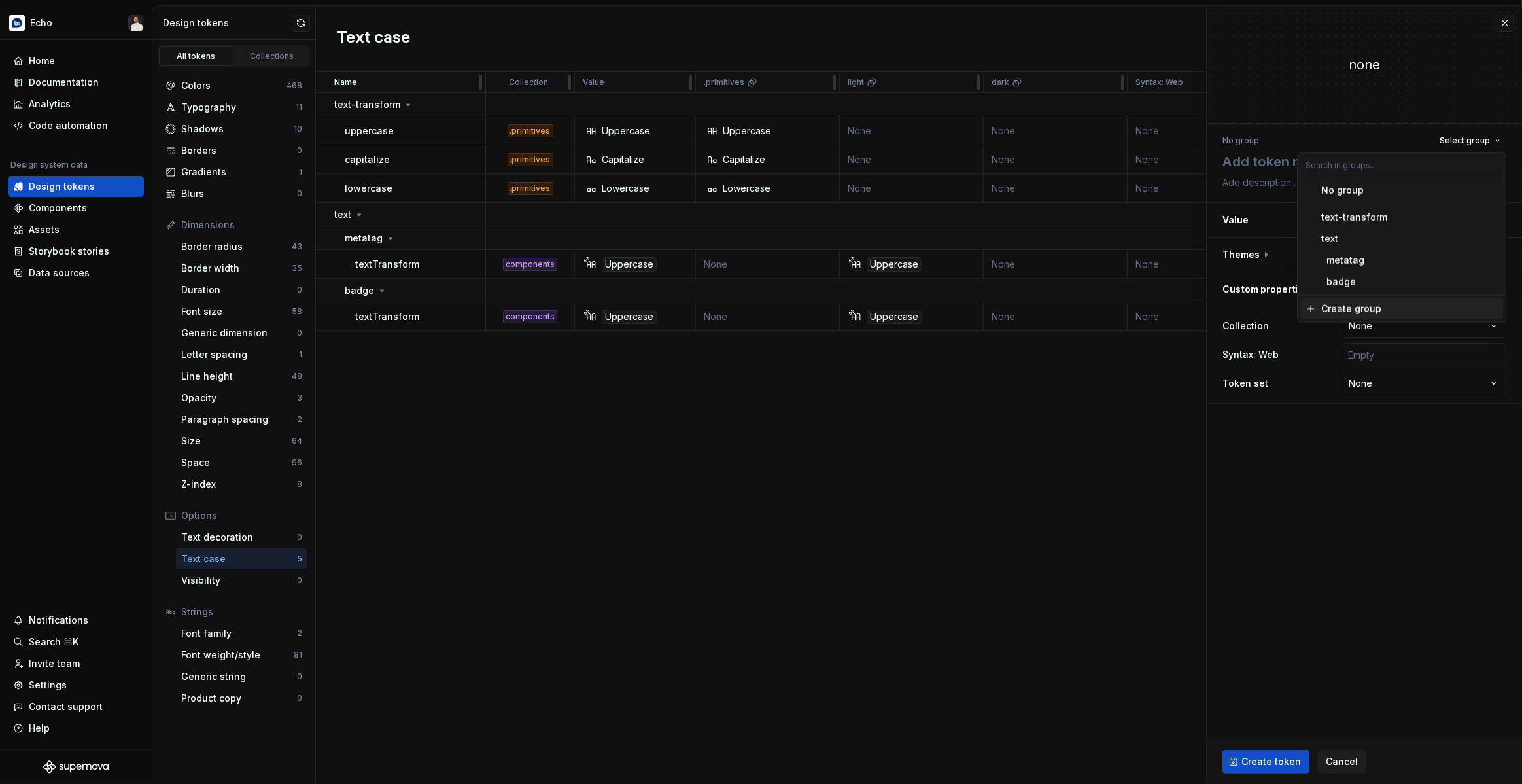
click at [1345, 306] on div "Create group" at bounding box center [1351, 308] width 60 height 13
type textarea "*"
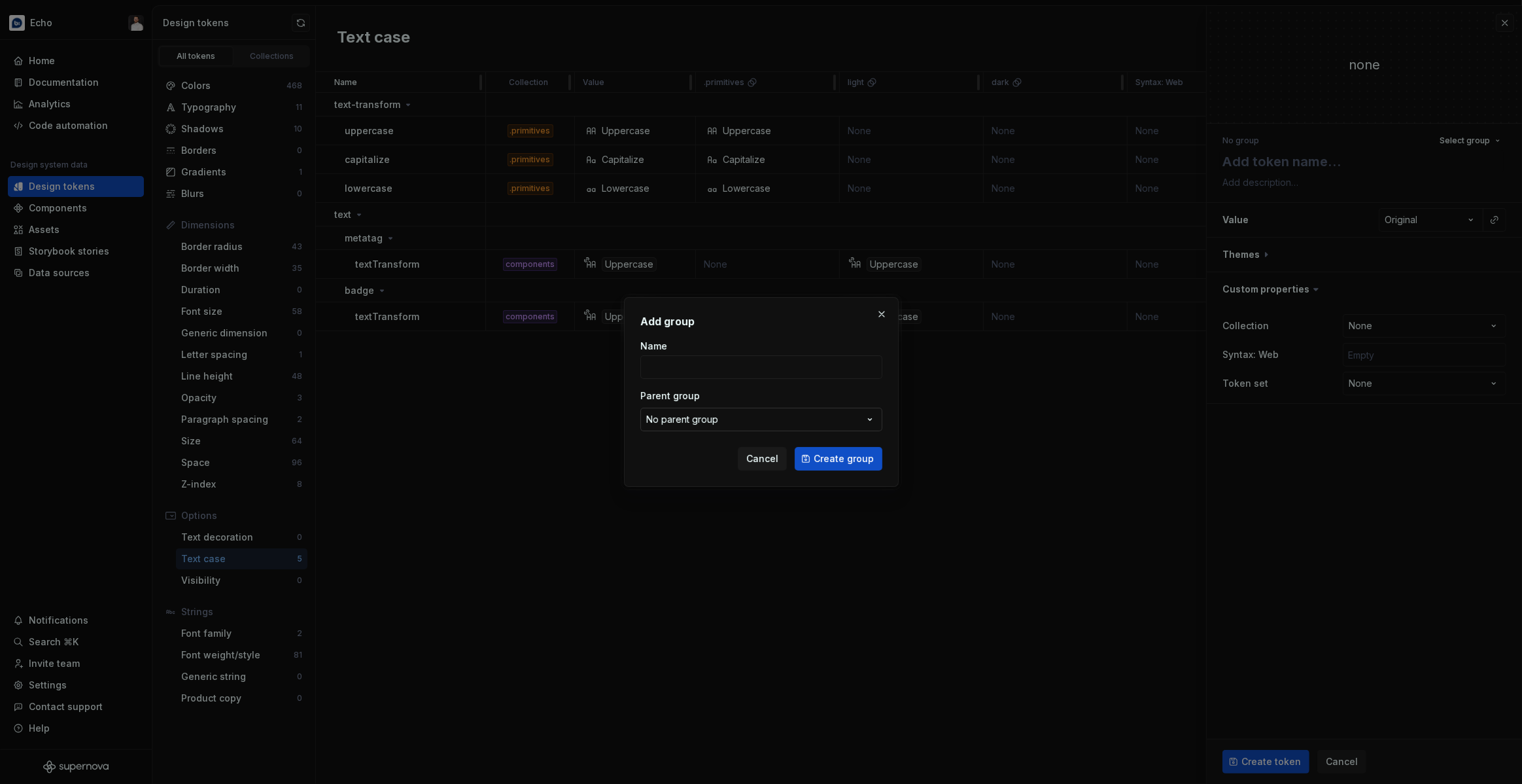
click at [794, 412] on button "No parent group" at bounding box center [761, 419] width 242 height 23
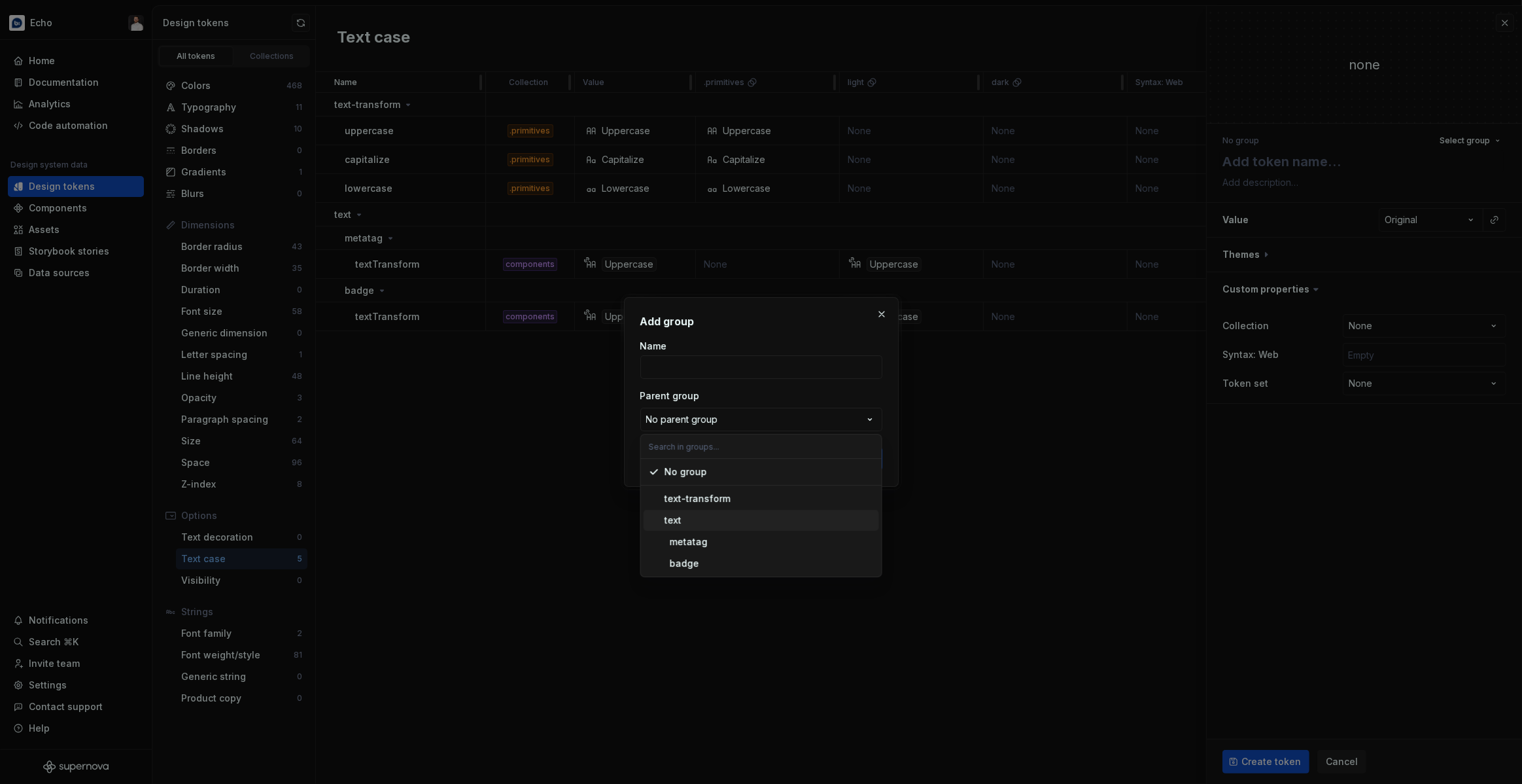
click at [692, 519] on div "text" at bounding box center [769, 520] width 210 height 13
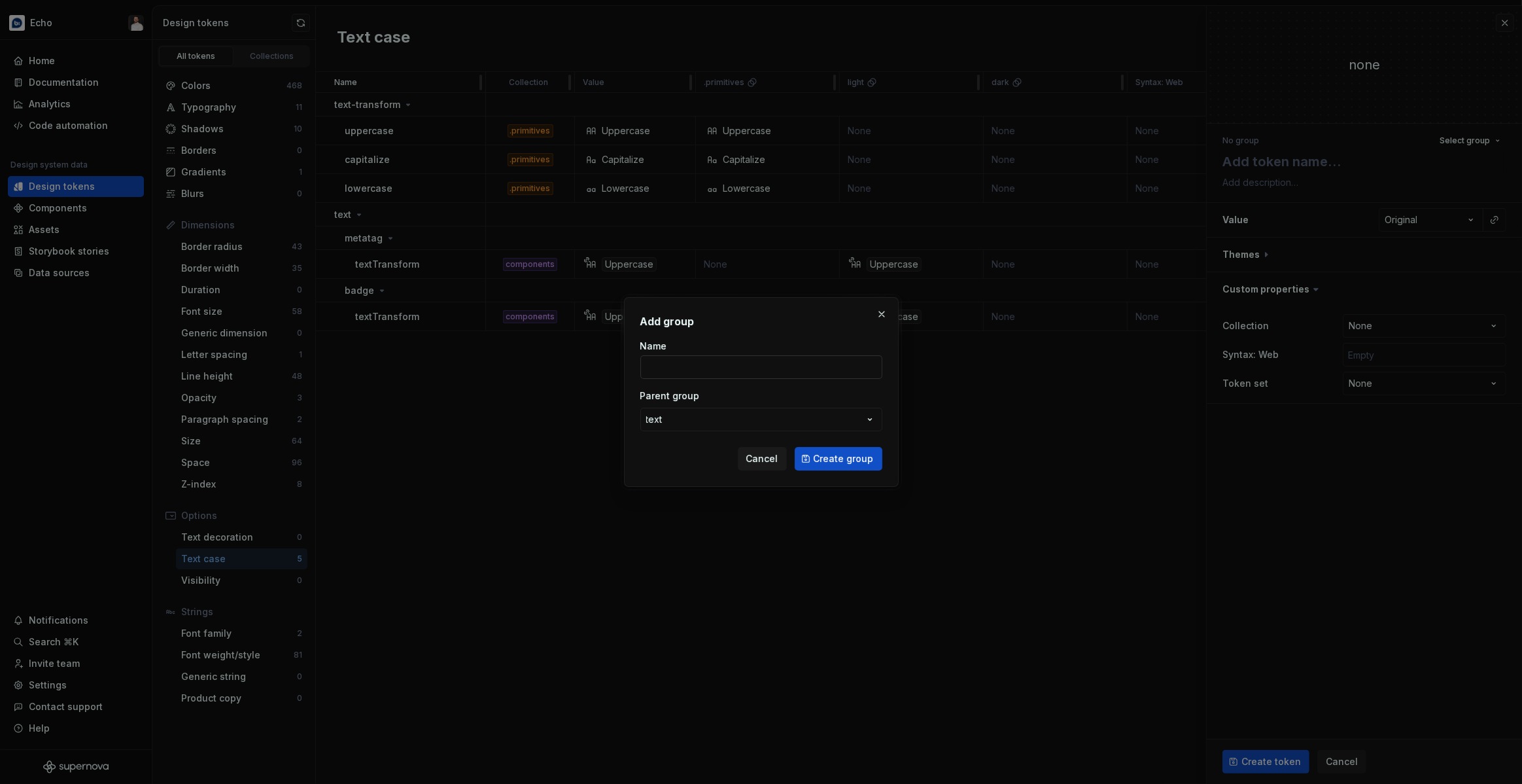
click at [699, 370] on input "Name" at bounding box center [761, 367] width 242 height 23
paste input "table-header-cell"
type input "table-header-cell"
click at [821, 452] on span "Create group" at bounding box center [844, 459] width 60 height 13
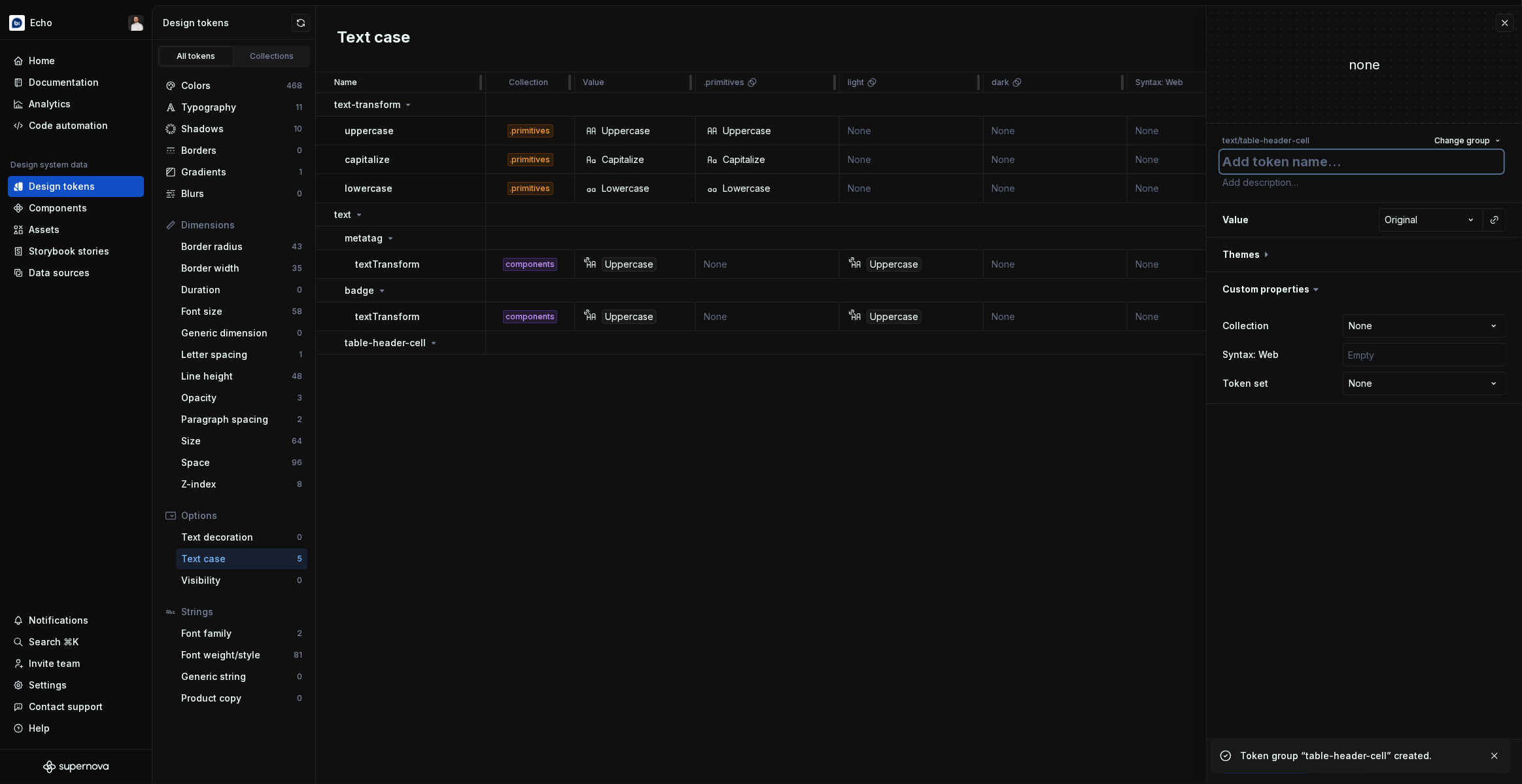
click at [1364, 170] on textarea at bounding box center [1362, 161] width 284 height 23
type textarea "*"
type textarea "t"
type textarea "*"
type textarea "te"
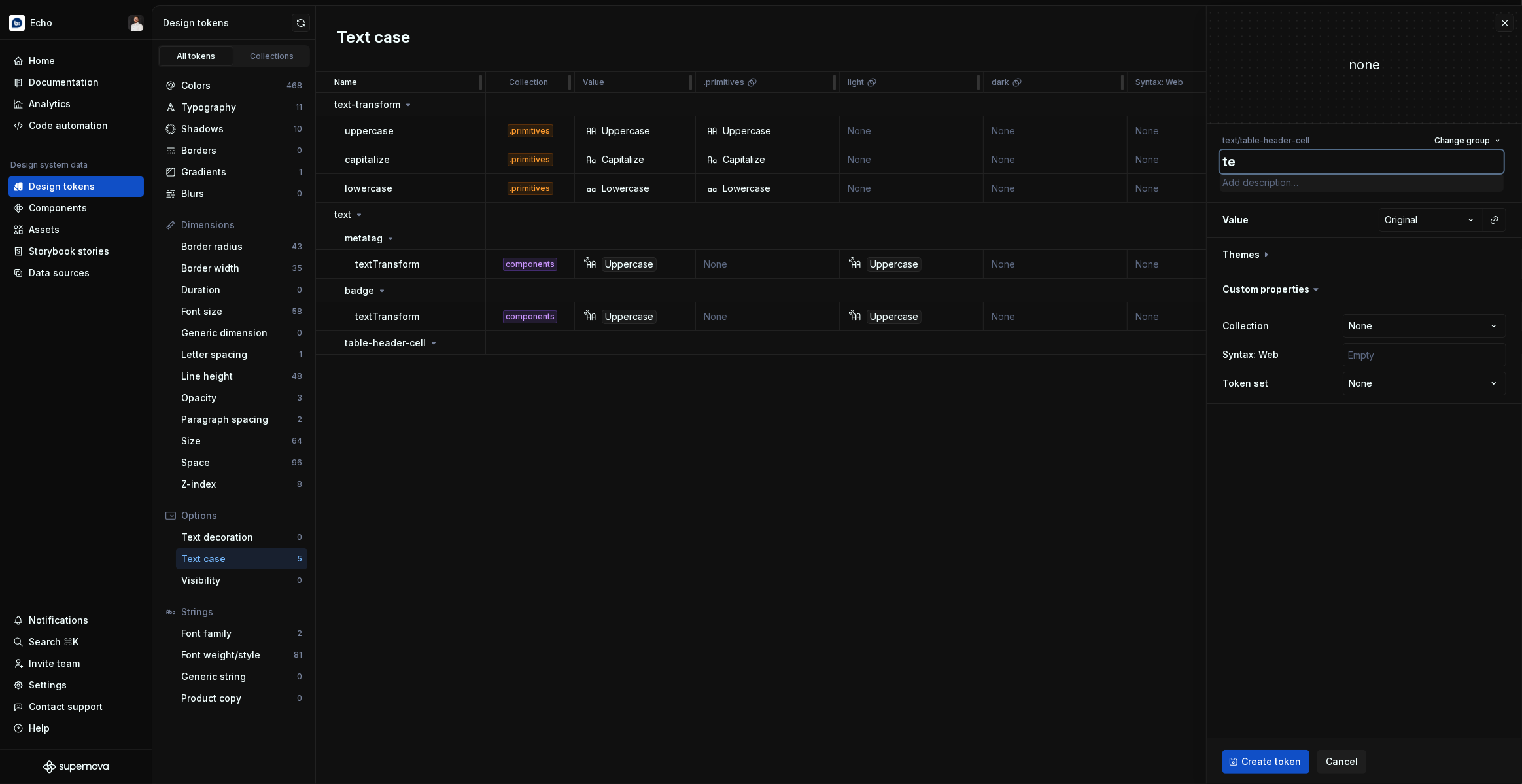
type textarea "*"
type textarea "tex"
type textarea "*"
type textarea "text"
type textarea "*"
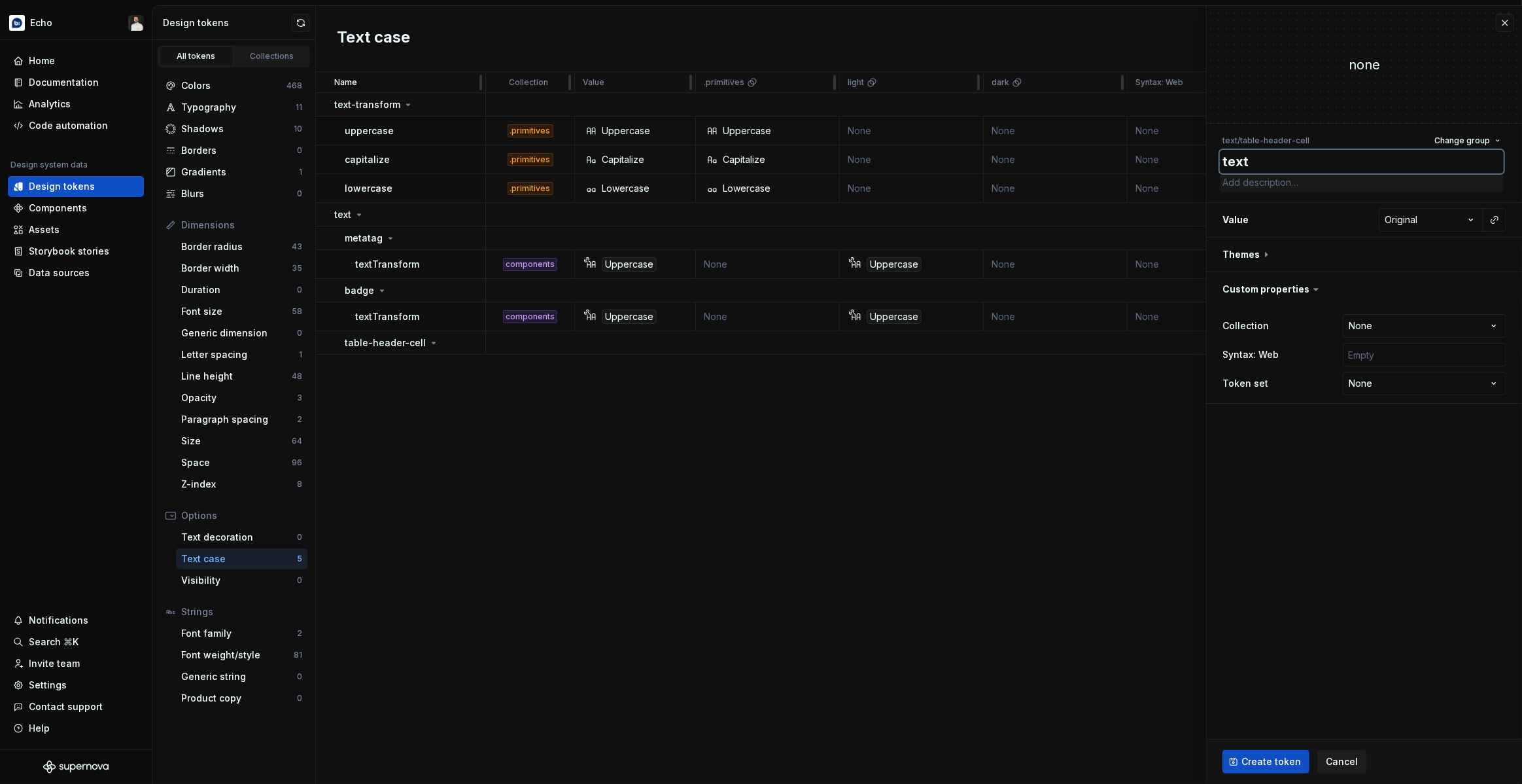
type textarea "textT"
type textarea "*"
type textarea "textTr"
type textarea "*"
type textarea "textTra"
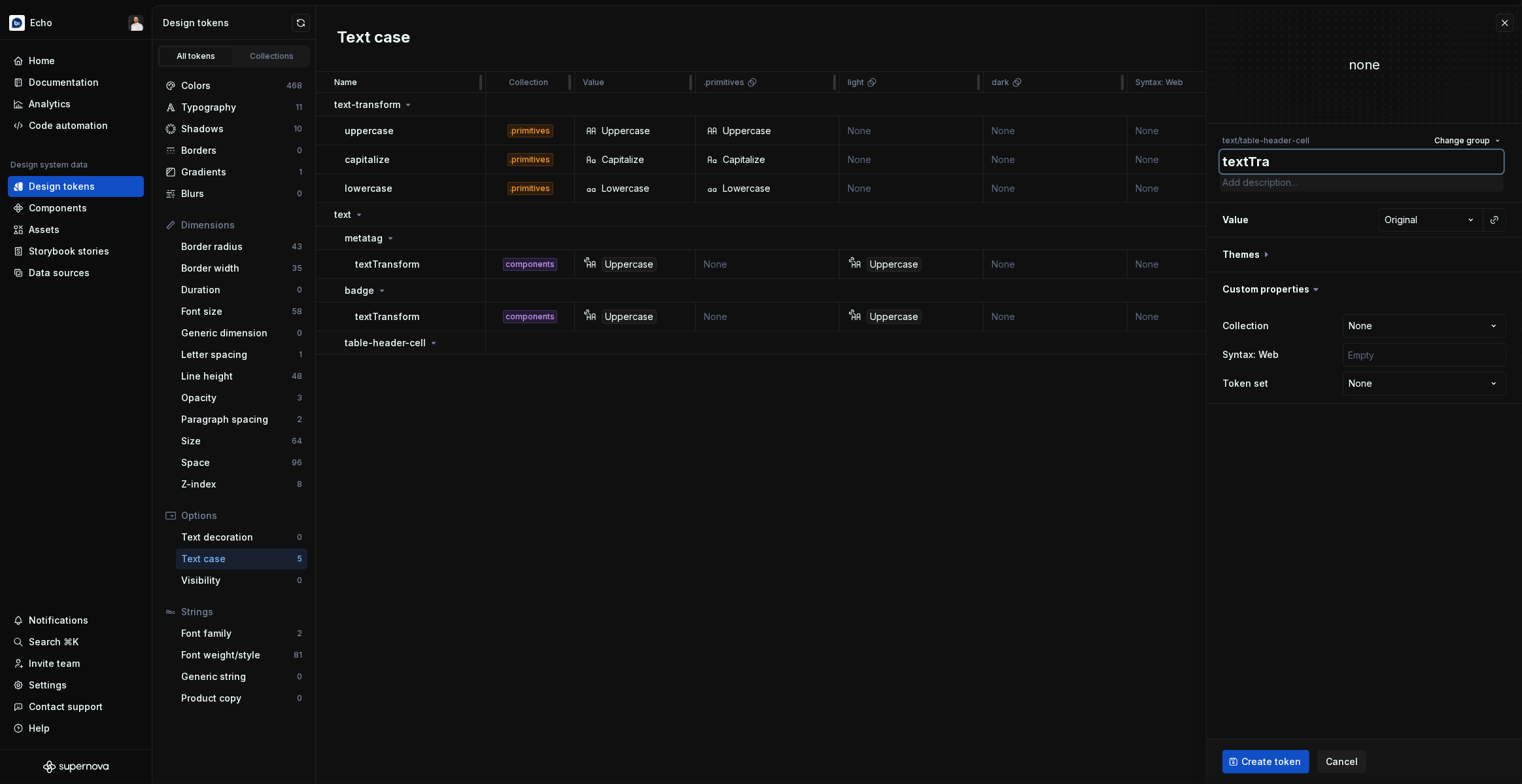
type textarea "*"
type textarea "textTran"
type textarea "*"
type textarea "textTrans"
type textarea "*"
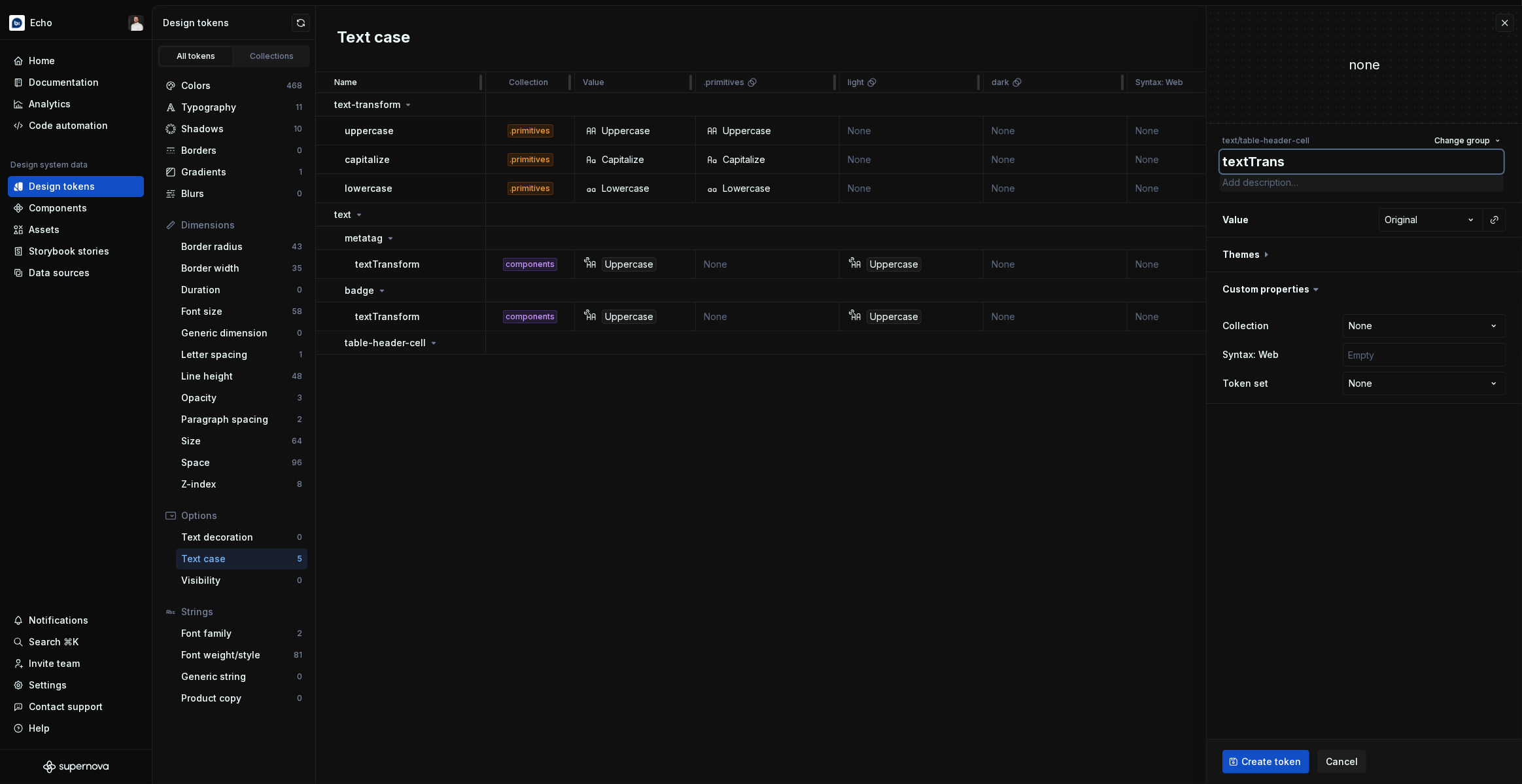
type textarea "textTransf"
type textarea "*"
type textarea "textTransfo"
type textarea "*"
type textarea "textTransfor"
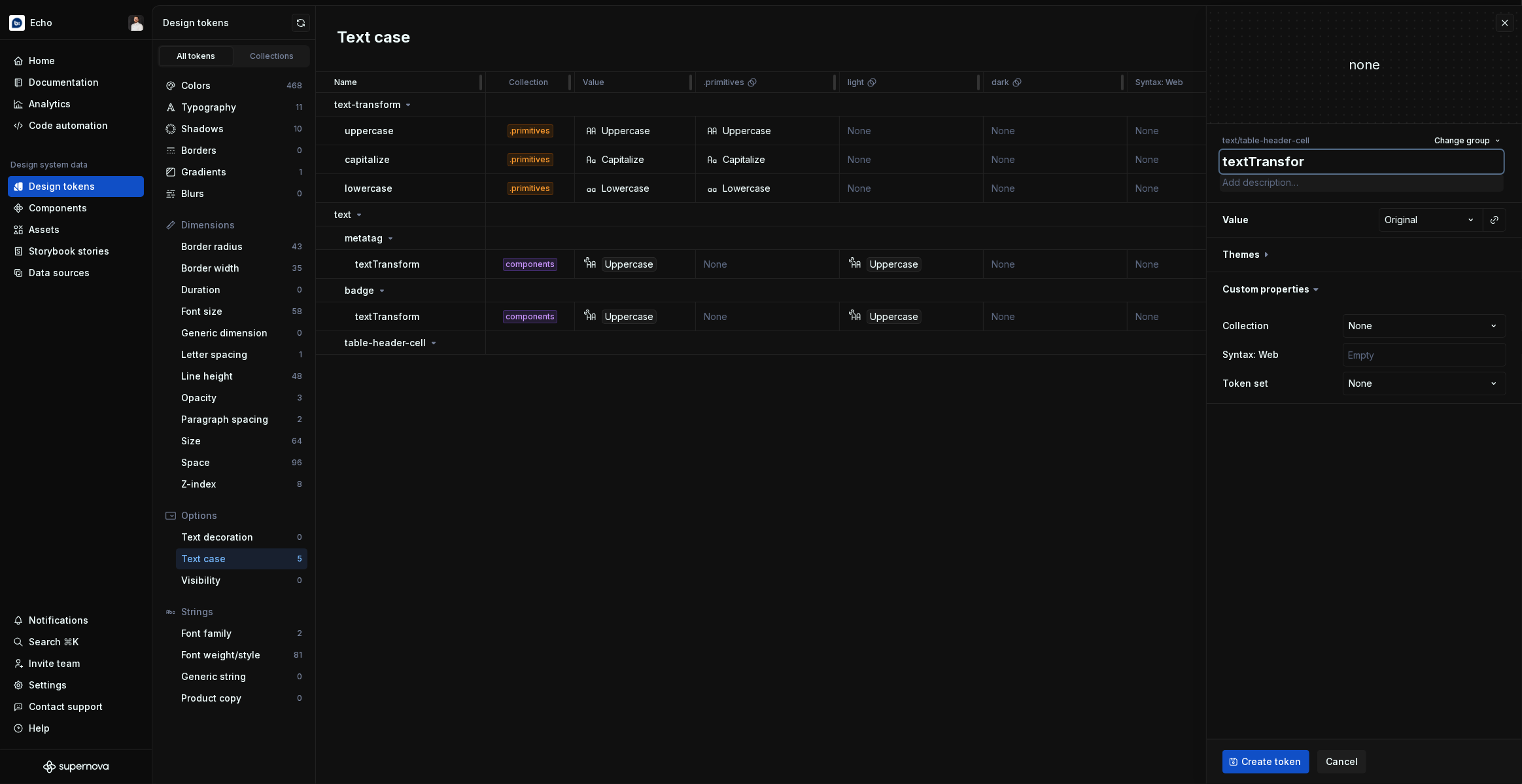
type textarea "*"
type textarea "textTransform"
click at [1430, 221] on html "Echo Home Documentation Analytics Code automation Design system data Design tok…" at bounding box center [761, 392] width 1522 height 784
select select "*****"
click at [1275, 254] on button "button" at bounding box center [1364, 254] width 315 height 34
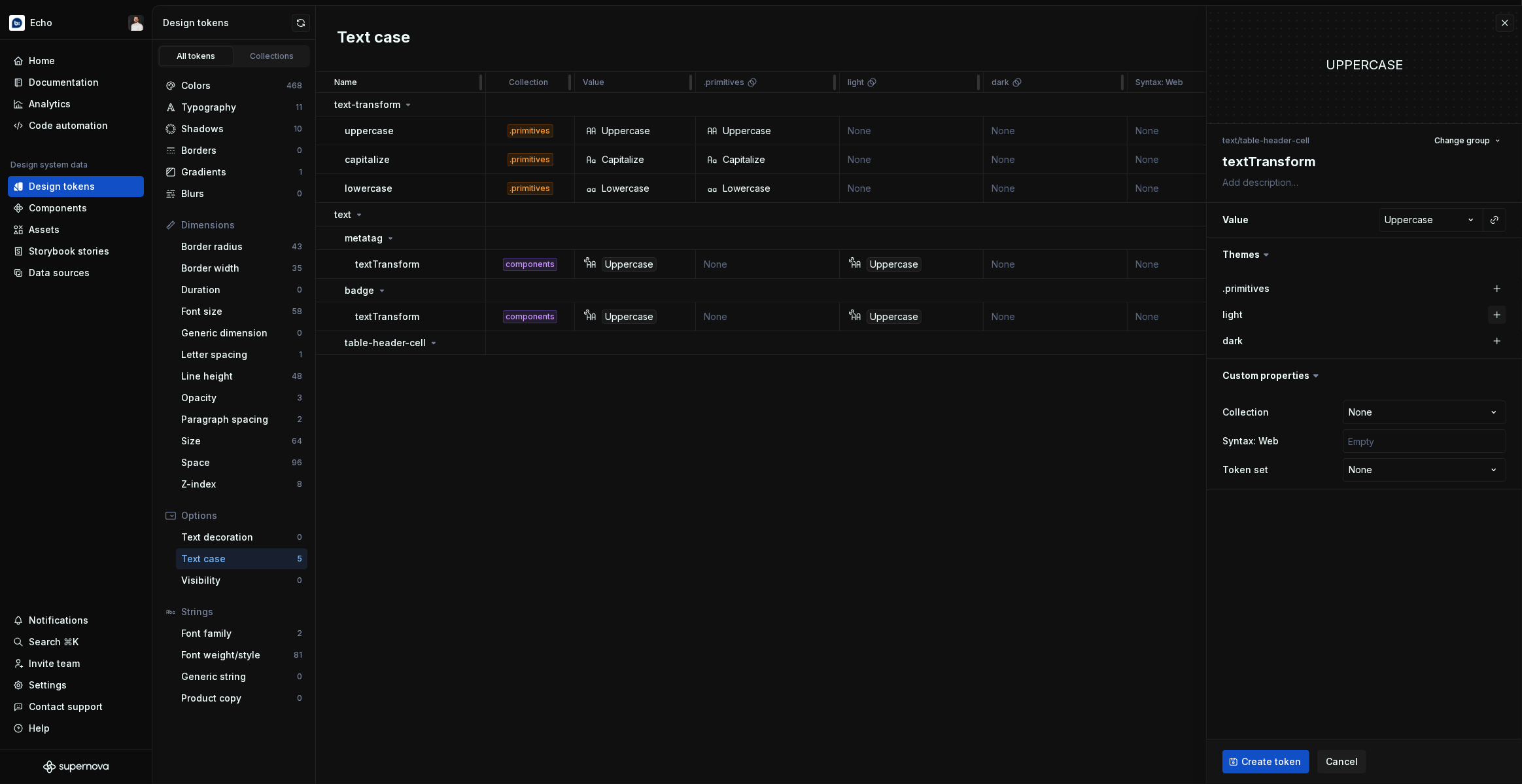
click at [1497, 316] on button "button" at bounding box center [1497, 314] width 18 height 18
click at [1492, 312] on button "button" at bounding box center [1494, 314] width 18 height 18
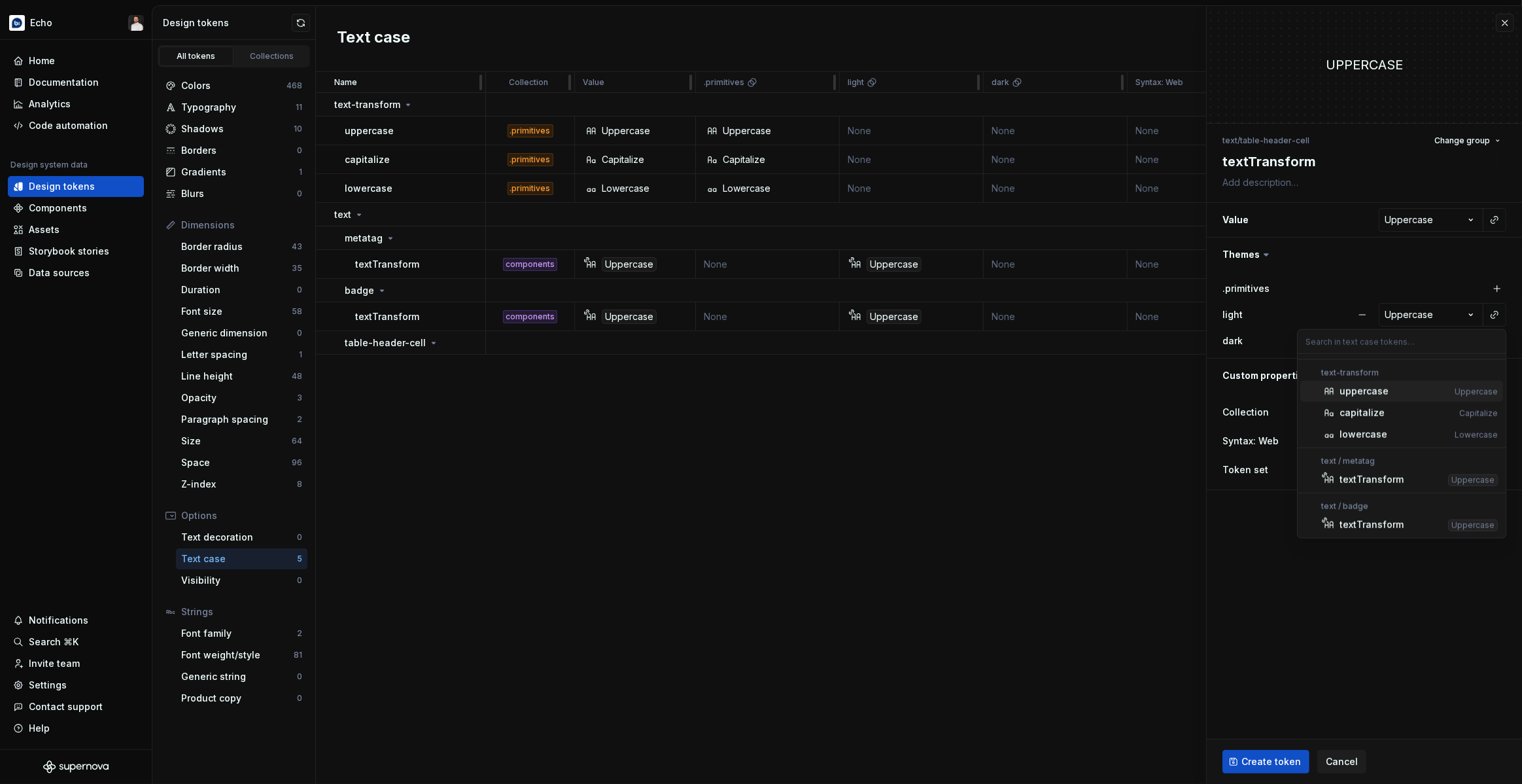
click at [1379, 389] on div "uppercase" at bounding box center [1364, 391] width 49 height 13
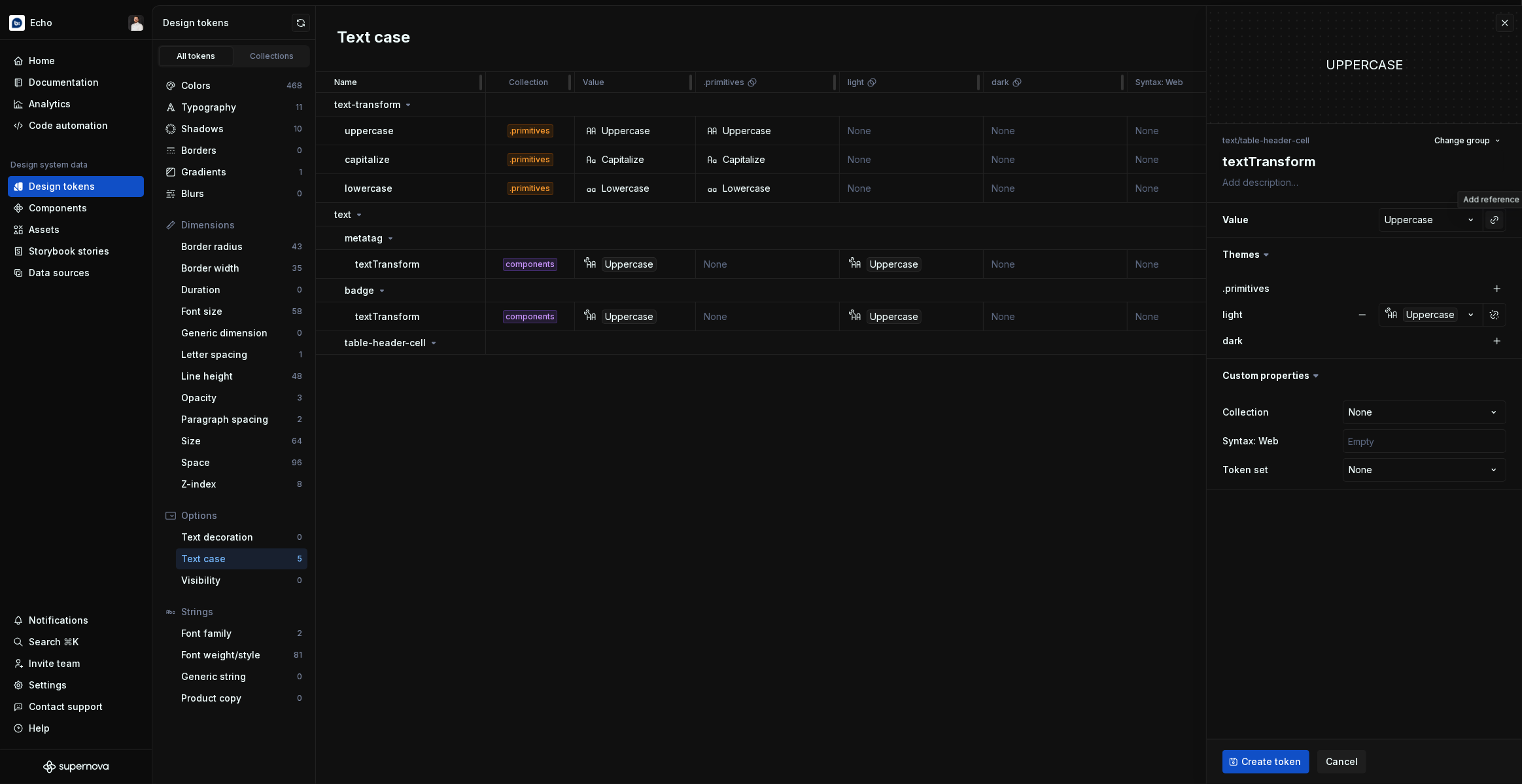
click at [1499, 222] on button "button" at bounding box center [1494, 219] width 18 height 18
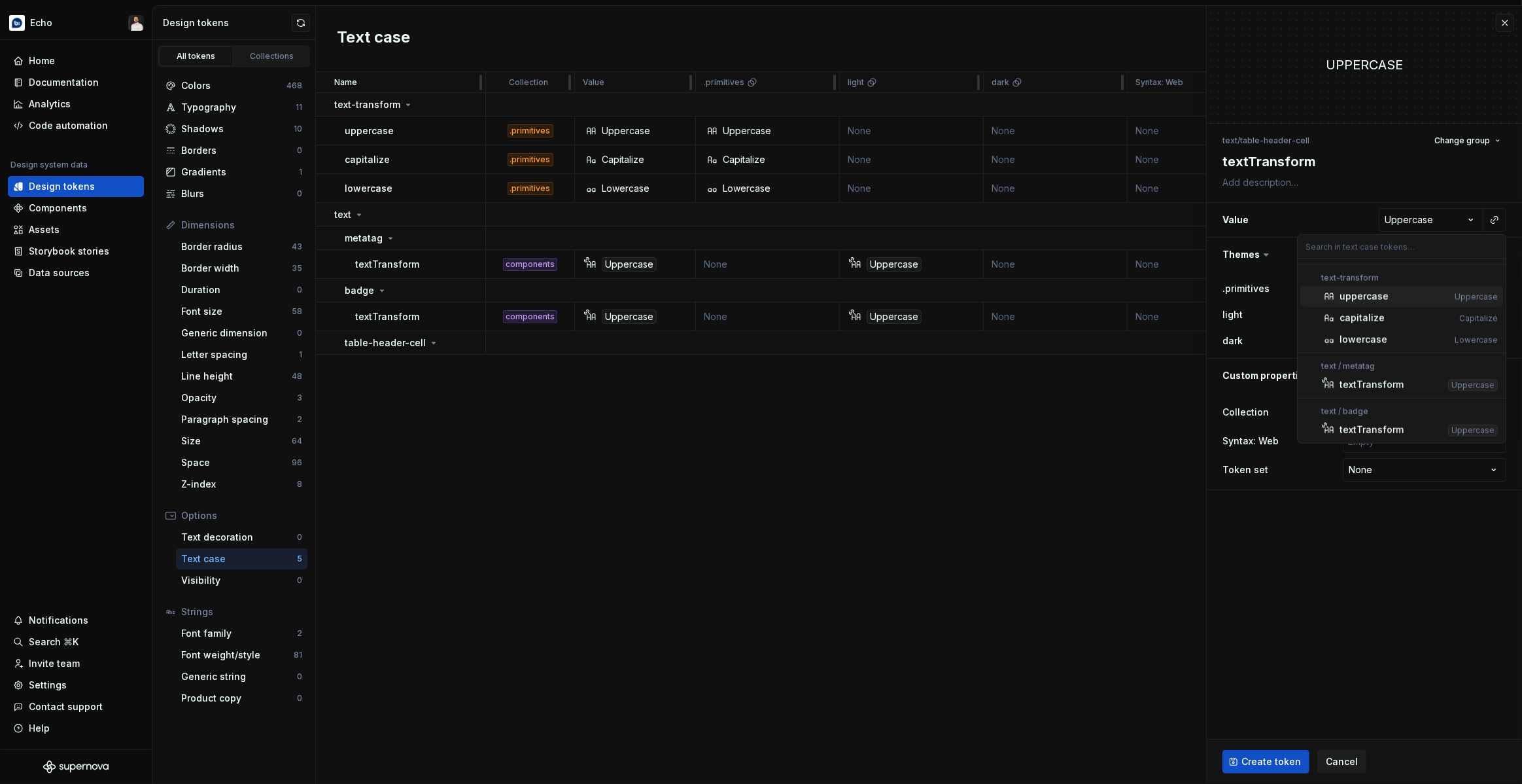
click at [1425, 296] on div "uppercase" at bounding box center [1394, 296] width 110 height 13
type textarea "*"
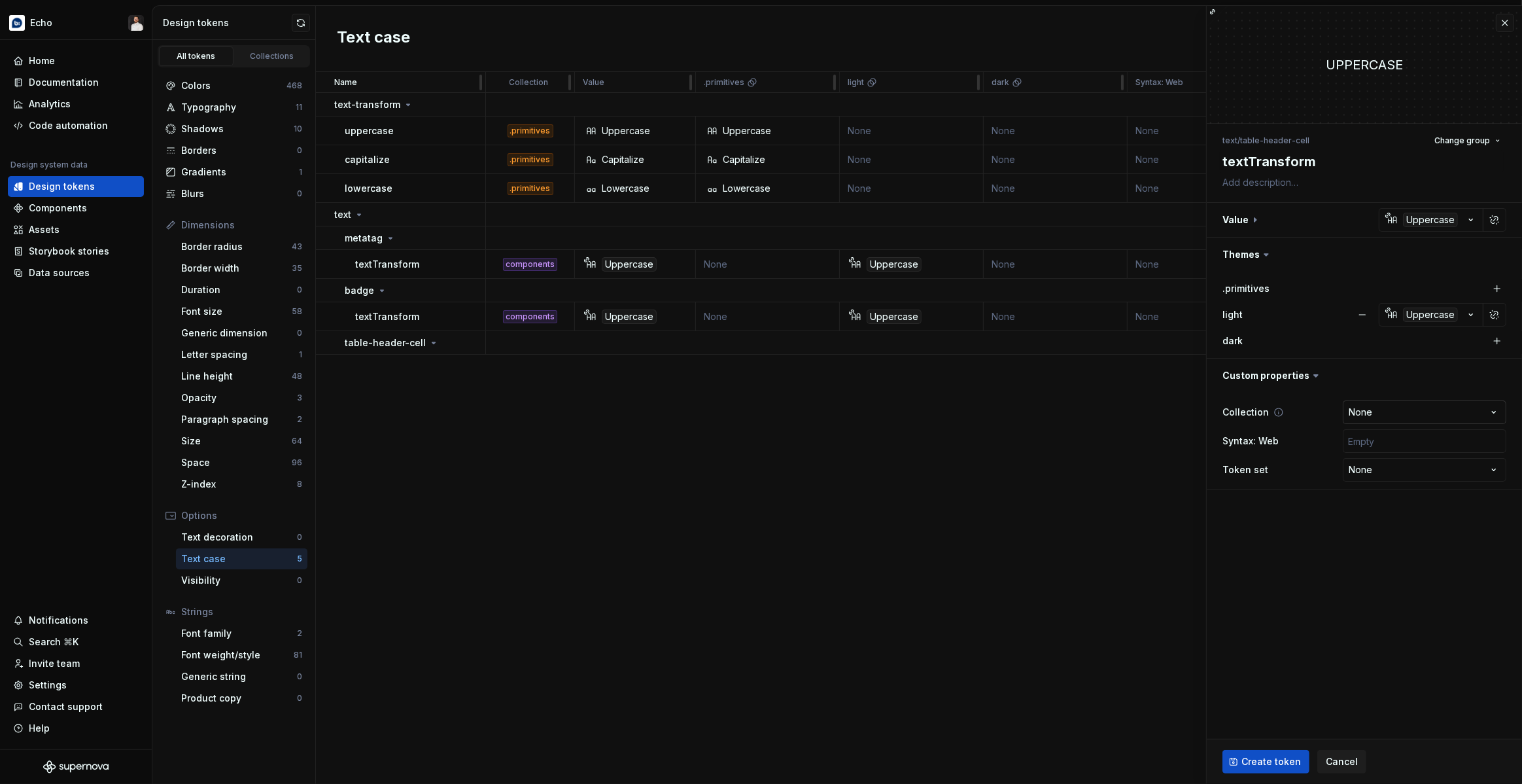
click at [1392, 410] on html "Echo Home Documentation Analytics Code automation Design system data Design tok…" at bounding box center [761, 392] width 1522 height 784
select select "**********"
click at [1279, 768] on button "Create token" at bounding box center [1266, 761] width 87 height 23
type textarea "*"
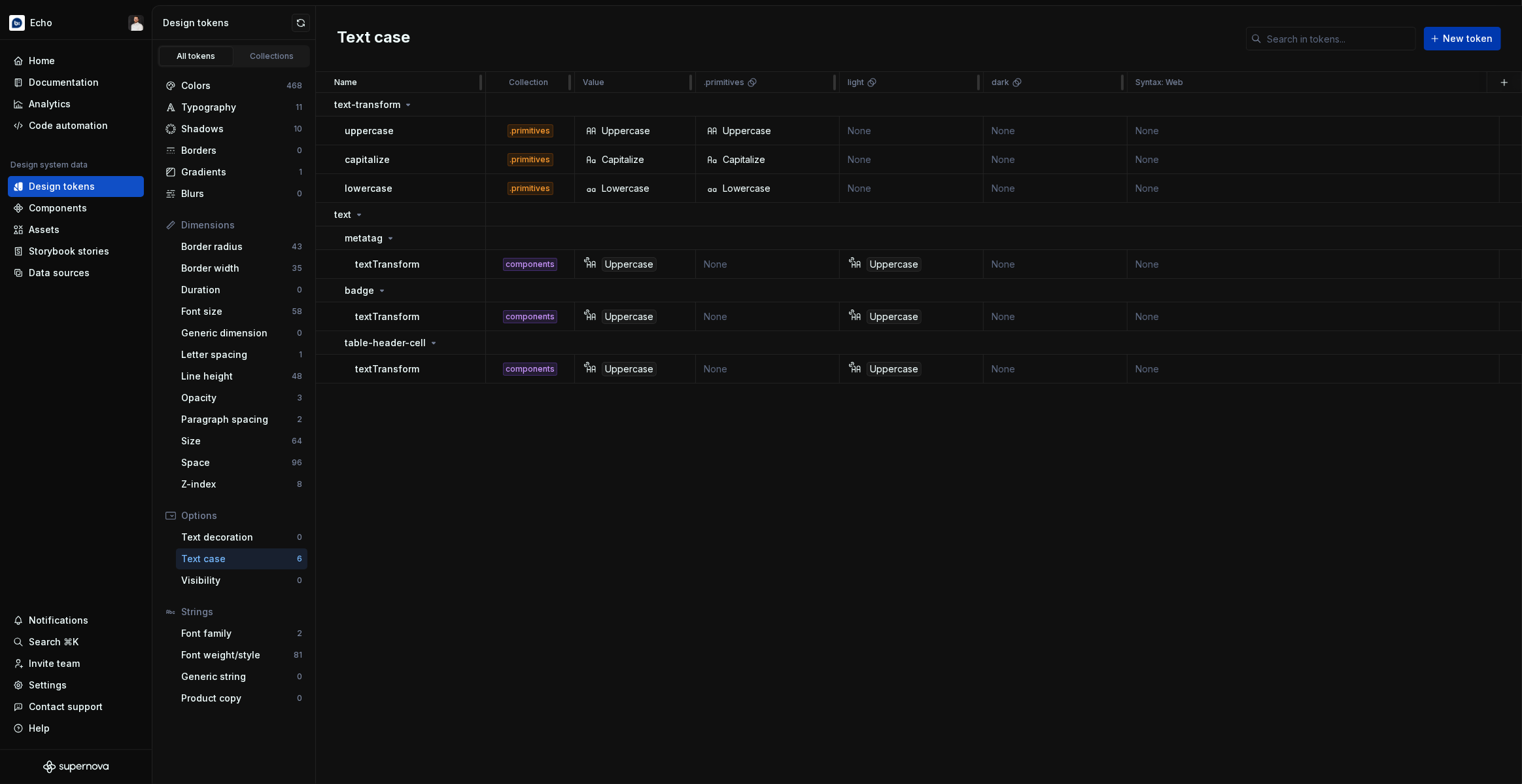
click at [1468, 41] on span "New token" at bounding box center [1468, 39] width 50 height 13
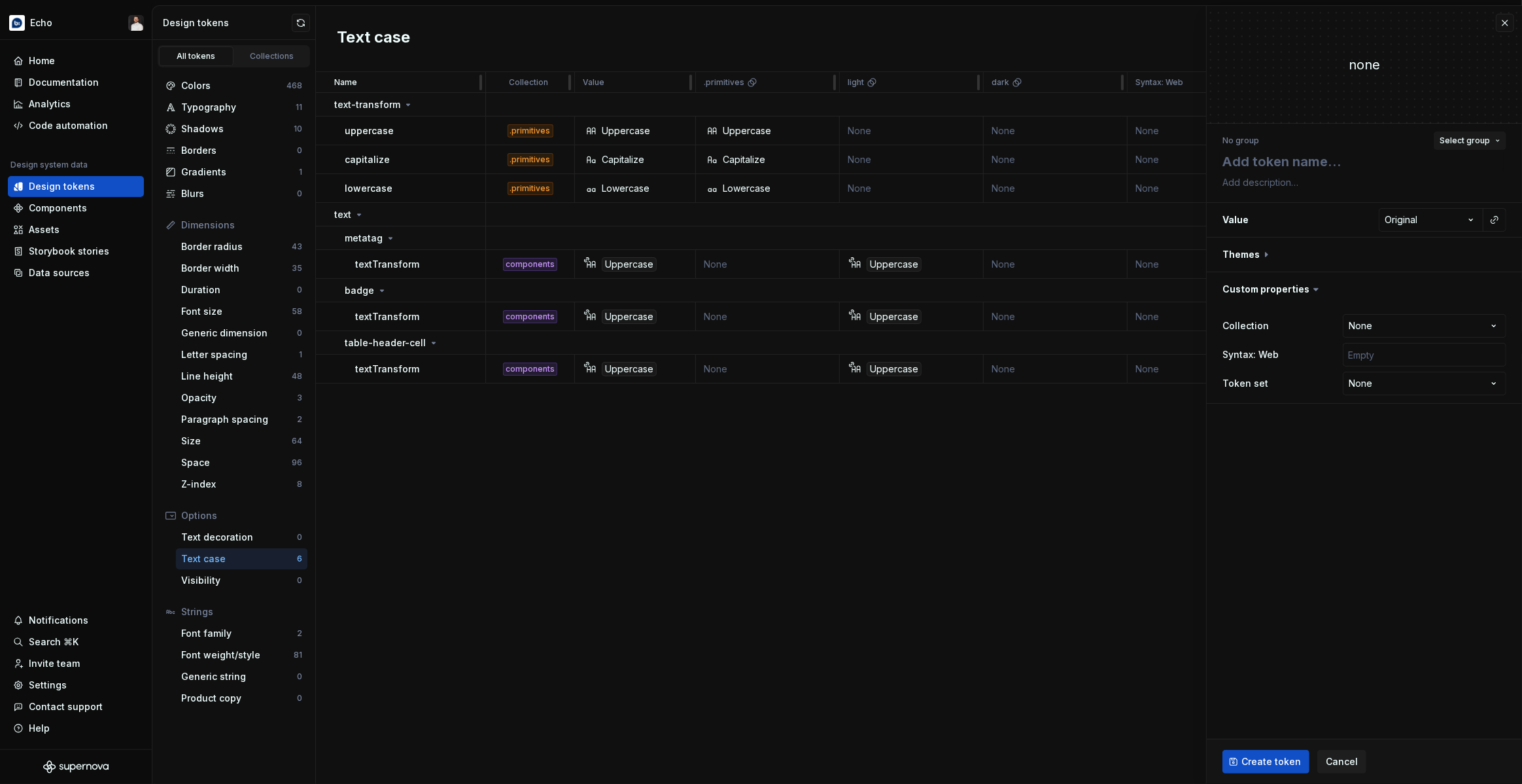
click at [1445, 135] on button "Select group" at bounding box center [1470, 140] width 73 height 18
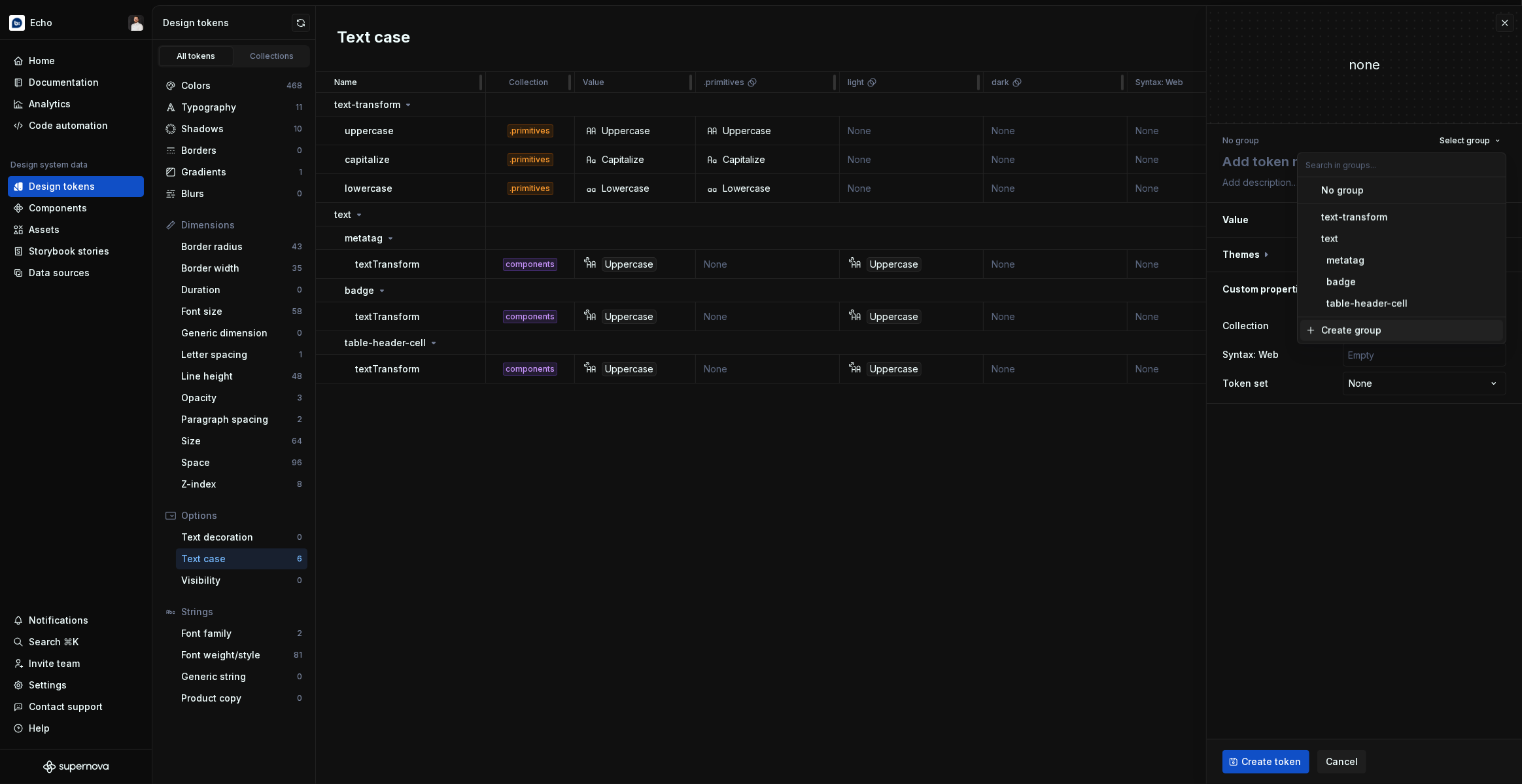
click at [1365, 327] on div "Create group" at bounding box center [1351, 330] width 60 height 13
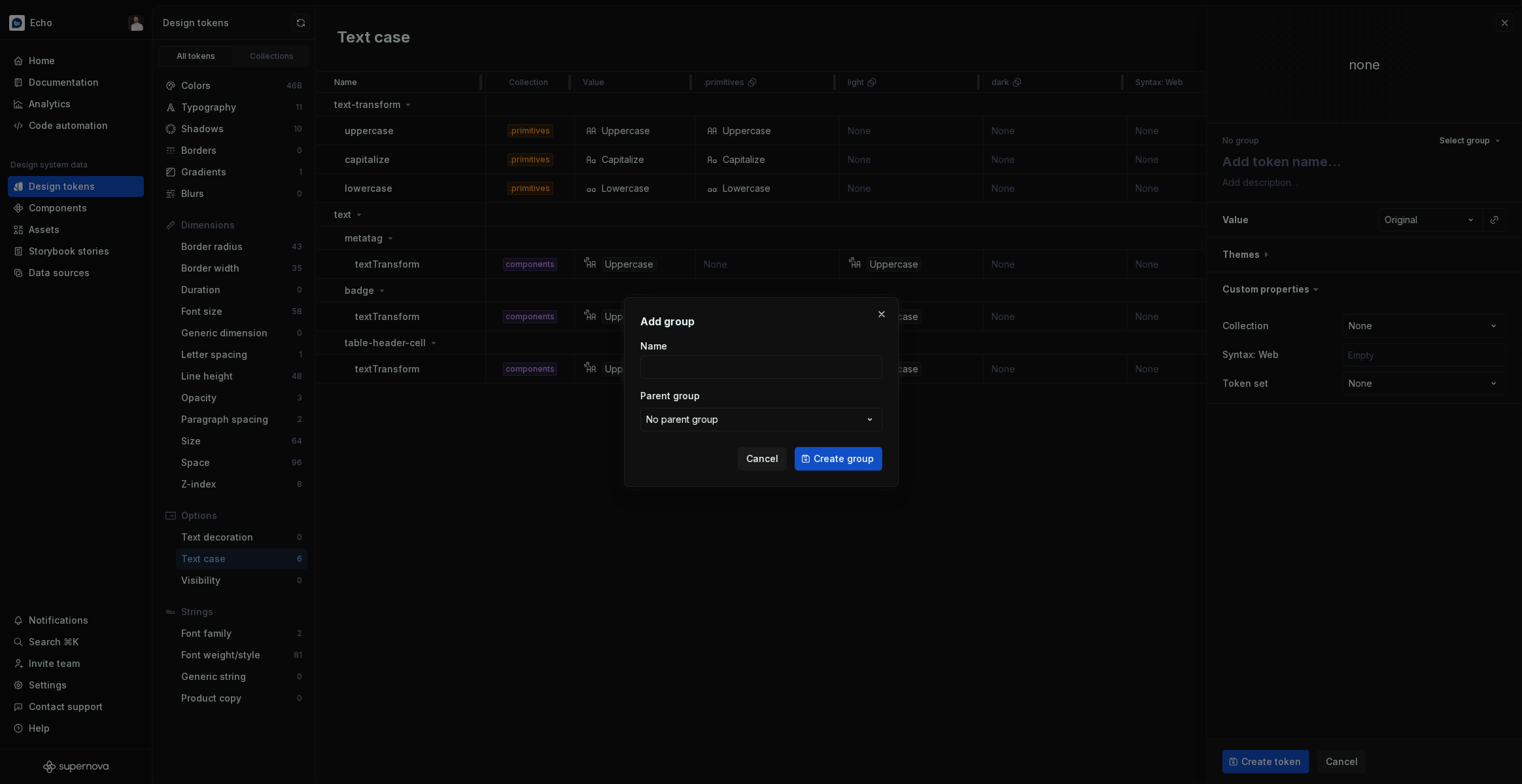
type textarea "*"
type input "table"
click at [830, 453] on span "Create group" at bounding box center [844, 459] width 60 height 13
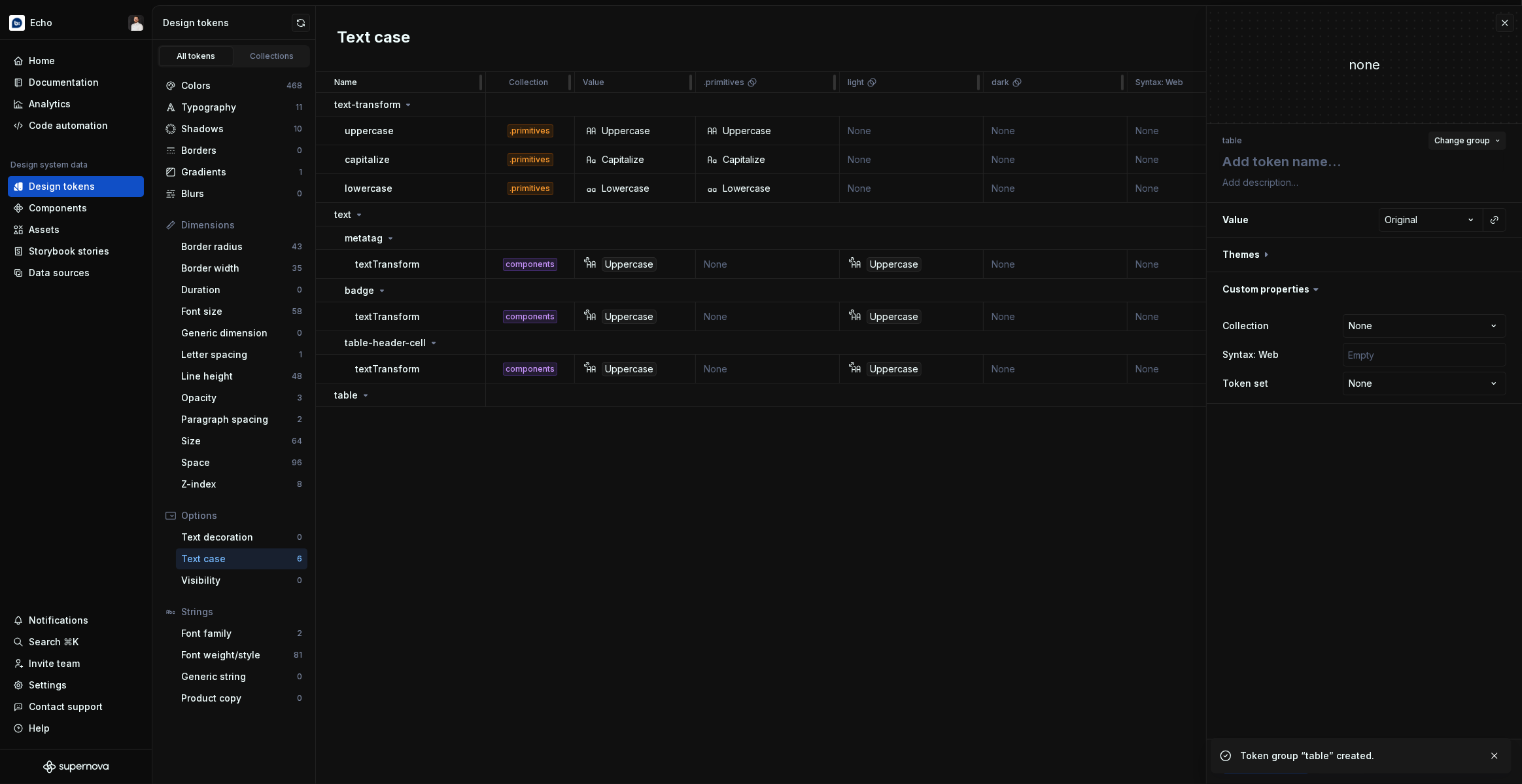
click at [1491, 144] on button "Change group" at bounding box center [1468, 140] width 78 height 18
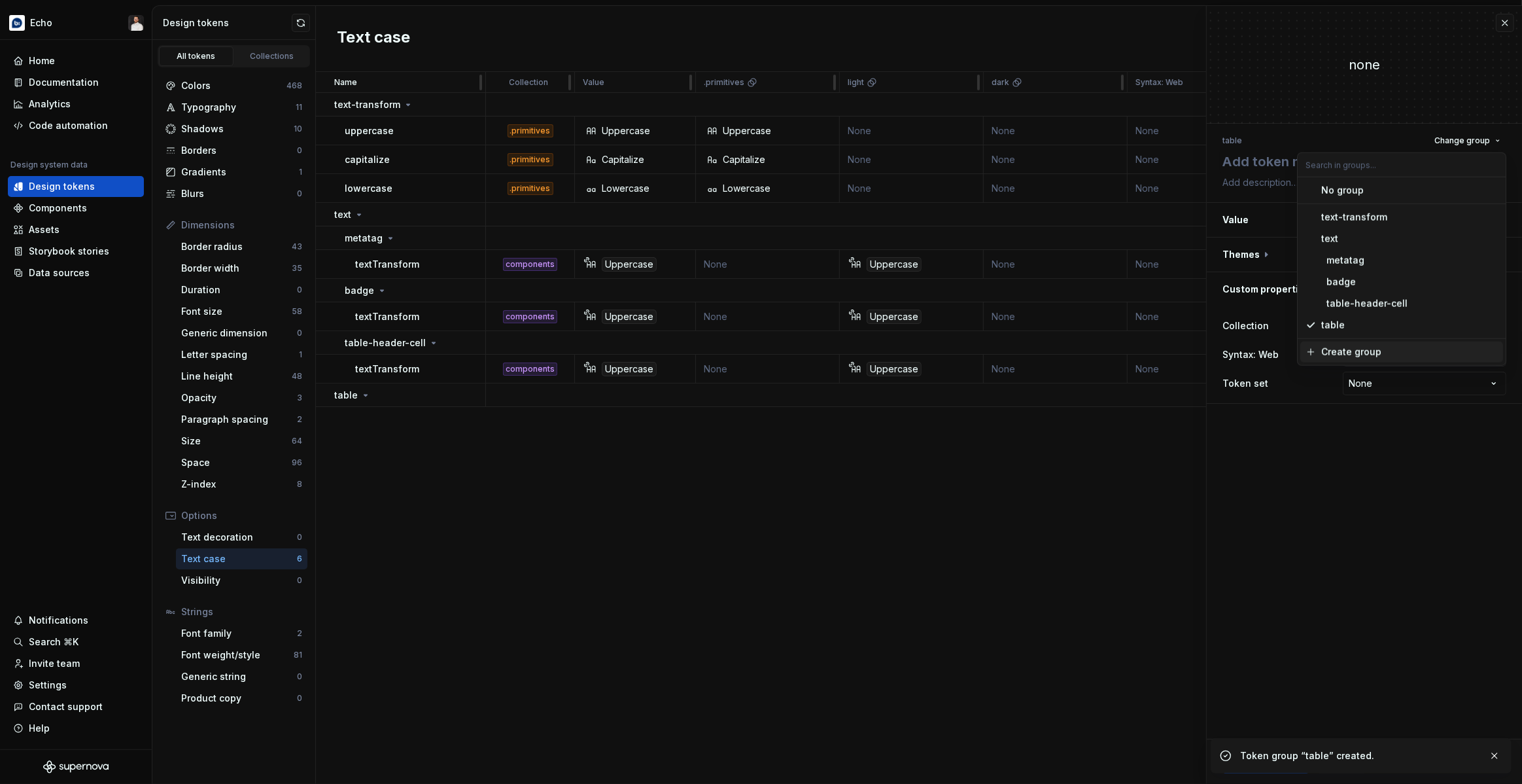
click at [1353, 346] on div "Create group" at bounding box center [1351, 352] width 60 height 13
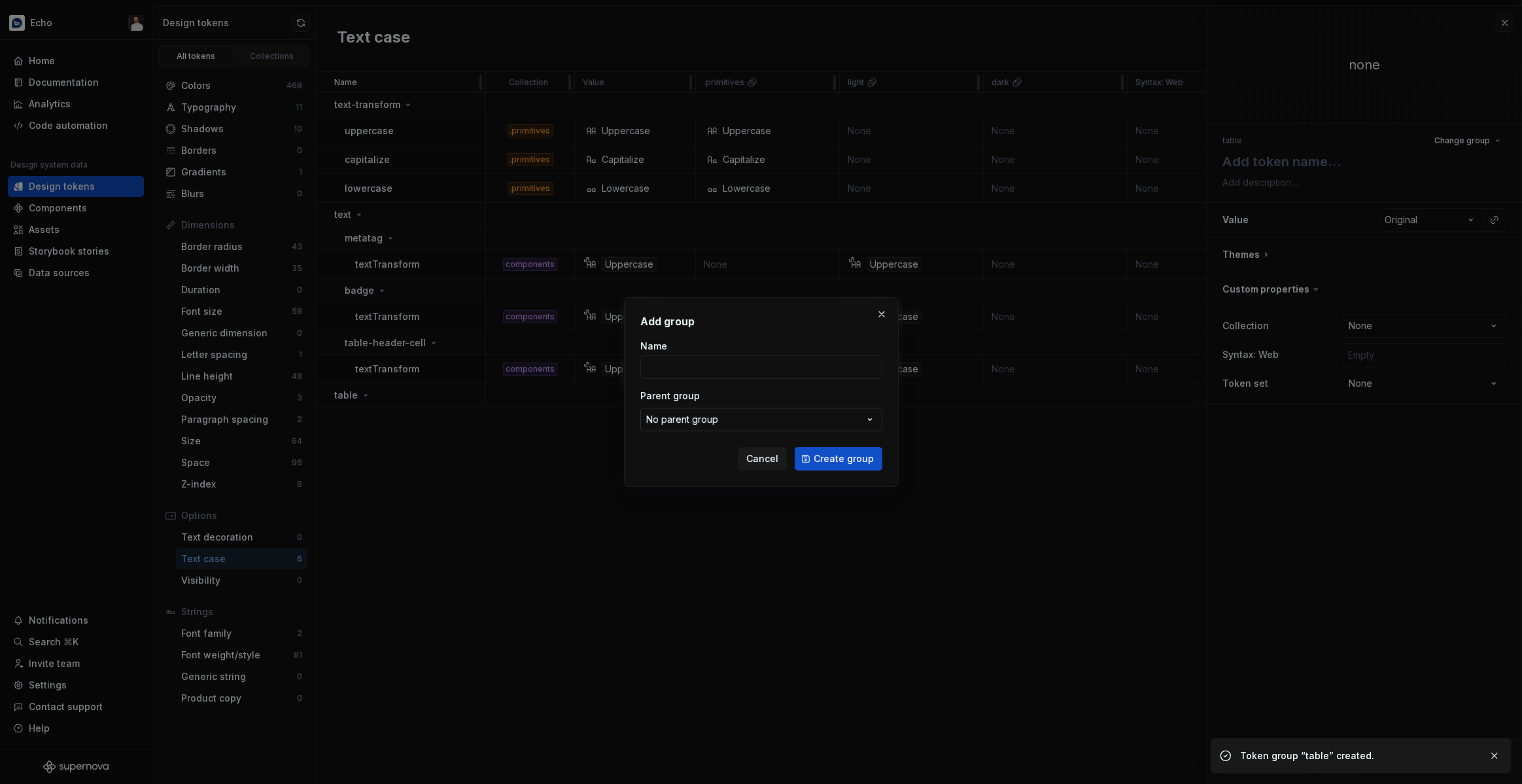
click at [786, 423] on button "No parent group" at bounding box center [761, 419] width 242 height 23
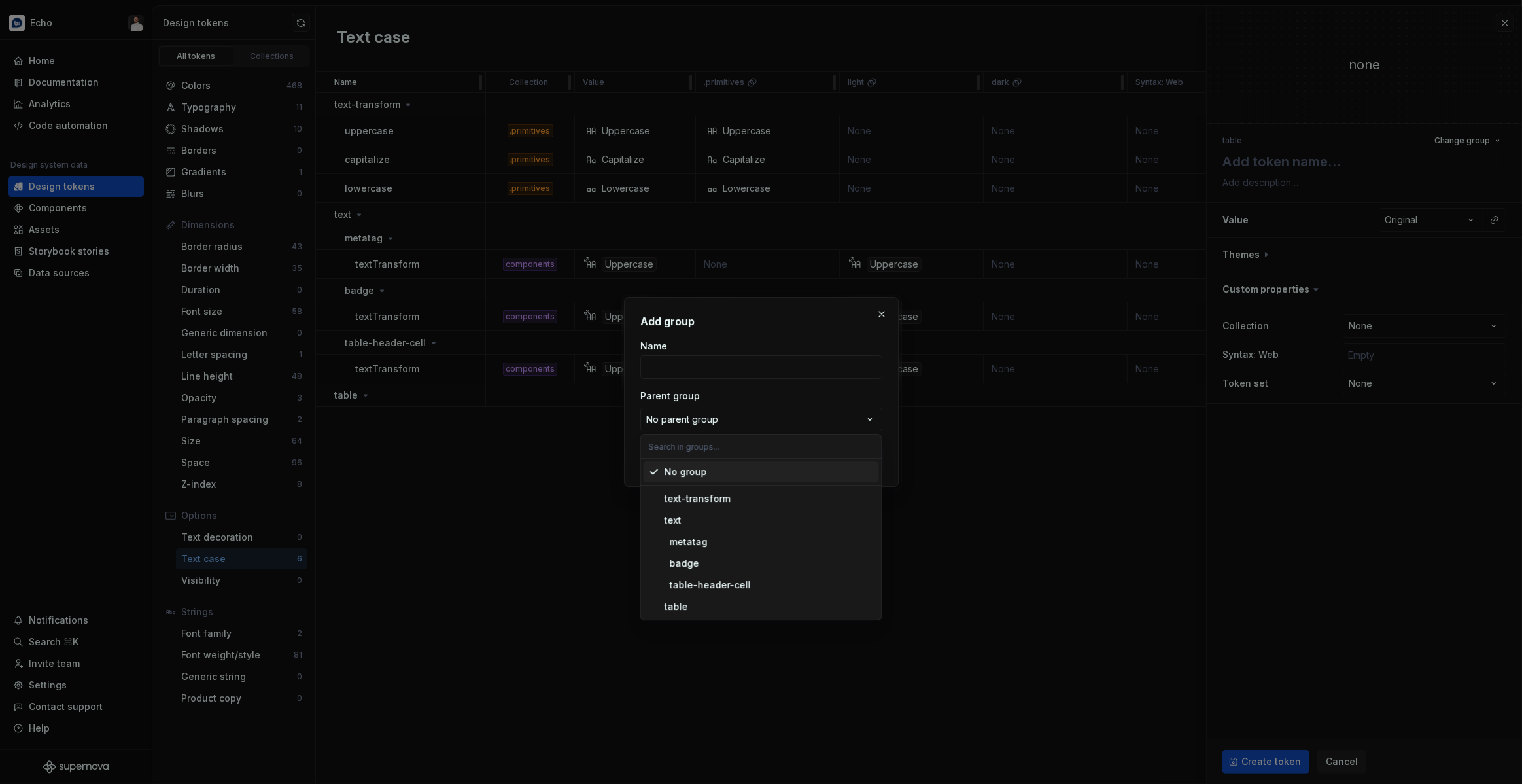
type textarea "*"
drag, startPoint x: 698, startPoint y: 601, endPoint x: 687, endPoint y: 583, distance: 21.1
click at [698, 602] on div "table" at bounding box center [769, 607] width 210 height 13
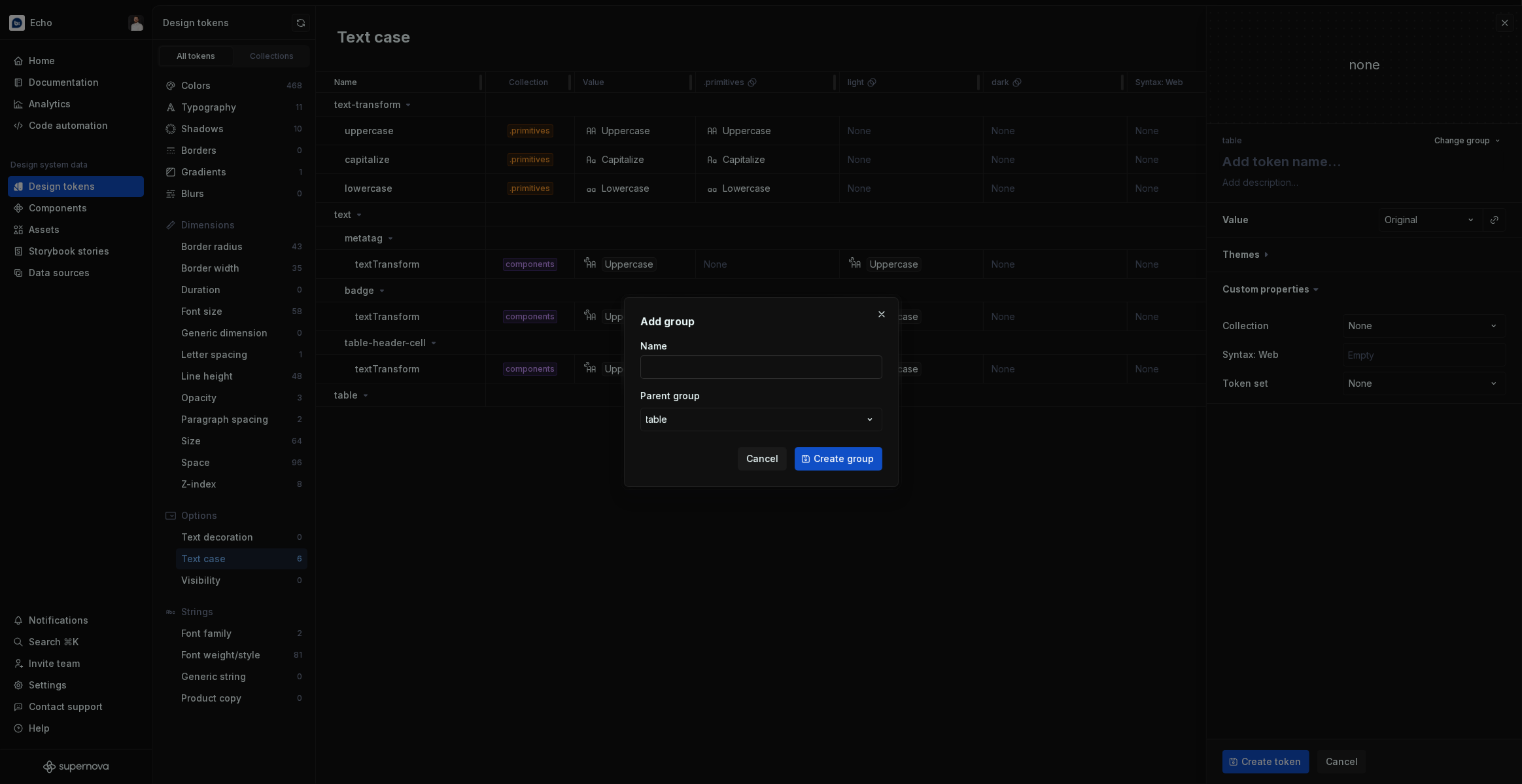
click at [673, 371] on input "Name" at bounding box center [761, 367] width 242 height 23
type input "header"
click at [835, 455] on span "Create group" at bounding box center [844, 459] width 60 height 13
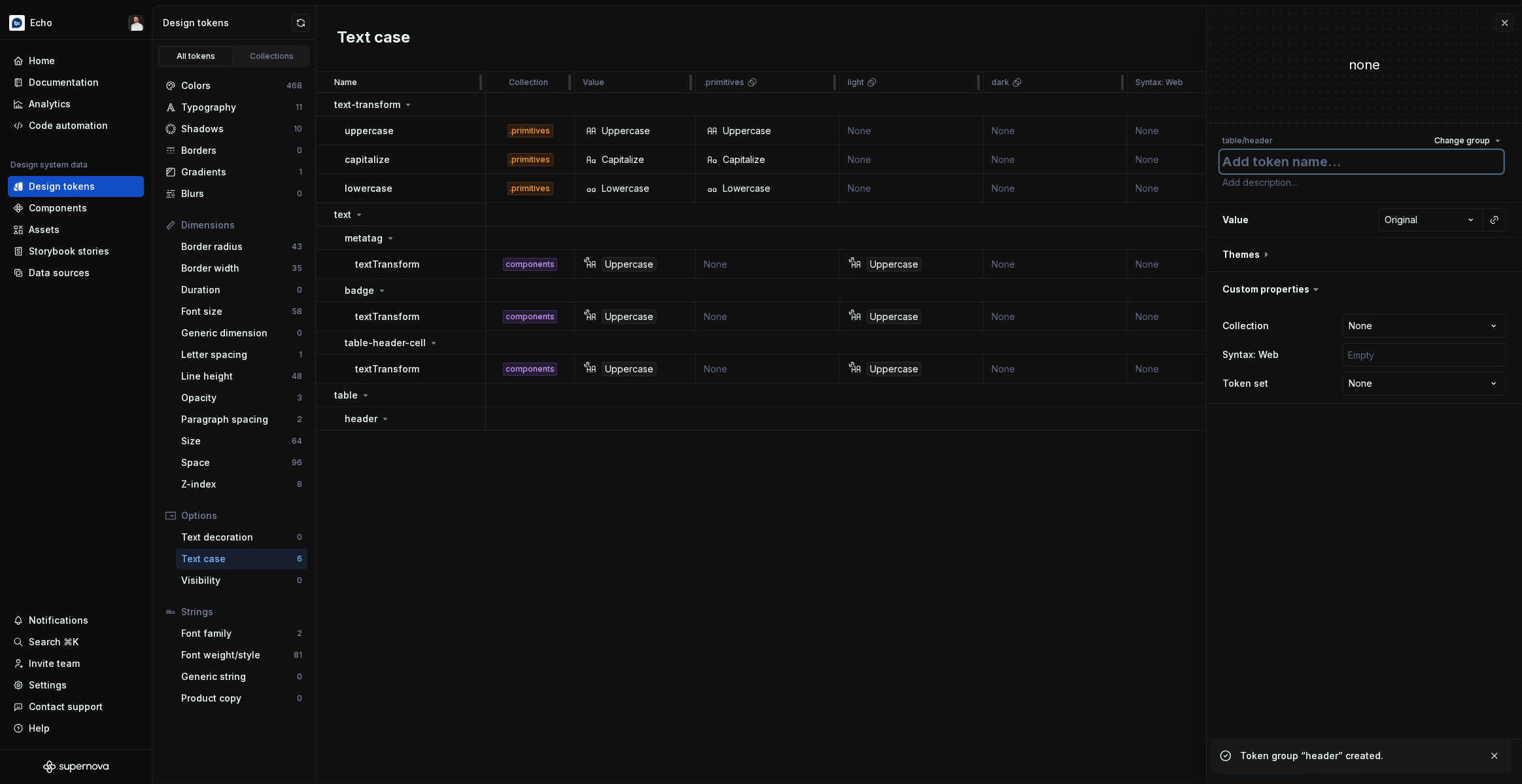
click at [1355, 169] on textarea at bounding box center [1362, 161] width 284 height 23
type textarea "*"
type textarea "t"
type textarea "*"
type textarea "te"
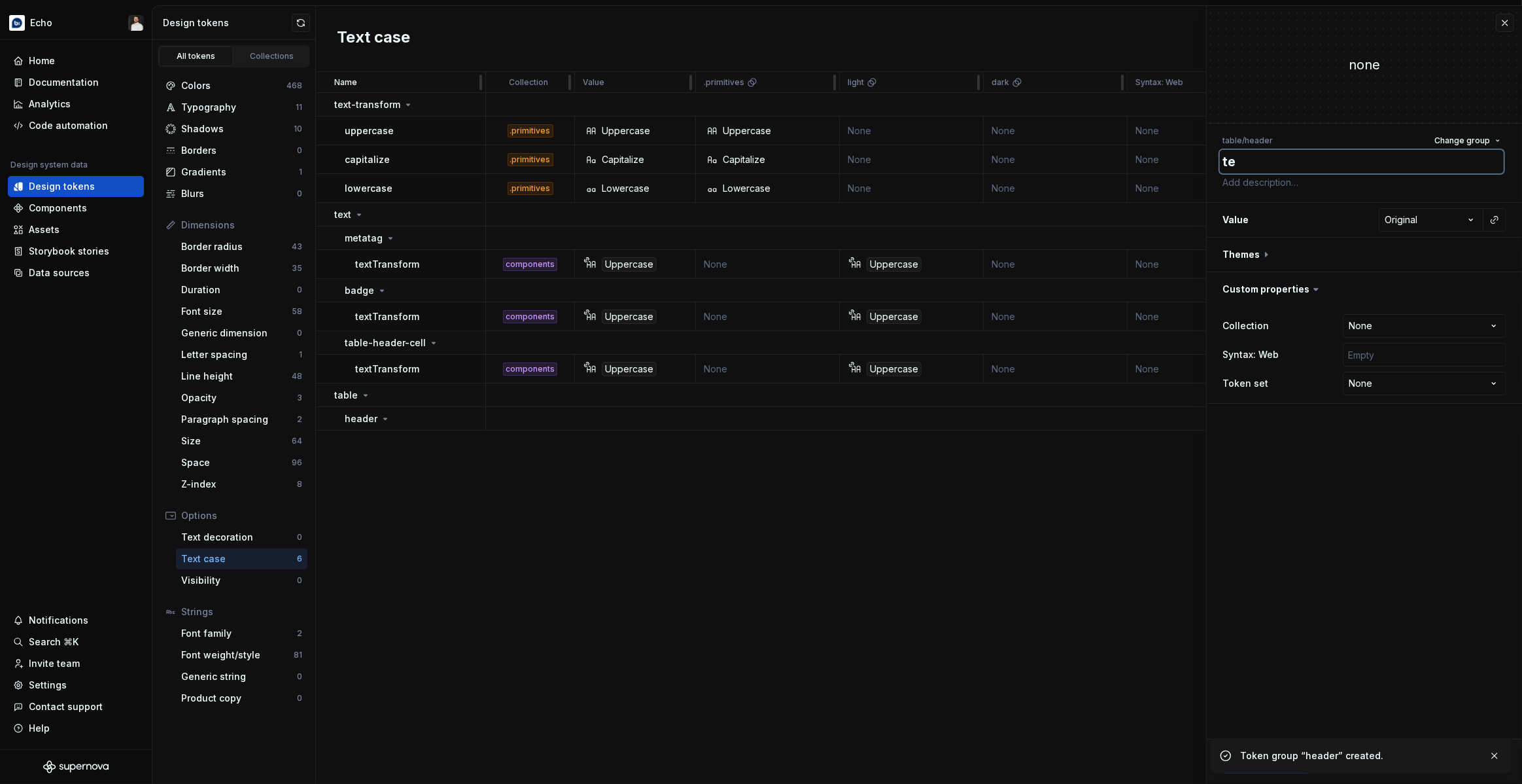
type textarea "*"
type textarea "tex"
type textarea "*"
type textarea "text"
type textarea "*"
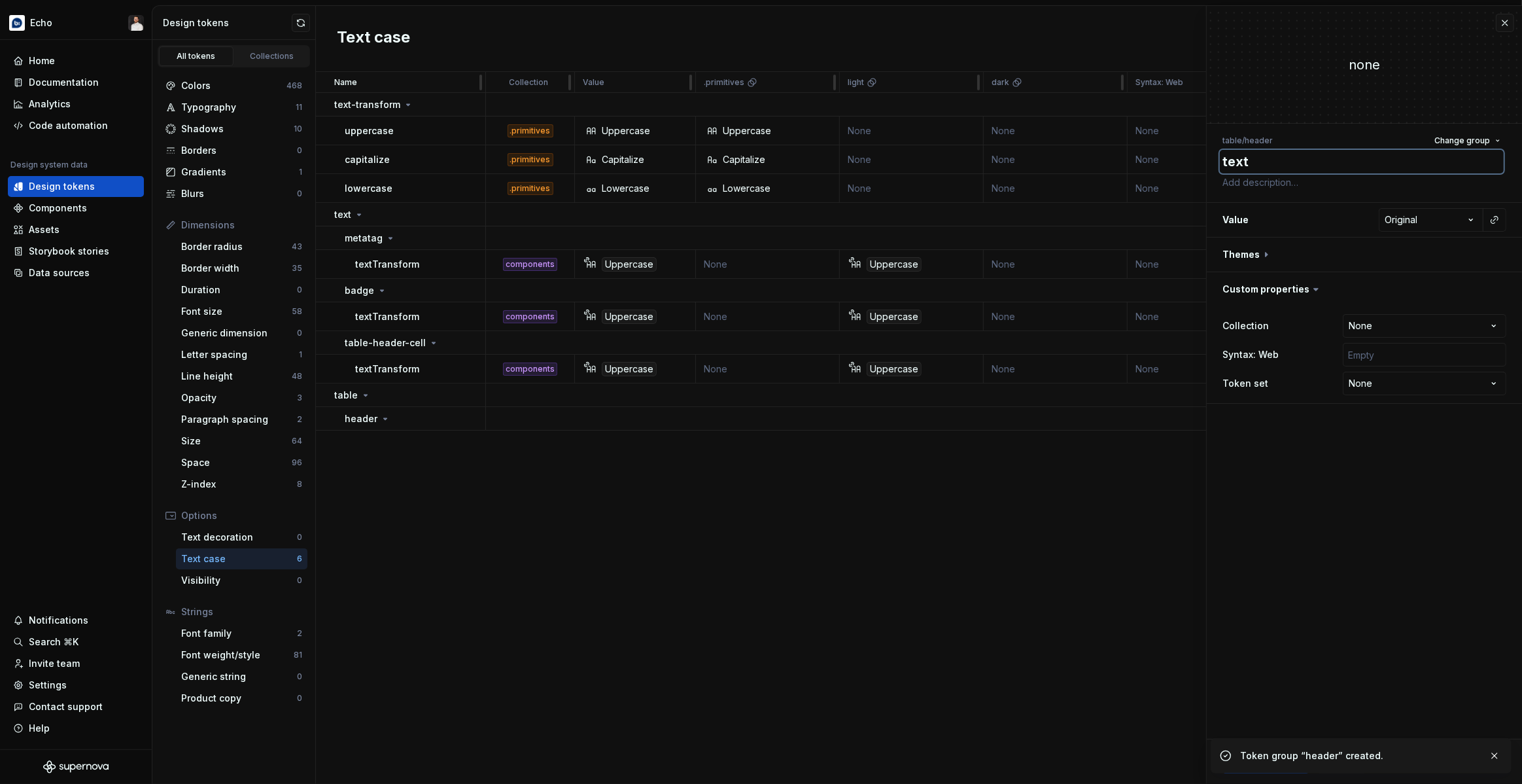
type textarea "textT"
type textarea "*"
type textarea "textTr"
type textarea "*"
type textarea "textTra"
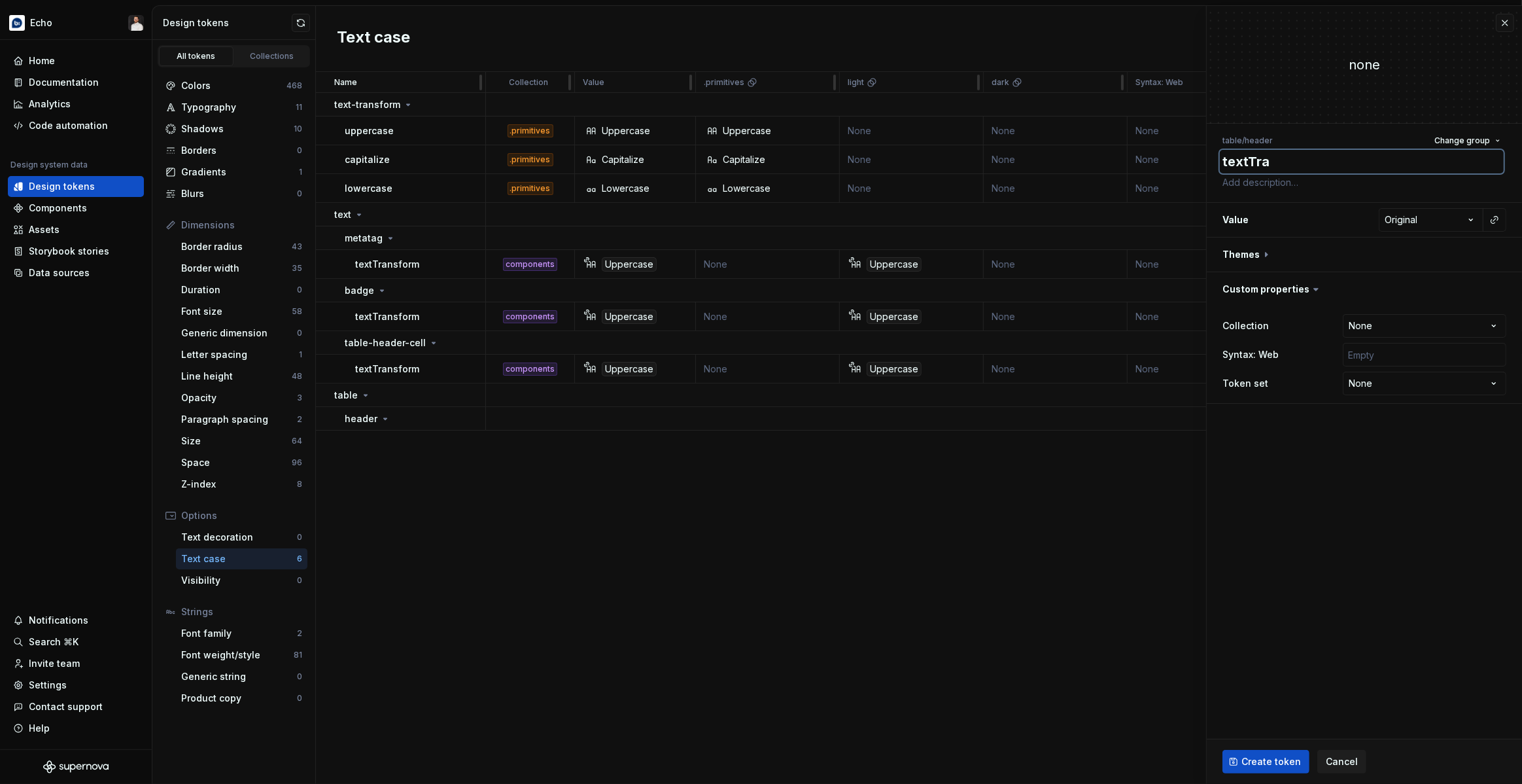
type textarea "*"
type textarea "textTran"
type textarea "*"
type textarea "textTrans"
type textarea "*"
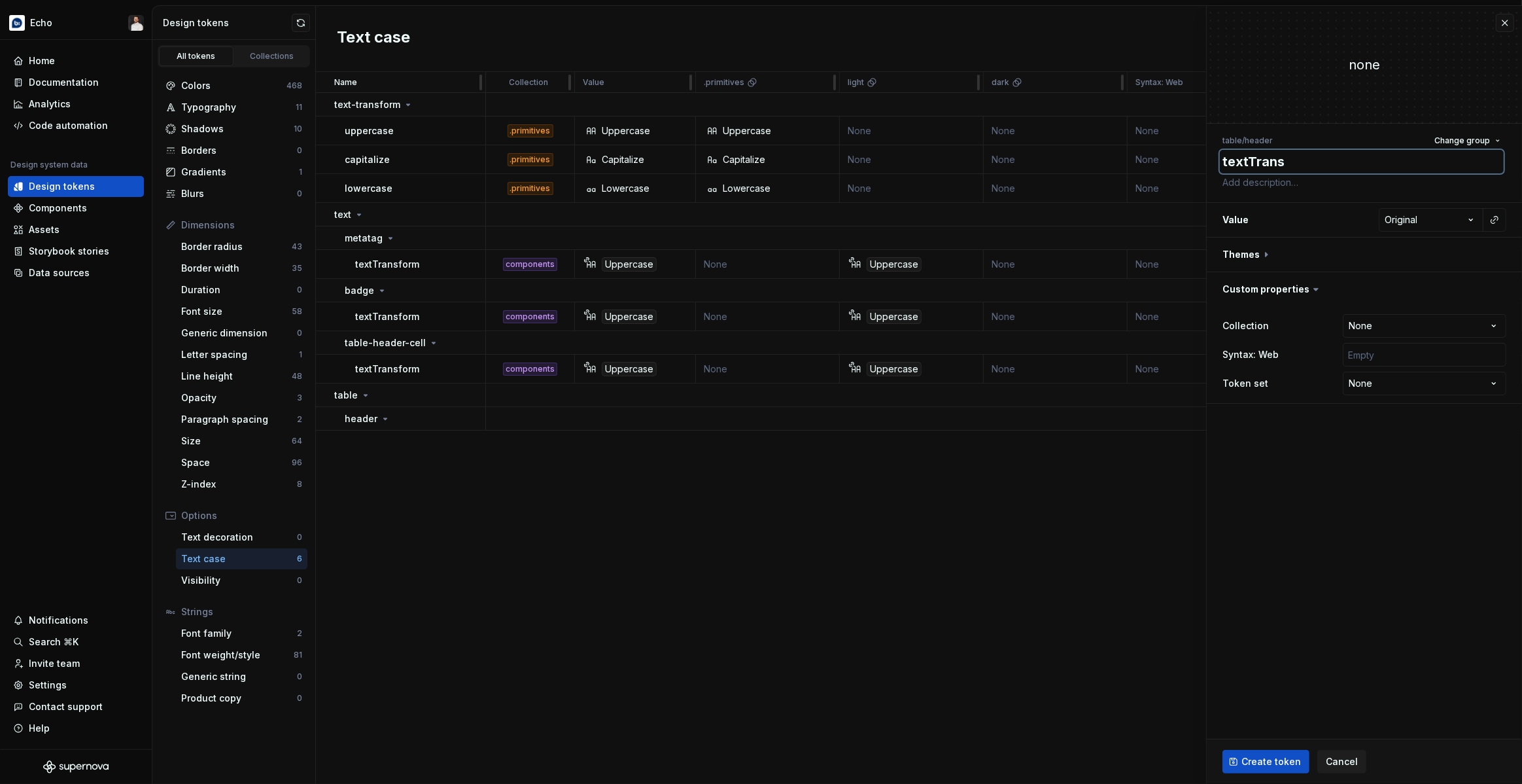
type textarea "textTransf"
type textarea "*"
type textarea "textTransfo"
type textarea "*"
type textarea "textTransfor"
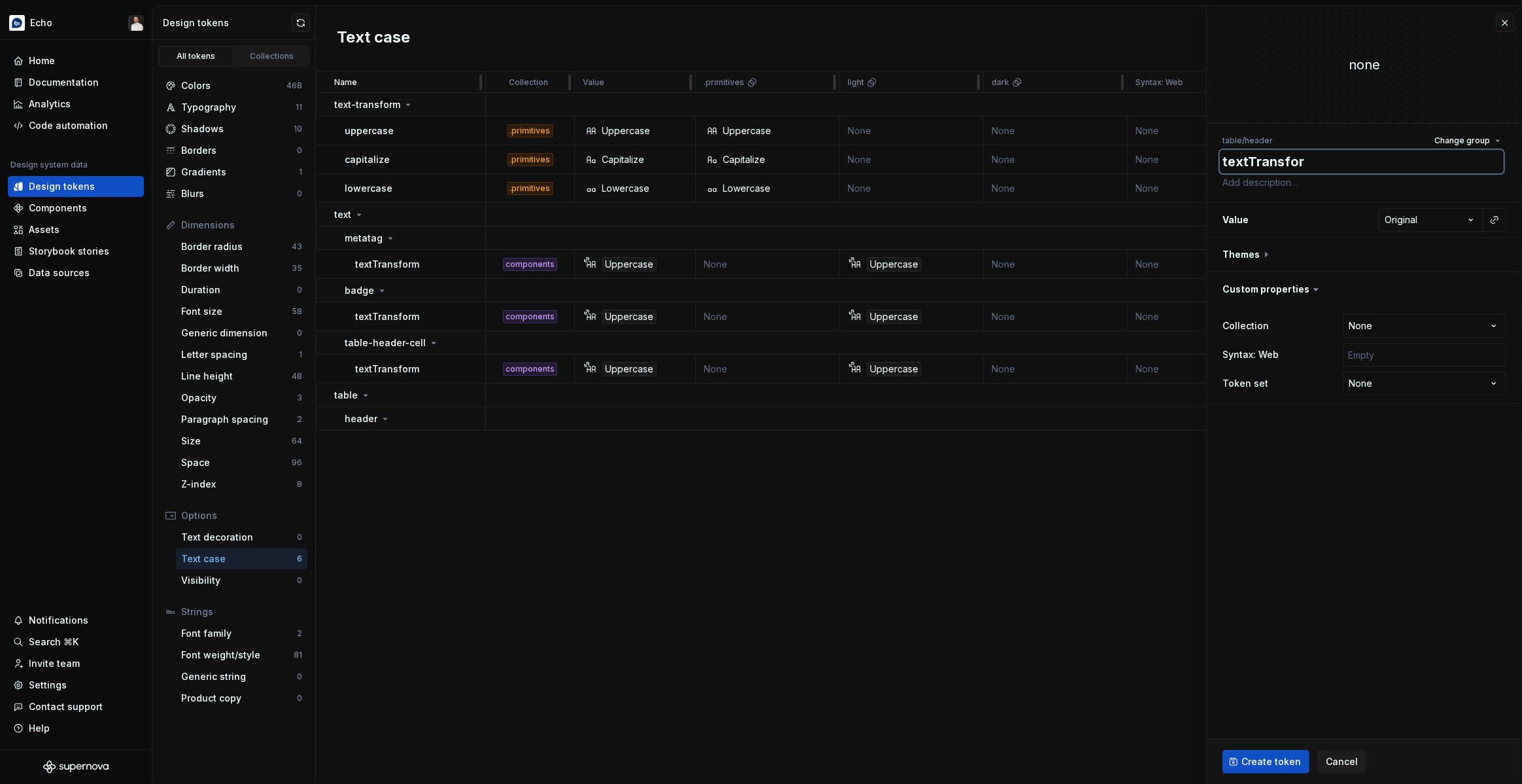
type textarea "*"
type textarea "textTransform"
click at [1500, 223] on button "button" at bounding box center [1494, 219] width 18 height 18
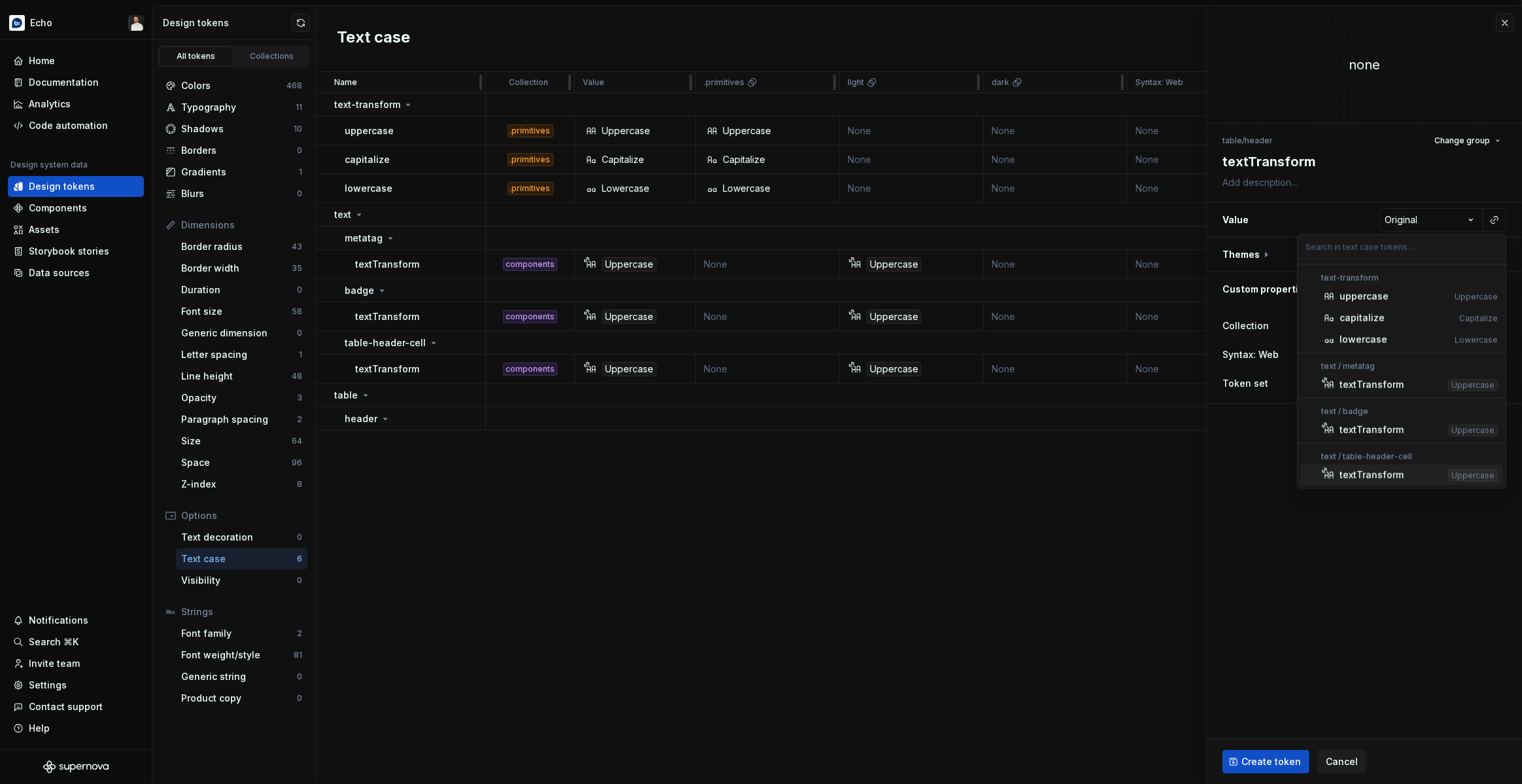
click at [1366, 475] on div "textTransform" at bounding box center [1371, 475] width 64 height 13
type textarea "*"
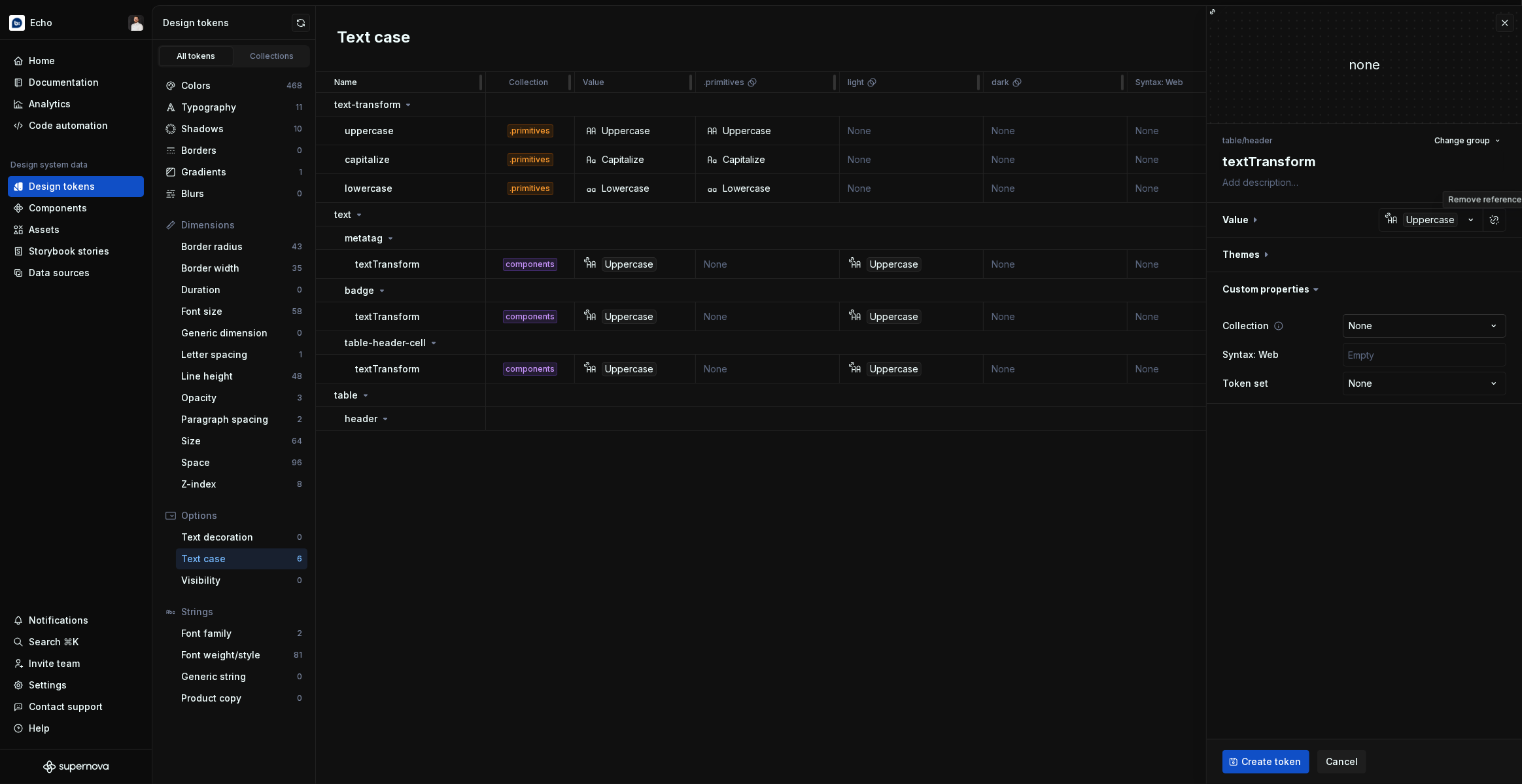
click at [1420, 325] on html "Echo Home Documentation Analytics Code automation Design system data Design tok…" at bounding box center [761, 392] width 1522 height 784
select select "**********"
click at [1298, 251] on button "button" at bounding box center [1364, 254] width 315 height 34
click at [1495, 310] on button "button" at bounding box center [1497, 314] width 18 height 18
click at [1491, 316] on button "button" at bounding box center [1494, 314] width 18 height 18
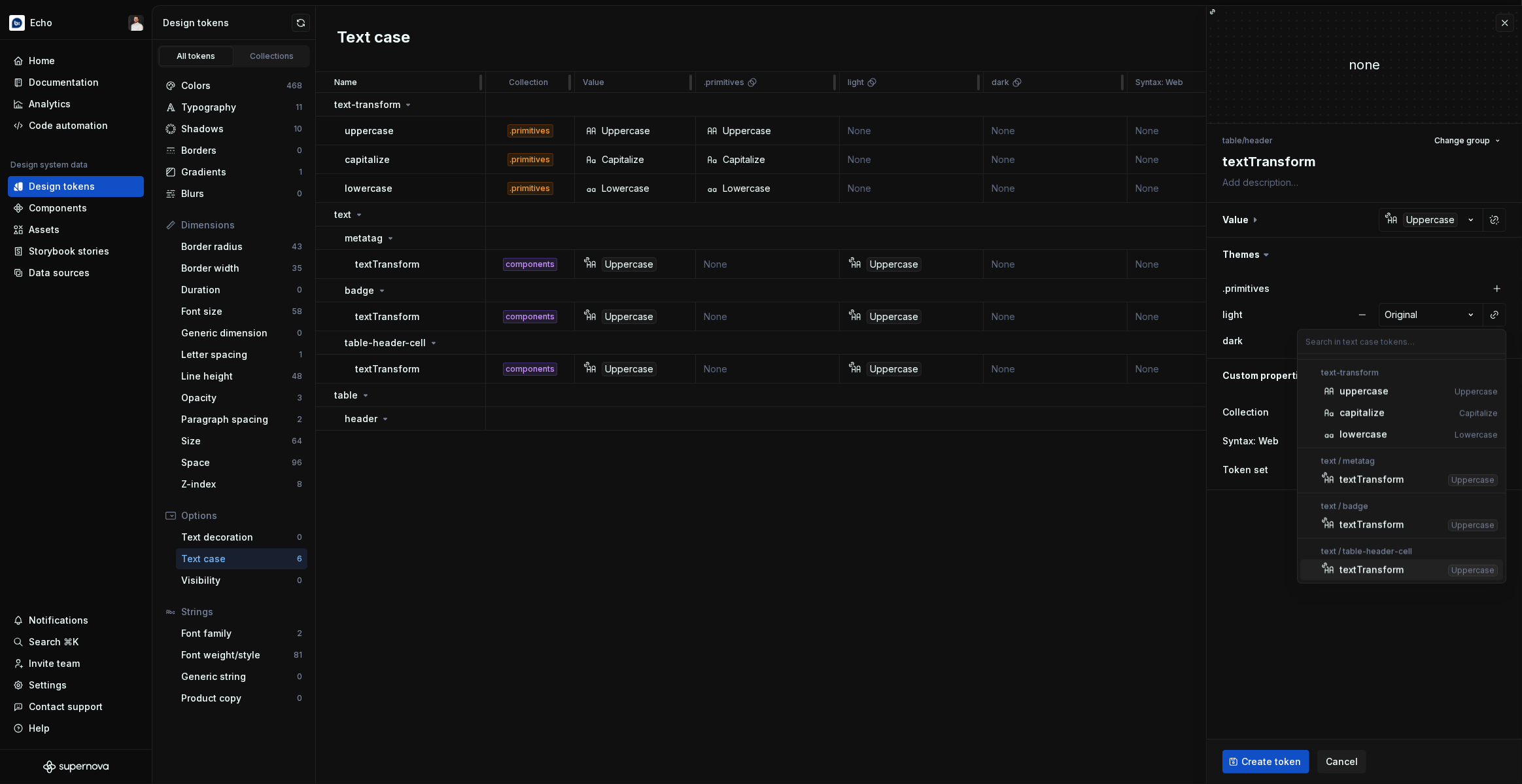
click at [1388, 566] on div "textTransform" at bounding box center [1371, 570] width 64 height 13
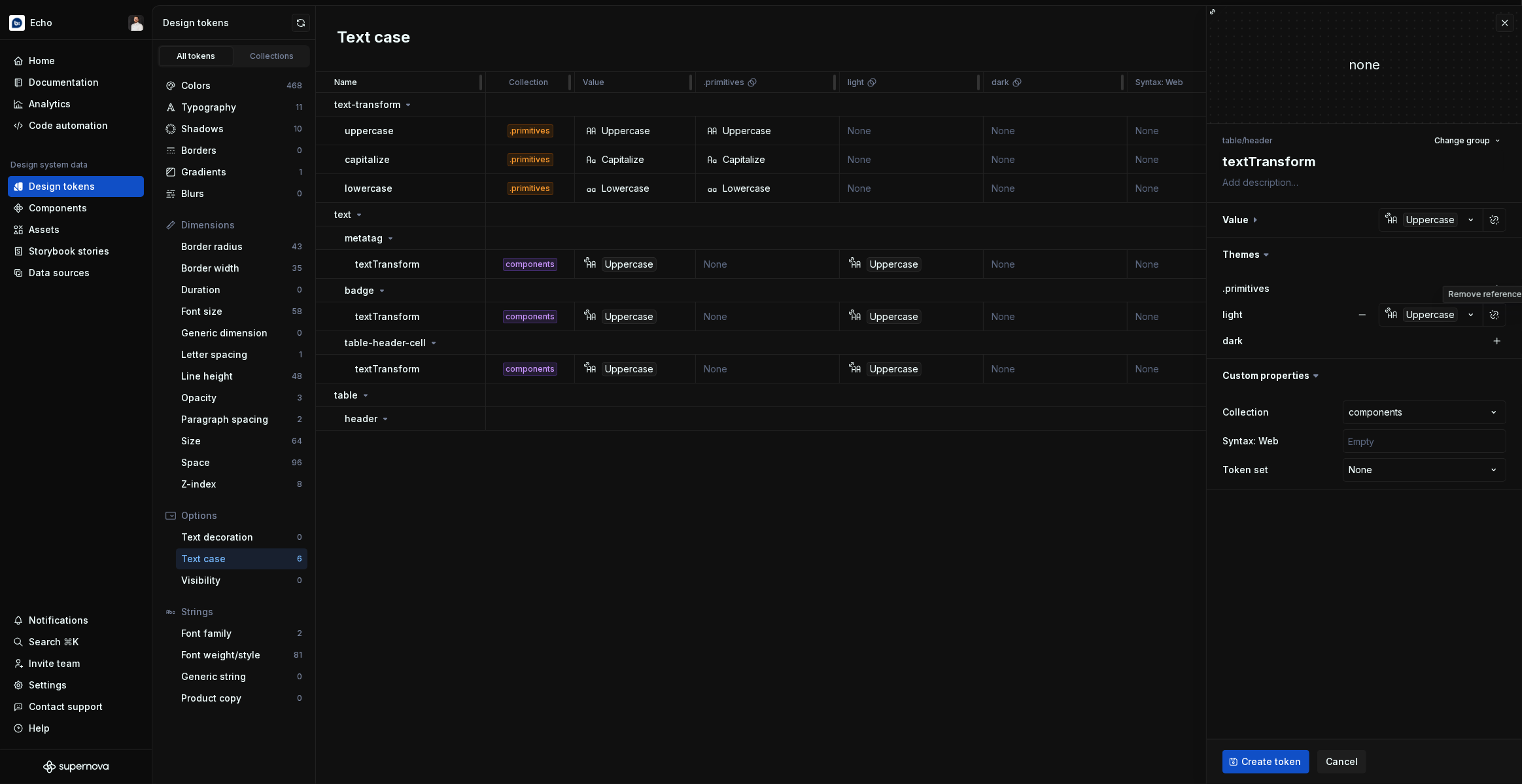
click at [1309, 583] on fieldset "**********" at bounding box center [1364, 395] width 315 height 778
click at [1245, 764] on span "Create token" at bounding box center [1271, 761] width 59 height 13
type textarea "*"
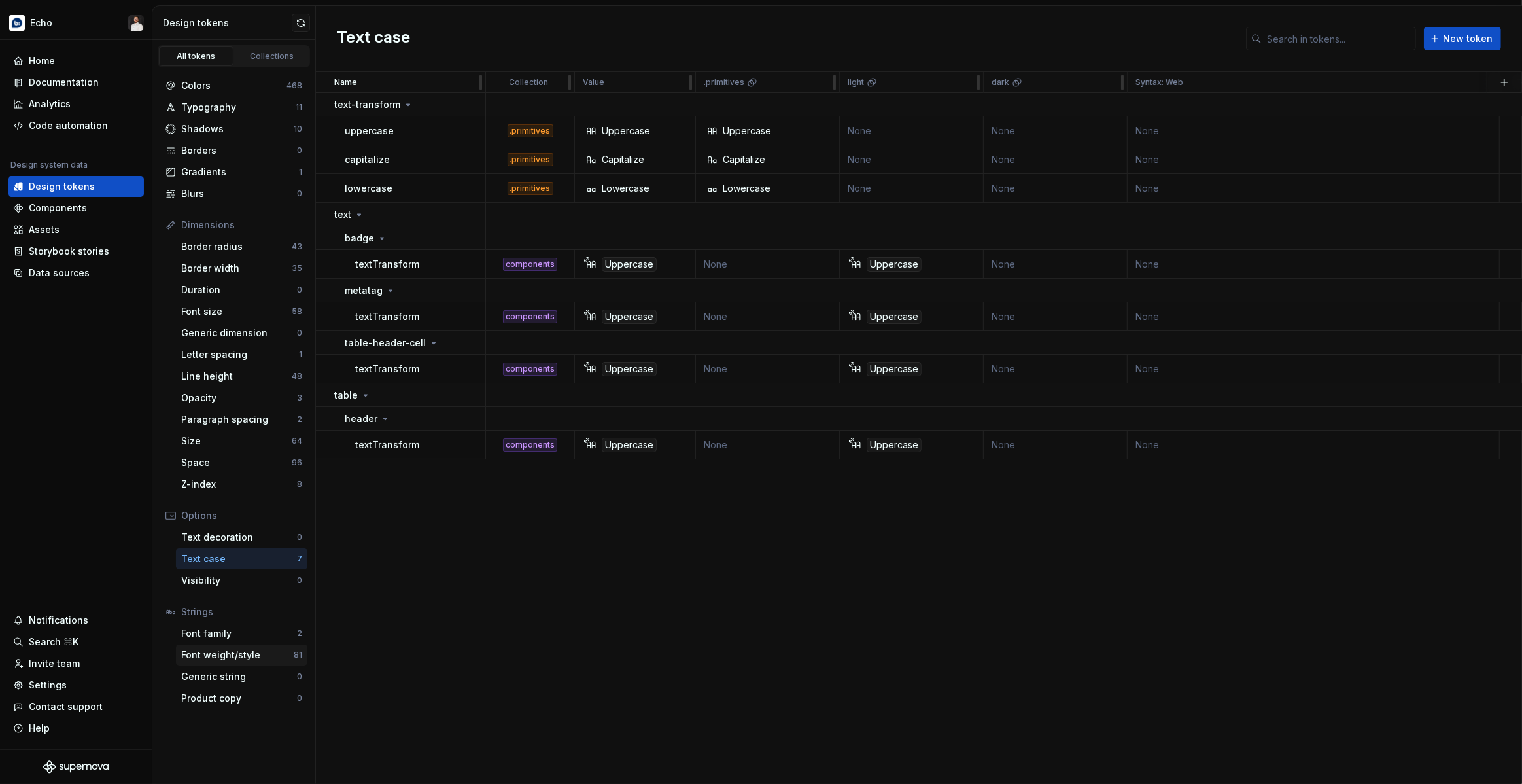
click at [249, 654] on div "Font weight/style" at bounding box center [237, 655] width 113 height 13
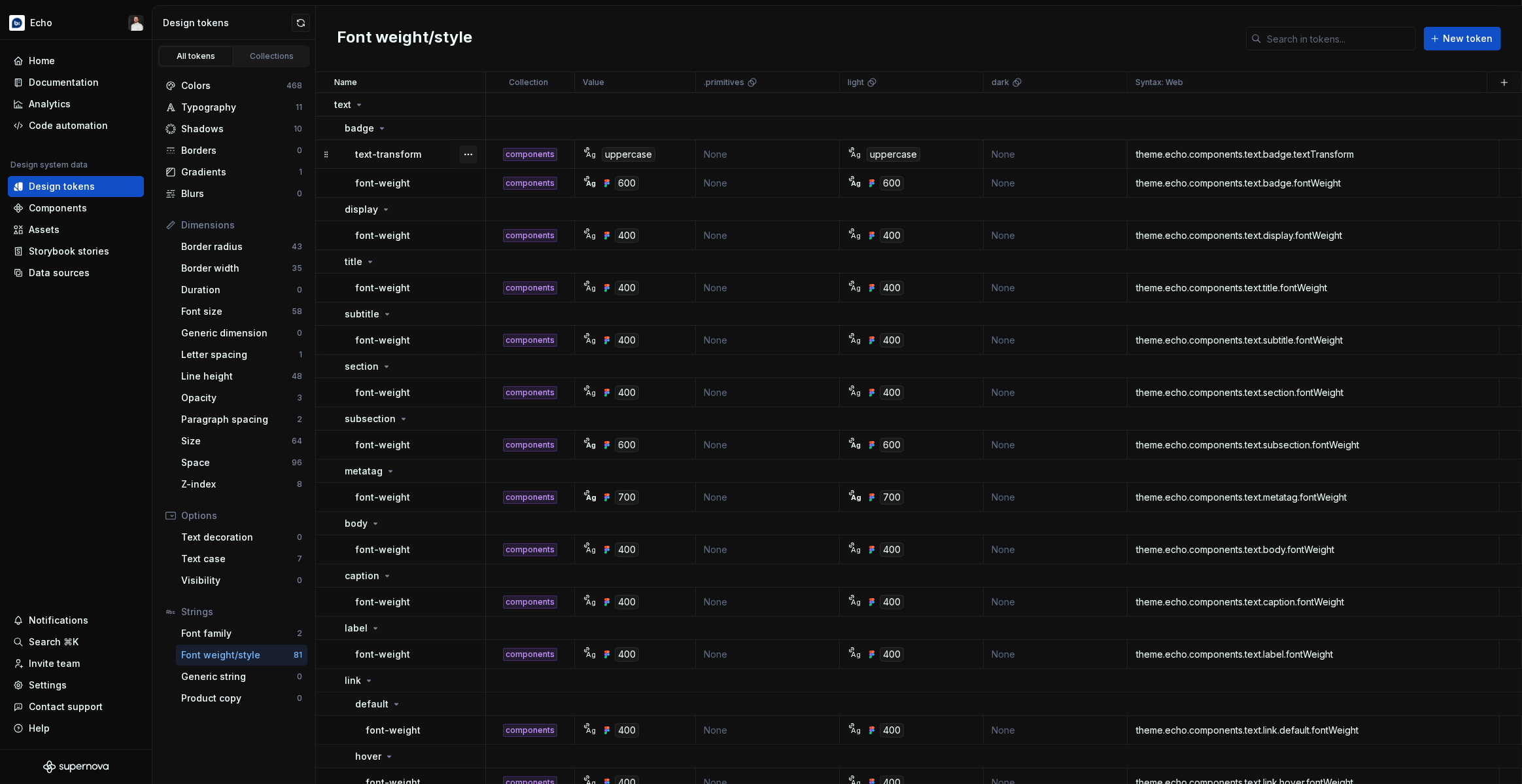
click at [470, 160] on button "button" at bounding box center [468, 154] width 18 height 18
click at [495, 229] on div "Delete token" at bounding box center [526, 227] width 85 height 13
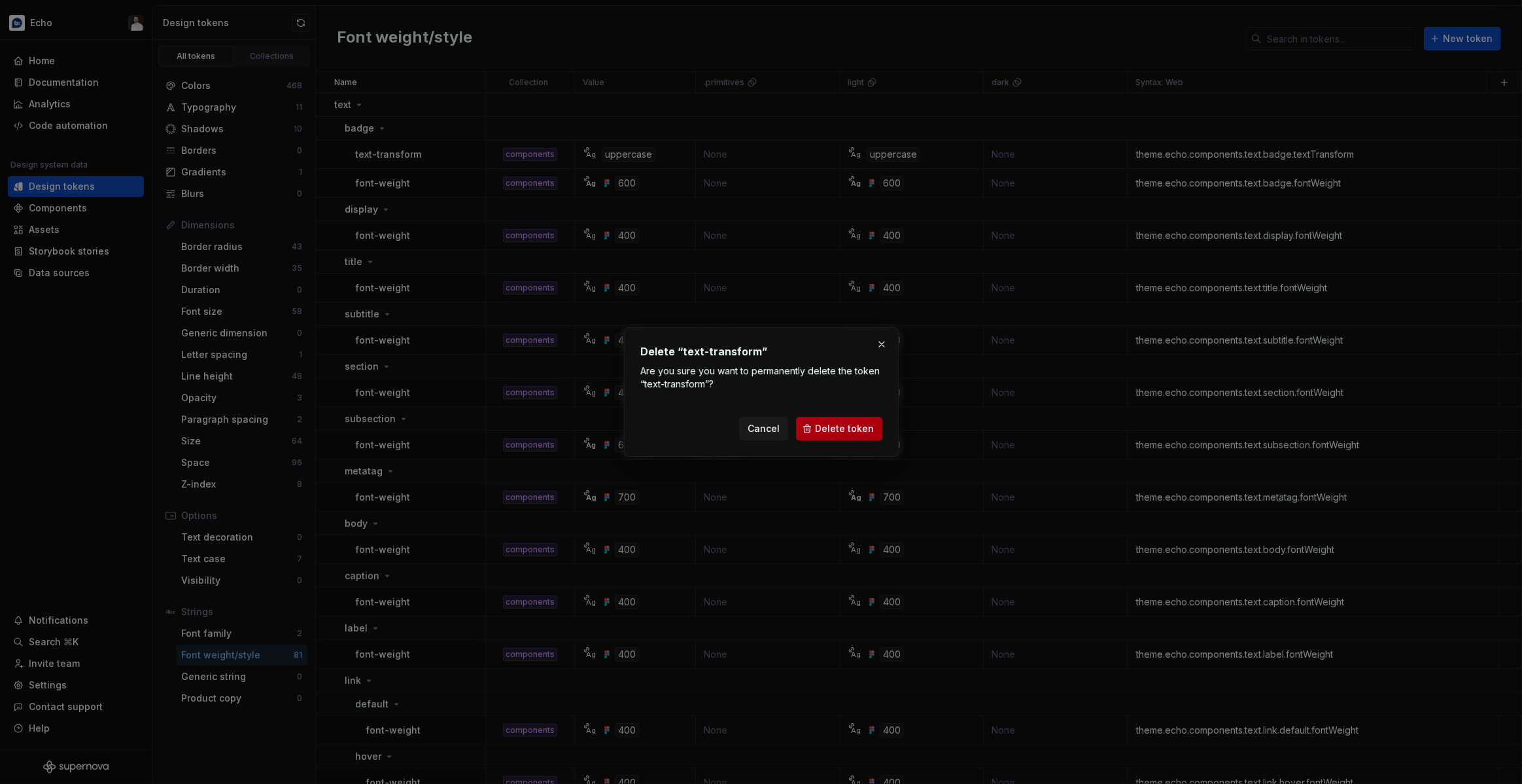
click at [832, 426] on span "Delete token" at bounding box center [844, 429] width 59 height 13
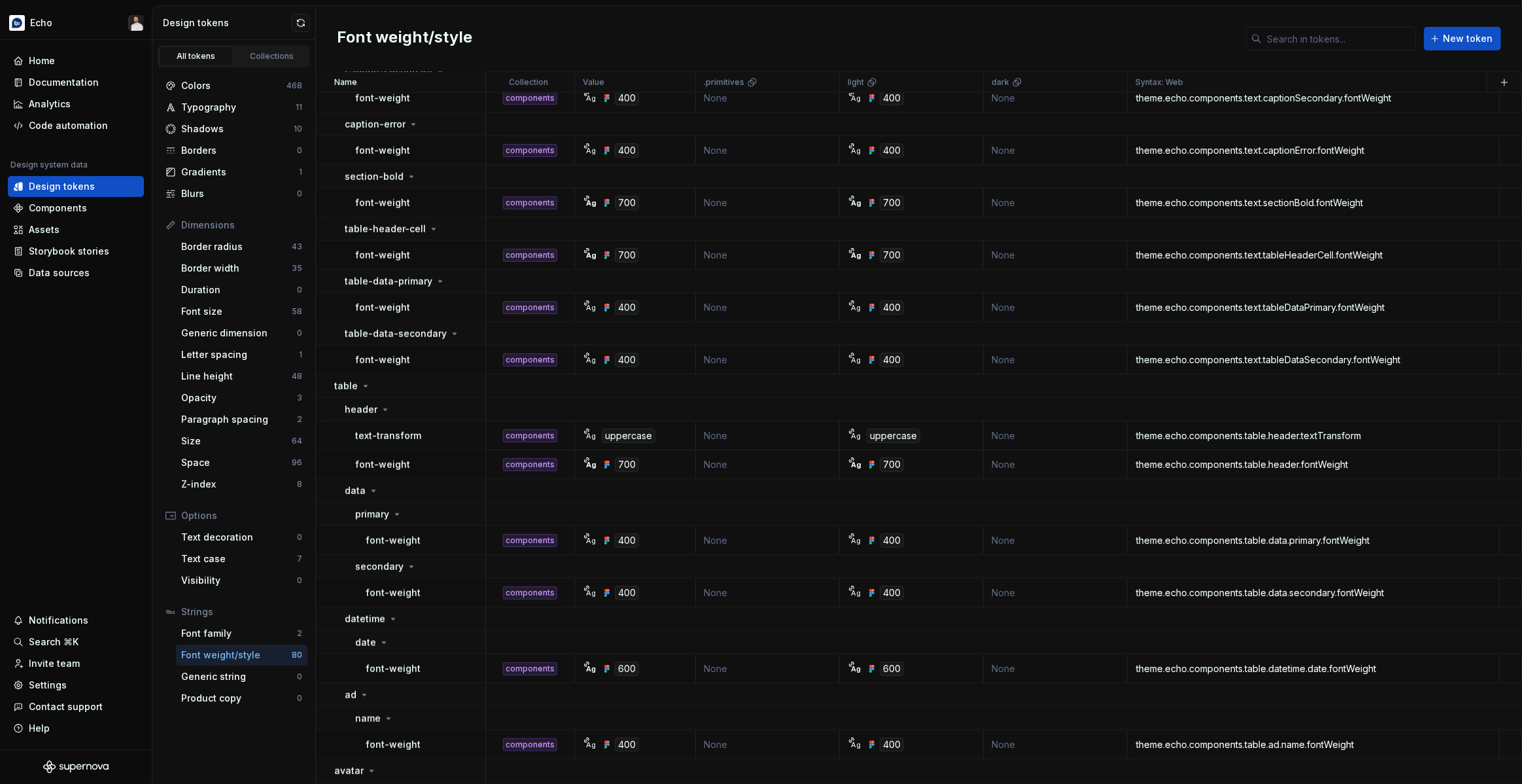
scroll to position [1451, 0]
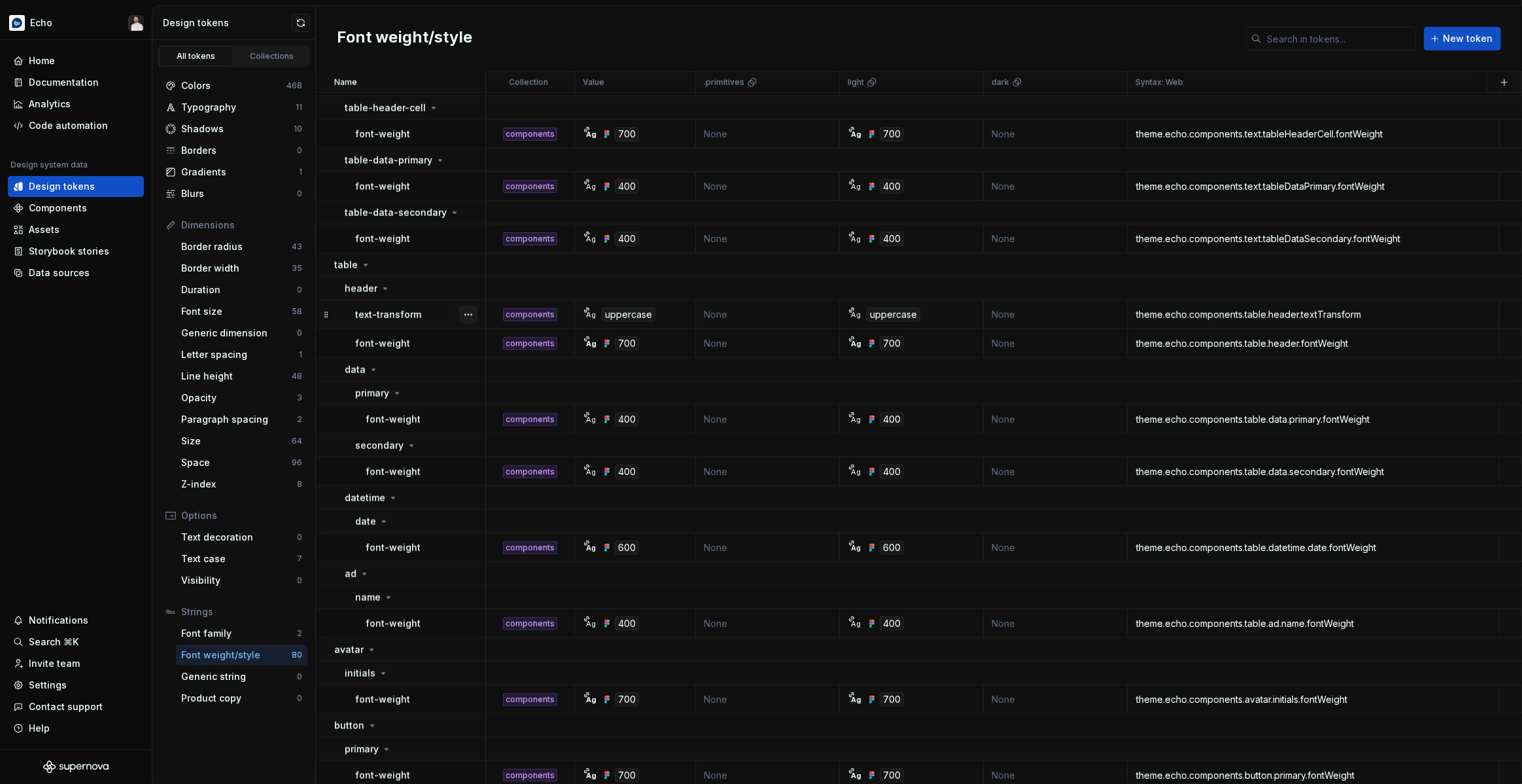
click at [471, 314] on button "button" at bounding box center [468, 314] width 18 height 18
click at [498, 390] on div "Delete token" at bounding box center [526, 388] width 85 height 13
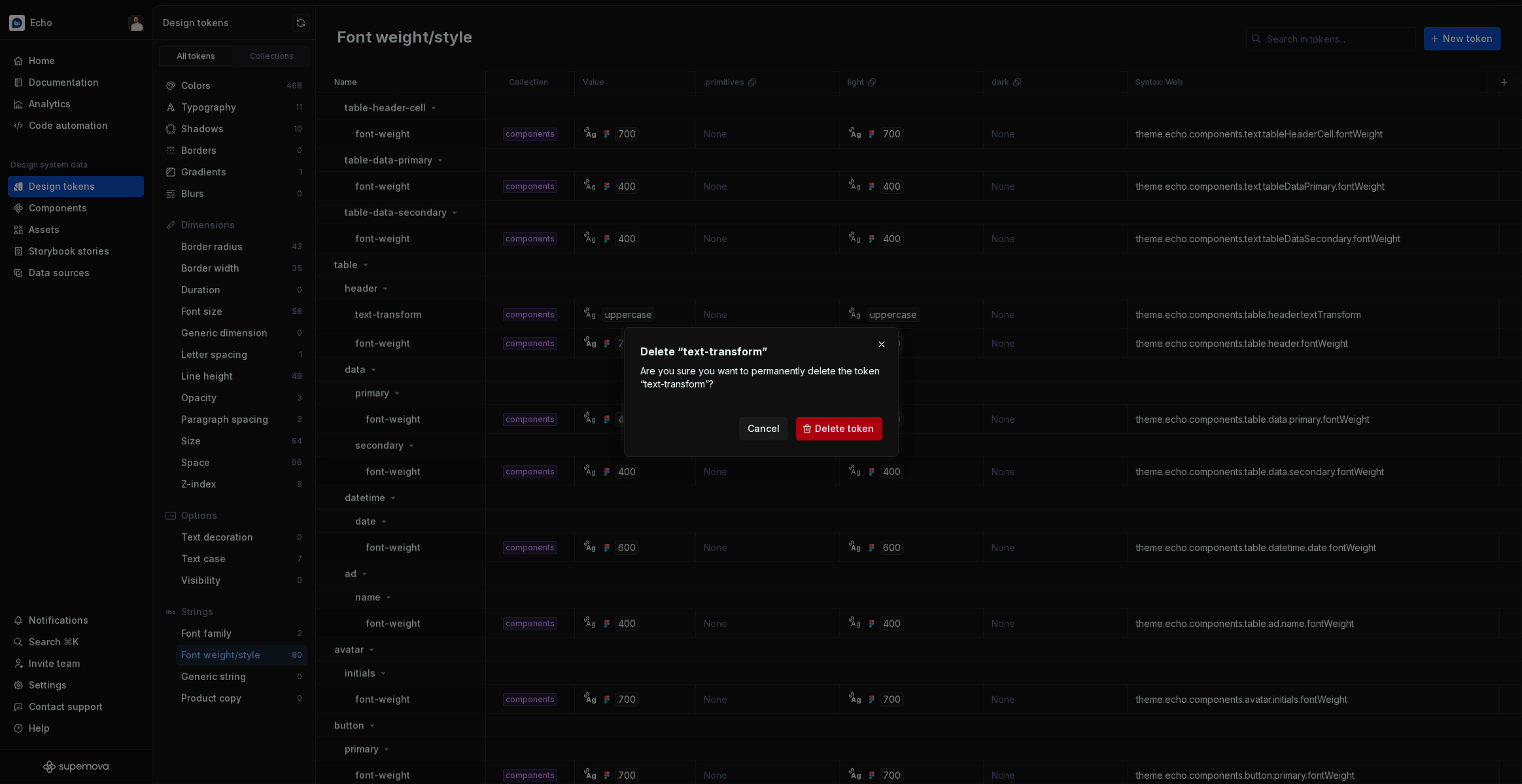
click at [825, 429] on span "Delete token" at bounding box center [844, 429] width 59 height 13
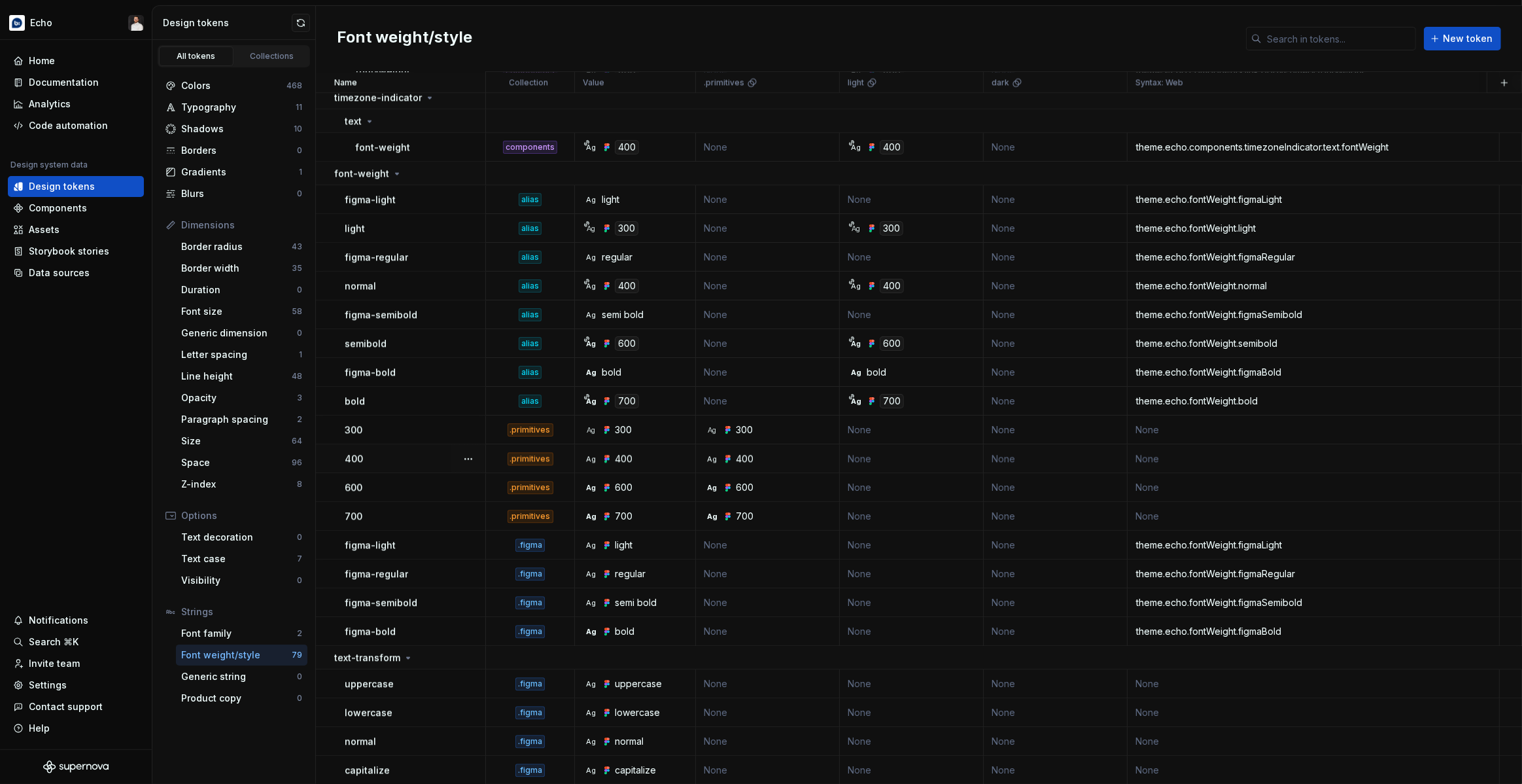
scroll to position [3324, 0]
click at [242, 561] on div "Text case" at bounding box center [239, 558] width 116 height 13
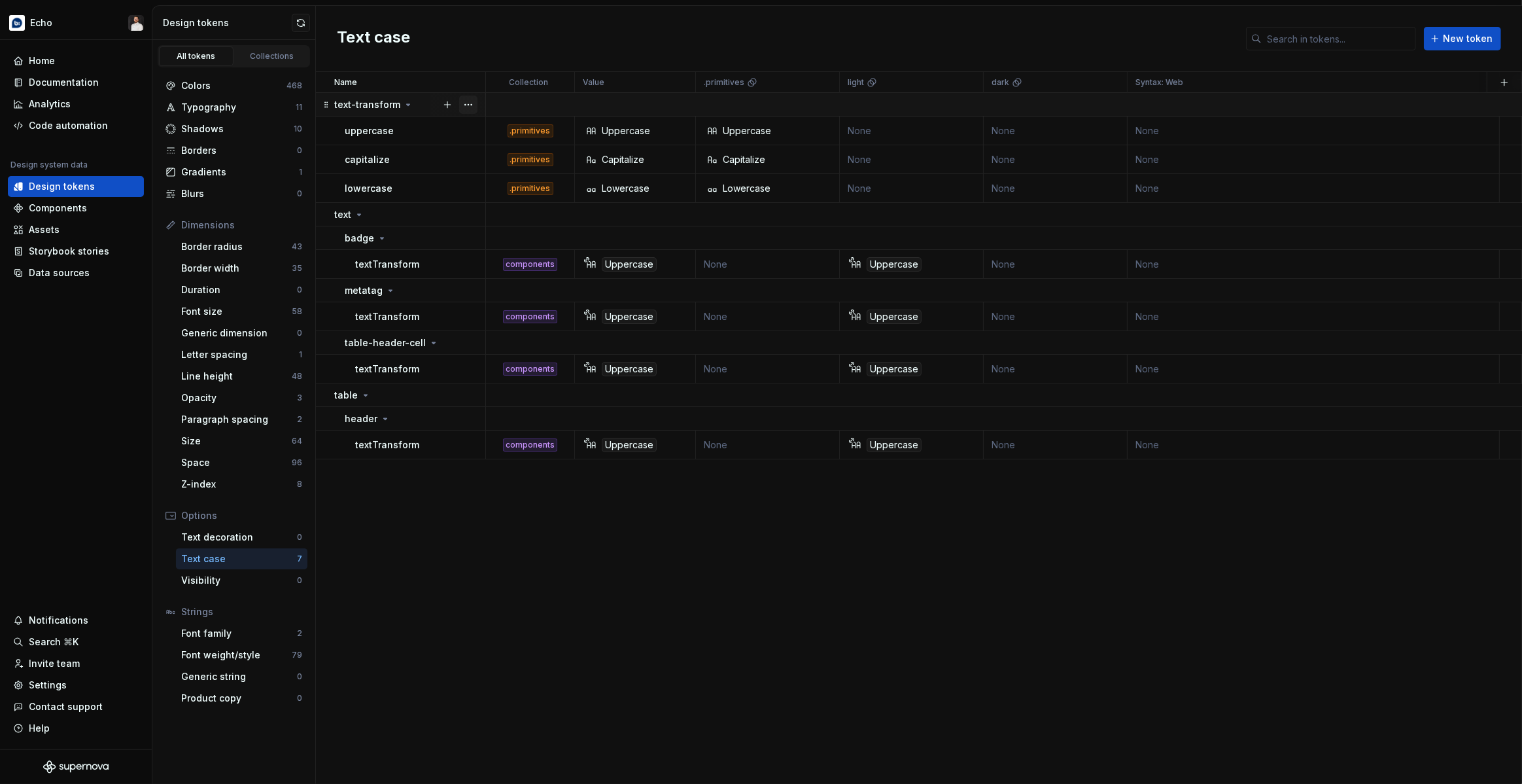
click at [468, 103] on button "button" at bounding box center [468, 104] width 18 height 18
click at [487, 129] on div "Rename" at bounding box center [526, 130] width 85 height 13
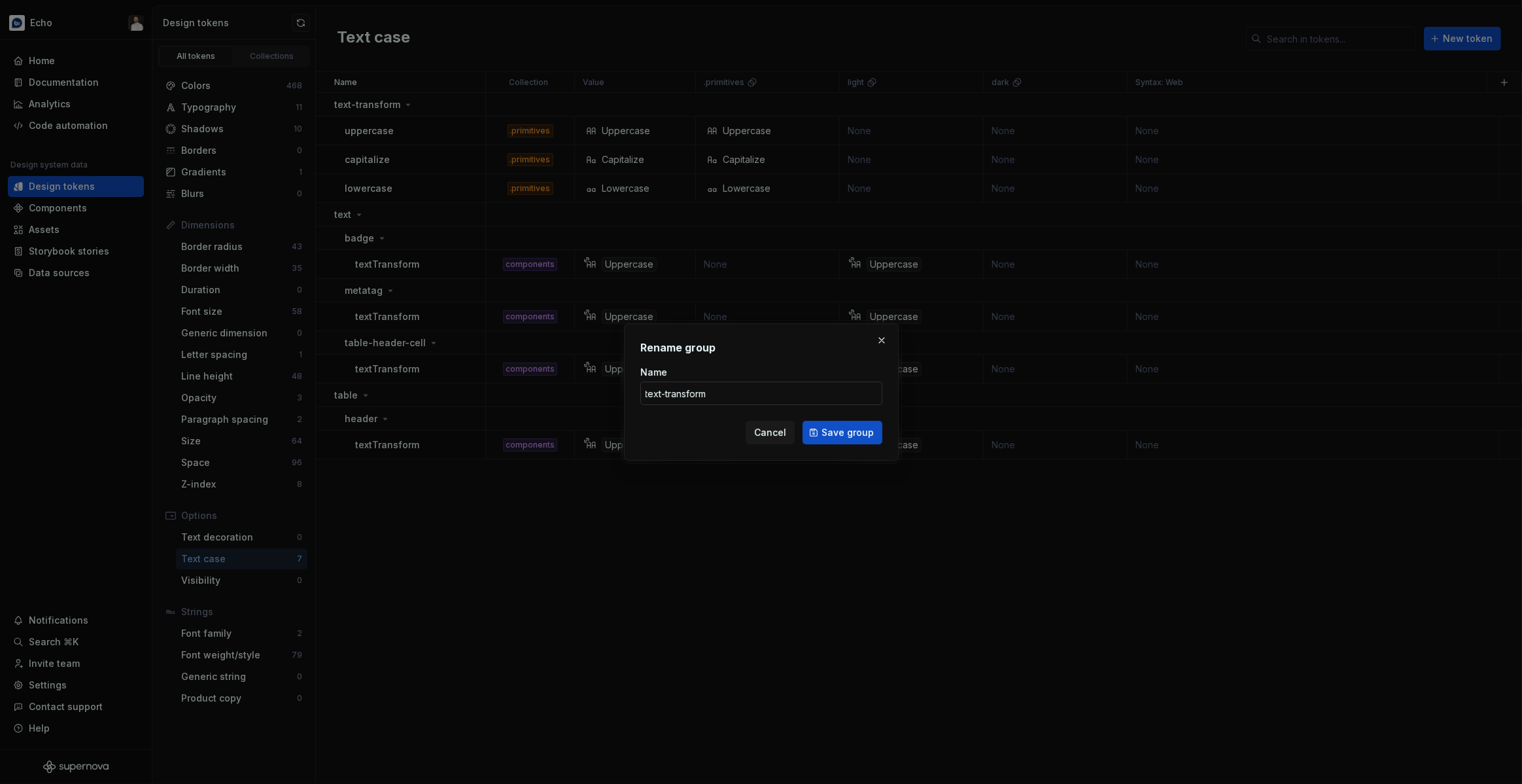
click at [698, 396] on input "text-transform" at bounding box center [761, 393] width 242 height 23
type input "text-case"
click at [839, 428] on span "Save group" at bounding box center [847, 432] width 52 height 13
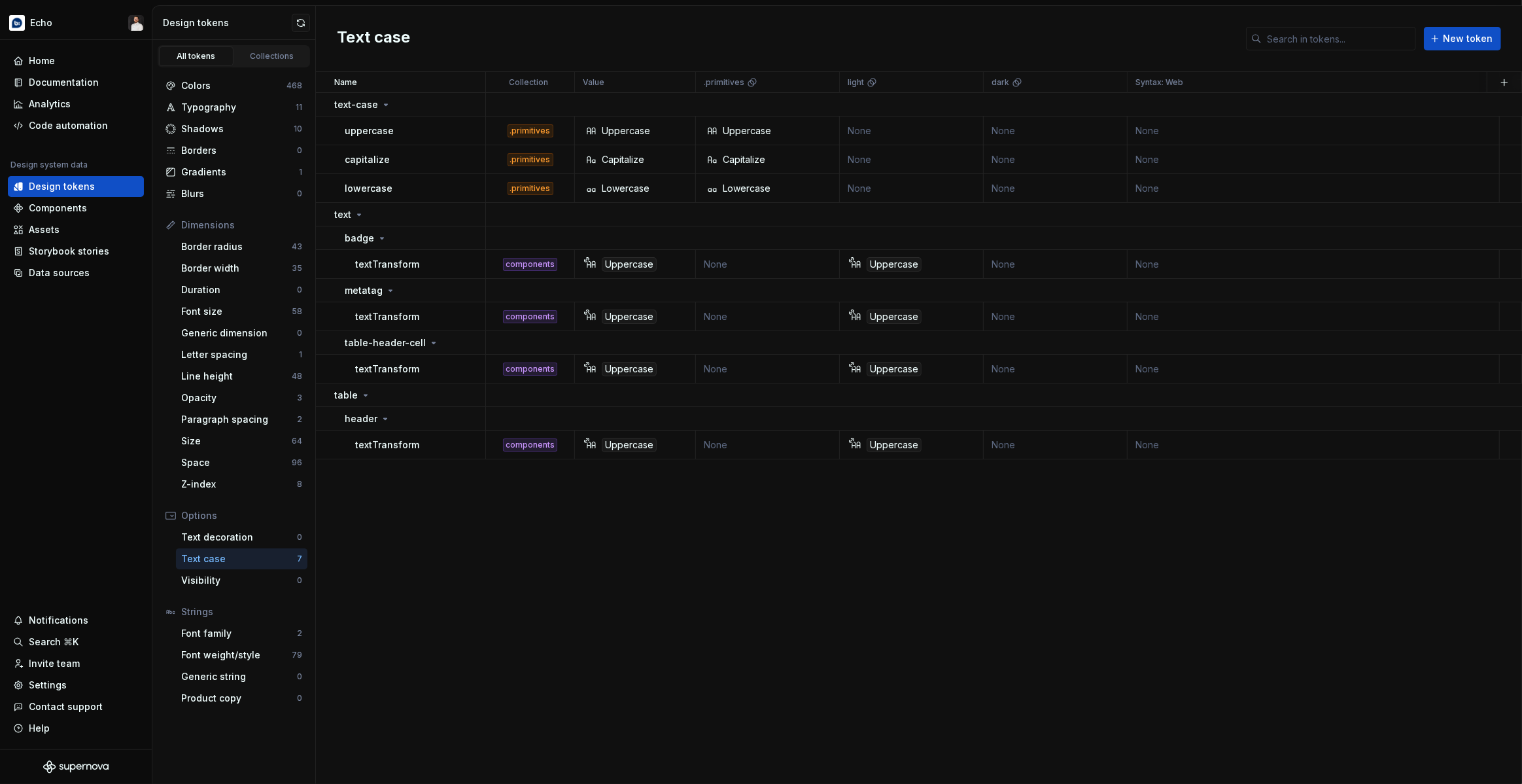
click at [403, 492] on div "Name Collection Value .primitives light dark Syntax: Web Token set Description …" at bounding box center [919, 427] width 1206 height 711
click at [565, 546] on div "Name Collection Value .primitives light dark Syntax: Web Token set Description …" at bounding box center [919, 427] width 1206 height 711
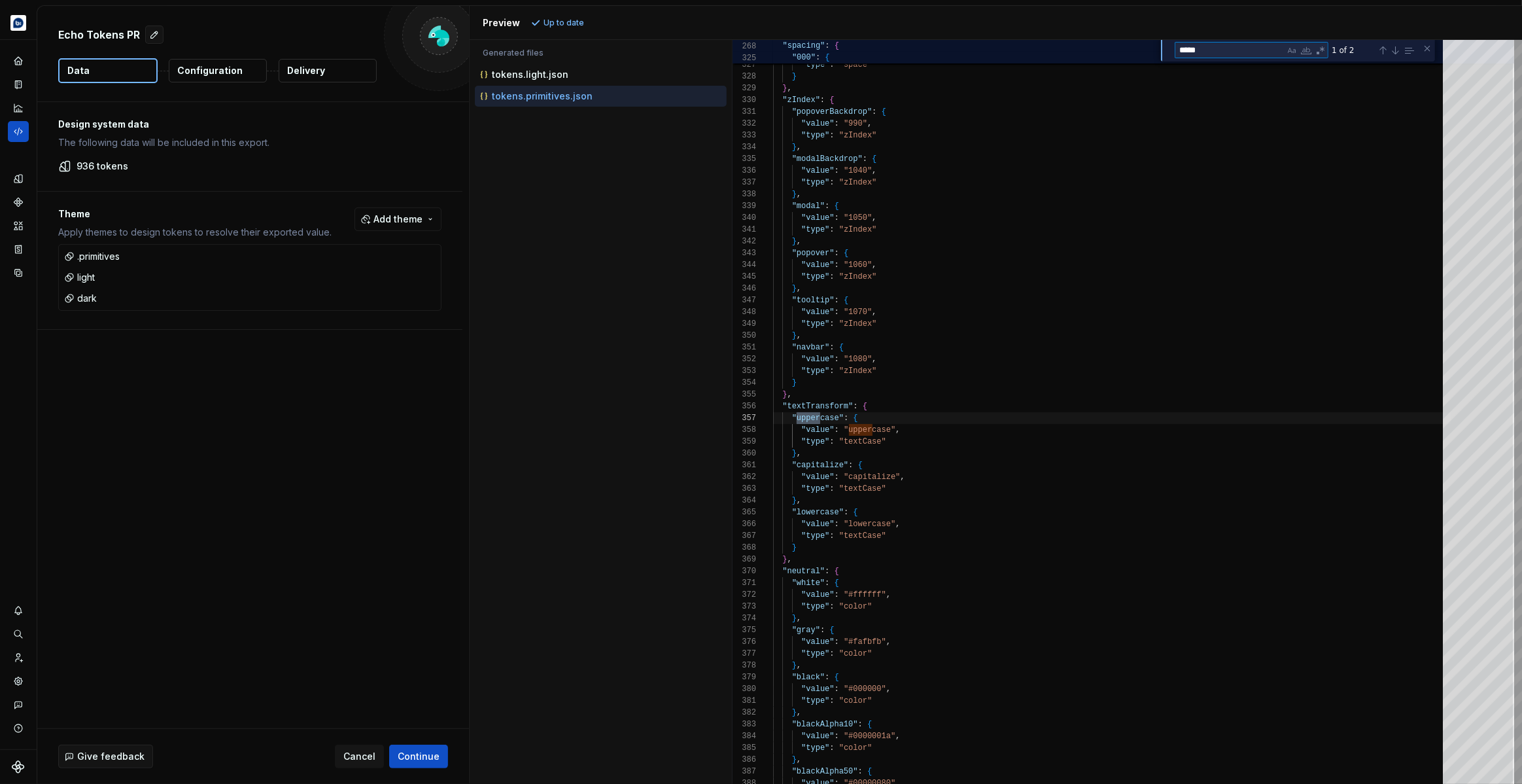
scroll to position [118, 46]
click at [17, 131] on icon "Code automation" at bounding box center [18, 131] width 12 height 12
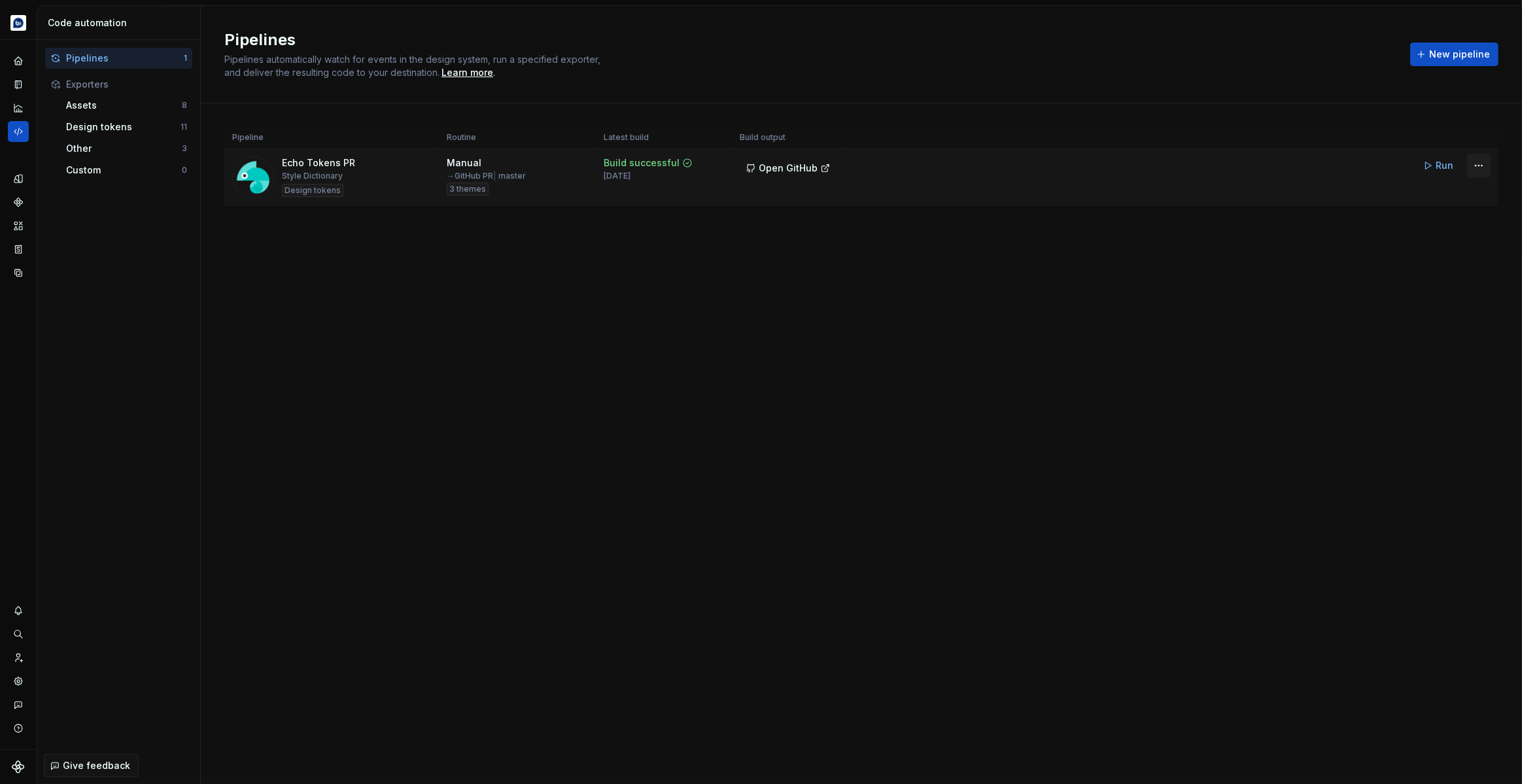
click at [1482, 166] on html "Echo Design system data Code automation Pipelines 1 Exporters Assets 8 Design t…" at bounding box center [761, 392] width 1522 height 784
click at [1447, 199] on div "Edit pipeline" at bounding box center [1462, 193] width 112 height 13
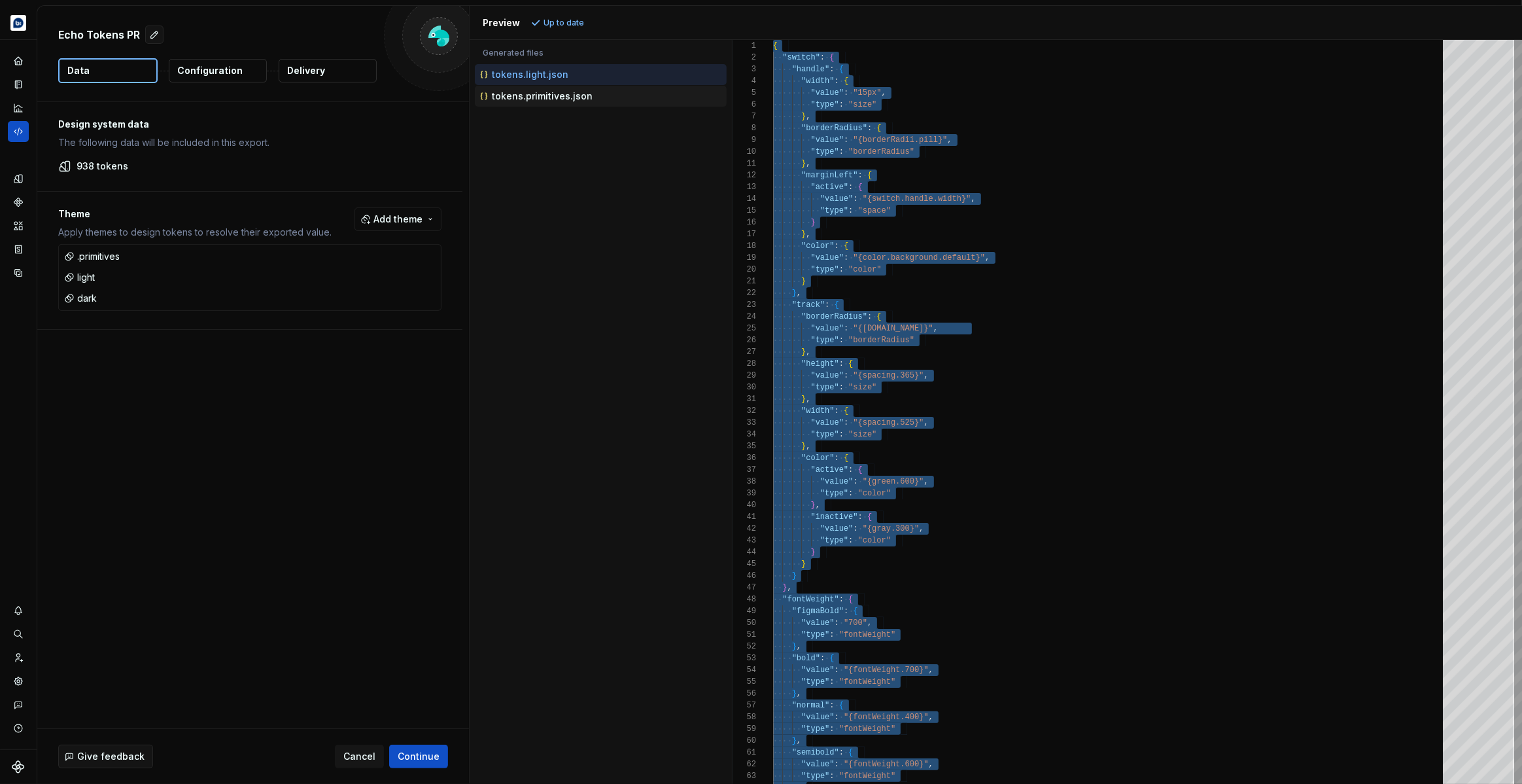
click at [588, 98] on div "tokens.primitives.json" at bounding box center [602, 96] width 249 height 13
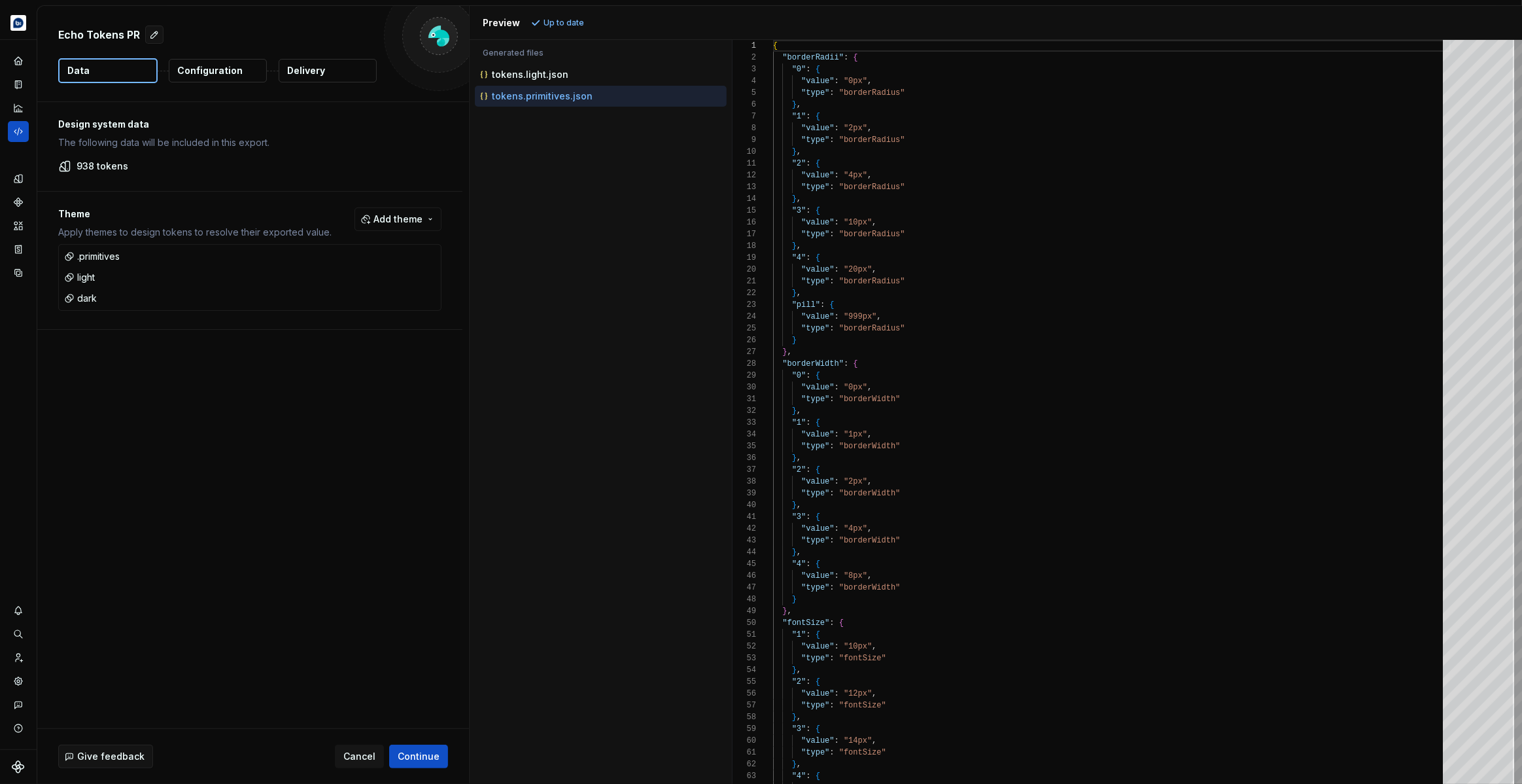
type textarea "**********"
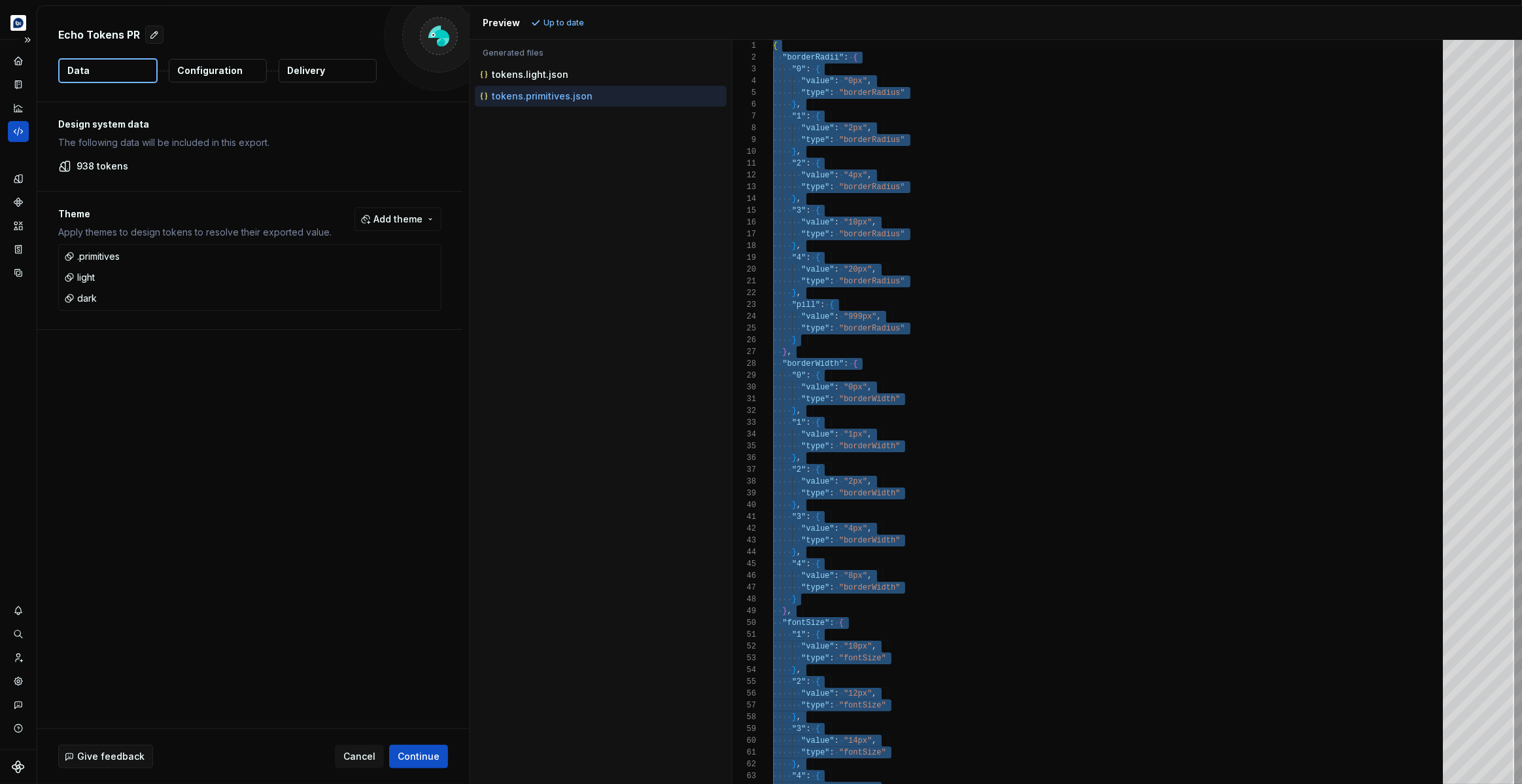
click at [20, 136] on icon "Code automation" at bounding box center [18, 131] width 12 height 12
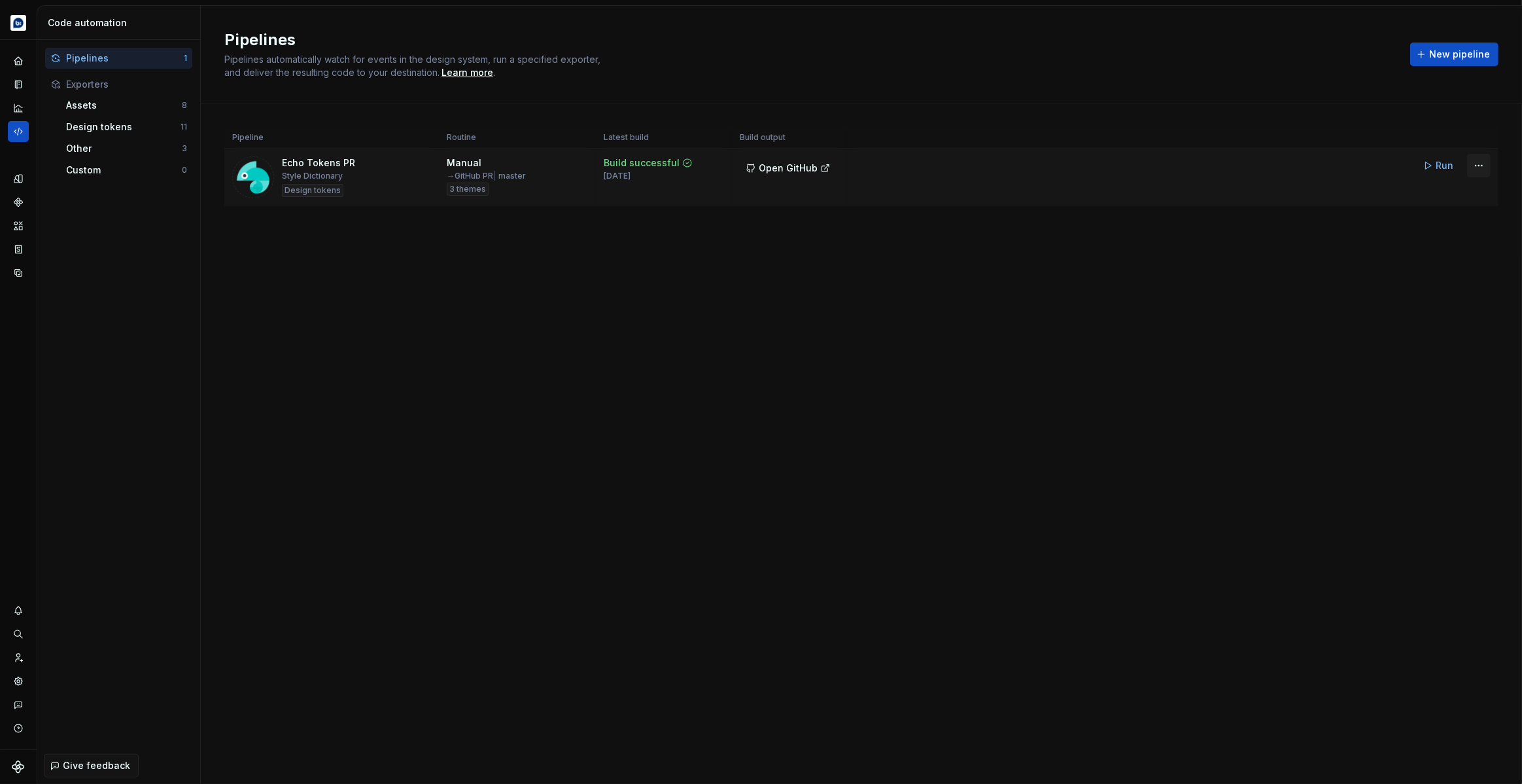
click at [1478, 167] on html "Echo Design system data Code automation Pipelines 1 Exporters Assets 8 Design t…" at bounding box center [761, 392] width 1522 height 784
click at [1462, 187] on div "Edit pipeline" at bounding box center [1462, 193] width 112 height 13
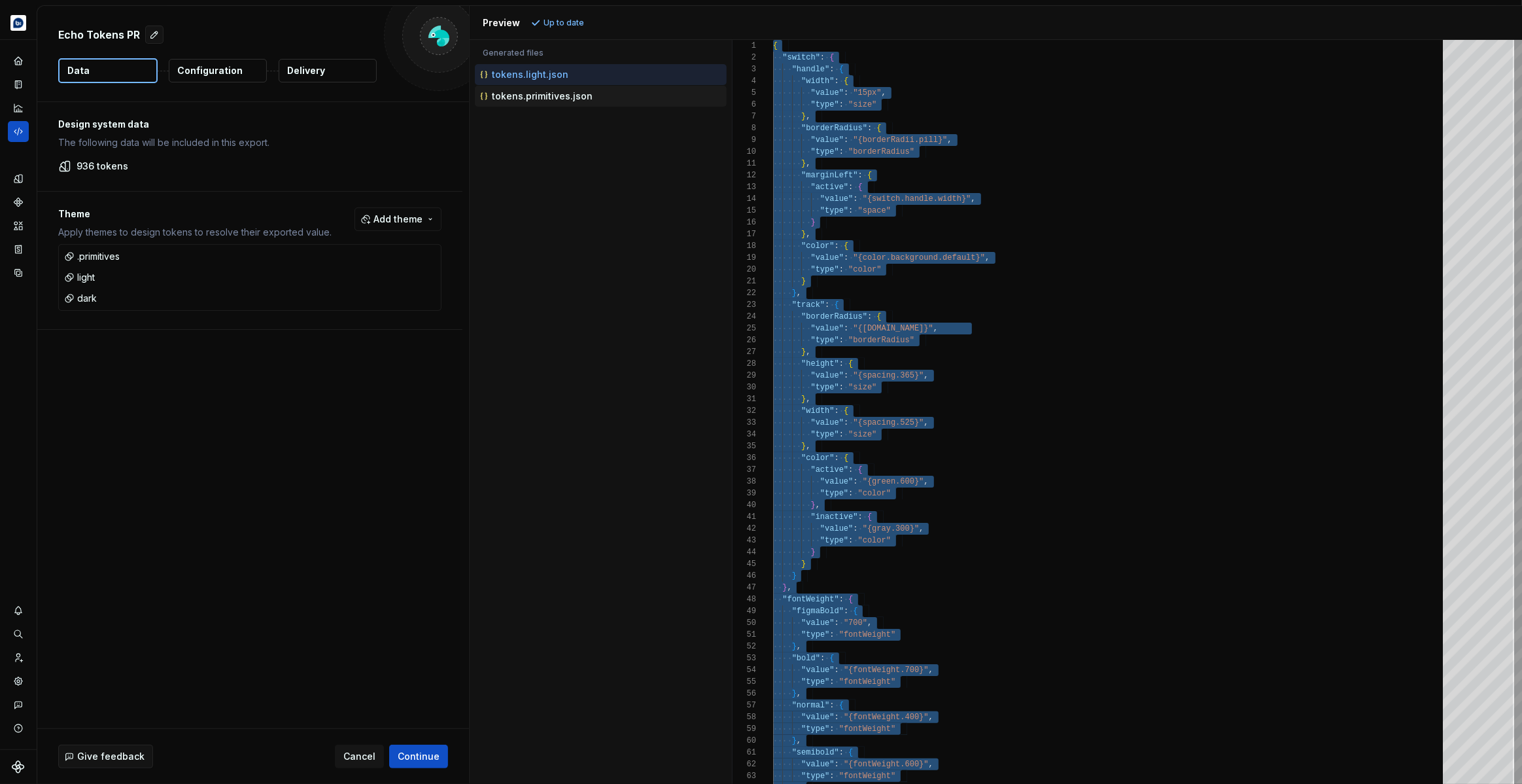
click at [583, 97] on p "tokens.primitives.json" at bounding box center [542, 96] width 100 height 10
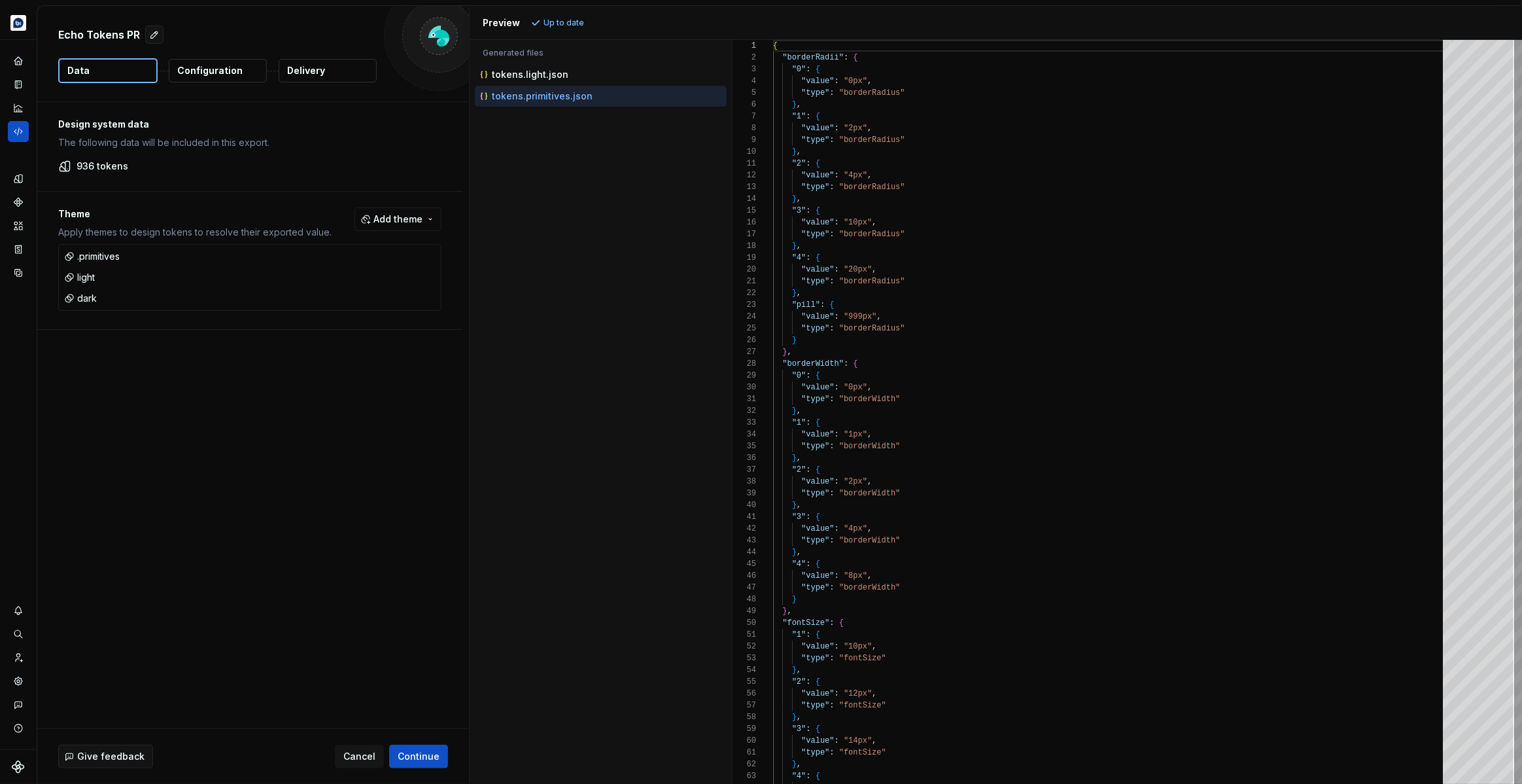
type textarea "**********"
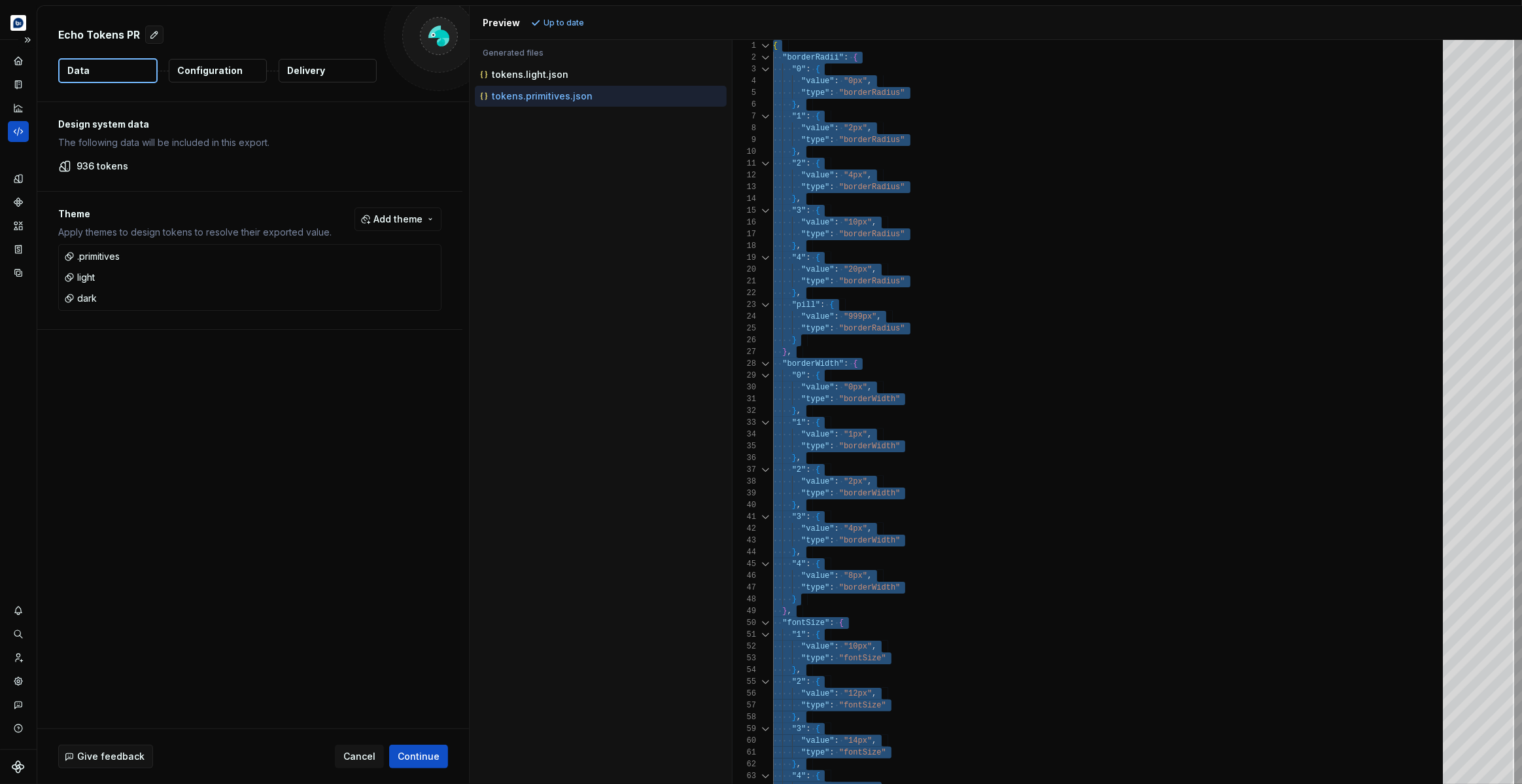
click at [17, 132] on icon "Code automation" at bounding box center [18, 131] width 12 height 12
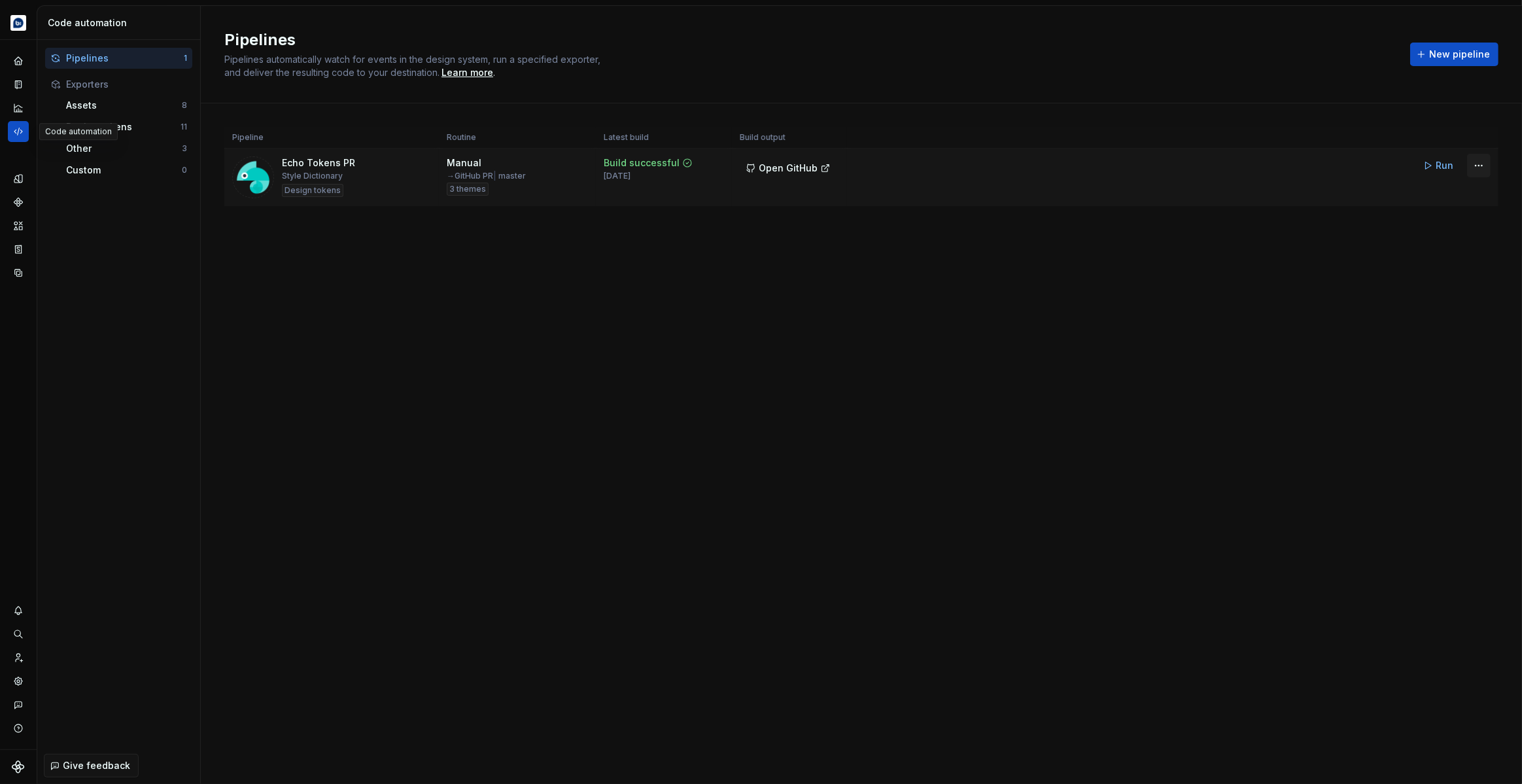
click at [1484, 167] on html "Echo Design system data Code automation Pipelines 1 Exporters Assets 8 Design t…" at bounding box center [761, 392] width 1522 height 784
click at [1453, 189] on div "Edit pipeline" at bounding box center [1462, 193] width 112 height 13
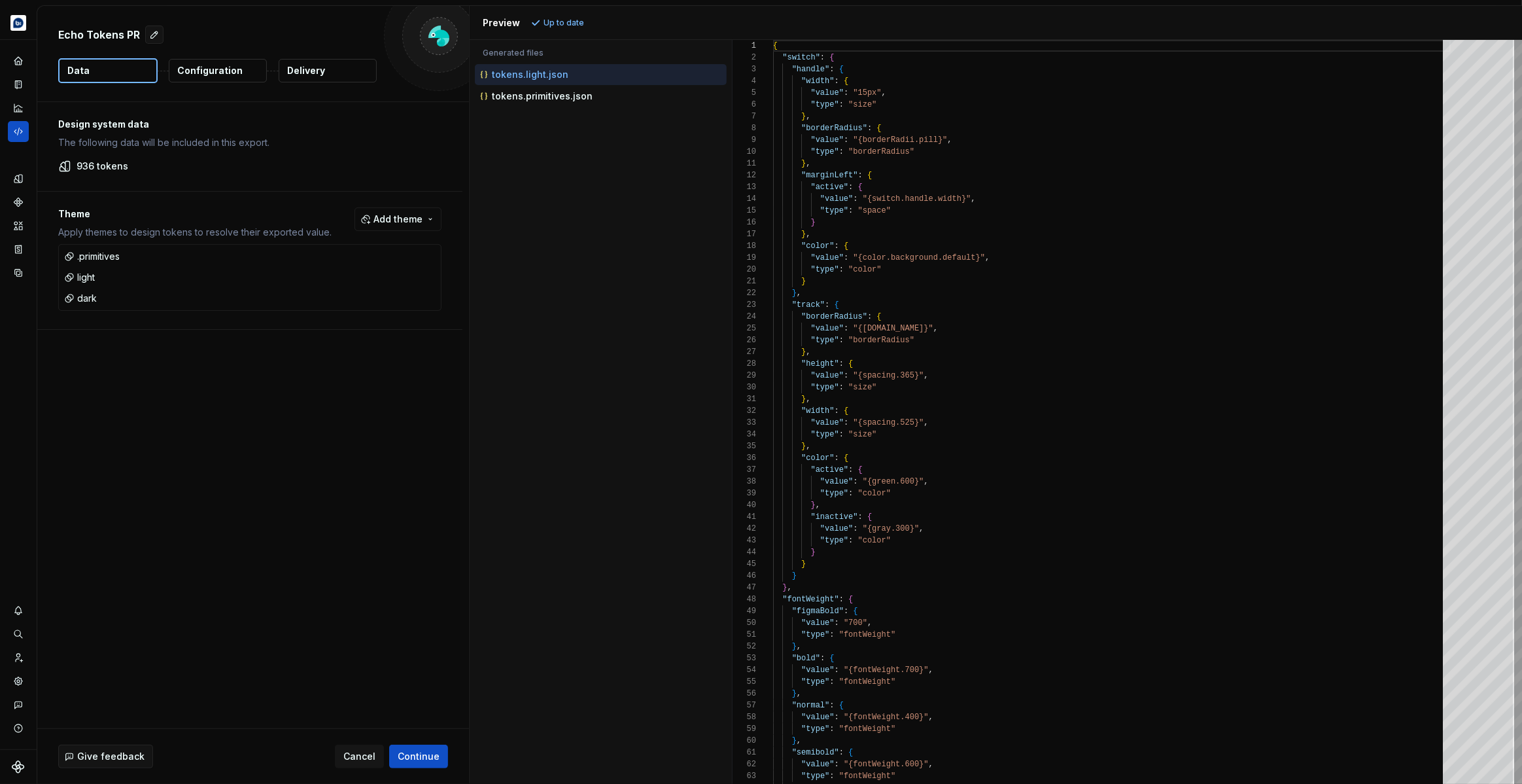
scroll to position [106, 108]
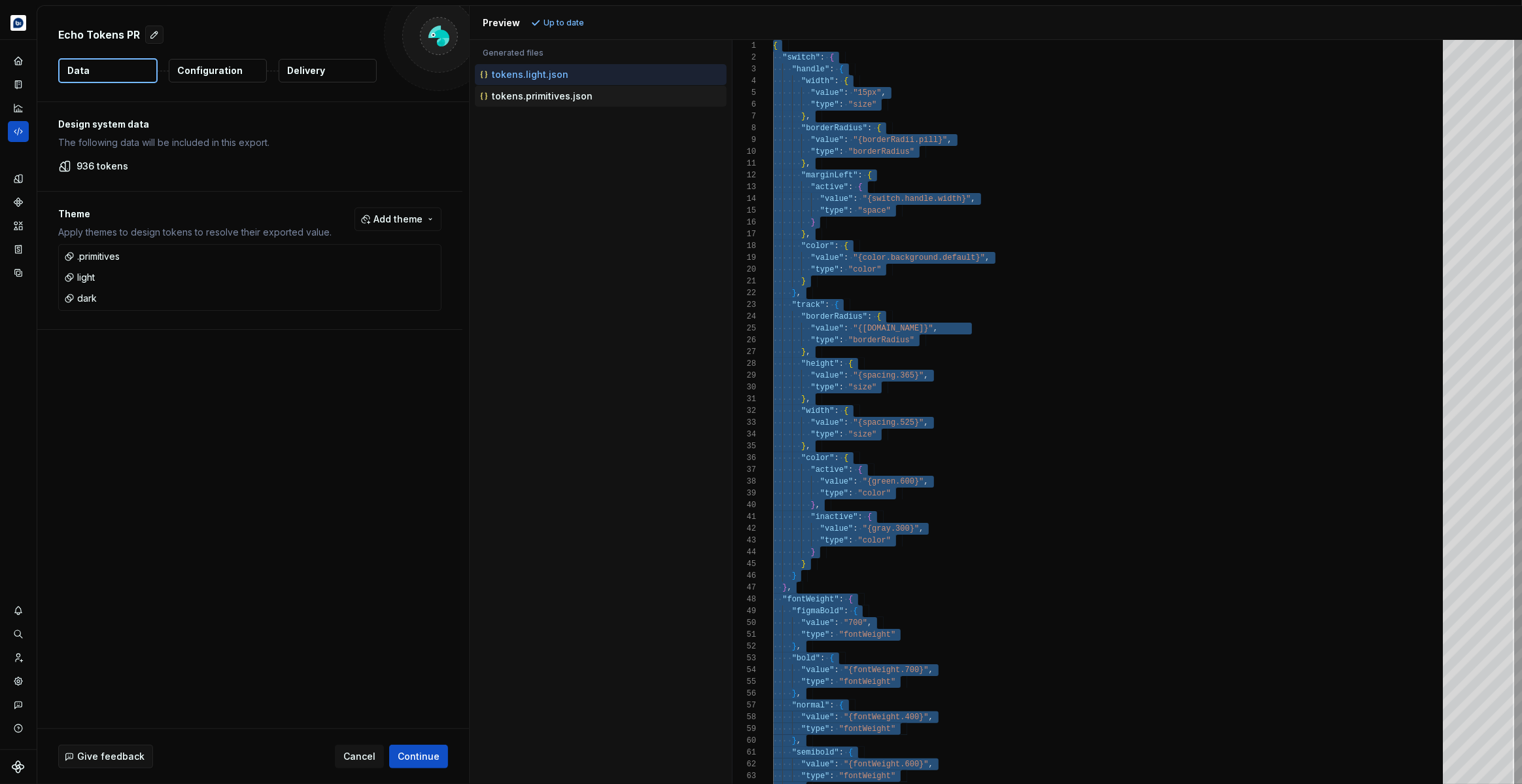
click at [559, 96] on p "tokens.primitives.json" at bounding box center [542, 96] width 100 height 10
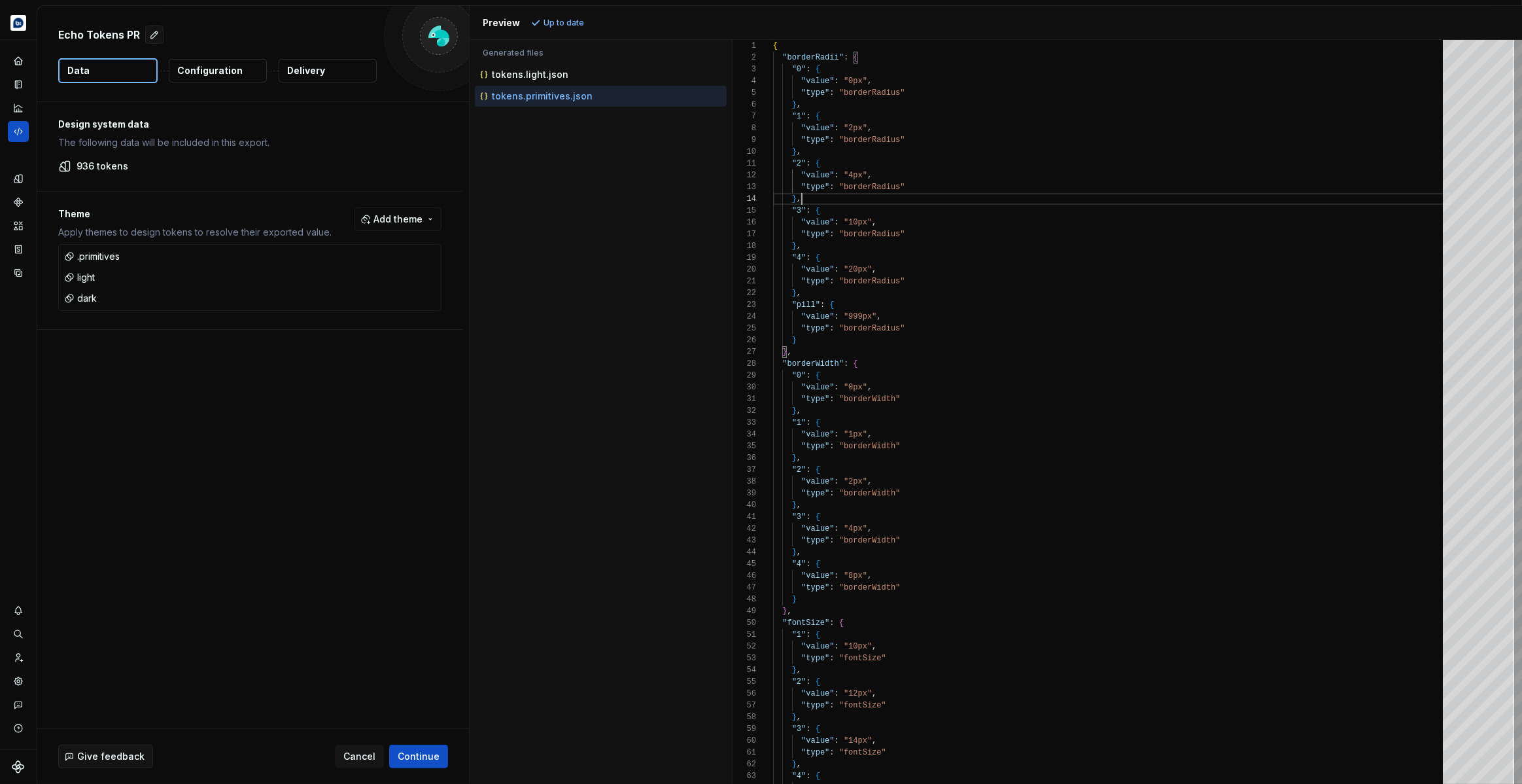
scroll to position [35, 28]
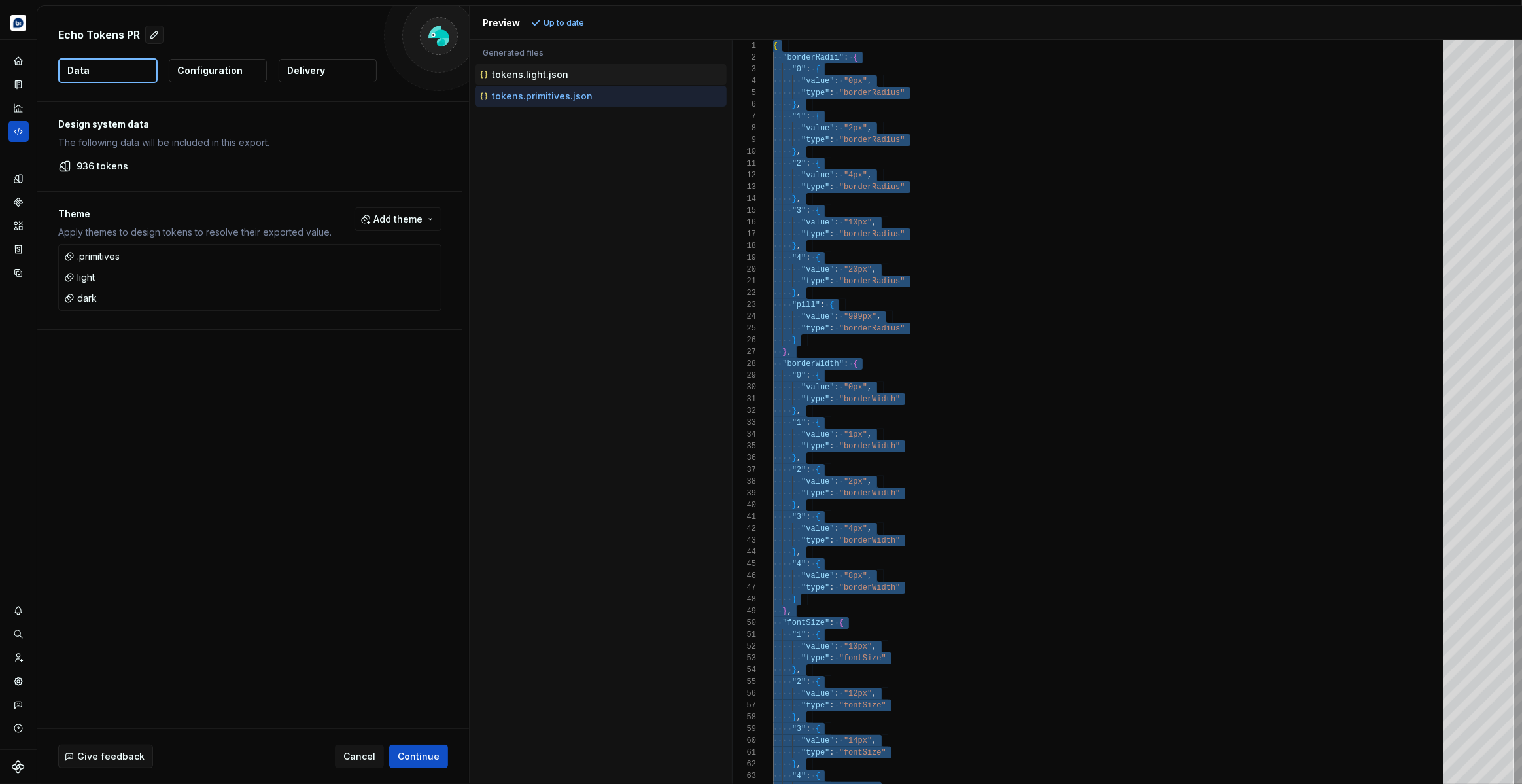
click at [539, 76] on p "tokens.light.json" at bounding box center [530, 75] width 76 height 10
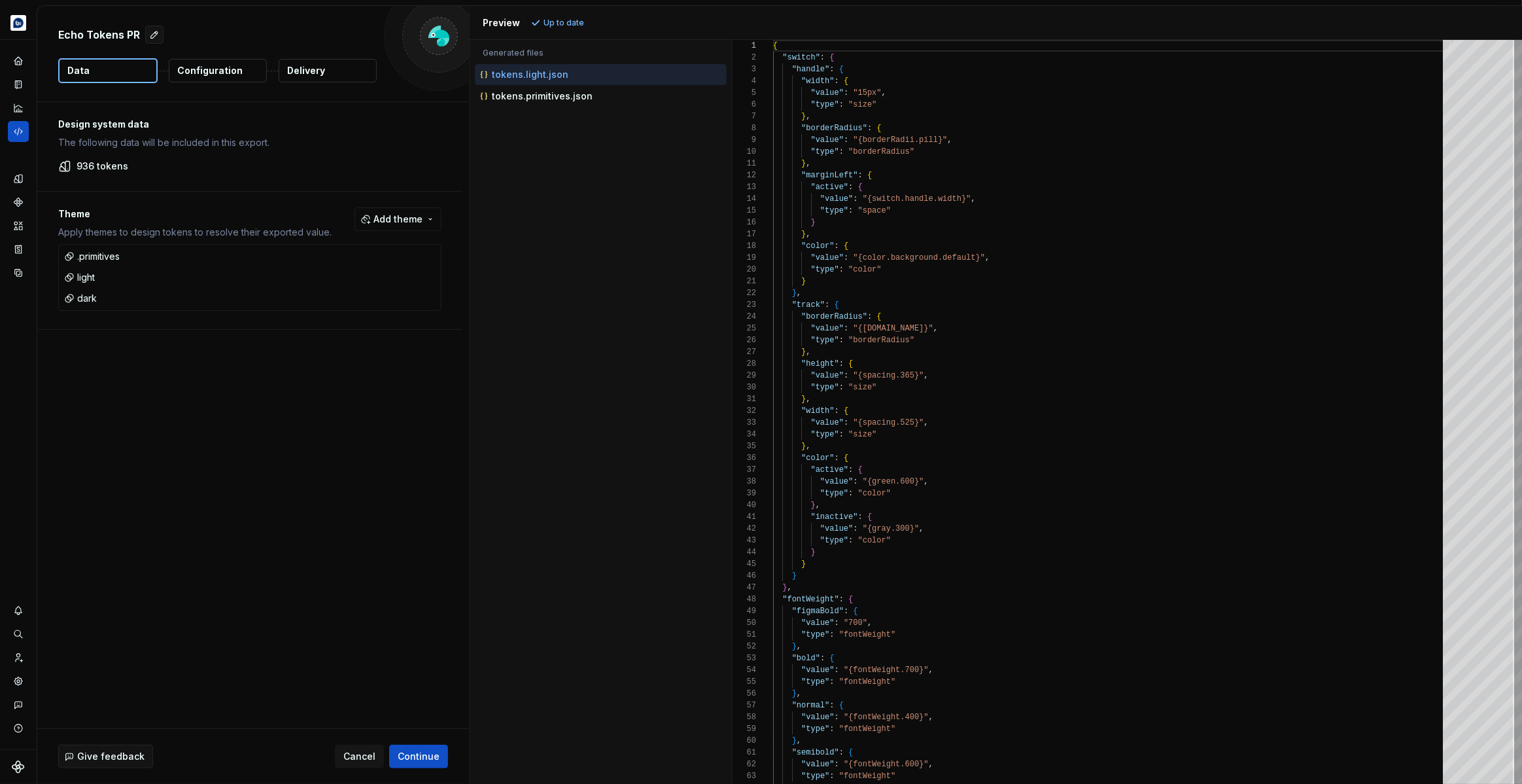
type textarea "**********"
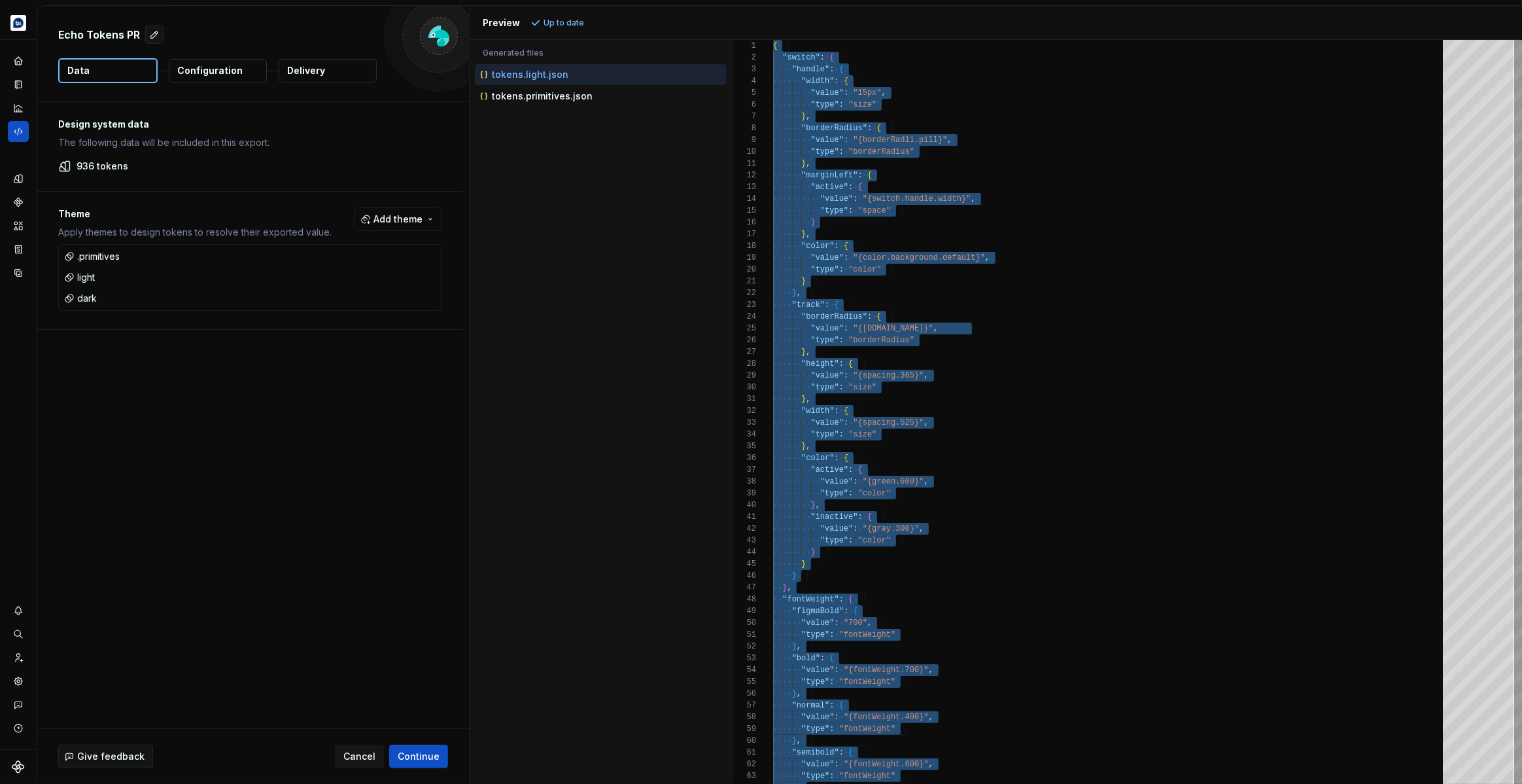
click at [583, 237] on div "Accessibility guide for tree . Navigate the tree with the arrow keys. Common tr…" at bounding box center [601, 422] width 262 height 723
